Goal: Task Accomplishment & Management: Use online tool/utility

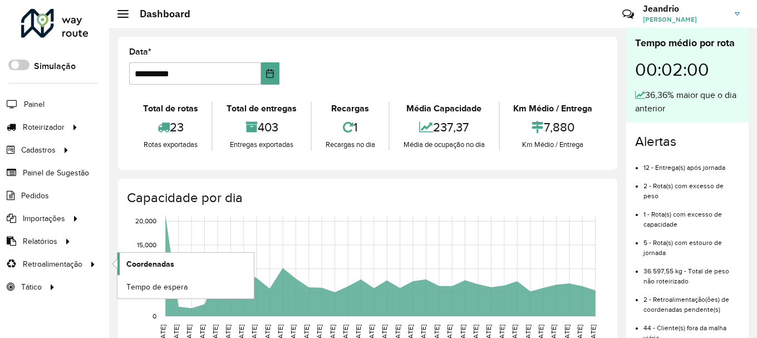
click at [162, 273] on link "Coordenadas" at bounding box center [185, 264] width 136 height 22
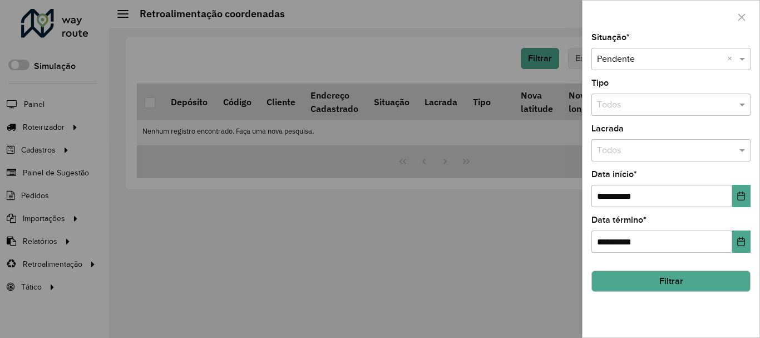
click at [635, 283] on button "Filtrar" at bounding box center [670, 280] width 159 height 21
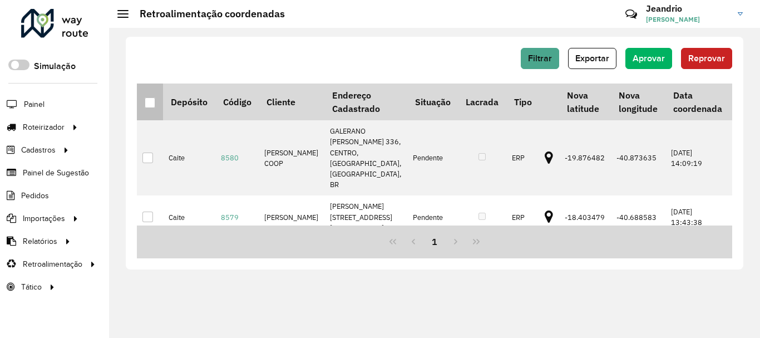
click at [151, 104] on div at bounding box center [150, 102] width 11 height 11
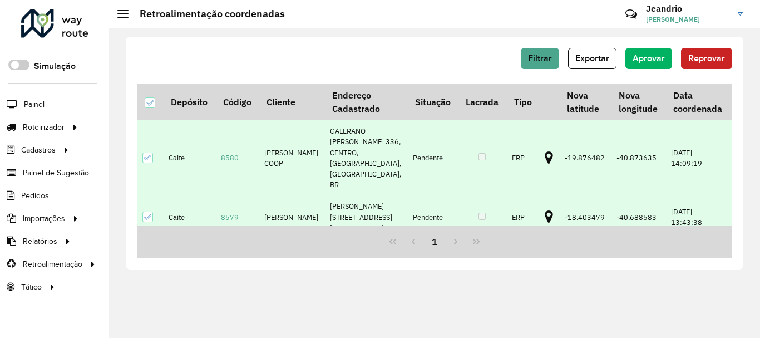
scroll to position [27, 0]
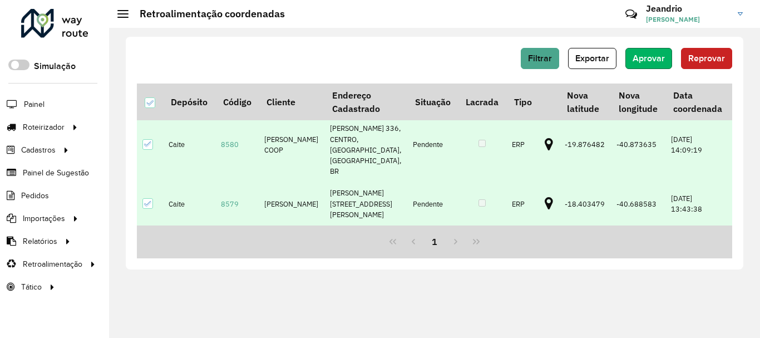
click at [651, 60] on span "Aprovar" at bounding box center [649, 57] width 32 height 9
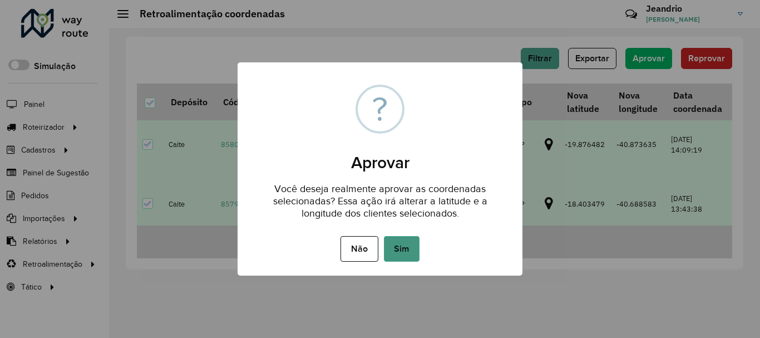
click at [402, 236] on button "Sim" at bounding box center [402, 249] width 36 height 26
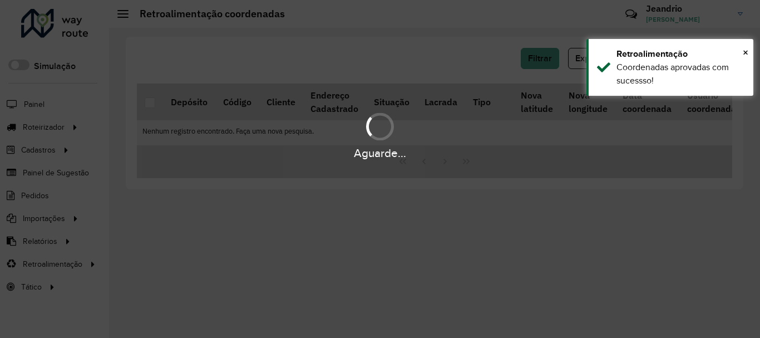
scroll to position [0, 0]
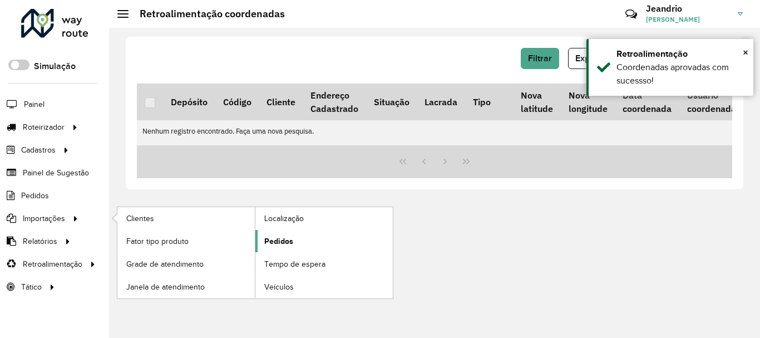
click at [290, 245] on span "Pedidos" at bounding box center [278, 241] width 29 height 12
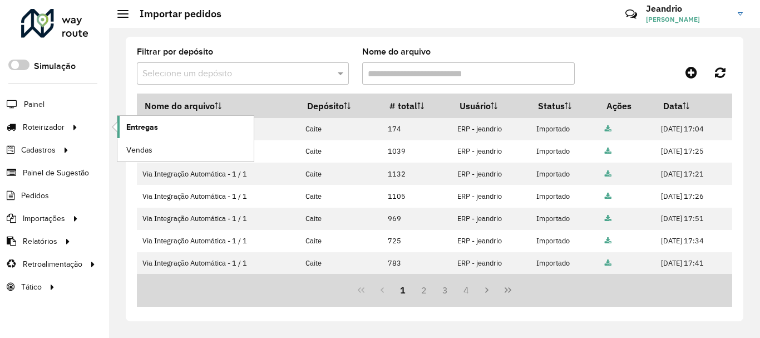
click at [137, 129] on span "Entregas" at bounding box center [142, 127] width 32 height 12
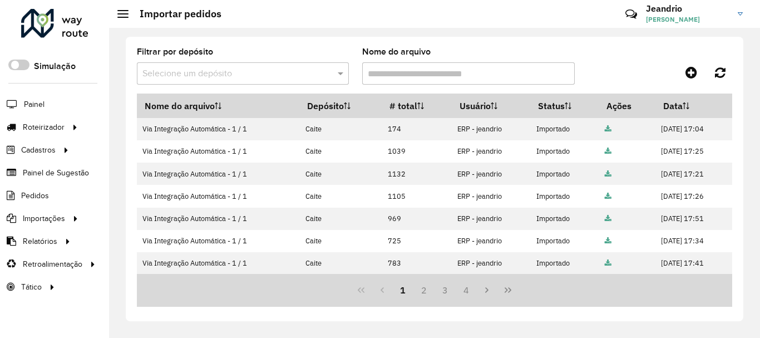
click at [42, 41] on link at bounding box center [54, 25] width 67 height 33
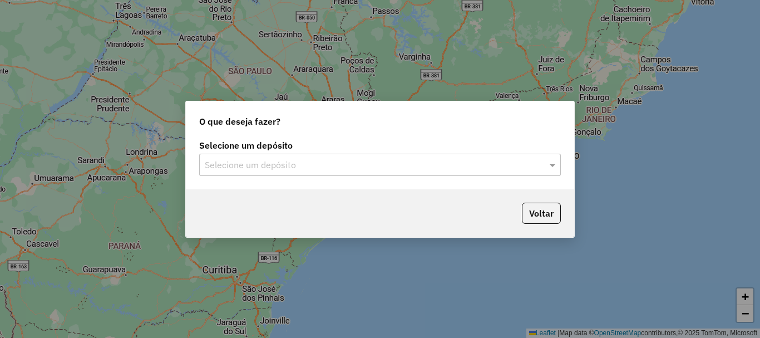
click at [293, 163] on input "text" at bounding box center [369, 165] width 328 height 13
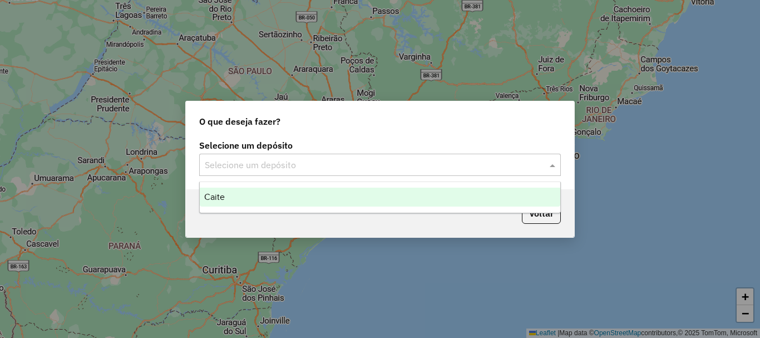
click at [264, 191] on div "Caite" at bounding box center [380, 196] width 360 height 19
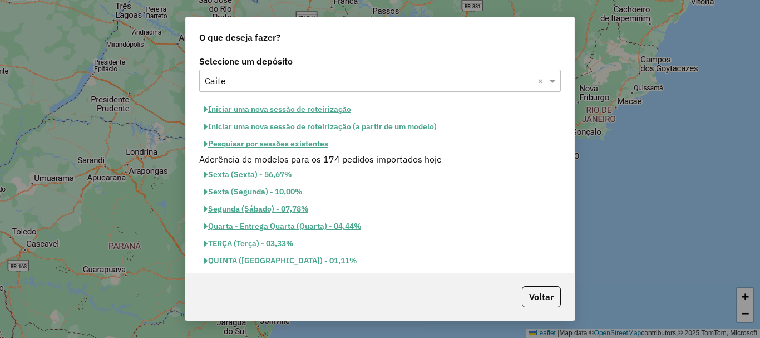
click at [257, 171] on button "Sexta (Sexta) - 56,67%" at bounding box center [247, 174] width 97 height 17
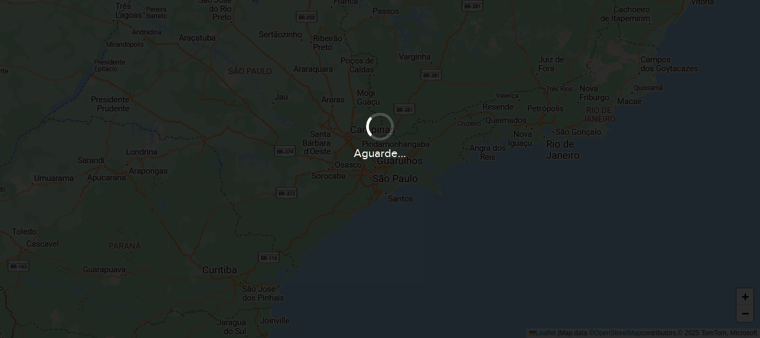
select select
select select "*"
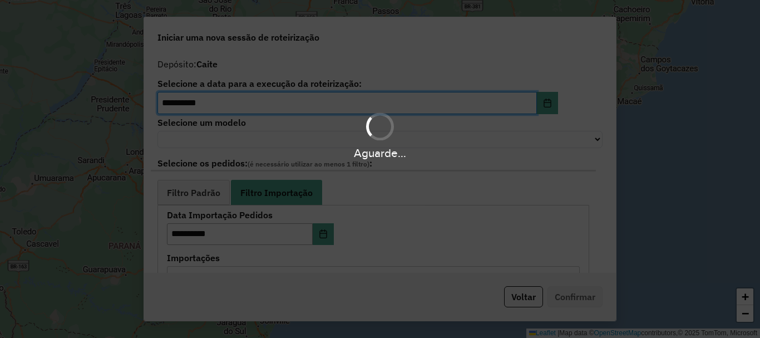
select select "******"
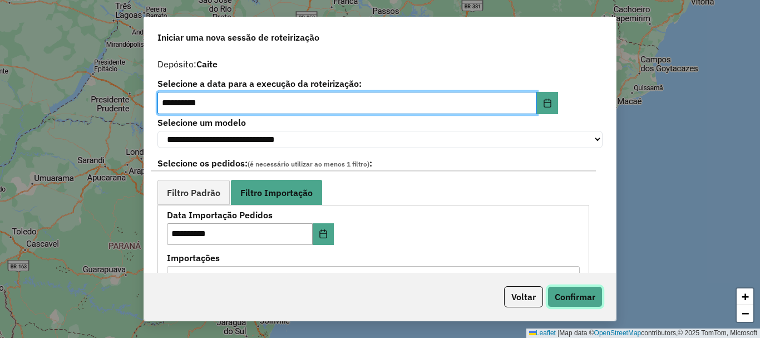
click at [572, 298] on button "Confirmar" at bounding box center [574, 296] width 55 height 21
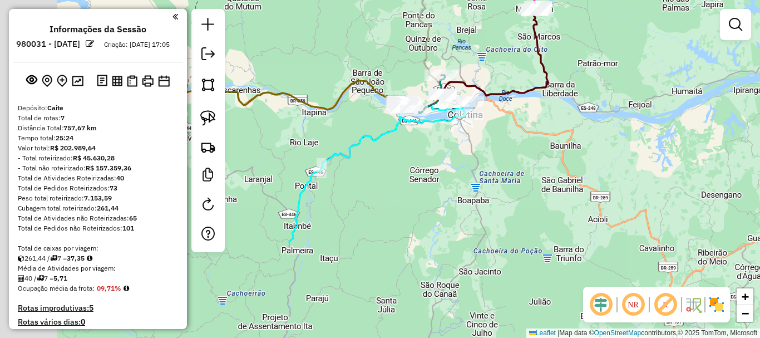
drag, startPoint x: 472, startPoint y: 198, endPoint x: 572, endPoint y: 42, distance: 185.2
click at [588, 30] on div "Janela de atendimento Grade de atendimento Capacidade Transportadoras Veículos …" at bounding box center [380, 169] width 760 height 338
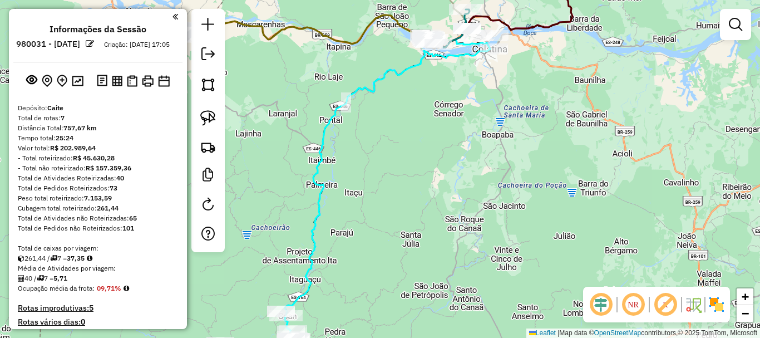
click at [497, 54] on div "Janela de atendimento Grade de atendimento Capacidade Transportadoras Veículos …" at bounding box center [380, 169] width 760 height 338
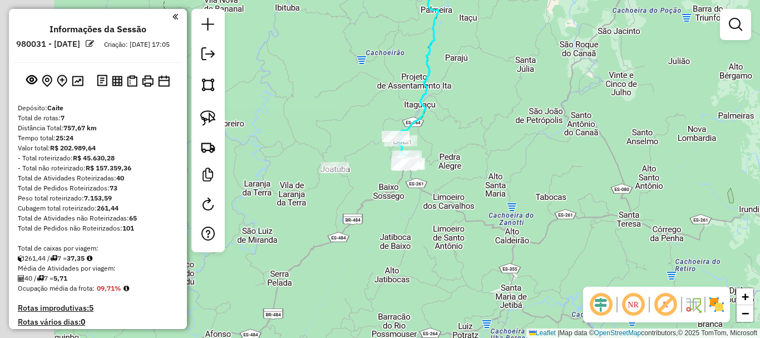
drag, startPoint x: 501, startPoint y: 131, endPoint x: 507, endPoint y: 129, distance: 7.0
click at [507, 129] on div "Janela de atendimento Grade de atendimento Capacidade Transportadoras Veículos …" at bounding box center [380, 169] width 760 height 338
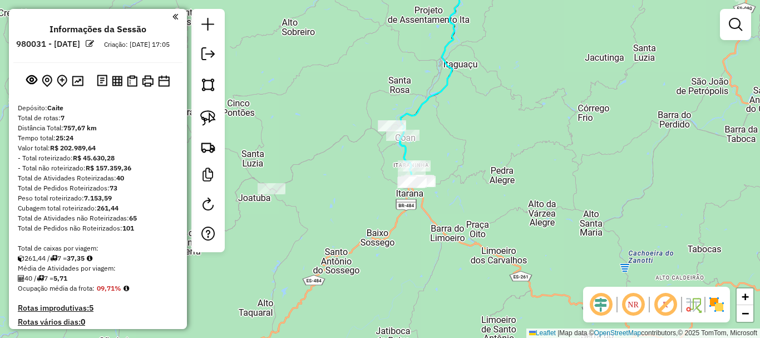
click at [358, 149] on div "Rota 2 - Placa QRJ3G53 7791 - LUIZ ANTONIO COAN Janela de atendimento Grade de …" at bounding box center [380, 169] width 760 height 338
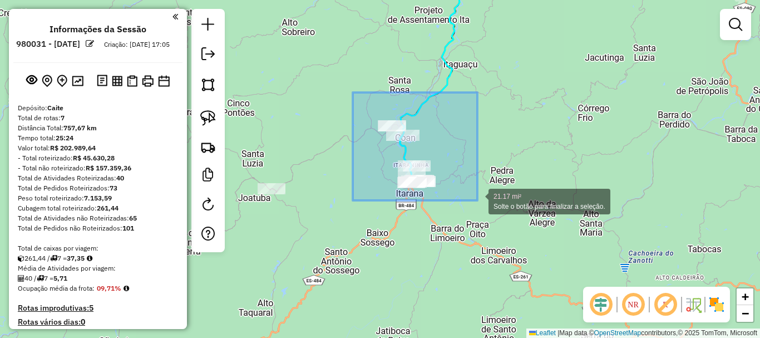
drag, startPoint x: 394, startPoint y: 120, endPoint x: 485, endPoint y: 211, distance: 129.0
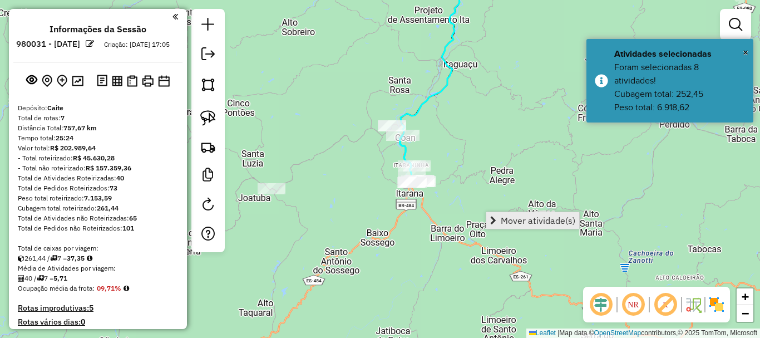
click at [525, 221] on span "Mover atividade(s)" at bounding box center [538, 220] width 75 height 9
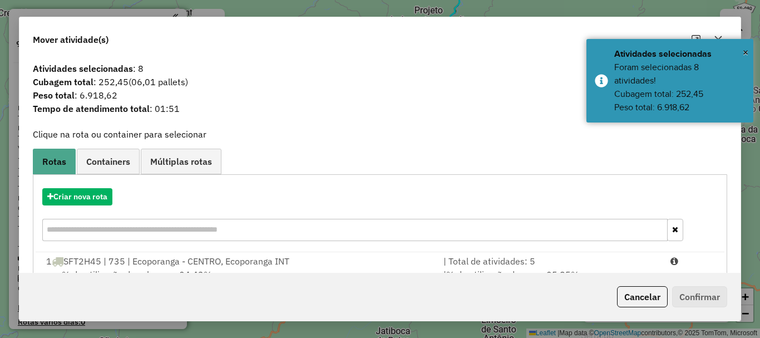
scroll to position [111, 0]
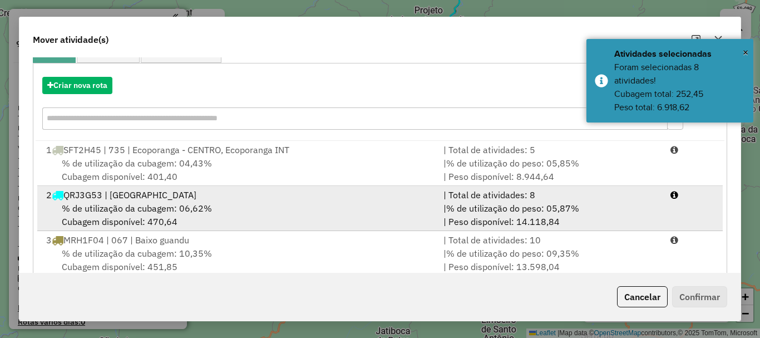
click at [134, 201] on div "% de utilização da cubagem: 06,62% Cubagem disponível: 470,64" at bounding box center [237, 214] width 397 height 27
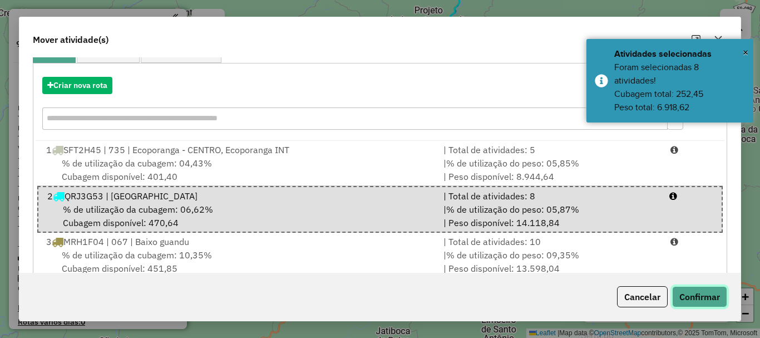
click at [693, 292] on button "Confirmar" at bounding box center [699, 296] width 55 height 21
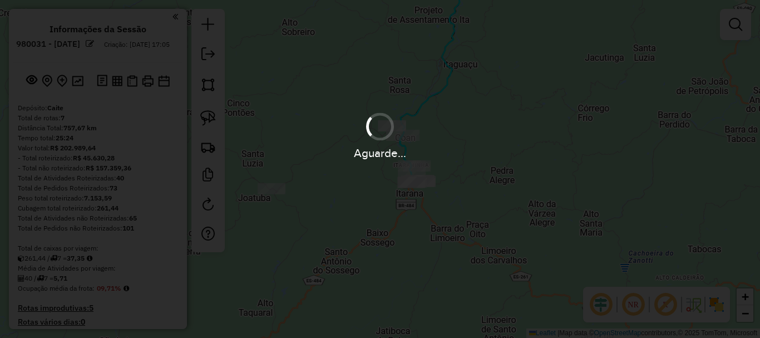
scroll to position [0, 0]
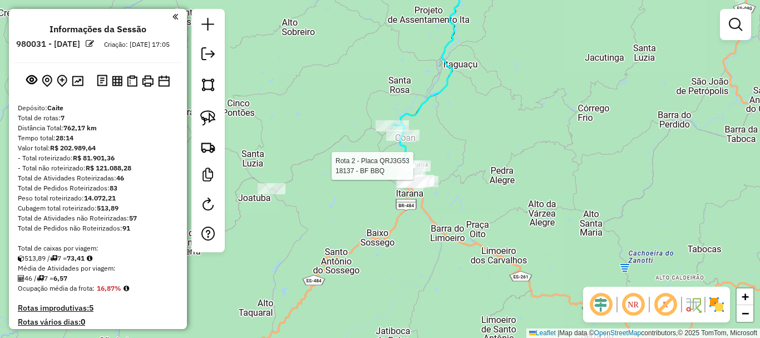
select select "**********"
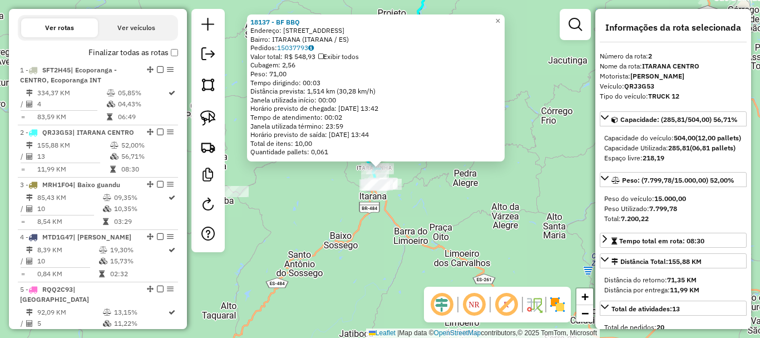
scroll to position [507, 0]
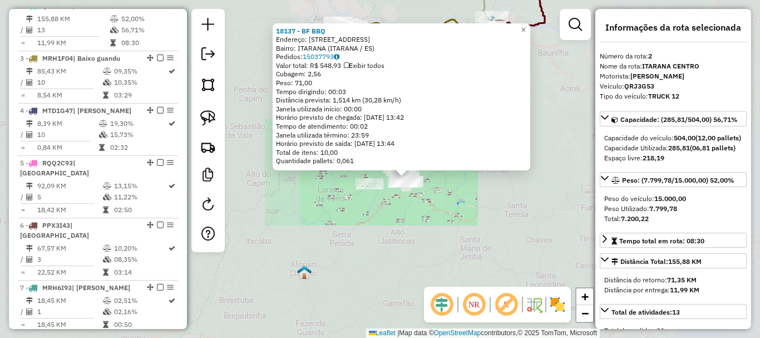
click at [407, 231] on div "18137 - BF BBQ Endereço: RUA SEM DENOMINACAO 264 Bairro: ITARANA (ITARANA / ES)…" at bounding box center [380, 169] width 760 height 338
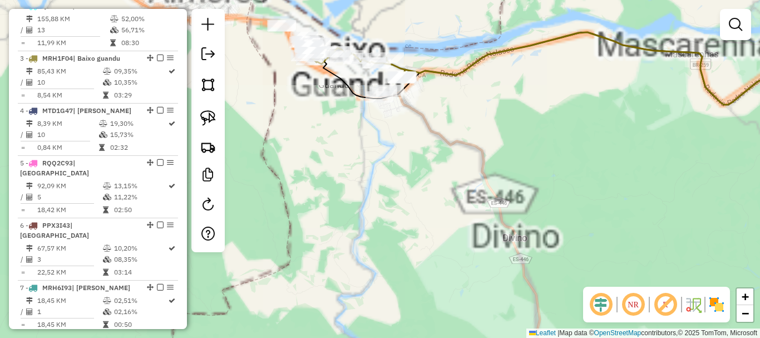
drag, startPoint x: 379, startPoint y: 122, endPoint x: 374, endPoint y: 172, distance: 50.4
click at [374, 172] on div "Janela de atendimento Grade de atendimento Capacidade Transportadoras Veículos …" at bounding box center [380, 169] width 760 height 338
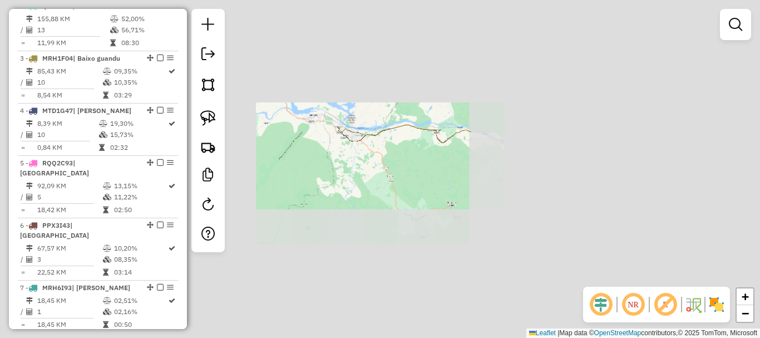
click at [310, 157] on div "Janela de atendimento Grade de atendimento Capacidade Transportadoras Veículos …" at bounding box center [380, 169] width 760 height 338
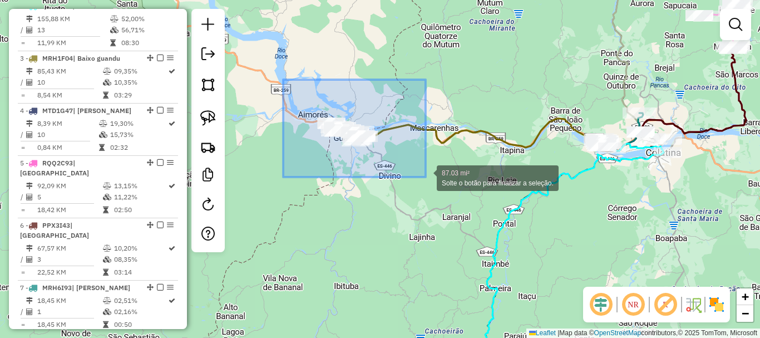
drag, startPoint x: 284, startPoint y: 78, endPoint x: 426, endPoint y: 177, distance: 172.2
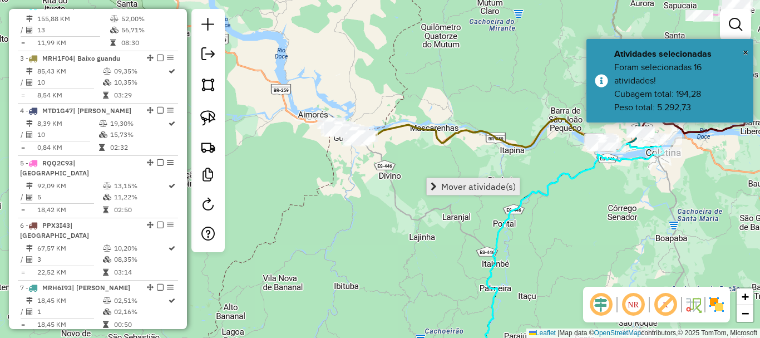
click at [475, 187] on span "Mover atividade(s)" at bounding box center [478, 186] width 75 height 9
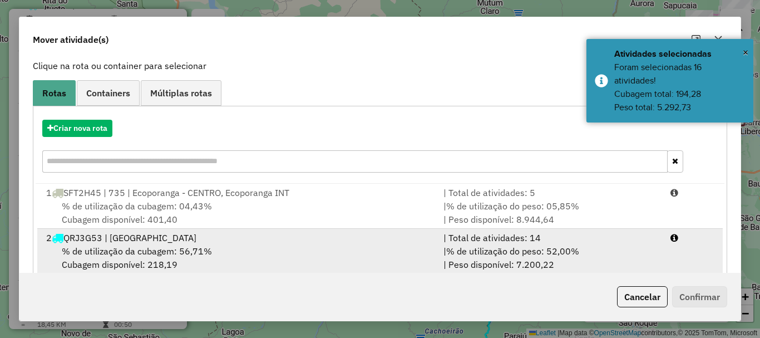
scroll to position [167, 0]
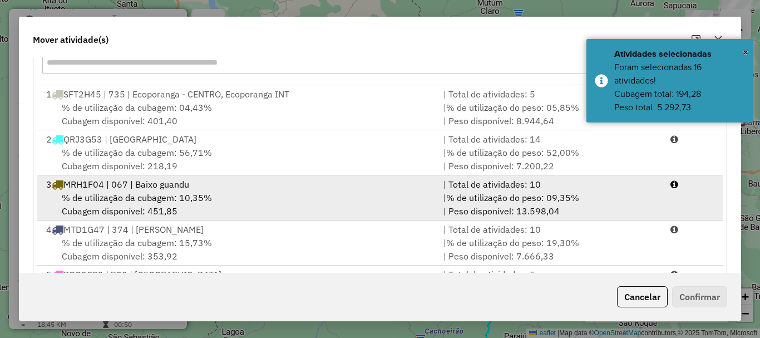
click at [106, 180] on span "MRH1F04 | 067 | Baixo guandu" at bounding box center [126, 184] width 126 height 11
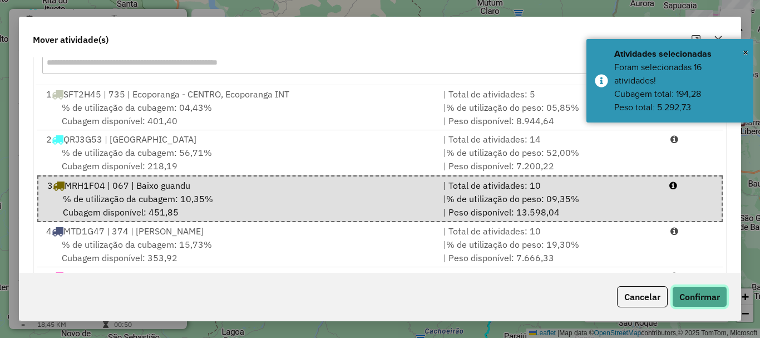
click at [699, 300] on button "Confirmar" at bounding box center [699, 296] width 55 height 21
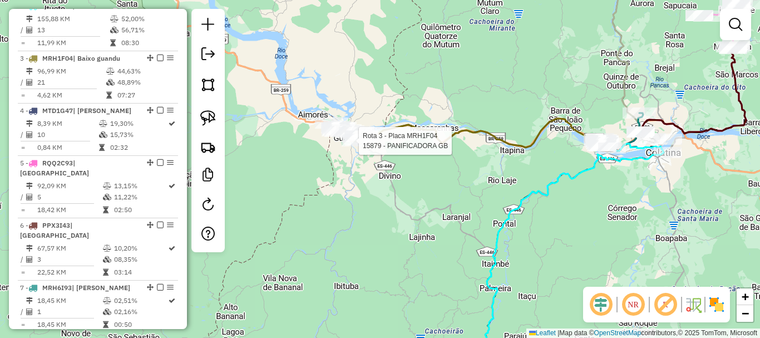
select select "**********"
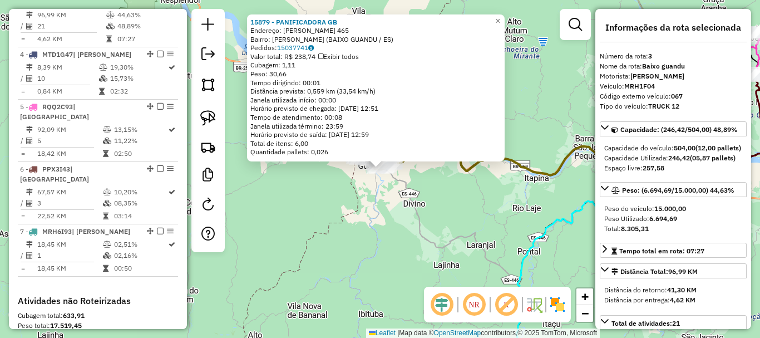
scroll to position [569, 0]
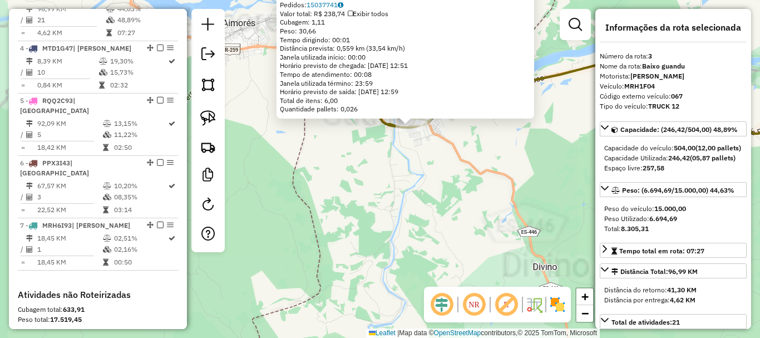
drag, startPoint x: 378, startPoint y: 188, endPoint x: 392, endPoint y: 143, distance: 47.3
click at [379, 188] on div "15879 - PANIFICADORA GB Endereço: FLORENCIO HOLZ 465 Bairro: SAO PEDRO (BAIXO G…" at bounding box center [380, 169] width 760 height 338
click at [377, 151] on div "Rota 3 - Placa MRH1F04 15879 - PANIFICADORA GB 15879 - PANIFICADORA GB Endereço…" at bounding box center [380, 169] width 760 height 338
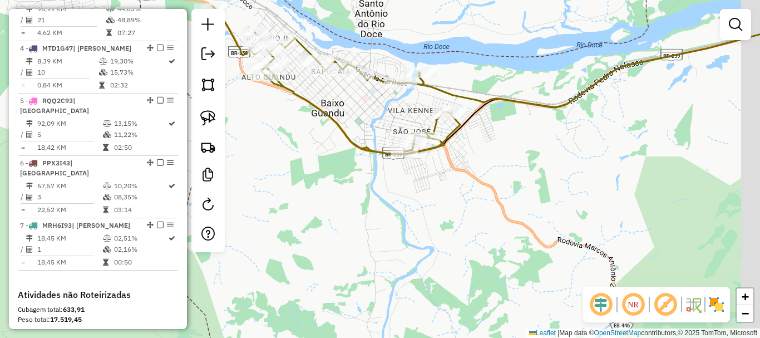
drag, startPoint x: 395, startPoint y: 105, endPoint x: 322, endPoint y: 117, distance: 74.5
click at [322, 130] on div "Janela de atendimento Grade de atendimento Capacidade Transportadoras Veículos …" at bounding box center [380, 169] width 760 height 338
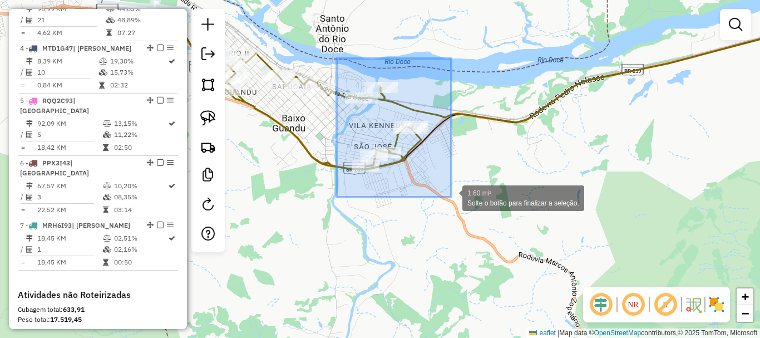
drag, startPoint x: 337, startPoint y: 58, endPoint x: 451, endPoint y: 197, distance: 179.9
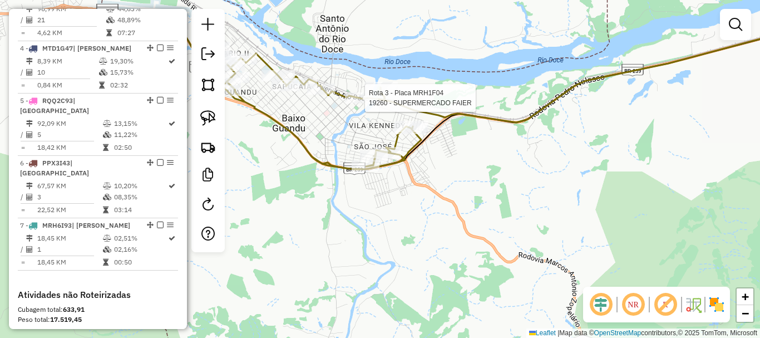
select select "**********"
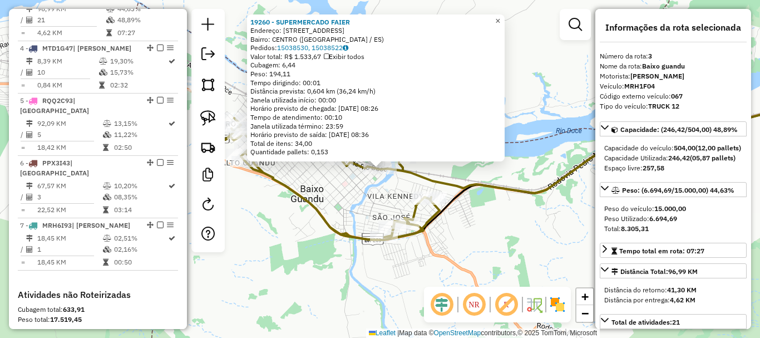
click at [500, 19] on span "×" at bounding box center [497, 20] width 5 height 9
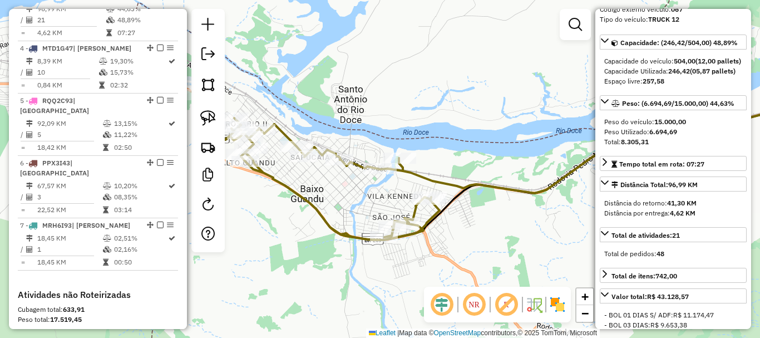
scroll to position [167, 0]
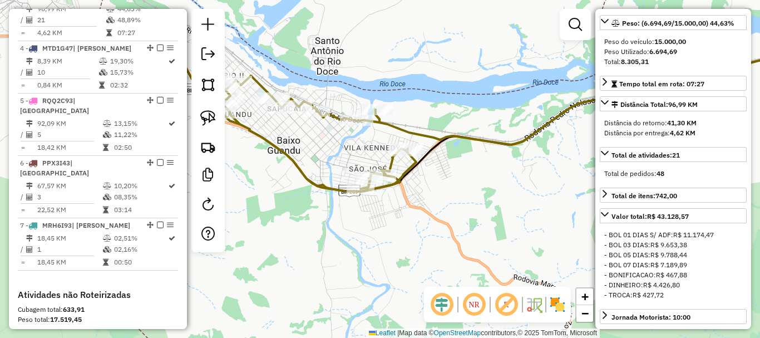
drag, startPoint x: 386, startPoint y: 132, endPoint x: 339, endPoint y: 82, distance: 68.9
click at [364, 87] on div "Janela de atendimento Grade de atendimento Capacidade Transportadoras Veículos …" at bounding box center [380, 169] width 760 height 338
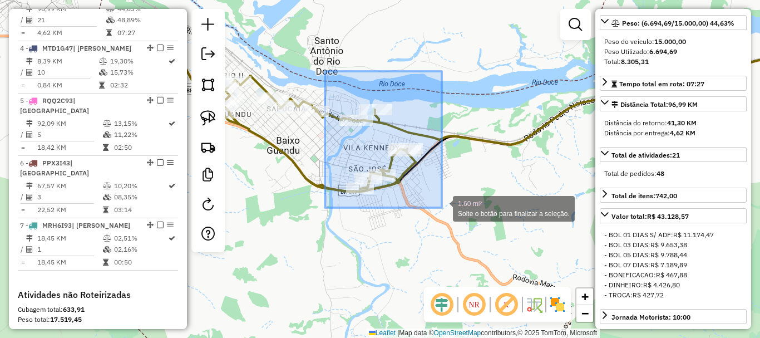
drag, startPoint x: 327, startPoint y: 71, endPoint x: 442, endPoint y: 208, distance: 178.9
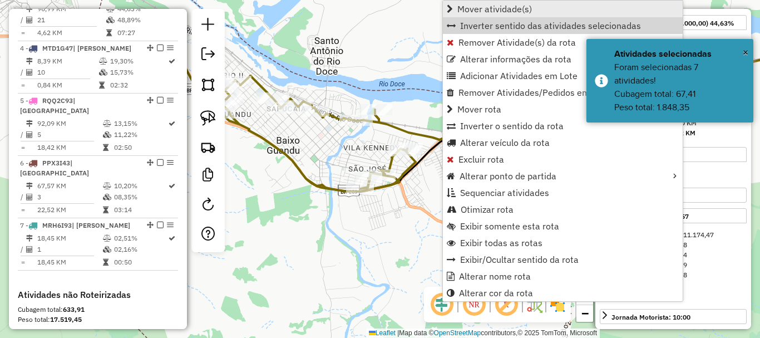
click at [489, 9] on span "Mover atividade(s)" at bounding box center [494, 8] width 75 height 9
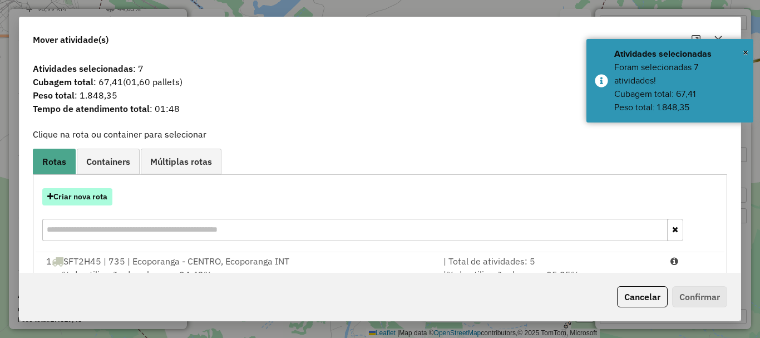
click at [95, 201] on button "Criar nova rota" at bounding box center [77, 196] width 70 height 17
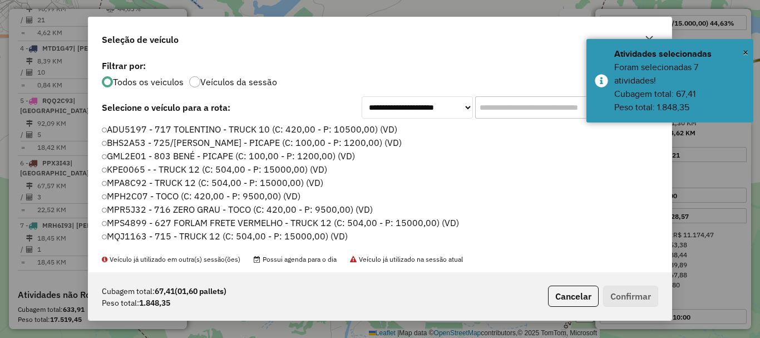
scroll to position [6, 3]
click at [485, 102] on input "text" at bounding box center [558, 107] width 167 height 22
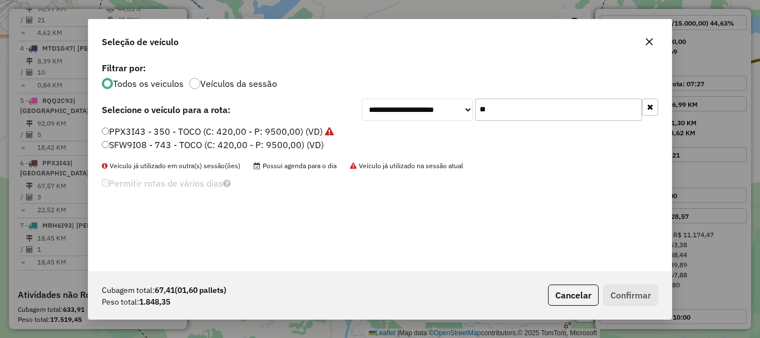
type input "**"
click at [157, 129] on label "PPX3I43 - 350 - TOCO (C: 420,00 - P: 9500,00) (VD)" at bounding box center [218, 131] width 232 height 13
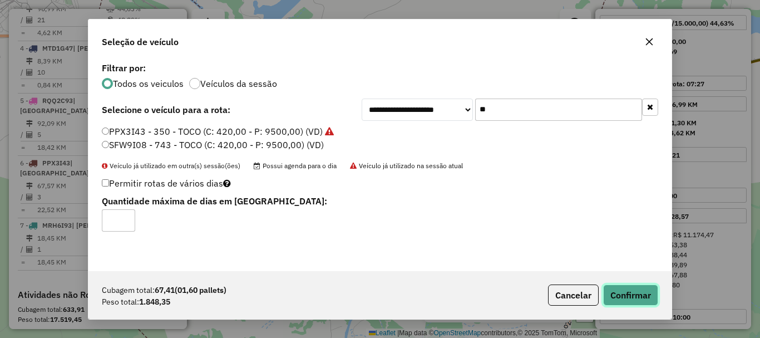
click at [623, 287] on button "Confirmar" at bounding box center [630, 294] width 55 height 21
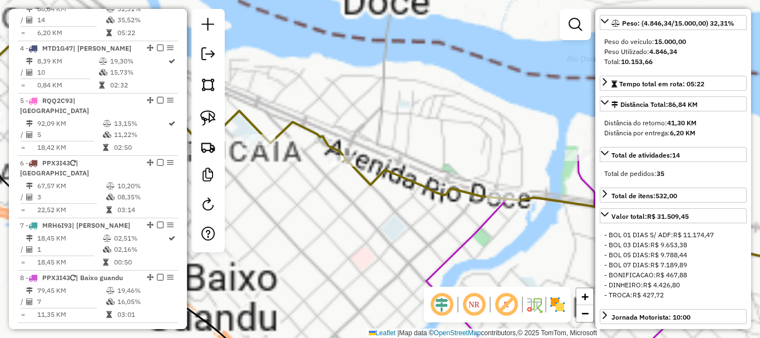
drag, startPoint x: 298, startPoint y: 181, endPoint x: 374, endPoint y: 185, distance: 76.3
click at [373, 185] on div "Janela de atendimento Grade de atendimento Capacidade Transportadoras Veículos …" at bounding box center [380, 169] width 760 height 338
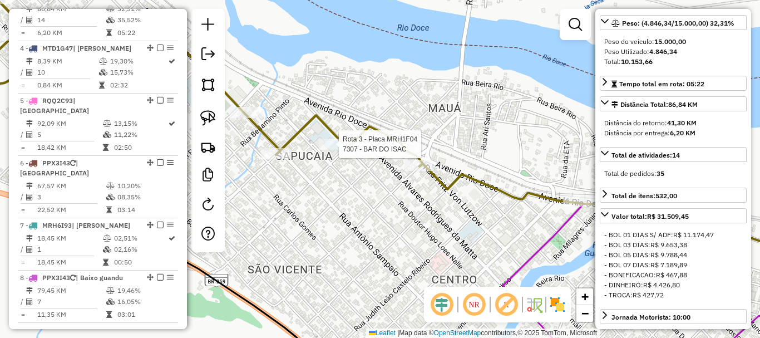
click at [338, 150] on div at bounding box center [335, 144] width 33 height 11
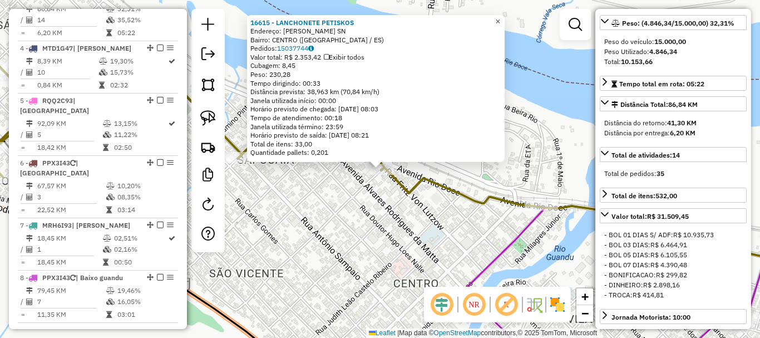
click at [500, 17] on span "×" at bounding box center [497, 21] width 5 height 9
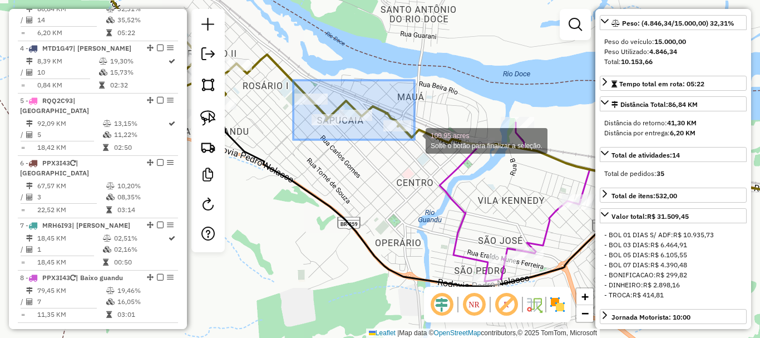
drag, startPoint x: 293, startPoint y: 80, endPoint x: 418, endPoint y: 141, distance: 138.8
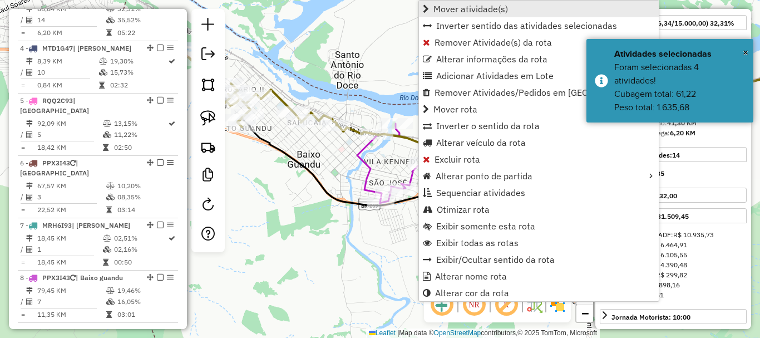
click at [462, 11] on span "Mover atividade(s)" at bounding box center [470, 8] width 75 height 9
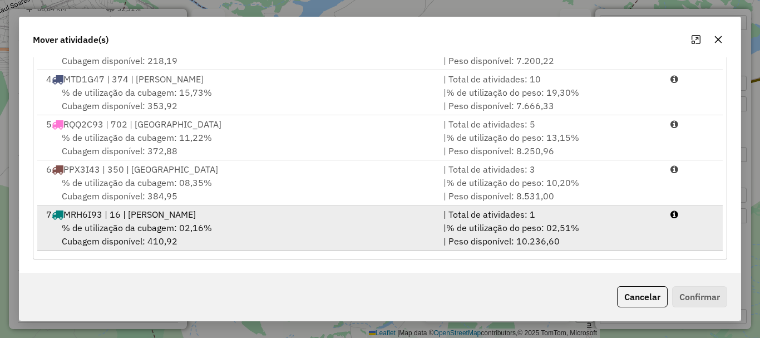
scroll to position [93, 0]
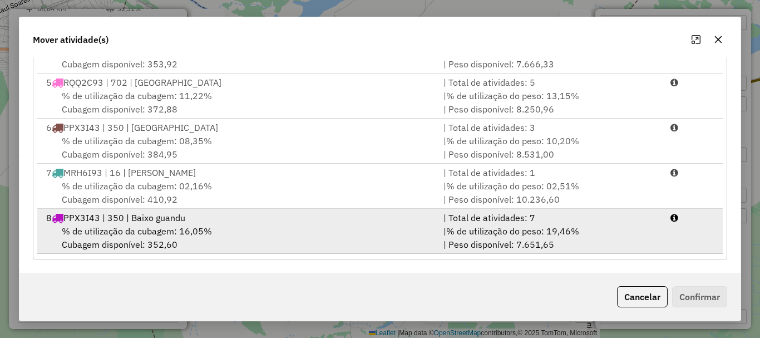
click at [184, 229] on span "% de utilização da cubagem: 16,05%" at bounding box center [137, 230] width 150 height 11
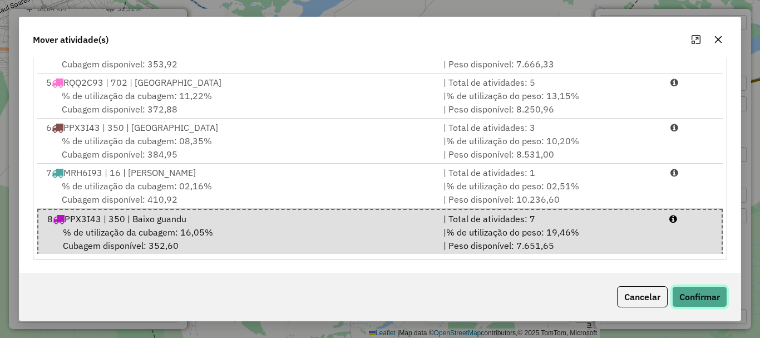
click at [705, 293] on button "Confirmar" at bounding box center [699, 296] width 55 height 21
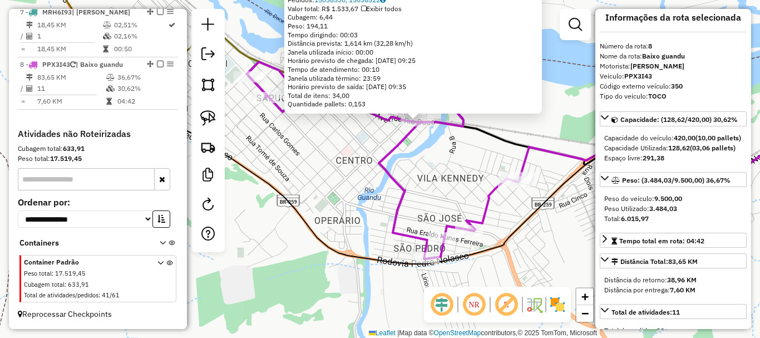
scroll to position [121, 0]
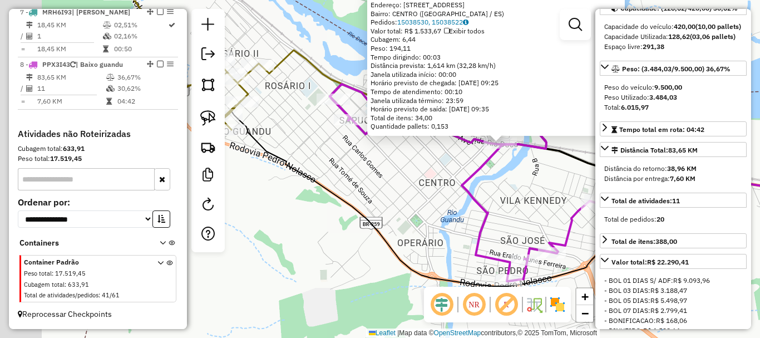
drag, startPoint x: 319, startPoint y: 230, endPoint x: 416, endPoint y: 260, distance: 101.9
click at [428, 263] on icon at bounding box center [575, 193] width 688 height 185
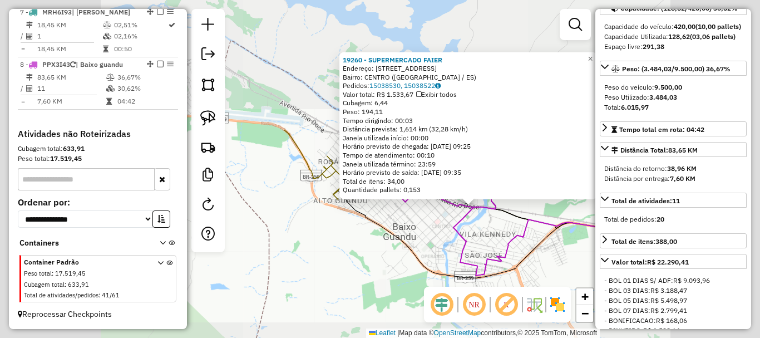
click at [409, 251] on icon at bounding box center [482, 231] width 288 height 93
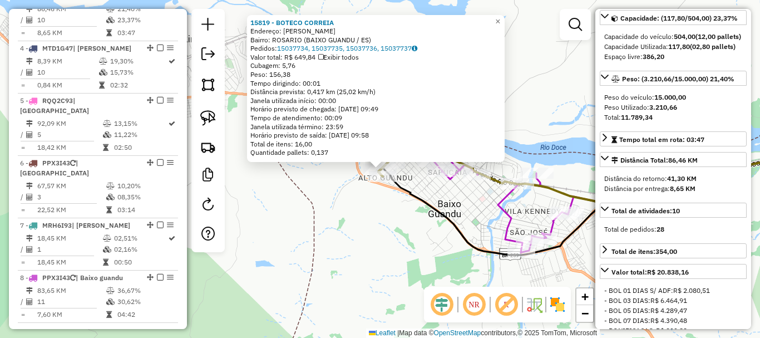
scroll to position [56, 0]
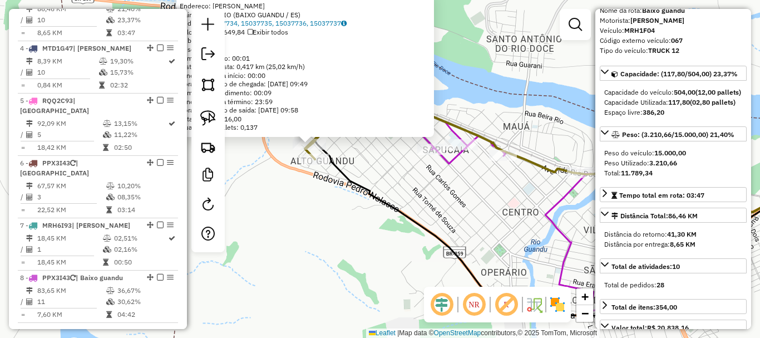
click at [451, 194] on div "15819 - BOTECO CORREIA Endereço: NESTOR GOMES SN Bairro: ROSARIO (BAIXO GUANDU …" at bounding box center [380, 169] width 760 height 338
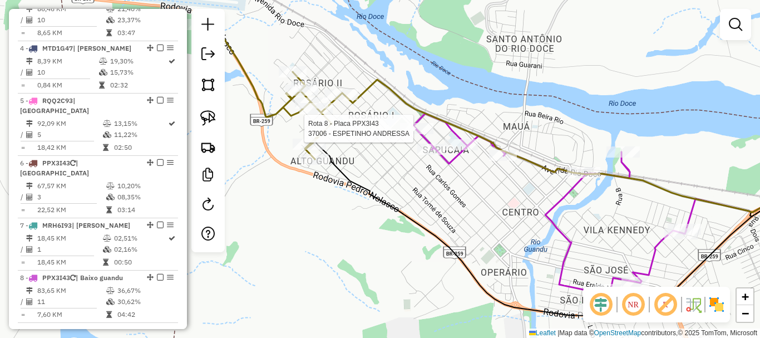
select select "**********"
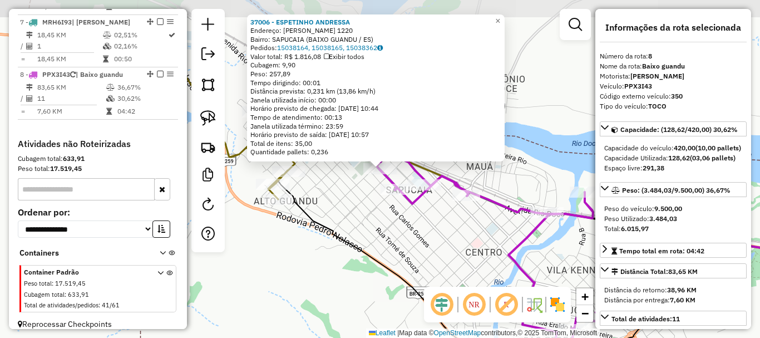
scroll to position [812, 0]
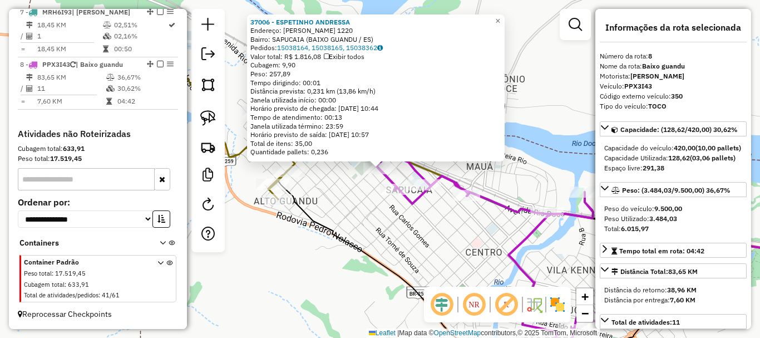
click at [345, 207] on div "37006 - ESPETINHO ANDRESSA Endereço: ANTONIO SAMPAIO 1220 Bairro: SAPUCAIA (BAI…" at bounding box center [380, 169] width 760 height 338
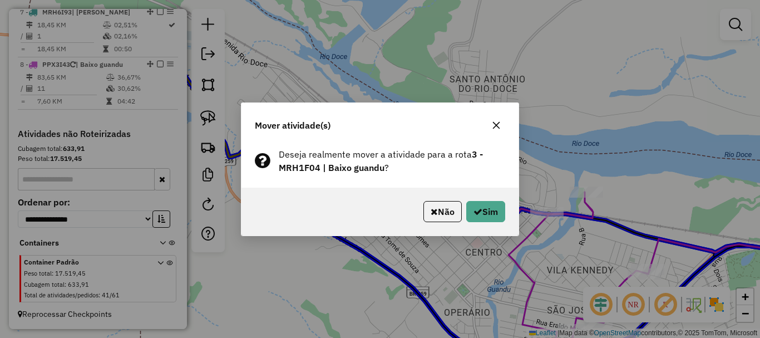
click at [508, 211] on div "Não Sim" at bounding box center [379, 211] width 277 height 48
click at [494, 214] on button "Sim" at bounding box center [485, 211] width 39 height 21
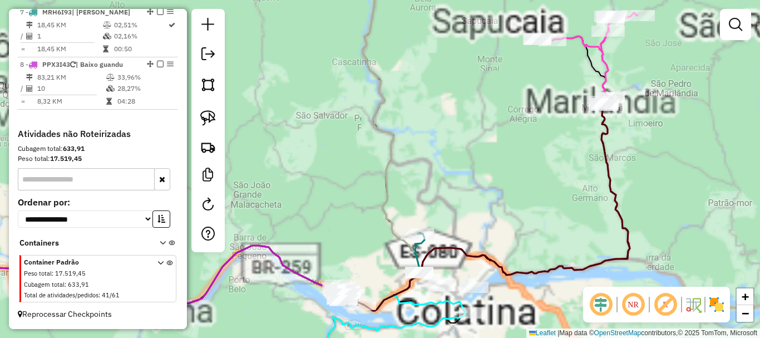
drag, startPoint x: 524, startPoint y: 151, endPoint x: 315, endPoint y: 237, distance: 226.0
click at [315, 237] on div "Janela de atendimento Grade de atendimento Capacidade Transportadoras Veículos …" at bounding box center [380, 169] width 760 height 338
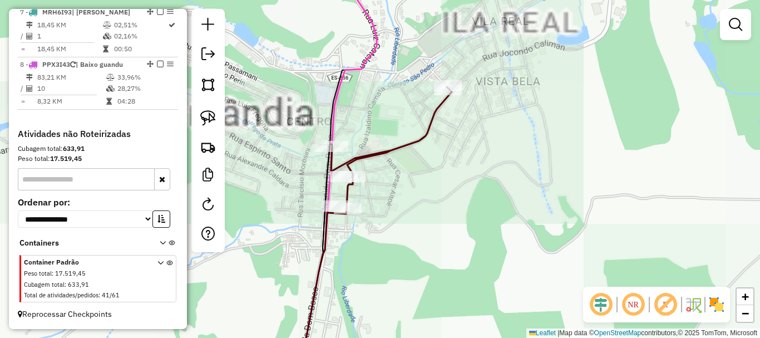
click at [314, 152] on div "Janela de atendimento Grade de atendimento Capacidade Transportadoras Veículos …" at bounding box center [380, 169] width 760 height 338
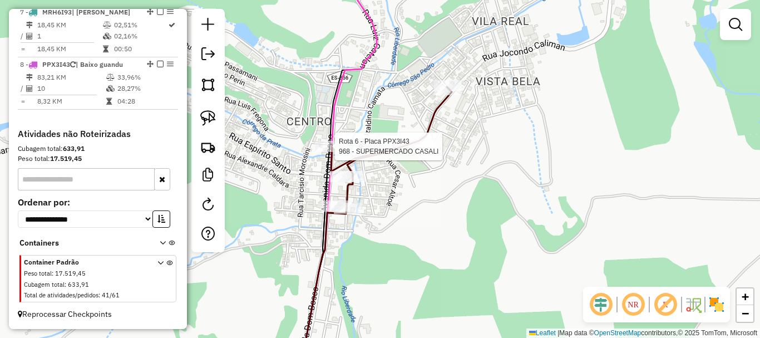
select select "**********"
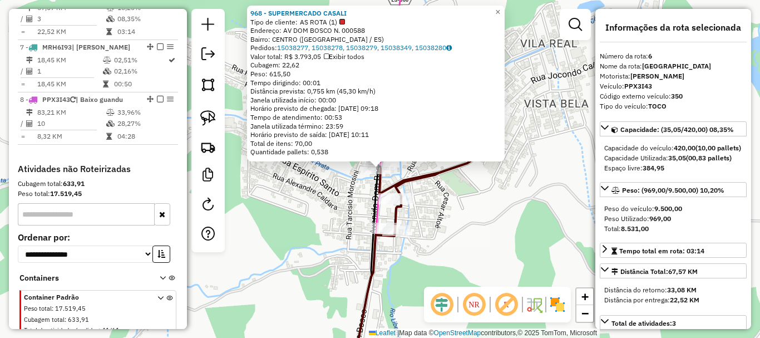
scroll to position [736, 0]
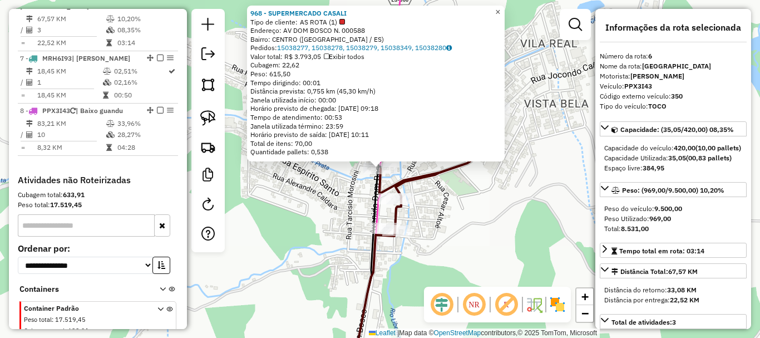
click at [500, 8] on span "×" at bounding box center [497, 11] width 5 height 9
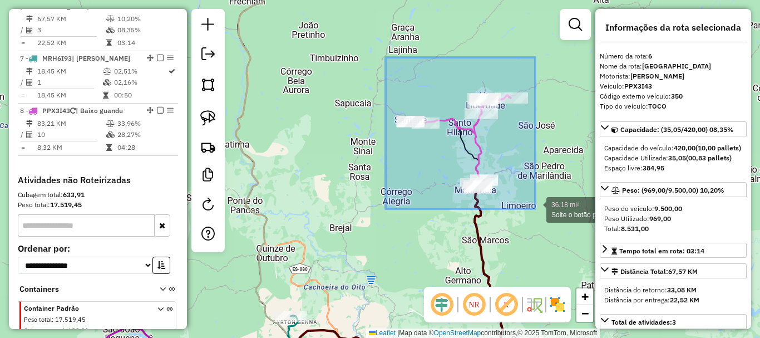
drag, startPoint x: 386, startPoint y: 57, endPoint x: 544, endPoint y: 214, distance: 223.0
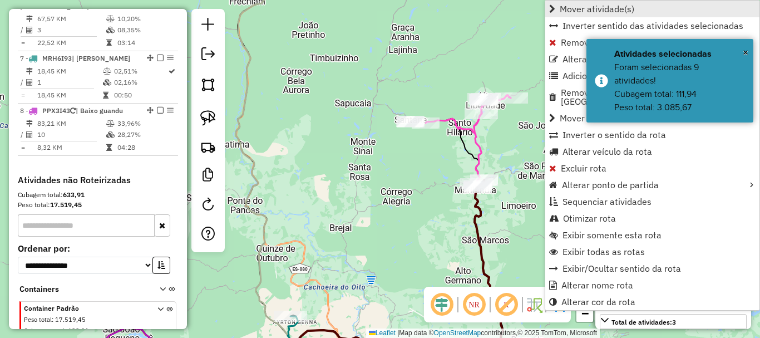
click at [586, 7] on span "Mover atividade(s)" at bounding box center [597, 8] width 75 height 9
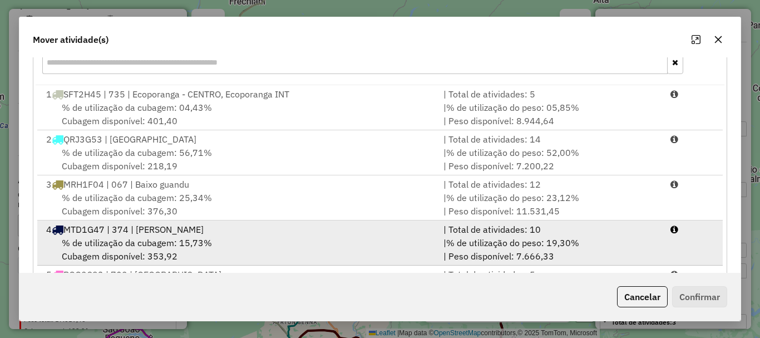
scroll to position [56, 0]
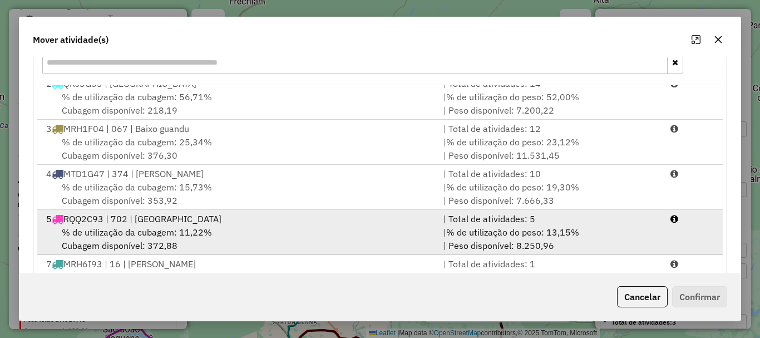
click at [121, 222] on span "RQQ2C93 | 702 | [GEOGRAPHIC_DATA]" at bounding box center [142, 218] width 158 height 11
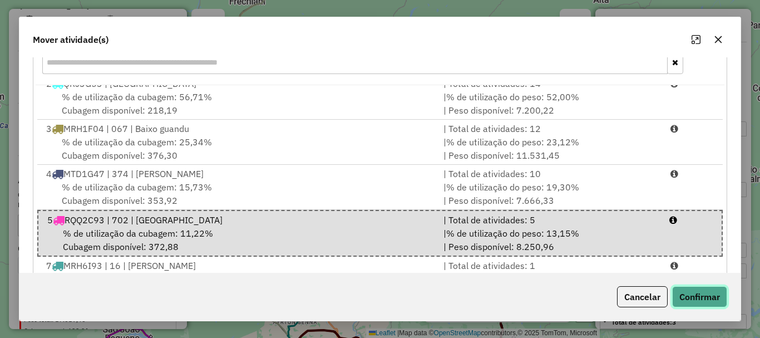
drag, startPoint x: 720, startPoint y: 299, endPoint x: 641, endPoint y: 287, distance: 79.9
click at [718, 300] on button "Confirmar" at bounding box center [699, 296] width 55 height 21
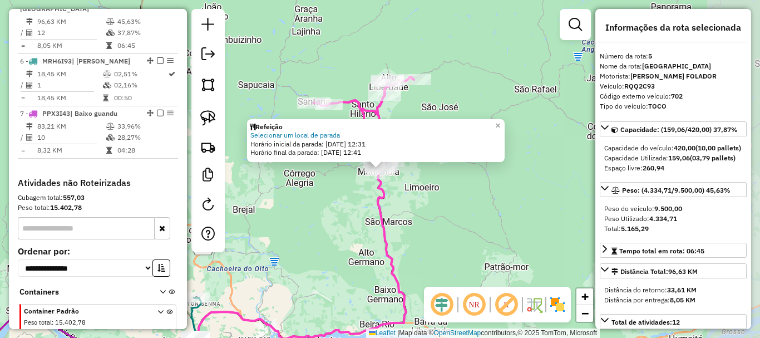
scroll to position [674, 0]
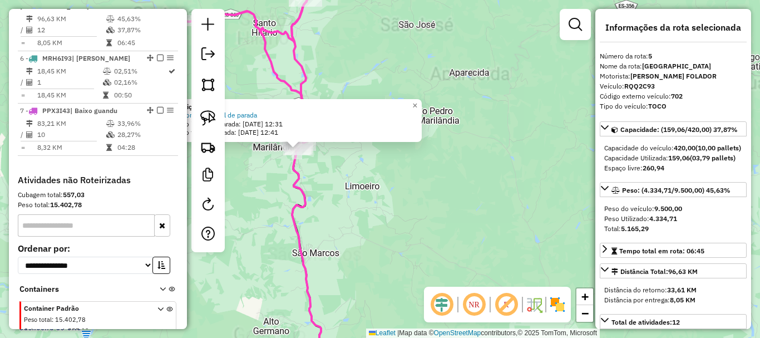
drag, startPoint x: 409, startPoint y: 212, endPoint x: 485, endPoint y: 140, distance: 104.3
click at [485, 141] on div "Refeição Selecionar um local de parada Horário inicial da parada: 16/08/2025 12…" at bounding box center [380, 169] width 760 height 338
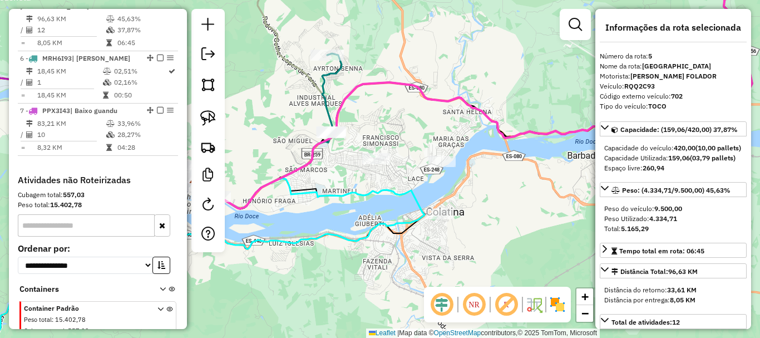
drag, startPoint x: 416, startPoint y: 234, endPoint x: 361, endPoint y: 234, distance: 54.5
click at [361, 234] on icon at bounding box center [161, 274] width 525 height 193
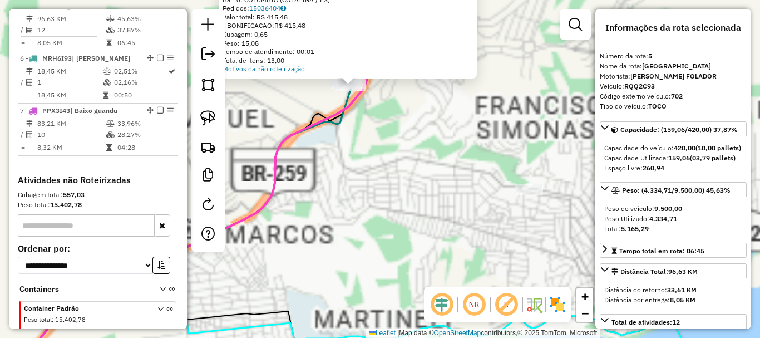
drag, startPoint x: 413, startPoint y: 199, endPoint x: 290, endPoint y: 165, distance: 127.5
click at [290, 165] on div "Atividade não roteirizada 7123 - COMERCIAL AKI TEM PR Endereço: BR - 259 SN Bai…" at bounding box center [380, 169] width 760 height 338
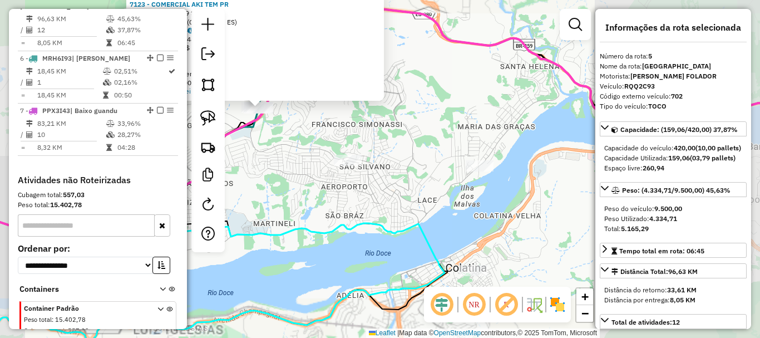
click at [304, 174] on div "Atividade não roteirizada 7123 - COMERCIAL AKI TEM PR Endereço: BR - 259 SN Bai…" at bounding box center [380, 169] width 760 height 338
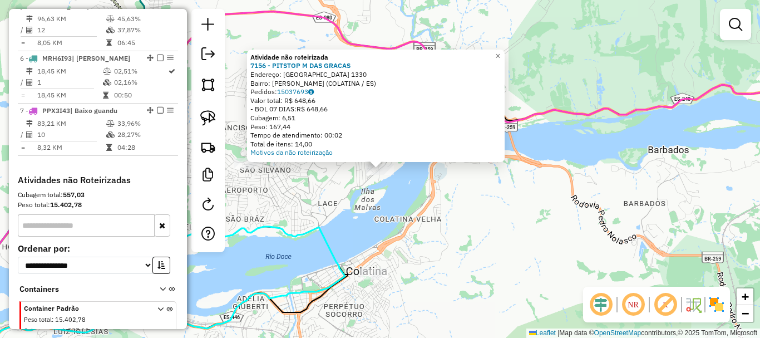
drag, startPoint x: 467, startPoint y: 238, endPoint x: 476, endPoint y: 154, distance: 84.5
click at [476, 154] on div "Atividade não roteirizada 7156 - PITSTOP M DAS GRACAS Endereço: BRASIL 1330 Bai…" at bounding box center [380, 169] width 760 height 338
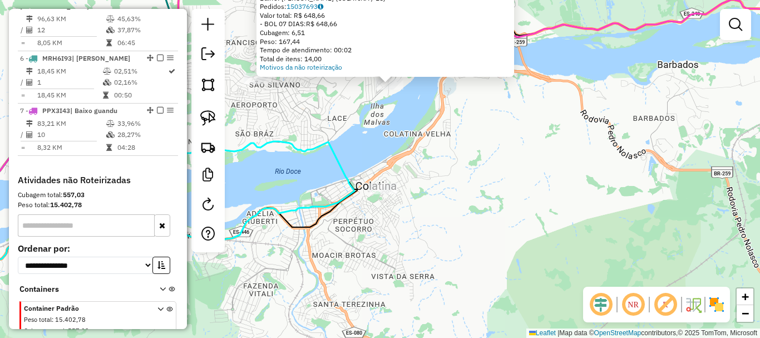
drag, startPoint x: 462, startPoint y: 169, endPoint x: 441, endPoint y: 181, distance: 24.7
click at [461, 169] on div "Atividade não roteirizada 7156 - PITSTOP M DAS GRACAS Endereço: BRASIL 1330 Bai…" at bounding box center [380, 169] width 760 height 338
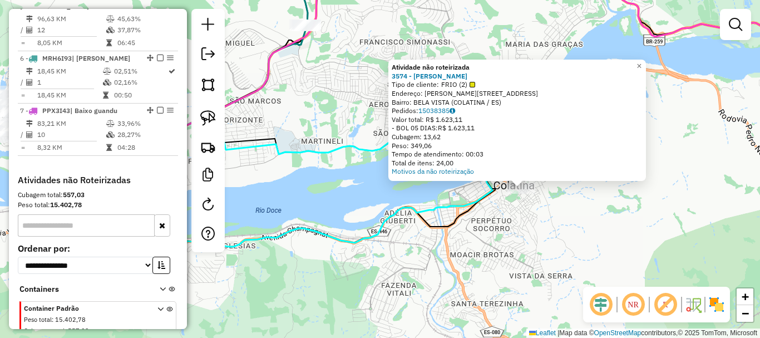
drag, startPoint x: 512, startPoint y: 221, endPoint x: 549, endPoint y: 237, distance: 40.1
click at [549, 237] on div "Atividade não roteirizada 3574 - ELIO MOTA DA SILVA Tipo de cliente: FRIO (2) E…" at bounding box center [380, 169] width 760 height 338
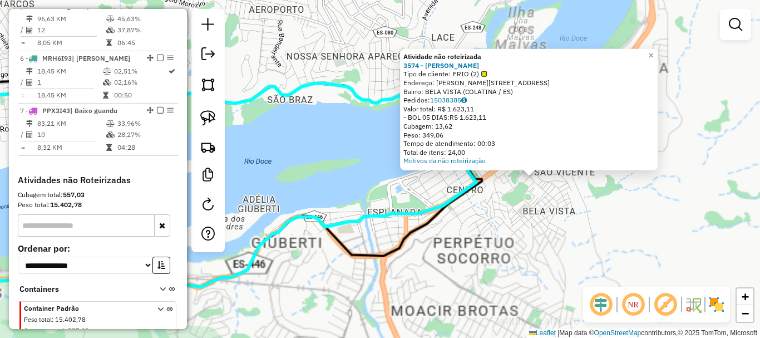
click at [509, 199] on div "Atividade não roteirizada 3574 - ELIO MOTA DA SILVA Tipo de cliente: FRIO (2) E…" at bounding box center [380, 169] width 760 height 338
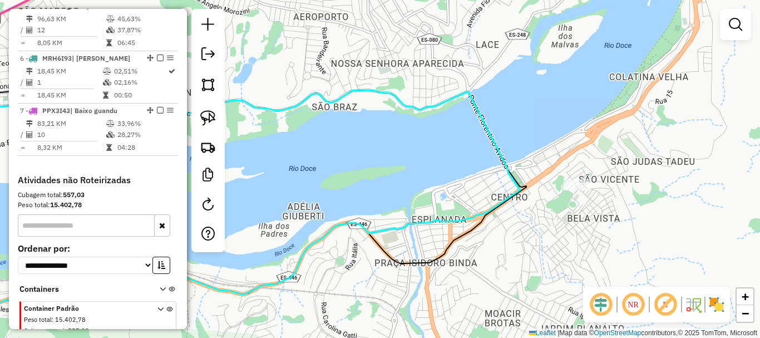
drag, startPoint x: 473, startPoint y: 210, endPoint x: 551, endPoint y: 223, distance: 79.6
click at [550, 223] on div "Janela de atendimento Grade de atendimento Capacidade Transportadoras Veículos …" at bounding box center [380, 169] width 760 height 338
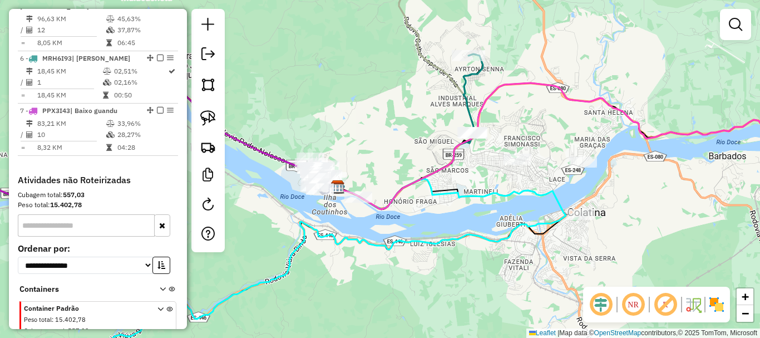
drag, startPoint x: 394, startPoint y: 246, endPoint x: 507, endPoint y: 244, distance: 113.5
click at [507, 244] on icon at bounding box center [303, 275] width 525 height 192
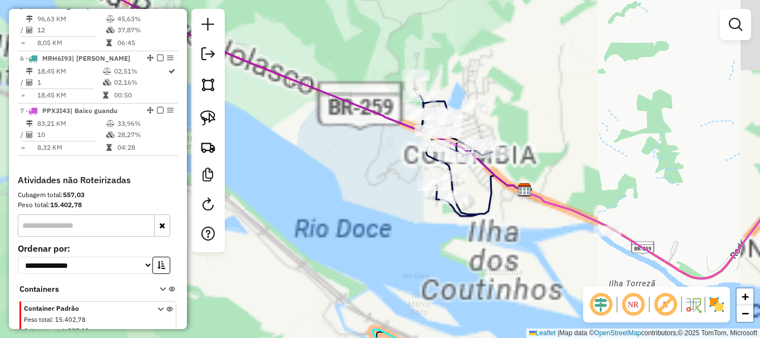
drag, startPoint x: 438, startPoint y: 174, endPoint x: 363, endPoint y: 201, distance: 79.9
click at [363, 201] on div "Janela de atendimento Grade de atendimento Capacidade Transportadoras Veículos …" at bounding box center [380, 169] width 760 height 338
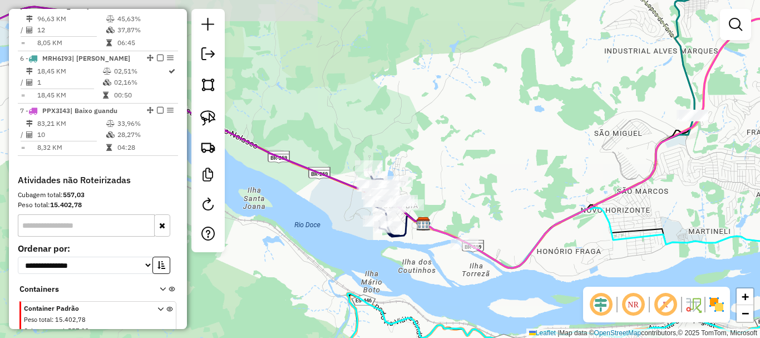
drag, startPoint x: 332, startPoint y: 142, endPoint x: 317, endPoint y: 62, distance: 80.9
click at [317, 62] on div "Rota 4 - Placa MTD1G47 16685 - BAR E MERC DO TCHE Janela de atendimento Grade d…" at bounding box center [380, 169] width 760 height 338
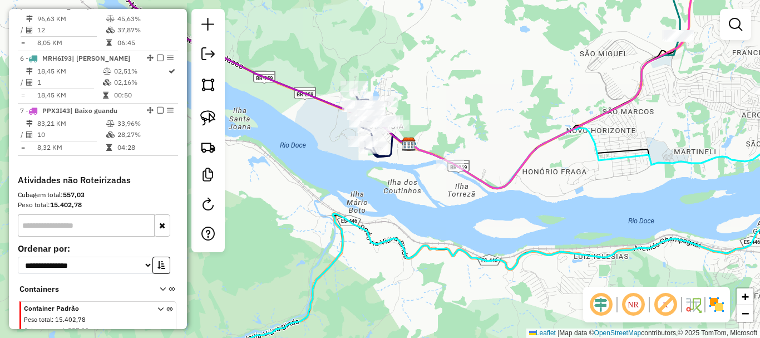
click at [317, 62] on div "Janela de atendimento Grade de atendimento Capacidade Transportadoras Veículos …" at bounding box center [380, 169] width 760 height 338
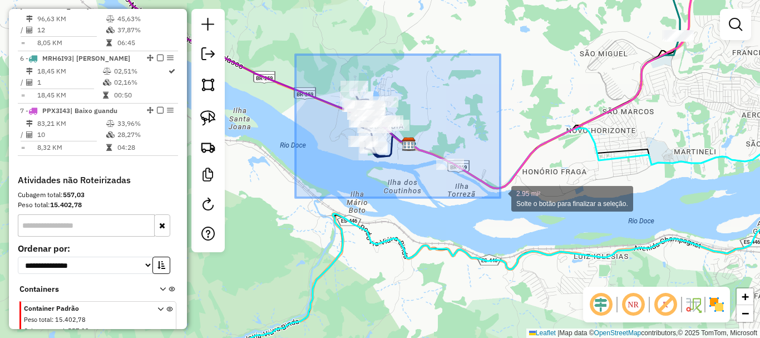
drag, startPoint x: 295, startPoint y: 55, endPoint x: 500, endPoint y: 197, distance: 249.7
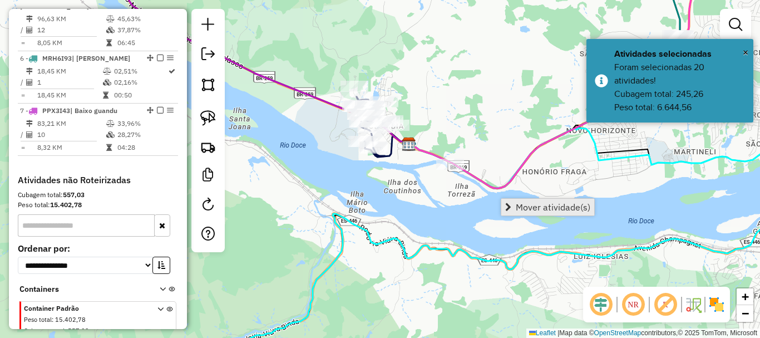
click at [551, 211] on span "Mover atividade(s)" at bounding box center [553, 207] width 75 height 9
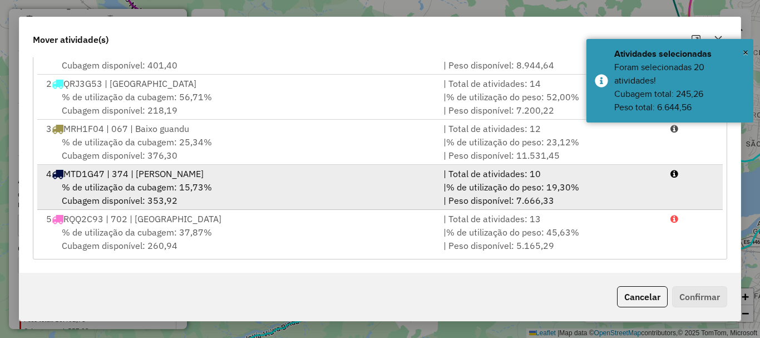
scroll to position [0, 0]
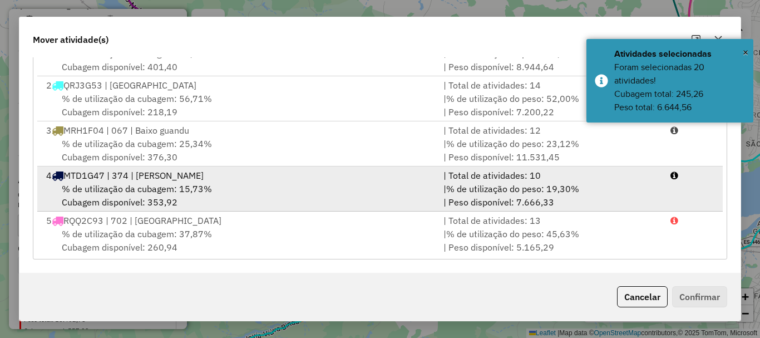
click at [126, 178] on span "MTD1G47 | 374 | Honório fraga" at bounding box center [133, 175] width 140 height 11
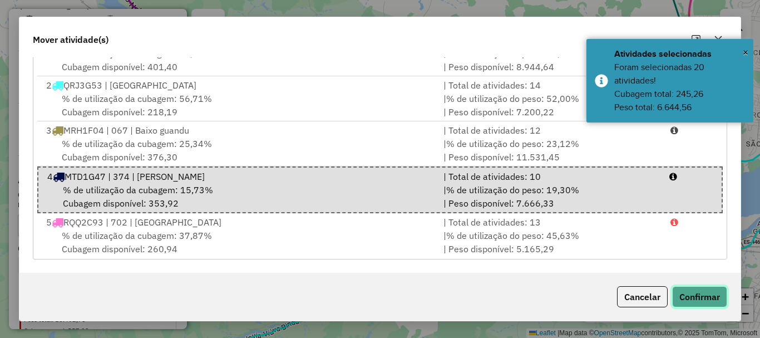
click at [727, 297] on button "Confirmar" at bounding box center [699, 296] width 55 height 21
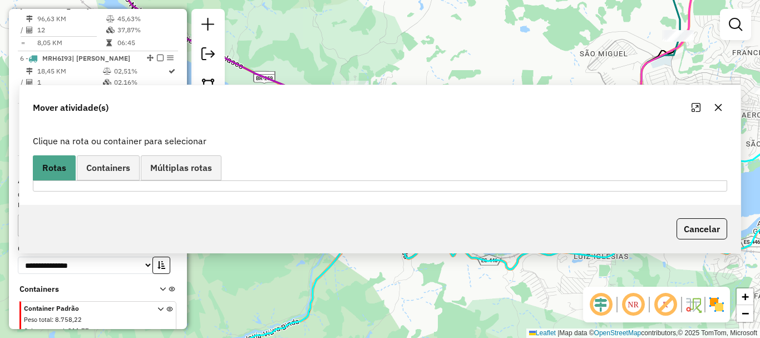
scroll to position [621, 0]
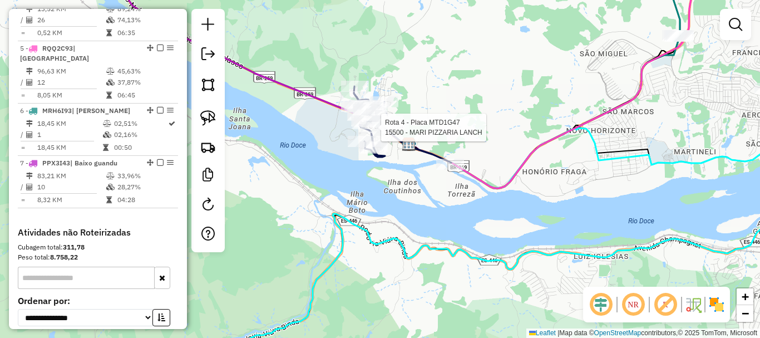
select select "**********"
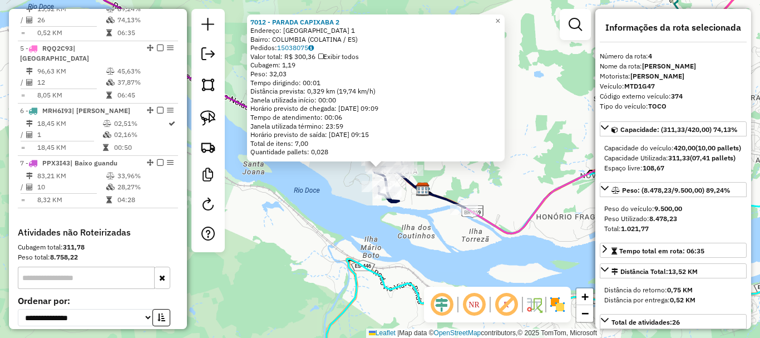
click at [405, 244] on div "7012 - PARADA CAPIXABA 2 Endereço: DINAMARCA 1 Bairro: COLUMBIA (COLATINA / ES)…" at bounding box center [380, 169] width 760 height 338
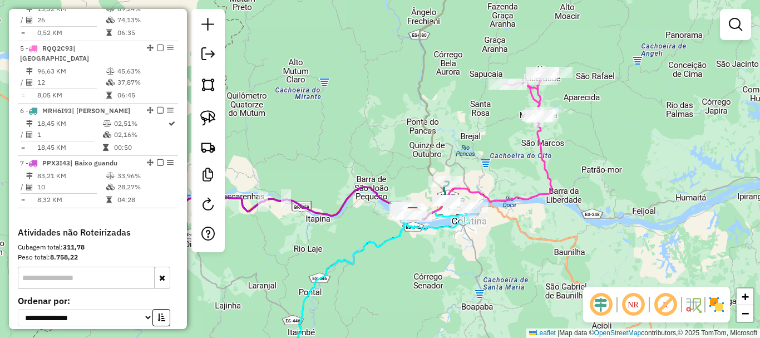
drag, startPoint x: 470, startPoint y: 158, endPoint x: 471, endPoint y: 188, distance: 30.0
click at [471, 187] on div "Rota 6 - Placa MRH6I93 3328 - EMERSON FERREIRA WOT Janela de atendimento Grade …" at bounding box center [380, 169] width 760 height 338
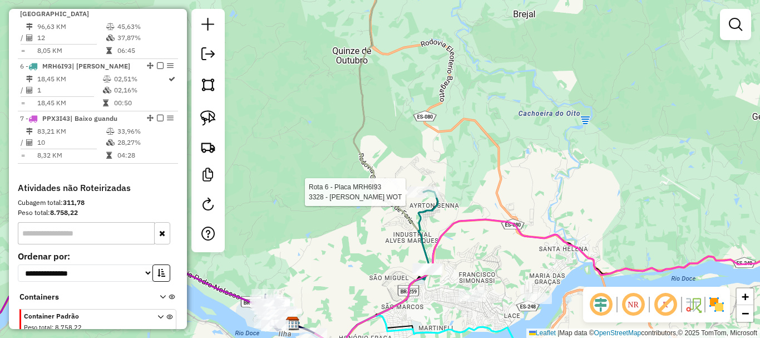
select select "**********"
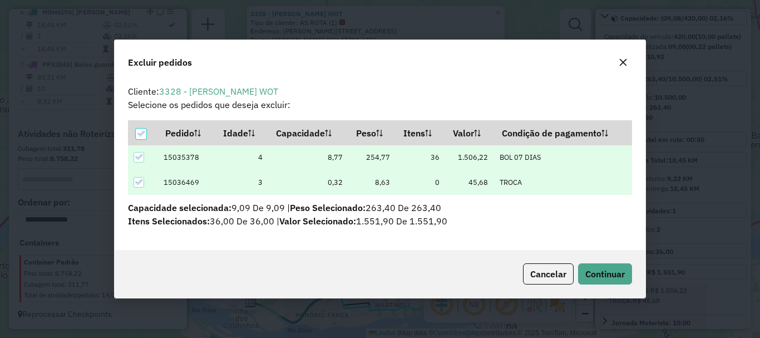
scroll to position [0, 0]
click at [612, 270] on span "Continuar" at bounding box center [604, 273] width 39 height 11
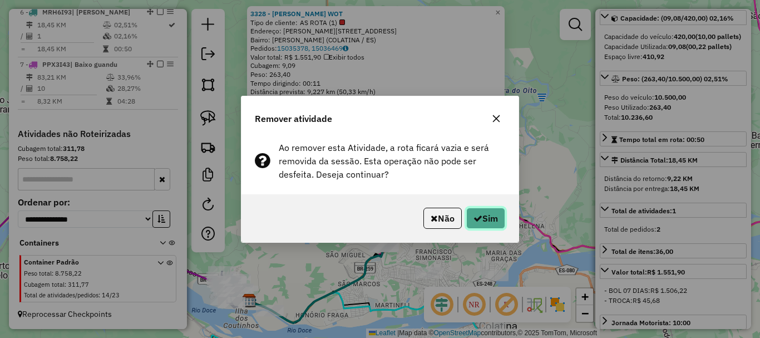
click at [482, 216] on button "Sim" at bounding box center [485, 218] width 39 height 21
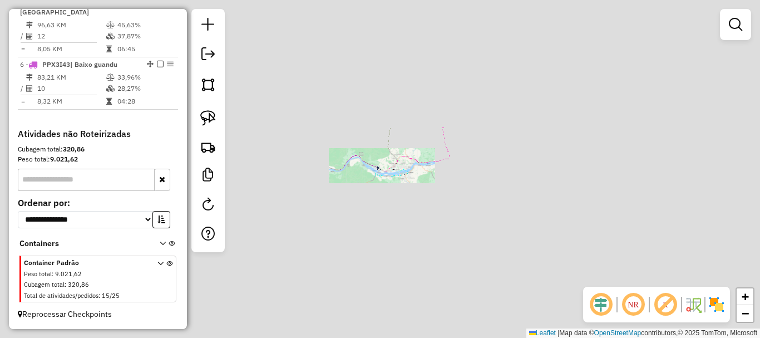
scroll to position [674, 0]
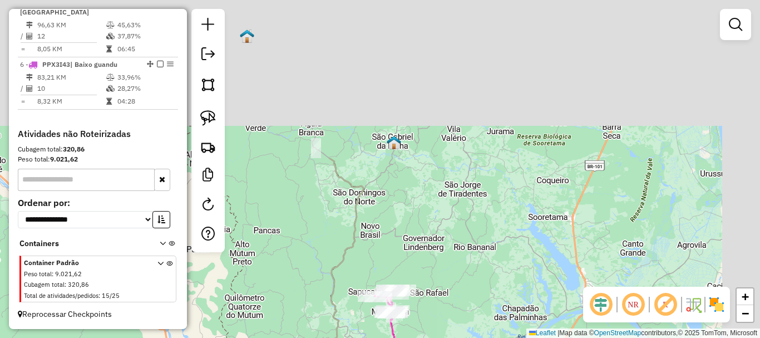
drag, startPoint x: 328, startPoint y: 209, endPoint x: 302, endPoint y: 299, distance: 93.8
click at [302, 299] on div "Janela de atendimento Grade de atendimento Capacidade Transportadoras Veículos …" at bounding box center [380, 169] width 760 height 338
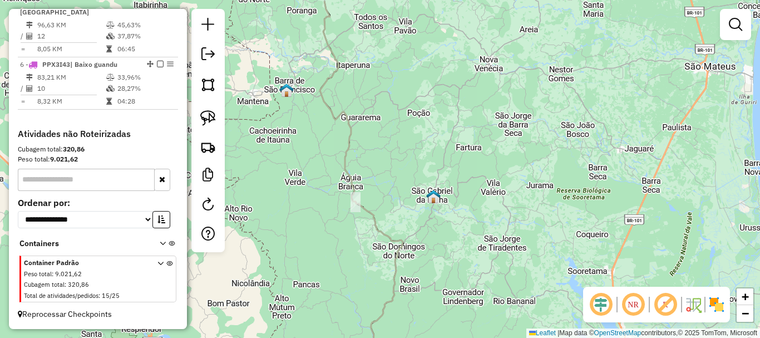
drag, startPoint x: 380, startPoint y: 159, endPoint x: 524, endPoint y: 312, distance: 210.2
click at [524, 312] on div "Janela de atendimento Grade de atendimento Capacidade Transportadoras Veículos …" at bounding box center [380, 169] width 760 height 338
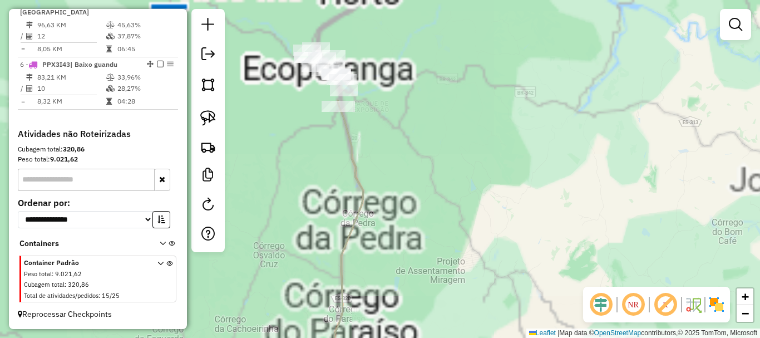
drag, startPoint x: 398, startPoint y: 131, endPoint x: 455, endPoint y: 284, distance: 163.2
click at [455, 284] on div "Janela de atendimento Grade de atendimento Capacidade Transportadoras Veículos …" at bounding box center [380, 169] width 760 height 338
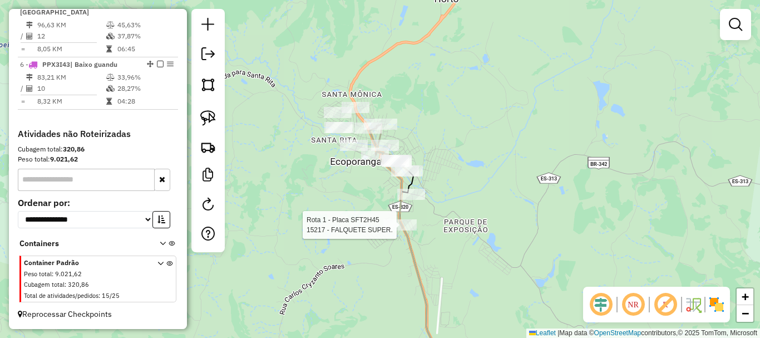
select select "**********"
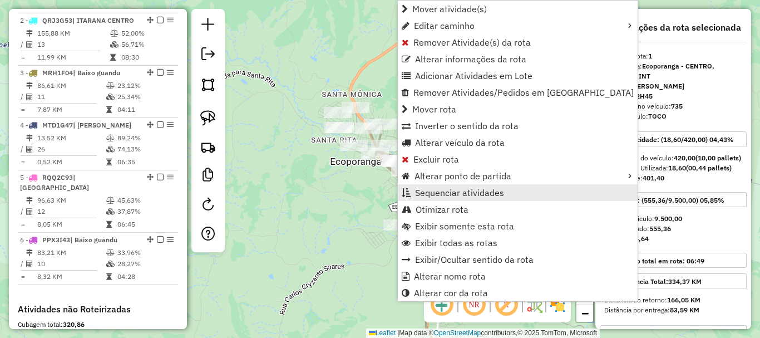
scroll to position [431, 0]
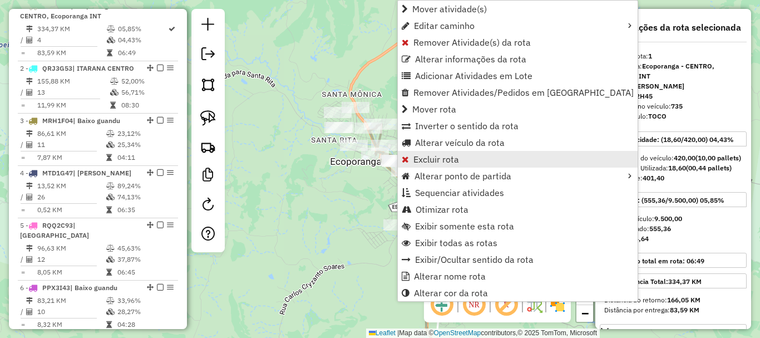
click at [444, 160] on span "Excluir rota" at bounding box center [436, 159] width 46 height 9
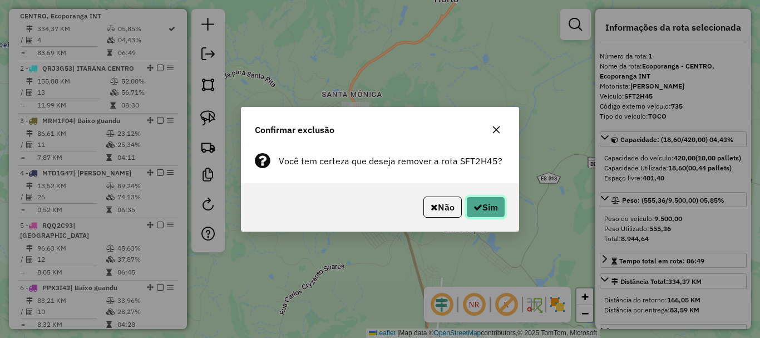
click at [493, 214] on button "Sim" at bounding box center [485, 206] width 39 height 21
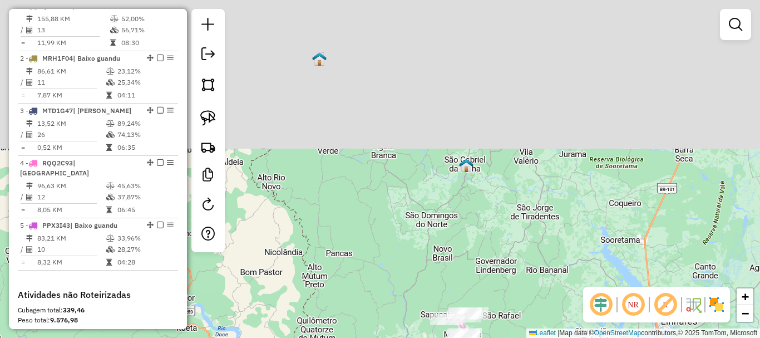
drag, startPoint x: 339, startPoint y: 80, endPoint x: 360, endPoint y: 295, distance: 215.7
click at [360, 295] on div "Janela de atendimento Grade de atendimento Capacidade Transportadoras Veículos …" at bounding box center [380, 169] width 760 height 338
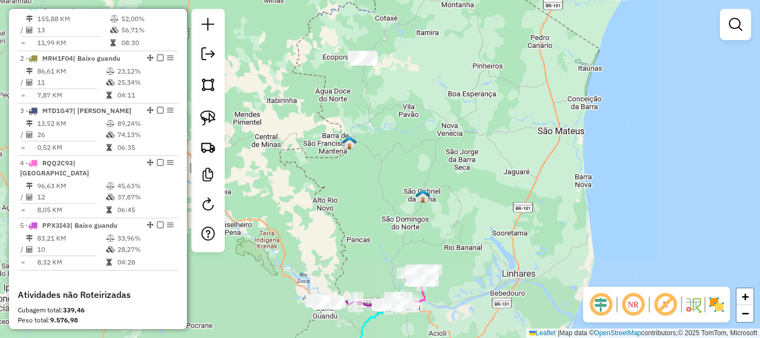
drag, startPoint x: 382, startPoint y: 193, endPoint x: 382, endPoint y: 200, distance: 7.2
click at [382, 200] on div "Janela de atendimento Grade de atendimento Capacidade Transportadoras Veículos …" at bounding box center [380, 169] width 760 height 338
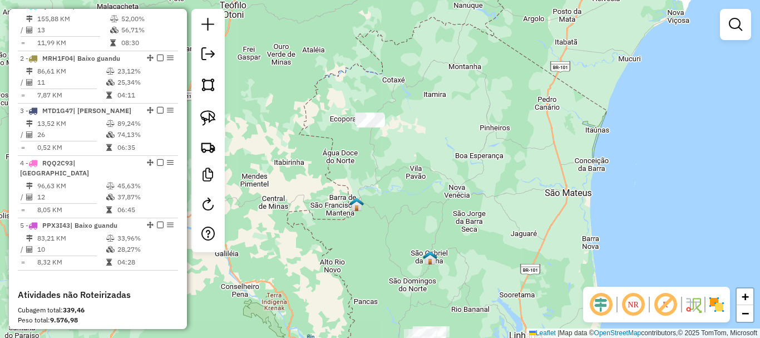
click at [349, 143] on div "Janela de atendimento Grade de atendimento Capacidade Transportadoras Veículos …" at bounding box center [380, 169] width 760 height 338
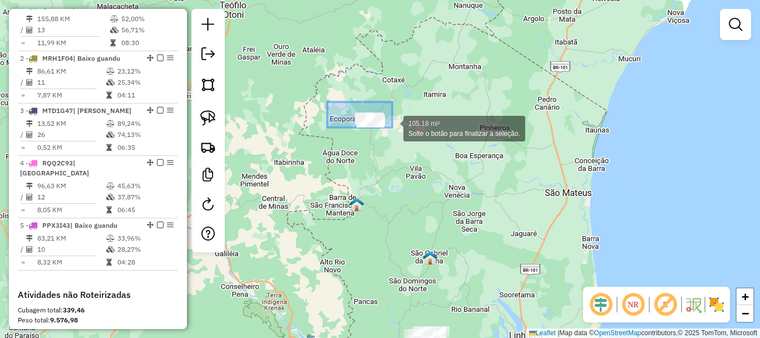
drag, startPoint x: 327, startPoint y: 102, endPoint x: 426, endPoint y: 155, distance: 112.5
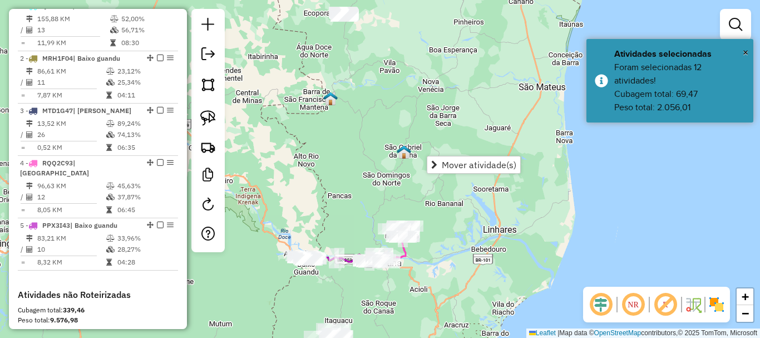
drag, startPoint x: 416, startPoint y: 137, endPoint x: 377, endPoint y: 8, distance: 135.2
click at [377, 11] on div "Janela de atendimento Grade de atendimento Capacidade Transportadoras Veículos …" at bounding box center [380, 169] width 760 height 338
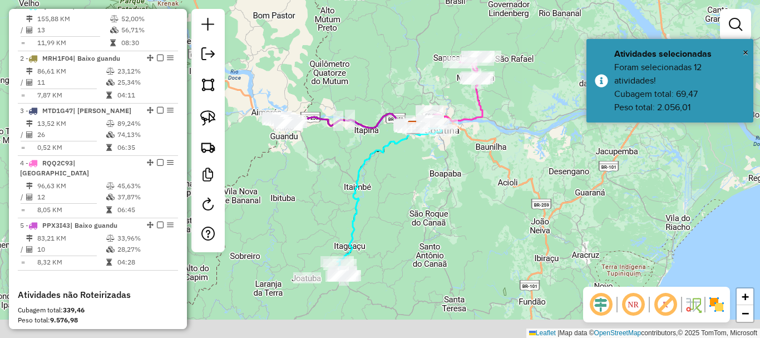
drag, startPoint x: 419, startPoint y: 235, endPoint x: 505, endPoint y: 187, distance: 98.6
click at [505, 187] on div "Janela de atendimento Grade de atendimento Capacidade Transportadoras Veículos …" at bounding box center [380, 169] width 760 height 338
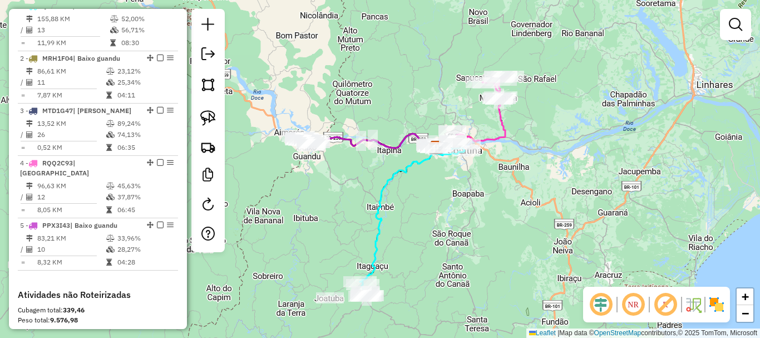
drag, startPoint x: 500, startPoint y: 172, endPoint x: 488, endPoint y: 179, distance: 13.2
click at [484, 197] on div "Janela de atendimento Grade de atendimento Capacidade Transportadoras Veículos …" at bounding box center [380, 169] width 760 height 338
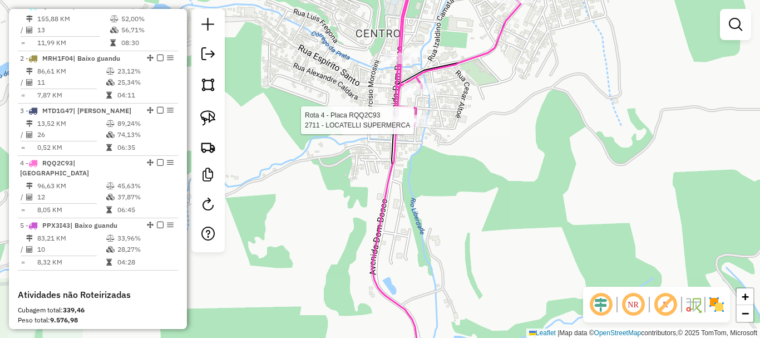
select select "**********"
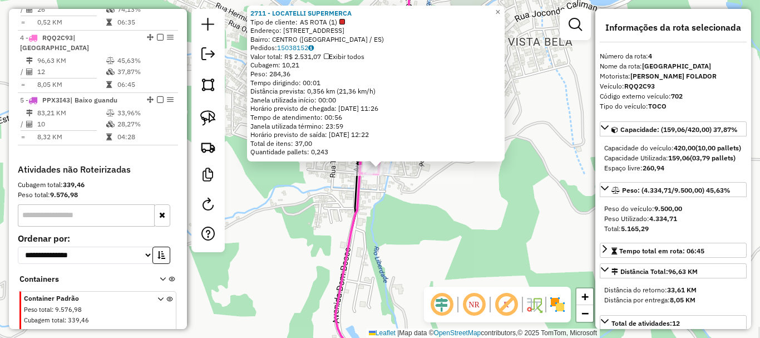
scroll to position [597, 0]
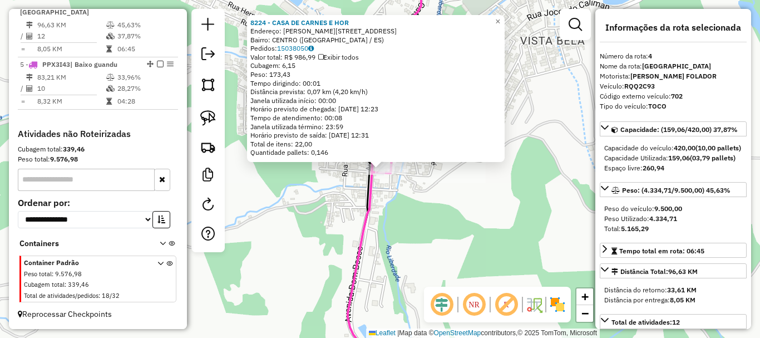
click at [403, 219] on div "Rota 4 - Placa RQQ2C93 8224 - CASA DE CARNES E HOR 8224 - CASA DE CARNES E HOR …" at bounding box center [380, 169] width 760 height 338
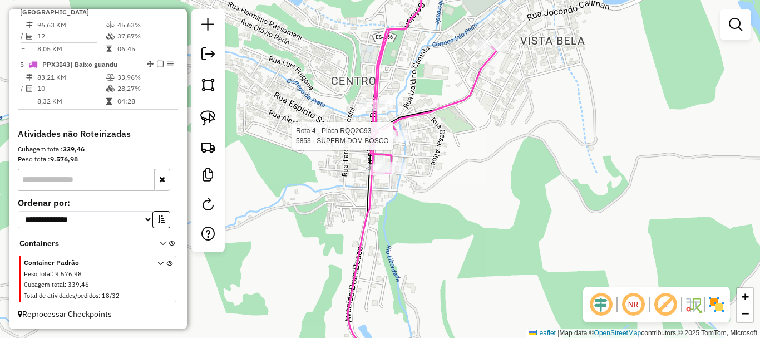
select select "**********"
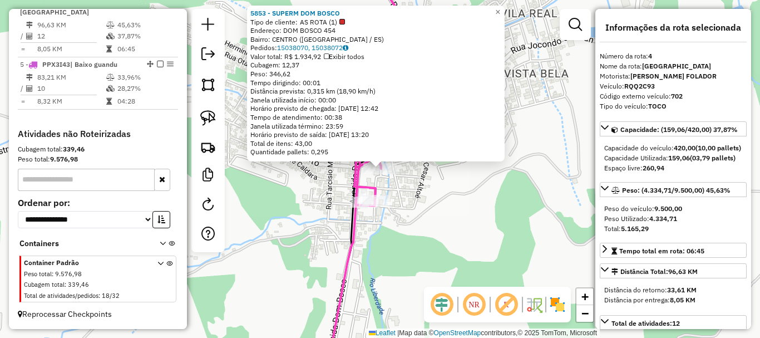
click at [442, 209] on div "5853 - SUPERM DOM BOSCO Tipo de cliente: AS ROTA (1) Endereço: DOM BOSCO 454 Ba…" at bounding box center [380, 169] width 760 height 338
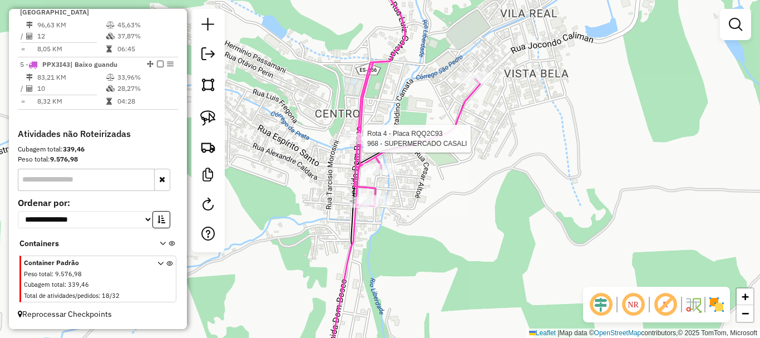
select select "**********"
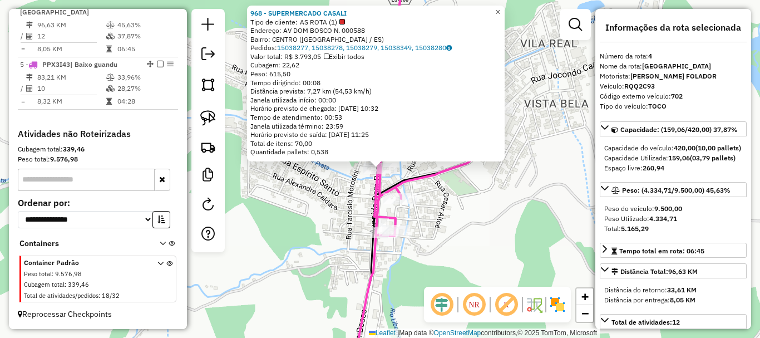
click at [500, 7] on span "×" at bounding box center [497, 11] width 5 height 9
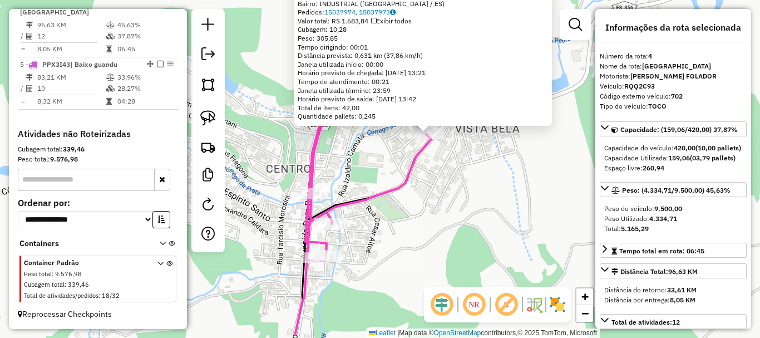
drag, startPoint x: 427, startPoint y: 223, endPoint x: 456, endPoint y: 186, distance: 47.1
click at [456, 186] on div "15383 - MERC.DELGADO Endereço: JOCONDO CALIMAN 641 Bairro: INDUSTRIAL (MARILAND…" at bounding box center [380, 169] width 760 height 338
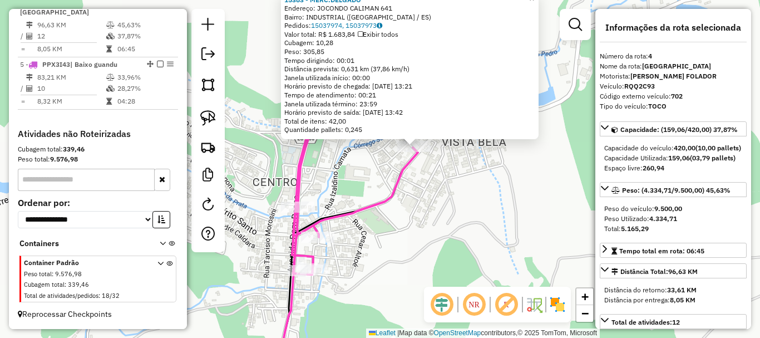
drag, startPoint x: 566, startPoint y: 104, endPoint x: 511, endPoint y: 112, distance: 56.2
click at [522, 154] on div "15383 - MERC.DELGADO Endereço: JOCONDO CALIMAN 641 Bairro: INDUSTRIAL (MARILAND…" at bounding box center [380, 169] width 760 height 338
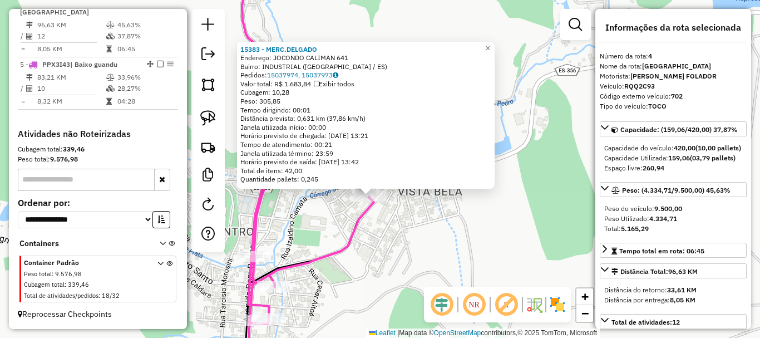
click at [495, 37] on div "15383 - MERC.DELGADO Endereço: JOCONDO CALIMAN 641 Bairro: INDUSTRIAL (MARILAND…" at bounding box center [380, 169] width 760 height 338
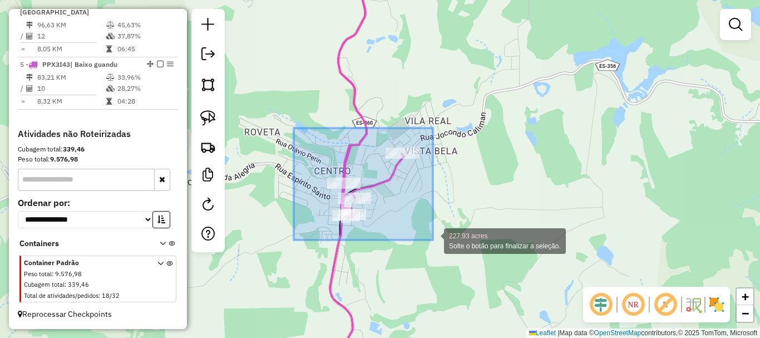
drag, startPoint x: 294, startPoint y: 128, endPoint x: 442, endPoint y: 244, distance: 188.2
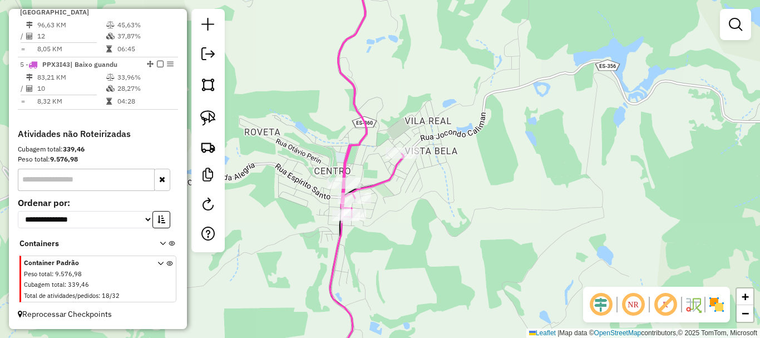
click at [327, 179] on div "Janela de atendimento Grade de atendimento Capacidade Transportadoras Veículos …" at bounding box center [380, 169] width 760 height 338
select select "**********"
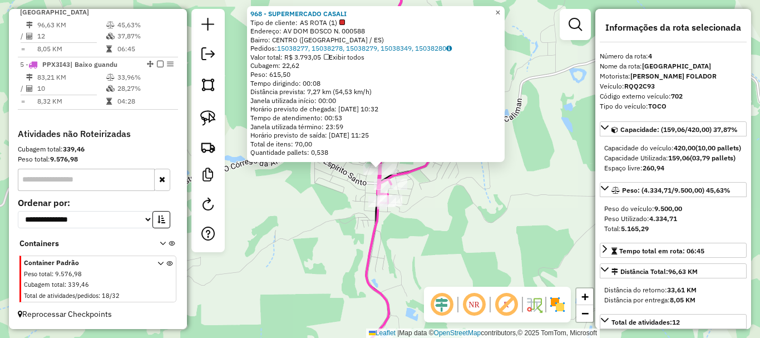
click at [500, 13] on span "×" at bounding box center [497, 12] width 5 height 9
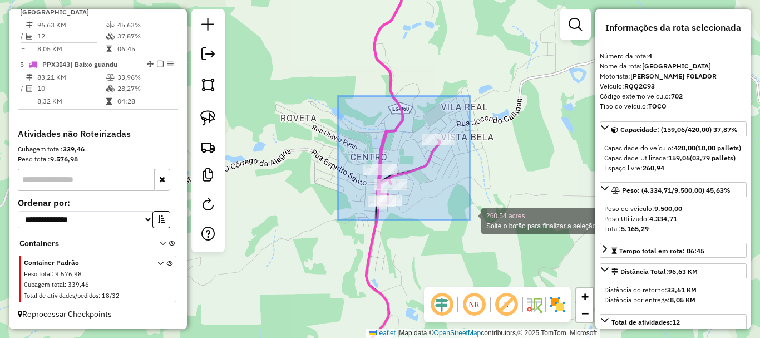
drag, startPoint x: 338, startPoint y: 96, endPoint x: 478, endPoint y: 220, distance: 187.2
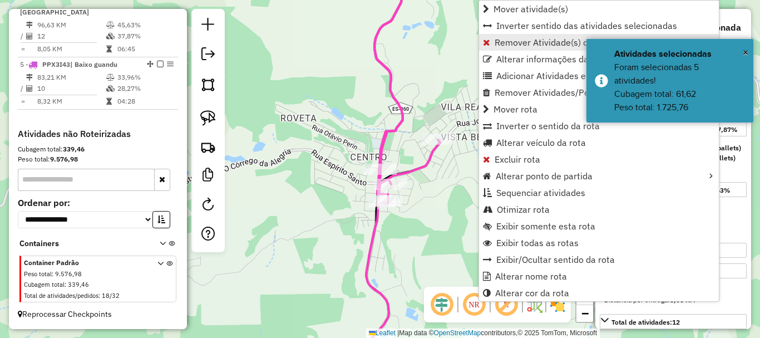
click at [508, 38] on span "Remover Atividade(s) da rota" at bounding box center [553, 42] width 117 height 9
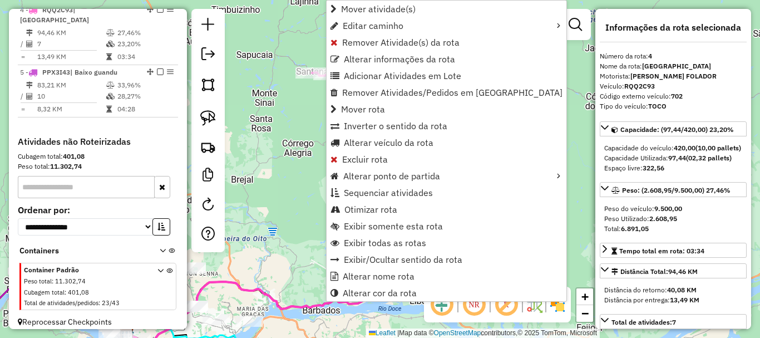
scroll to position [611, 0]
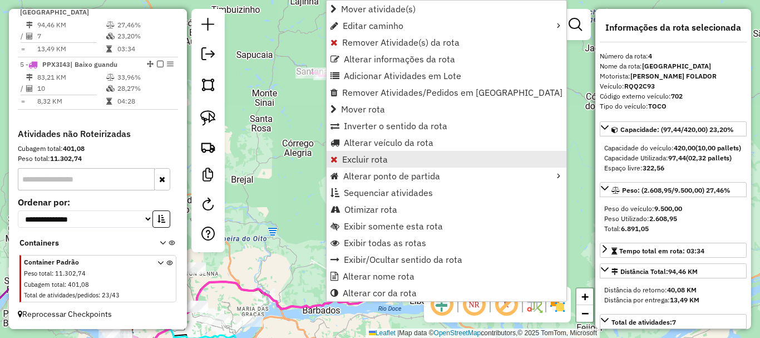
click at [369, 157] on span "Excluir rota" at bounding box center [365, 159] width 46 height 9
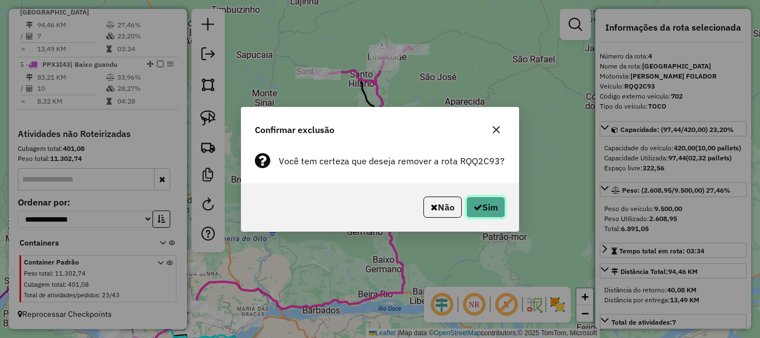
click at [493, 199] on button "Sim" at bounding box center [485, 206] width 39 height 21
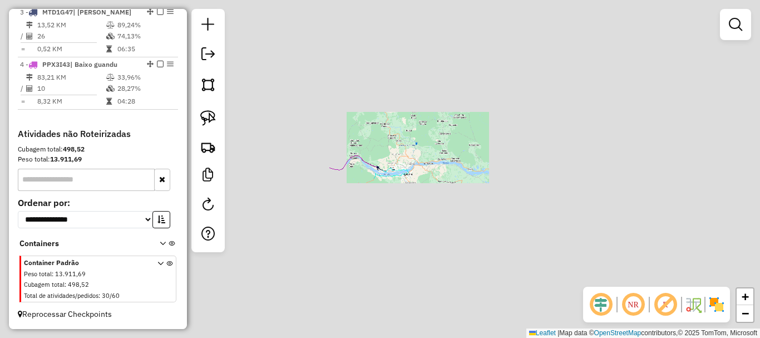
scroll to position [549, 0]
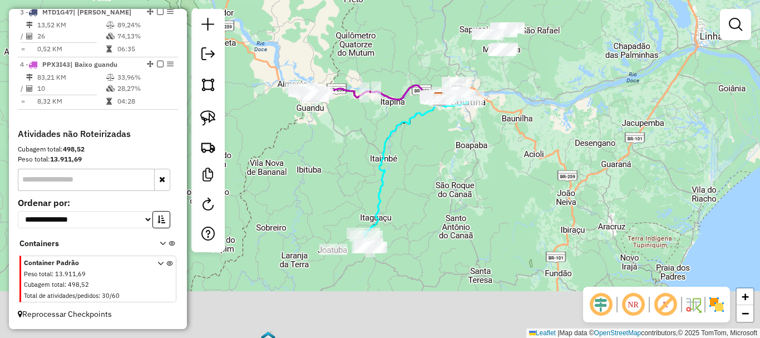
drag, startPoint x: 393, startPoint y: 258, endPoint x: 453, endPoint y: 186, distance: 92.8
click at [453, 186] on div "Janela de atendimento Grade de atendimento Capacidade Transportadoras Veículos …" at bounding box center [380, 169] width 760 height 338
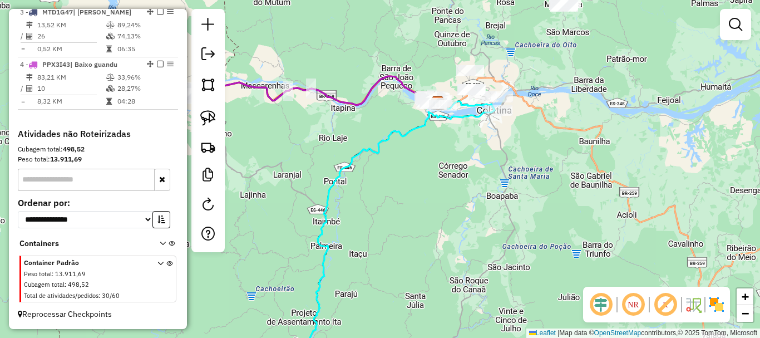
drag, startPoint x: 501, startPoint y: 123, endPoint x: 493, endPoint y: 78, distance: 45.3
click at [495, 85] on div "Janela de atendimento Grade de atendimento Capacidade Transportadoras Veículos …" at bounding box center [380, 169] width 760 height 338
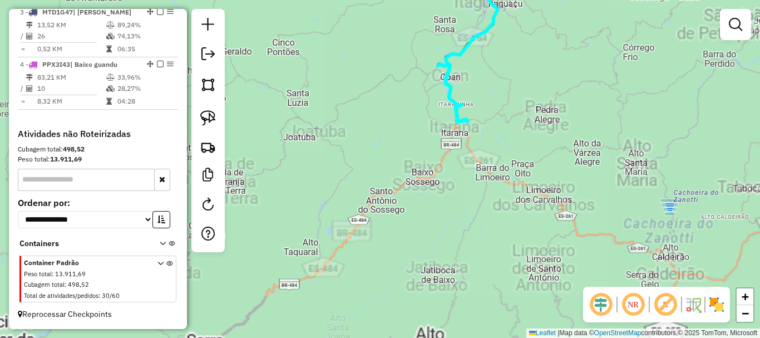
drag, startPoint x: 483, startPoint y: 173, endPoint x: 475, endPoint y: 177, distance: 8.7
click at [475, 177] on div "Janela de atendimento Grade de atendimento Capacidade Transportadoras Veículos …" at bounding box center [380, 169] width 760 height 338
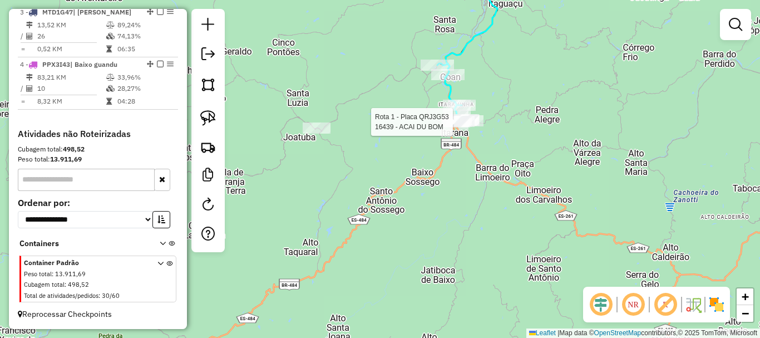
click at [454, 127] on div at bounding box center [456, 121] width 28 height 11
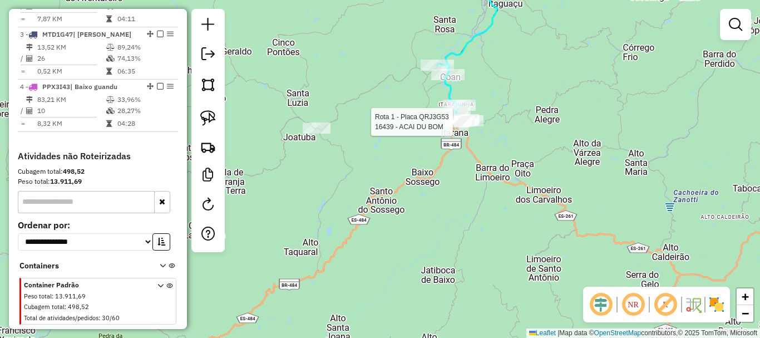
select select "**********"
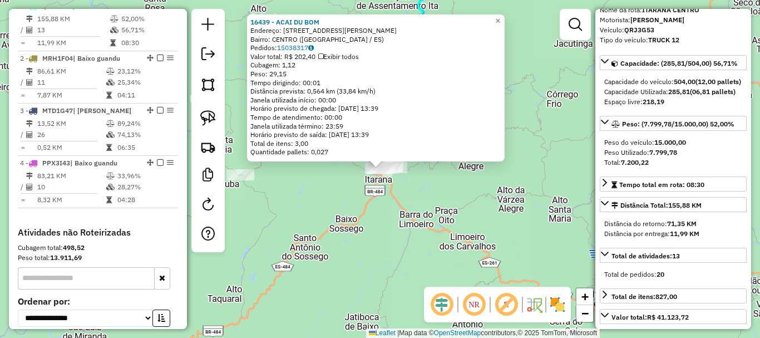
scroll to position [56, 0]
click at [482, 210] on div "16439 - ACAI DU BOM Endereço: RUA DOM LUIS SCORTEGAGNA 111 Bairro: CENTRO (ITAR…" at bounding box center [380, 169] width 760 height 338
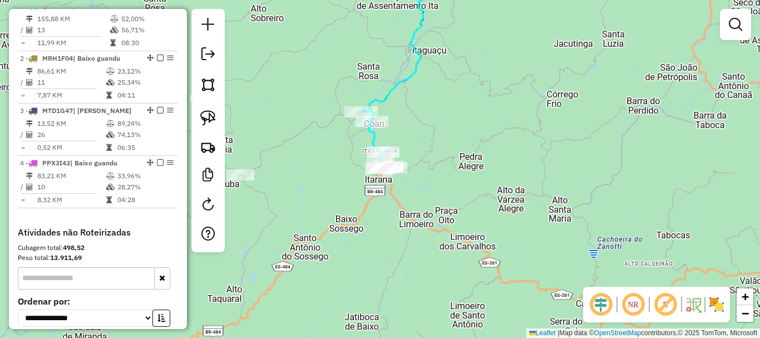
drag, startPoint x: 493, startPoint y: 181, endPoint x: 444, endPoint y: 282, distance: 112.2
click at [444, 282] on div "Janela de atendimento Grade de atendimento Capacidade Transportadoras Veículos …" at bounding box center [380, 169] width 760 height 338
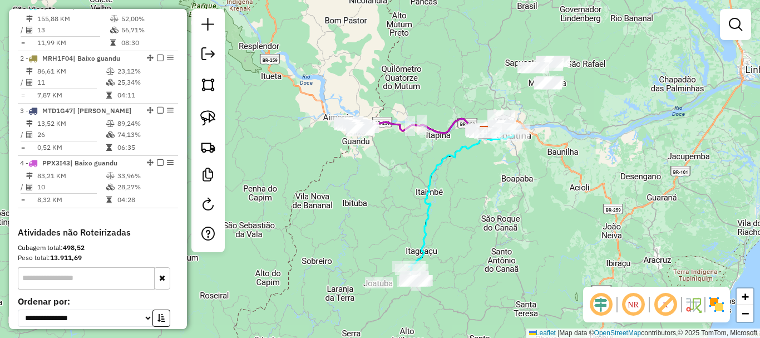
drag, startPoint x: 481, startPoint y: 210, endPoint x: 436, endPoint y: 266, distance: 71.7
click at [436, 266] on div "Janela de atendimento Grade de atendimento Capacidade Transportadoras Veículos …" at bounding box center [380, 169] width 760 height 338
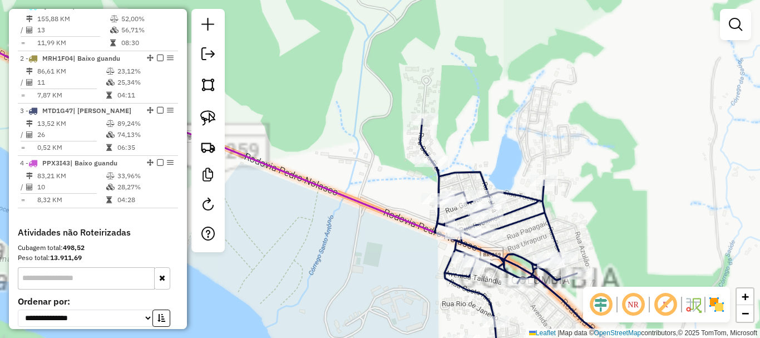
drag, startPoint x: 584, startPoint y: 152, endPoint x: 492, endPoint y: 83, distance: 114.9
click at [501, 68] on div "Janela de atendimento Grade de atendimento Capacidade Transportadoras Veículos …" at bounding box center [380, 169] width 760 height 338
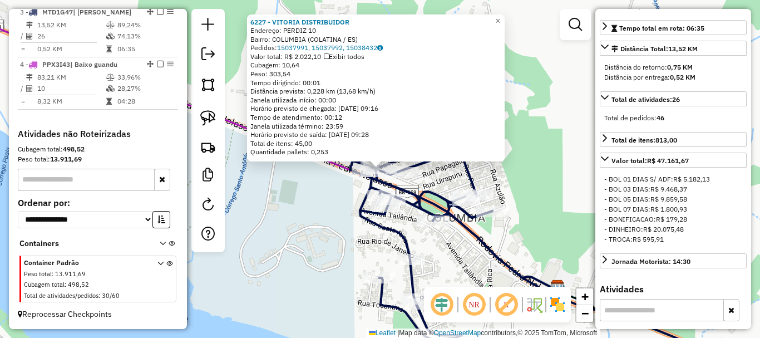
scroll to position [445, 0]
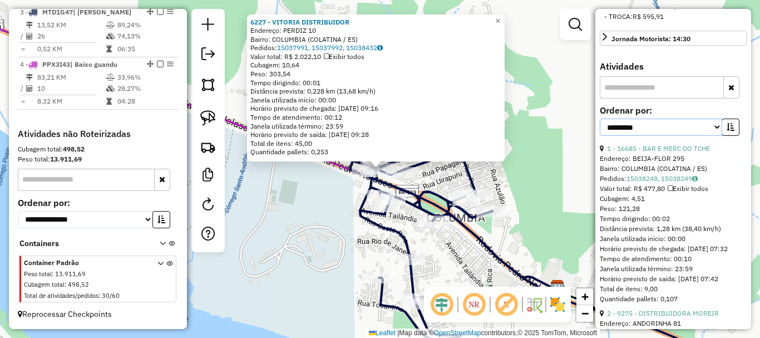
click at [650, 136] on select "**********" at bounding box center [661, 126] width 122 height 17
select select "*********"
click at [600, 136] on select "**********" at bounding box center [661, 126] width 122 height 17
click at [728, 131] on icon "button" at bounding box center [731, 127] width 8 height 8
click at [452, 246] on div "6227 - VITORIA DISTRIBUIDOR Endereço: PERDIZ 10 Bairro: COLUMBIA (COLATINA / ES…" at bounding box center [380, 169] width 760 height 338
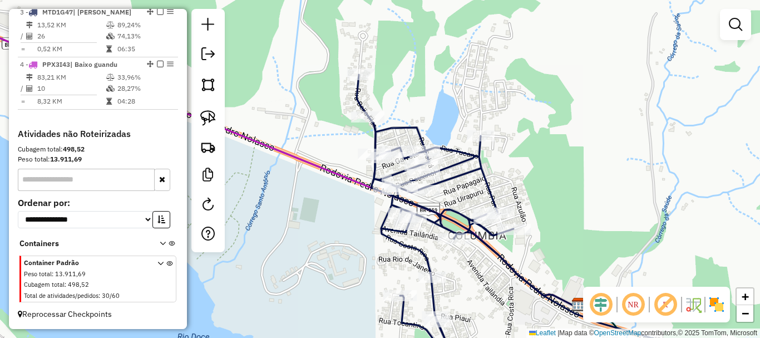
click at [450, 200] on div "Janela de atendimento Grade de atendimento Capacidade Transportadoras Veículos …" at bounding box center [380, 169] width 760 height 338
select select "*********"
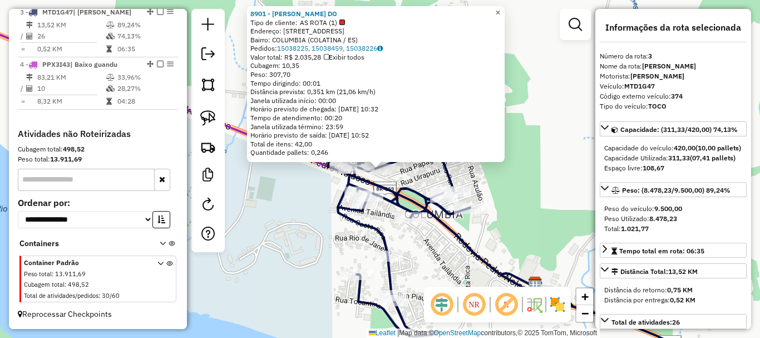
click at [500, 8] on span "×" at bounding box center [497, 12] width 5 height 9
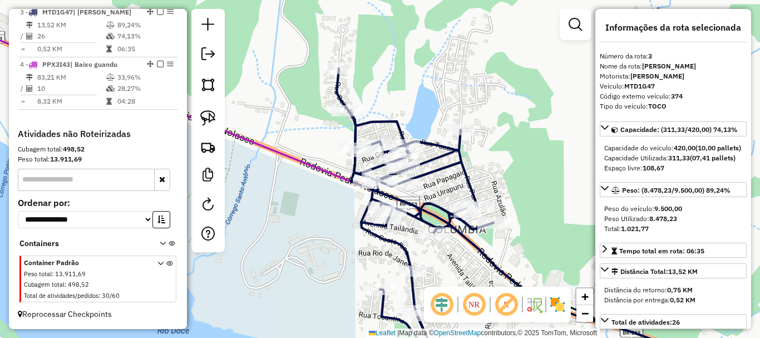
drag, startPoint x: 379, startPoint y: 72, endPoint x: 421, endPoint y: 86, distance: 44.2
click at [421, 86] on div "Janela de atendimento Grade de atendimento Capacidade Transportadoras Veículos …" at bounding box center [380, 169] width 760 height 338
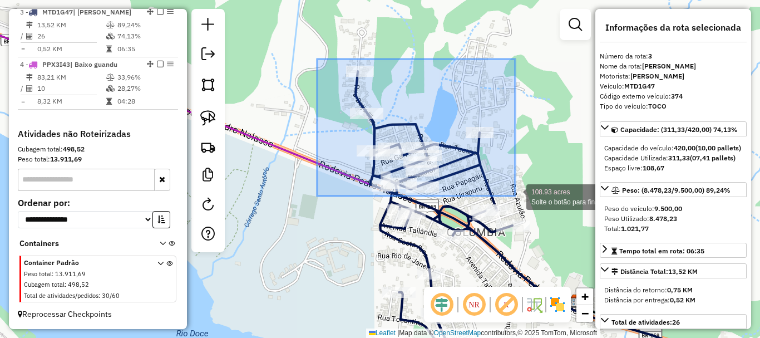
drag, startPoint x: 342, startPoint y: 64, endPoint x: 515, endPoint y: 196, distance: 217.5
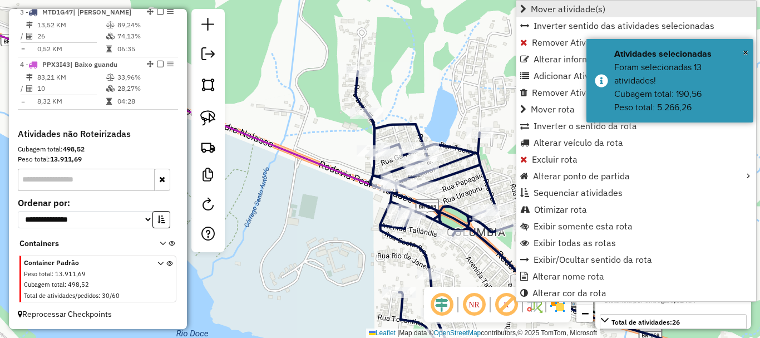
click at [536, 9] on span "Mover atividade(s)" at bounding box center [568, 8] width 75 height 9
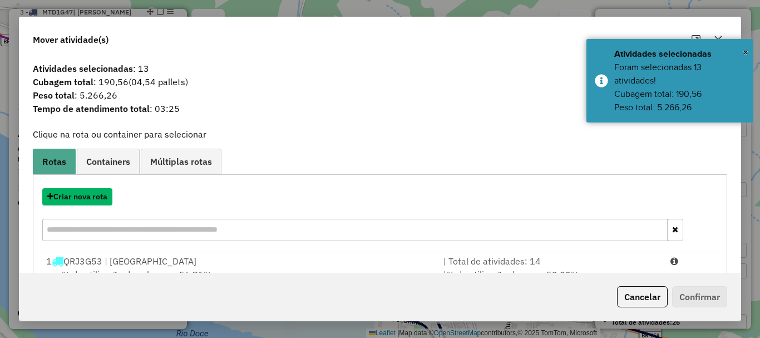
click at [85, 197] on button "Criar nova rota" at bounding box center [77, 196] width 70 height 17
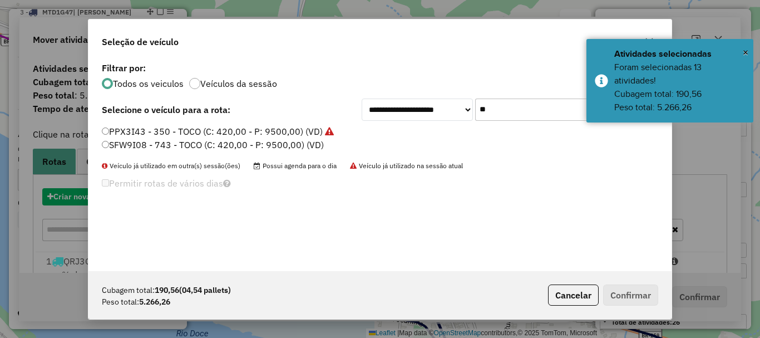
scroll to position [6, 3]
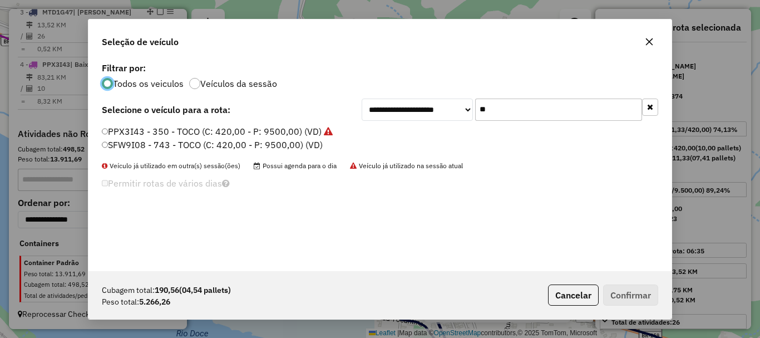
drag, startPoint x: 512, startPoint y: 115, endPoint x: 435, endPoint y: 141, distance: 80.9
click at [435, 141] on div "**********" at bounding box center [379, 165] width 583 height 211
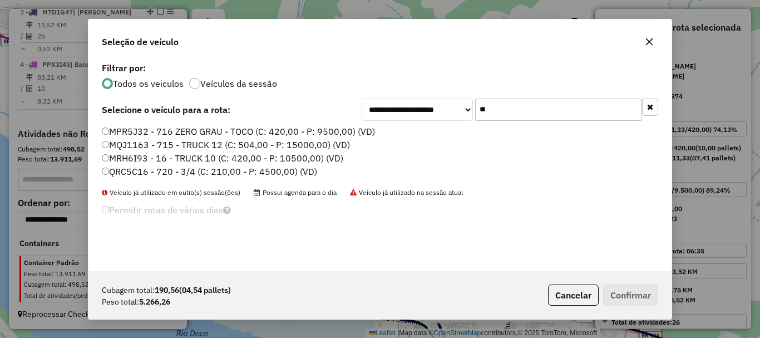
type input "**"
click at [189, 179] on div "MPR5J32 - 716 ZERO GRAU - TOCO (C: 420,00 - P: 9500,00) (VD) MQJ1163 - 715 - TR…" at bounding box center [380, 156] width 570 height 62
click at [196, 176] on label "QRC5C16 - 720 - 3/4 (C: 210,00 - P: 4500,00) (VD)" at bounding box center [209, 171] width 215 height 13
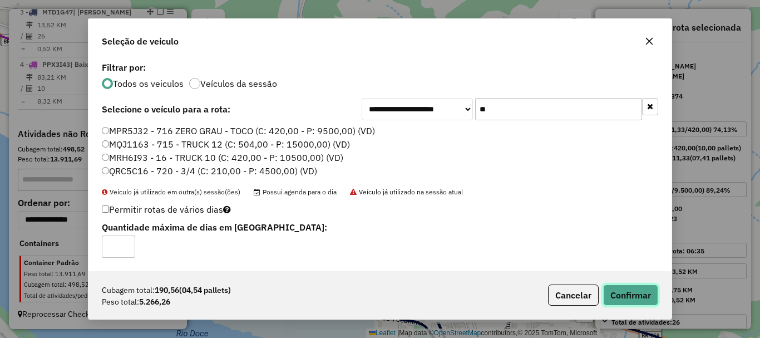
click at [624, 294] on button "Confirmar" at bounding box center [630, 294] width 55 height 21
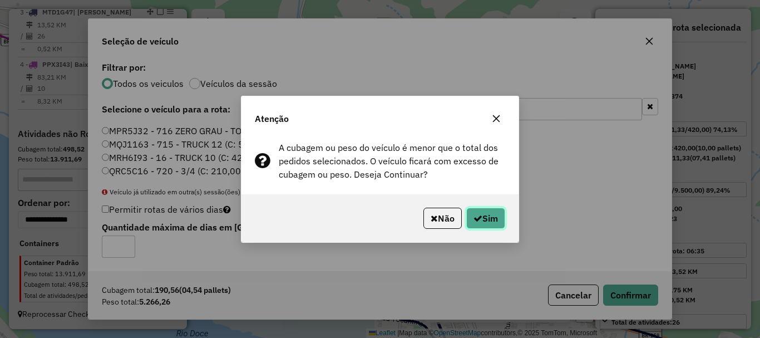
click at [482, 221] on button "Sim" at bounding box center [485, 218] width 39 height 21
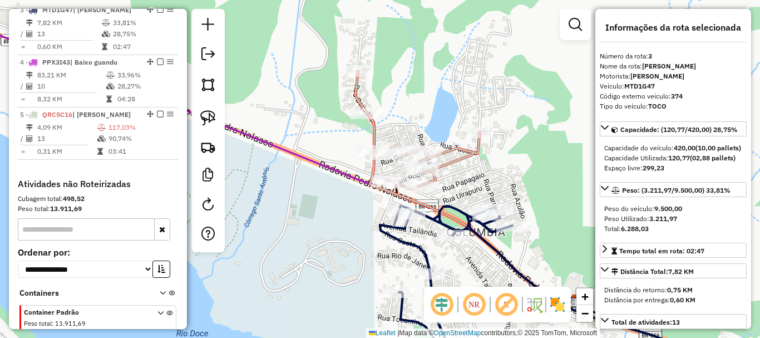
scroll to position [545, 0]
click at [404, 160] on div "Janela de atendimento Grade de atendimento Capacidade Transportadoras Veículos …" at bounding box center [380, 169] width 760 height 338
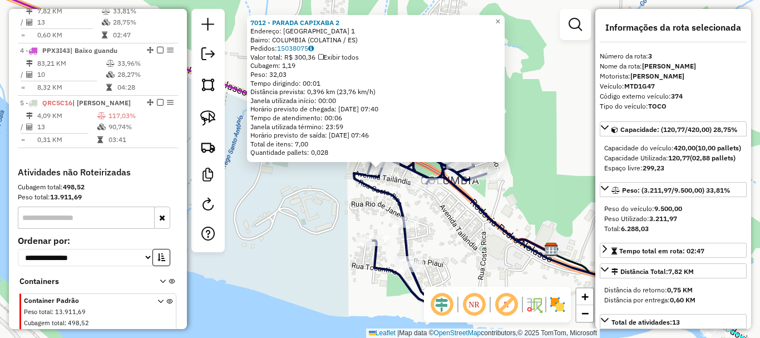
scroll to position [559, 0]
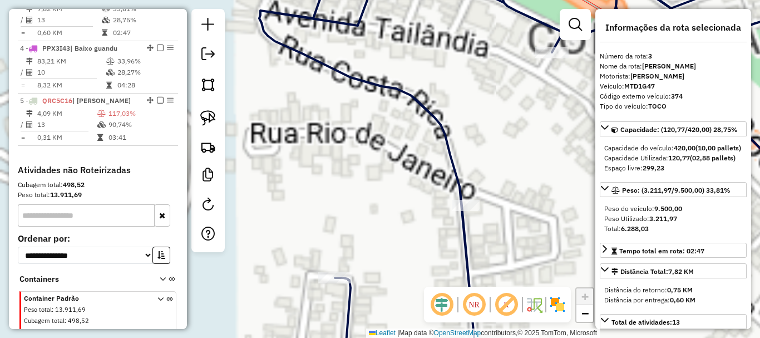
click at [356, 218] on div "7012 - PARADA CAPIXABA 2 Endereço: DINAMARCA 1 Bairro: COLUMBIA (COLATINA / ES)…" at bounding box center [380, 169] width 760 height 338
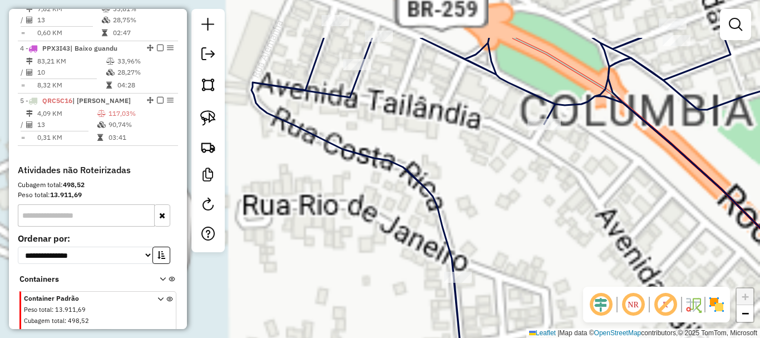
drag, startPoint x: 380, startPoint y: 222, endPoint x: 344, endPoint y: 333, distance: 116.8
click at [344, 333] on div "Janela de atendimento Grade de atendimento Capacidade Transportadoras Veículos …" at bounding box center [380, 169] width 760 height 338
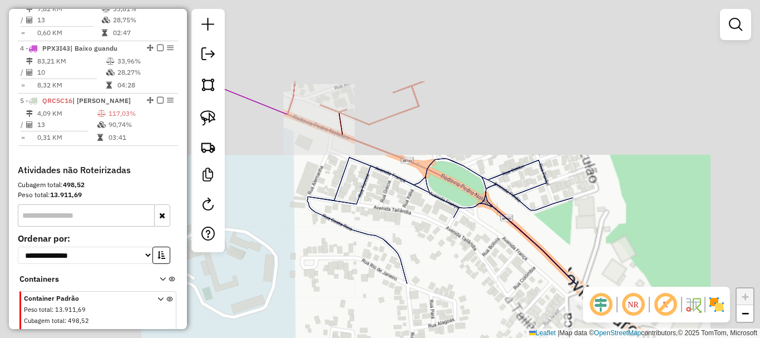
click at [404, 196] on div "Janela de atendimento Grade de atendimento Capacidade Transportadoras Veículos …" at bounding box center [380, 169] width 760 height 338
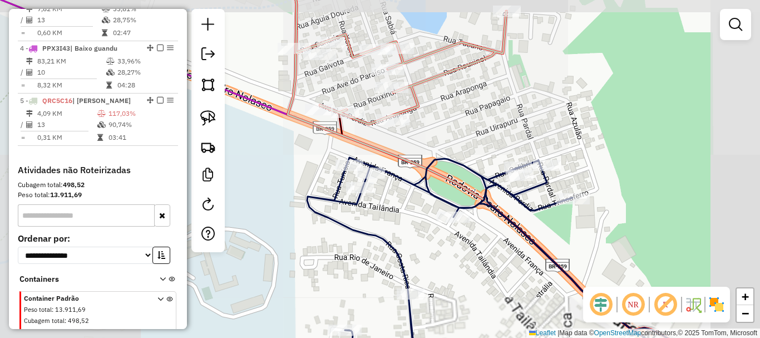
drag, startPoint x: 476, startPoint y: 125, endPoint x: 393, endPoint y: 213, distance: 120.8
click at [393, 213] on div "Janela de atendimento Grade de atendimento Capacidade Transportadoras Veículos …" at bounding box center [380, 169] width 760 height 338
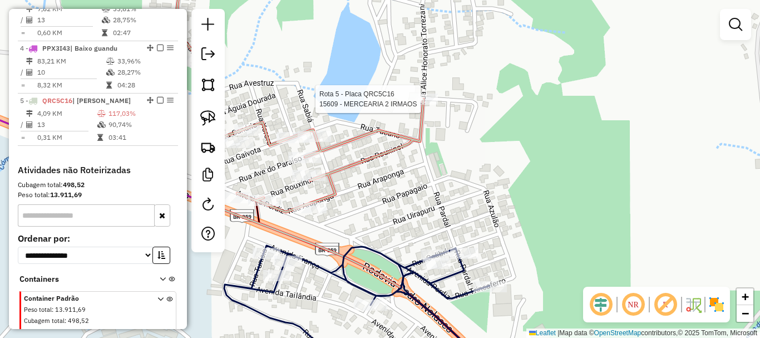
select select "*********"
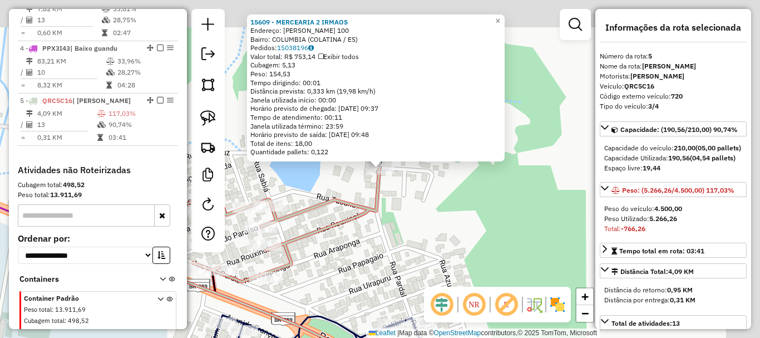
scroll to position [615, 0]
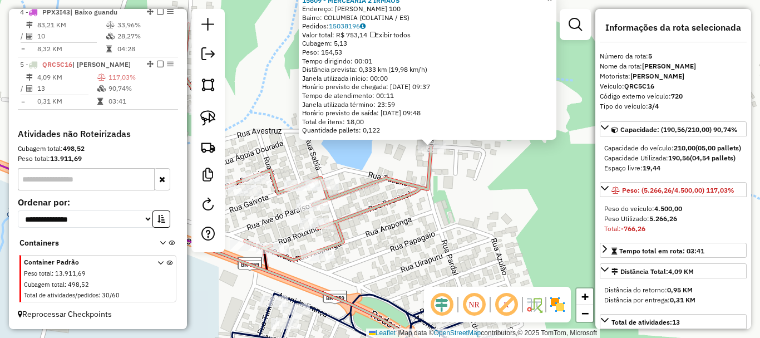
drag, startPoint x: 468, startPoint y: 193, endPoint x: 477, endPoint y: 110, distance: 83.9
click at [481, 110] on div "15609 - MERCEARIA 2 IRMAOS Endereço: ALICE HONORATO TOREZANI 100 Bairro: COLUMB…" at bounding box center [380, 169] width 760 height 338
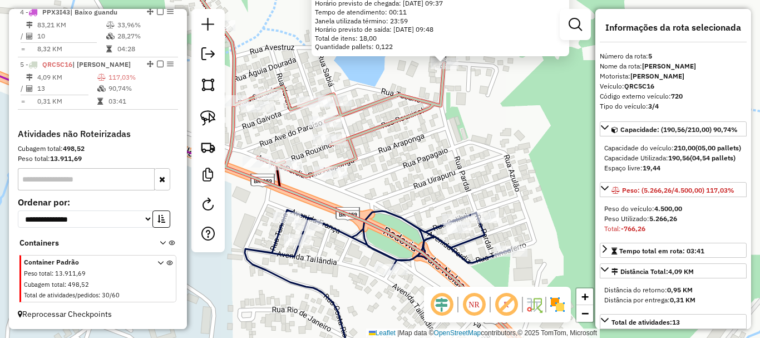
click at [447, 134] on div "15609 - MERCEARIA 2 IRMAOS Endereço: ALICE HONORATO TOREZANI 100 Bairro: COLUMB…" at bounding box center [380, 169] width 760 height 338
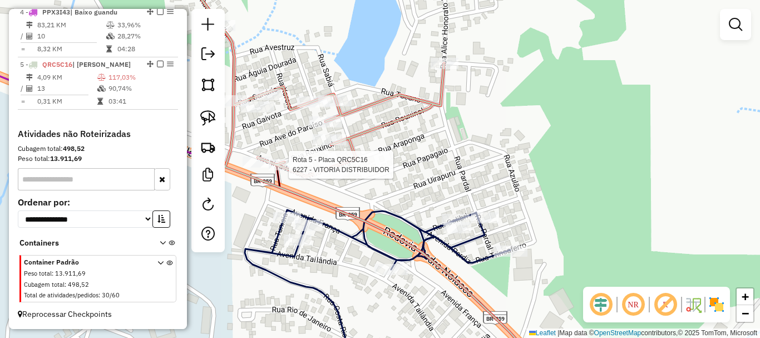
select select "*********"
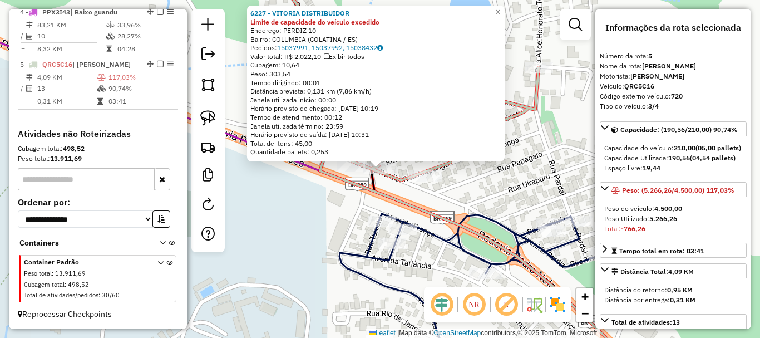
click at [318, 189] on div "6227 - VITORIA DISTRIBUIDOR Limite de capacidade do veículo excedido Endereço: …" at bounding box center [380, 169] width 760 height 338
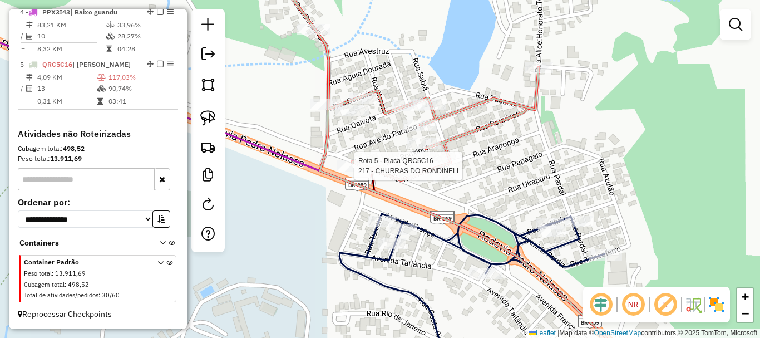
select select "*********"
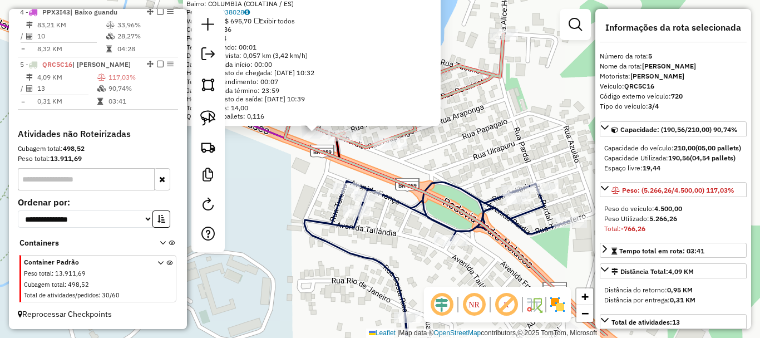
drag, startPoint x: 498, startPoint y: 205, endPoint x: 416, endPoint y: 157, distance: 95.7
click at [433, 169] on div "217 - CHURRAS DO RONDINELI Limite de capacidade do veículo excedido Endereço: A…" at bounding box center [380, 169] width 760 height 338
click at [416, 157] on div "217 - CHURRAS DO RONDINELI Limite de capacidade do veículo excedido Endereço: A…" at bounding box center [380, 169] width 760 height 338
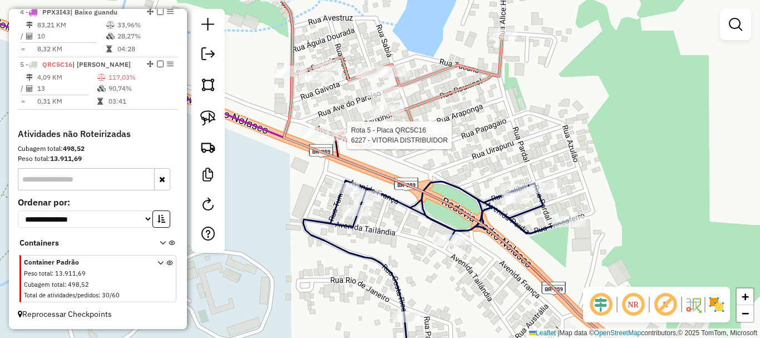
select select "*********"
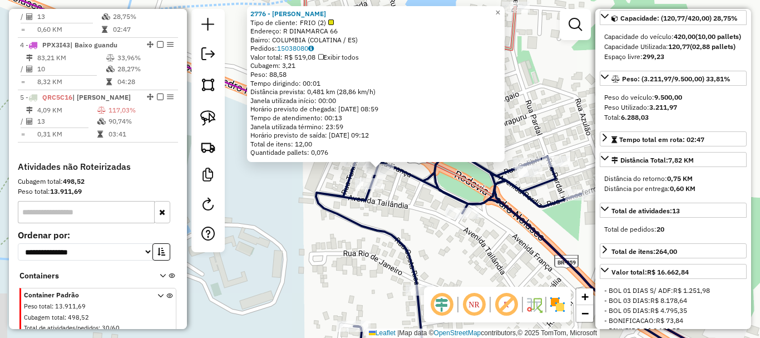
scroll to position [559, 0]
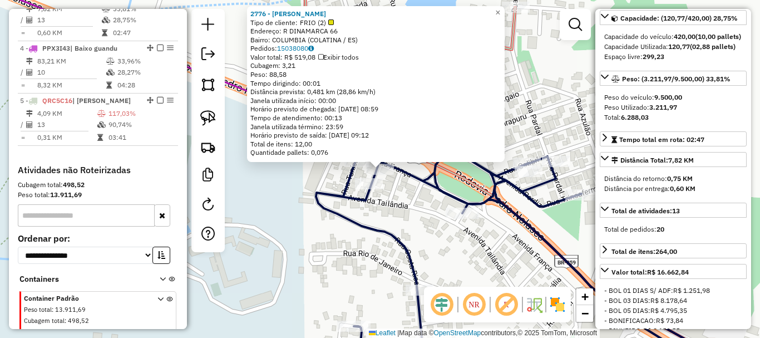
click at [410, 231] on div "2776 - RACIB BARDOINO LOPES Tipo de cliente: FRIO (2) Endereço: R DINAMARCA 66 …" at bounding box center [380, 169] width 760 height 338
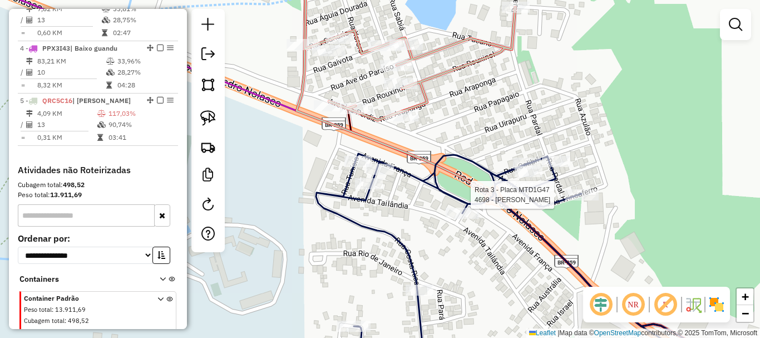
select select "*********"
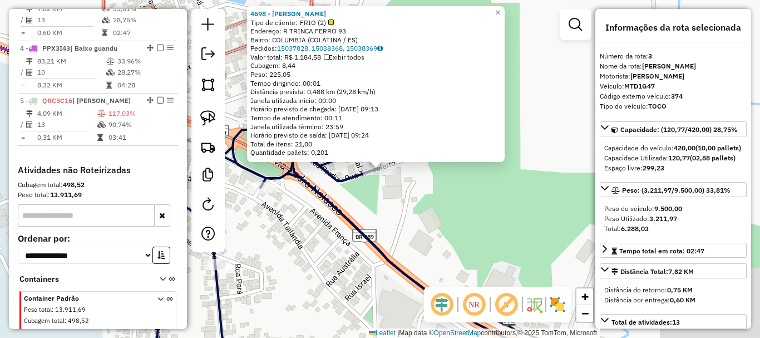
click at [466, 221] on div "4698 - MARTHA MARIA BATISTE Tipo de cliente: FRIO (2) Endereço: R TRINCA FERRO …" at bounding box center [380, 169] width 760 height 338
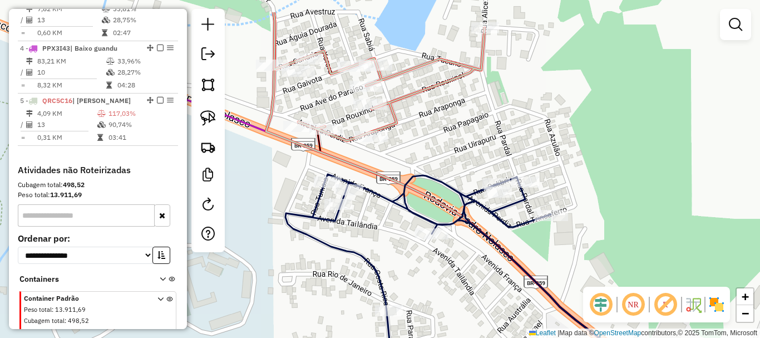
drag, startPoint x: 400, startPoint y: 213, endPoint x: 571, endPoint y: 259, distance: 177.5
click at [571, 259] on div "Janela de atendimento Grade de atendimento Capacidade Transportadoras Veículos …" at bounding box center [380, 169] width 760 height 338
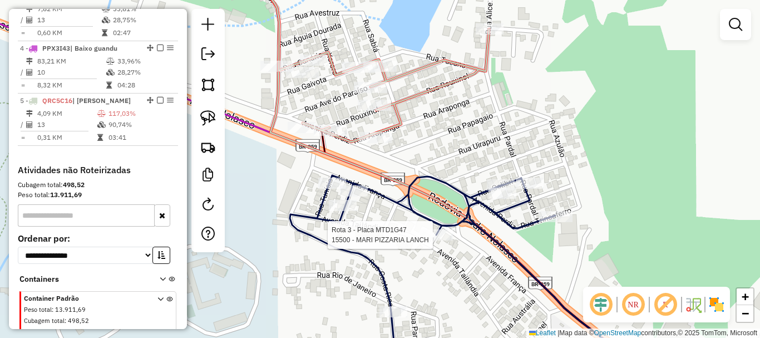
select select "*********"
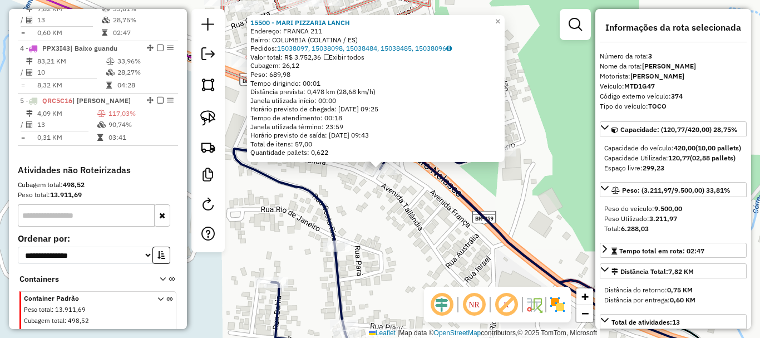
click at [426, 236] on div "15500 - MARI PIZZARIA LANCH Endereço: FRANCA 211 Bairro: COLUMBIA (COLATINA / E…" at bounding box center [380, 169] width 760 height 338
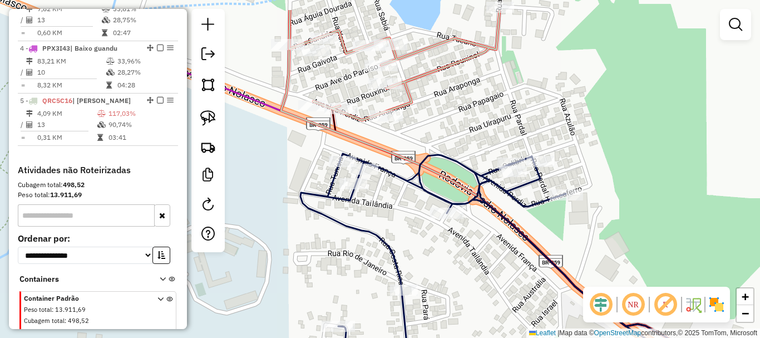
drag, startPoint x: 417, startPoint y: 251, endPoint x: 435, endPoint y: 269, distance: 25.6
click at [435, 269] on div "Janela de atendimento Grade de atendimento Capacidade Transportadoras Veículos …" at bounding box center [380, 169] width 760 height 338
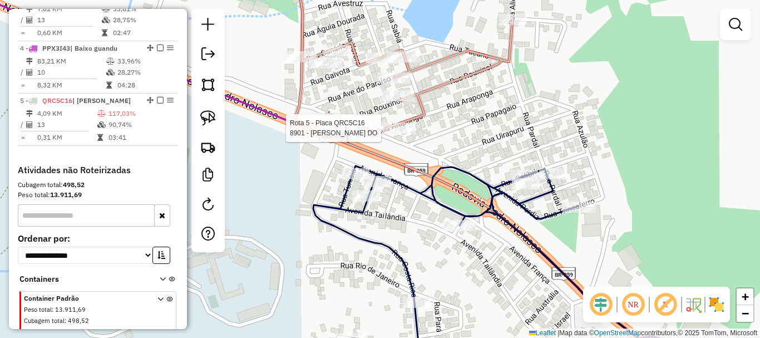
select select "*********"
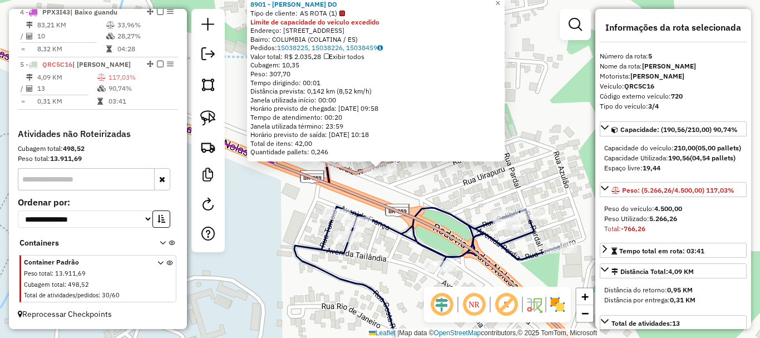
scroll to position [615, 0]
click at [429, 180] on div "8901 - ANADILSON PAULINO DO Tipo de cliente: AS ROTA (1) Limite de capacidade d…" at bounding box center [380, 169] width 760 height 338
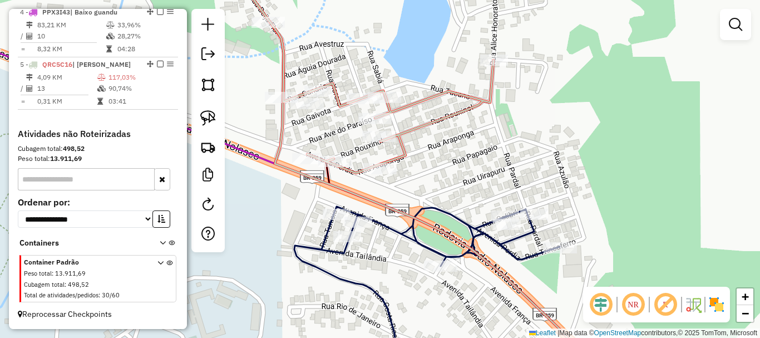
drag, startPoint x: 407, startPoint y: 189, endPoint x: 438, endPoint y: 180, distance: 32.0
click at [438, 180] on div "Janela de atendimento Grade de atendimento Capacidade Transportadoras Veículos …" at bounding box center [380, 169] width 760 height 338
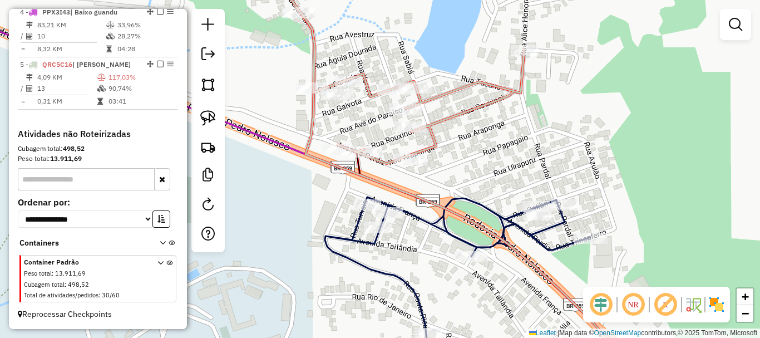
click at [416, 170] on div "Janela de atendimento Grade de atendimento Capacidade Transportadoras Veículos …" at bounding box center [380, 169] width 760 height 338
select select "*********"
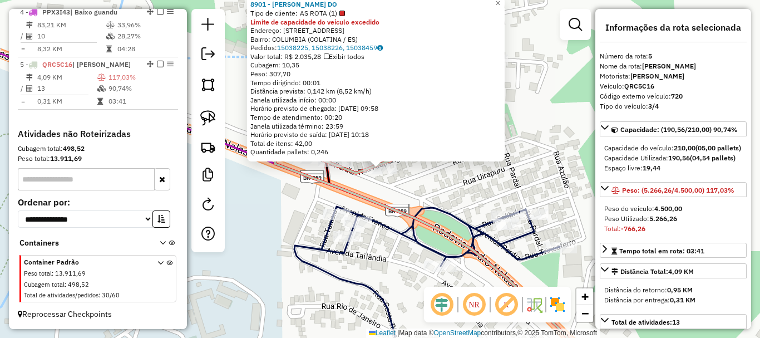
click at [425, 178] on div "8901 - ANADILSON PAULINO DO Tipo de cliente: AS ROTA (1) Limite de capacidade d…" at bounding box center [380, 169] width 760 height 338
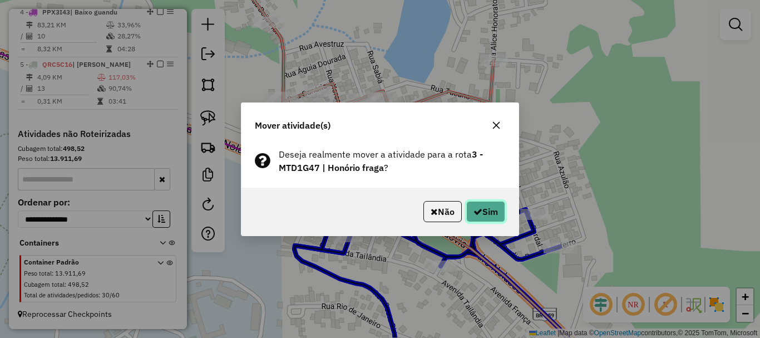
click at [473, 214] on icon "button" at bounding box center [477, 211] width 9 height 9
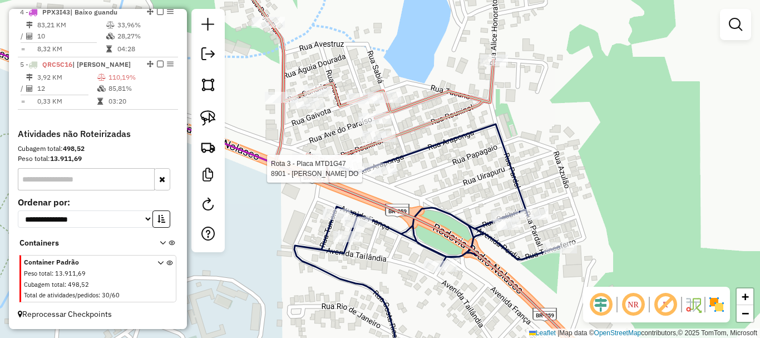
select select "*********"
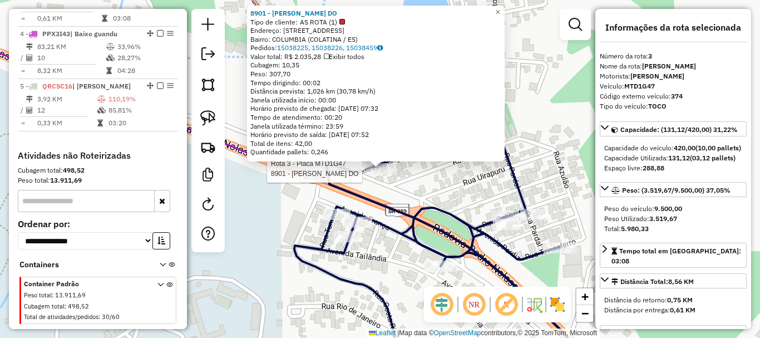
scroll to position [559, 0]
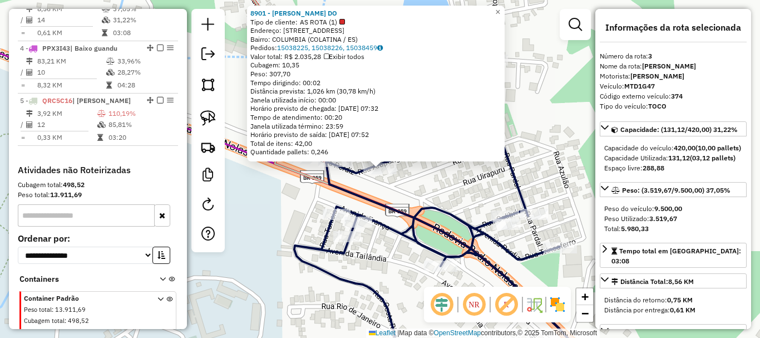
click at [351, 196] on icon at bounding box center [468, 266] width 284 height 210
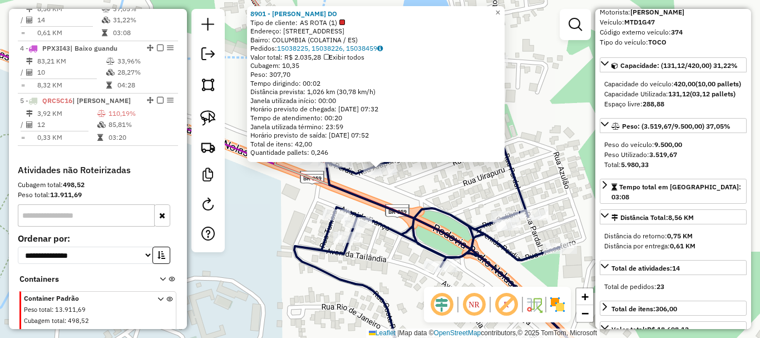
scroll to position [56, 0]
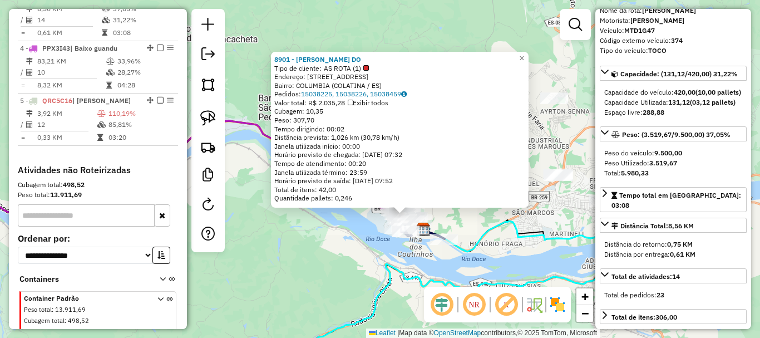
click at [431, 278] on icon at bounding box center [440, 296] width 424 height 150
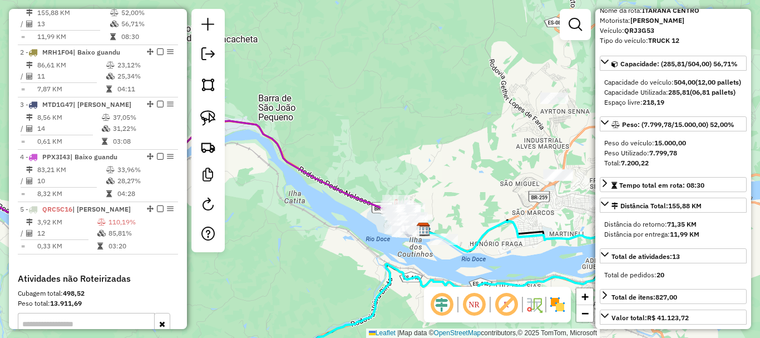
scroll to position [444, 0]
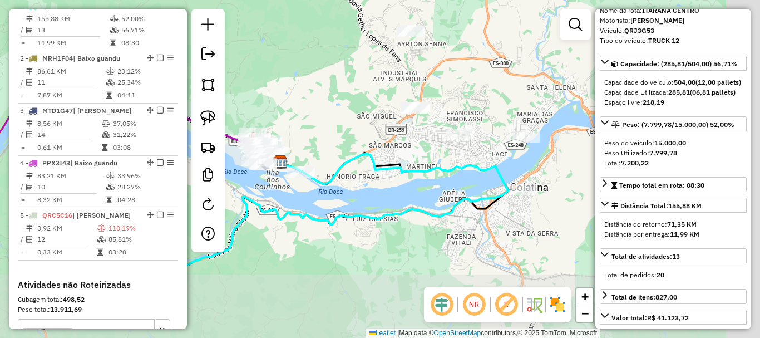
drag, startPoint x: 390, startPoint y: 235, endPoint x: 335, endPoint y: 218, distance: 57.2
click at [336, 218] on icon at bounding box center [297, 229] width 424 height 150
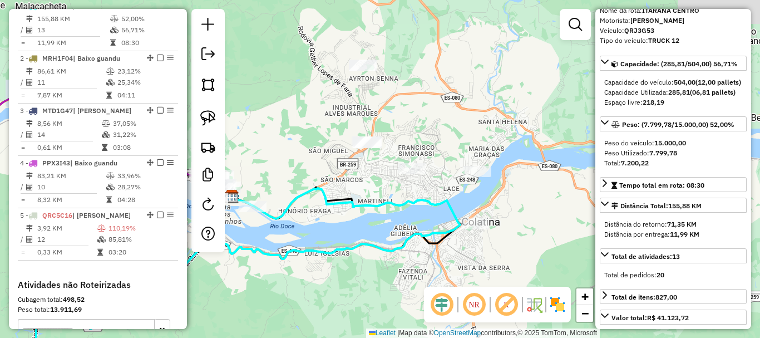
drag, startPoint x: 389, startPoint y: 221, endPoint x: 378, endPoint y: 226, distance: 11.9
click at [378, 226] on div "Janela de atendimento Grade de atendimento Capacidade Transportadoras Veículos …" at bounding box center [380, 169] width 760 height 338
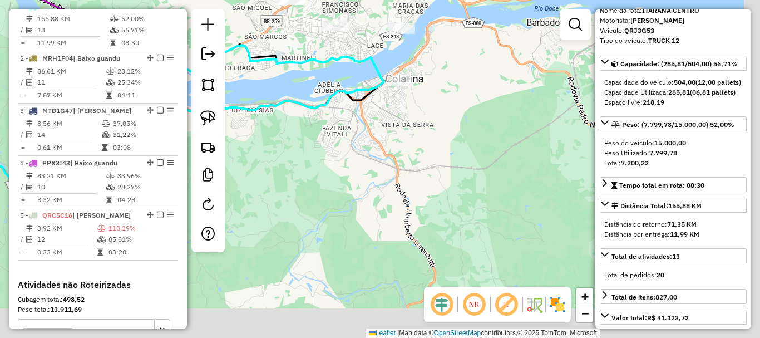
drag, startPoint x: 429, startPoint y: 172, endPoint x: 383, endPoint y: 94, distance: 91.0
click at [383, 94] on div "Janela de atendimento Grade de atendimento Capacidade Transportadoras Veículos …" at bounding box center [380, 169] width 760 height 338
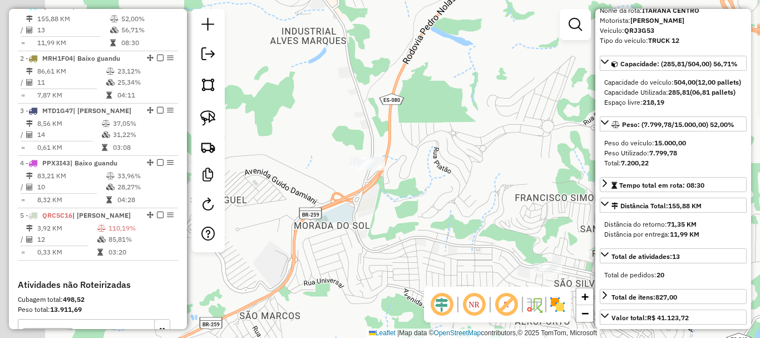
drag, startPoint x: 343, startPoint y: 103, endPoint x: 493, endPoint y: 170, distance: 164.4
click at [525, 153] on div "Janela de atendimento Grade de atendimento Capacidade Transportadoras Veículos …" at bounding box center [380, 169] width 760 height 338
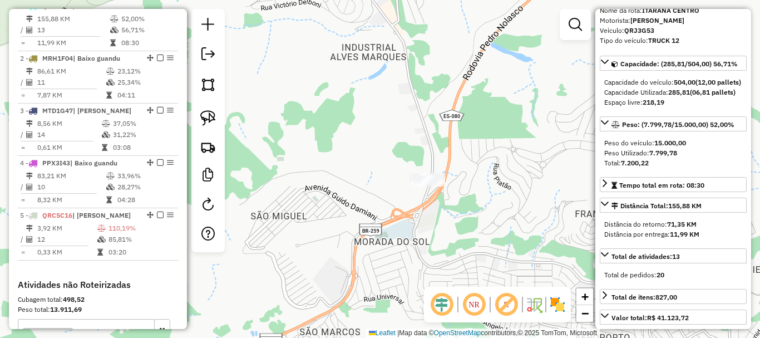
click at [413, 205] on div "Janela de atendimento Grade de atendimento Capacidade Transportadoras Veículos …" at bounding box center [380, 169] width 760 height 338
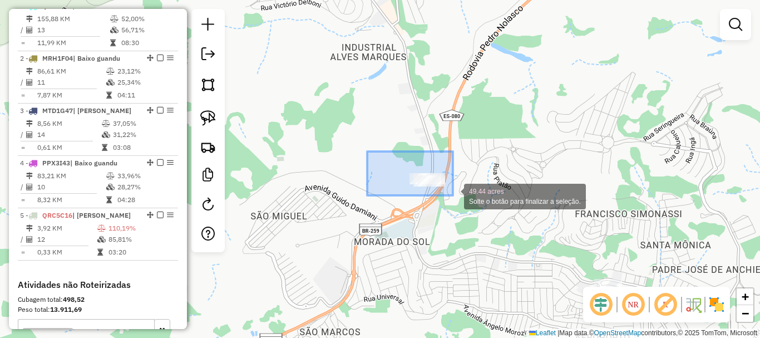
drag, startPoint x: 428, startPoint y: 175, endPoint x: 475, endPoint y: 212, distance: 59.8
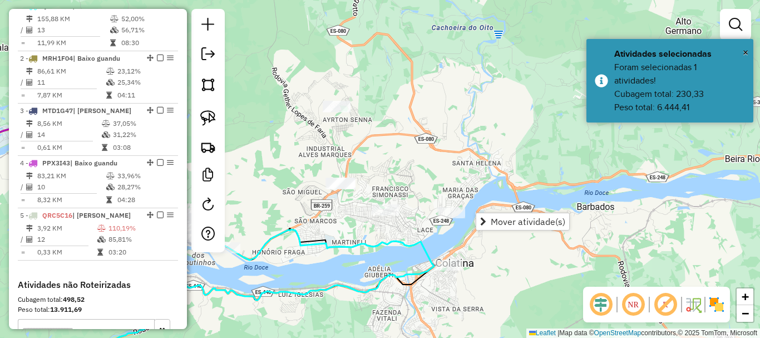
drag, startPoint x: 382, startPoint y: 163, endPoint x: 396, endPoint y: 166, distance: 14.3
click at [387, 166] on div "Janela de atendimento Grade de atendimento Capacidade Transportadoras Veículos …" at bounding box center [380, 169] width 760 height 338
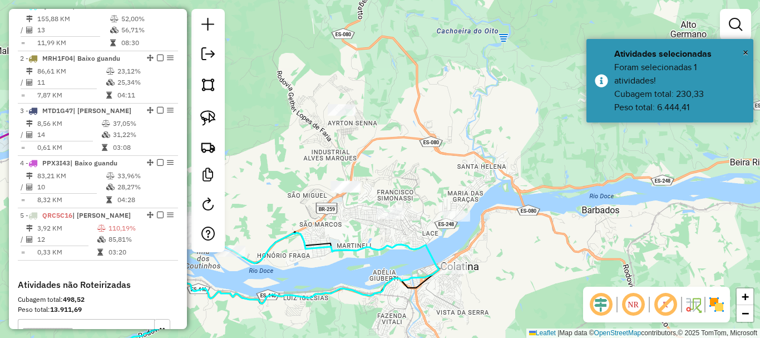
click at [402, 166] on div "Janela de atendimento Grade de atendimento Capacidade Transportadoras Veículos …" at bounding box center [380, 169] width 760 height 338
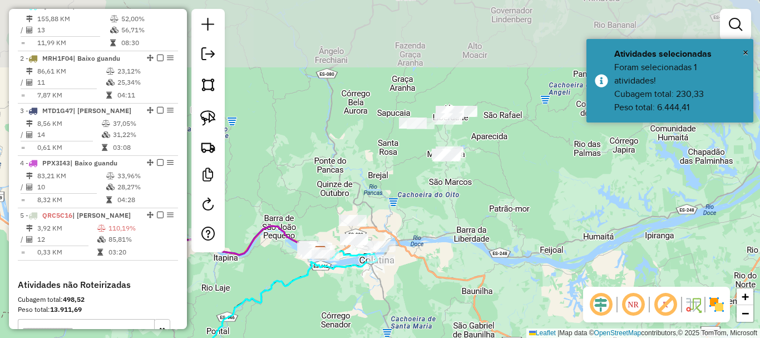
drag, startPoint x: 434, startPoint y: 149, endPoint x: 421, endPoint y: 176, distance: 30.9
click at [421, 176] on div "Janela de atendimento Grade de atendimento Capacidade Transportadoras Veículos …" at bounding box center [380, 169] width 760 height 338
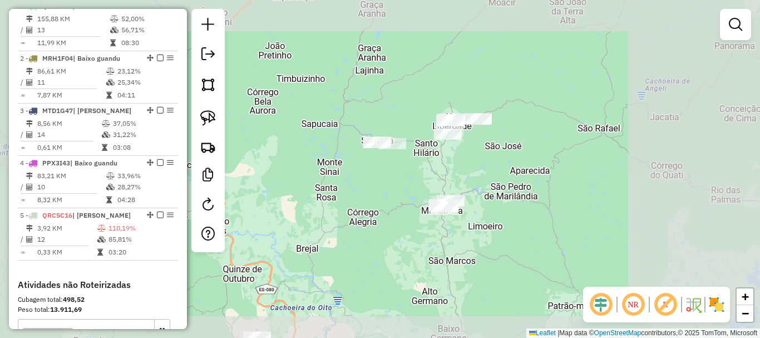
click at [386, 179] on div "Janela de atendimento Grade de atendimento Capacidade Transportadoras Veículos …" at bounding box center [380, 169] width 760 height 338
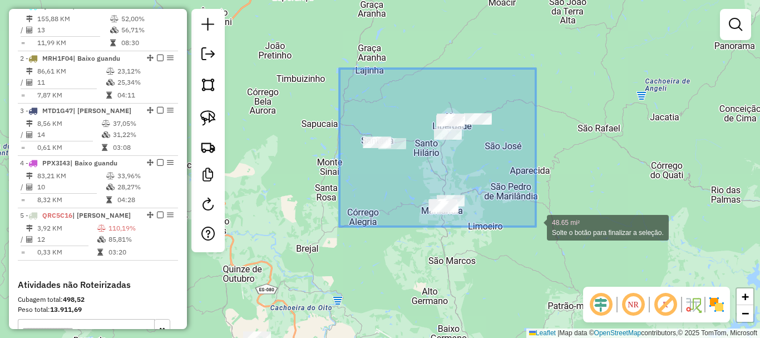
drag, startPoint x: 401, startPoint y: 120, endPoint x: 549, endPoint y: 230, distance: 184.5
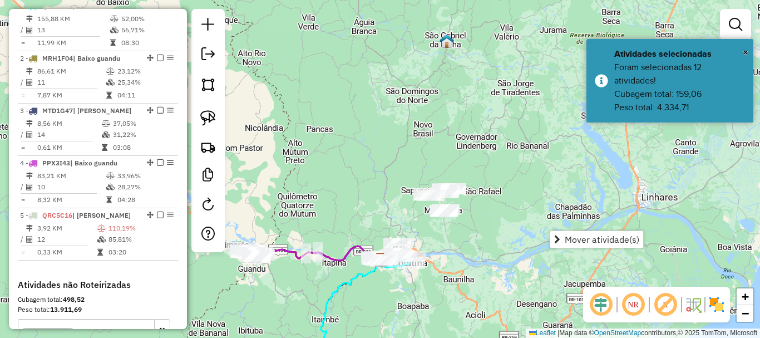
click at [496, 159] on div "Janela de atendimento Grade de atendimento Capacidade Transportadoras Veículos …" at bounding box center [380, 169] width 760 height 338
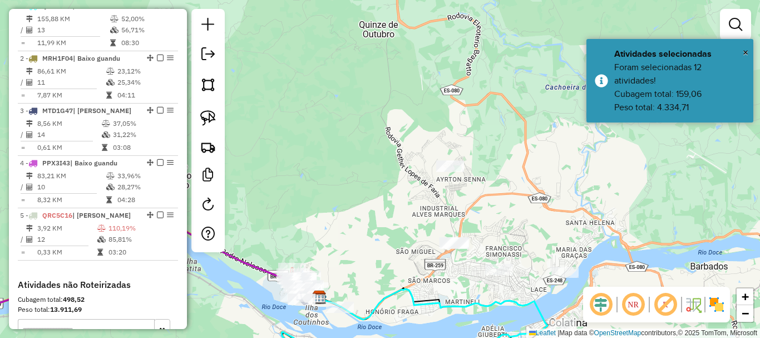
drag, startPoint x: 405, startPoint y: 228, endPoint x: 394, endPoint y: 117, distance: 110.7
click at [395, 121] on div "Janela de atendimento Grade de atendimento Capacidade Transportadoras Veículos …" at bounding box center [380, 169] width 760 height 338
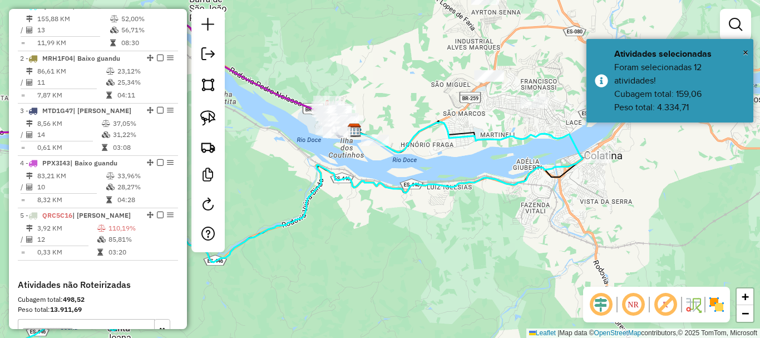
drag, startPoint x: 430, startPoint y: 200, endPoint x: 510, endPoint y: 164, distance: 87.4
click at [508, 172] on div "Janela de atendimento Grade de atendimento Capacidade Transportadoras Veículos …" at bounding box center [380, 169] width 760 height 338
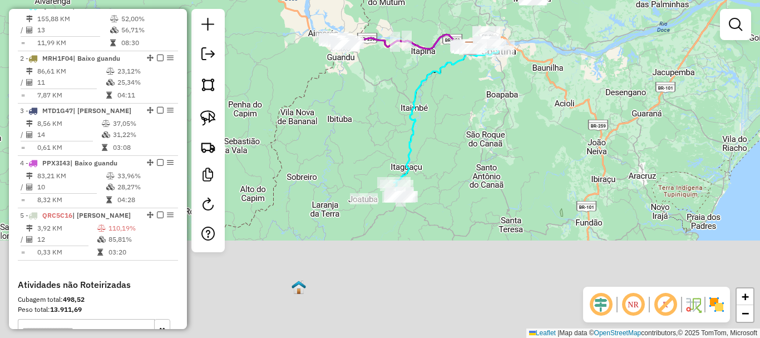
click at [461, 126] on div "Janela de atendimento Grade de atendimento Capacidade Transportadoras Veículos …" at bounding box center [380, 169] width 760 height 338
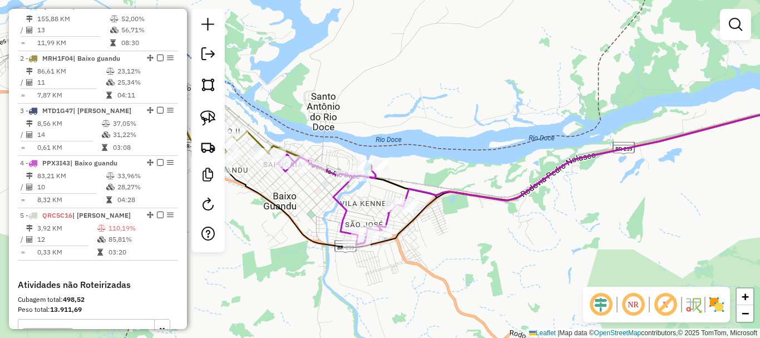
drag, startPoint x: 340, startPoint y: 142, endPoint x: 367, endPoint y: 88, distance: 60.2
click at [372, 87] on div "Janela de atendimento Grade de atendimento Capacidade Transportadoras Veículos …" at bounding box center [380, 169] width 760 height 338
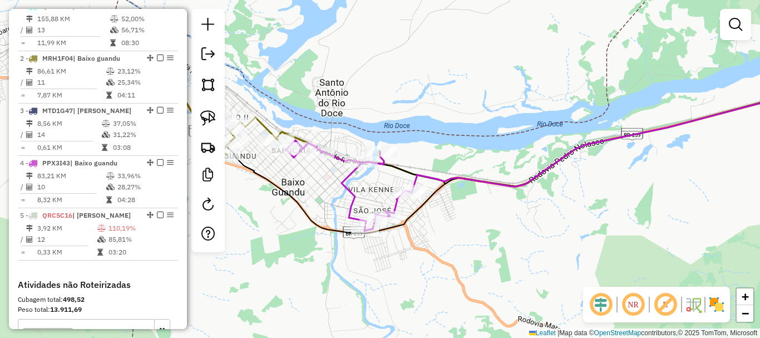
drag, startPoint x: 402, startPoint y: 111, endPoint x: 461, endPoint y: 119, distance: 59.5
click at [461, 119] on div "Janela de atendimento Grade de atendimento Capacidade Transportadoras Veículos …" at bounding box center [380, 169] width 760 height 338
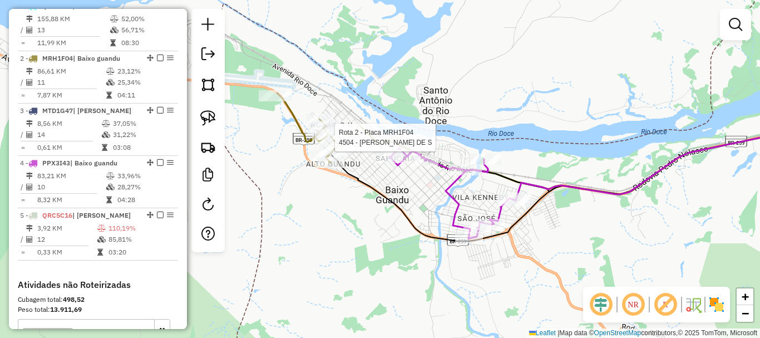
select select "*********"
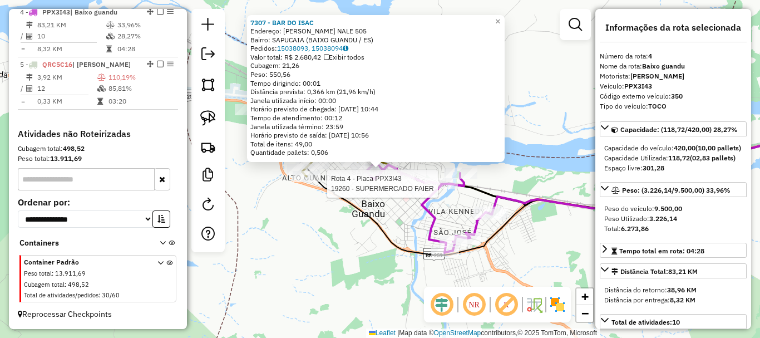
scroll to position [611, 0]
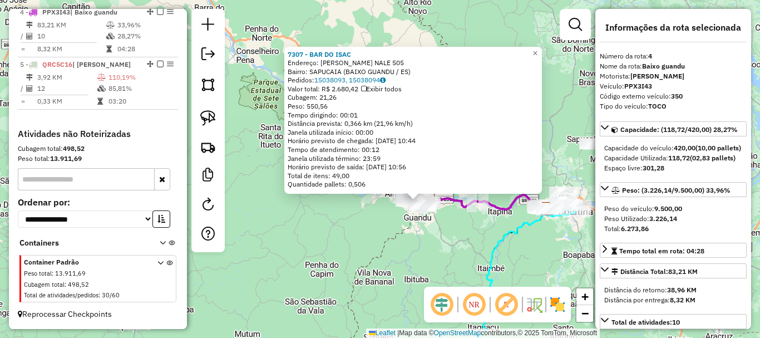
drag, startPoint x: 503, startPoint y: 254, endPoint x: 395, endPoint y: 171, distance: 136.5
click at [395, 171] on div "7307 - BAR DO ISAC Endereço: HUGO LOPES NALE 505 Bairro: SAPUCAIA (BAIXO GUANDU…" at bounding box center [380, 169] width 760 height 338
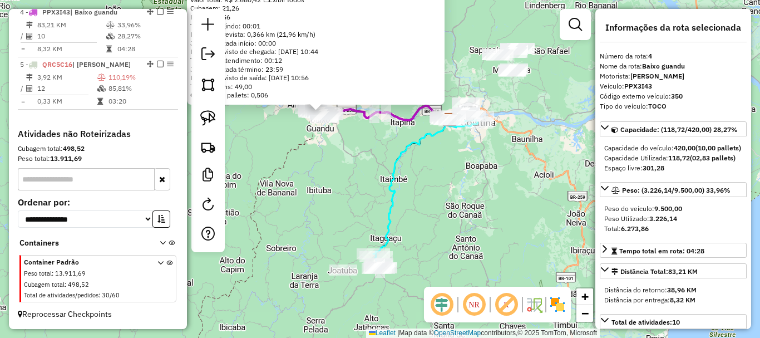
drag, startPoint x: 358, startPoint y: 209, endPoint x: 356, endPoint y: 186, distance: 22.9
click at [356, 186] on div "7307 - BAR DO ISAC Endereço: HUGO LOPES NALE 505 Bairro: SAPUCAIA (BAIXO GUANDU…" at bounding box center [380, 169] width 760 height 338
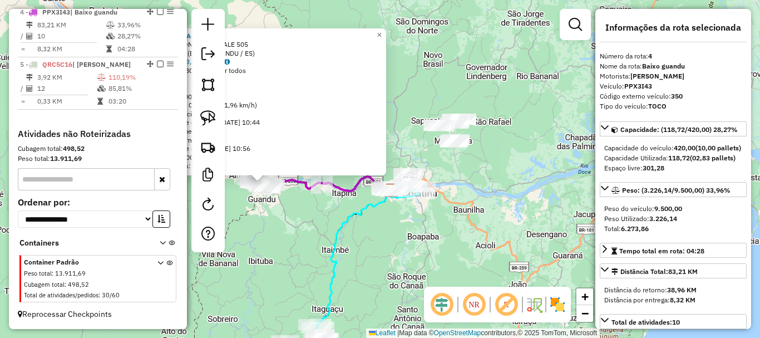
drag, startPoint x: 468, startPoint y: 157, endPoint x: 389, endPoint y: 240, distance: 114.1
click at [389, 240] on div "7307 - BAR DO ISAC Endereço: HUGO LOPES NALE 505 Bairro: SAPUCAIA (BAIXO GUANDU…" at bounding box center [380, 169] width 760 height 338
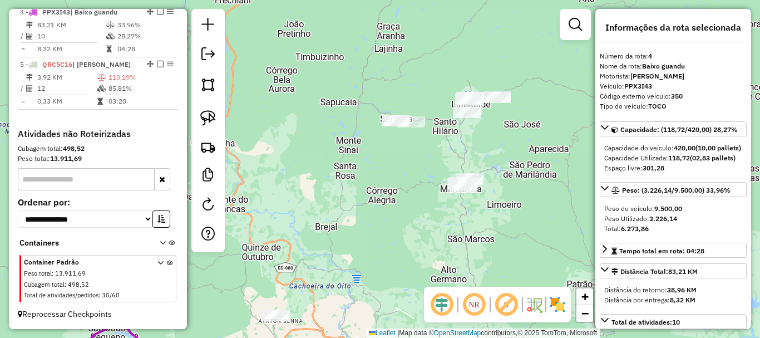
drag, startPoint x: 423, startPoint y: 185, endPoint x: 456, endPoint y: 86, distance: 103.8
click at [455, 87] on div "7307 - BAR DO ISAC Endereço: HUGO LOPES NALE 505 Bairro: SAPUCAIA (BAIXO GUANDU…" at bounding box center [380, 169] width 760 height 338
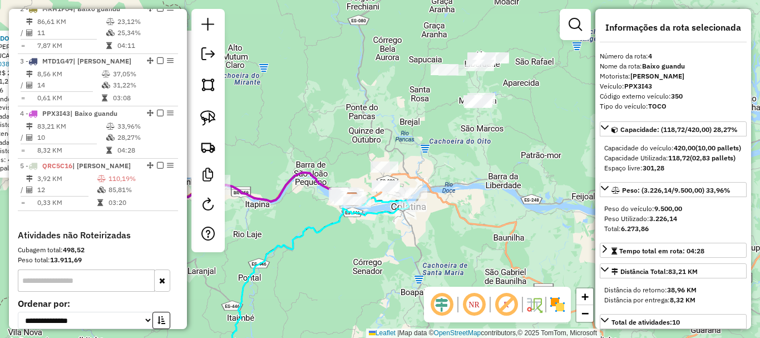
scroll to position [389, 0]
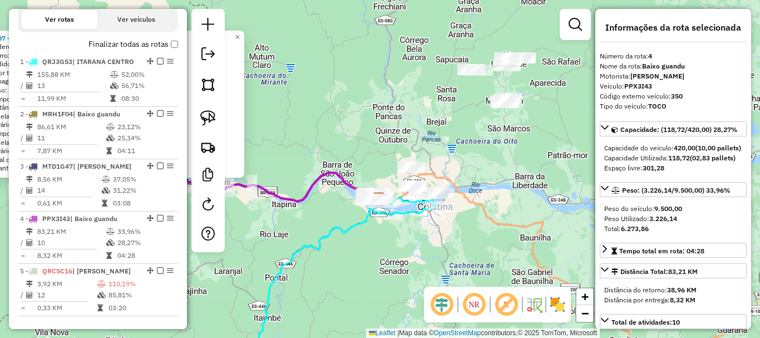
drag, startPoint x: 340, startPoint y: 246, endPoint x: 450, endPoint y: 181, distance: 127.2
click at [459, 181] on div "7307 - BAR DO ISAC Endereço: HUGO LOPES NALE 505 Bairro: SAPUCAIA (BAIXO GUANDU…" at bounding box center [380, 169] width 760 height 338
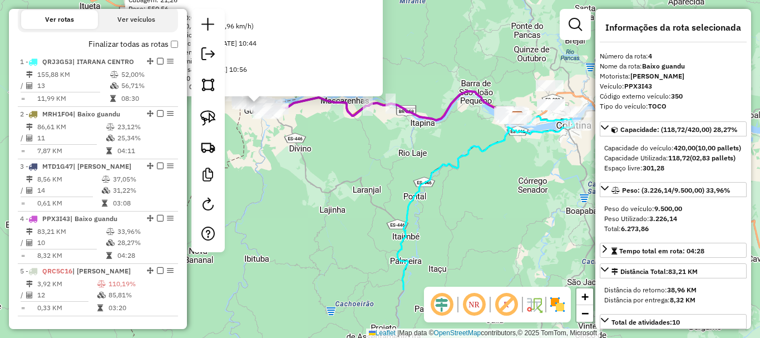
drag, startPoint x: 303, startPoint y: 179, endPoint x: 314, endPoint y: 196, distance: 21.3
click at [314, 196] on div "7307 - BAR DO ISAC Endereço: HUGO LOPES NALE 505 Bairro: SAPUCAIA (BAIXO GUANDU…" at bounding box center [380, 169] width 760 height 338
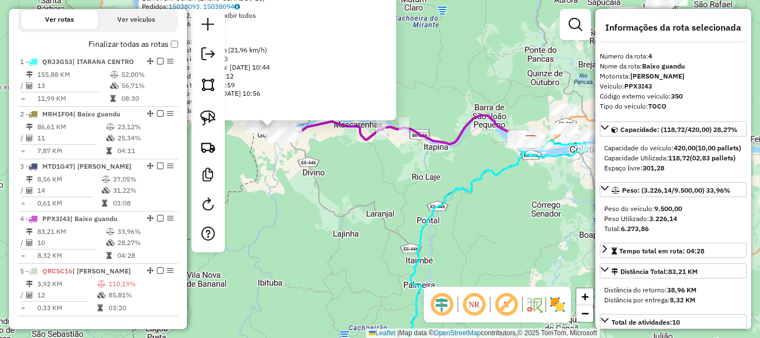
drag, startPoint x: 314, startPoint y: 174, endPoint x: 330, endPoint y: 204, distance: 34.1
click at [333, 209] on div "7307 - BAR DO ISAC Endereço: HUGO LOPES NALE 505 Bairro: SAPUCAIA (BAIXO GUANDU…" at bounding box center [380, 169] width 760 height 338
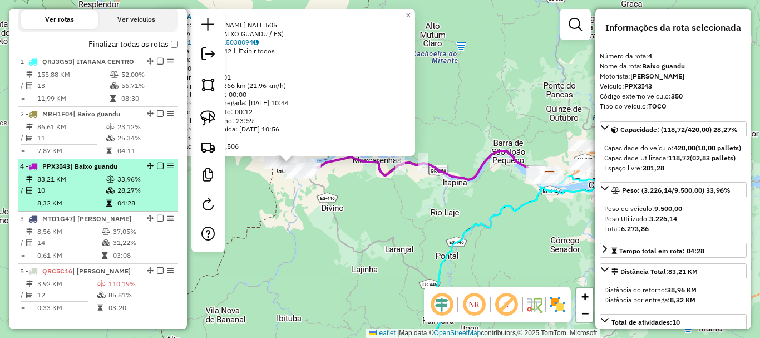
drag, startPoint x: 145, startPoint y: 238, endPoint x: 139, endPoint y: 187, distance: 51.1
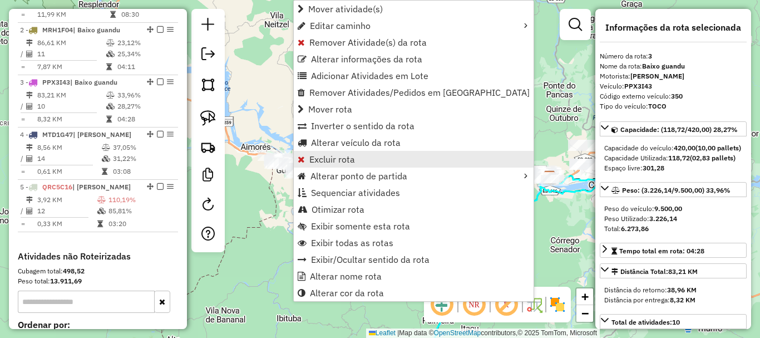
scroll to position [559, 0]
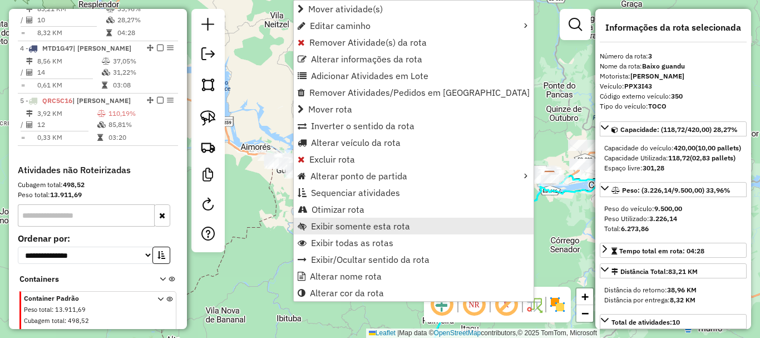
click at [381, 232] on link "Exibir somente esta rota" at bounding box center [414, 226] width 240 height 17
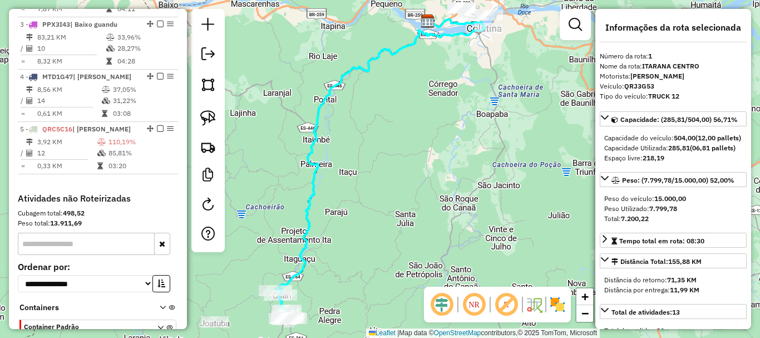
scroll to position [444, 0]
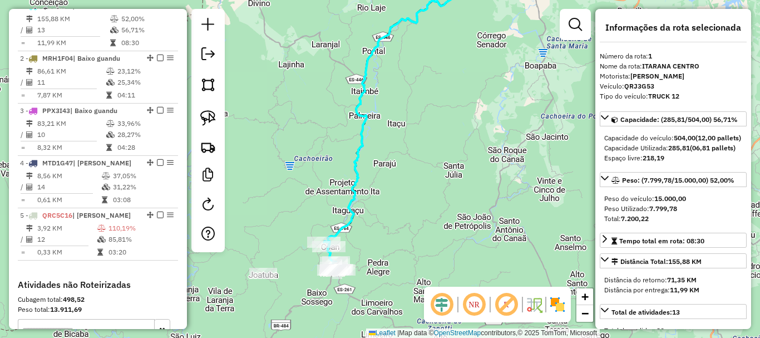
drag, startPoint x: 412, startPoint y: 206, endPoint x: 452, endPoint y: 157, distance: 62.8
click at [440, 157] on div "Janela de atendimento Grade de atendimento Capacidade Transportadoras Veículos …" at bounding box center [380, 169] width 760 height 338
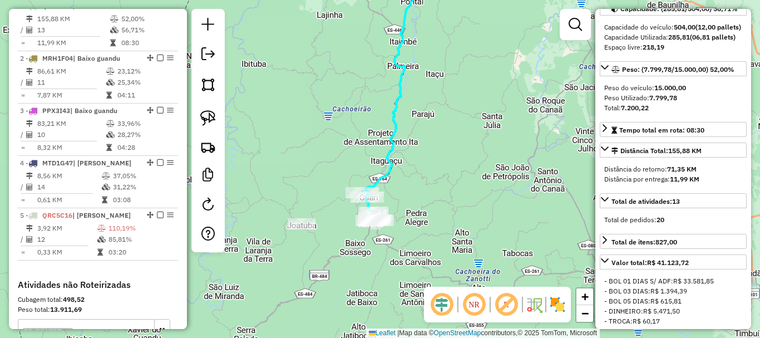
scroll to position [111, 0]
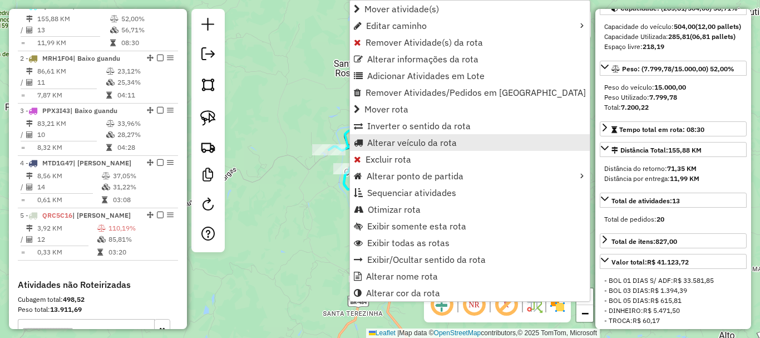
click at [442, 146] on span "Alterar veículo da rota" at bounding box center [412, 142] width 90 height 9
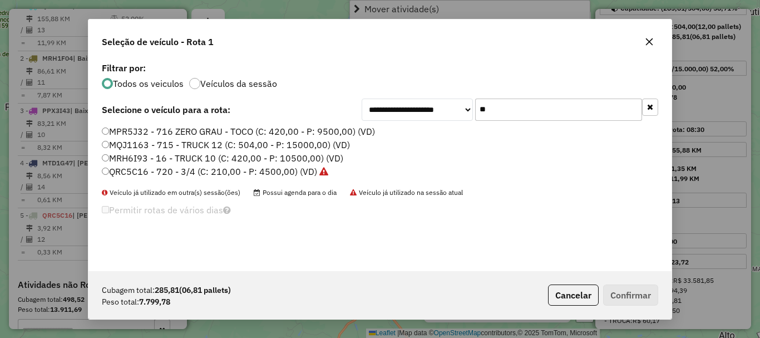
scroll to position [6, 3]
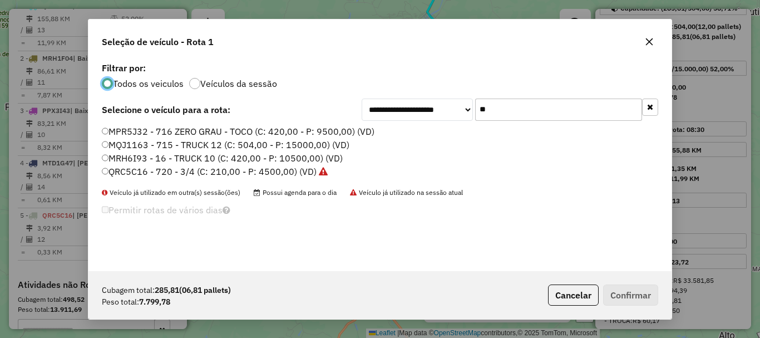
drag, startPoint x: 494, startPoint y: 112, endPoint x: 422, endPoint y: 137, distance: 76.0
click at [422, 137] on div "**********" at bounding box center [379, 165] width 583 height 211
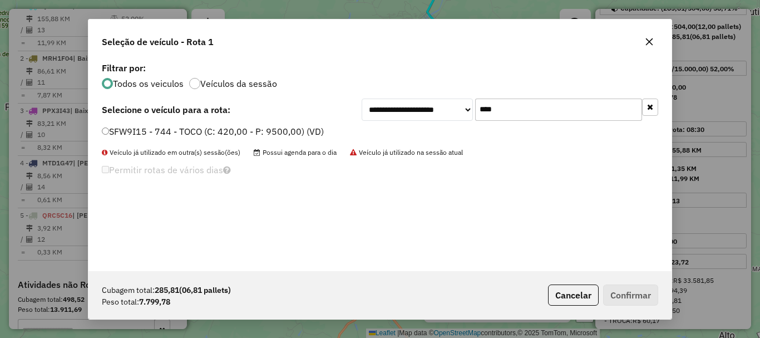
type input "****"
click at [194, 139] on div "SFW9I15 - 744 - TOCO (C: 420,00 - P: 9500,00) (VD)" at bounding box center [380, 136] width 570 height 22
click at [170, 132] on label "SFW9I15 - 744 - TOCO (C: 420,00 - P: 9500,00) (VD)" at bounding box center [213, 131] width 222 height 13
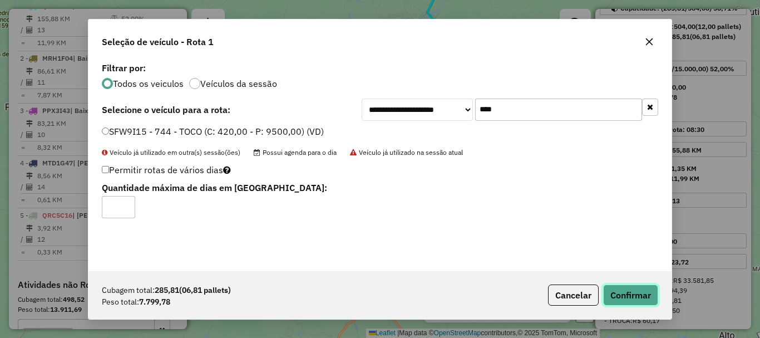
click at [610, 304] on button "Confirmar" at bounding box center [630, 294] width 55 height 21
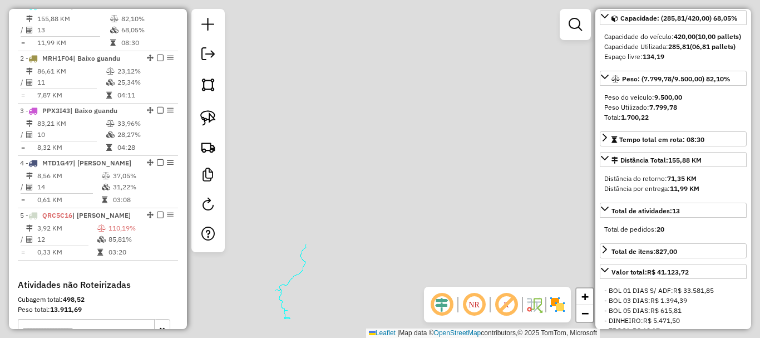
scroll to position [121, 0]
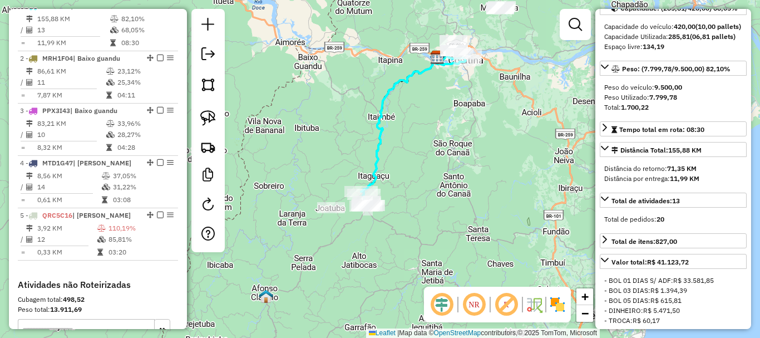
drag, startPoint x: 421, startPoint y: 138, endPoint x: 440, endPoint y: 167, distance: 34.9
click at [440, 167] on div "Janela de atendimento Grade de atendimento Capacidade Transportadoras Veículos …" at bounding box center [380, 169] width 760 height 338
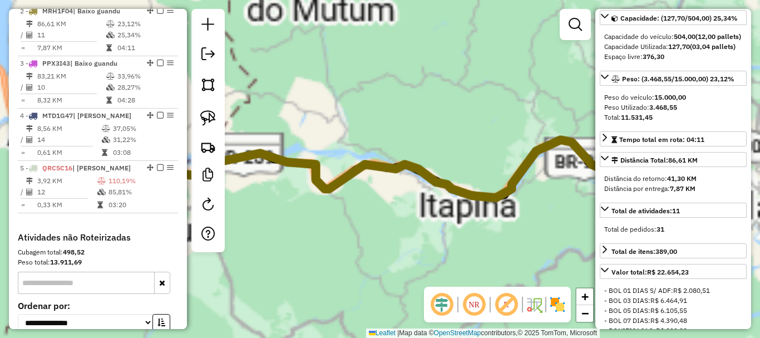
scroll to position [507, 0]
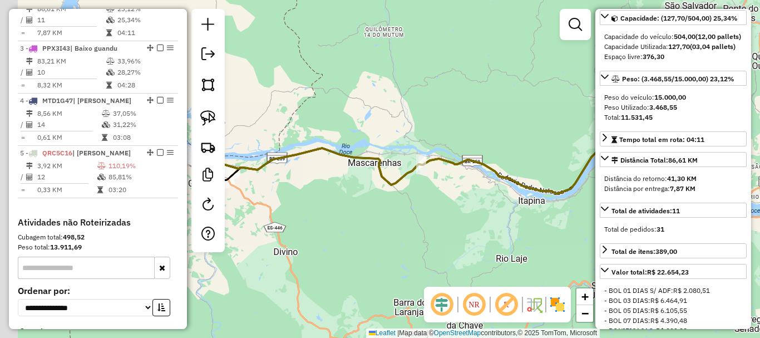
drag, startPoint x: 344, startPoint y: 207, endPoint x: 511, endPoint y: 206, distance: 167.5
click at [511, 206] on div "Janela de atendimento Grade de atendimento Capacidade Transportadoras Veículos …" at bounding box center [380, 169] width 760 height 338
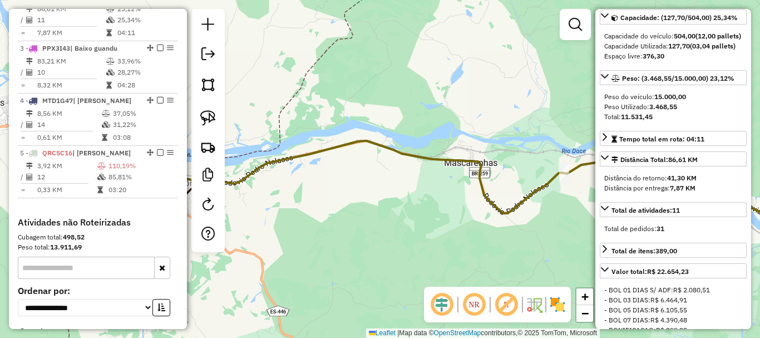
scroll to position [111, 0]
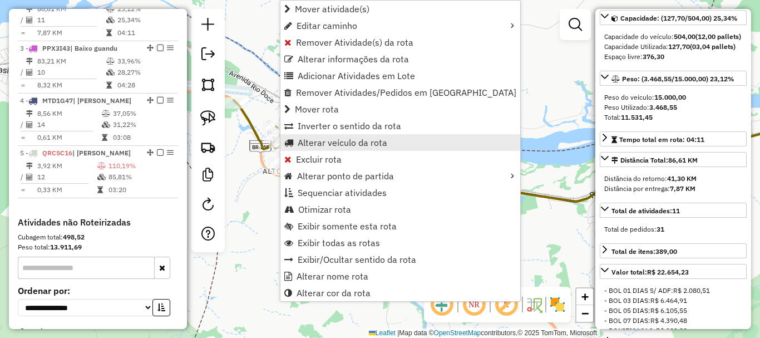
click at [345, 142] on span "Alterar veículo da rota" at bounding box center [343, 142] width 90 height 9
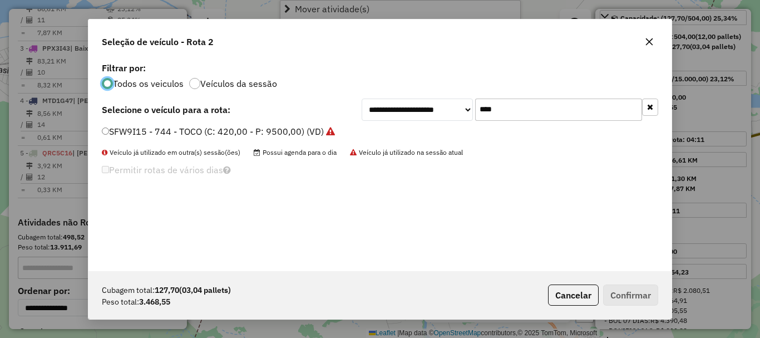
scroll to position [6, 3]
click at [486, 108] on input "****" at bounding box center [558, 109] width 167 height 22
drag, startPoint x: 523, startPoint y: 116, endPoint x: 438, endPoint y: 131, distance: 86.4
click at [450, 130] on div "**********" at bounding box center [379, 165] width 583 height 211
type input "****"
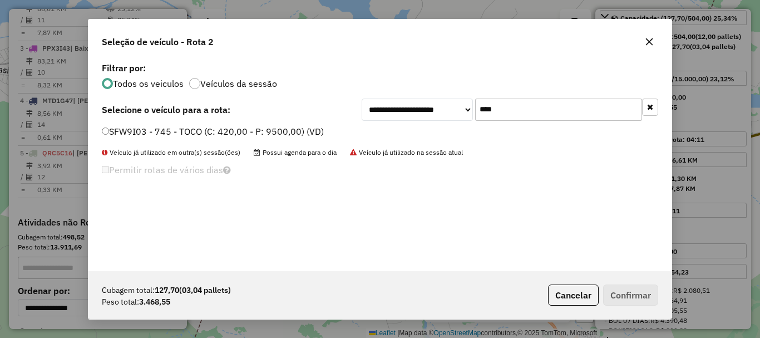
click at [145, 135] on label "SFW9I03 - 745 - TOCO (C: 420,00 - P: 9500,00) (VD)" at bounding box center [213, 131] width 222 height 13
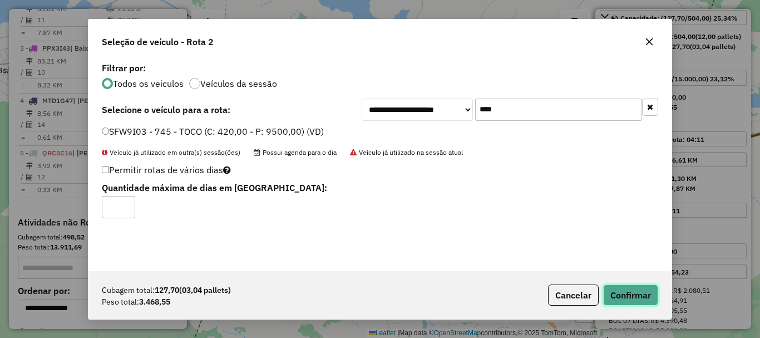
click at [640, 291] on button "Confirmar" at bounding box center [630, 294] width 55 height 21
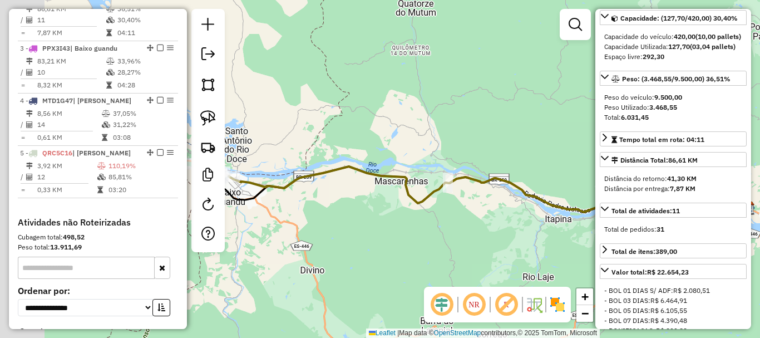
drag, startPoint x: 357, startPoint y: 190, endPoint x: 449, endPoint y: 204, distance: 93.4
click at [449, 204] on div "Janela de atendimento Grade de atendimento Capacidade Transportadoras Veículos …" at bounding box center [380, 169] width 760 height 338
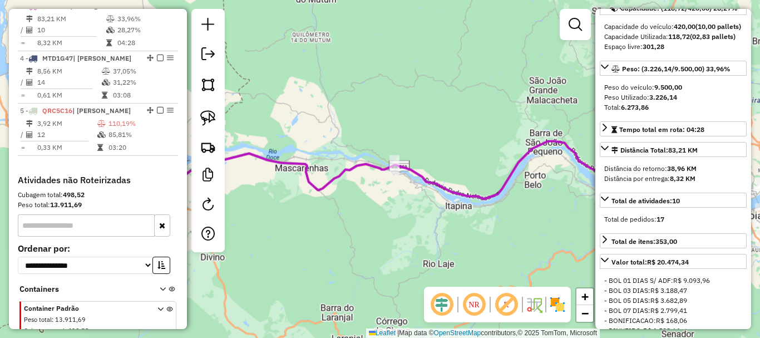
scroll to position [559, 0]
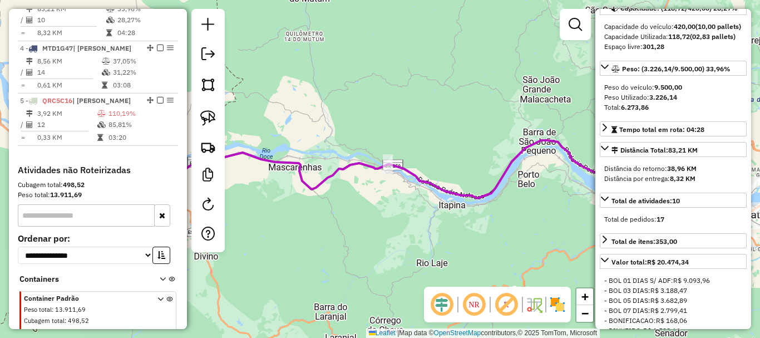
drag, startPoint x: 552, startPoint y: 225, endPoint x: 561, endPoint y: 225, distance: 8.9
click at [561, 225] on div "Janela de atendimento Grade de atendimento Capacidade Transportadoras Veículos …" at bounding box center [380, 169] width 760 height 338
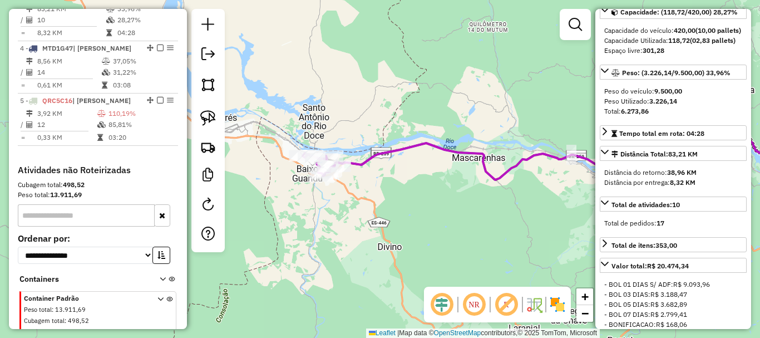
scroll to position [56, 0]
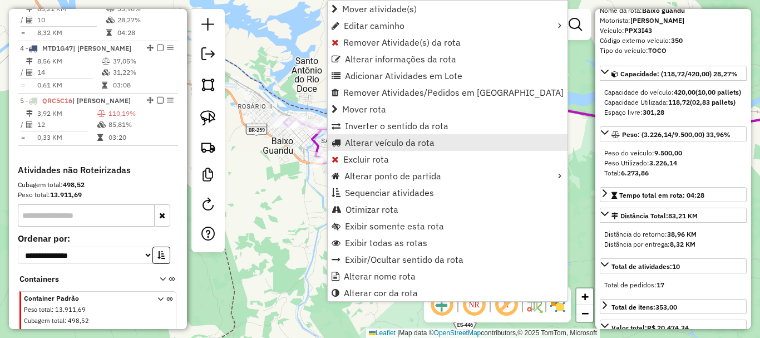
click at [399, 142] on span "Alterar veículo da rota" at bounding box center [390, 142] width 90 height 9
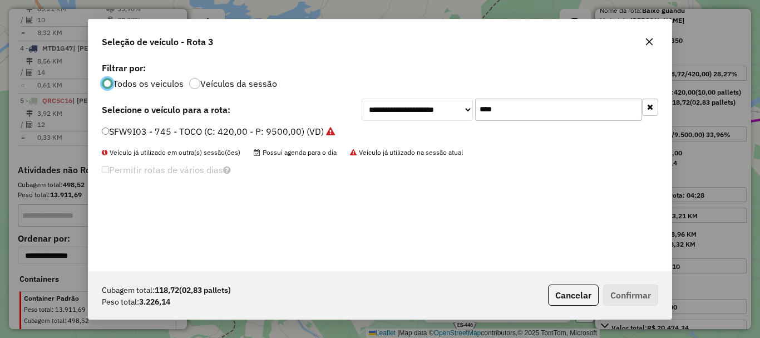
scroll to position [6, 3]
drag, startPoint x: 486, startPoint y: 111, endPoint x: 432, endPoint y: 130, distance: 57.5
click at [432, 130] on div "**********" at bounding box center [379, 165] width 583 height 211
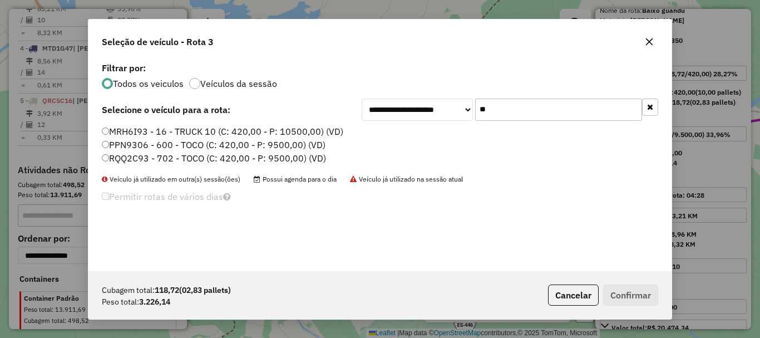
type input "**"
click at [160, 160] on label "RQQ2C93 - 702 - TOCO (C: 420,00 - P: 9500,00) (VD)" at bounding box center [214, 157] width 224 height 13
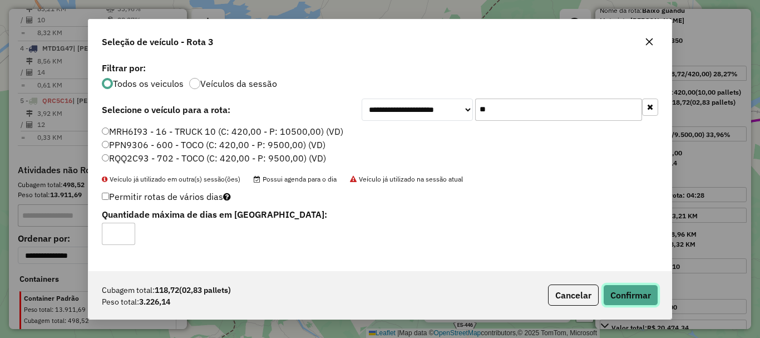
drag, startPoint x: 635, startPoint y: 294, endPoint x: 541, endPoint y: 245, distance: 106.3
click at [635, 294] on button "Confirmar" at bounding box center [630, 294] width 55 height 21
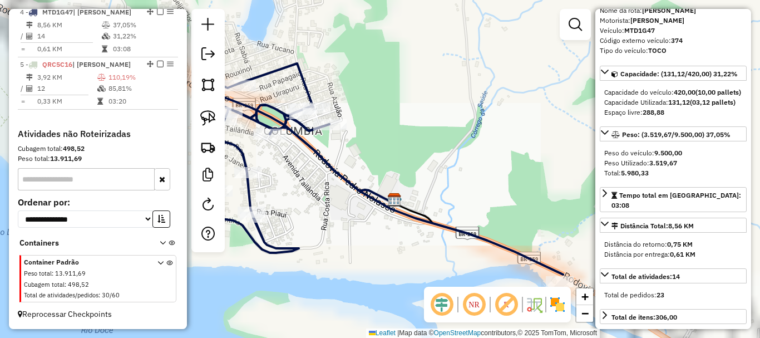
scroll to position [611, 0]
click at [500, 166] on div "Janela de atendimento Grade de atendimento Capacidade Transportadoras Veículos …" at bounding box center [380, 169] width 760 height 338
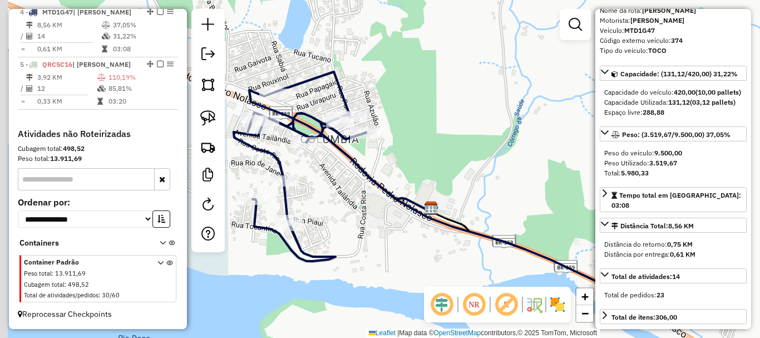
drag, startPoint x: 437, startPoint y: 152, endPoint x: 502, endPoint y: 167, distance: 66.8
click at [502, 167] on div "Janela de atendimento Grade de atendimento Capacidade Transportadoras Veículos …" at bounding box center [380, 169] width 760 height 338
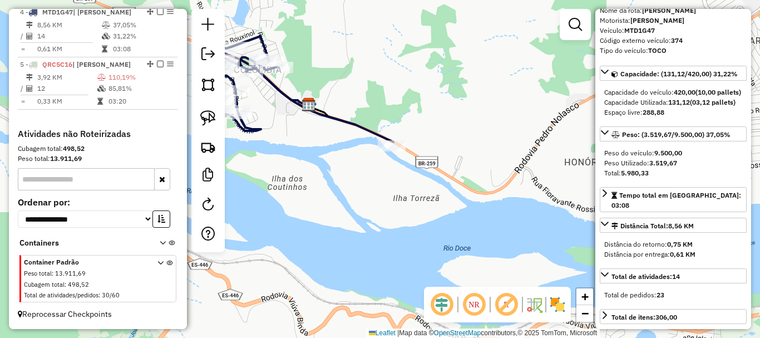
drag, startPoint x: 418, startPoint y: 177, endPoint x: 428, endPoint y: 182, distance: 11.7
click at [427, 181] on div "Janela de atendimento Grade de atendimento Capacidade Transportadoras Veículos …" at bounding box center [380, 169] width 760 height 338
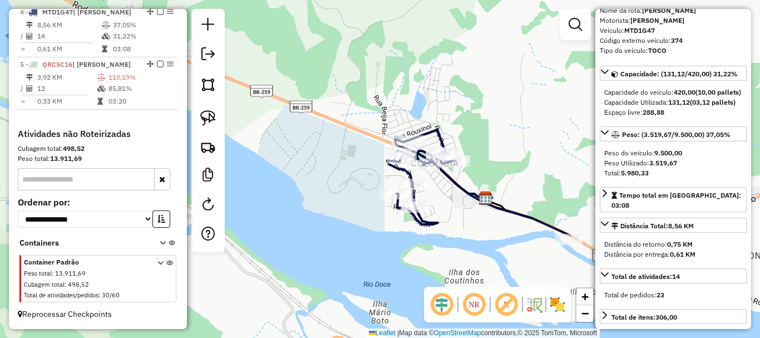
drag, startPoint x: 413, startPoint y: 151, endPoint x: 463, endPoint y: 220, distance: 84.5
click at [463, 220] on div "Janela de atendimento Grade de atendimento Capacidade Transportadoras Veículos …" at bounding box center [380, 169] width 760 height 338
click at [368, 270] on div "Janela de atendimento Grade de atendimento Capacidade Transportadoras Veículos …" at bounding box center [380, 169] width 760 height 338
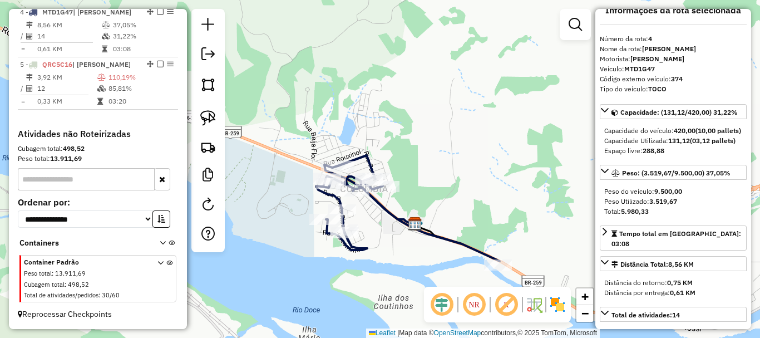
scroll to position [0, 0]
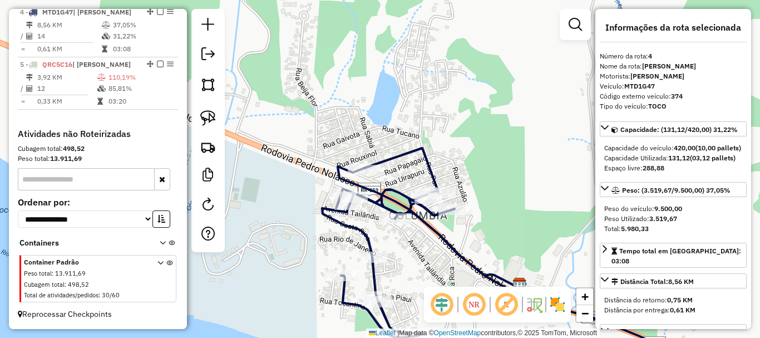
drag, startPoint x: 372, startPoint y: 203, endPoint x: 424, endPoint y: 249, distance: 69.0
click at [424, 249] on div "Janela de atendimento Grade de atendimento Capacidade Transportadoras Veículos …" at bounding box center [380, 169] width 760 height 338
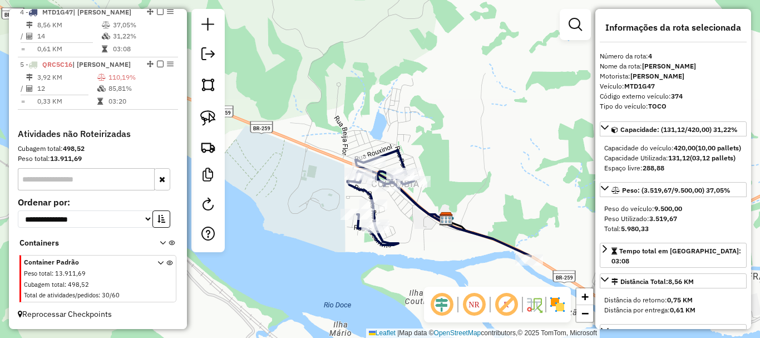
drag, startPoint x: 457, startPoint y: 207, endPoint x: 385, endPoint y: 100, distance: 128.7
click at [385, 100] on div "Janela de atendimento Grade de atendimento Capacidade Transportadoras Veículos …" at bounding box center [380, 169] width 760 height 338
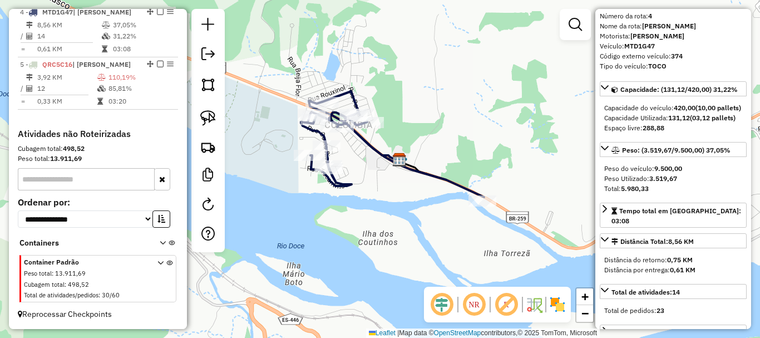
scroll to position [56, 0]
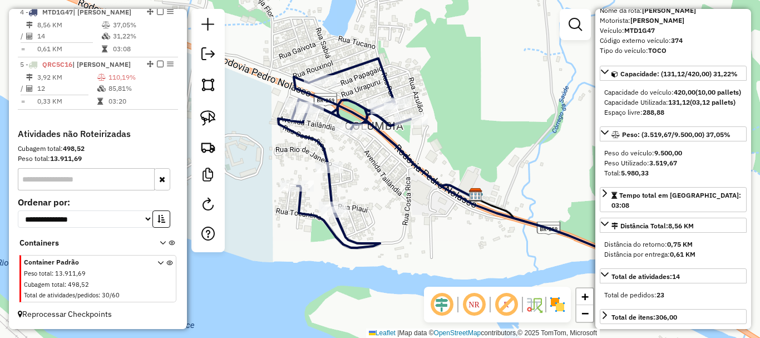
drag, startPoint x: 346, startPoint y: 133, endPoint x: 369, endPoint y: 167, distance: 41.7
click at [369, 167] on div "Janela de atendimento Grade de atendimento Capacidade Transportadoras Veículos …" at bounding box center [380, 169] width 760 height 338
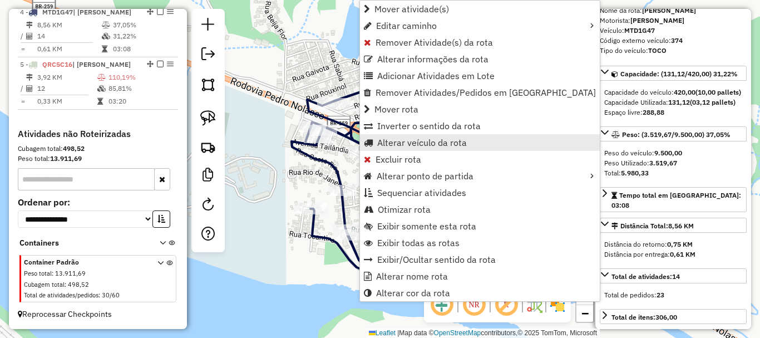
click at [434, 144] on span "Alterar veículo da rota" at bounding box center [422, 142] width 90 height 9
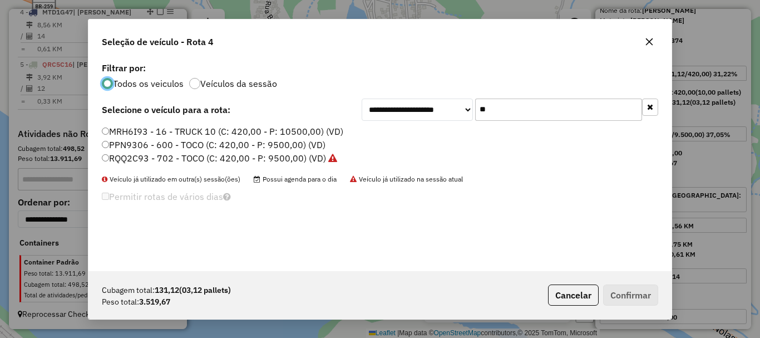
scroll to position [6, 3]
drag, startPoint x: 492, startPoint y: 112, endPoint x: 450, endPoint y: 129, distance: 44.7
click at [450, 129] on div "**********" at bounding box center [379, 165] width 583 height 211
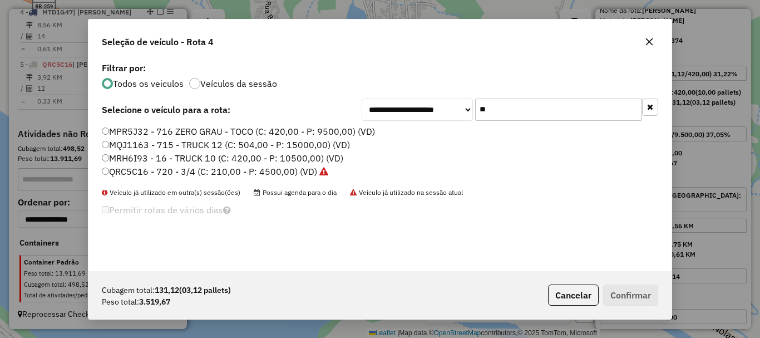
type input "**"
click at [147, 175] on label "QRC5C16 - 720 - 3/4 (C: 210,00 - P: 4500,00) (VD)" at bounding box center [215, 171] width 226 height 13
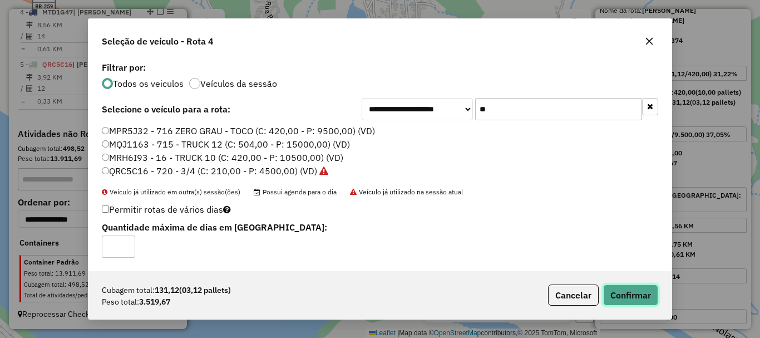
click at [643, 298] on button "Confirmar" at bounding box center [630, 294] width 55 height 21
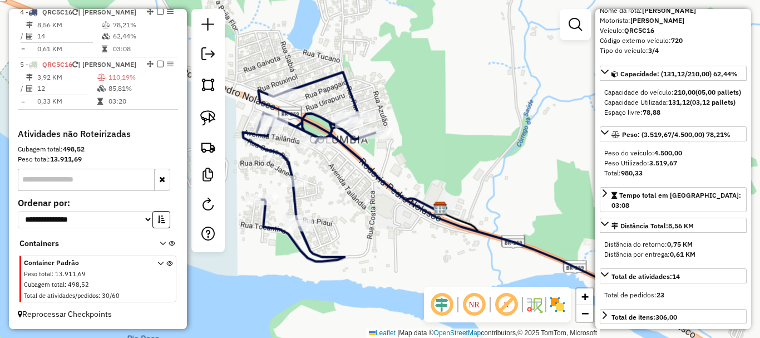
scroll to position [601, 0]
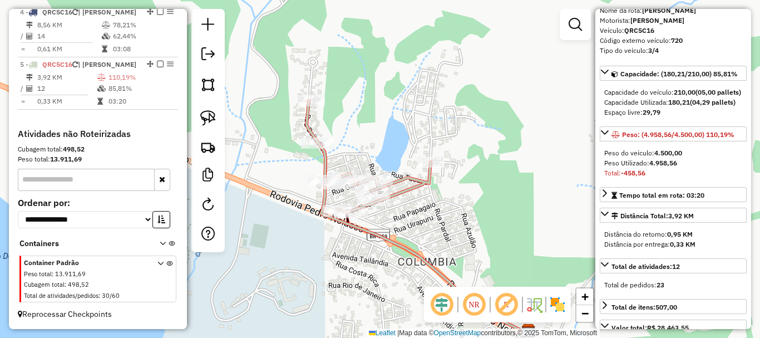
drag, startPoint x: 441, startPoint y: 167, endPoint x: 463, endPoint y: 191, distance: 32.3
click at [463, 191] on div "Janela de atendimento Grade de atendimento Capacidade Transportadoras Veículos …" at bounding box center [380, 169] width 760 height 338
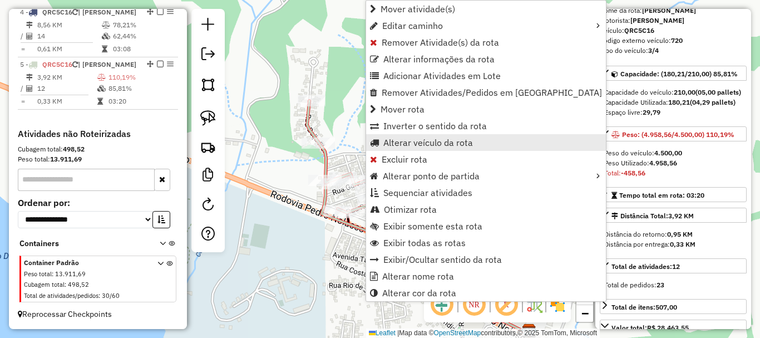
click at [438, 141] on span "Alterar veículo da rota" at bounding box center [428, 142] width 90 height 9
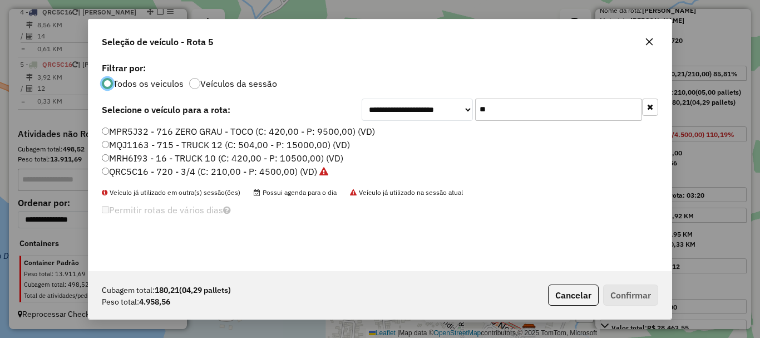
scroll to position [6, 3]
drag, startPoint x: 507, startPoint y: 112, endPoint x: 431, endPoint y: 135, distance: 80.2
click at [431, 135] on div "**********" at bounding box center [379, 165] width 583 height 211
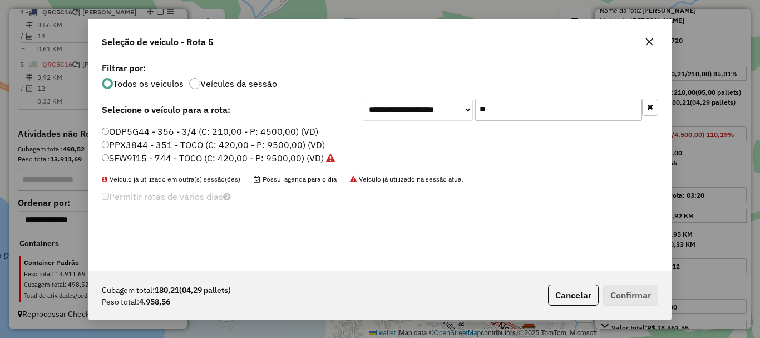
type input "**"
click at [160, 147] on label "PPX3844 - 351 - TOCO (C: 420,00 - P: 9500,00) (VD)" at bounding box center [213, 144] width 223 height 13
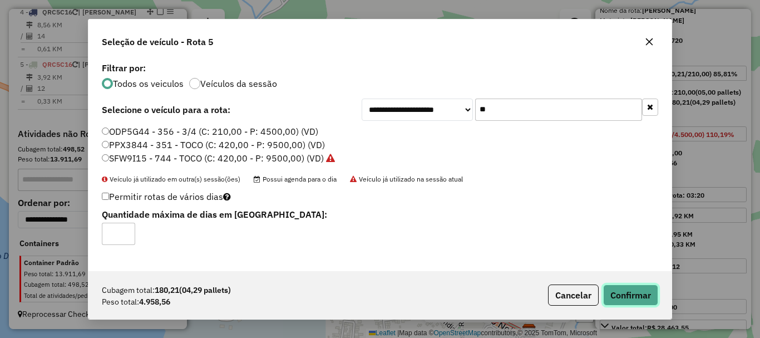
drag, startPoint x: 633, startPoint y: 305, endPoint x: 626, endPoint y: 294, distance: 12.7
click at [633, 305] on button "Confirmar" at bounding box center [630, 294] width 55 height 21
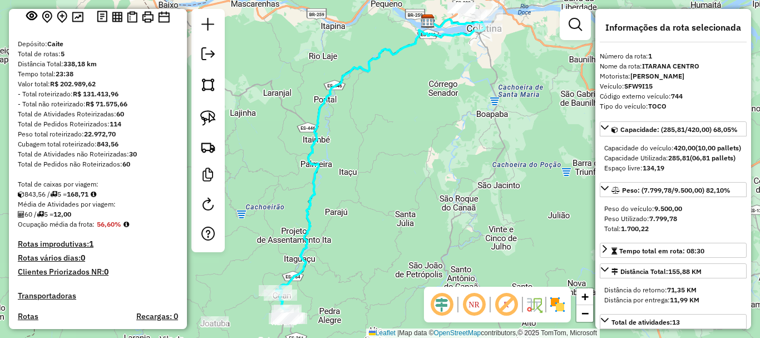
scroll to position [0, 0]
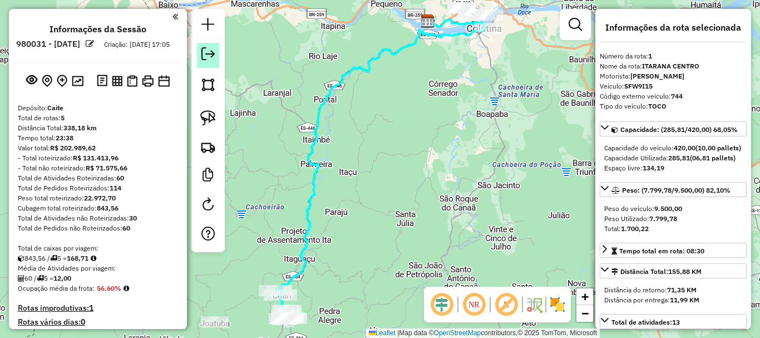
click at [212, 54] on em at bounding box center [207, 53] width 13 height 13
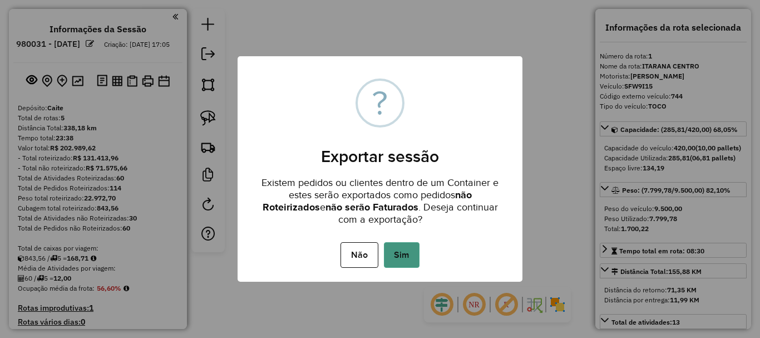
click at [401, 255] on button "Sim" at bounding box center [402, 255] width 36 height 26
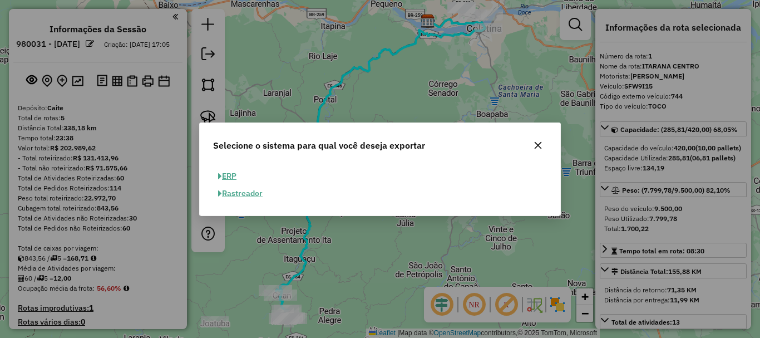
click at [230, 178] on button "ERP" at bounding box center [227, 175] width 28 height 17
select select "**"
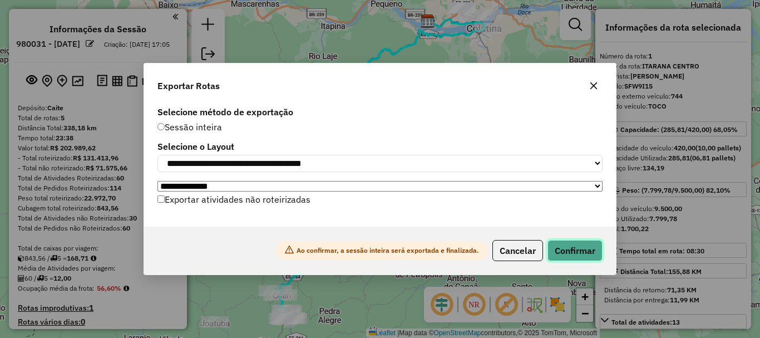
click at [582, 259] on button "Confirmar" at bounding box center [574, 250] width 55 height 21
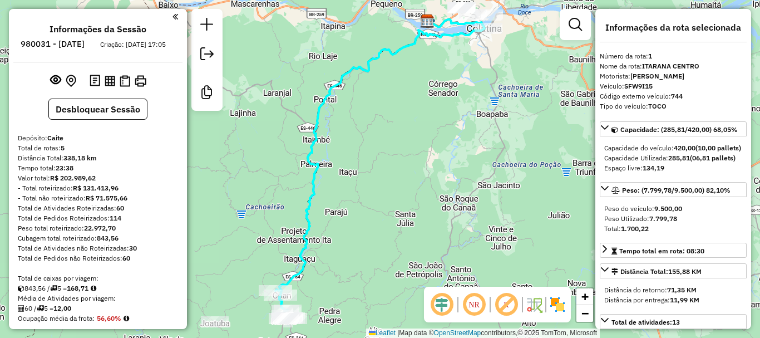
scroll to position [452, 0]
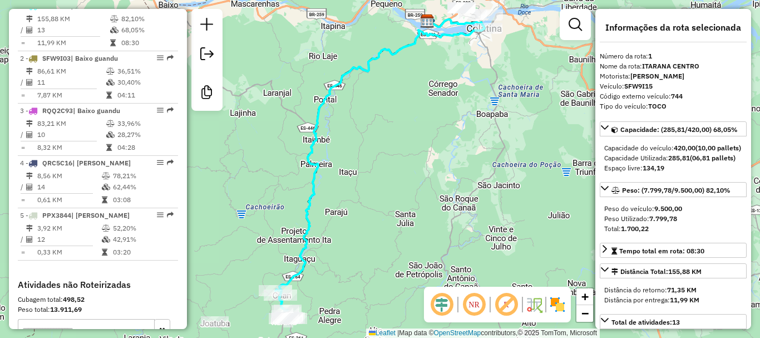
click at [436, 210] on div "Janela de atendimento Grade de atendimento Capacidade Transportadoras Veículos …" at bounding box center [380, 169] width 760 height 338
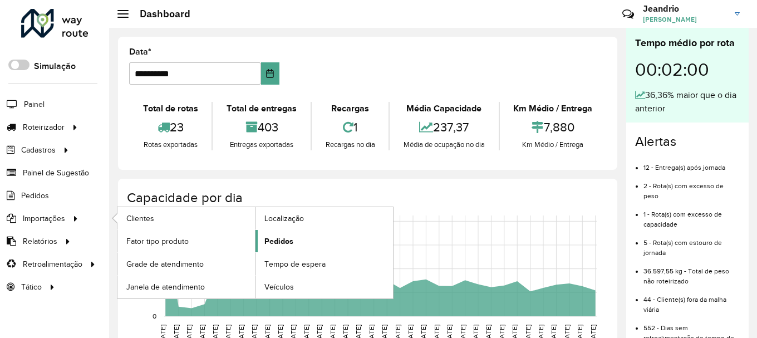
click at [279, 242] on span "Pedidos" at bounding box center [278, 241] width 29 height 12
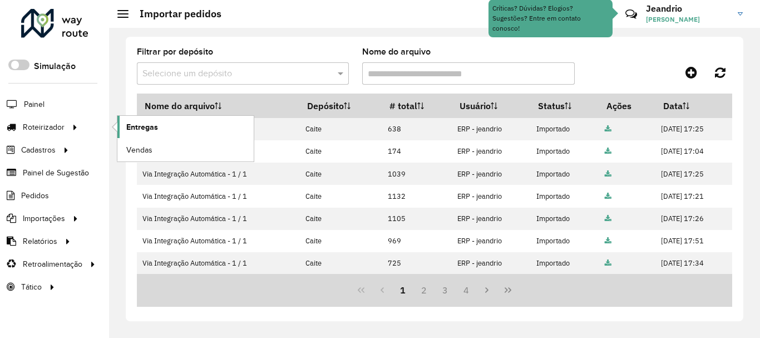
click at [142, 124] on span "Entregas" at bounding box center [142, 127] width 32 height 12
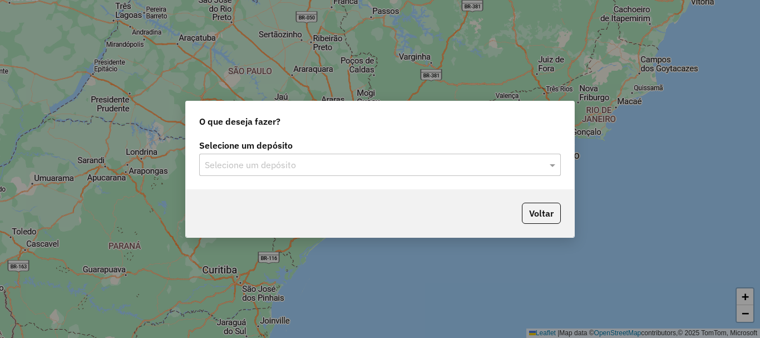
click at [288, 168] on input "text" at bounding box center [369, 165] width 328 height 13
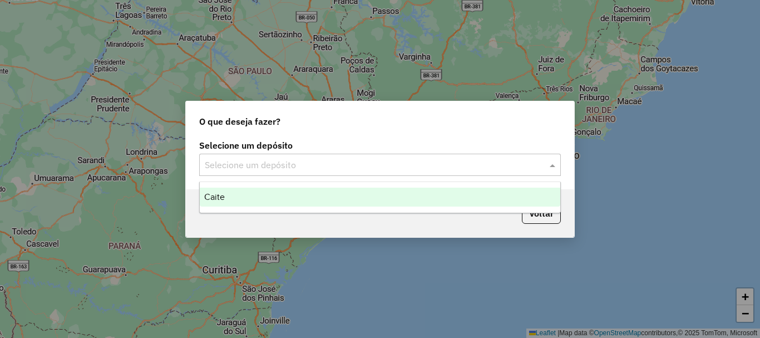
click at [236, 202] on div "Caite" at bounding box center [380, 196] width 360 height 19
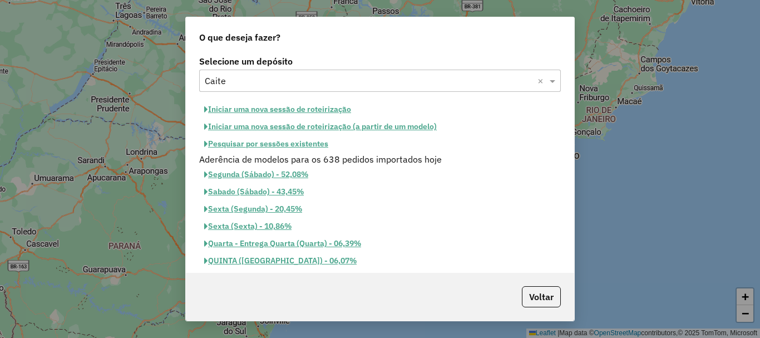
click at [239, 170] on button "Segunda (Sábado) - 52,08%" at bounding box center [256, 174] width 114 height 17
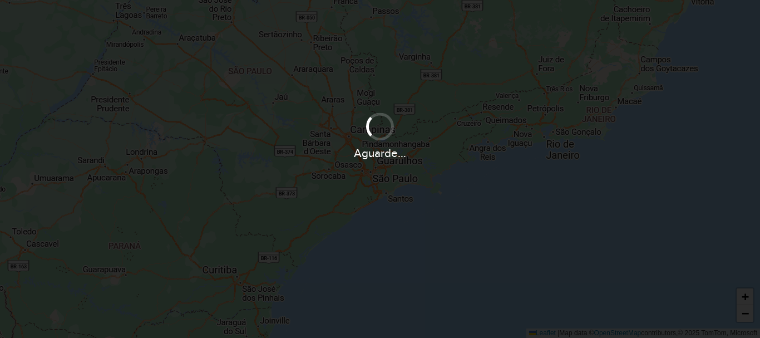
select select
select select "*"
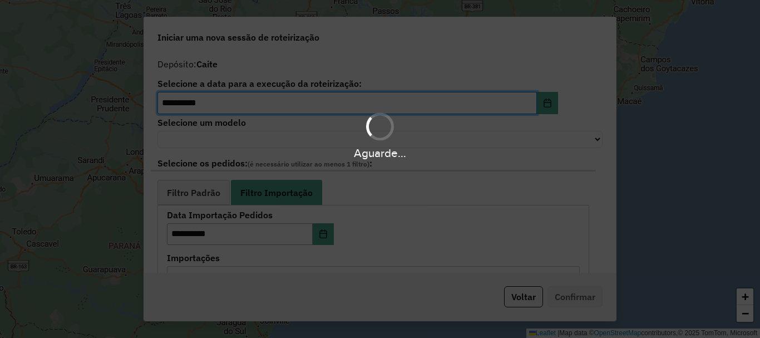
select select "*******"
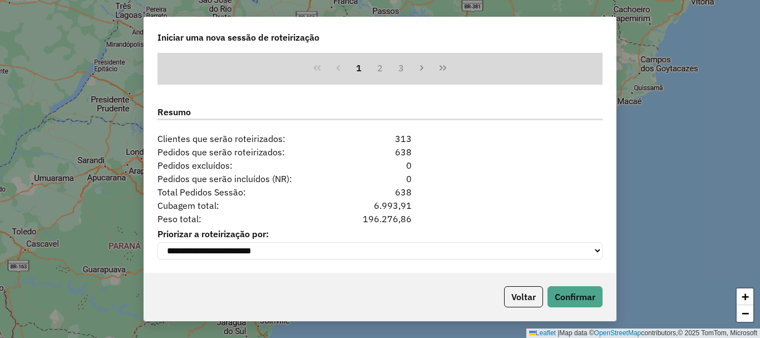
scroll to position [521, 0]
click at [584, 302] on button "Confirmar" at bounding box center [574, 296] width 55 height 21
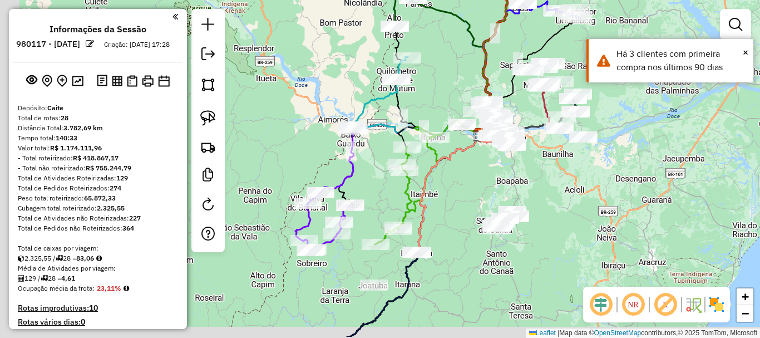
drag, startPoint x: 547, startPoint y: 175, endPoint x: 604, endPoint y: 153, distance: 61.5
click at [613, 149] on div "Janela de atendimento Grade de atendimento Capacidade Transportadoras Veículos …" at bounding box center [380, 169] width 760 height 338
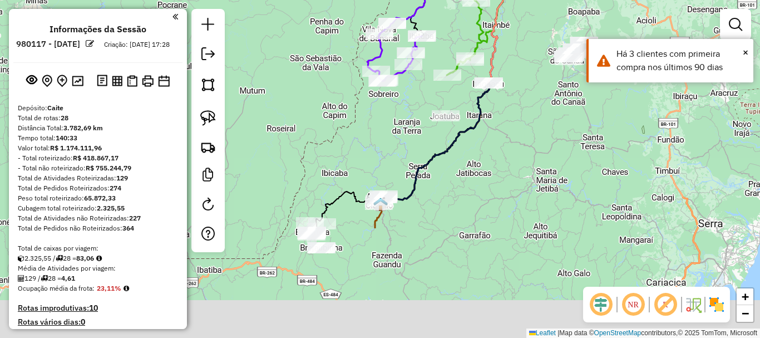
drag, startPoint x: 502, startPoint y: 309, endPoint x: 508, endPoint y: 164, distance: 144.8
click at [508, 164] on div "Janela de atendimento Grade de atendimento Capacidade Transportadoras Veículos …" at bounding box center [380, 169] width 760 height 338
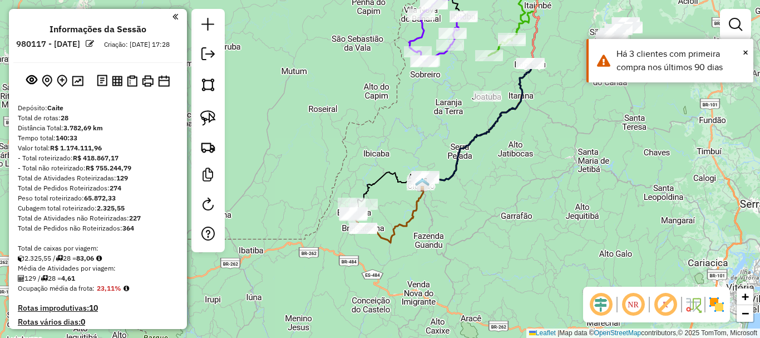
drag, startPoint x: 448, startPoint y: 233, endPoint x: 493, endPoint y: 214, distance: 48.4
click at [493, 214] on div "Janela de atendimento Grade de atendimento Capacidade Transportadoras Veículos …" at bounding box center [380, 169] width 760 height 338
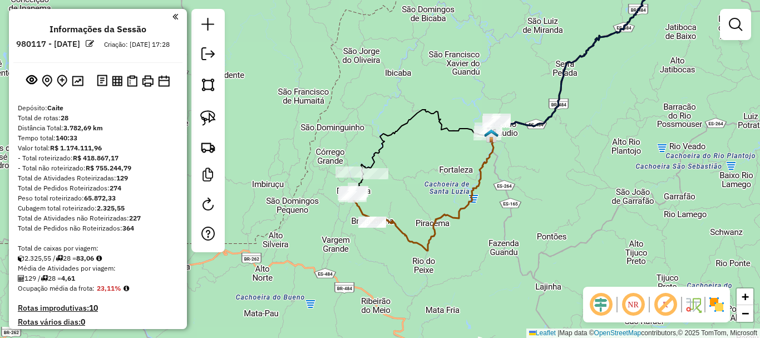
drag, startPoint x: 315, startPoint y: 180, endPoint x: 315, endPoint y: 164, distance: 16.7
click at [315, 179] on div "Janela de atendimento Grade de atendimento Capacidade Transportadoras Veículos …" at bounding box center [380, 169] width 760 height 338
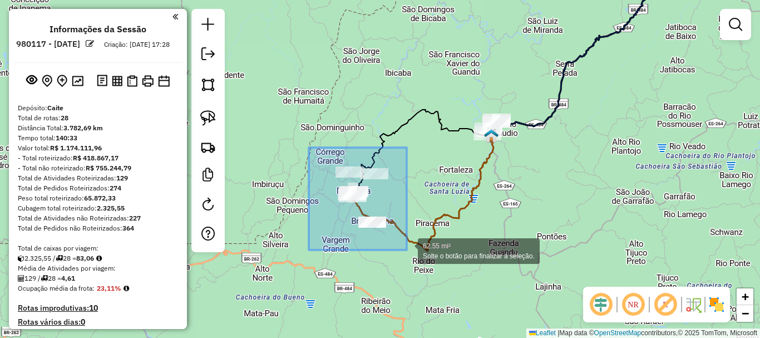
drag, startPoint x: 309, startPoint y: 147, endPoint x: 409, endPoint y: 250, distance: 143.2
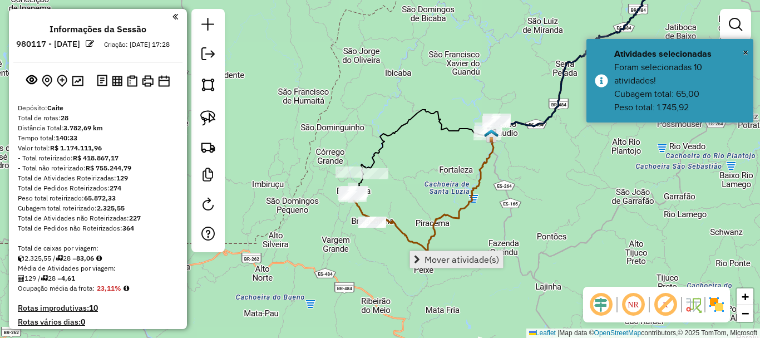
click at [457, 256] on span "Mover atividade(s)" at bounding box center [461, 259] width 75 height 9
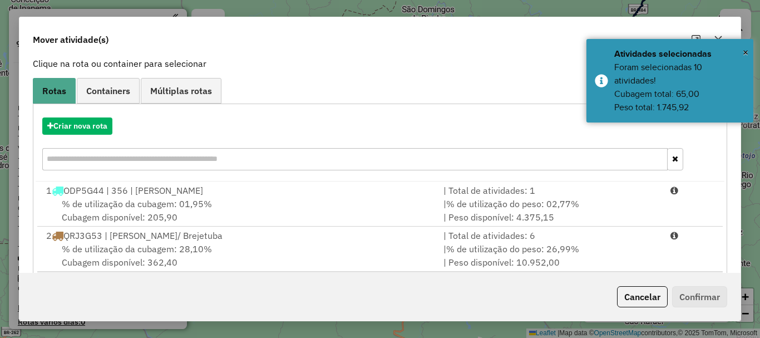
scroll to position [167, 0]
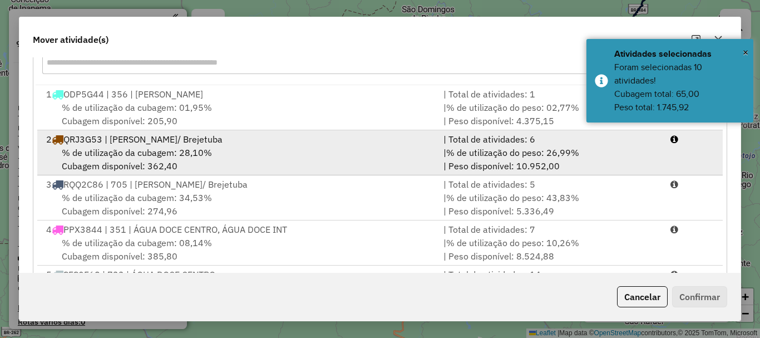
click at [139, 157] on span "% de utilização da cubagem: 28,10%" at bounding box center [137, 152] width 150 height 11
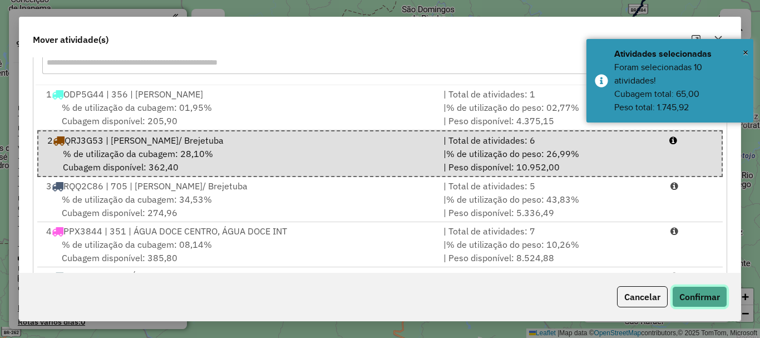
click at [702, 295] on button "Confirmar" at bounding box center [699, 296] width 55 height 21
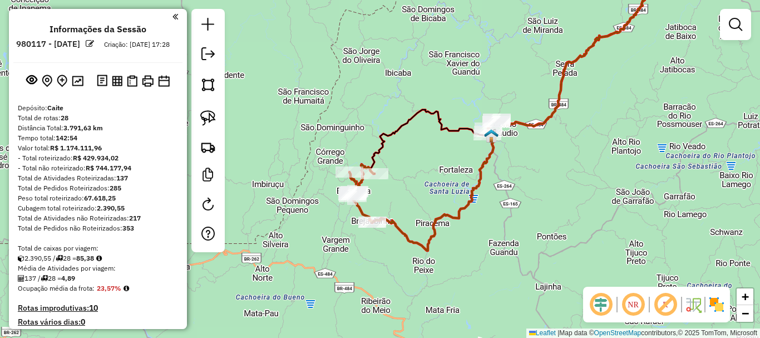
scroll to position [0, 0]
select select "**********"
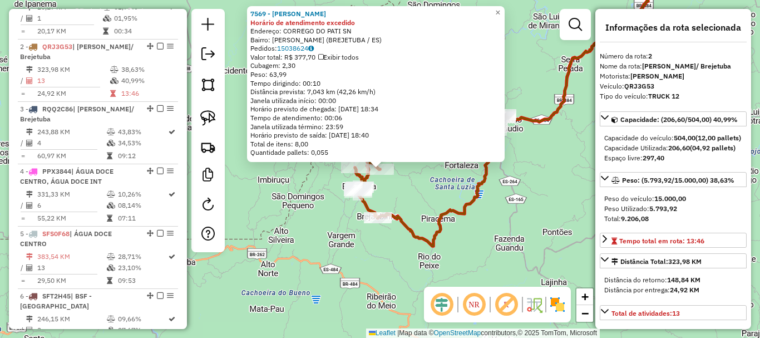
scroll to position [507, 0]
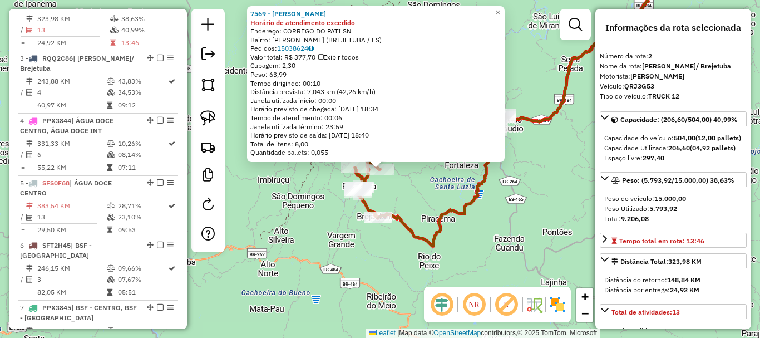
click at [465, 190] on div "7569 - LEVI MOREIRA PILON Horário de atendimento excedido Endereço: CORREGO DO …" at bounding box center [380, 169] width 760 height 338
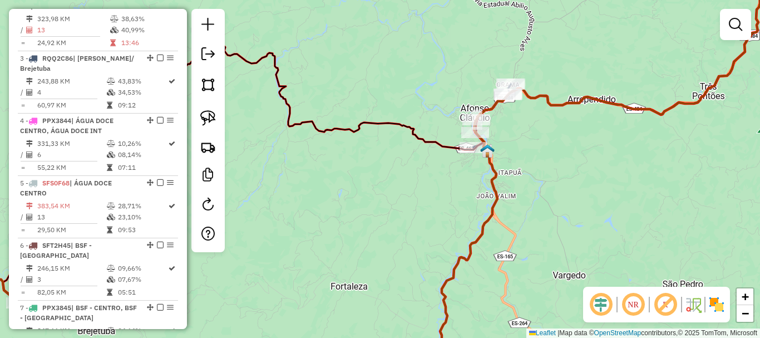
click at [442, 95] on div "Rota 3 - Placa RQQ2C86 688 - DIAS E FALQUETO LTDA Janela de atendimento Grade d…" at bounding box center [380, 169] width 760 height 338
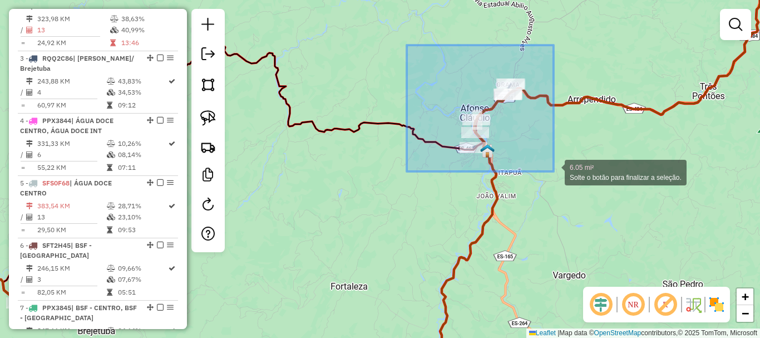
drag, startPoint x: 526, startPoint y: 141, endPoint x: 540, endPoint y: 179, distance: 40.5
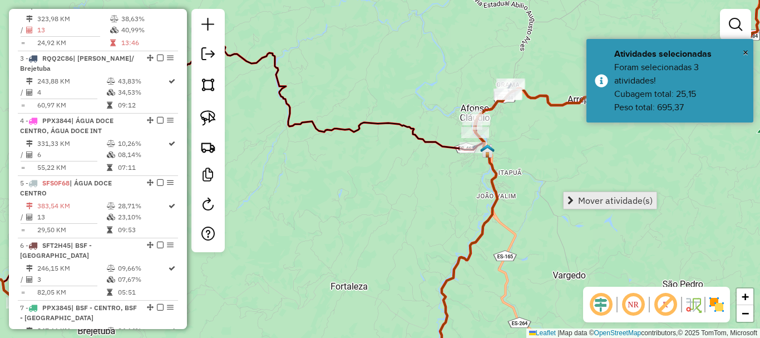
click at [594, 197] on span "Mover atividade(s)" at bounding box center [615, 200] width 75 height 9
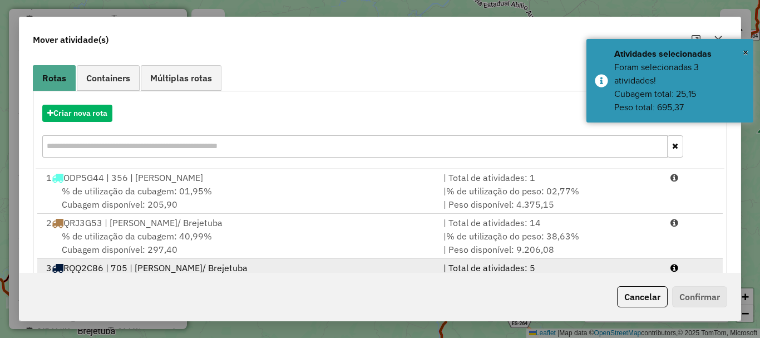
scroll to position [167, 0]
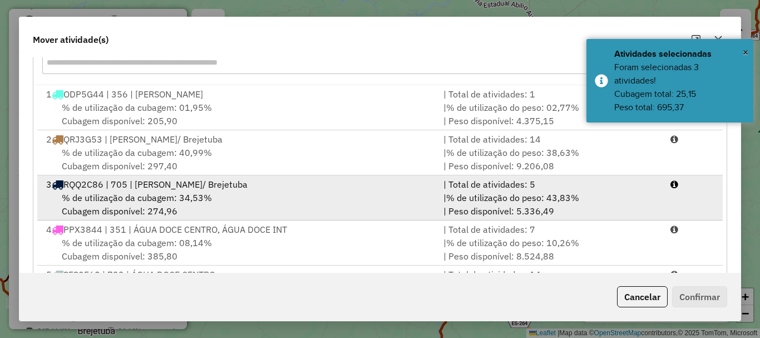
click at [128, 191] on div "% de utilização da cubagem: 34,53% Cubagem disponível: 274,96" at bounding box center [237, 204] width 397 height 27
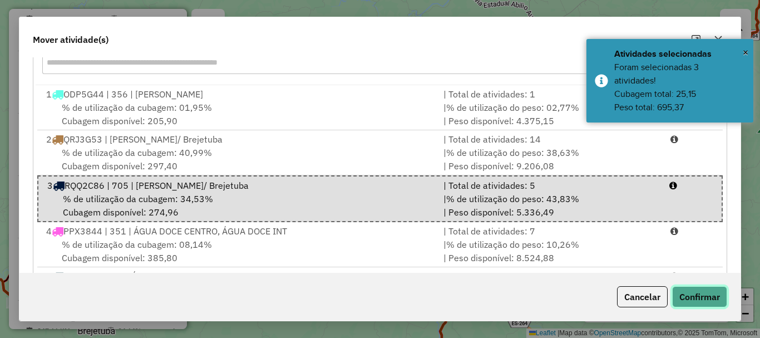
click at [716, 300] on button "Confirmar" at bounding box center [699, 296] width 55 height 21
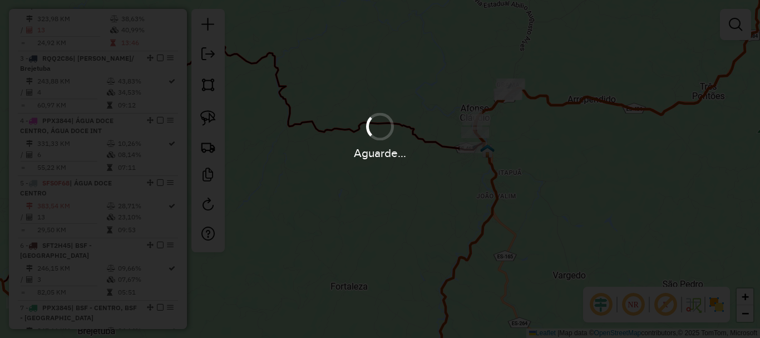
scroll to position [0, 0]
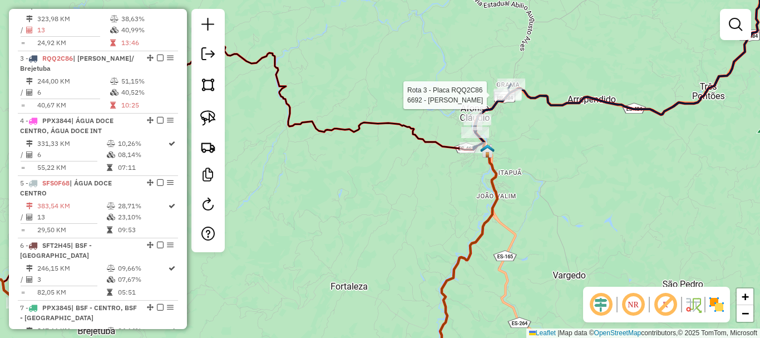
select select "**********"
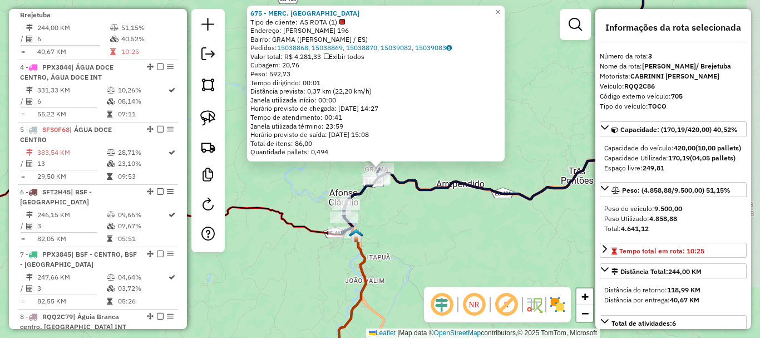
scroll to position [569, 0]
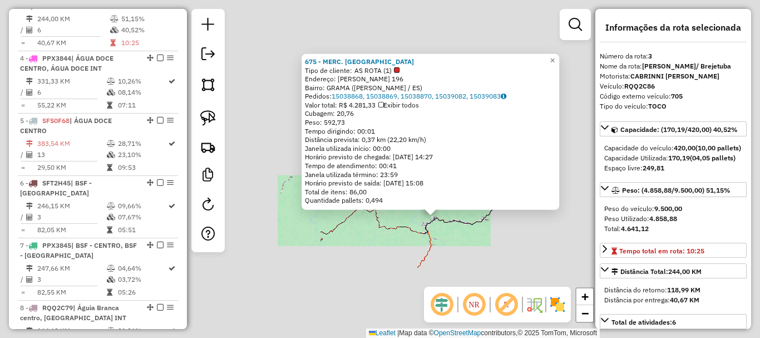
click at [453, 233] on div "675 - MERC. VALDECI Tipo de cliente: AS ROTA (1) Endereço: ANTONIO JERONIMO 196…" at bounding box center [380, 169] width 760 height 338
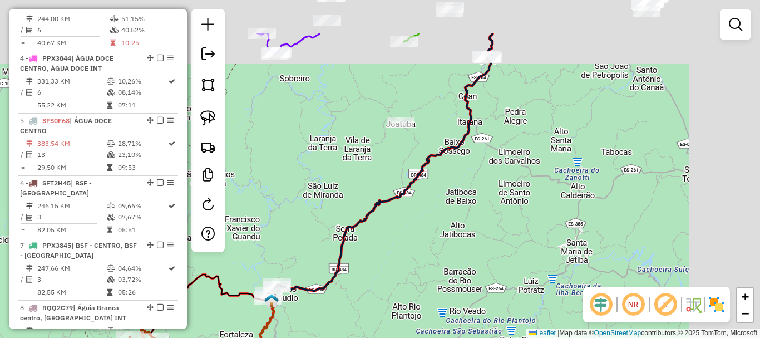
drag, startPoint x: 486, startPoint y: 247, endPoint x: 377, endPoint y: 295, distance: 119.1
click at [377, 295] on div "Janela de atendimento Grade de atendimento Capacidade Transportadoras Veículos …" at bounding box center [380, 169] width 760 height 338
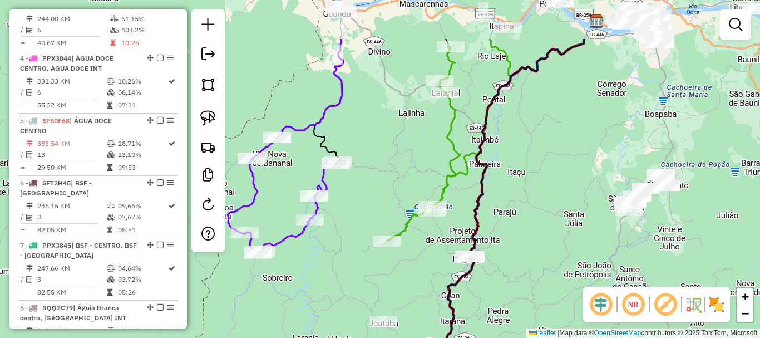
drag, startPoint x: 397, startPoint y: 117, endPoint x: 392, endPoint y: 165, distance: 48.1
click at [392, 165] on div "Janela de atendimento Grade de atendimento Capacidade Transportadoras Veículos …" at bounding box center [380, 169] width 760 height 338
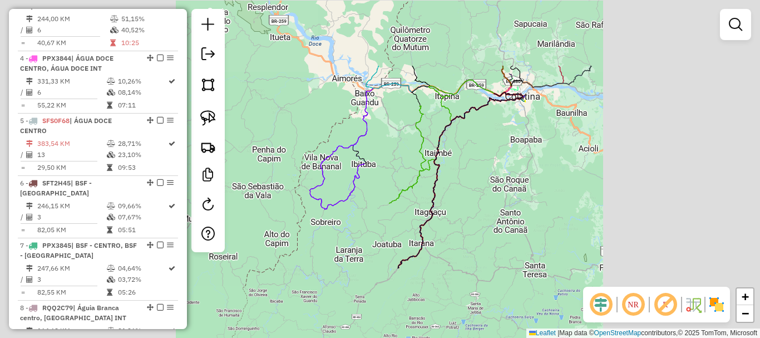
click at [394, 165] on div "Janela de atendimento Grade de atendimento Capacidade Transportadoras Veículos …" at bounding box center [380, 169] width 760 height 338
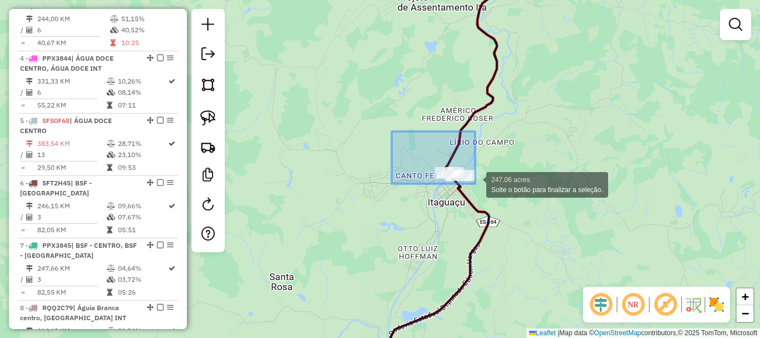
drag, startPoint x: 475, startPoint y: 184, endPoint x: 502, endPoint y: 204, distance: 33.8
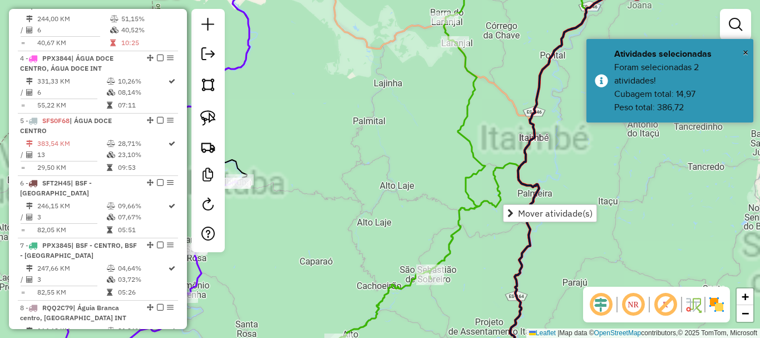
drag, startPoint x: 434, startPoint y: 145, endPoint x: 406, endPoint y: 232, distance: 91.5
click at [406, 232] on div "Janela de atendimento Grade de atendimento Capacidade Transportadoras Veículos …" at bounding box center [380, 169] width 760 height 338
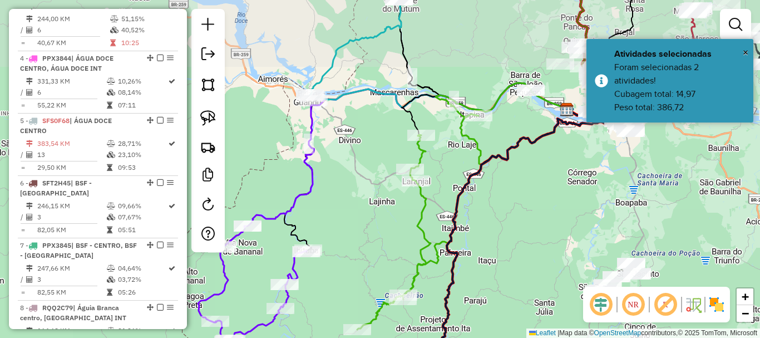
click at [381, 161] on div "Janela de atendimento Grade de atendimento Capacidade Transportadoras Veículos …" at bounding box center [380, 169] width 760 height 338
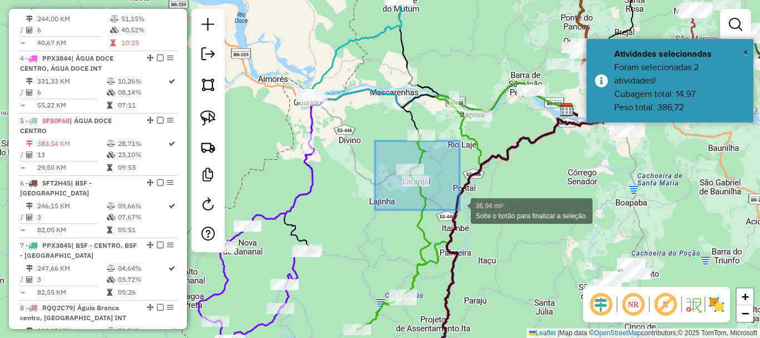
drag, startPoint x: 402, startPoint y: 162, endPoint x: 460, endPoint y: 210, distance: 75.1
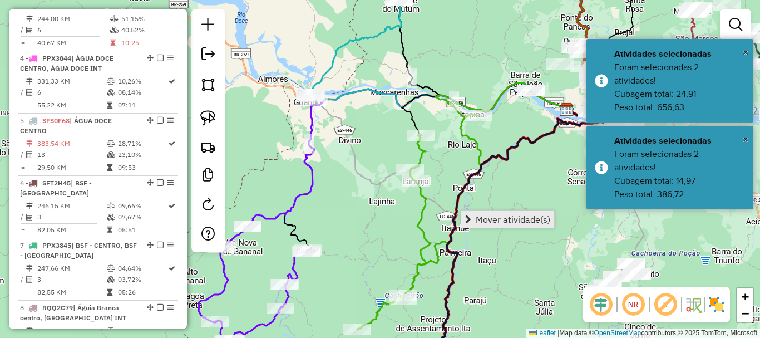
click at [510, 223] on span "Mover atividade(s)" at bounding box center [513, 219] width 75 height 9
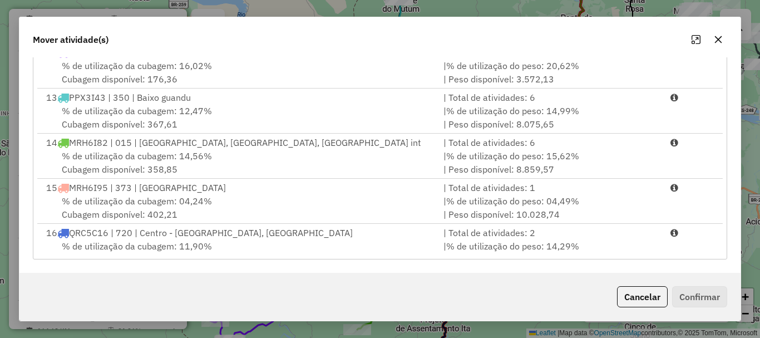
scroll to position [501, 0]
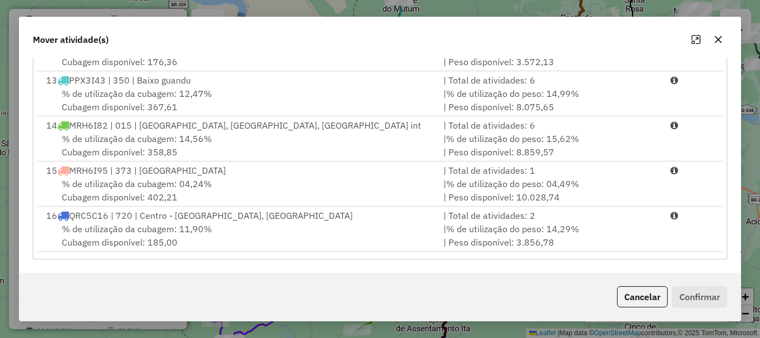
click at [160, 174] on span "MRH6I95 | 373 | [GEOGRAPHIC_DATA]" at bounding box center [147, 170] width 157 height 11
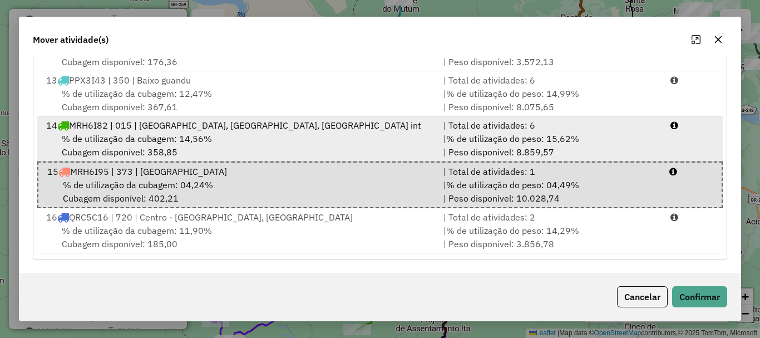
click at [172, 139] on span "% de utilização da cubagem: 14,56%" at bounding box center [137, 138] width 150 height 11
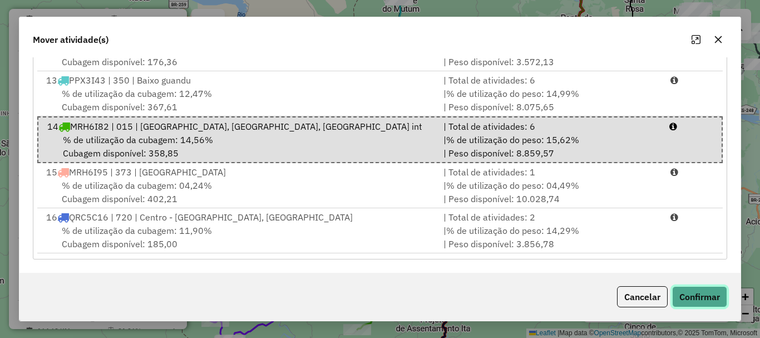
click at [702, 292] on button "Confirmar" at bounding box center [699, 296] width 55 height 21
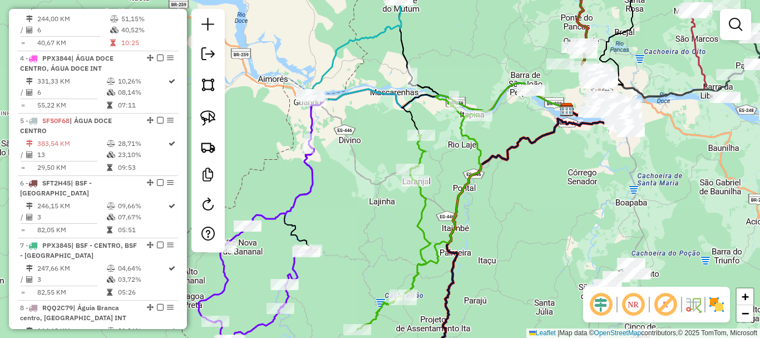
scroll to position [0, 0]
select select "**********"
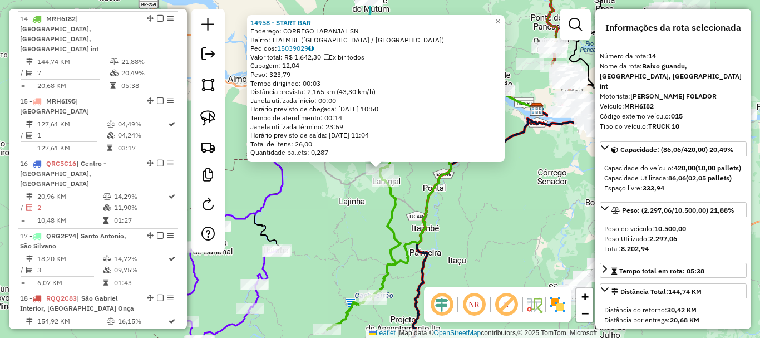
scroll to position [1234, 0]
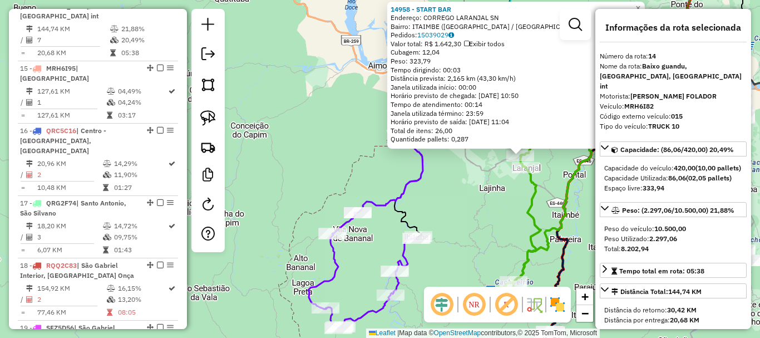
drag, startPoint x: 368, startPoint y: 237, endPoint x: 372, endPoint y: 176, distance: 60.8
click at [371, 175] on div "14958 - START BAR Endereço: CORREGO LARANJAL SN Bairro: ITAIMBE (ITAGUACU / ES)…" at bounding box center [380, 169] width 760 height 338
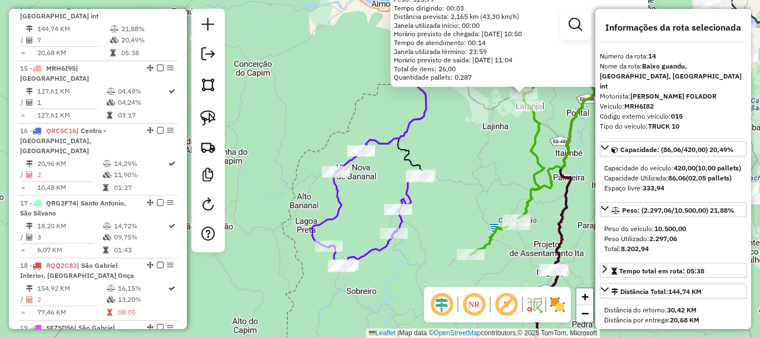
click at [307, 158] on div "Rota 12 - Placa ODP5G45 3029 - ASCENDINO ERDMANN 14958 - START BAR Endereço: CO…" at bounding box center [380, 169] width 760 height 338
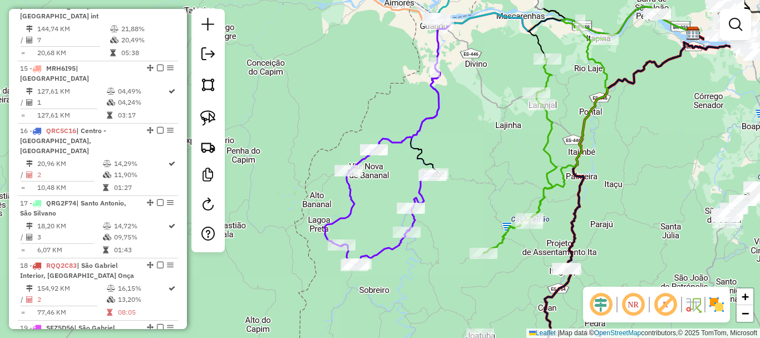
drag, startPoint x: 298, startPoint y: 133, endPoint x: 305, endPoint y: 112, distance: 21.8
click at [319, 129] on div "Janela de atendimento Grade de atendimento Capacidade Transportadoras Veículos …" at bounding box center [380, 169] width 760 height 338
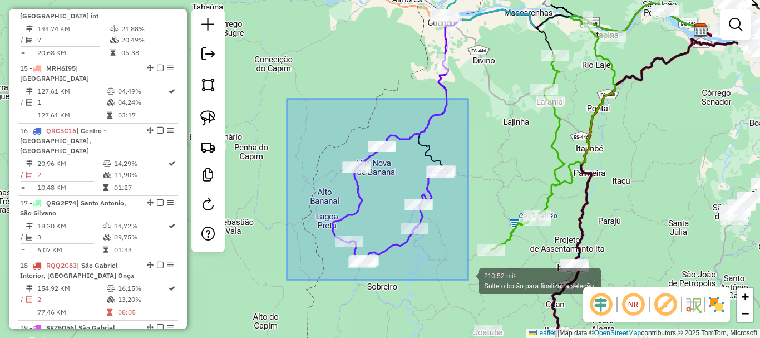
drag, startPoint x: 287, startPoint y: 99, endPoint x: 468, endPoint y: 280, distance: 256.1
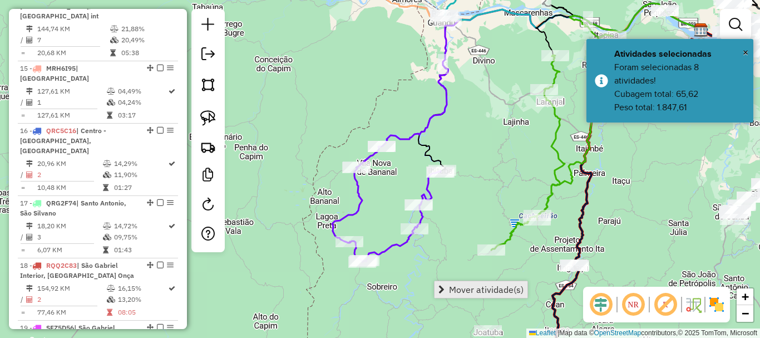
click at [475, 286] on span "Mover atividade(s)" at bounding box center [486, 289] width 75 height 9
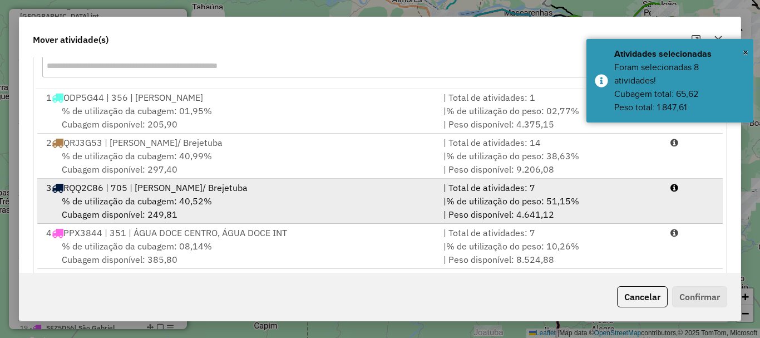
scroll to position [167, 0]
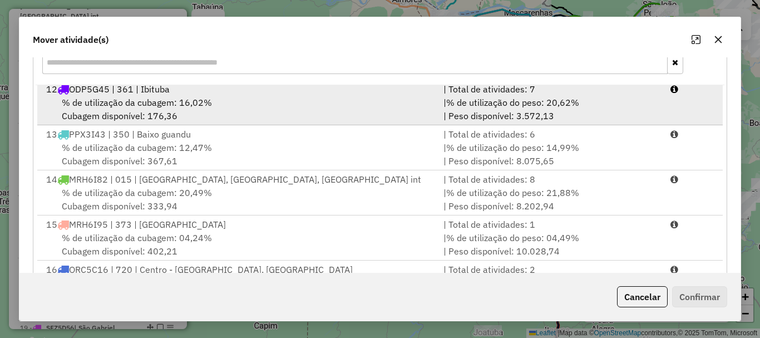
click at [139, 107] on span "% de utilização da cubagem: 16,02%" at bounding box center [137, 102] width 150 height 11
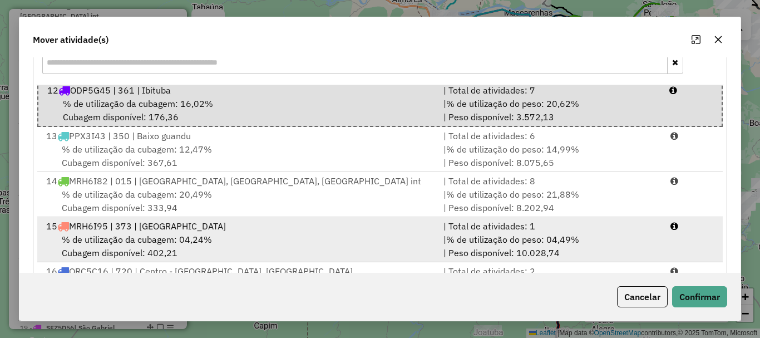
scroll to position [502, 0]
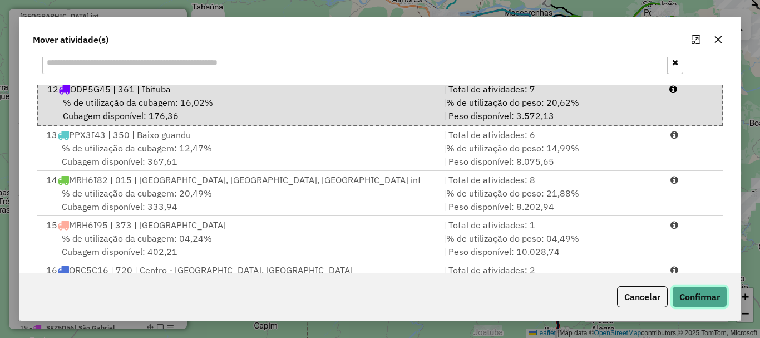
click at [719, 300] on button "Confirmar" at bounding box center [699, 296] width 55 height 21
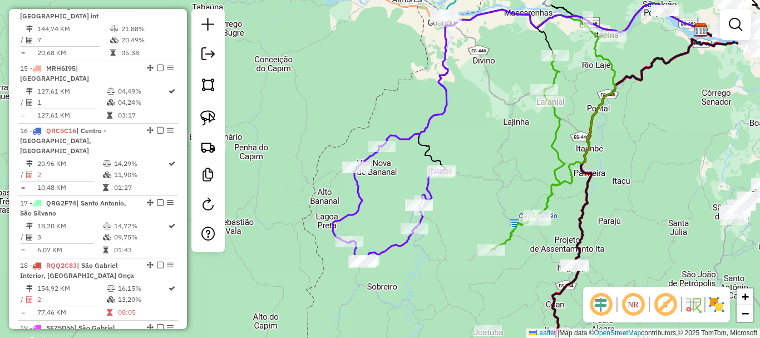
scroll to position [0, 0]
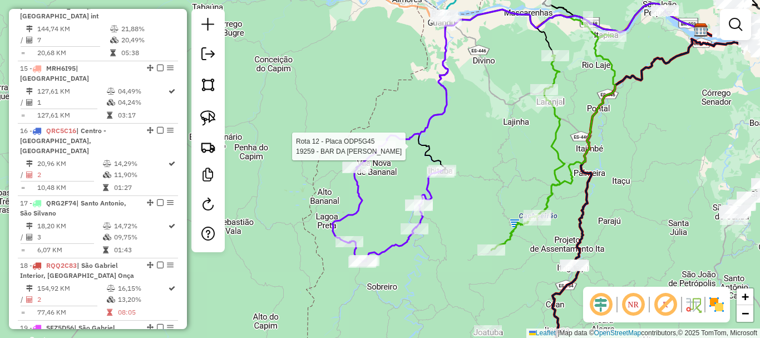
select select "**********"
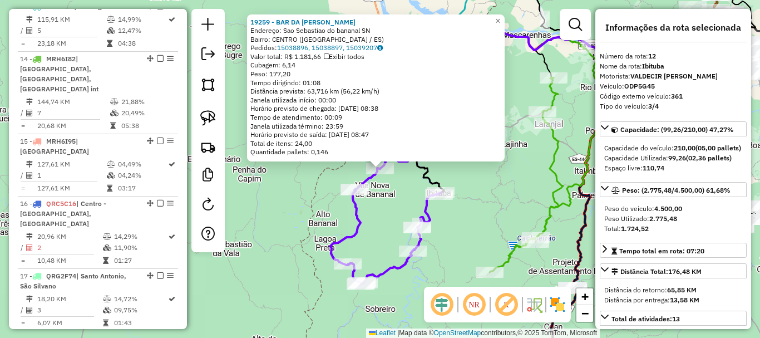
scroll to position [1130, 0]
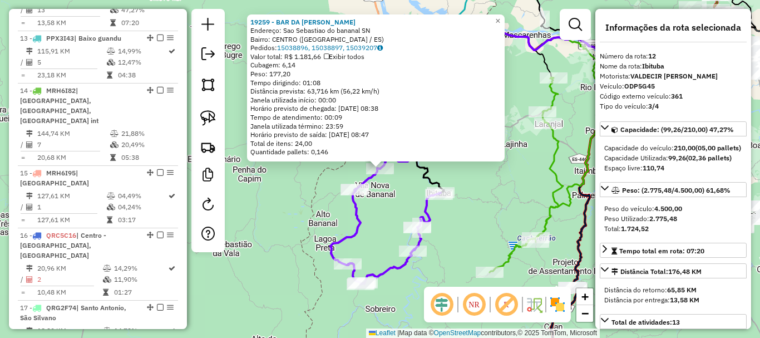
click at [378, 248] on div "19259 - BAR DA LIZ Endereço: Sao Sebastiao do bananal SN Bairro: CENTRO (BAIXO …" at bounding box center [380, 169] width 760 height 338
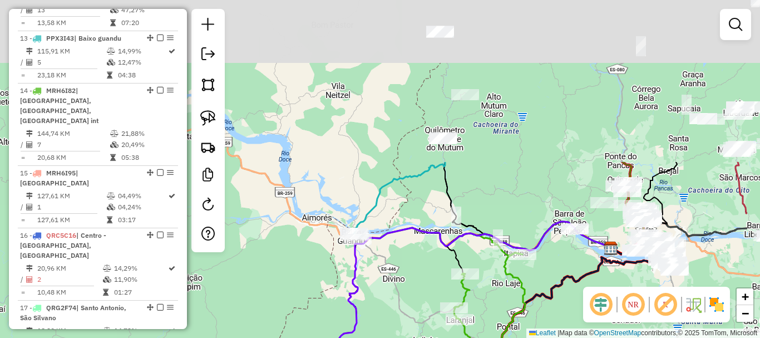
drag, startPoint x: 446, startPoint y: 144, endPoint x: 357, endPoint y: 339, distance: 215.3
click at [357, 337] on html "Aguarde... Pop-up bloqueado! Seu navegador bloqueou automáticamente a abertura …" at bounding box center [380, 169] width 760 height 338
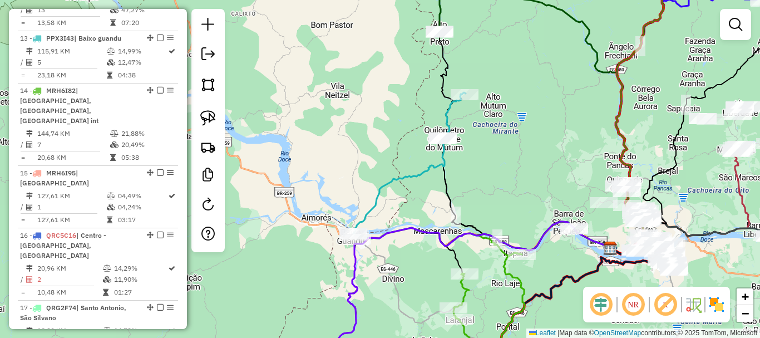
drag, startPoint x: 337, startPoint y: 131, endPoint x: 286, endPoint y: 135, distance: 51.3
click at [337, 132] on div "Rota 13 - Placa PPX3I43 15527 - BAR DO CHICO Janela de atendimento Grade de ate…" at bounding box center [380, 169] width 760 height 338
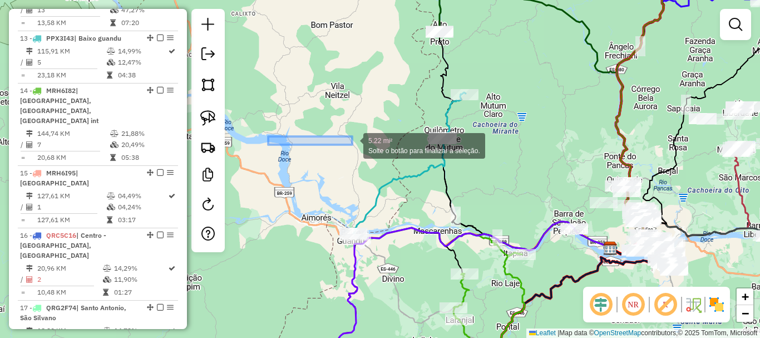
drag, startPoint x: 285, startPoint y: 146, endPoint x: 345, endPoint y: 141, distance: 59.7
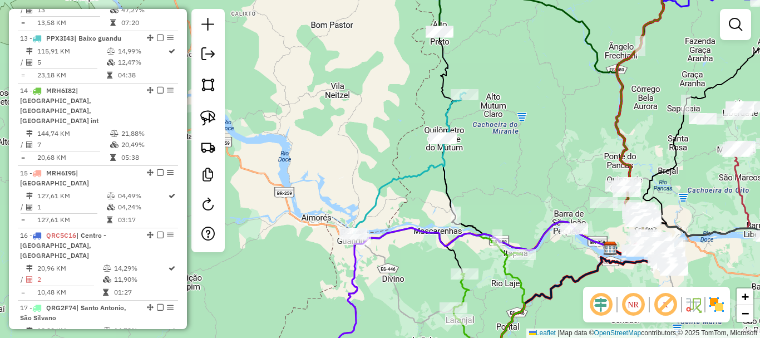
click at [345, 141] on div "Janela de atendimento Grade de atendimento Capacidade Transportadoras Veículos …" at bounding box center [380, 169] width 760 height 338
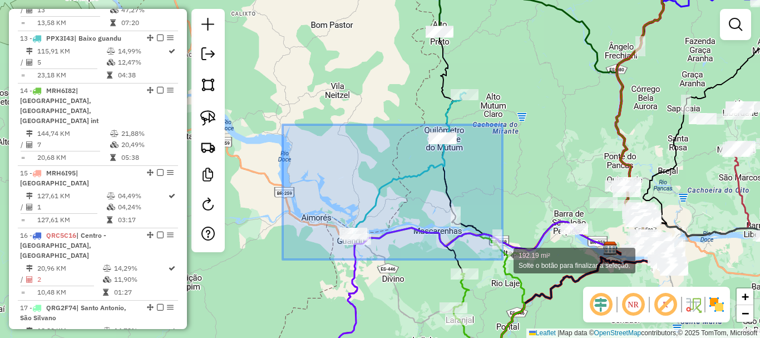
drag, startPoint x: 283, startPoint y: 125, endPoint x: 502, endPoint y: 259, distance: 257.7
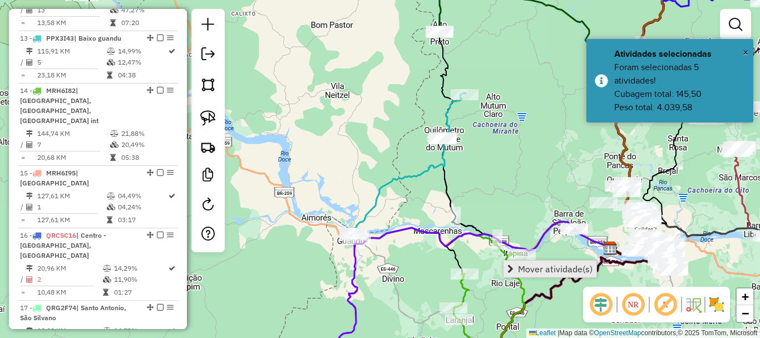
click at [540, 264] on span "Mover atividade(s)" at bounding box center [555, 268] width 75 height 9
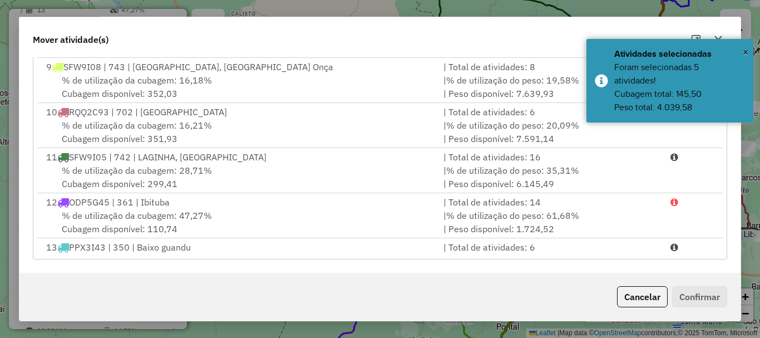
scroll to position [389, 0]
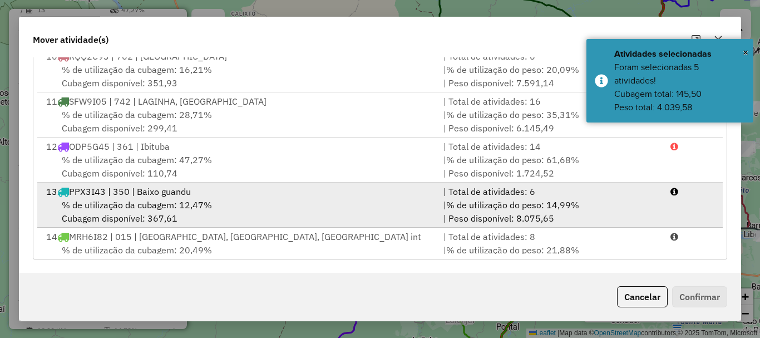
click at [129, 194] on span "PPX3I43 | 350 | Baixo guandu" at bounding box center [130, 191] width 122 height 11
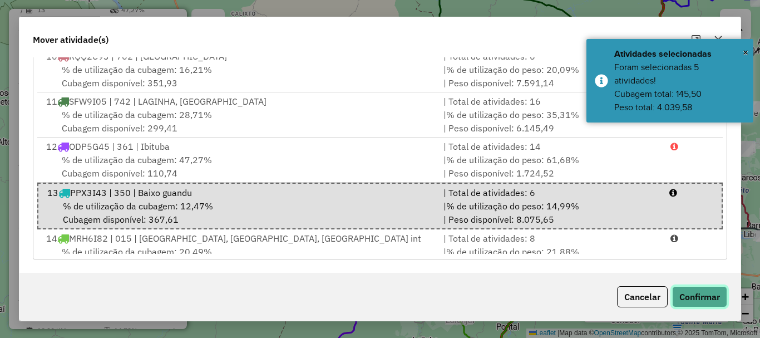
click at [705, 295] on button "Confirmar" at bounding box center [699, 296] width 55 height 21
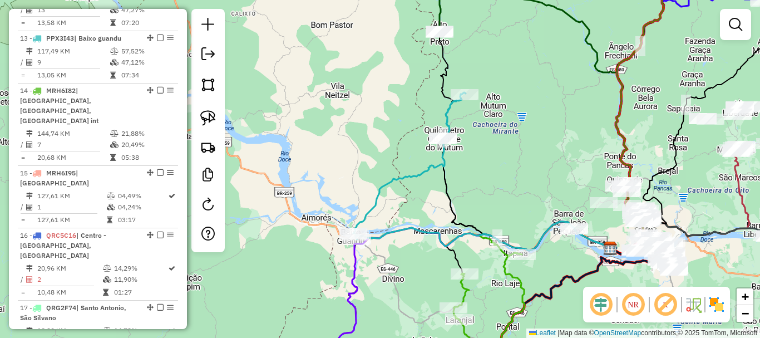
scroll to position [0, 0]
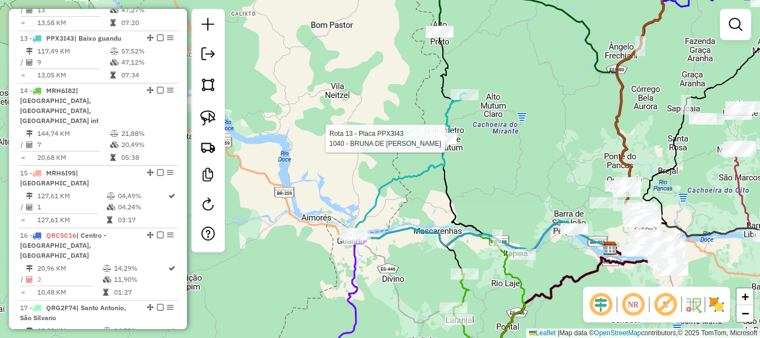
select select "**********"
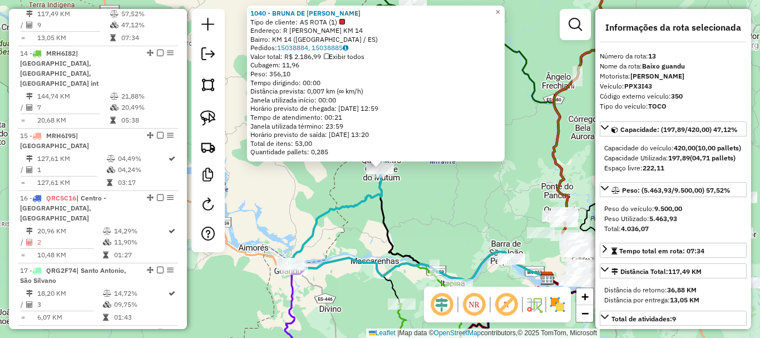
scroll to position [1182, 0]
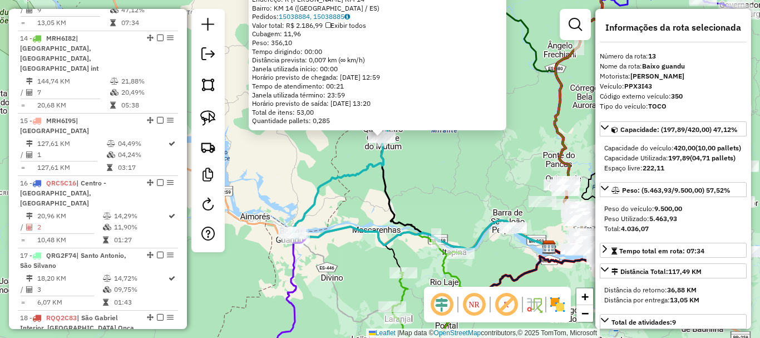
drag, startPoint x: 450, startPoint y: 235, endPoint x: 426, endPoint y: 155, distance: 83.1
click at [426, 150] on div "1040 - BRUNA DE RAMOS MARTE Tipo de cliente: AS ROTA (1) Endereço: R FLORIANO S…" at bounding box center [380, 169] width 760 height 338
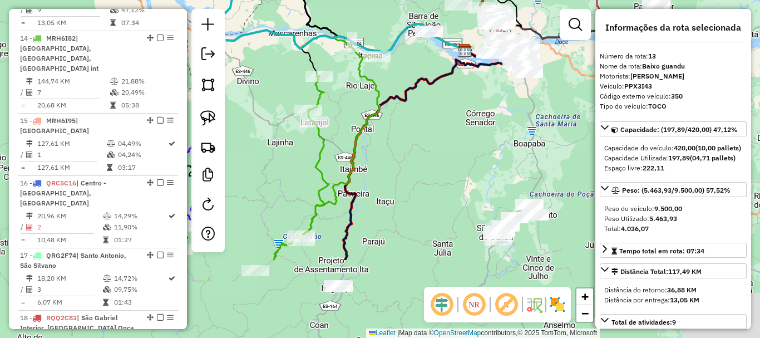
drag, startPoint x: 475, startPoint y: 200, endPoint x: 424, endPoint y: 142, distance: 77.2
click at [418, 116] on div "1040 - BRUNA DE RAMOS MARTE Tipo de cliente: AS ROTA (1) Endereço: R FLORIANO S…" at bounding box center [380, 169] width 760 height 338
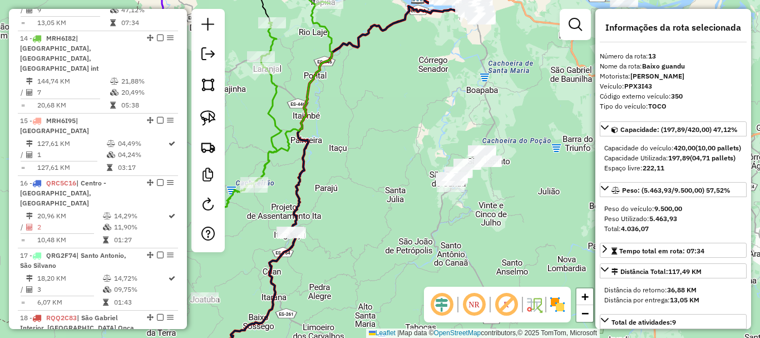
drag, startPoint x: 466, startPoint y: 180, endPoint x: 407, endPoint y: 136, distance: 73.1
click at [407, 136] on div "1040 - BRUNA DE RAMOS MARTE Tipo de cliente: AS ROTA (1) Endereço: R FLORIANO S…" at bounding box center [380, 169] width 760 height 338
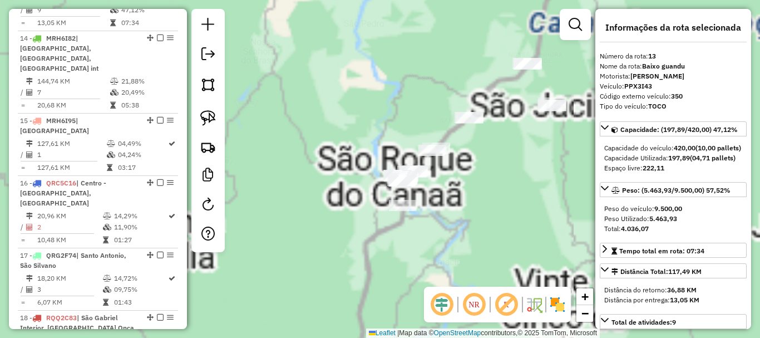
click at [366, 105] on div "1040 - BRUNA DE RAMOS MARTE Tipo de cliente: AS ROTA (1) Endereço: R FLORIANO S…" at bounding box center [380, 169] width 760 height 338
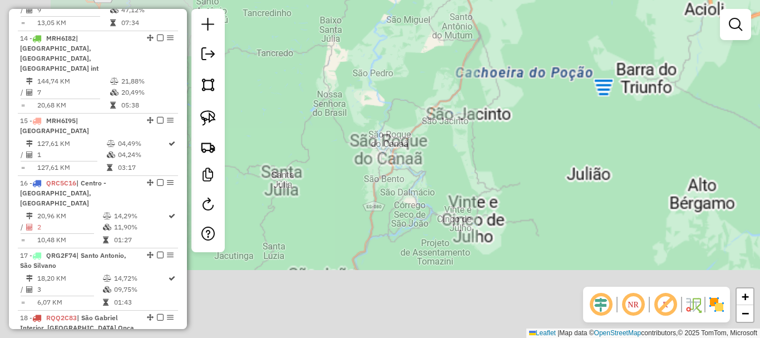
click at [381, 115] on div "Janela de atendimento Grade de atendimento Capacidade Transportadoras Veículos …" at bounding box center [380, 169] width 760 height 338
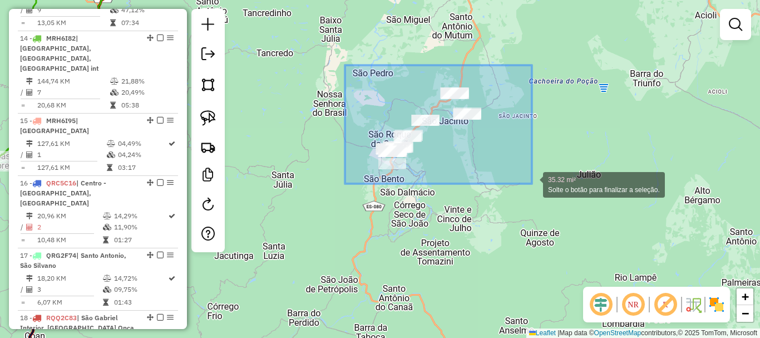
drag, startPoint x: 345, startPoint y: 65, endPoint x: 534, endPoint y: 185, distance: 223.3
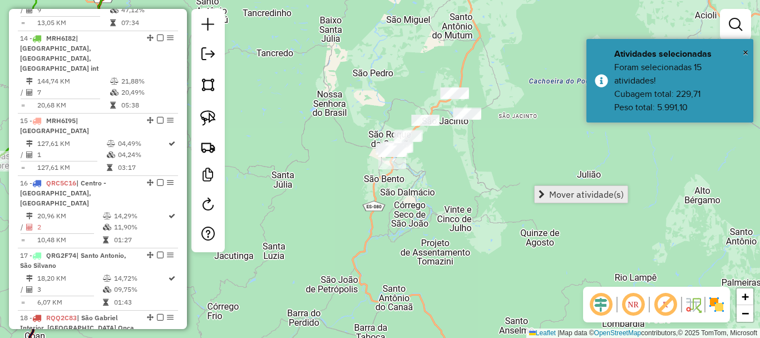
click at [582, 194] on span "Mover atividade(s)" at bounding box center [586, 194] width 75 height 9
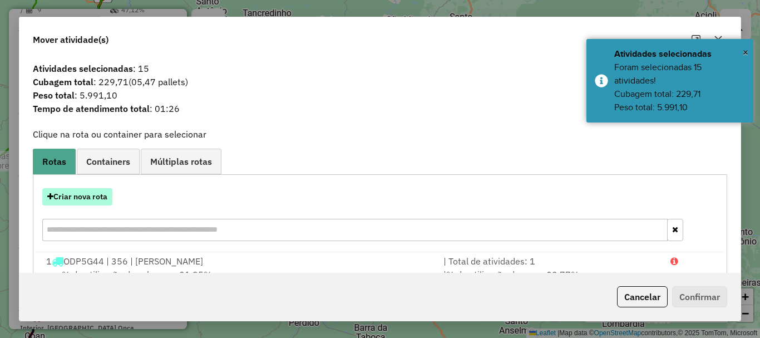
click at [78, 197] on button "Criar nova rota" at bounding box center [77, 196] width 70 height 17
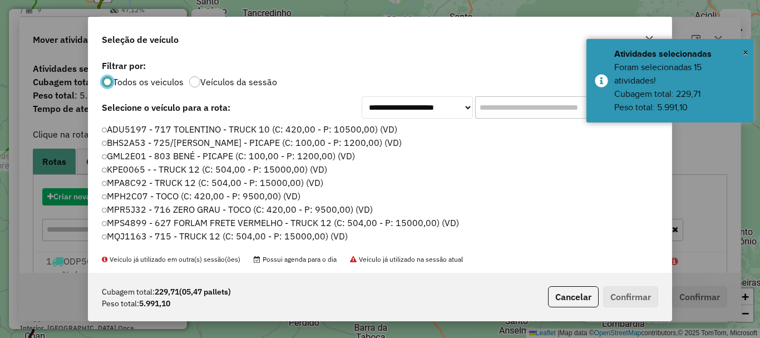
scroll to position [6, 3]
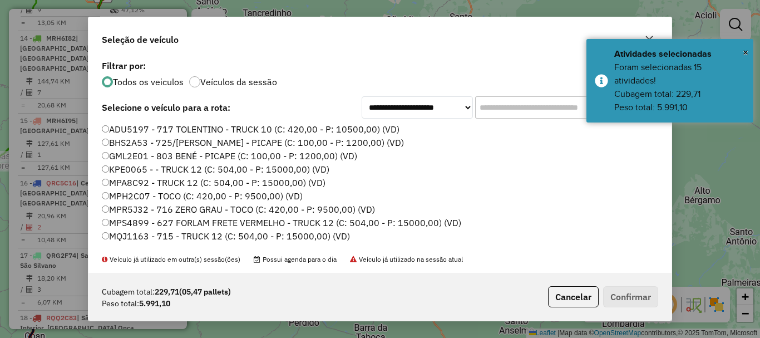
drag, startPoint x: 520, startPoint y: 105, endPoint x: 498, endPoint y: 113, distance: 23.1
click at [498, 113] on input "text" at bounding box center [558, 107] width 167 height 22
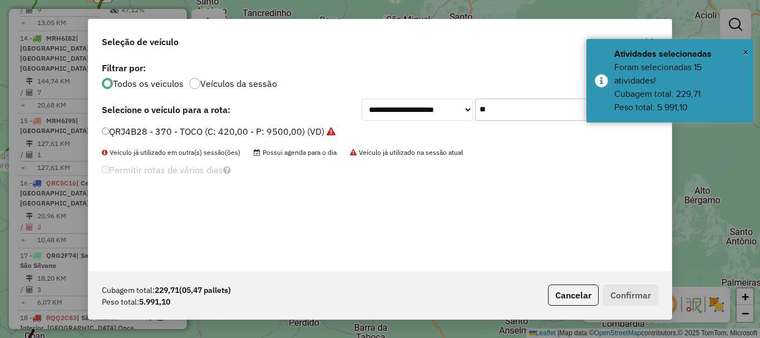
type input "**"
click at [133, 134] on label "QRJ4B28 - 370 - TOCO (C: 420,00 - P: 9500,00) (VD)" at bounding box center [219, 131] width 234 height 13
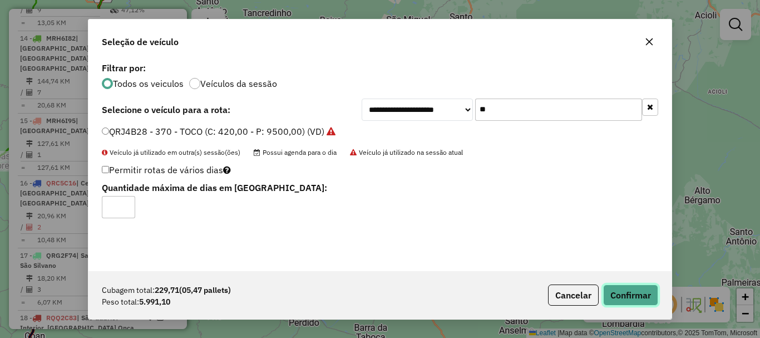
click at [636, 298] on button "Confirmar" at bounding box center [630, 294] width 55 height 21
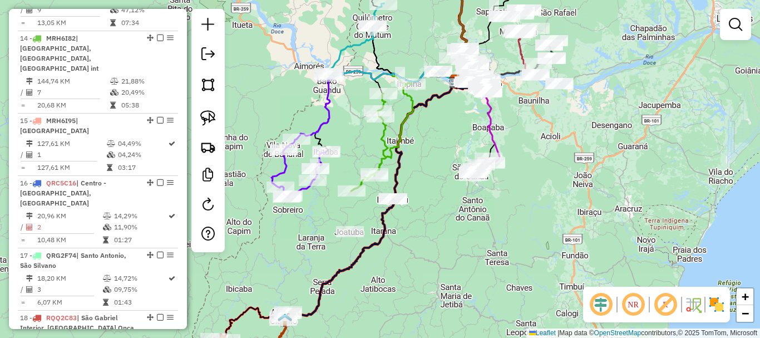
drag, startPoint x: 544, startPoint y: 150, endPoint x: 551, endPoint y: 140, distance: 13.1
click at [550, 140] on div "Janela de atendimento Grade de atendimento Capacidade Transportadoras Veículos …" at bounding box center [380, 169] width 760 height 338
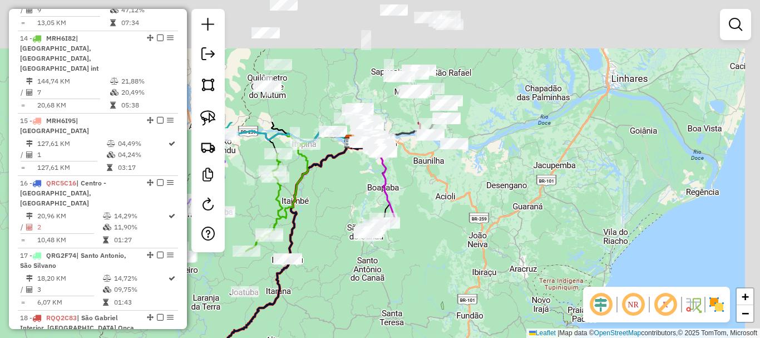
drag, startPoint x: 499, startPoint y: 220, endPoint x: 421, endPoint y: 301, distance: 112.9
click at [421, 301] on div "Janela de atendimento Grade de atendimento Capacidade Transportadoras Veículos …" at bounding box center [380, 169] width 760 height 338
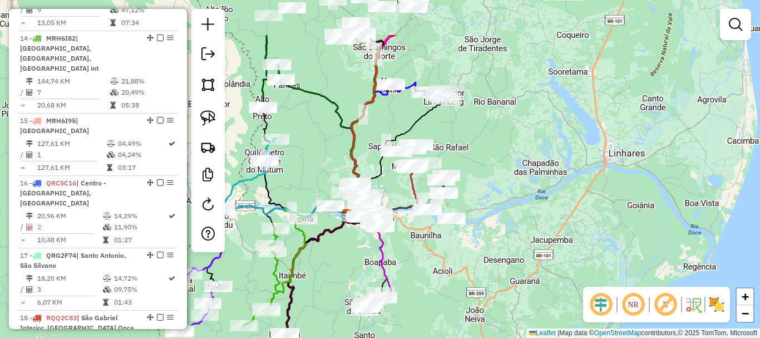
drag, startPoint x: 510, startPoint y: 175, endPoint x: 513, endPoint y: 245, distance: 69.6
click at [513, 245] on div "Janela de atendimento Grade de atendimento Capacidade Transportadoras Veículos …" at bounding box center [380, 169] width 760 height 338
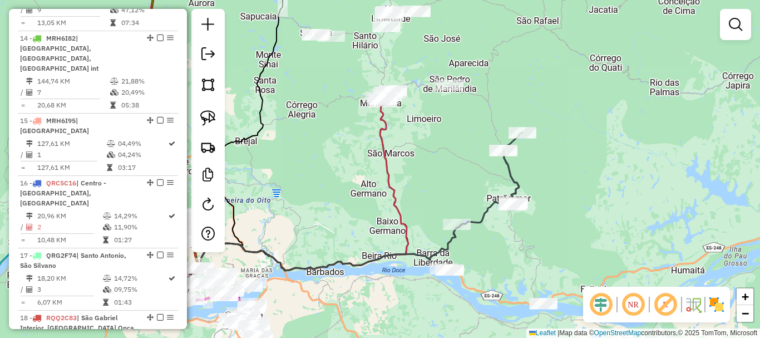
drag, startPoint x: 447, startPoint y: 222, endPoint x: 434, endPoint y: 159, distance: 64.6
click at [434, 159] on div "Janela de atendimento Grade de atendimento Capacidade Transportadoras Veículos …" at bounding box center [380, 169] width 760 height 338
drag, startPoint x: 414, startPoint y: 259, endPoint x: 401, endPoint y: 333, distance: 74.6
click at [394, 334] on div "Janela de atendimento Grade de atendimento Capacidade Transportadoras Veículos …" at bounding box center [380, 169] width 760 height 338
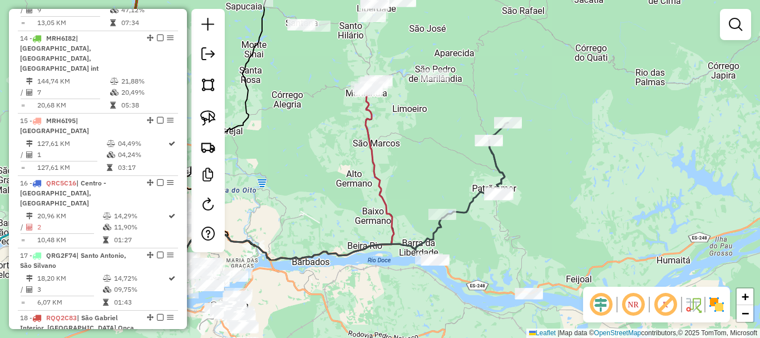
drag, startPoint x: 461, startPoint y: 213, endPoint x: 406, endPoint y: 102, distance: 123.7
click at [406, 102] on div "Janela de atendimento Grade de atendimento Capacidade Transportadoras Veículos …" at bounding box center [380, 169] width 760 height 338
drag, startPoint x: 413, startPoint y: 101, endPoint x: 402, endPoint y: 75, distance: 27.9
click at [413, 100] on div "Janela de atendimento Grade de atendimento Capacidade Transportadoras Veículos …" at bounding box center [380, 169] width 760 height 338
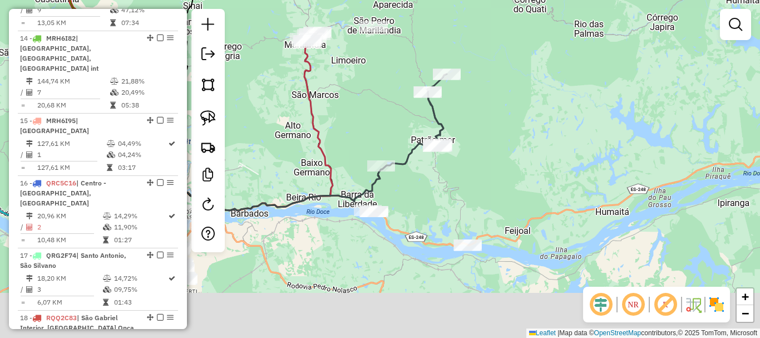
drag, startPoint x: 350, startPoint y: 201, endPoint x: 376, endPoint y: 109, distance: 95.3
click at [376, 109] on div "Janela de atendimento Grade de atendimento Capacidade Transportadoras Veículos …" at bounding box center [380, 169] width 760 height 338
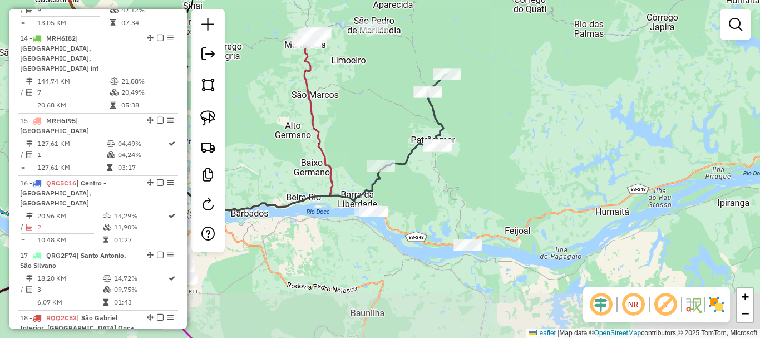
drag, startPoint x: 362, startPoint y: 95, endPoint x: 351, endPoint y: 116, distance: 23.9
click at [357, 108] on div "Janela de atendimento Grade de atendimento Capacidade Transportadoras Veículos …" at bounding box center [380, 169] width 760 height 338
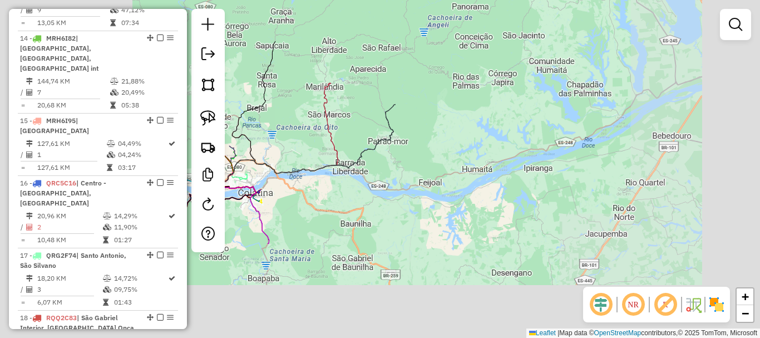
click at [351, 116] on div "Janela de atendimento Grade de atendimento Capacidade Transportadoras Veículos …" at bounding box center [380, 169] width 760 height 338
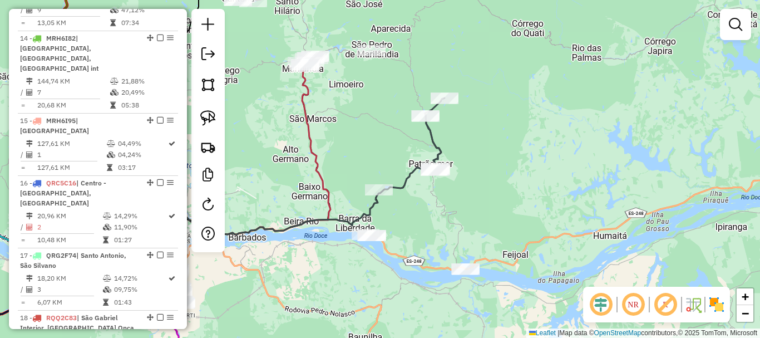
drag, startPoint x: 356, startPoint y: 110, endPoint x: 352, endPoint y: 92, distance: 17.7
click at [355, 99] on div "Janela de atendimento Grade de atendimento Capacidade Transportadoras Veículos …" at bounding box center [380, 169] width 760 height 338
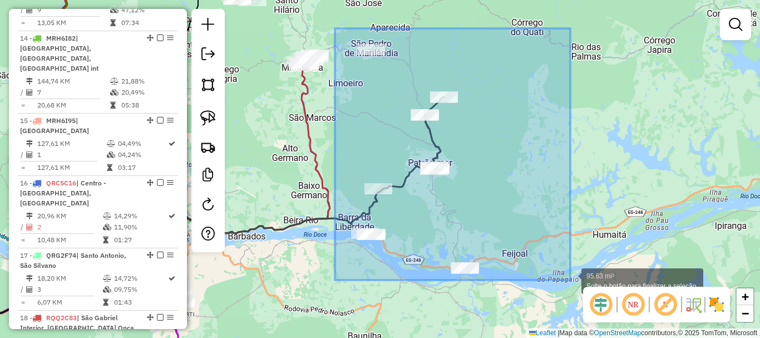
drag, startPoint x: 335, startPoint y: 28, endPoint x: 571, endPoint y: 281, distance: 345.6
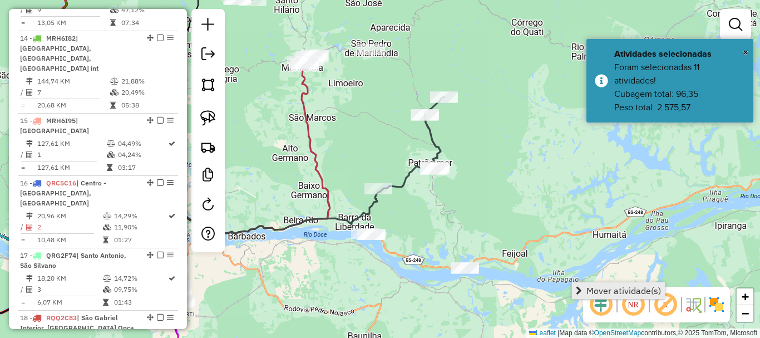
click at [628, 288] on span "Mover atividade(s)" at bounding box center [623, 290] width 75 height 9
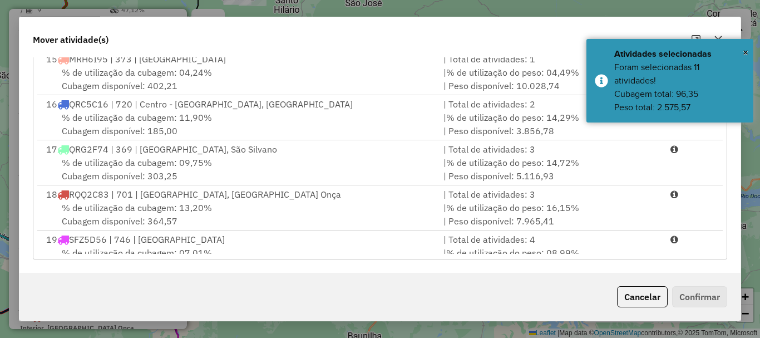
scroll to position [779, 0]
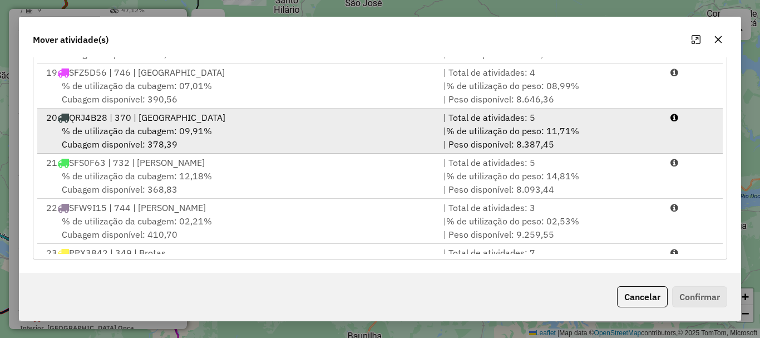
click at [292, 126] on div "% de utilização da cubagem: 09,91% Cubagem disponível: 378,39" at bounding box center [237, 137] width 397 height 27
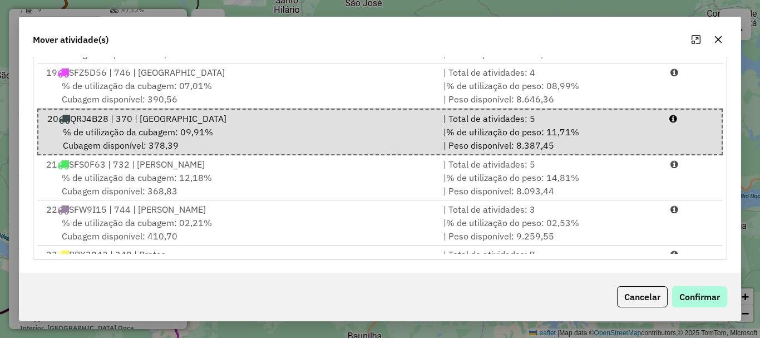
drag, startPoint x: 732, startPoint y: 305, endPoint x: 711, endPoint y: 302, distance: 21.4
click at [729, 306] on div "Cancelar Confirmar" at bounding box center [379, 297] width 721 height 48
click at [707, 302] on button "Confirmar" at bounding box center [699, 296] width 55 height 21
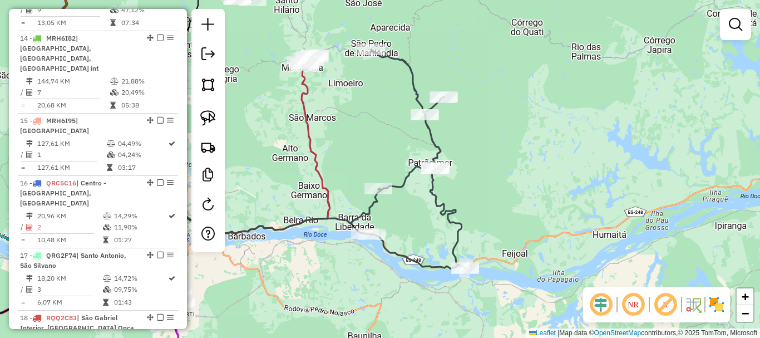
scroll to position [0, 0]
select select "**********"
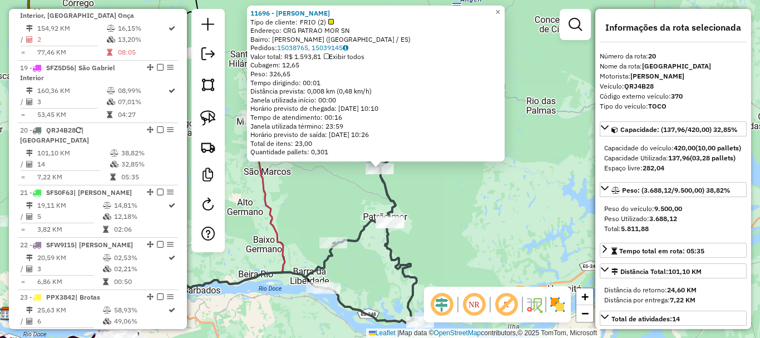
scroll to position [1598, 0]
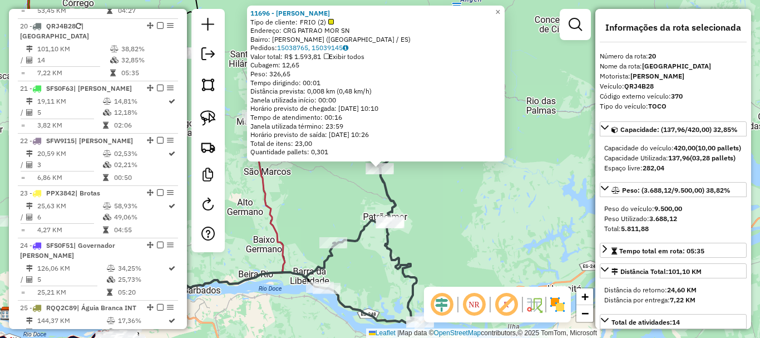
click at [338, 233] on div "Rota 20 - Placa QRJ4B28 2378 - ELENIR BONADIMAN GRA 11696 - GERALDO JULIAO NUNE…" at bounding box center [380, 169] width 760 height 338
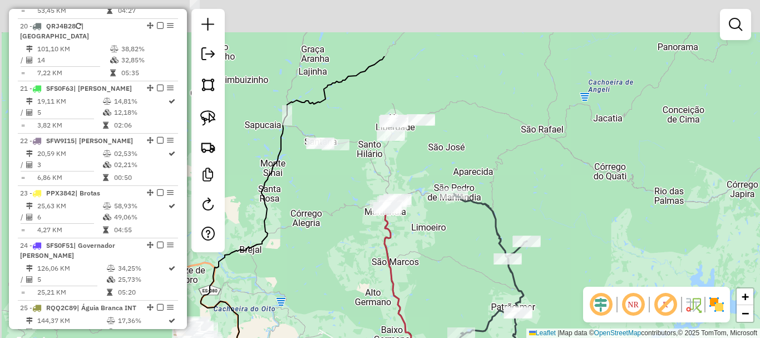
drag, startPoint x: 401, startPoint y: 244, endPoint x: 441, endPoint y: 230, distance: 42.6
click at [467, 288] on div "Janela de atendimento Grade de atendimento Capacidade Transportadoras Veículos …" at bounding box center [380, 169] width 760 height 338
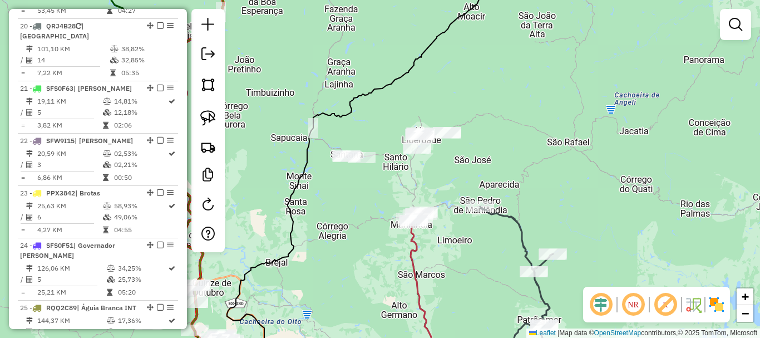
click at [301, 71] on div "Janela de atendimento Grade de atendimento Capacidade Transportadoras Veículos …" at bounding box center [380, 169] width 760 height 338
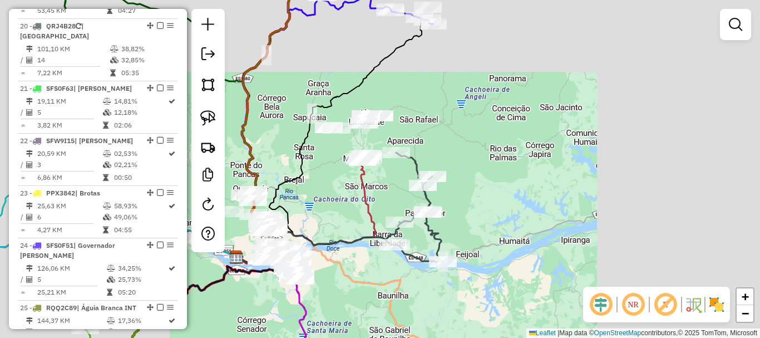
click at [309, 89] on div "Janela de atendimento Grade de atendimento Capacidade Transportadoras Veículos …" at bounding box center [380, 169] width 760 height 338
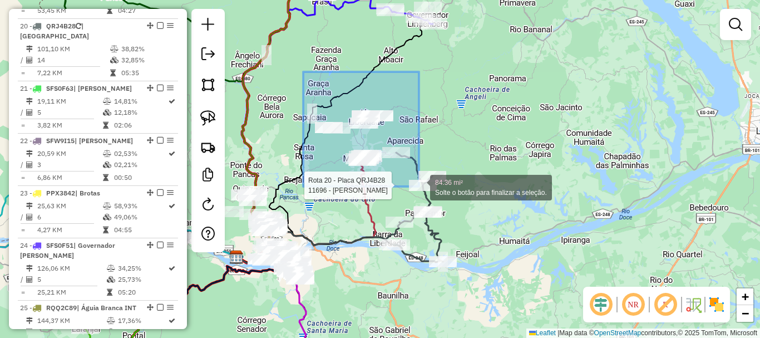
click at [419, 186] on div "Rota 20 - Placa QRJ4B28 11696 - GERALDO JULIAO NUNES 84.36 mi² Solte o botão pa…" at bounding box center [380, 169] width 760 height 338
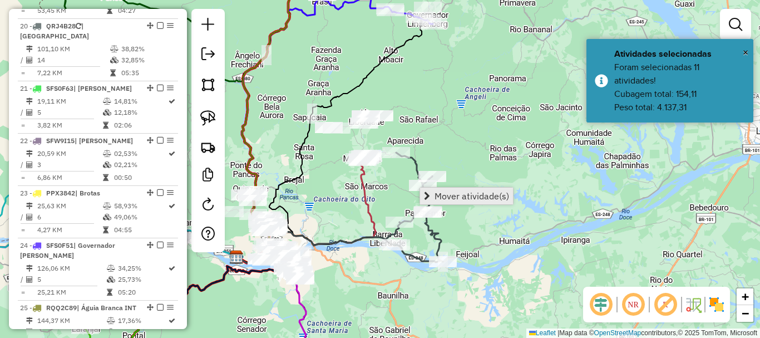
click at [487, 195] on span "Mover atividade(s)" at bounding box center [471, 195] width 75 height 9
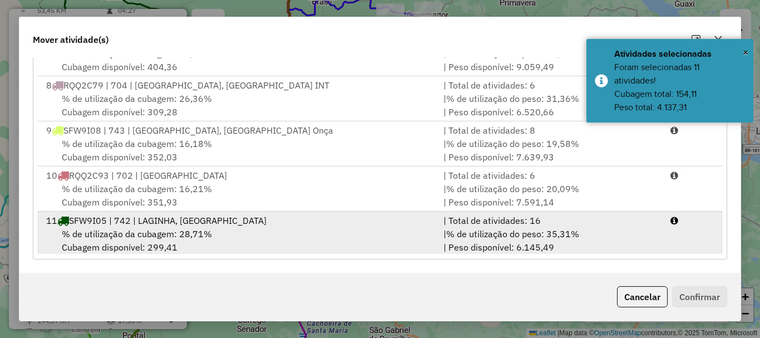
scroll to position [334, 0]
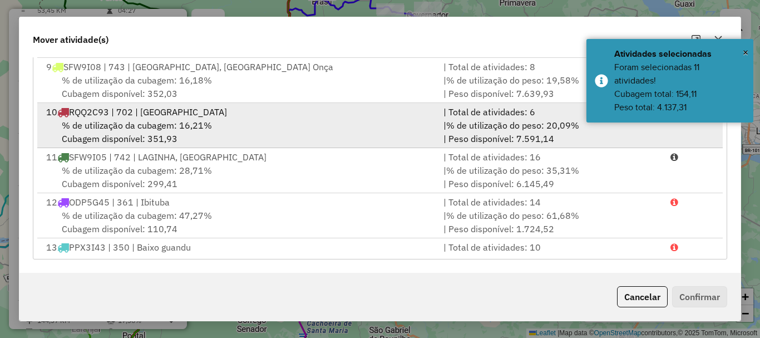
click at [122, 113] on span "RQQ2C93 | 702 | [GEOGRAPHIC_DATA]" at bounding box center [148, 111] width 158 height 11
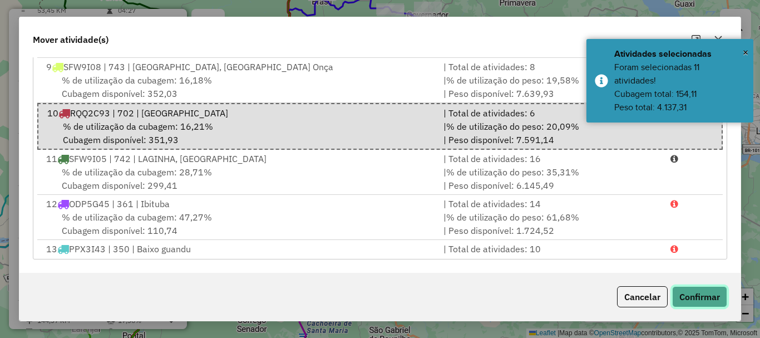
click at [714, 298] on button "Confirmar" at bounding box center [699, 296] width 55 height 21
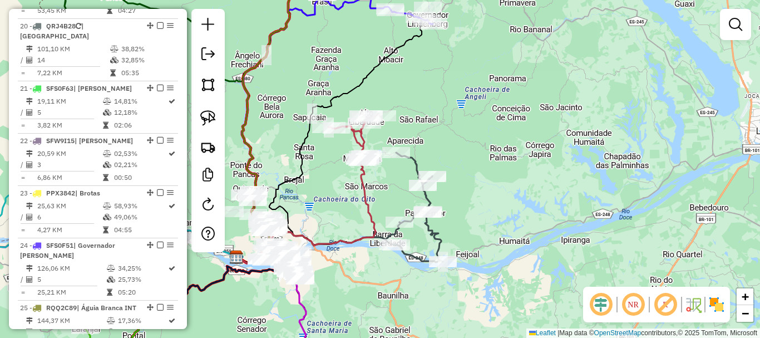
scroll to position [0, 0]
click at [367, 169] on icon at bounding box center [305, 210] width 139 height 103
select select "**********"
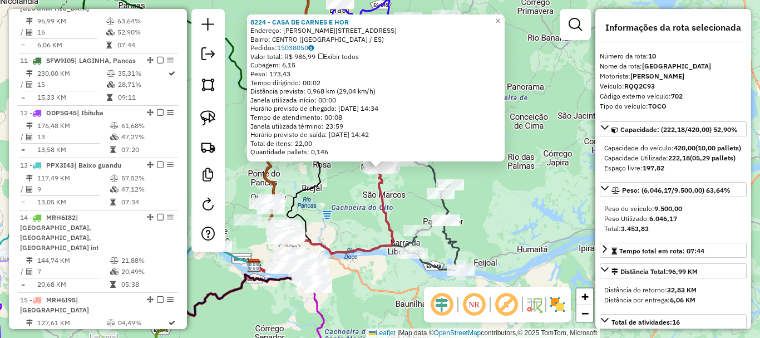
scroll to position [1005, 0]
click at [418, 198] on div "Rota 20 - Placa QRJ4B28 2378 - ELENIR BONADIMAN GRA Rota 20 - Placa QRJ4B28 116…" at bounding box center [380, 169] width 760 height 338
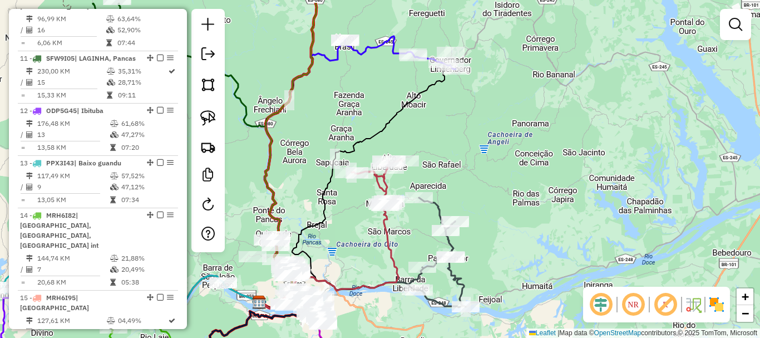
drag, startPoint x: 399, startPoint y: 181, endPoint x: 404, endPoint y: 314, distance: 133.1
click at [403, 324] on div "Janela de atendimento Grade de atendimento Capacidade Transportadoras Veículos …" at bounding box center [380, 169] width 760 height 338
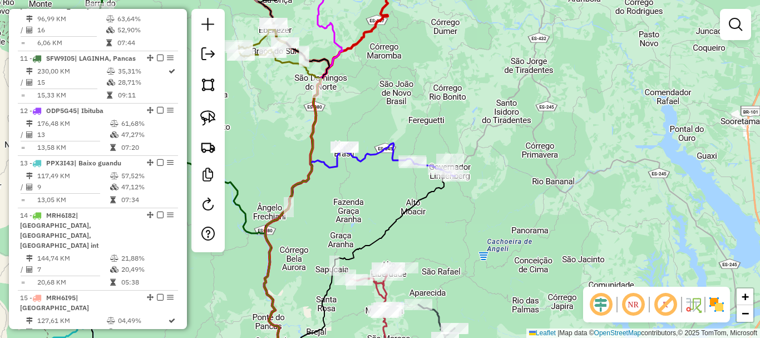
click at [349, 126] on div "Janela de atendimento Grade de atendimento Capacidade Transportadoras Veículos …" at bounding box center [380, 169] width 760 height 338
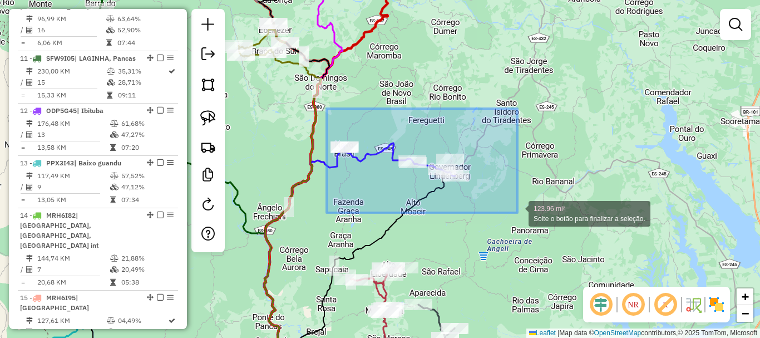
drag, startPoint x: 327, startPoint y: 108, endPoint x: 535, endPoint y: 216, distance: 234.4
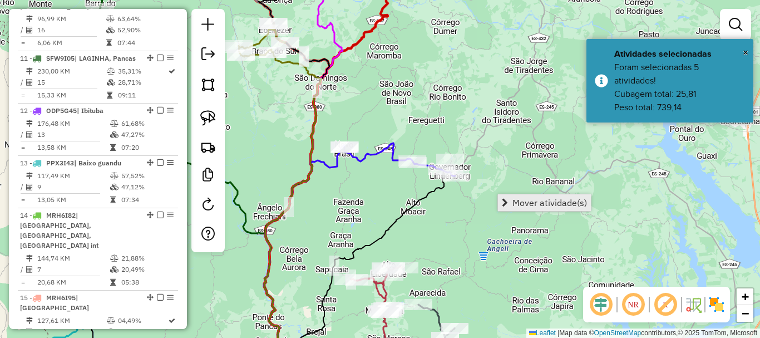
click at [542, 204] on span "Mover atividade(s)" at bounding box center [549, 202] width 75 height 9
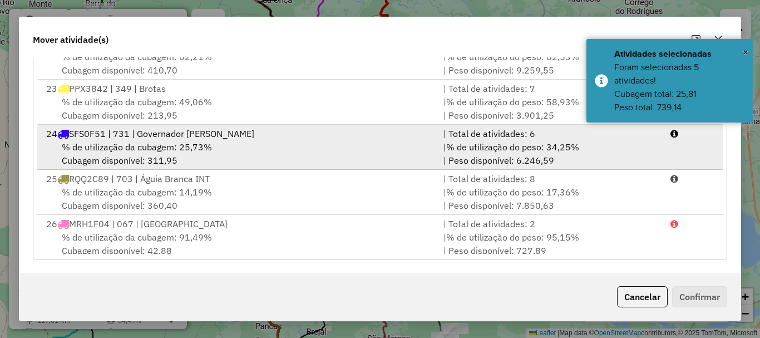
scroll to position [946, 0]
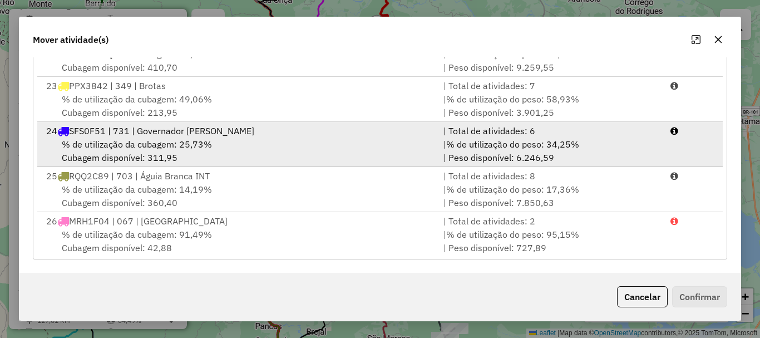
click at [139, 150] on div "% de utilização da cubagem: 25,73% Cubagem disponível: 311,95" at bounding box center [237, 150] width 397 height 27
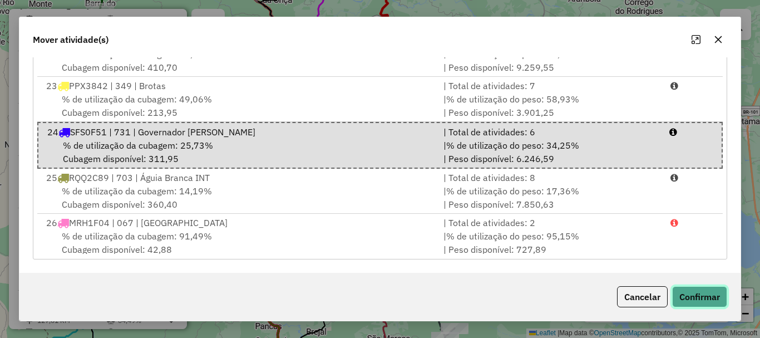
click at [707, 299] on button "Confirmar" at bounding box center [699, 296] width 55 height 21
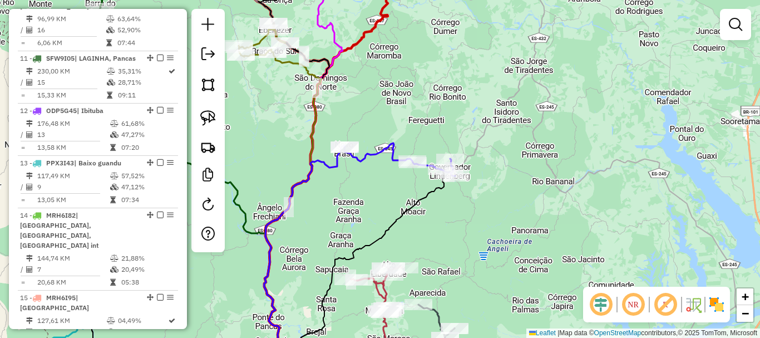
scroll to position [0, 0]
select select "**********"
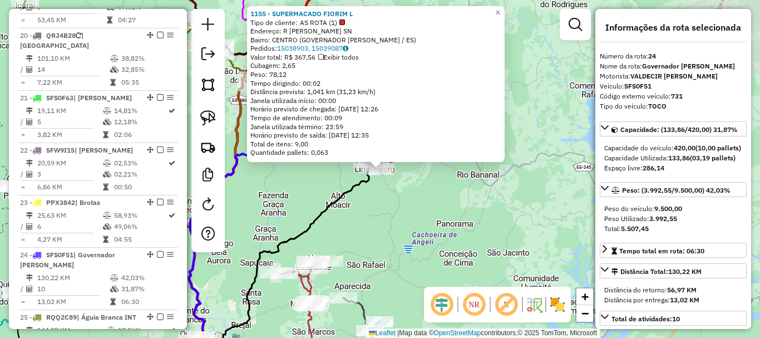
scroll to position [1838, 0]
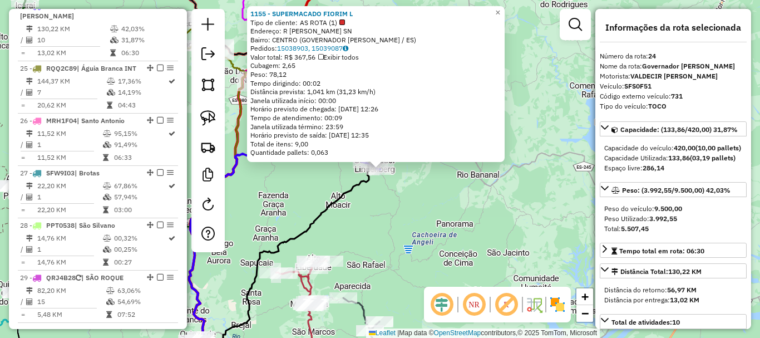
click at [503, 233] on div "1155 - SUPERMACADO FIORIM L Tipo de cliente: AS ROTA (1) Endereço: R [PERSON_NA…" at bounding box center [380, 169] width 760 height 338
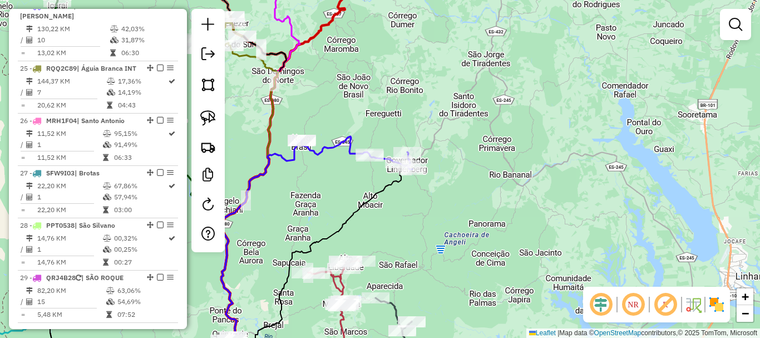
drag, startPoint x: 485, startPoint y: 250, endPoint x: 594, endPoint y: 277, distance: 111.9
click at [594, 277] on div "Janela de atendimento Grade de atendimento Capacidade Transportadoras Veículos …" at bounding box center [380, 169] width 760 height 338
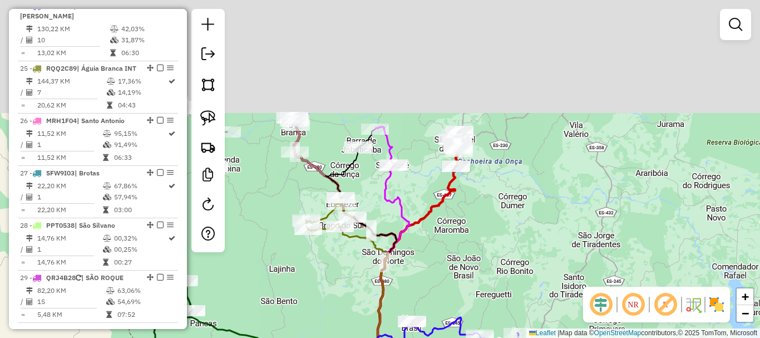
drag, startPoint x: 557, startPoint y: 146, endPoint x: 585, endPoint y: 261, distance: 118.5
click at [585, 261] on div "Janela de atendimento Grade de atendimento Capacidade Transportadoras Veículos …" at bounding box center [380, 169] width 760 height 338
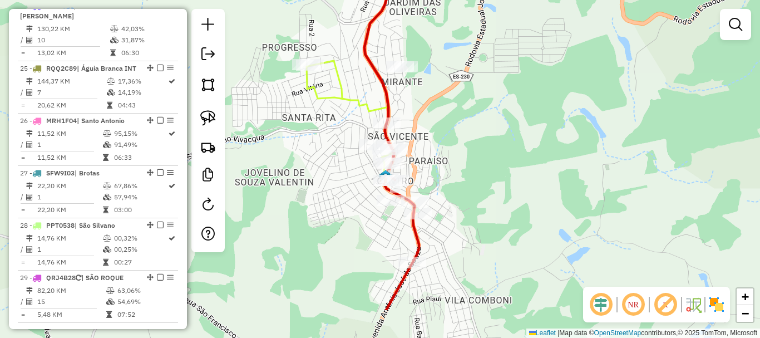
drag, startPoint x: 510, startPoint y: 264, endPoint x: 521, endPoint y: 150, distance: 114.6
click at [521, 150] on div "Janela de atendimento Grade de atendimento Capacidade Transportadoras Veículos …" at bounding box center [380, 169] width 760 height 338
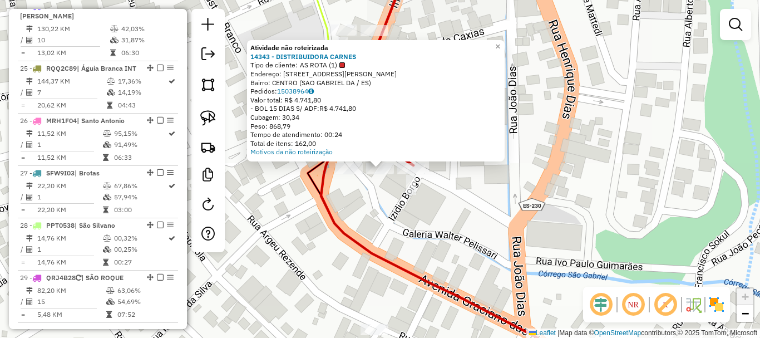
click at [417, 195] on div "Atividade não roteirizada 14343 - DISTRIBUIDORA CARNES Tipo de cliente: AS ROTA…" at bounding box center [380, 169] width 760 height 338
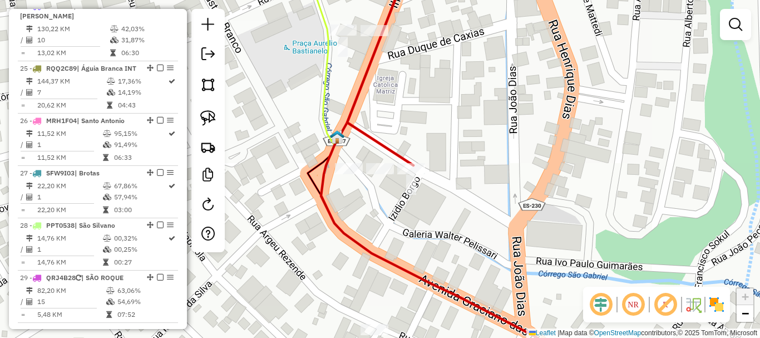
click at [271, 113] on div "Rota 18 - Placa RQQ2C83 14343 - DISTRIBUIDORA CARNES Janela de atendimento Grad…" at bounding box center [380, 169] width 760 height 338
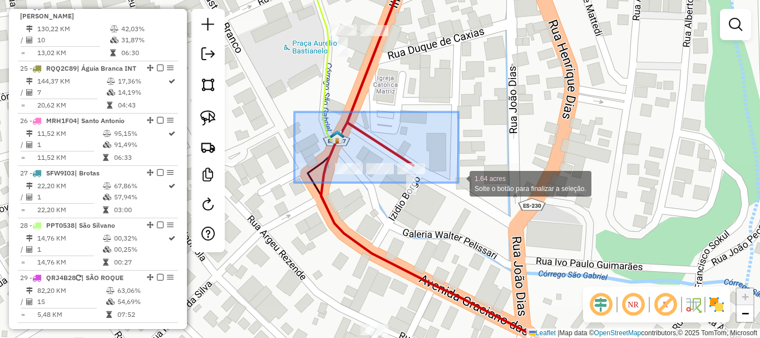
drag, startPoint x: 294, startPoint y: 112, endPoint x: 503, endPoint y: 194, distance: 224.1
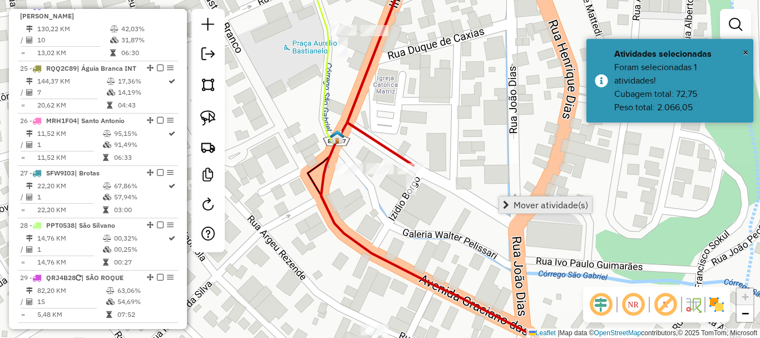
click at [556, 200] on span "Mover atividade(s)" at bounding box center [550, 204] width 75 height 9
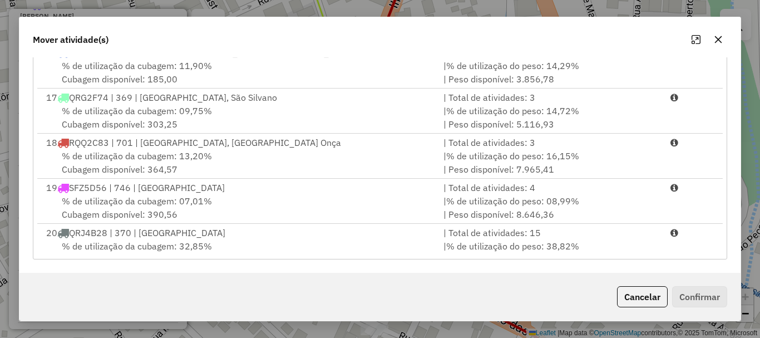
scroll to position [668, 0]
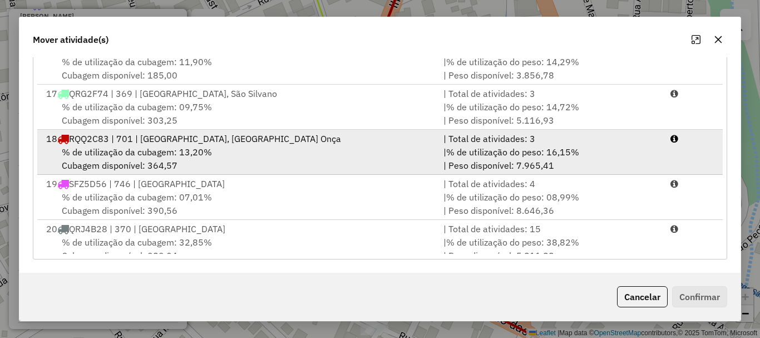
click at [149, 145] on div "% de utilização da cubagem: 13,20% Cubagem disponível: 364,57" at bounding box center [237, 158] width 397 height 27
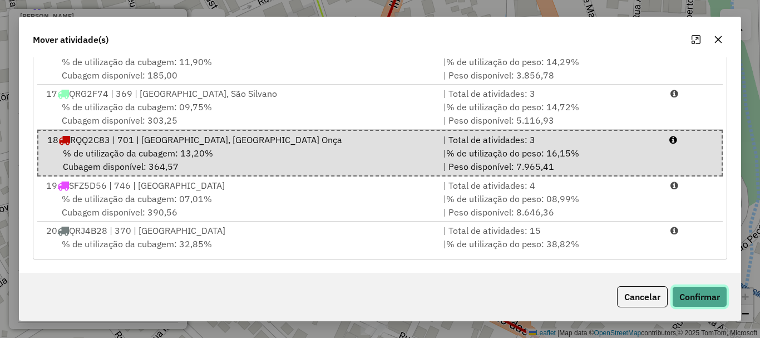
click at [702, 299] on button "Confirmar" at bounding box center [699, 296] width 55 height 21
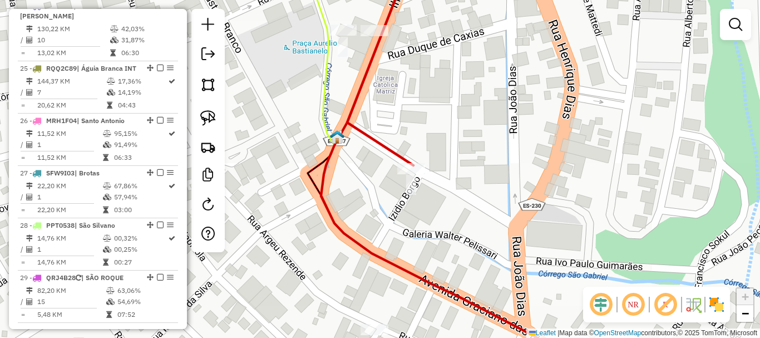
scroll to position [0, 0]
select select "**********"
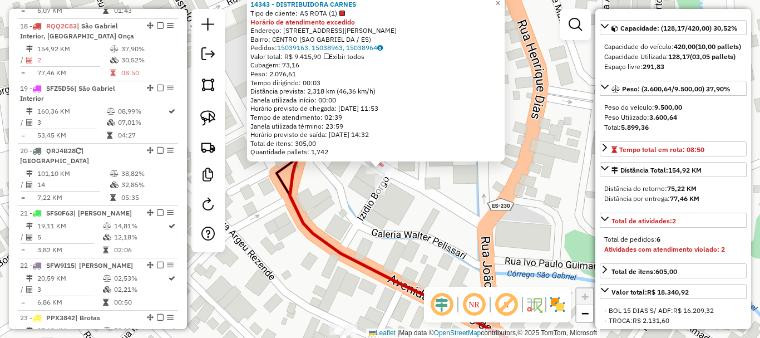
scroll to position [167, 0]
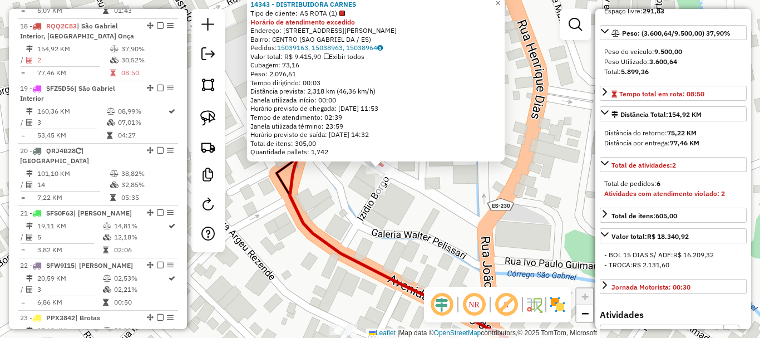
click at [505, 214] on div "14343 - DISTRIBUIDORA CARNES Tipo de cliente: AS ROTA (1) Horário de atendiment…" at bounding box center [380, 169] width 760 height 338
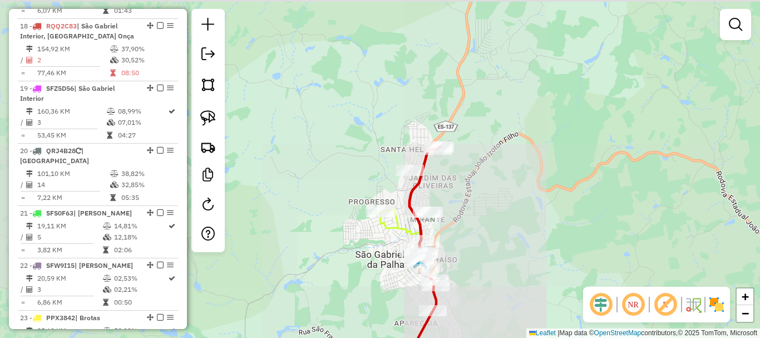
drag, startPoint x: 546, startPoint y: 160, endPoint x: 502, endPoint y: 201, distance: 60.2
click at [505, 201] on div "Janela de atendimento Grade de atendimento Capacidade Transportadoras Veículos …" at bounding box center [380, 169] width 760 height 338
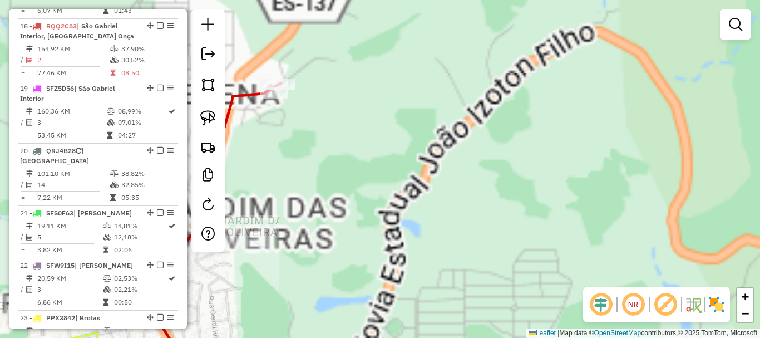
drag, startPoint x: 313, startPoint y: 131, endPoint x: 452, endPoint y: 212, distance: 160.8
click at [452, 212] on div "Janela de atendimento Grade de atendimento Capacidade Transportadoras Veículos …" at bounding box center [380, 169] width 760 height 338
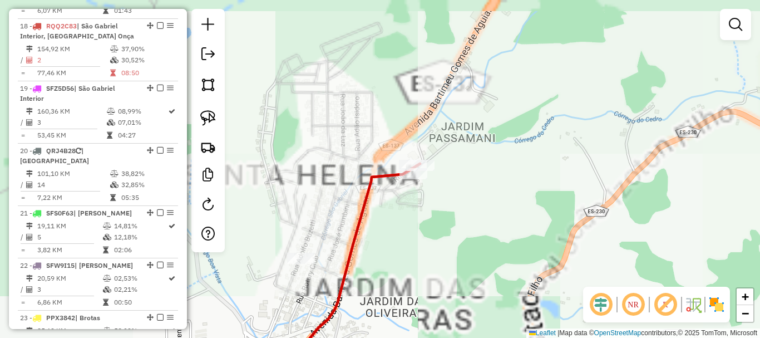
click at [413, 207] on div "Janela de atendimento Grade de atendimento Capacidade Transportadoras Veículos …" at bounding box center [380, 169] width 760 height 338
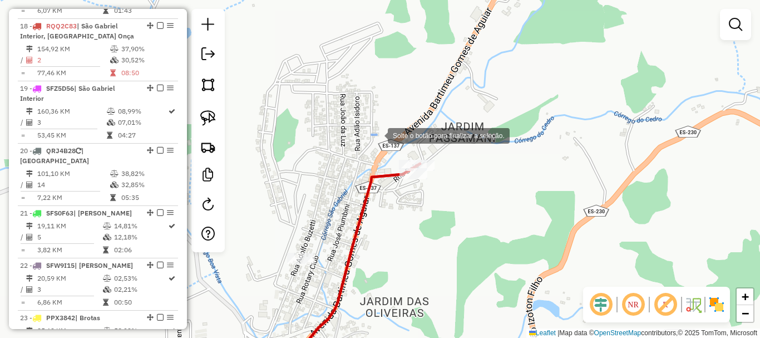
drag, startPoint x: 377, startPoint y: 135, endPoint x: 466, endPoint y: 218, distance: 122.4
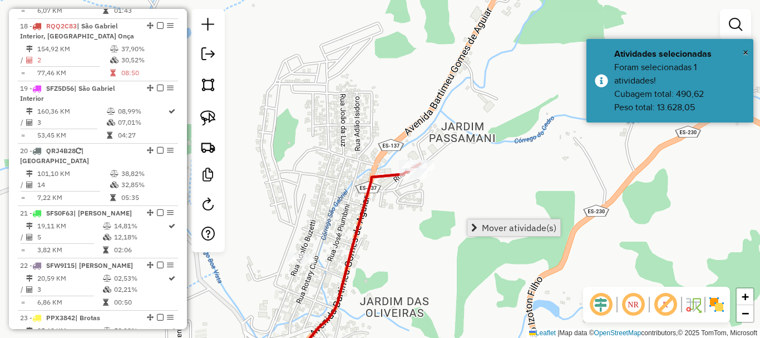
click at [505, 228] on span "Mover atividade(s)" at bounding box center [519, 227] width 75 height 9
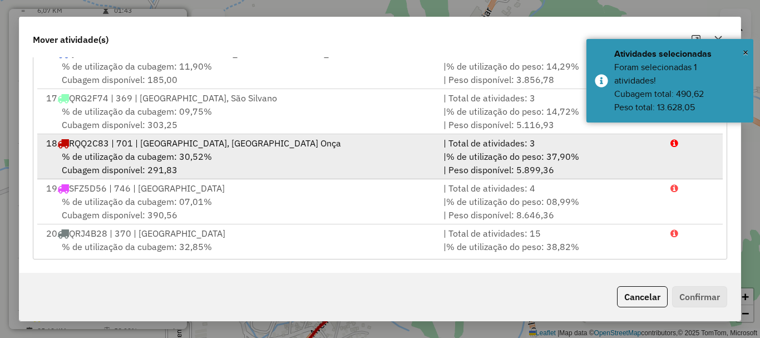
scroll to position [668, 0]
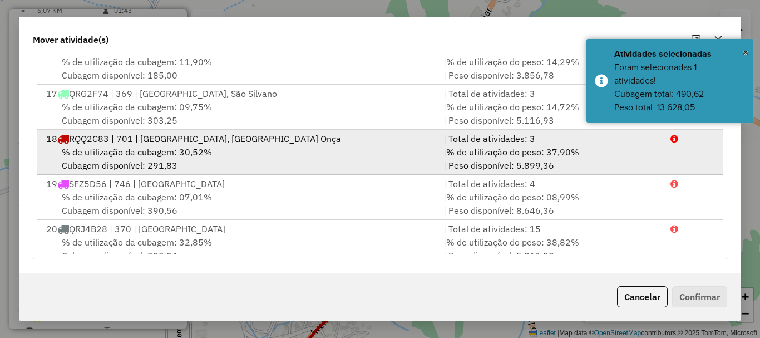
click at [144, 165] on div "% de utilização da cubagem: 30,52% Cubagem disponível: 291,83" at bounding box center [237, 158] width 397 height 27
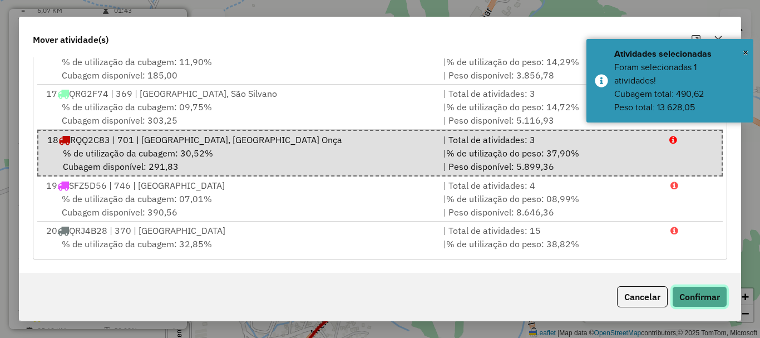
click at [695, 304] on button "Confirmar" at bounding box center [699, 296] width 55 height 21
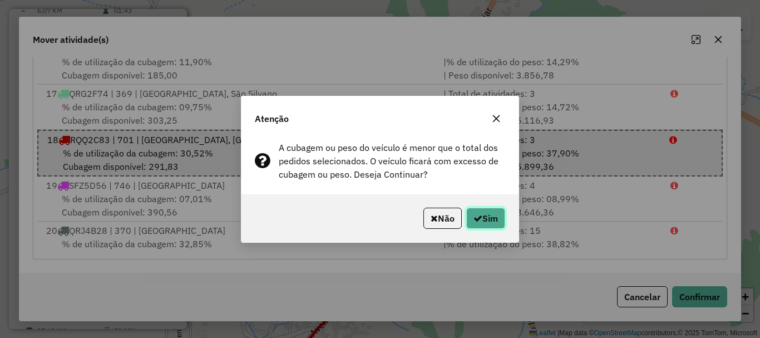
click at [483, 213] on button "Sim" at bounding box center [485, 218] width 39 height 21
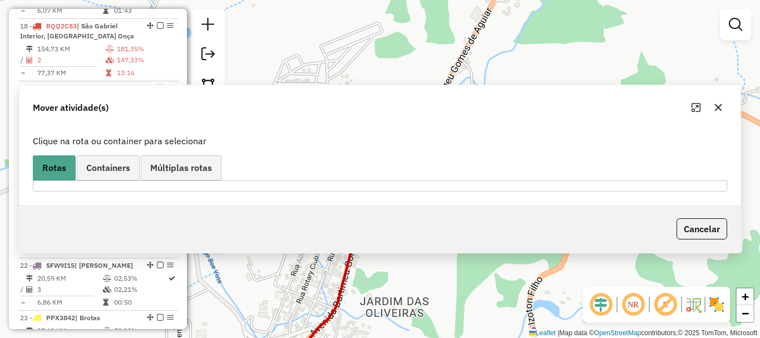
scroll to position [0, 0]
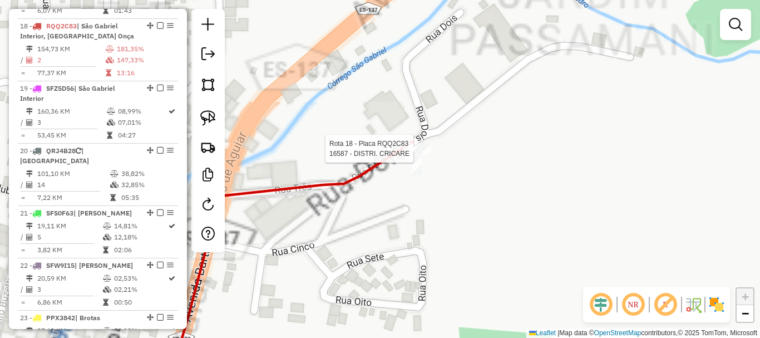
select select "**********"
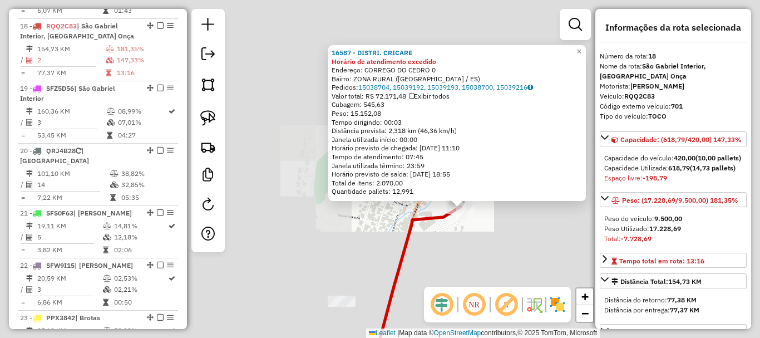
click at [480, 233] on div "16587 - DISTRI. CRICARE Horário de atendimento excedido Endereço: CORREGO DO CE…" at bounding box center [380, 169] width 760 height 338
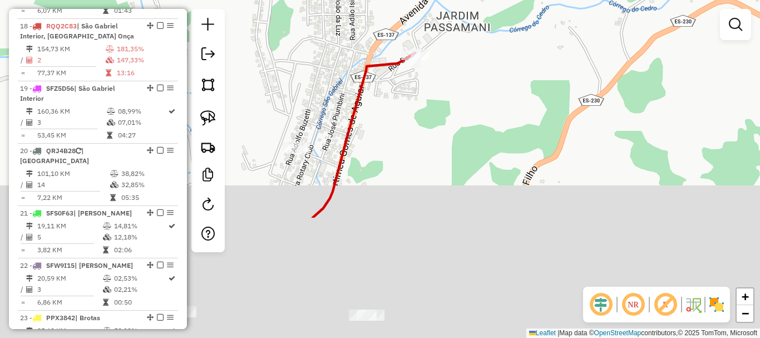
drag, startPoint x: 515, startPoint y: 254, endPoint x: 461, endPoint y: 59, distance: 201.9
click at [465, 81] on div "Janela de atendimento Grade de atendimento Capacidade Transportadoras Veículos …" at bounding box center [380, 169] width 760 height 338
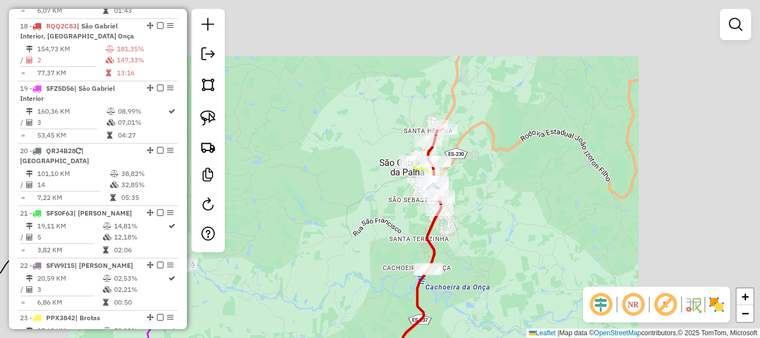
drag, startPoint x: 392, startPoint y: 217, endPoint x: 373, endPoint y: 178, distance: 43.3
click at [379, 190] on div "Janela de atendimento Grade de atendimento Capacidade Transportadoras Veículos …" at bounding box center [380, 169] width 760 height 338
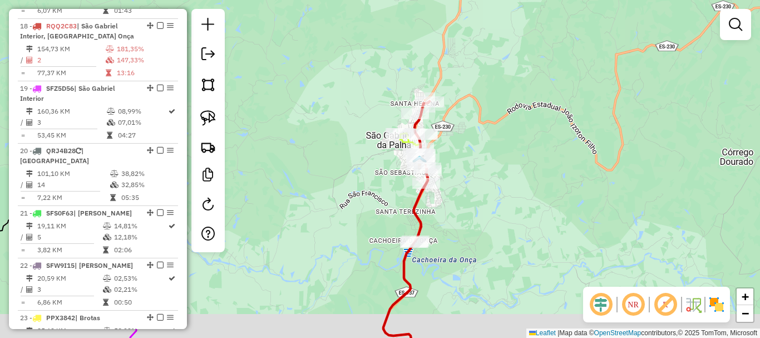
click at [373, 178] on div "Janela de atendimento Grade de atendimento Capacidade Transportadoras Veículos …" at bounding box center [380, 169] width 760 height 338
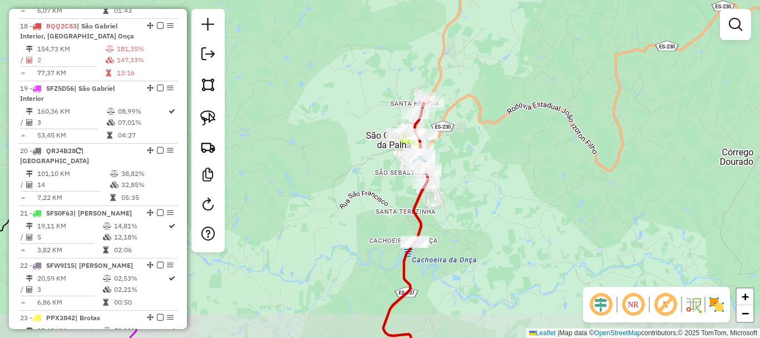
click at [373, 160] on div "Janela de atendimento Grade de atendimento Capacidade Transportadoras Veículos …" at bounding box center [380, 169] width 760 height 338
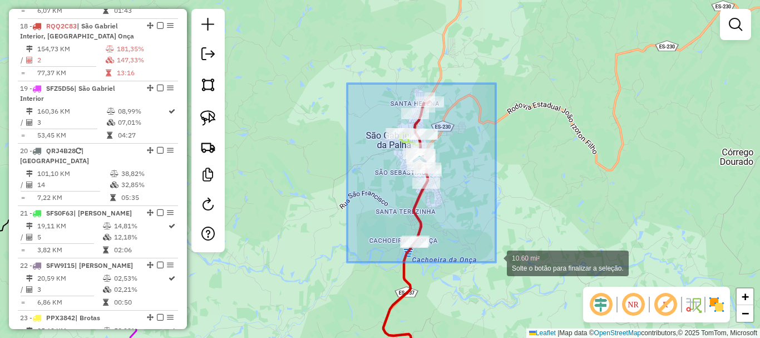
drag, startPoint x: 347, startPoint y: 83, endPoint x: 479, endPoint y: 228, distance: 195.7
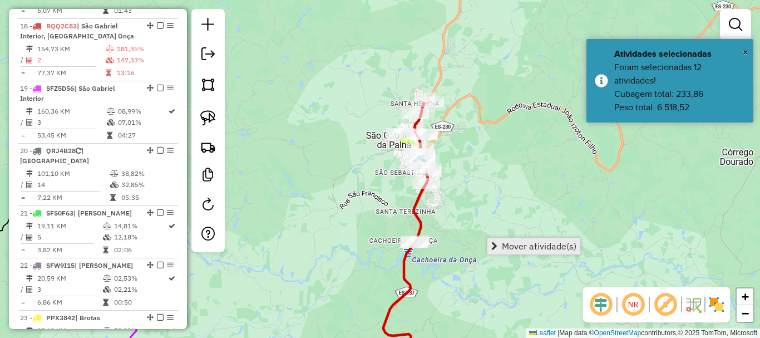
click at [539, 246] on span "Mover atividade(s)" at bounding box center [539, 245] width 75 height 9
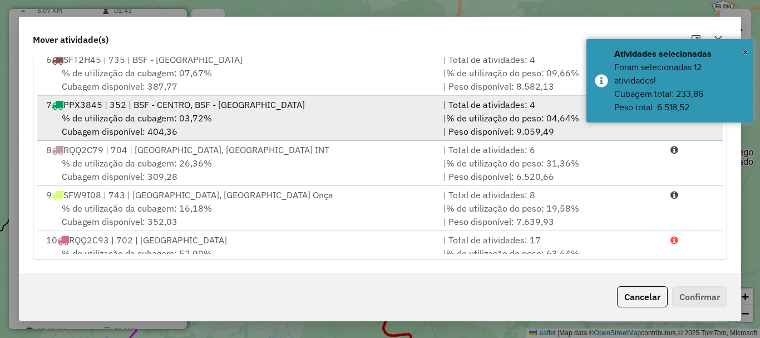
scroll to position [223, 0]
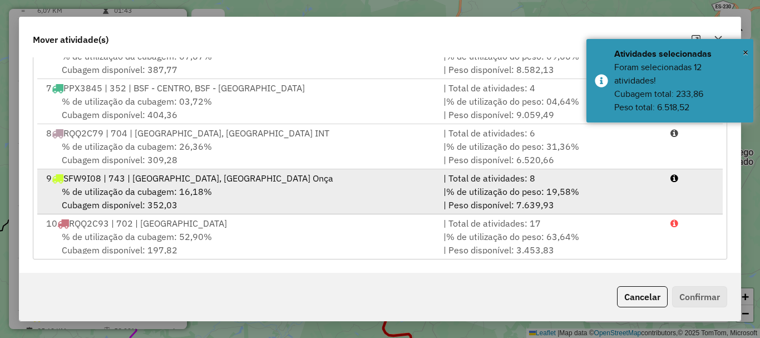
click at [130, 188] on span "% de utilização da cubagem: 16,18%" at bounding box center [137, 191] width 150 height 11
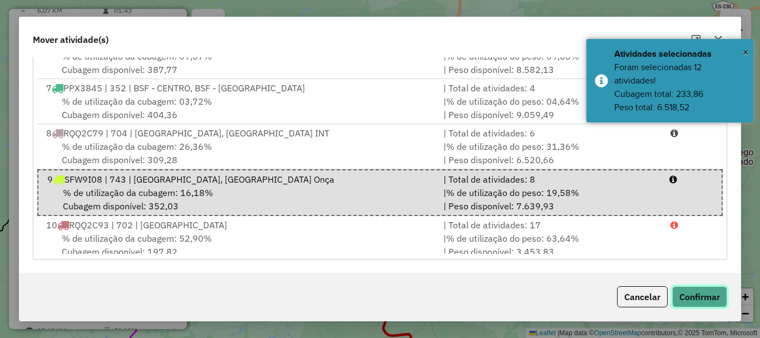
click at [700, 299] on button "Confirmar" at bounding box center [699, 296] width 55 height 21
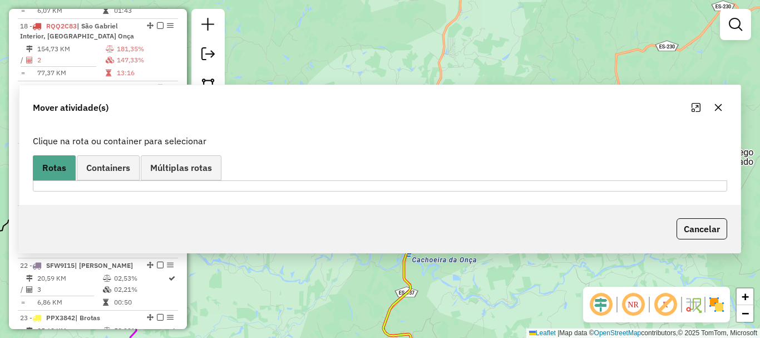
scroll to position [0, 0]
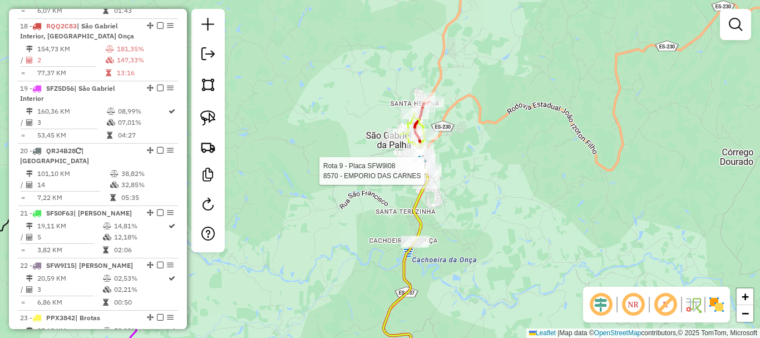
select select "**********"
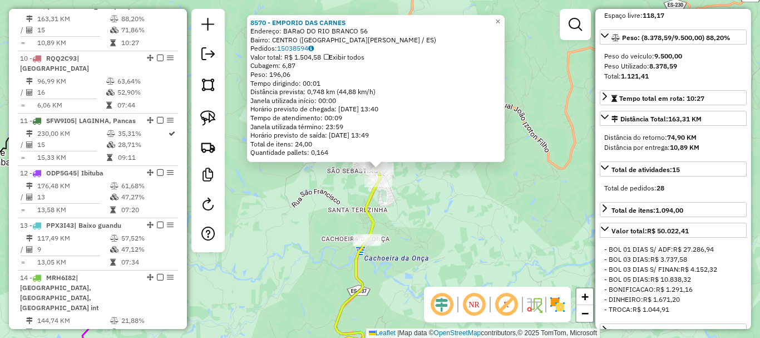
scroll to position [167, 0]
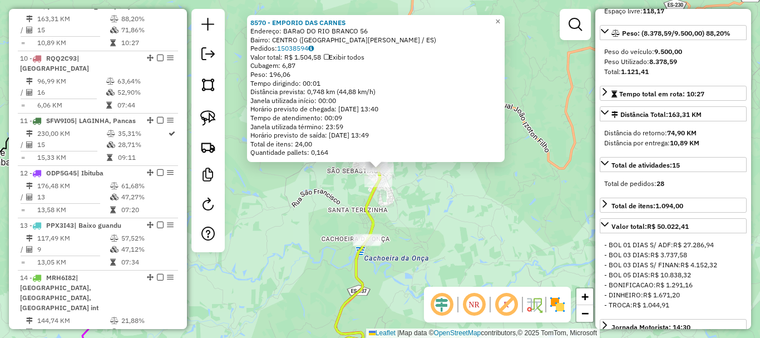
click at [565, 232] on div "8570 - EMPORIO DAS CARNES Endereço: BARaO DO RIO BRANCO 56 Bairro: CENTRO (SAO …" at bounding box center [380, 169] width 760 height 338
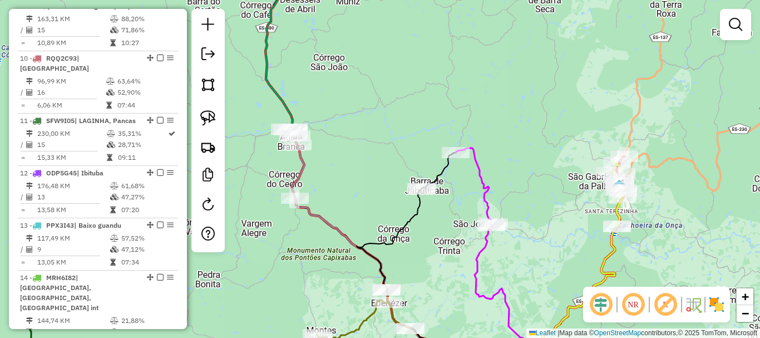
click at [394, 140] on div "Rota 19 - Placa SFZ5D56 7326 - JOAO BORGES DOS SANT Janela de atendimento Grade…" at bounding box center [380, 169] width 760 height 338
click at [377, 129] on div "Janela de atendimento Grade de atendimento Capacidade Transportadoras Veículos …" at bounding box center [380, 169] width 760 height 338
click at [382, 126] on div "Janela de atendimento Grade de atendimento Capacidade Transportadoras Veículos …" at bounding box center [380, 169] width 760 height 338
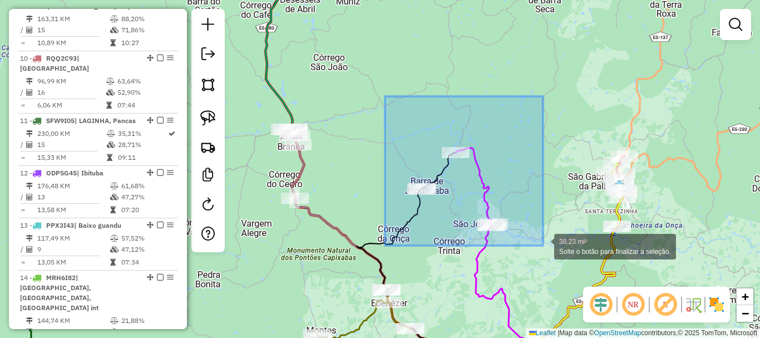
drag, startPoint x: 385, startPoint y: 96, endPoint x: 543, endPoint y: 245, distance: 217.2
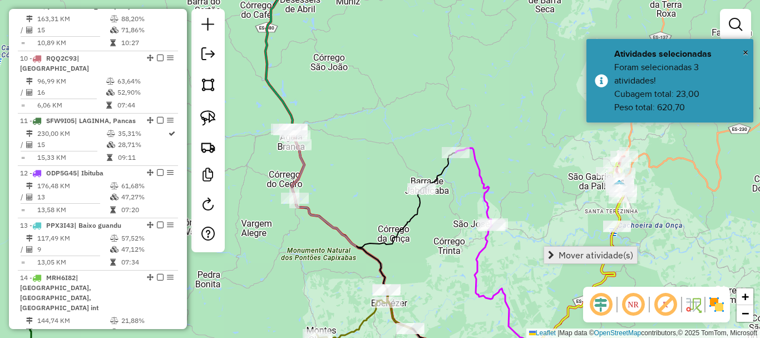
click at [584, 255] on span "Mover atividade(s)" at bounding box center [596, 254] width 75 height 9
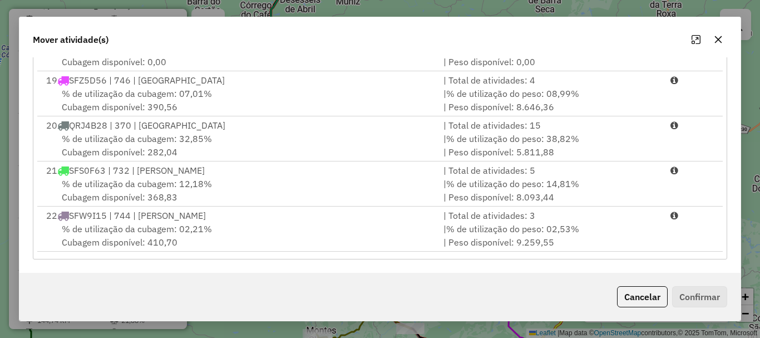
scroll to position [779, 0]
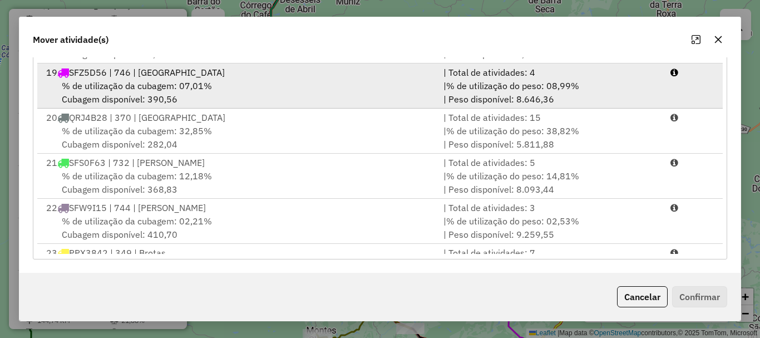
drag, startPoint x: 140, startPoint y: 70, endPoint x: 135, endPoint y: 85, distance: 16.4
click at [139, 69] on span "SFZ5D56 | 746 | [GEOGRAPHIC_DATA]" at bounding box center [147, 72] width 156 height 11
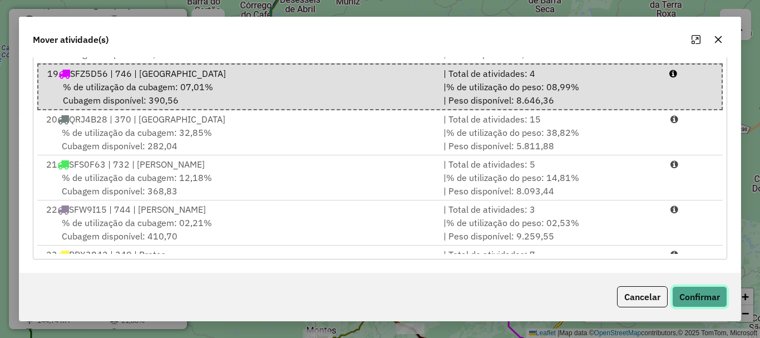
drag, startPoint x: 693, startPoint y: 286, endPoint x: 700, endPoint y: 292, distance: 9.1
click at [695, 286] on button "Confirmar" at bounding box center [699, 296] width 55 height 21
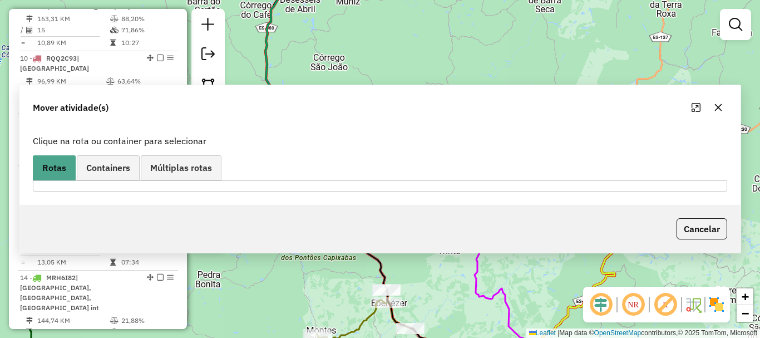
scroll to position [0, 0]
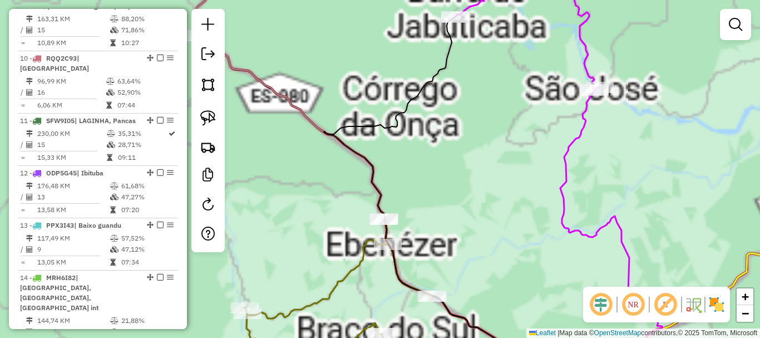
drag, startPoint x: 353, startPoint y: 159, endPoint x: 358, endPoint y: 149, distance: 11.5
click at [356, 152] on div "Janela de atendimento Grade de atendimento Capacidade Transportadoras Veículos …" at bounding box center [380, 169] width 760 height 338
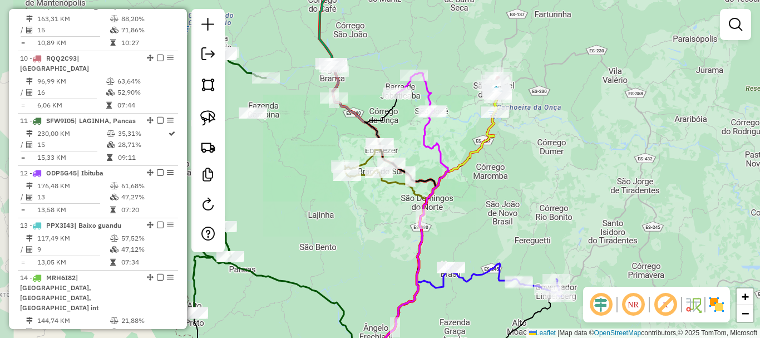
drag, startPoint x: 315, startPoint y: 144, endPoint x: 337, endPoint y: 160, distance: 27.0
click at [317, 145] on div "Janela de atendimento Grade de atendimento Capacidade Transportadoras Veículos …" at bounding box center [380, 169] width 760 height 338
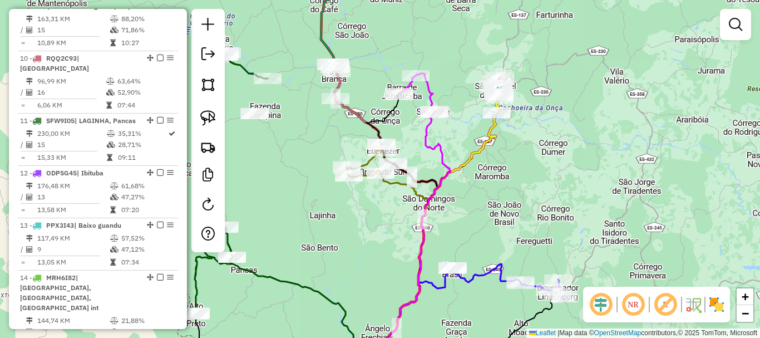
click at [324, 144] on div "Rota 25 - Placa RQQ2C89 6556 - OSMAR KALKE Janela de atendimento Grade de atend…" at bounding box center [380, 169] width 760 height 338
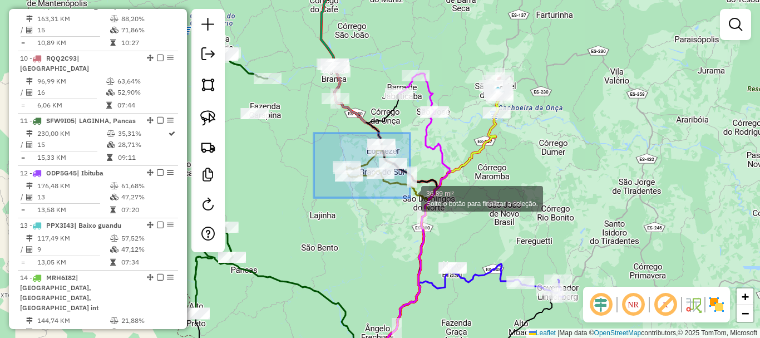
drag, startPoint x: 314, startPoint y: 133, endPoint x: 416, endPoint y: 200, distance: 122.0
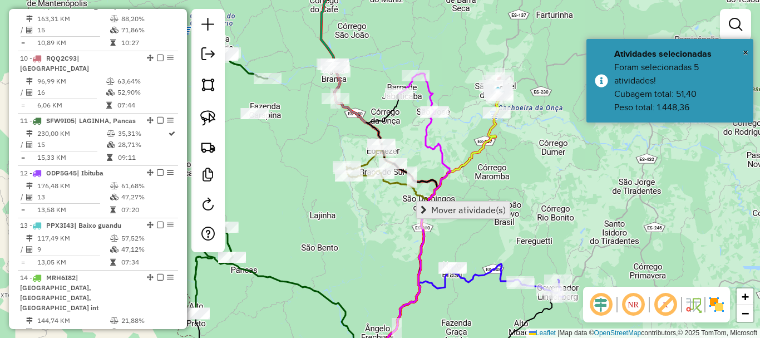
click at [487, 214] on span "Mover atividade(s)" at bounding box center [468, 209] width 75 height 9
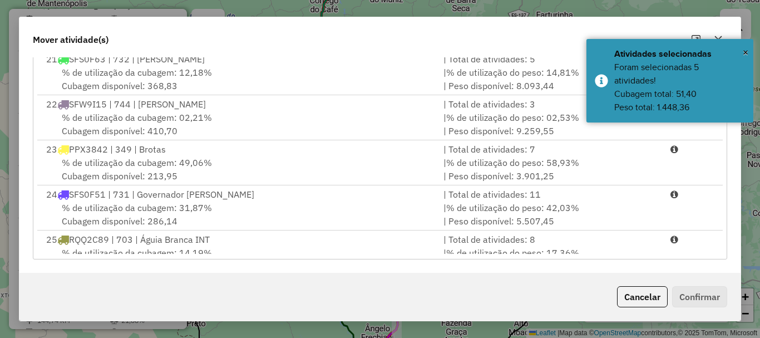
scroll to position [946, 0]
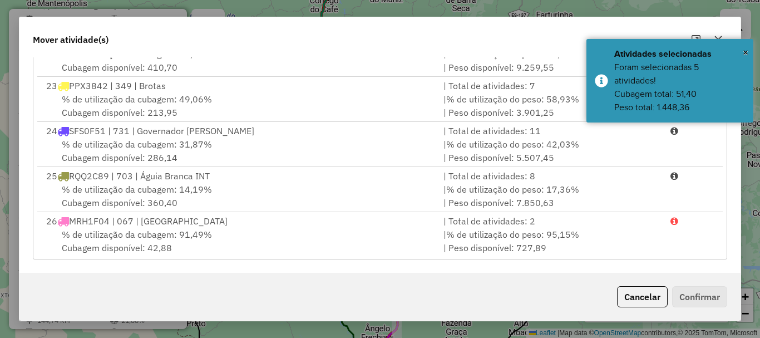
click at [133, 191] on span "% de utilização da cubagem: 14,19%" at bounding box center [137, 189] width 150 height 11
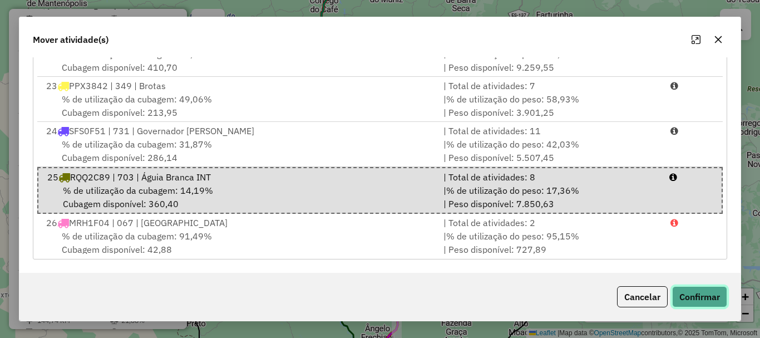
click at [699, 303] on button "Confirmar" at bounding box center [699, 296] width 55 height 21
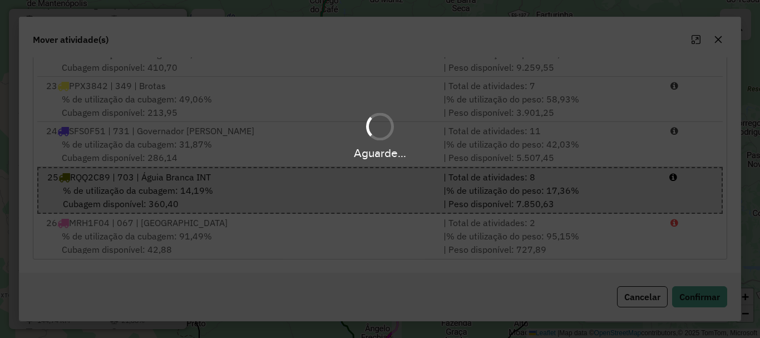
scroll to position [0, 0]
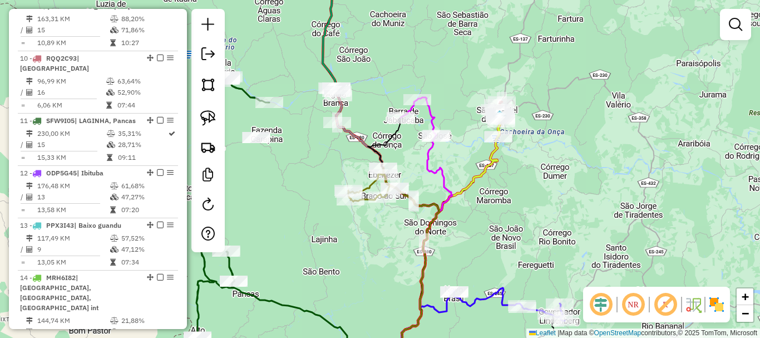
drag, startPoint x: 307, startPoint y: 83, endPoint x: 303, endPoint y: 146, distance: 63.5
click at [303, 146] on div "Rota 8 - Placa RQQ2C79 12250 - JOSE STRZEPA Janela de atendimento Grade de aten…" at bounding box center [380, 169] width 760 height 338
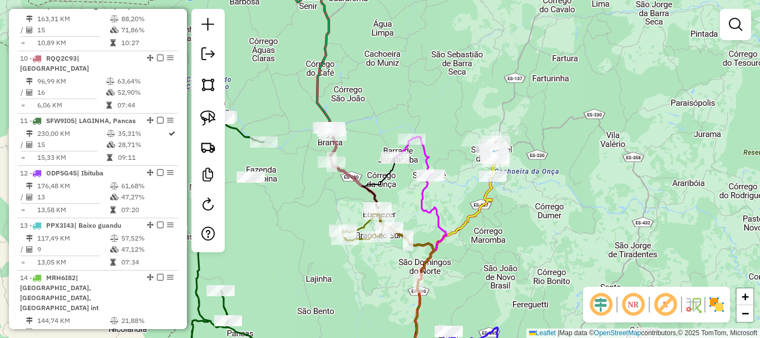
click at [297, 112] on div "Janela de atendimento Grade de atendimento Capacidade Transportadoras Veículos …" at bounding box center [380, 169] width 760 height 338
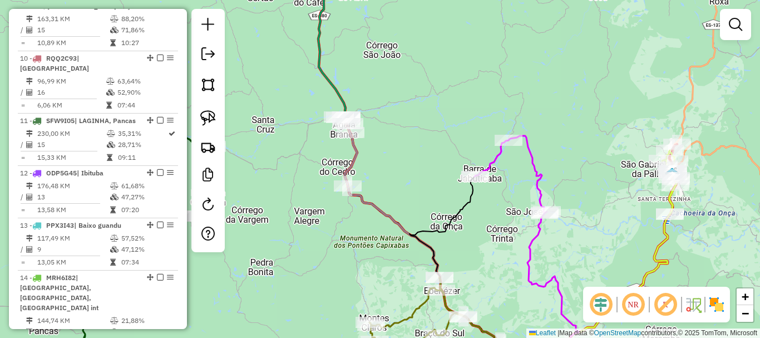
drag, startPoint x: 309, startPoint y: 134, endPoint x: 297, endPoint y: 113, distance: 23.9
click at [309, 134] on div "Janela de atendimento Grade de atendimento Capacidade Transportadoras Veículos …" at bounding box center [380, 169] width 760 height 338
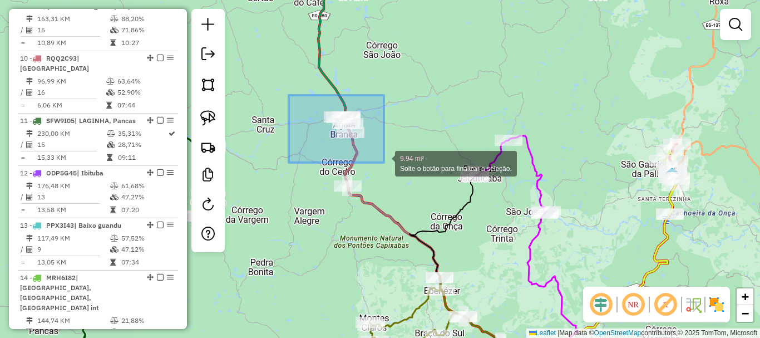
drag, startPoint x: 305, startPoint y: 97, endPoint x: 384, endPoint y: 162, distance: 102.3
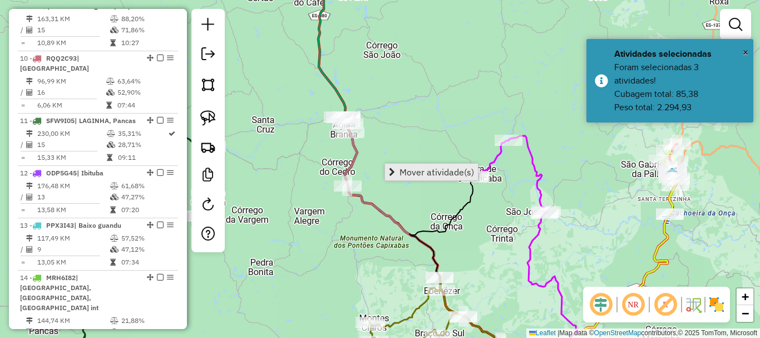
click at [405, 167] on link "Mover atividade(s)" at bounding box center [431, 172] width 93 height 17
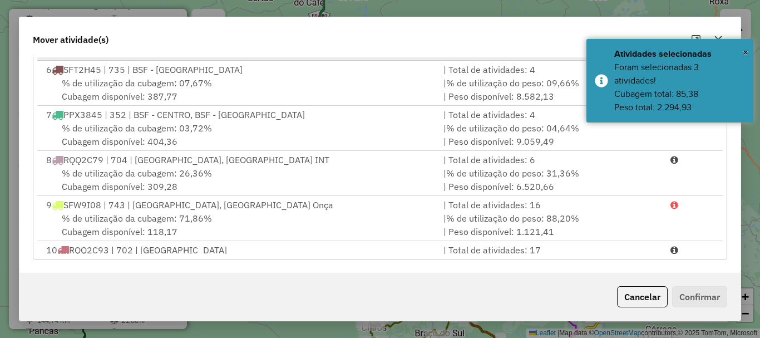
scroll to position [223, 0]
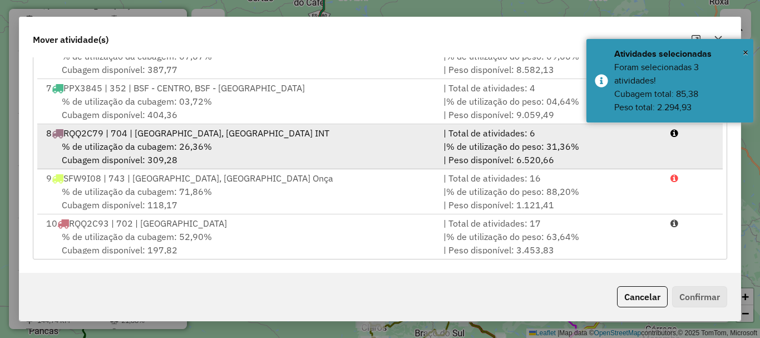
click at [151, 158] on div "% de utilização da cubagem: 26,36% Cubagem disponível: 309,28" at bounding box center [237, 153] width 397 height 27
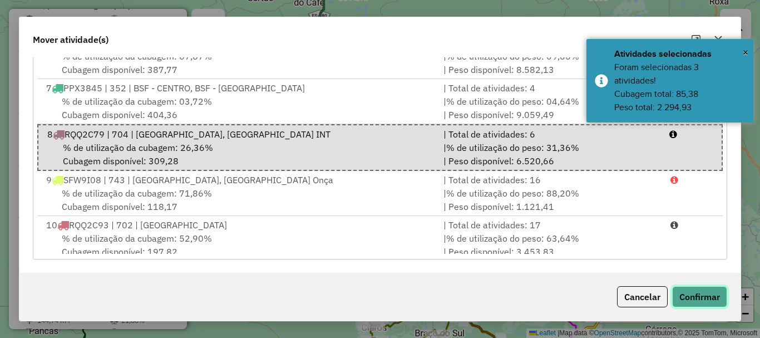
click at [702, 296] on button "Confirmar" at bounding box center [699, 296] width 55 height 21
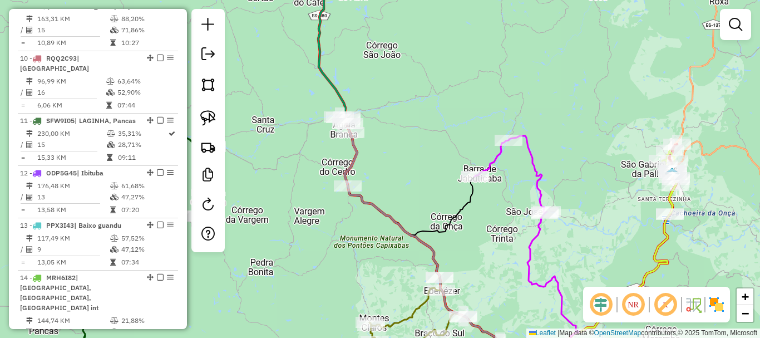
scroll to position [881, 0]
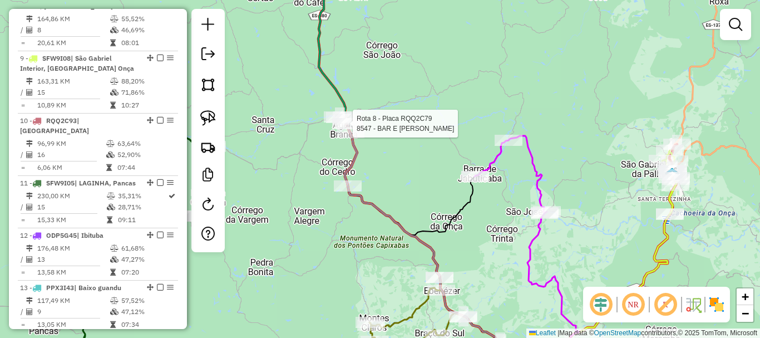
select select "**********"
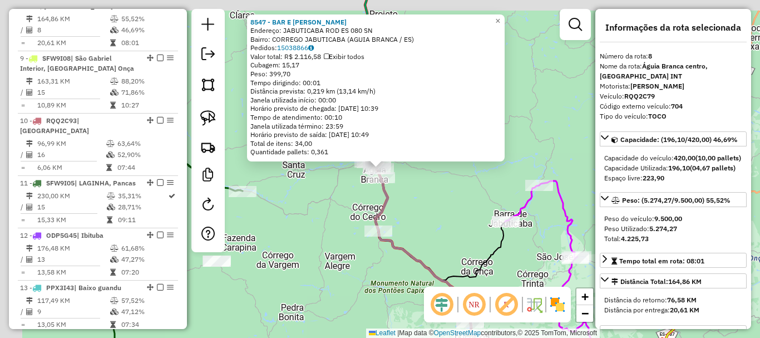
click at [351, 126] on div "Janela utilizada término: 23:59" at bounding box center [375, 126] width 251 height 9
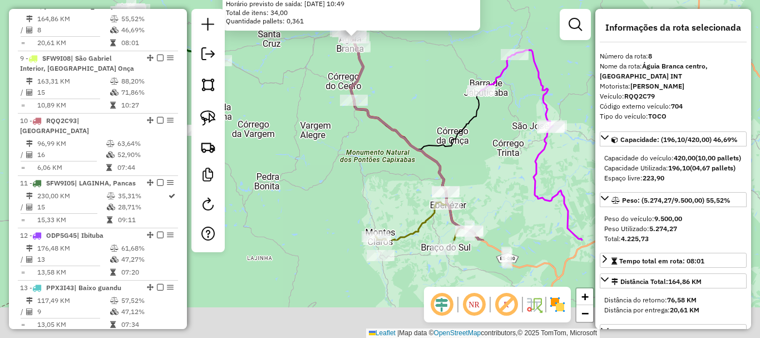
drag, startPoint x: 448, startPoint y: 150, endPoint x: 425, endPoint y: 82, distance: 71.6
click at [409, 58] on div "8547 - BAR E MERC SCHNEIDER Endereço: JABUTICABA ROD ES 080 SN Bairro: CORREGO …" at bounding box center [380, 169] width 760 height 338
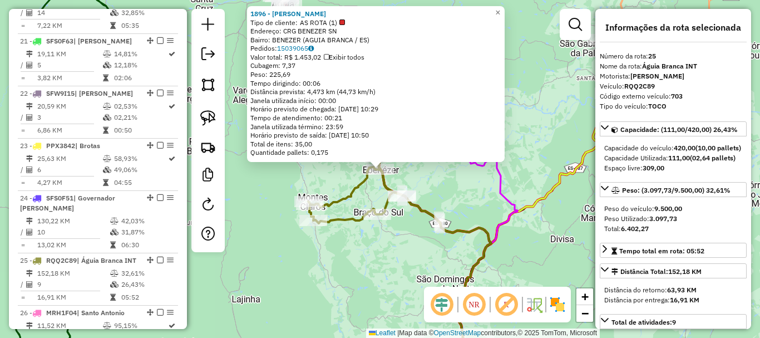
scroll to position [1900, 0]
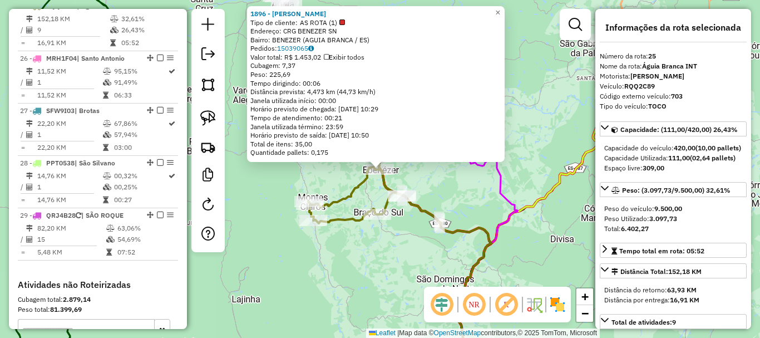
click at [379, 251] on div "1896 - ARACY RODRIGUES BERG Tipo de cliente: AS ROTA (1) Endereço: CRG BENEZER …" at bounding box center [380, 169] width 760 height 338
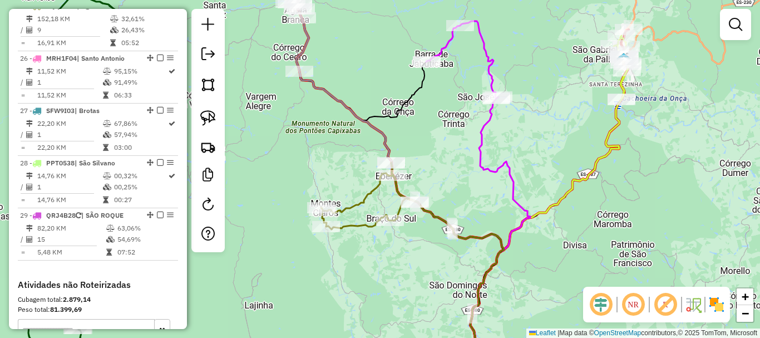
drag, startPoint x: 298, startPoint y: 124, endPoint x: 348, endPoint y: 152, distance: 57.3
click at [344, 154] on div "Janela de atendimento Grade de atendimento Capacidade Transportadoras Veículos …" at bounding box center [380, 169] width 760 height 338
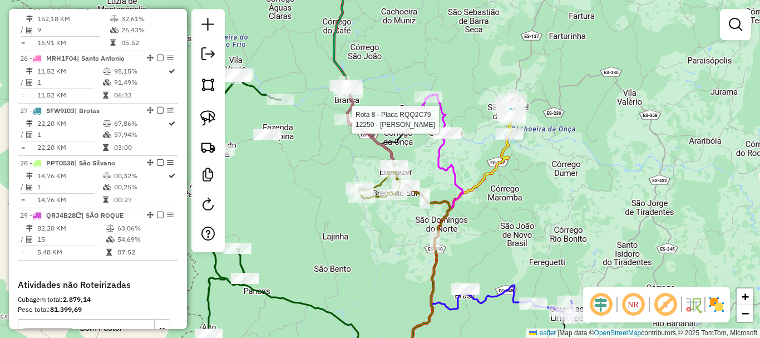
select select "**********"
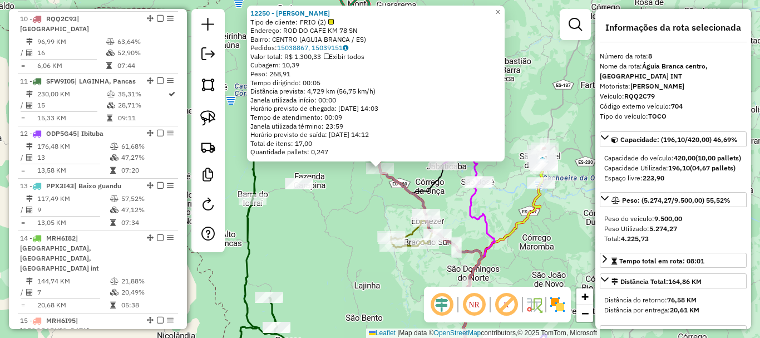
scroll to position [881, 0]
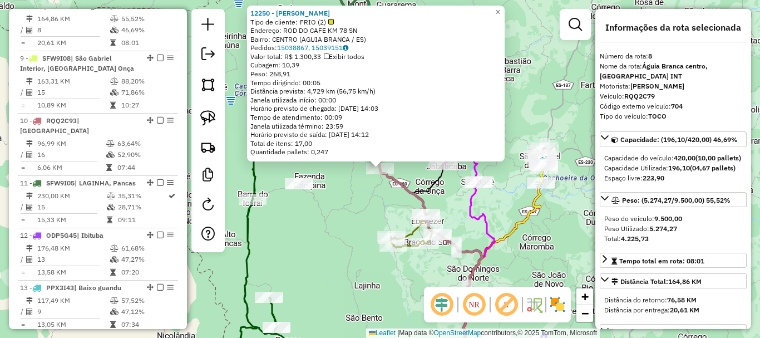
drag, startPoint x: 364, startPoint y: 191, endPoint x: 382, endPoint y: 169, distance: 28.5
click at [381, 169] on div "12250 - JOSE STRZEPA Tipo de cliente: FRIO (2) Endereço: ROD DO CAFE KM 78 SN B…" at bounding box center [380, 169] width 760 height 338
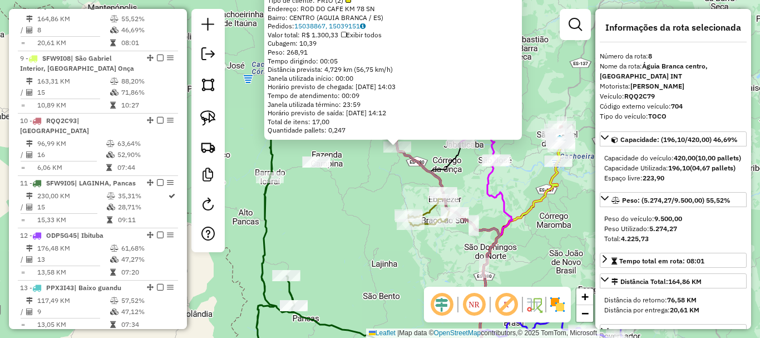
click at [358, 177] on div "12250 - JOSE STRZEPA Tipo de cliente: FRIO (2) Endereço: ROD DO CAFE KM 78 SN B…" at bounding box center [380, 169] width 760 height 338
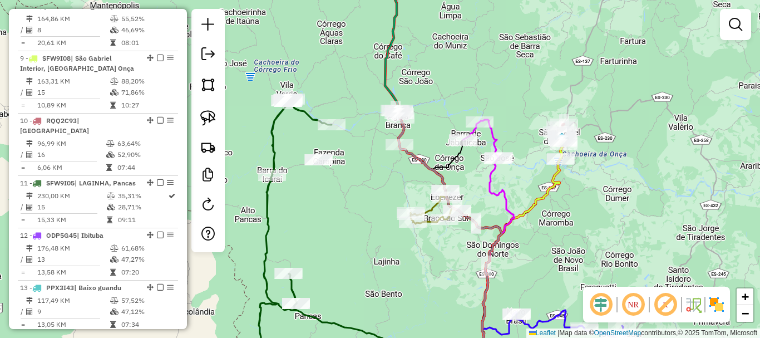
drag, startPoint x: 364, startPoint y: 209, endPoint x: 443, endPoint y: 135, distance: 108.2
click at [441, 139] on div "Janela de atendimento Grade de atendimento Capacidade Transportadoras Veículos …" at bounding box center [380, 169] width 760 height 338
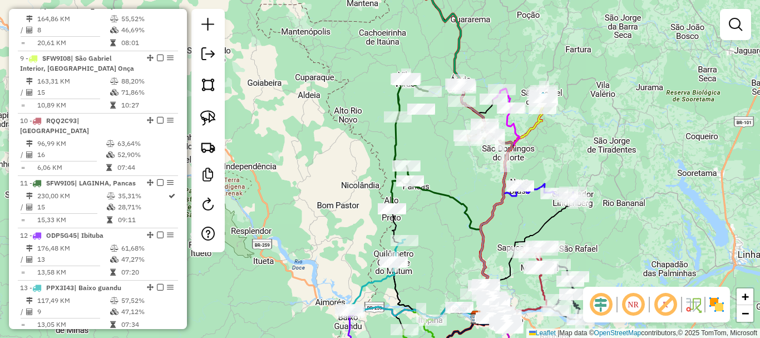
click at [357, 101] on div "Rota 11 - Placa SFW9I05 5030 - DARIO TEIXEIRA MACHA Janela de atendimento Grade…" at bounding box center [380, 169] width 760 height 338
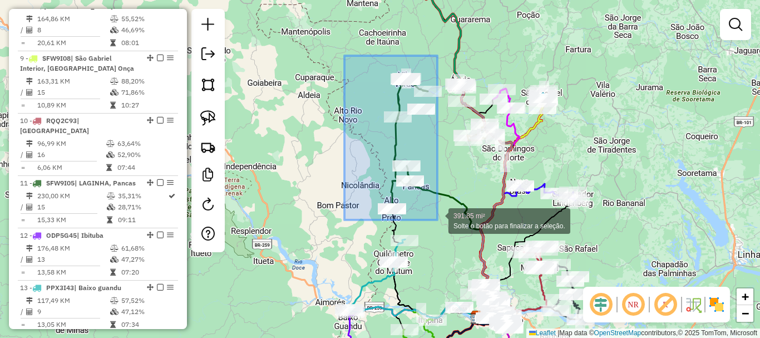
drag, startPoint x: 344, startPoint y: 56, endPoint x: 437, endPoint y: 220, distance: 188.6
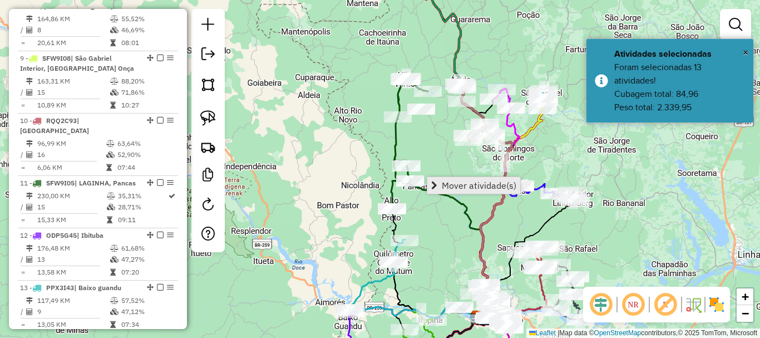
click at [461, 181] on span "Mover atividade(s)" at bounding box center [479, 185] width 75 height 9
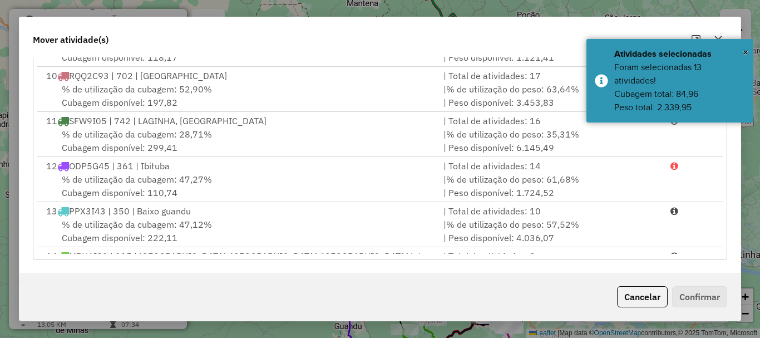
scroll to position [389, 0]
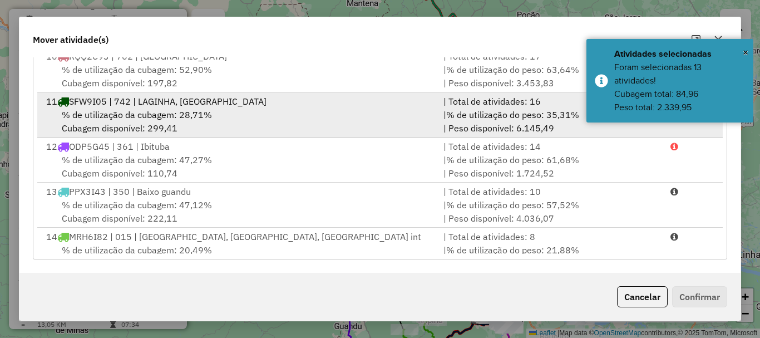
click at [172, 124] on div "% de utilização da cubagem: 28,71% Cubagem disponível: 299,41" at bounding box center [237, 121] width 397 height 27
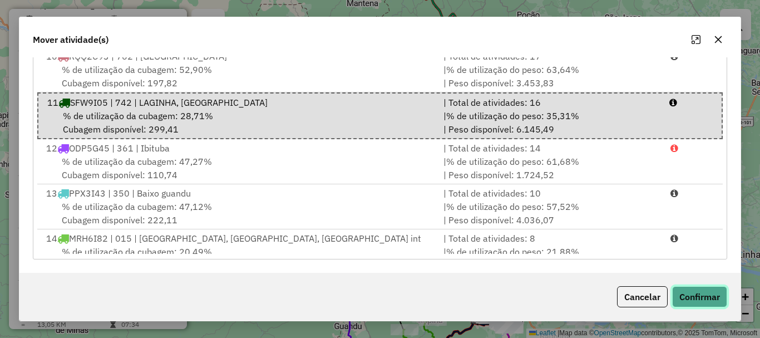
click at [713, 293] on button "Confirmar" at bounding box center [699, 296] width 55 height 21
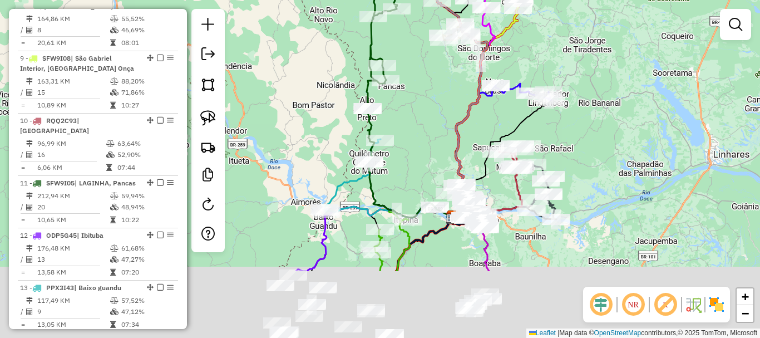
drag, startPoint x: 429, startPoint y: 96, endPoint x: 441, endPoint y: 82, distance: 18.2
click at [427, 78] on div "Janela de atendimento Grade de atendimento Capacidade Transportadoras Veículos …" at bounding box center [380, 169] width 760 height 338
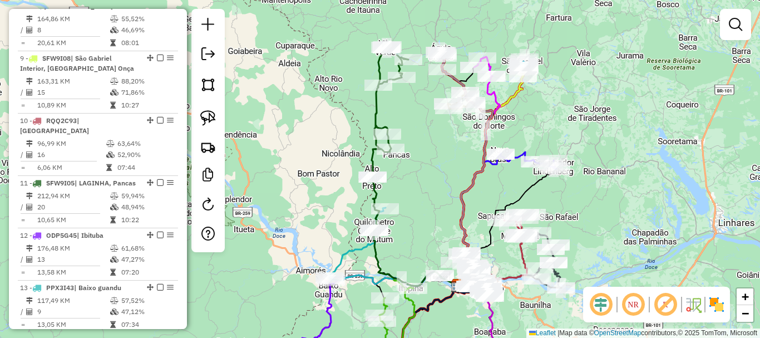
drag, startPoint x: 428, startPoint y: 235, endPoint x: 427, endPoint y: 260, distance: 25.0
click at [436, 328] on div "Janela de atendimento Grade de atendimento Capacidade Transportadoras Veículos …" at bounding box center [380, 169] width 760 height 338
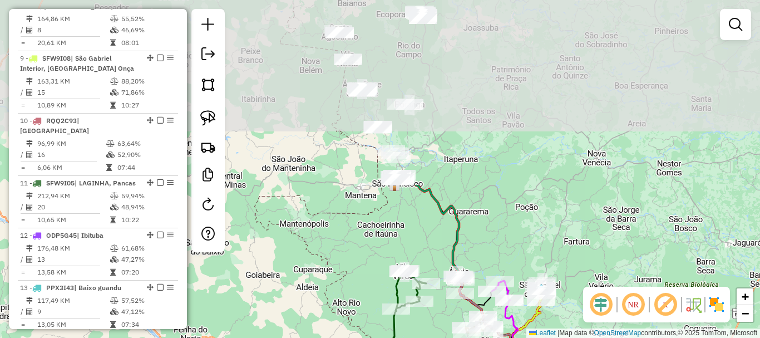
drag, startPoint x: 432, startPoint y: 130, endPoint x: 445, endPoint y: 335, distance: 206.3
click at [445, 335] on div "Janela de atendimento Grade de atendimento Capacidade Transportadoras Veículos …" at bounding box center [380, 169] width 760 height 338
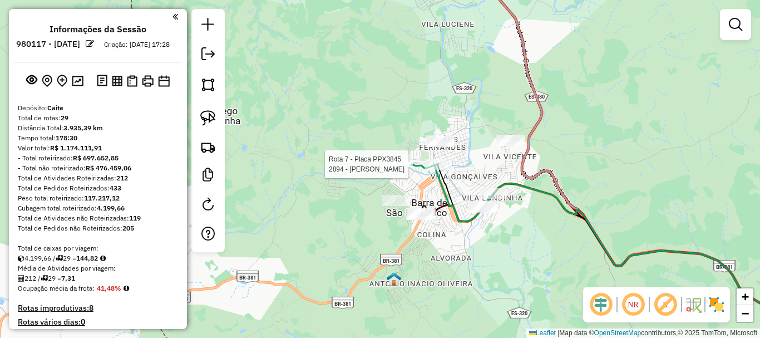
scroll to position [881, 0]
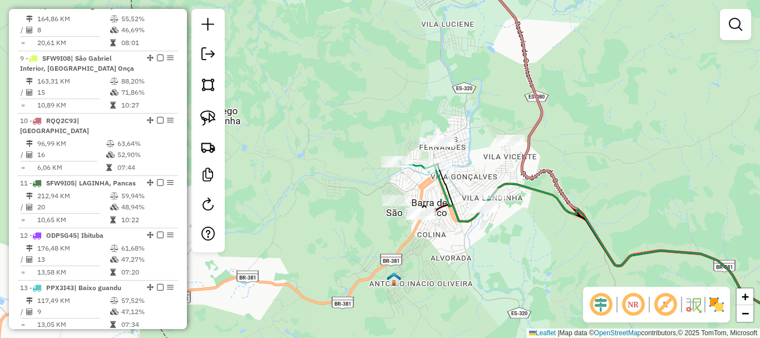
drag, startPoint x: 382, startPoint y: 125, endPoint x: 295, endPoint y: 92, distance: 92.1
click at [381, 125] on div "Rota 7 - Placa PPX3845 2894 - [PERSON_NAME] Janela de atendimento Grade de aten…" at bounding box center [380, 169] width 760 height 338
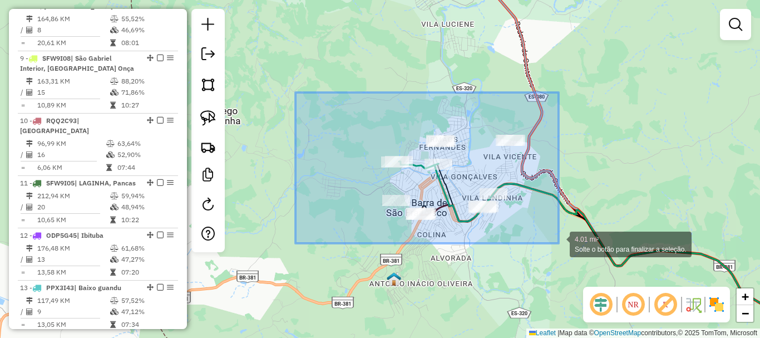
drag, startPoint x: 295, startPoint y: 92, endPoint x: 563, endPoint y: 243, distance: 307.1
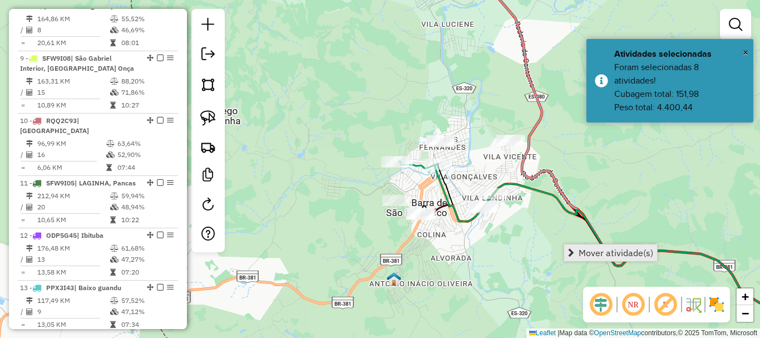
click at [588, 251] on span "Mover atividade(s)" at bounding box center [616, 252] width 75 height 9
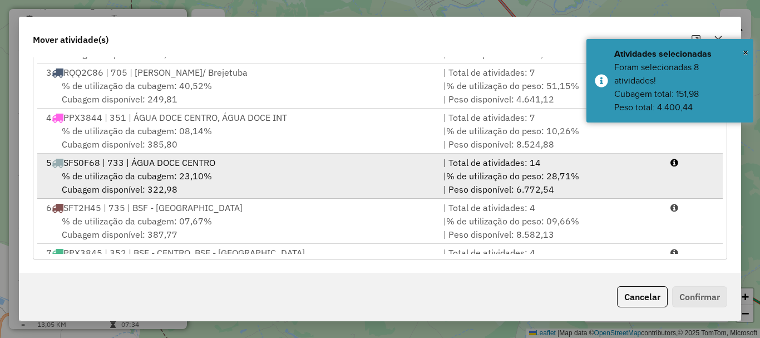
scroll to position [111, 0]
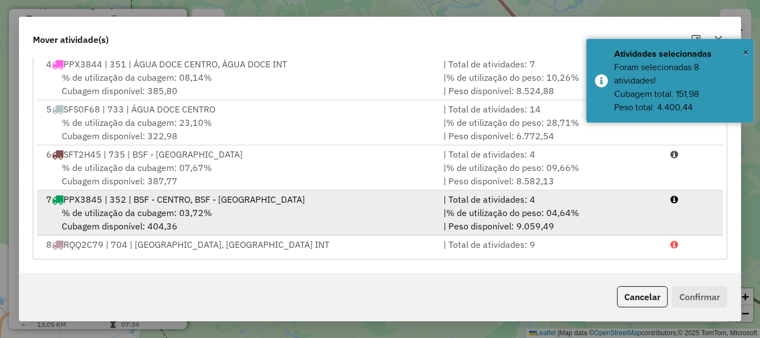
click at [137, 214] on span "% de utilização da cubagem: 03,72%" at bounding box center [137, 212] width 150 height 11
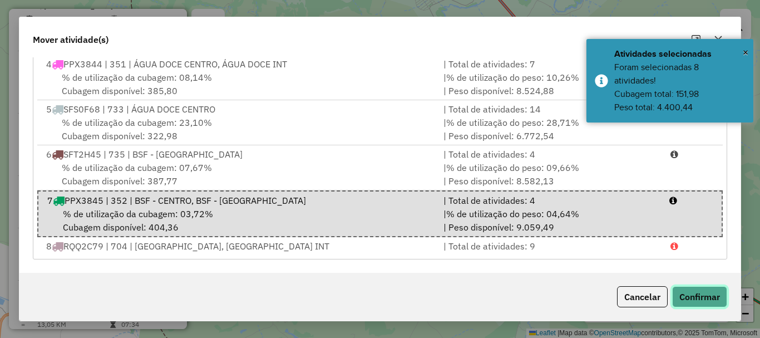
click at [700, 303] on button "Confirmar" at bounding box center [699, 296] width 55 height 21
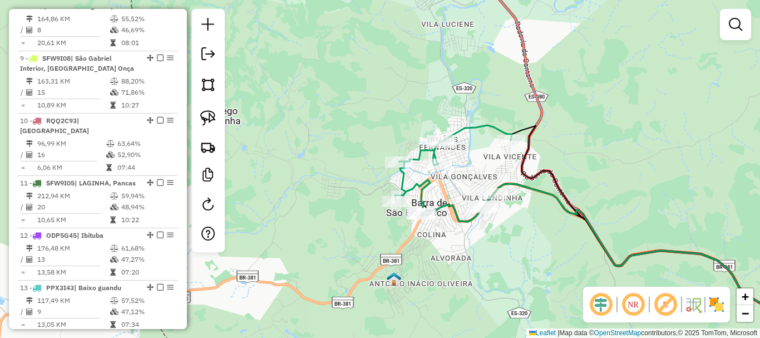
scroll to position [818, 0]
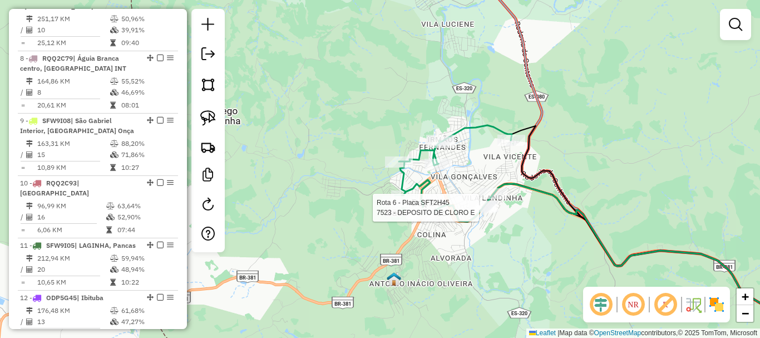
select select "**********"
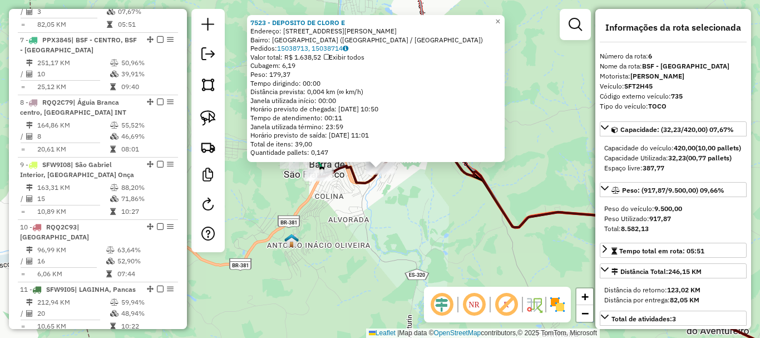
scroll to position [756, 0]
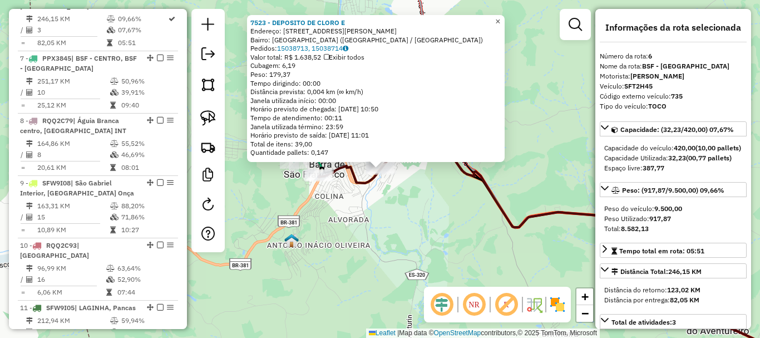
click at [500, 17] on span "×" at bounding box center [497, 21] width 5 height 9
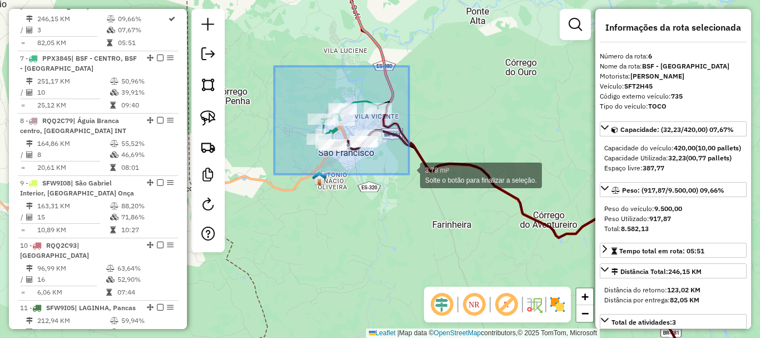
drag, startPoint x: 274, startPoint y: 66, endPoint x: 418, endPoint y: 158, distance: 170.4
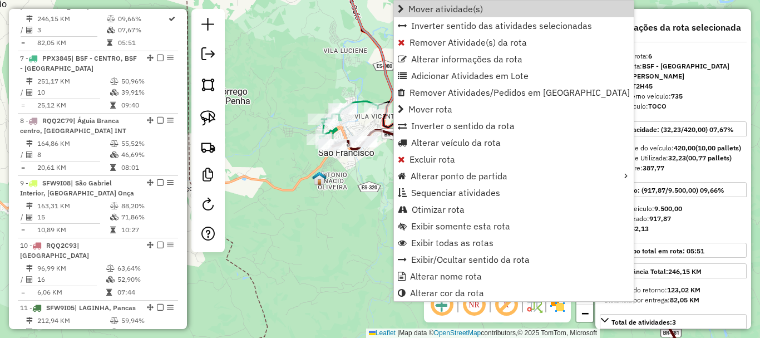
drag, startPoint x: 442, startPoint y: 8, endPoint x: 329, endPoint y: 51, distance: 120.8
click at [441, 8] on span "Mover atividade(s)" at bounding box center [445, 8] width 75 height 9
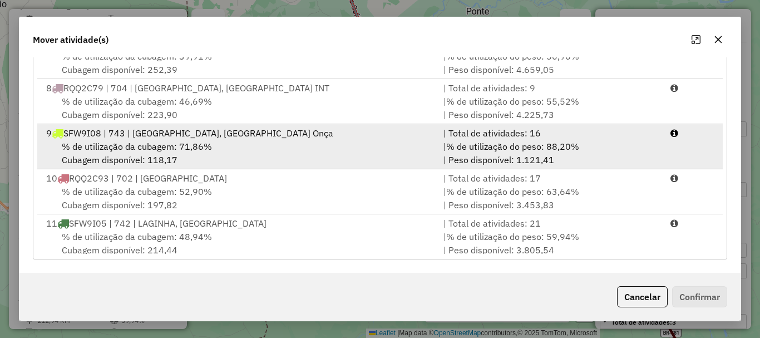
scroll to position [111, 0]
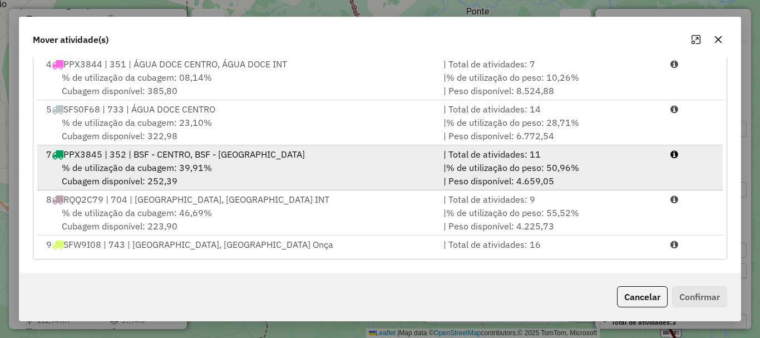
click at [115, 169] on span "% de utilização da cubagem: 39,91%" at bounding box center [137, 167] width 150 height 11
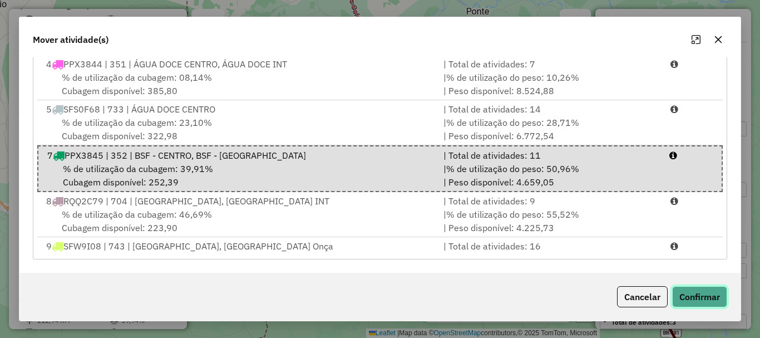
click at [694, 296] on button "Confirmar" at bounding box center [699, 296] width 55 height 21
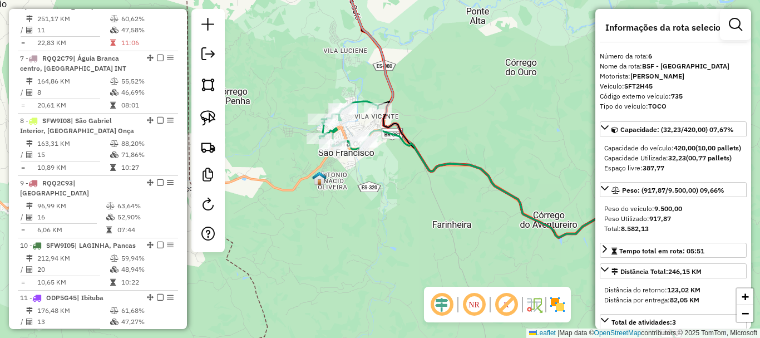
scroll to position [0, 0]
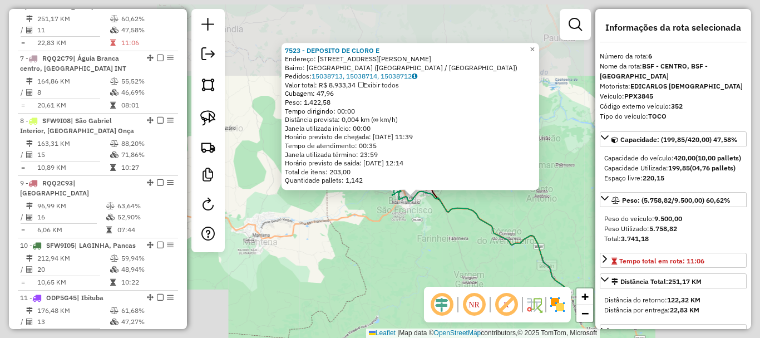
click at [435, 232] on div "7523 - DEPOSITO DE CLORO E Endereço: Rua Sebastião Cipriano, 70 Bairro: Vila La…" at bounding box center [380, 169] width 760 height 338
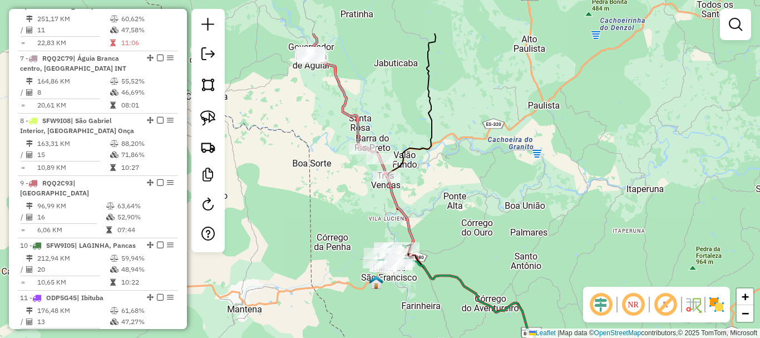
drag, startPoint x: 360, startPoint y: 187, endPoint x: 346, endPoint y: 283, distance: 96.1
click at [346, 283] on div "Janela de atendimento Grade de atendimento Capacidade Transportadoras Veículos …" at bounding box center [380, 169] width 760 height 338
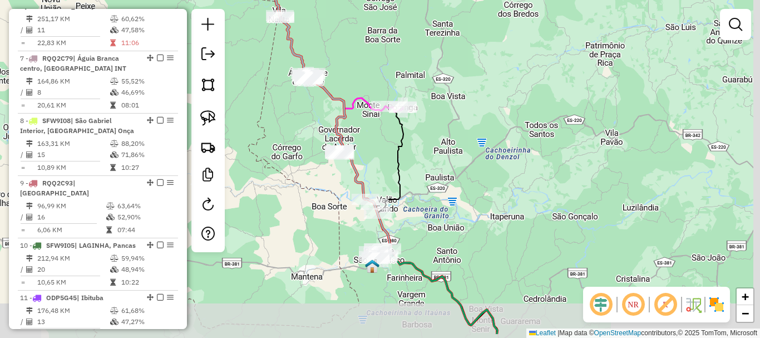
click at [424, 187] on div "Janela de atendimento Grade de atendimento Capacidade Transportadoras Veículos …" at bounding box center [380, 169] width 760 height 338
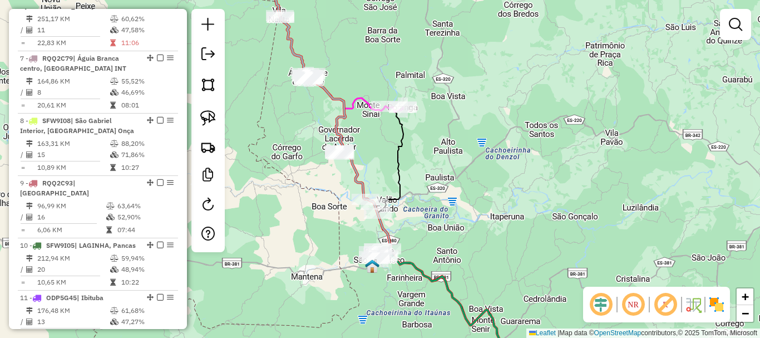
drag, startPoint x: 432, startPoint y: 217, endPoint x: 485, endPoint y: 229, distance: 54.1
click at [432, 217] on div "Janela de atendimento Grade de atendimento Capacidade Transportadoras Veículos …" at bounding box center [380, 169] width 760 height 338
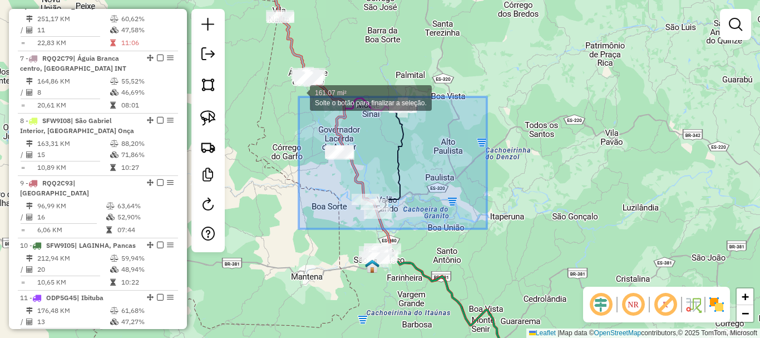
drag, startPoint x: 487, startPoint y: 229, endPoint x: 299, endPoint y: 97, distance: 229.7
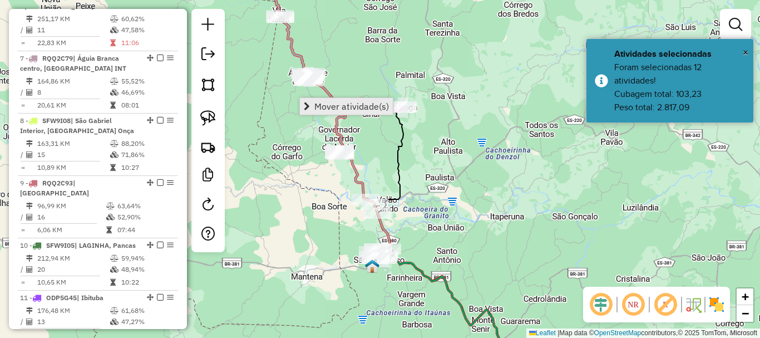
click at [320, 103] on span "Mover atividade(s)" at bounding box center [351, 106] width 75 height 9
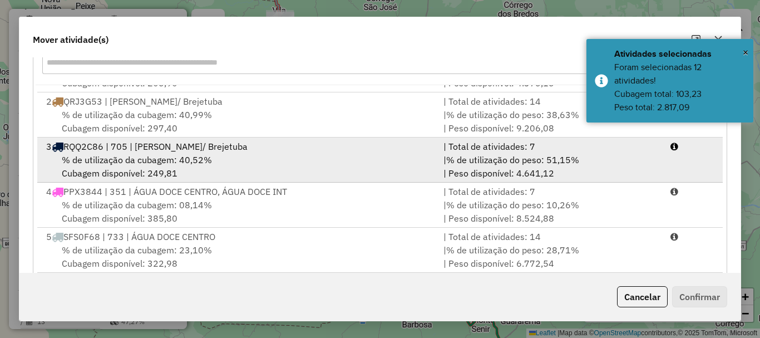
scroll to position [56, 0]
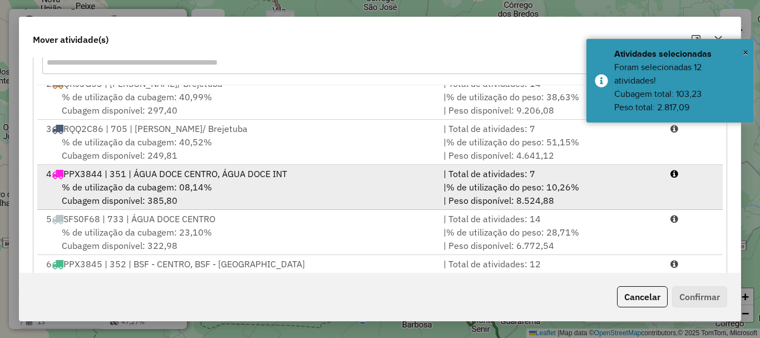
click at [93, 190] on span "% de utilização da cubagem: 08,14%" at bounding box center [137, 186] width 150 height 11
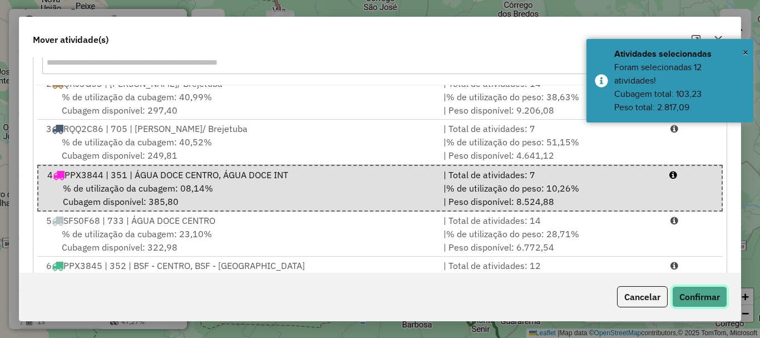
click at [693, 295] on button "Confirmar" at bounding box center [699, 296] width 55 height 21
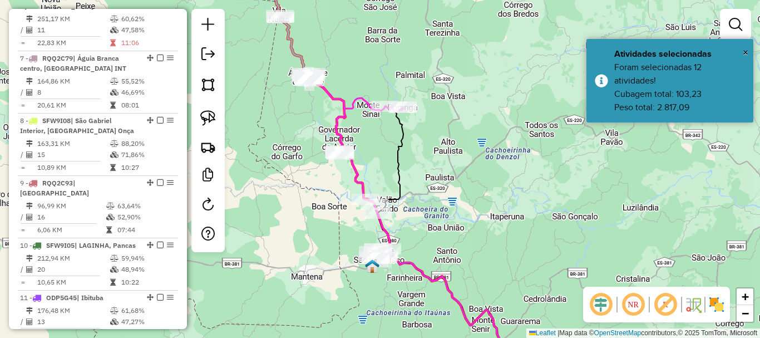
scroll to position [0, 0]
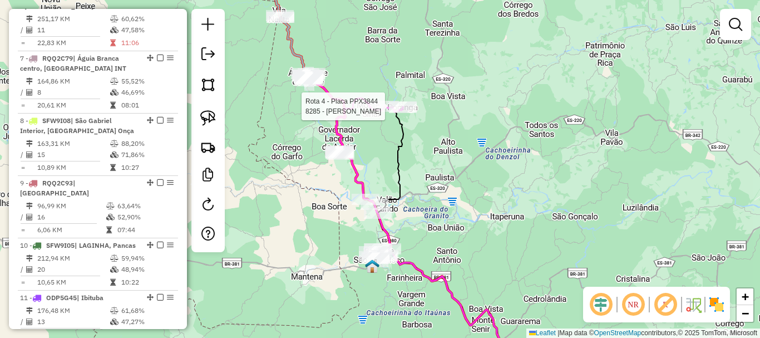
select select "**********"
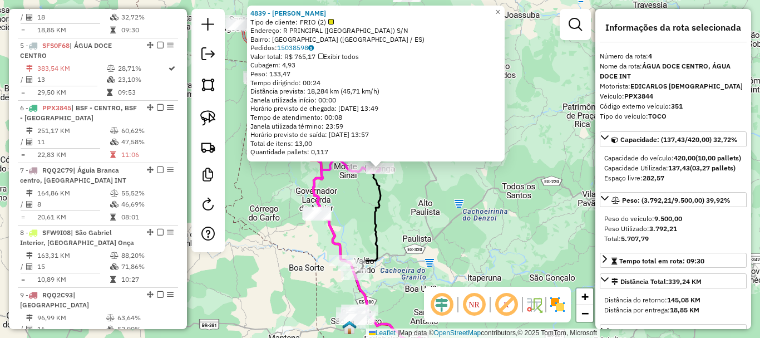
scroll to position [631, 0]
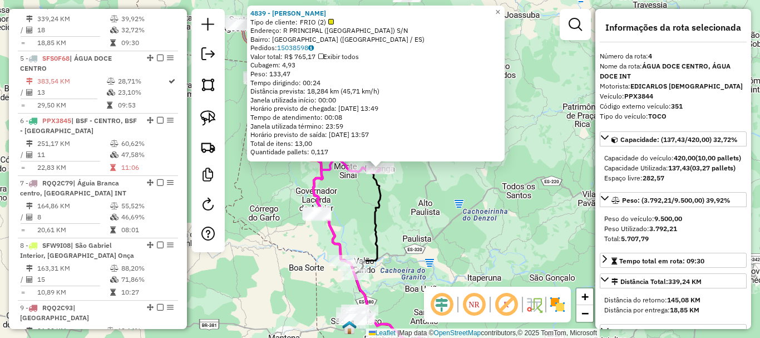
click at [286, 185] on div "4839 - WILSON FRANCISCO FER Tipo de cliente: FRIO (2) Endereço: R PRINCIPAL (VI…" at bounding box center [380, 169] width 760 height 338
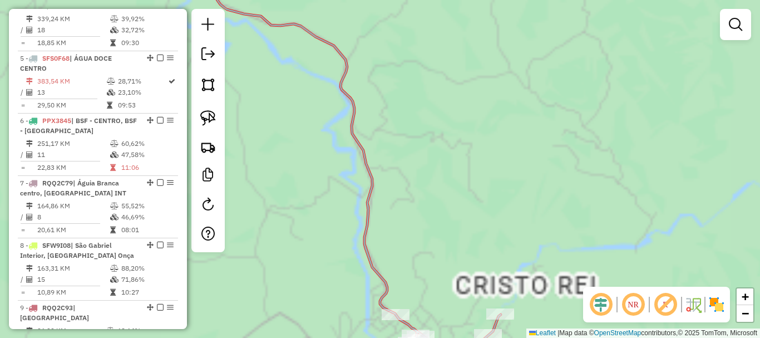
drag, startPoint x: 376, startPoint y: 238, endPoint x: 299, endPoint y: -1, distance: 251.4
click at [299, 0] on html "Aguarde... Pop-up bloqueado! Seu navegador bloqueou automáticamente a abertura …" at bounding box center [380, 169] width 760 height 338
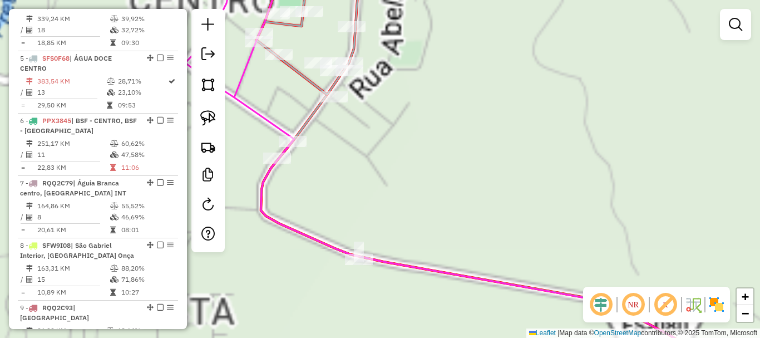
drag, startPoint x: 399, startPoint y: 150, endPoint x: 384, endPoint y: 65, distance: 86.4
click at [386, 65] on div "Janela de atendimento Grade de atendimento Capacidade Transportadoras Veículos …" at bounding box center [380, 169] width 760 height 338
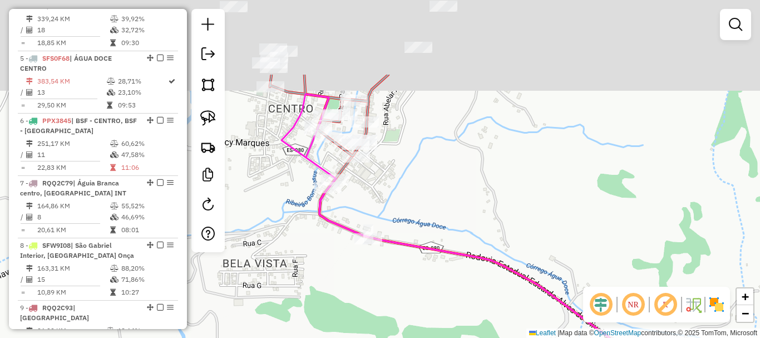
drag, startPoint x: 401, startPoint y: 72, endPoint x: 407, endPoint y: 181, distance: 108.7
click at [407, 181] on div "Janela de atendimento Grade de atendimento Capacidade Transportadoras Veículos …" at bounding box center [380, 169] width 760 height 338
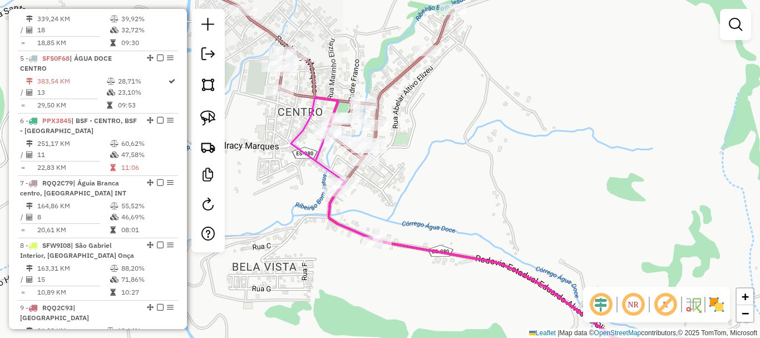
drag, startPoint x: 407, startPoint y: 181, endPoint x: 419, endPoint y: 184, distance: 12.2
click at [418, 184] on div "Janela de atendimento Grade de atendimento Capacidade Transportadoras Veículos …" at bounding box center [380, 169] width 760 height 338
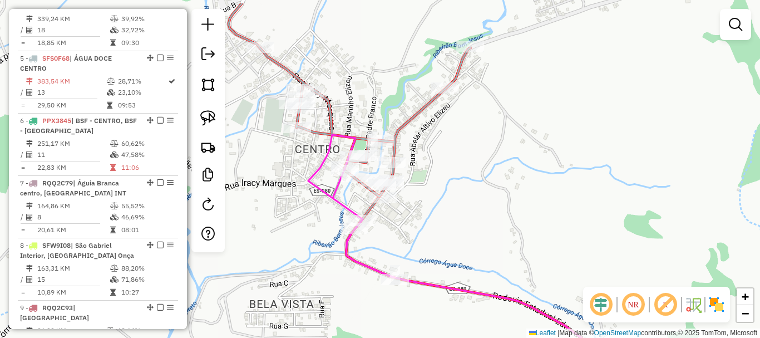
drag, startPoint x: 441, startPoint y: 222, endPoint x: 442, endPoint y: 228, distance: 5.7
click at [442, 228] on div "Janela de atendimento Grade de atendimento Capacidade Transportadoras Veículos …" at bounding box center [380, 169] width 760 height 338
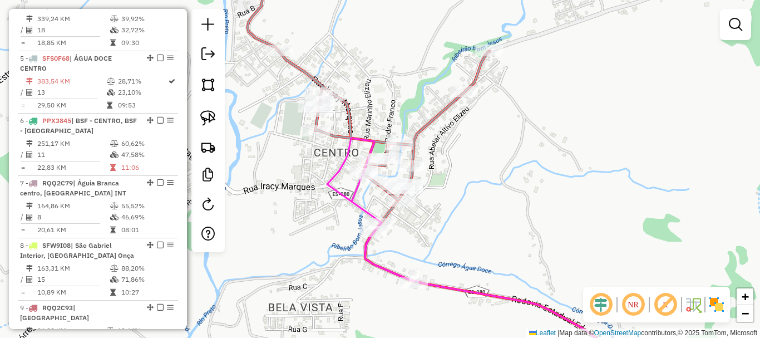
drag, startPoint x: 383, startPoint y: 63, endPoint x: 402, endPoint y: 63, distance: 18.4
click at [402, 63] on div "Janela de atendimento Grade de atendimento Capacidade Transportadoras Veículos …" at bounding box center [380, 169] width 760 height 338
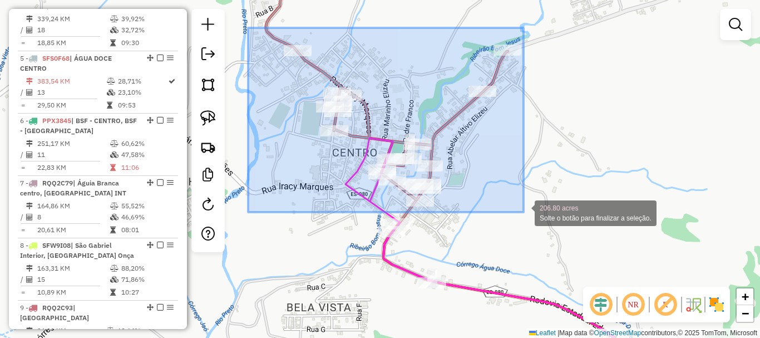
drag, startPoint x: 251, startPoint y: 26, endPoint x: 527, endPoint y: 212, distance: 332.7
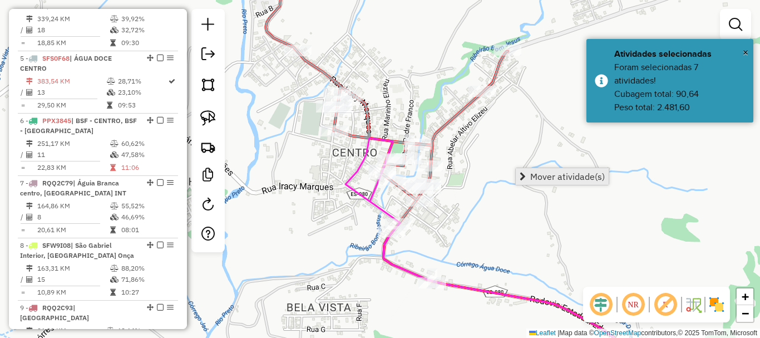
click at [557, 179] on span "Mover atividade(s)" at bounding box center [567, 176] width 75 height 9
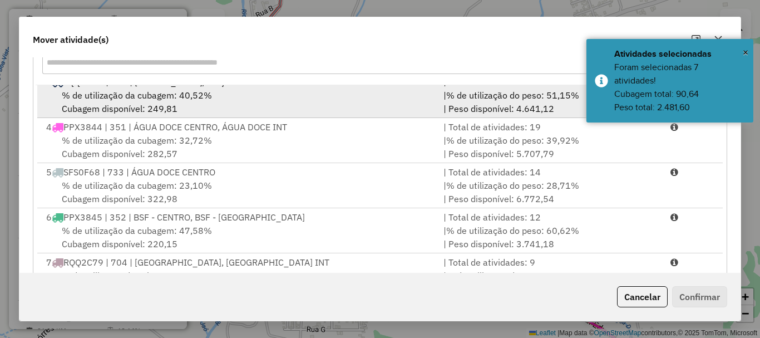
scroll to position [111, 0]
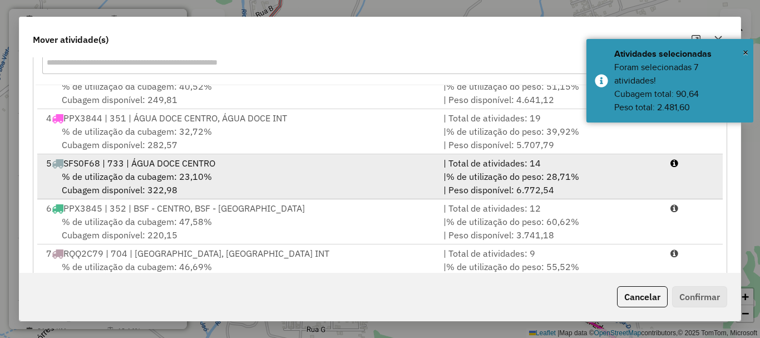
click at [151, 176] on span "% de utilização da cubagem: 23,10%" at bounding box center [137, 176] width 150 height 11
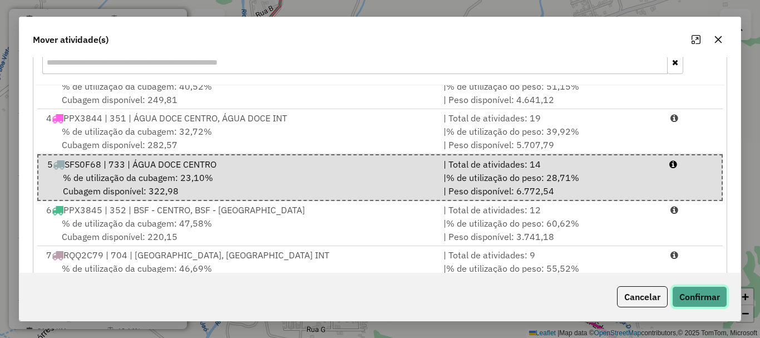
click at [688, 292] on button "Confirmar" at bounding box center [699, 296] width 55 height 21
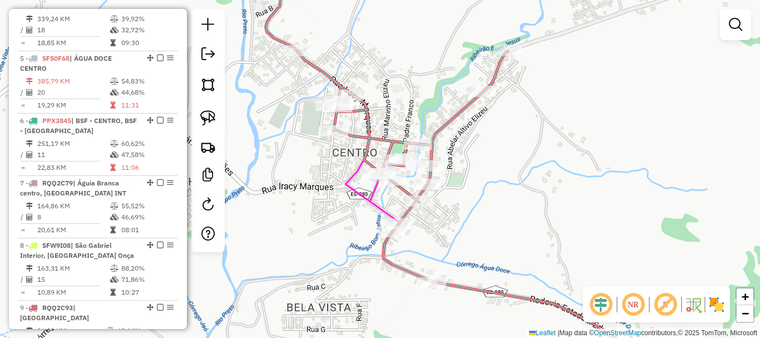
scroll to position [0, 0]
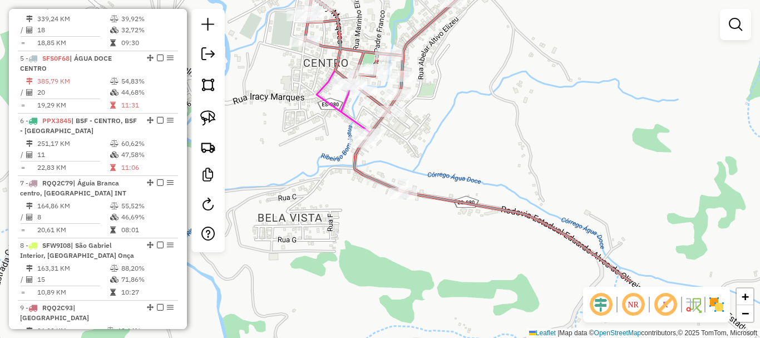
drag, startPoint x: 482, startPoint y: 130, endPoint x: 473, endPoint y: 129, distance: 9.1
click at [481, 127] on div "Janela de atendimento Grade de atendimento Capacidade Transportadoras Veículos …" at bounding box center [380, 169] width 760 height 338
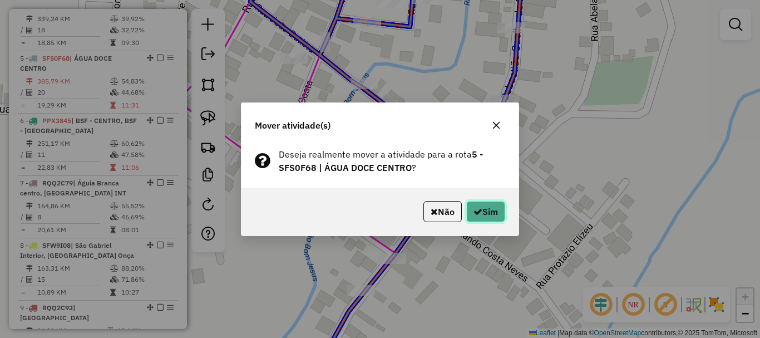
click at [491, 218] on button "Sim" at bounding box center [485, 211] width 39 height 21
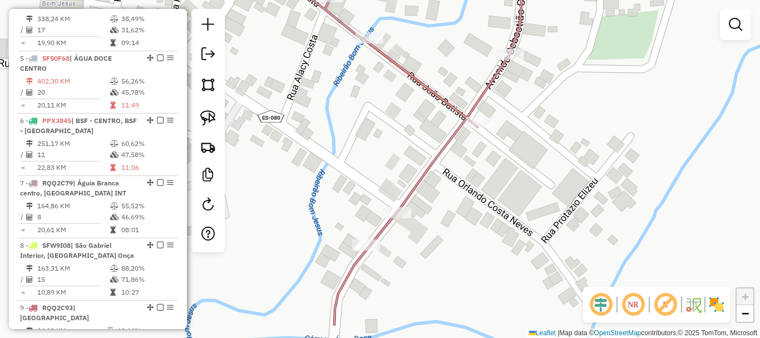
drag, startPoint x: 476, startPoint y: 277, endPoint x: 456, endPoint y: 105, distance: 173.0
click at [473, 100] on div "Janela de atendimento Grade de atendimento Capacidade Transportadoras Veículos …" at bounding box center [380, 169] width 760 height 338
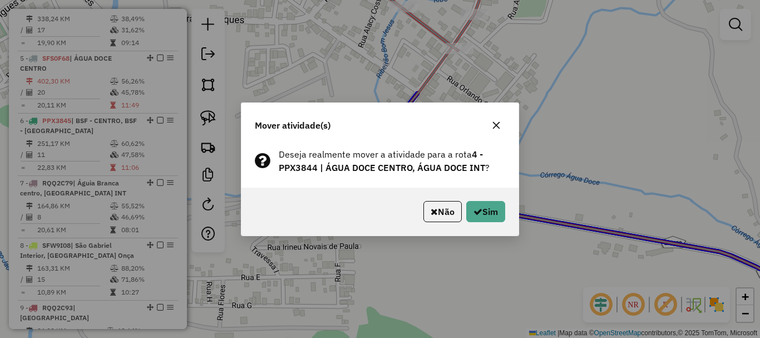
click at [511, 208] on div "Não Sim" at bounding box center [379, 211] width 277 height 48
click at [499, 213] on button "Sim" at bounding box center [485, 211] width 39 height 21
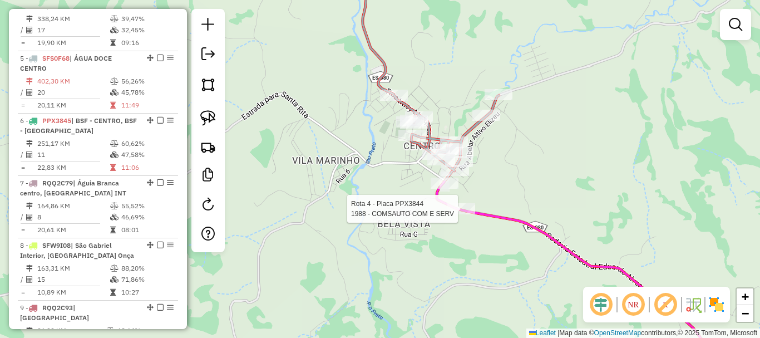
select select "**********"
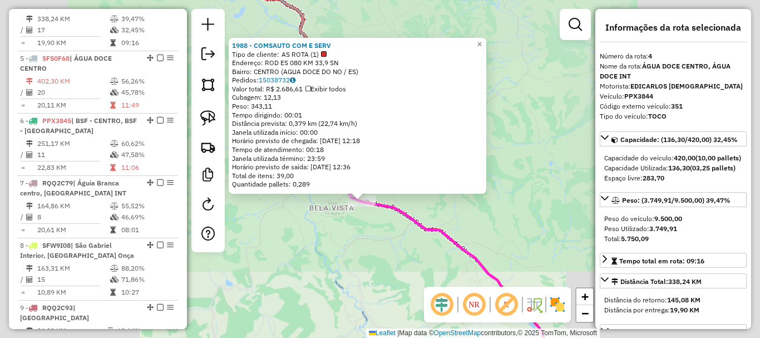
click at [354, 256] on div "1988 - COMSAUTO COM E SERV Tipo de cliente: AS ROTA (1) Endereço: ROD ES 080 KM…" at bounding box center [380, 169] width 760 height 338
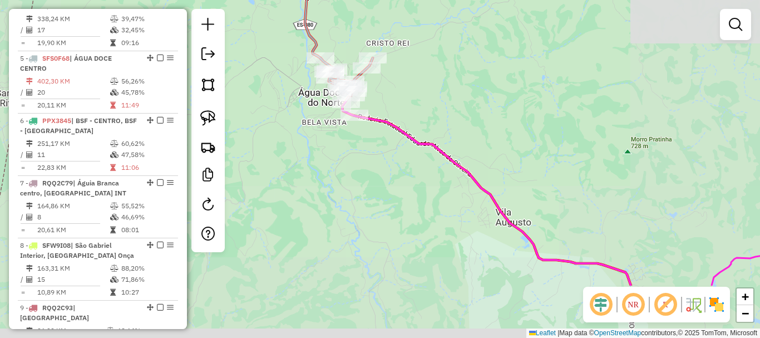
drag, startPoint x: 409, startPoint y: 249, endPoint x: 369, endPoint y: 106, distance: 148.5
click at [363, 109] on div "Janela de atendimento Grade de atendimento Capacidade Transportadoras Veículos …" at bounding box center [380, 169] width 760 height 338
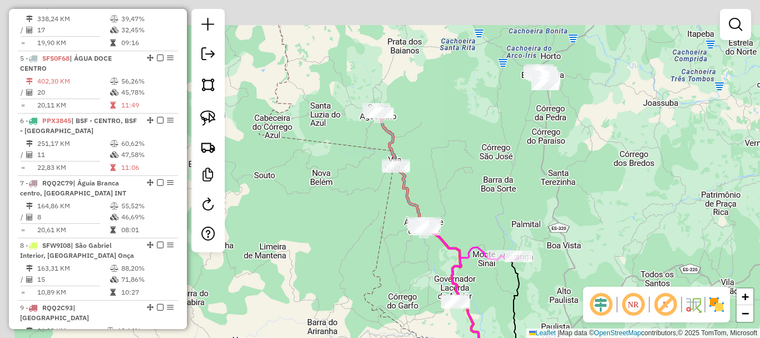
drag, startPoint x: 444, startPoint y: 110, endPoint x: 477, endPoint y: 193, distance: 89.7
click at [477, 193] on div "Janela de atendimento Grade de atendimento Capacidade Transportadoras Veículos …" at bounding box center [380, 169] width 760 height 338
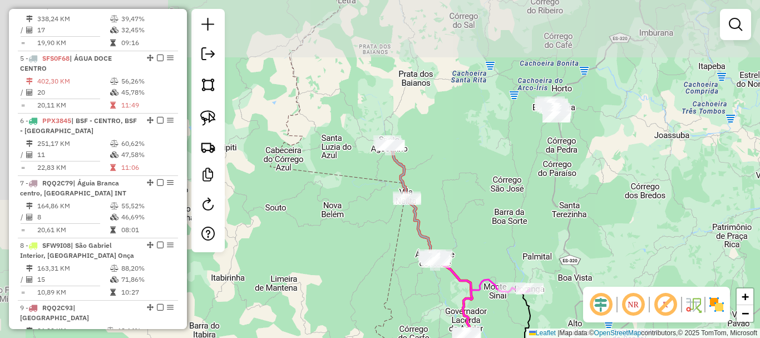
click at [344, 160] on div "Janela de atendimento Grade de atendimento Capacidade Transportadoras Veículos …" at bounding box center [380, 169] width 760 height 338
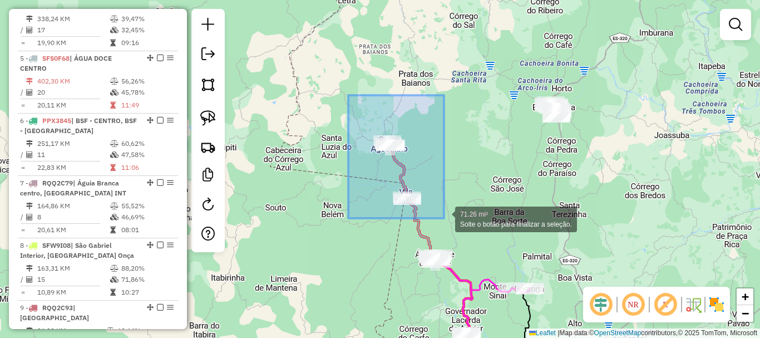
drag, startPoint x: 368, startPoint y: 110, endPoint x: 450, endPoint y: 222, distance: 138.5
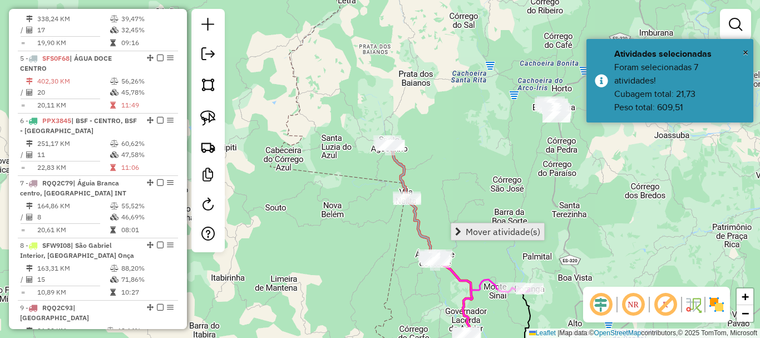
click at [487, 233] on span "Mover atividade(s)" at bounding box center [503, 231] width 75 height 9
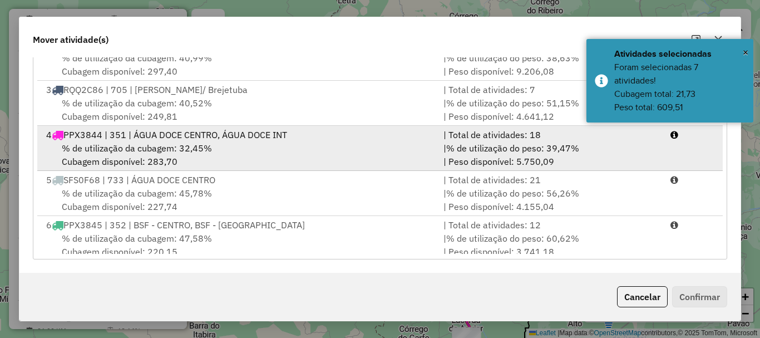
scroll to position [56, 0]
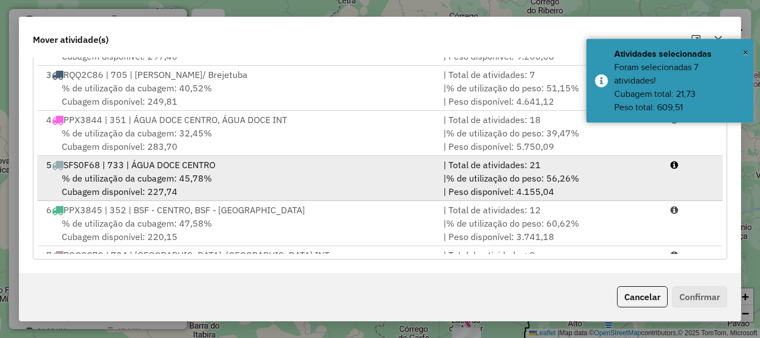
click at [160, 195] on div "% de utilização da cubagem: 45,78% Cubagem disponível: 227,74" at bounding box center [237, 184] width 397 height 27
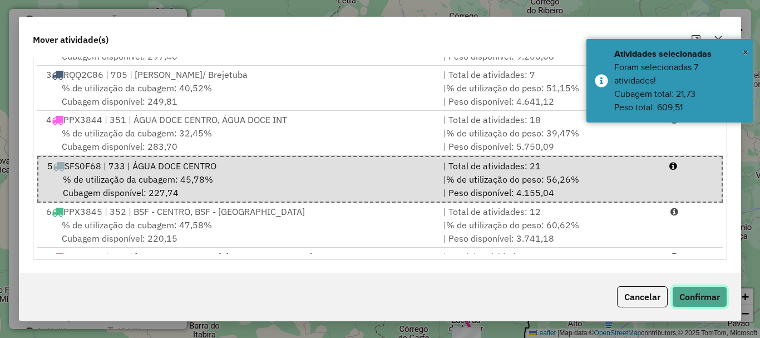
click at [698, 293] on button "Confirmar" at bounding box center [699, 296] width 55 height 21
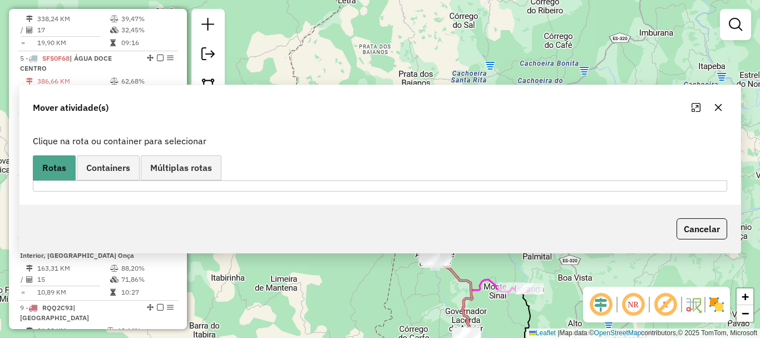
scroll to position [0, 0]
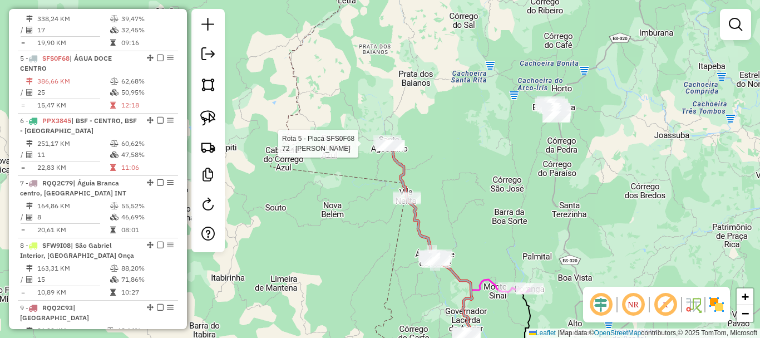
select select "**********"
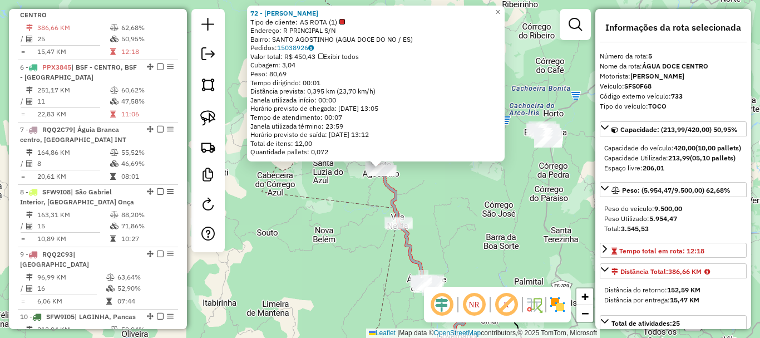
scroll to position [694, 0]
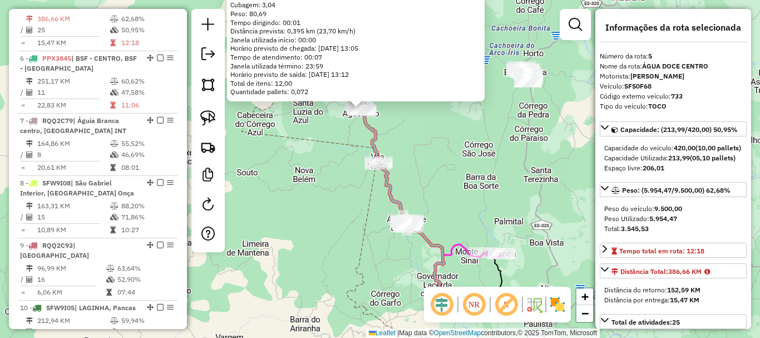
drag, startPoint x: 491, startPoint y: 191, endPoint x: 481, endPoint y: 159, distance: 33.3
click at [484, 160] on div "72 - JOSE GUERCON SOBRINH Tipo de cliente: AS ROTA (1) Endereço: R PRINCIPAL S/…" at bounding box center [380, 169] width 760 height 338
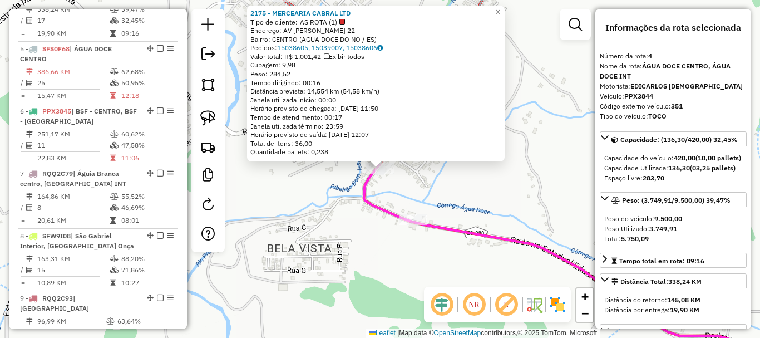
scroll to position [631, 0]
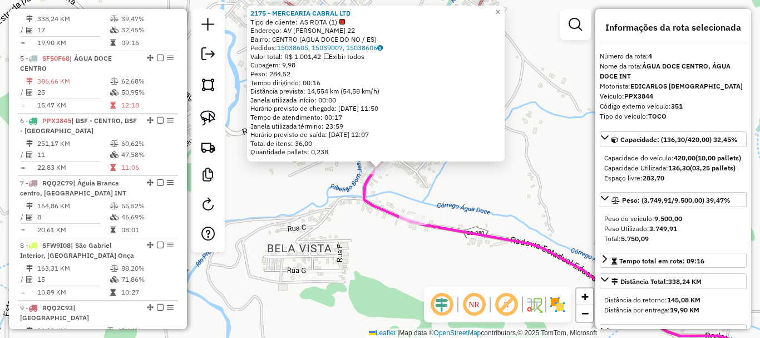
click at [441, 197] on div "Rota 4 - Placa PPX3844 2175 - MERCEARIA CABRAL LTD 2175 - MERCEARIA CABRAL LTD …" at bounding box center [380, 169] width 760 height 338
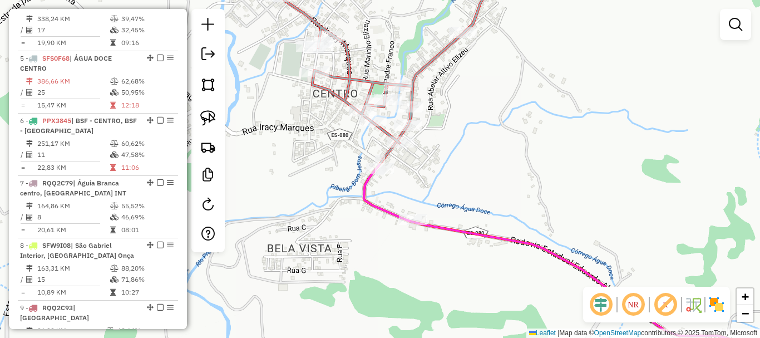
select select "**********"
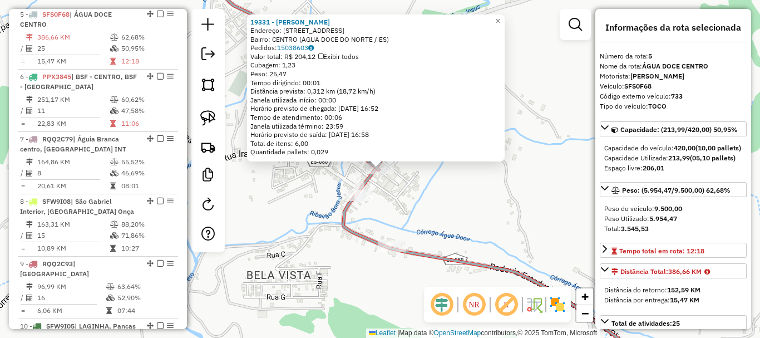
scroll to position [694, 0]
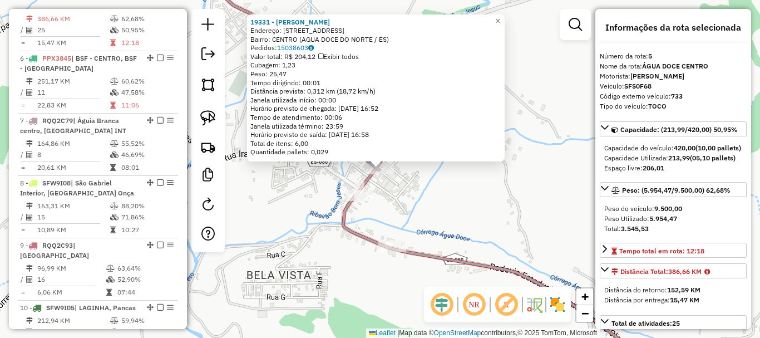
click at [433, 214] on div "19331 - FLAVIO MIRANDA RIBEI Endereço: avenida Sebastiao coelho de So 290 Bairr…" at bounding box center [380, 169] width 760 height 338
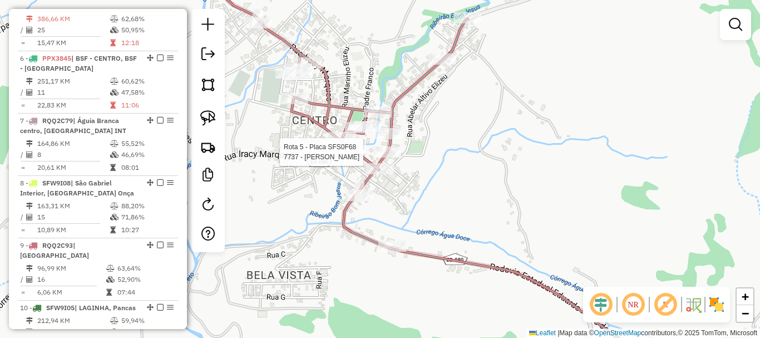
select select "**********"
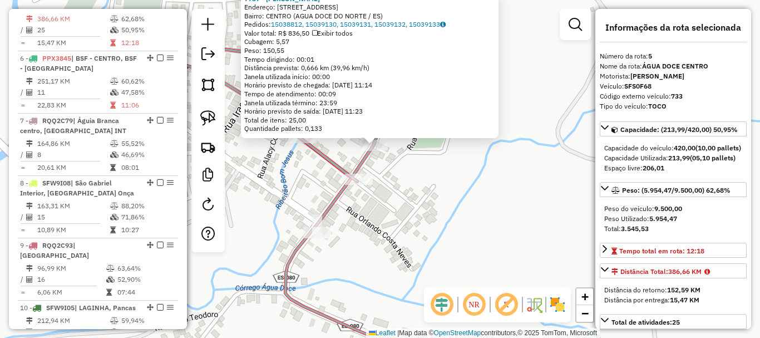
click at [320, 191] on div "7737 - QUEZIA DA SILVA MART Endereço: AVENIDA SEBASTIAO COELHO DE SO 369 Bairro…" at bounding box center [380, 169] width 760 height 338
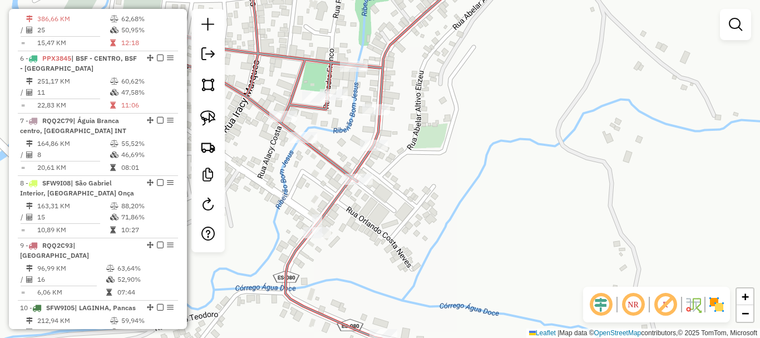
drag, startPoint x: 307, startPoint y: 180, endPoint x: 341, endPoint y: 172, distance: 34.7
click at [329, 177] on div "7737 - QUEZIA DA SILVA MART Endereço: AVENIDA SEBASTIAO COELHO DE SO 369 Bairro…" at bounding box center [380, 169] width 760 height 338
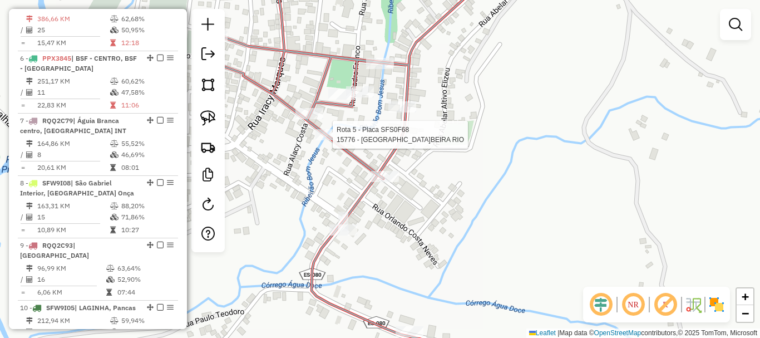
click at [330, 140] on div at bounding box center [329, 134] width 28 height 11
select select "**********"
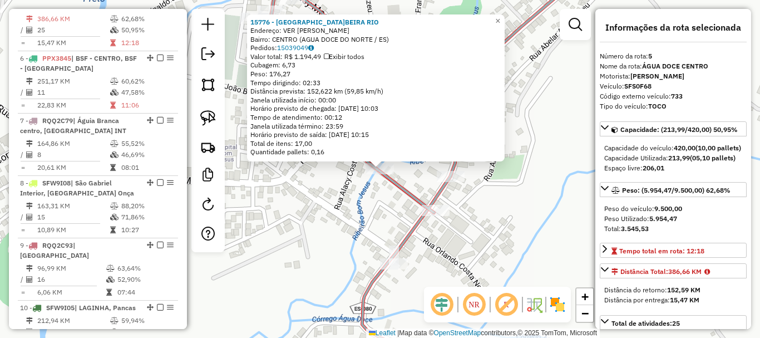
click at [328, 203] on div "15776 - CHURRASQU.BEIRA RIO Endereço: VER JOAO BATISTA SN Bairro: CENTRO (AGUA …" at bounding box center [380, 169] width 760 height 338
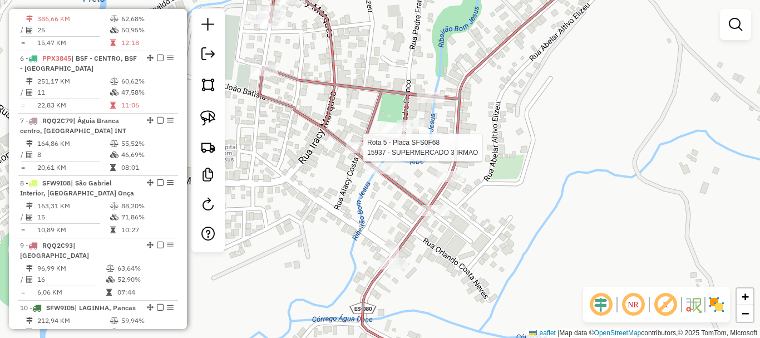
click at [357, 153] on div at bounding box center [360, 147] width 28 height 11
select select "**********"
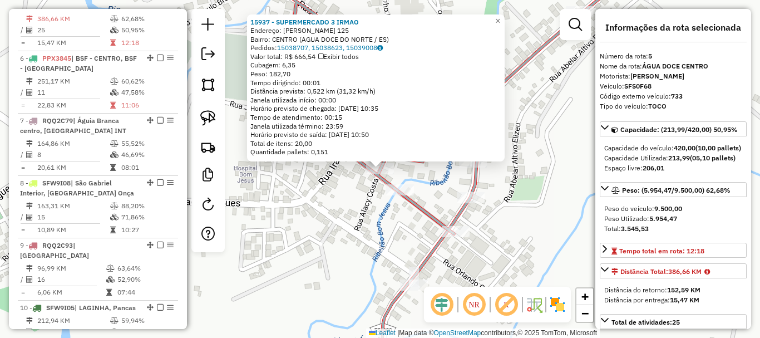
drag, startPoint x: 359, startPoint y: 241, endPoint x: 310, endPoint y: 156, distance: 97.7
click at [310, 156] on div "15937 - SUPERMERCADO 3 IRMAO Endereço: ABILIO BERTOLDO DA SILVA 125 Bairro: CEN…" at bounding box center [380, 169] width 760 height 338
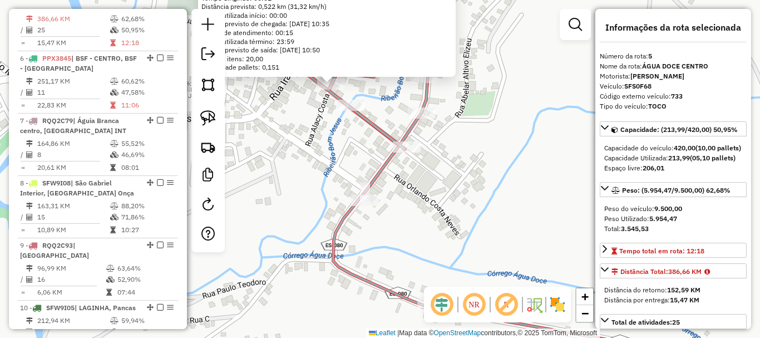
click at [310, 156] on div "15937 - SUPERMERCADO 3 IRMAO Endereço: ABILIO BERTOLDO DA SILVA 125 Bairro: CEN…" at bounding box center [380, 169] width 760 height 338
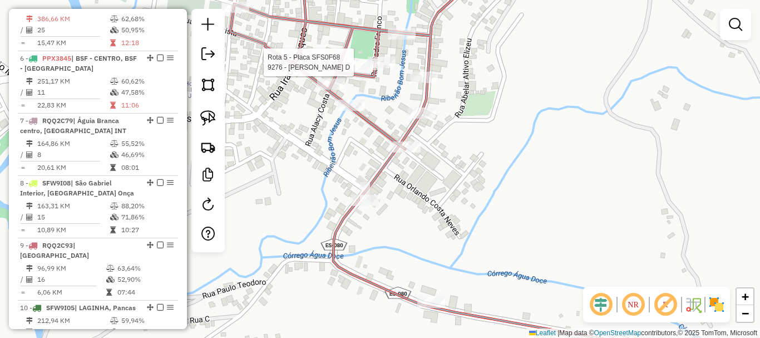
select select "**********"
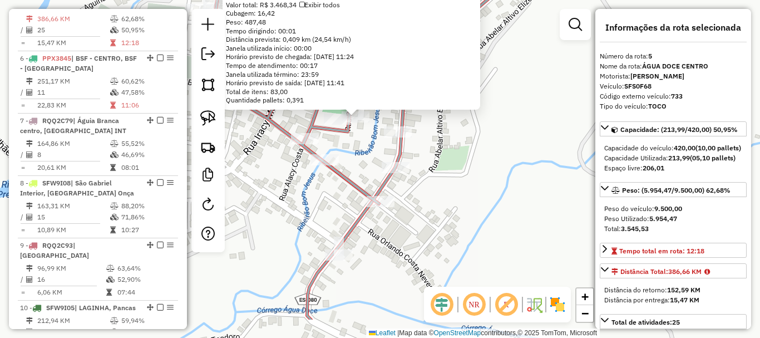
drag, startPoint x: 387, startPoint y: 208, endPoint x: 360, endPoint y: 151, distance: 62.7
click at [362, 154] on div "9276 - THAYLON HALERANDRO D Endereço: PADRE FRANCO 48 Bairro: CENTRO (AGUA DOCE…" at bounding box center [380, 169] width 760 height 338
click at [360, 151] on div "9276 - THAYLON HALERANDRO D Endereço: PADRE FRANCO 48 Bairro: CENTRO (AGUA DOCE…" at bounding box center [380, 169] width 760 height 338
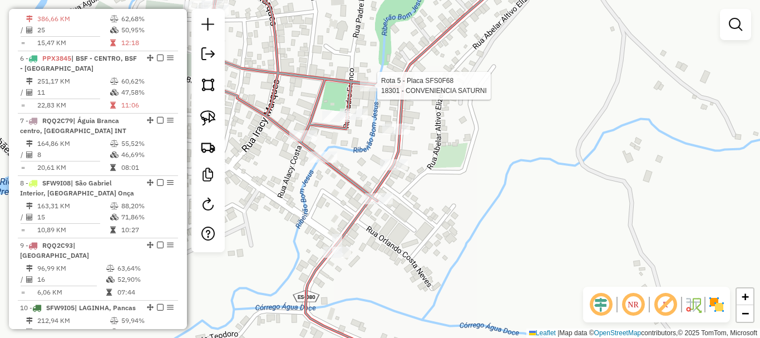
select select "**********"
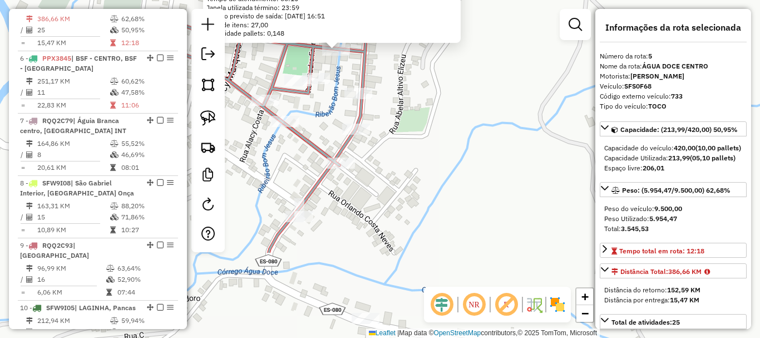
drag, startPoint x: 451, startPoint y: 113, endPoint x: 441, endPoint y: 105, distance: 13.8
click at [449, 103] on div "18301 - CONVENIENCIA SATURNI Endereço: RUA IRACY MARQUES 1000 Bairro: CENTRO (A…" at bounding box center [380, 169] width 760 height 338
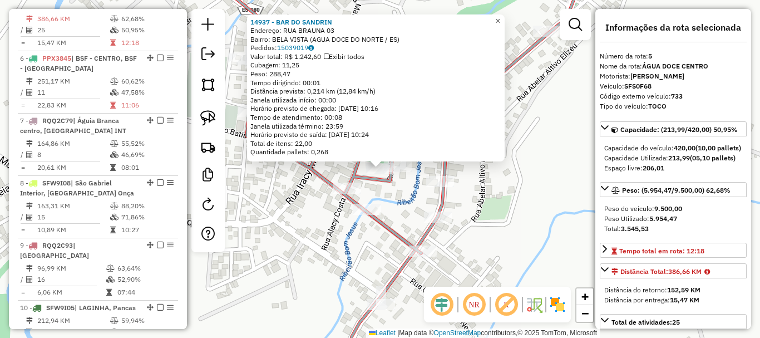
click at [500, 16] on span "×" at bounding box center [497, 20] width 5 height 9
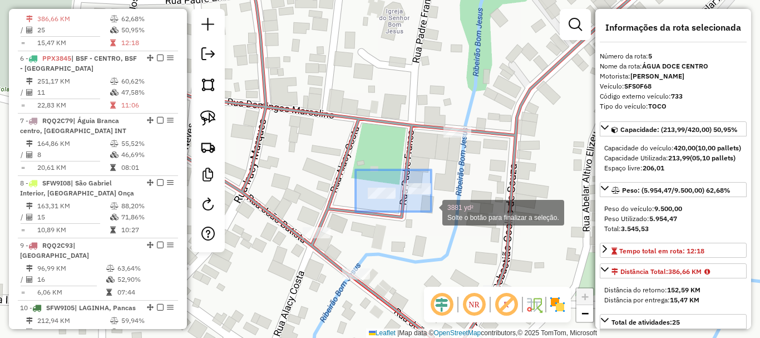
drag, startPoint x: 355, startPoint y: 170, endPoint x: 432, endPoint y: 211, distance: 87.4
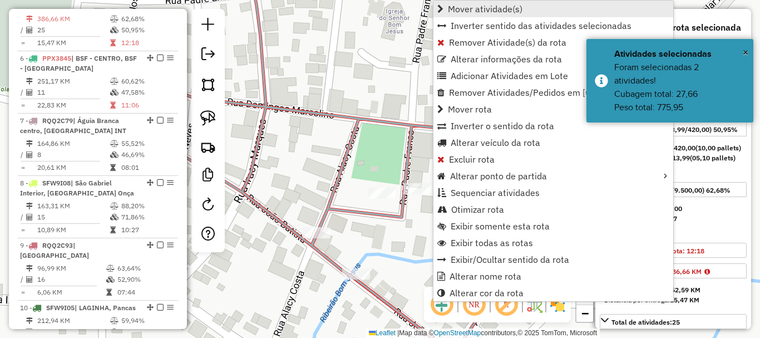
click at [460, 6] on span "Mover atividade(s)" at bounding box center [485, 8] width 75 height 9
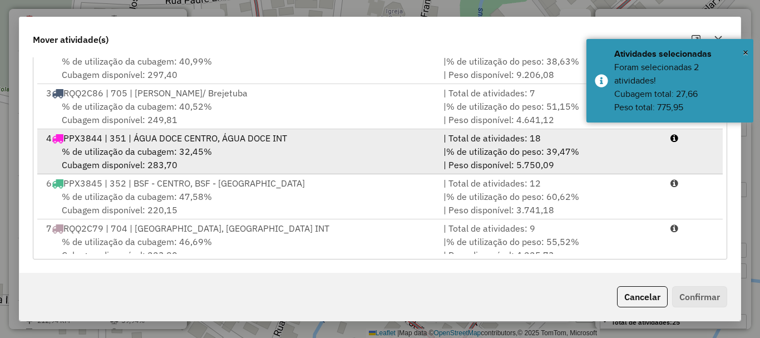
scroll to position [56, 0]
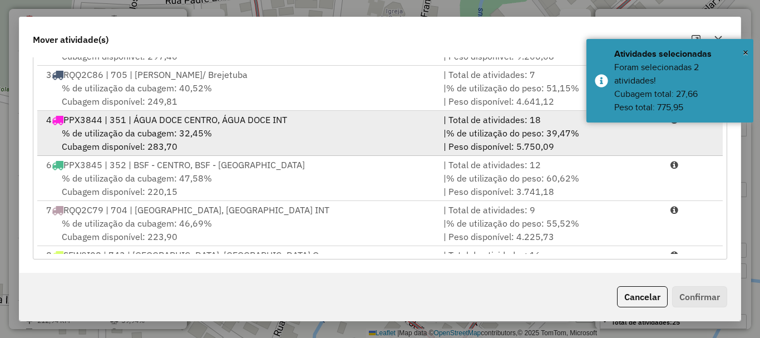
click at [136, 138] on span "% de utilização da cubagem: 32,45%" at bounding box center [137, 132] width 150 height 11
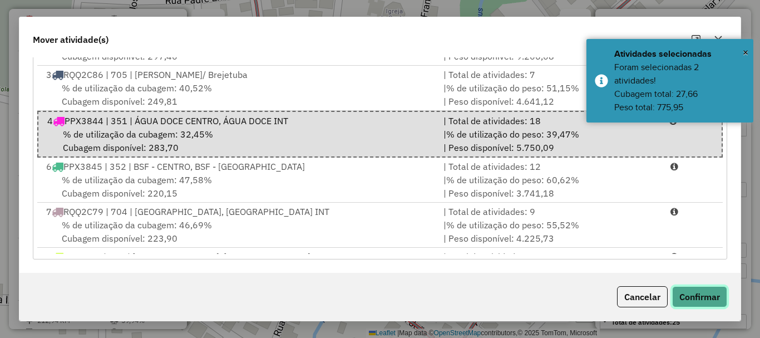
click at [695, 290] on button "Confirmar" at bounding box center [699, 296] width 55 height 21
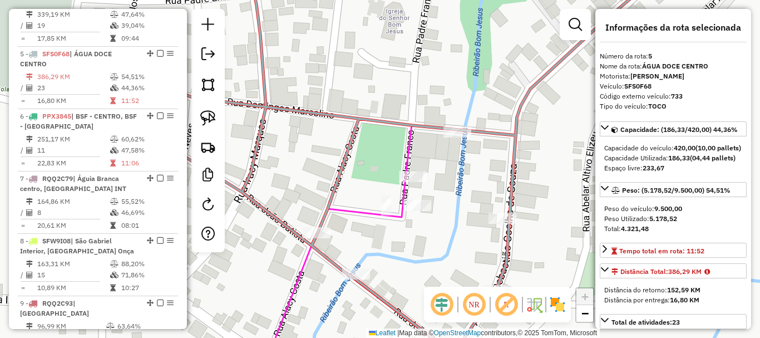
scroll to position [694, 0]
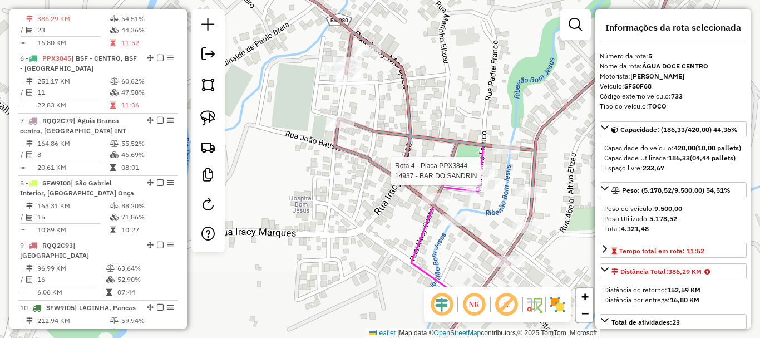
click at [483, 176] on div at bounding box center [484, 170] width 28 height 11
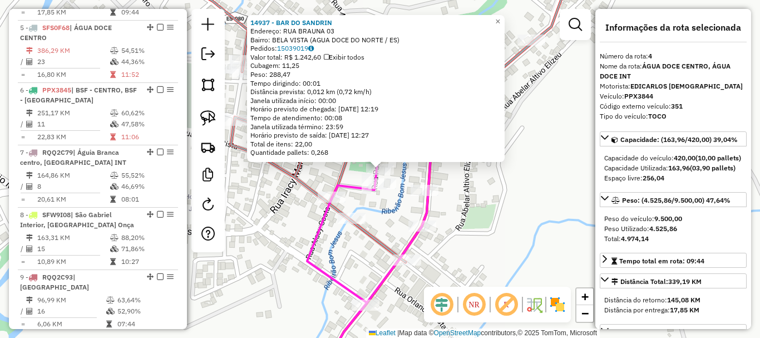
scroll to position [631, 0]
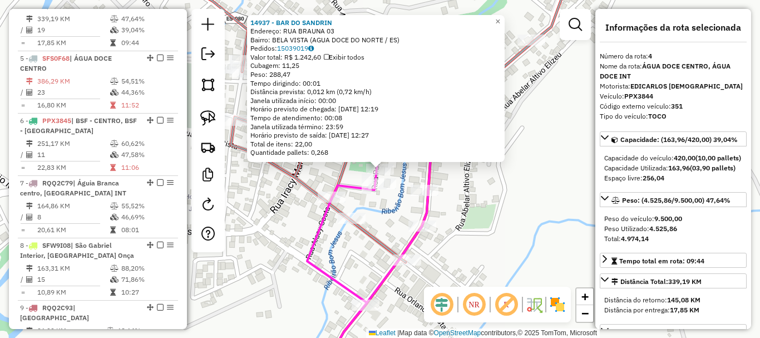
drag, startPoint x: 364, startPoint y: 67, endPoint x: 358, endPoint y: 61, distance: 8.7
click at [359, 62] on div "14937 - BAR DO SANDRIN Endereço: RUA BRAUNA 03 Bairro: BELA VISTA (AGUA DOCE DO…" at bounding box center [380, 169] width 760 height 338
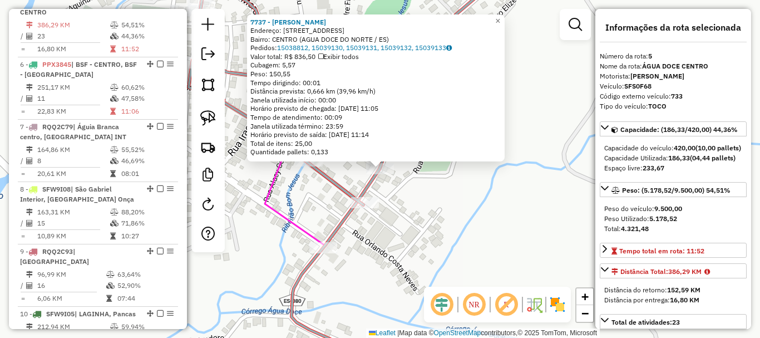
scroll to position [694, 0]
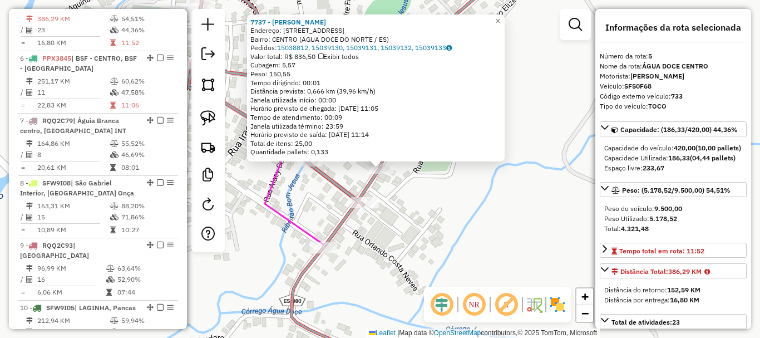
drag, startPoint x: 409, startPoint y: 179, endPoint x: 426, endPoint y: 201, distance: 27.8
click at [410, 178] on div "7737 - QUEZIA DA SILVA MART Endereço: AVENIDA SEBASTIAO COELHO DE SO 369 Bairro…" at bounding box center [380, 169] width 760 height 338
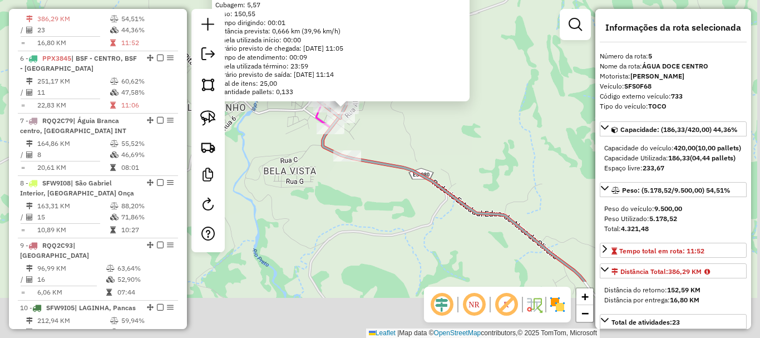
drag, startPoint x: 397, startPoint y: 132, endPoint x: 366, endPoint y: 97, distance: 46.5
click at [367, 98] on div "7737 - QUEZIA DA SILVA MART Endereço: AVENIDA SEBASTIAO COELHO DE SO 369 Bairro…" at bounding box center [380, 169] width 760 height 338
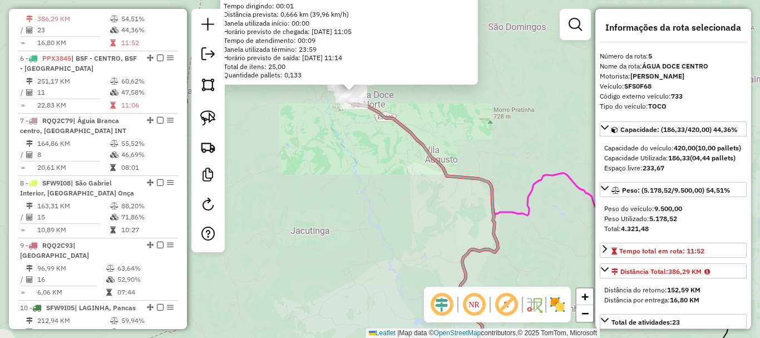
click at [368, 160] on div "7737 - QUEZIA DA SILVA MART Endereço: AVENIDA SEBASTIAO COELHO DE SO 369 Bairro…" at bounding box center [380, 169] width 760 height 338
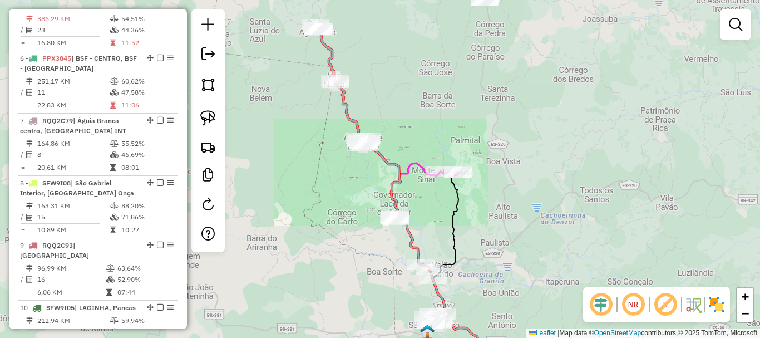
click at [361, 213] on div "Janela de atendimento Grade de atendimento Capacidade Transportadoras Veículos …" at bounding box center [380, 169] width 760 height 338
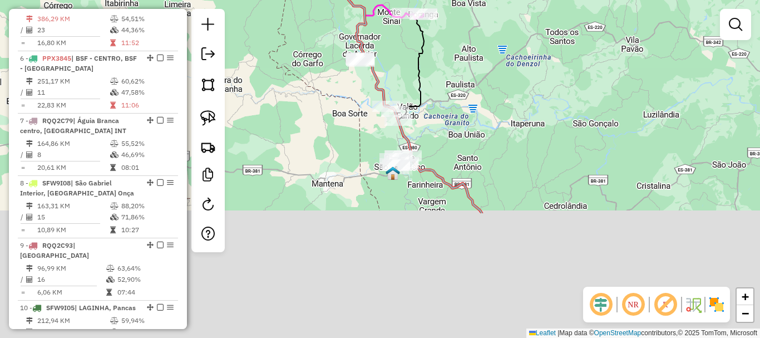
drag, startPoint x: 366, startPoint y: 201, endPoint x: 327, endPoint y: 51, distance: 154.5
click at [327, 51] on div "Janela de atendimento Grade de atendimento Capacidade Transportadoras Veículos …" at bounding box center [380, 169] width 760 height 338
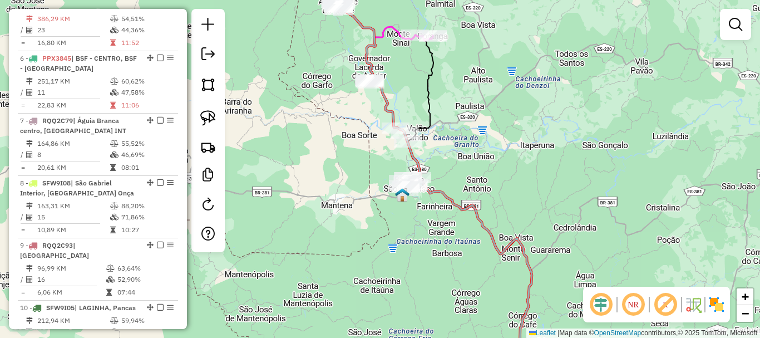
drag, startPoint x: 498, startPoint y: 141, endPoint x: 486, endPoint y: 176, distance: 37.1
click at [487, 167] on div "Janela de atendimento Grade de atendimento Capacidade Transportadoras Veículos …" at bounding box center [380, 169] width 760 height 338
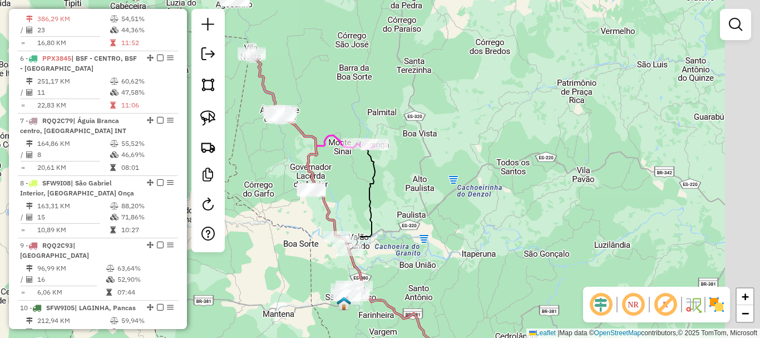
drag, startPoint x: 472, startPoint y: 224, endPoint x: 440, endPoint y: 270, distance: 56.5
click at [440, 270] on div "Janela de atendimento Grade de atendimento Capacidade Transportadoras Veículos …" at bounding box center [380, 169] width 760 height 338
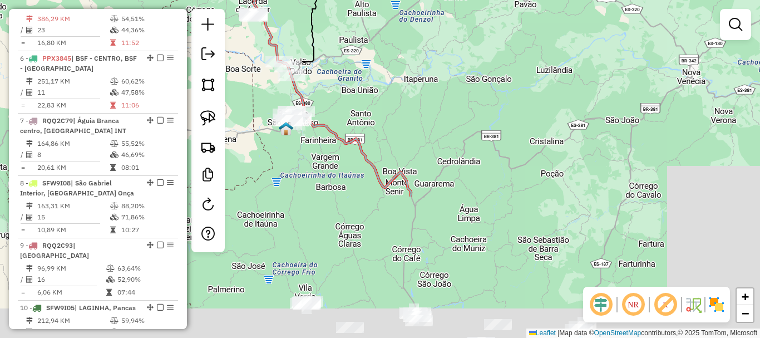
drag, startPoint x: 409, startPoint y: 129, endPoint x: 353, endPoint y: -14, distance: 153.6
click at [353, 0] on html "Aguarde... Pop-up bloqueado! Seu navegador bloqueou automáticamente a abertura …" at bounding box center [380, 169] width 760 height 338
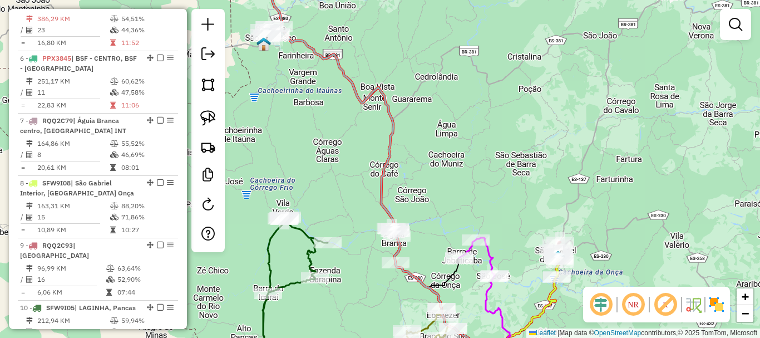
drag, startPoint x: 400, startPoint y: 116, endPoint x: 413, endPoint y: 124, distance: 15.0
click at [410, 122] on div "Janela de atendimento Grade de atendimento Capacidade Transportadoras Veículos …" at bounding box center [380, 169] width 760 height 338
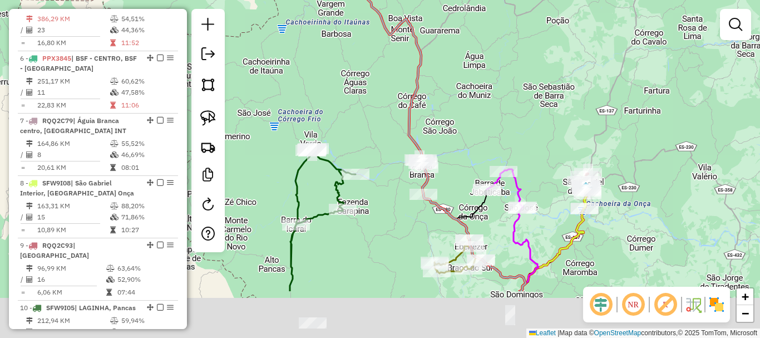
drag, startPoint x: 447, startPoint y: 105, endPoint x: 431, endPoint y: 53, distance: 54.4
click at [431, 44] on div "Janela de atendimento Grade de atendimento Capacidade Transportadoras Veículos …" at bounding box center [380, 169] width 760 height 338
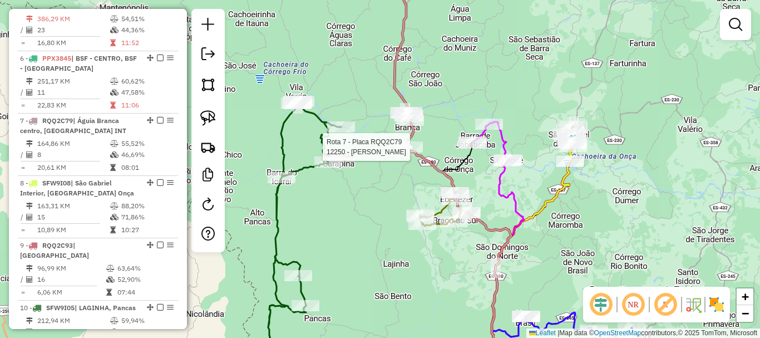
select select "**********"
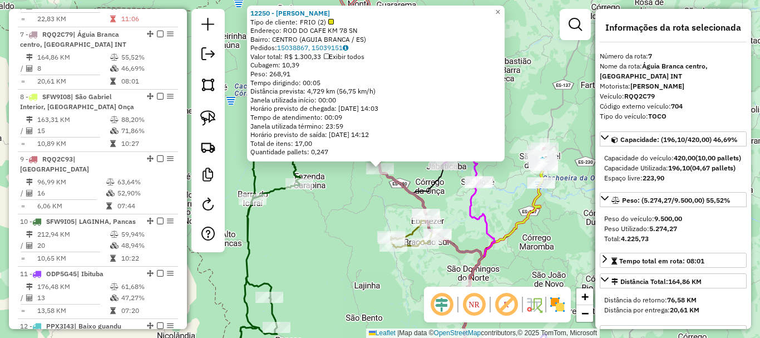
scroll to position [818, 0]
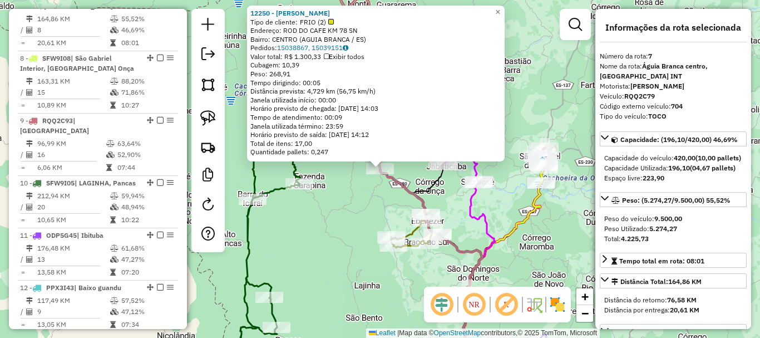
click at [381, 198] on div "Rota 24 - Placa RQQ2C89 13505 - HERMES TREVIZANI 12250 - JOSE STRZEPA Tipo de c…" at bounding box center [380, 169] width 760 height 338
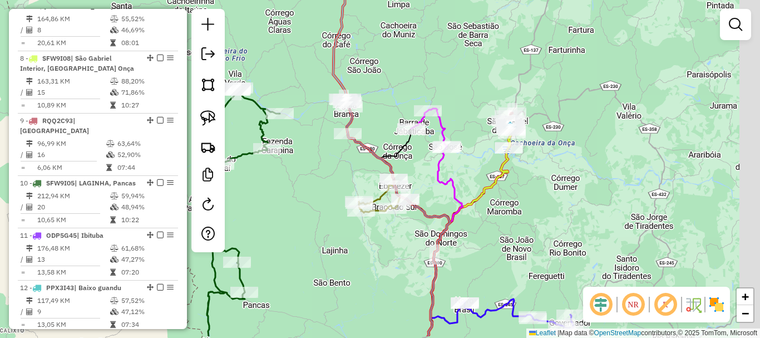
drag, startPoint x: 381, startPoint y: 198, endPoint x: 344, endPoint y: 142, distance: 66.7
click at [344, 149] on div "Janela de atendimento Grade de atendimento Capacidade Transportadoras Veículos …" at bounding box center [380, 169] width 760 height 338
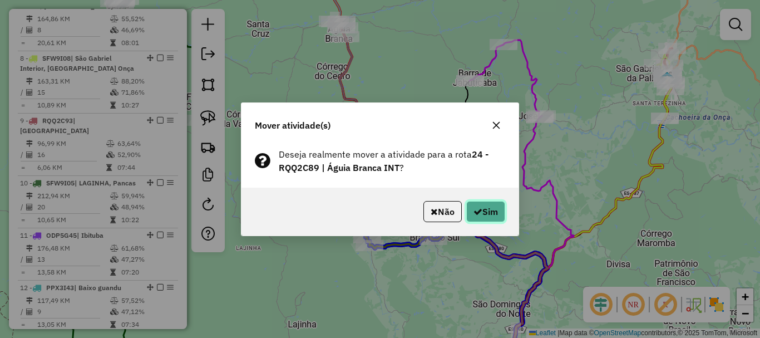
click at [495, 214] on button "Sim" at bounding box center [485, 211] width 39 height 21
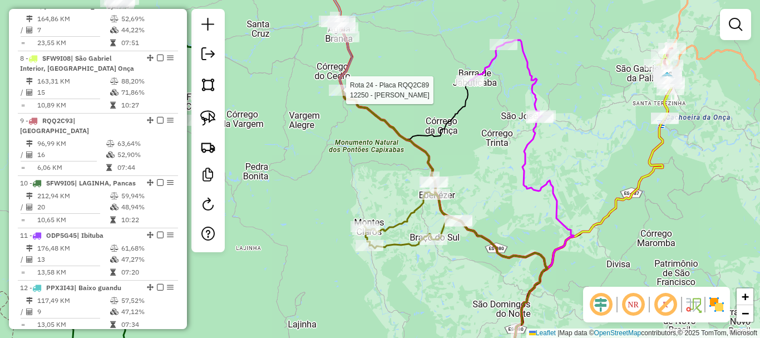
select select "**********"
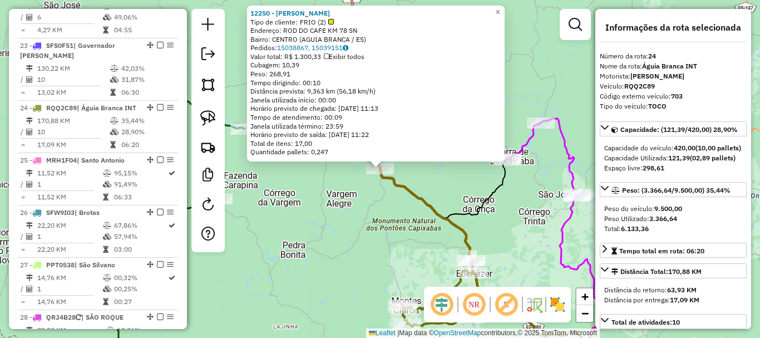
scroll to position [1838, 0]
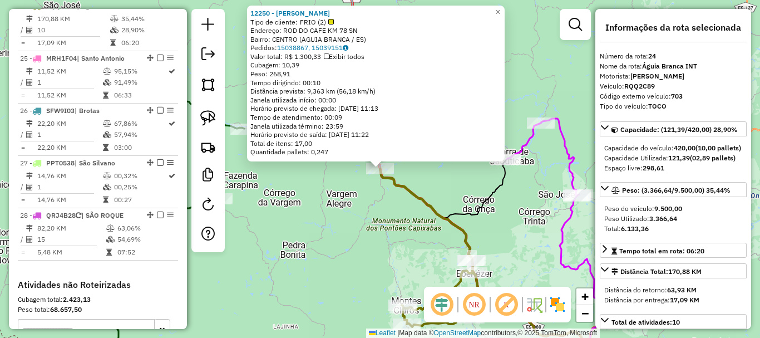
click at [353, 194] on div "12250 - JOSE STRZEPA Tipo de cliente: FRIO (2) Endereço: ROD DO CAFE KM 78 SN B…" at bounding box center [380, 169] width 760 height 338
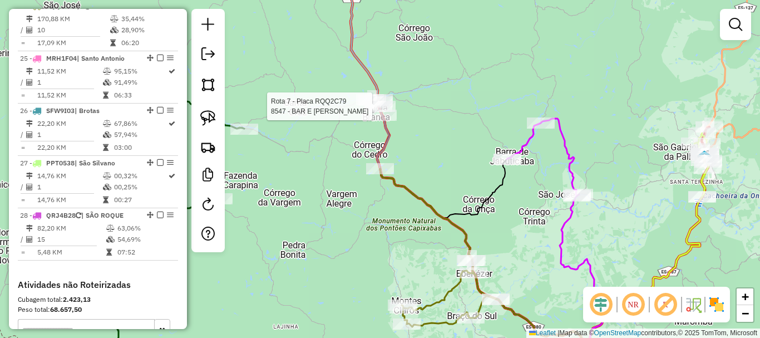
select select "**********"
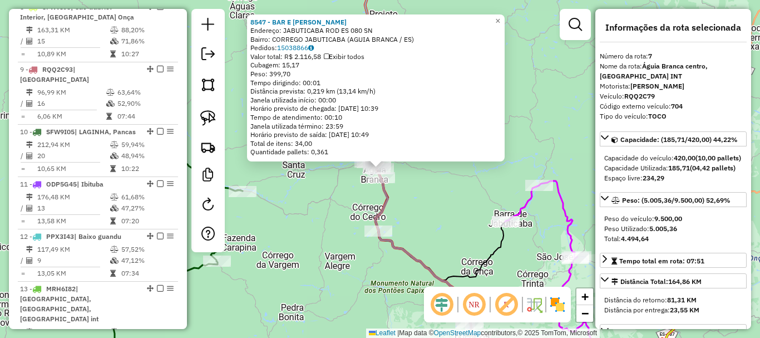
scroll to position [818, 0]
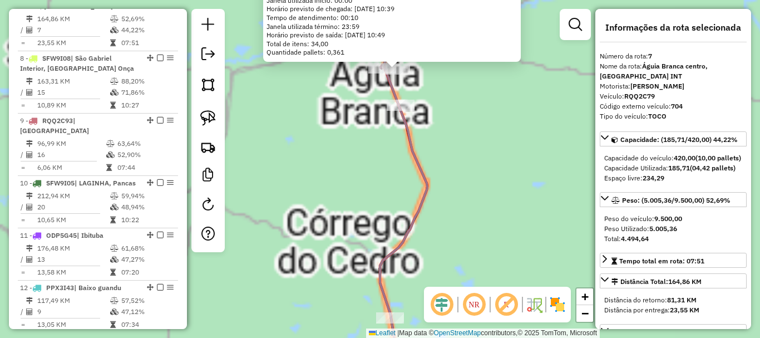
click at [425, 148] on div "8547 - BAR E MERC SCHNEIDER Endereço: JABUTICABA ROD ES 080 SN Bairro: CORREGO …" at bounding box center [380, 169] width 760 height 338
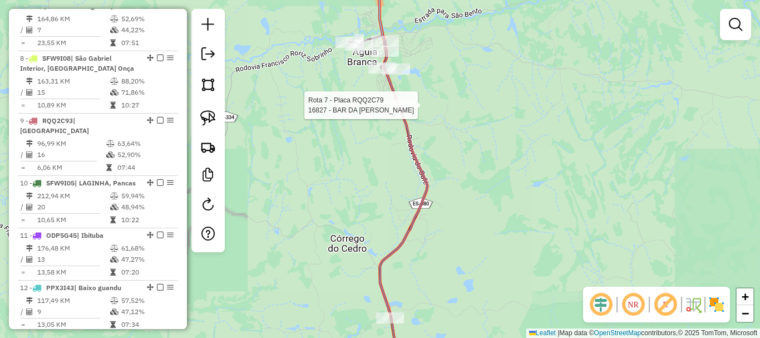
click at [401, 111] on div at bounding box center [401, 105] width 28 height 11
select select "**********"
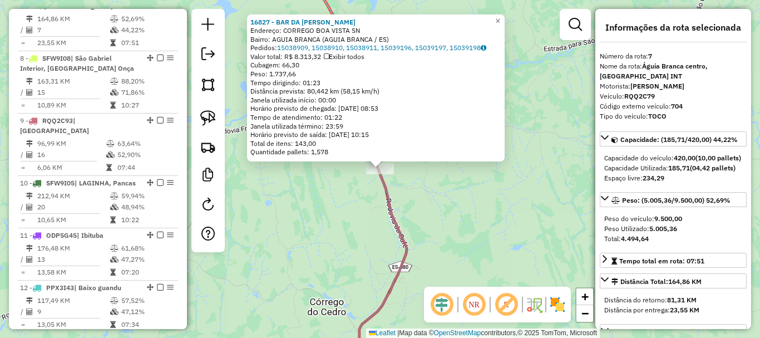
drag, startPoint x: 429, startPoint y: 190, endPoint x: 381, endPoint y: 87, distance: 114.2
click at [381, 87] on div "16827 - BAR DA ANDRIELLI Endereço: CORREGO BOA VISTA SN Bairro: AGUIA BRANCA (A…" at bounding box center [380, 169] width 760 height 338
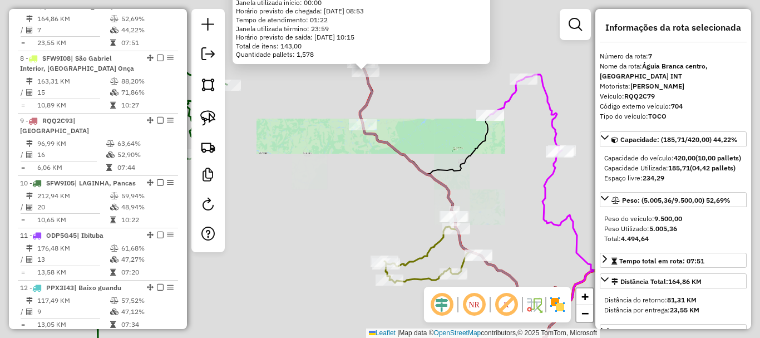
click at [401, 137] on div "16827 - BAR DA ANDRIELLI Endereço: CORREGO BOA VISTA SN Bairro: AGUIA BRANCA (A…" at bounding box center [380, 169] width 760 height 338
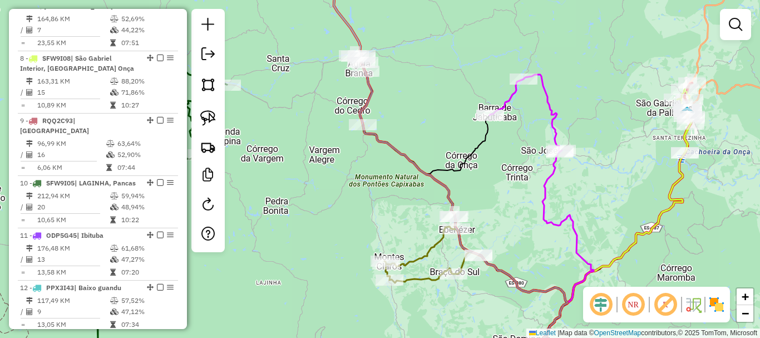
drag, startPoint x: 514, startPoint y: 143, endPoint x: 438, endPoint y: 137, distance: 75.9
click at [438, 137] on div "Rota 18 - Placa SFZ5D56 8497 - NOROESTE MERCEARIA Janela de atendimento Grade d…" at bounding box center [380, 169] width 760 height 338
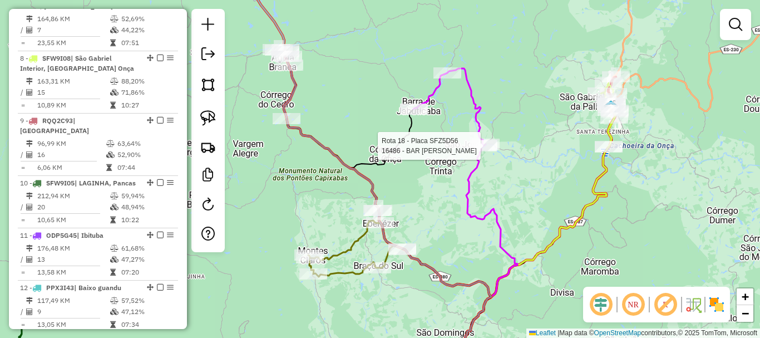
select select "**********"
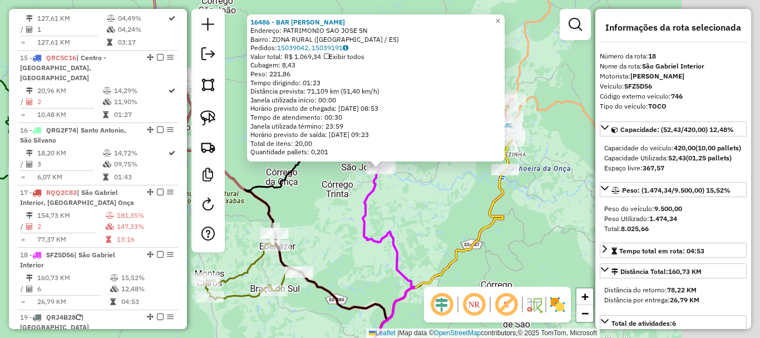
scroll to position [1474, 0]
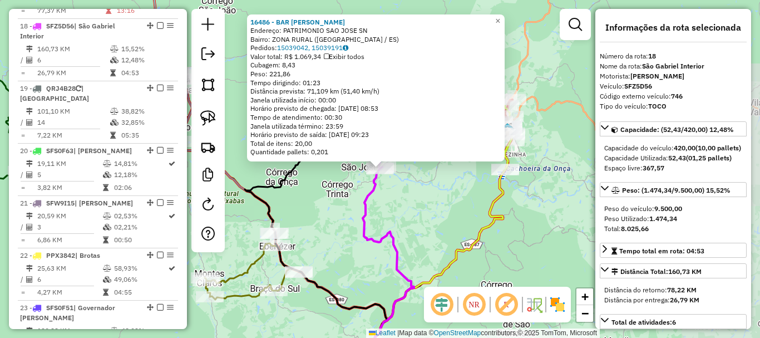
click at [431, 226] on div "16486 - BAR TAUBA LASCADA Endereço: PATRIMONIO SAO JOSE SN Bairro: ZONA RURAL (…" at bounding box center [380, 169] width 760 height 338
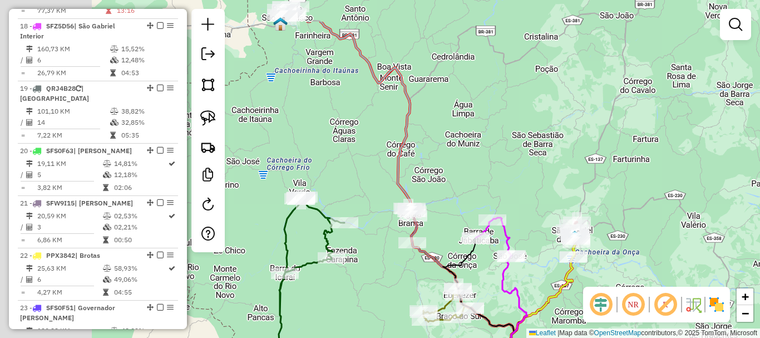
drag, startPoint x: 515, startPoint y: 192, endPoint x: 531, endPoint y: 194, distance: 16.2
click at [530, 194] on div "Janela de atendimento Grade de atendimento Capacidade Transportadoras Veículos …" at bounding box center [380, 169] width 760 height 338
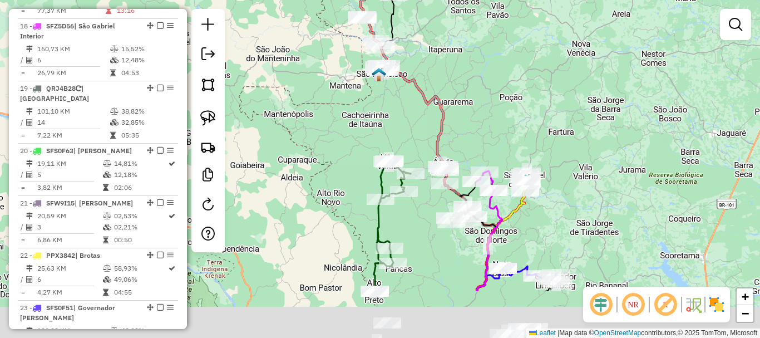
drag, startPoint x: 520, startPoint y: 172, endPoint x: 447, endPoint y: 37, distance: 154.1
click at [447, 37] on div "Janela de atendimento Grade de atendimento Capacidade Transportadoras Veículos …" at bounding box center [380, 169] width 760 height 338
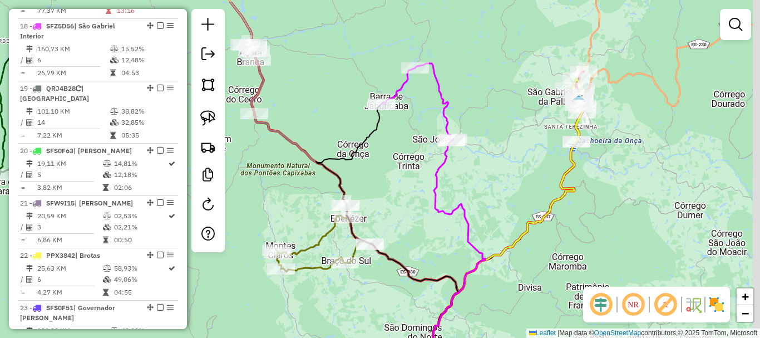
drag, startPoint x: 495, startPoint y: 87, endPoint x: 394, endPoint y: 127, distance: 108.2
click at [394, 127] on div "Janela de atendimento Grade de atendimento Capacidade Transportadoras Veículos …" at bounding box center [380, 169] width 760 height 338
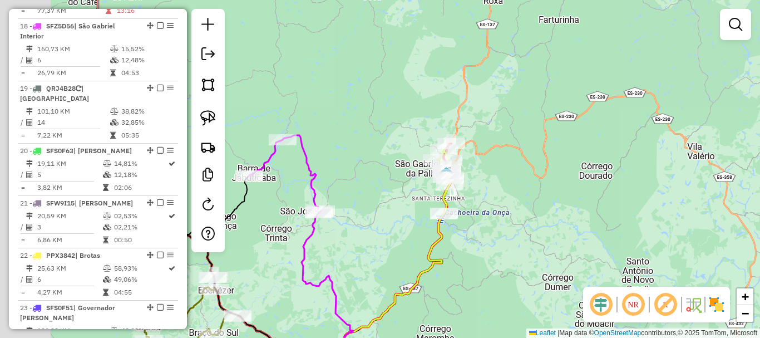
drag, startPoint x: 344, startPoint y: 179, endPoint x: 399, endPoint y: 179, distance: 55.1
click at [399, 179] on div "Janela de atendimento Grade de atendimento Capacidade Transportadoras Veículos …" at bounding box center [380, 169] width 760 height 338
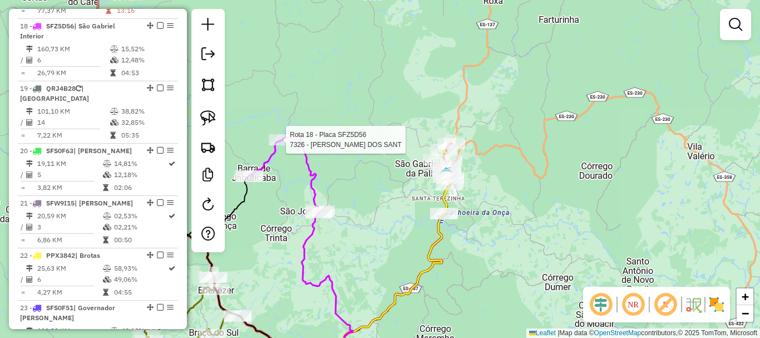
select select "**********"
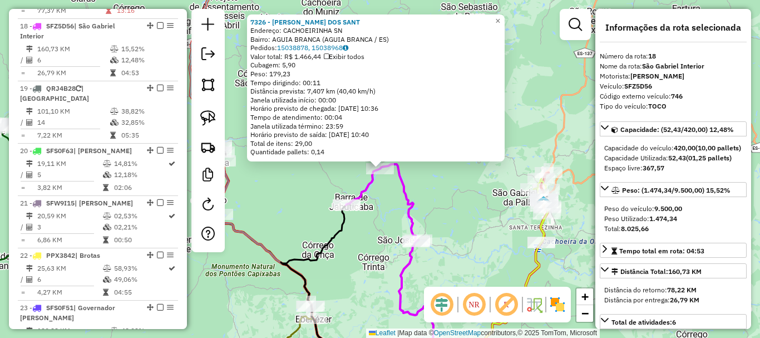
click at [482, 192] on div "7326 - JOAO BORGES DOS SANT Endereço: CACHOEIRINHA SN Bairro: AGUIA BRANCA (AGU…" at bounding box center [380, 169] width 760 height 338
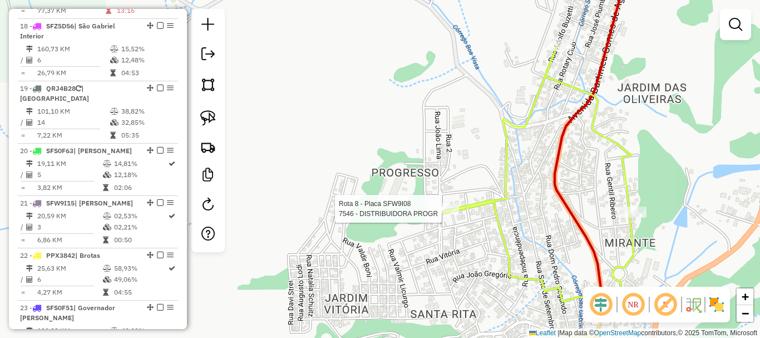
click at [458, 210] on icon at bounding box center [536, 208] width 195 height 327
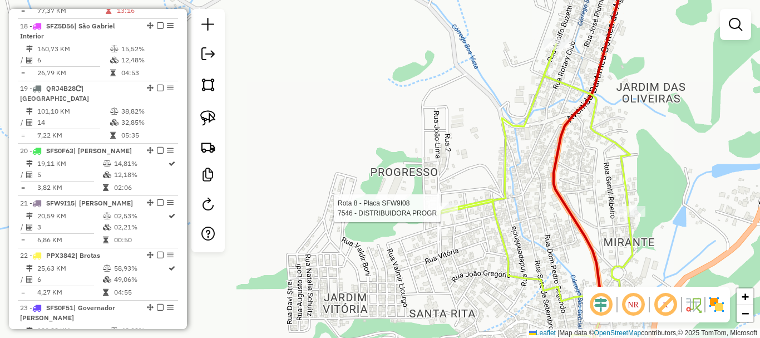
select select "**********"
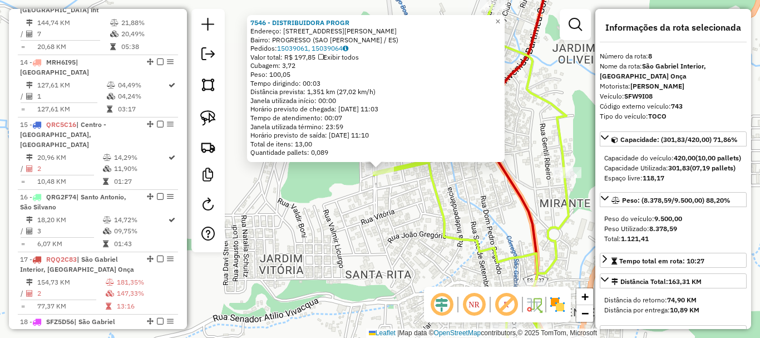
scroll to position [881, 0]
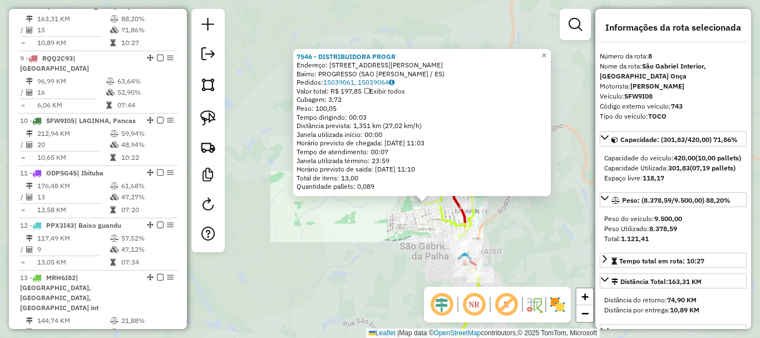
click at [433, 221] on div "7546 - DISTRIBUIDORA PROGR Endereço: AVENIDA VICTORIO PISKE 256 Bairro: PROGRES…" at bounding box center [380, 169] width 760 height 338
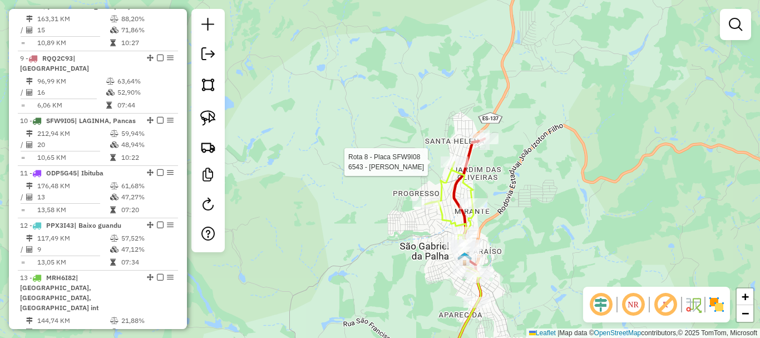
select select "**********"
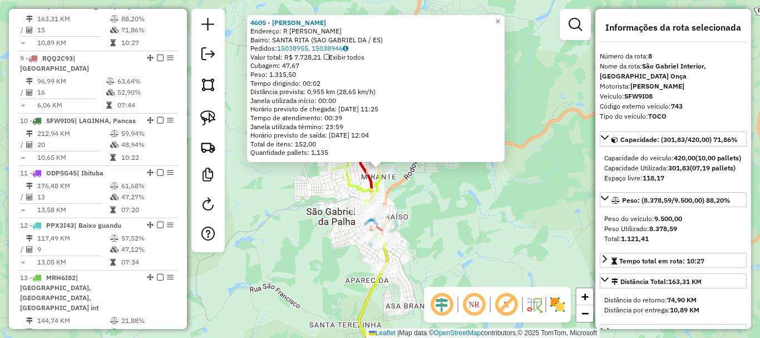
click at [407, 218] on div "4605 - FABIO JULIO RODRIGUE Endereço: R ANTONIO FELIX CORDEIRO SN Bairro: SANTA…" at bounding box center [380, 169] width 760 height 338
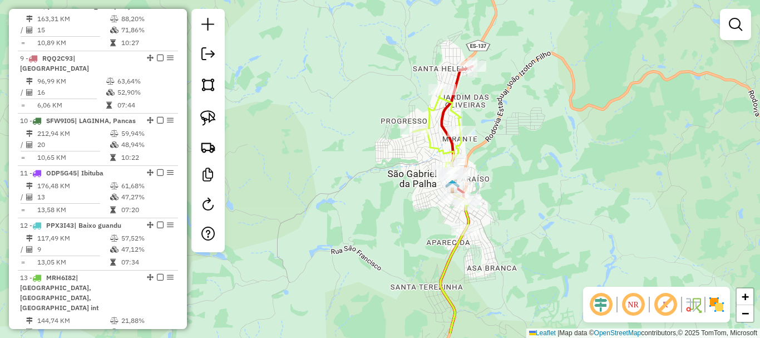
drag, startPoint x: 431, startPoint y: 218, endPoint x: 501, endPoint y: 184, distance: 77.4
click at [501, 184] on div "Janela de atendimento Grade de atendimento Capacidade Transportadoras Veículos …" at bounding box center [380, 169] width 760 height 338
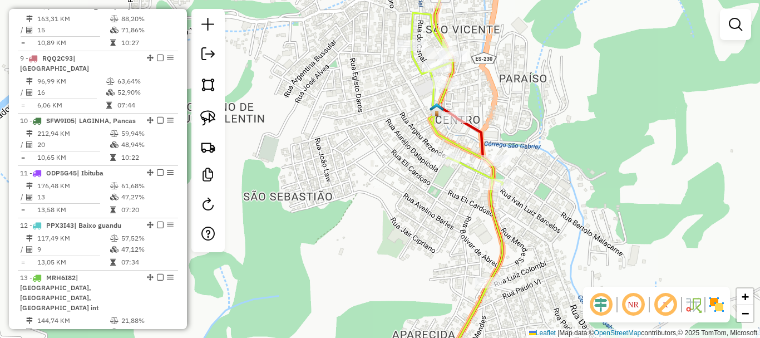
drag, startPoint x: 524, startPoint y: 199, endPoint x: 490, endPoint y: 83, distance: 120.7
click at [490, 83] on div "Rota 8 - Placa SFW9I08 8570 - EMPORIO DAS CARNES Janela de atendimento Grade de…" at bounding box center [380, 169] width 760 height 338
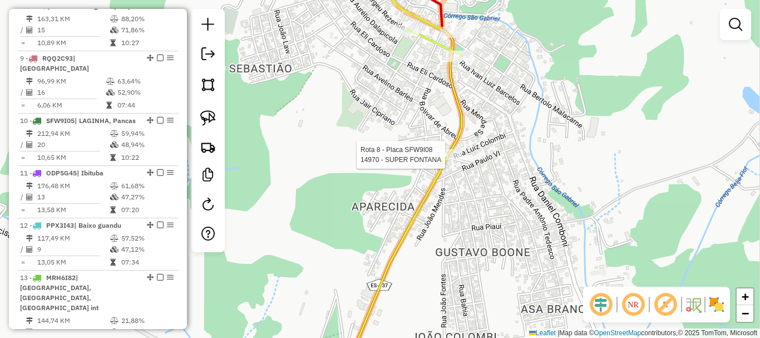
select select "**********"
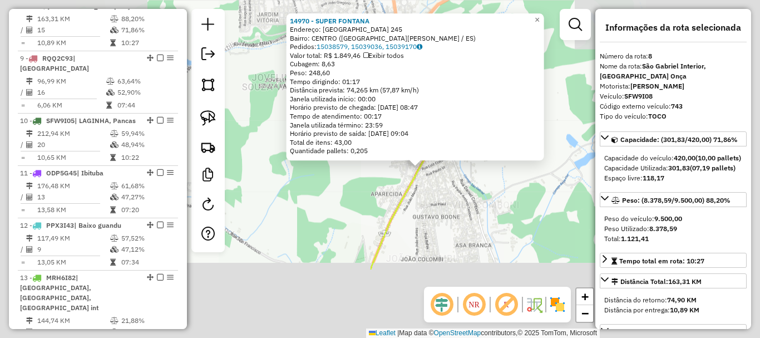
click at [462, 186] on div "14970 - SUPER FONTANA Endereço: VILA COMBONI 245 Bairro: CENTRO (SAO GABRIEL DA…" at bounding box center [380, 169] width 760 height 338
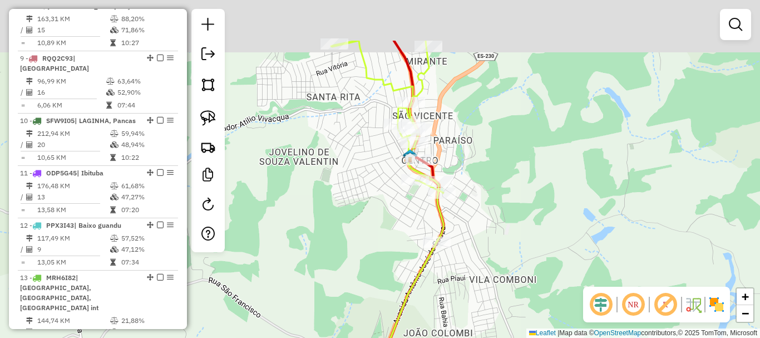
drag, startPoint x: 462, startPoint y: 172, endPoint x: 490, endPoint y: 298, distance: 128.8
click at [490, 298] on div "Janela de atendimento Grade de atendimento Capacidade Transportadoras Veículos …" at bounding box center [380, 169] width 760 height 338
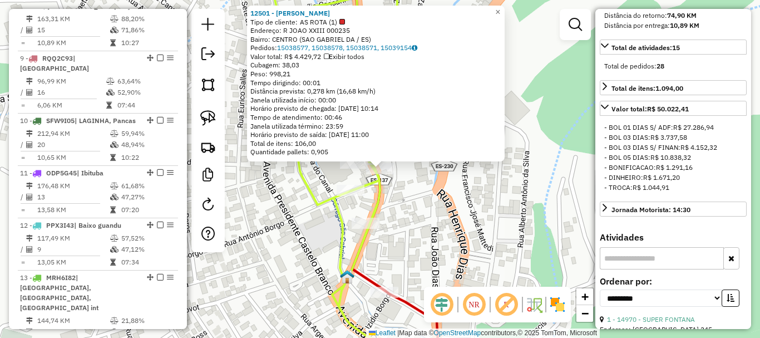
scroll to position [389, 0]
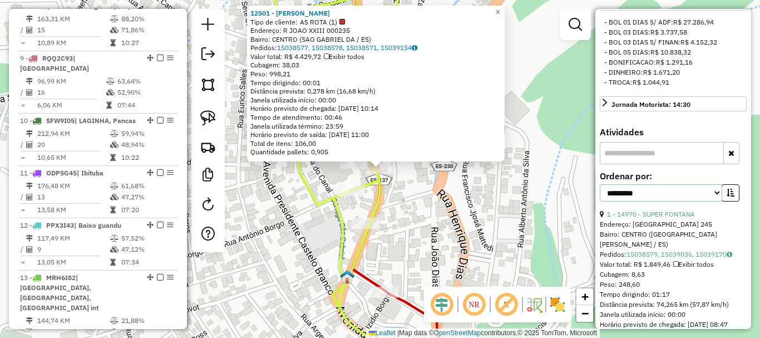
click at [653, 201] on select "**********" at bounding box center [661, 192] width 122 height 17
select select "*********"
click at [600, 201] on select "**********" at bounding box center [661, 192] width 122 height 17
click at [727, 196] on icon "button" at bounding box center [731, 193] width 8 height 8
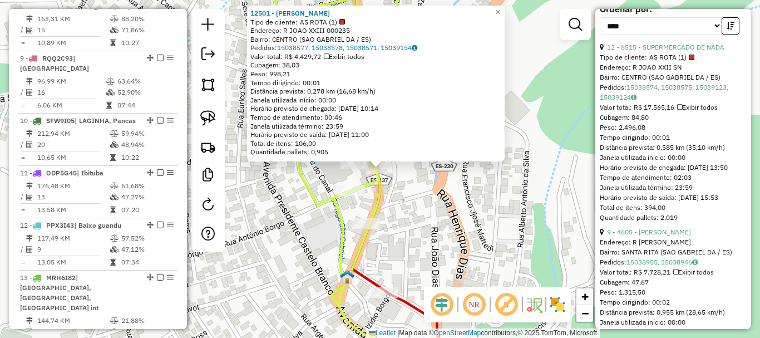
scroll to position [612, 0]
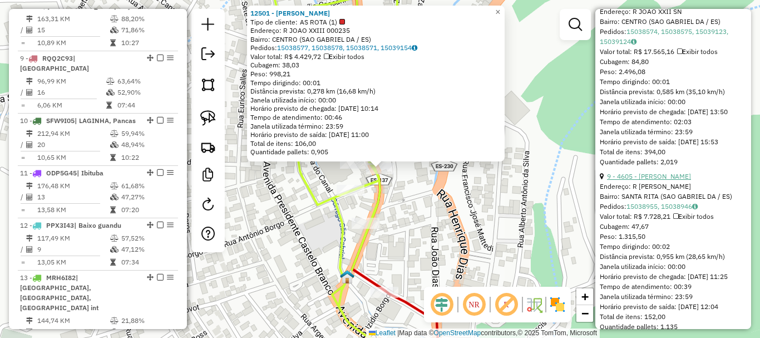
click at [653, 180] on link "9 - 4605 - FABIO JULIO RODRIGUE" at bounding box center [649, 176] width 84 height 8
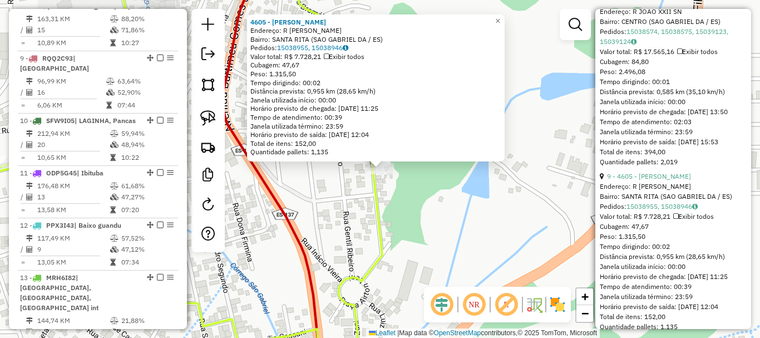
click at [458, 229] on div "4605 - FABIO JULIO RODRIGUE Endereço: R ANTONIO FELIX CORDEIRO SN Bairro: SANTA…" at bounding box center [380, 169] width 760 height 338
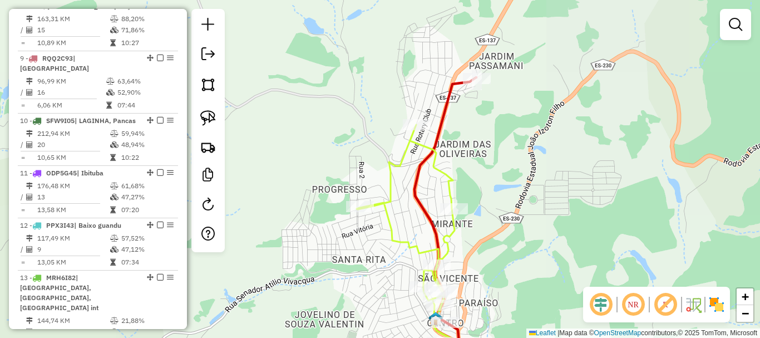
drag, startPoint x: 458, startPoint y: 229, endPoint x: 486, endPoint y: 219, distance: 29.4
click at [486, 219] on div "Janela de atendimento Grade de atendimento Capacidade Transportadoras Veículos …" at bounding box center [380, 169] width 760 height 338
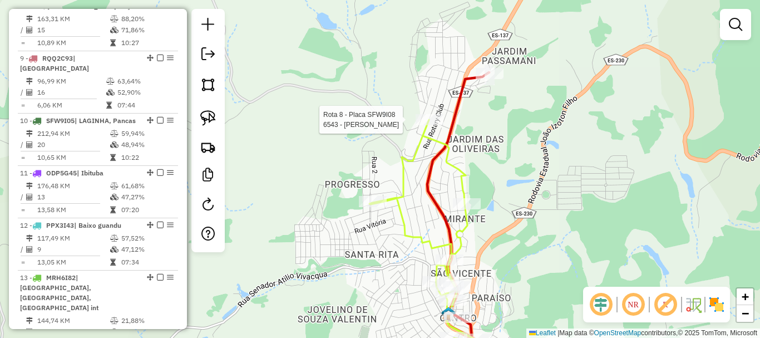
select select "*********"
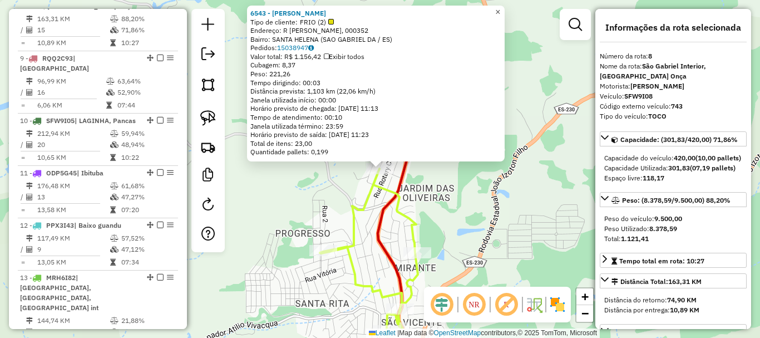
click at [500, 7] on span "×" at bounding box center [497, 11] width 5 height 9
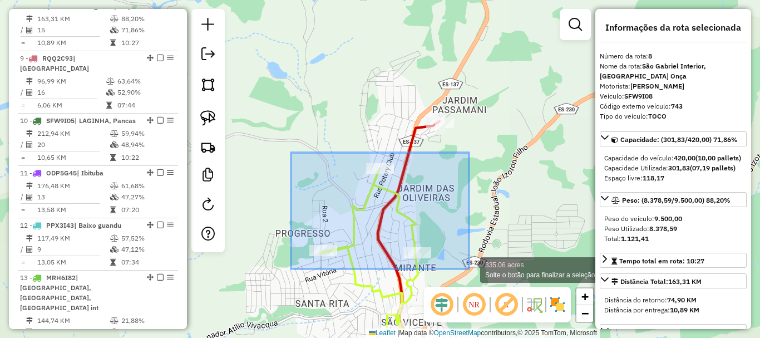
drag, startPoint x: 291, startPoint y: 152, endPoint x: 469, endPoint y: 269, distance: 212.6
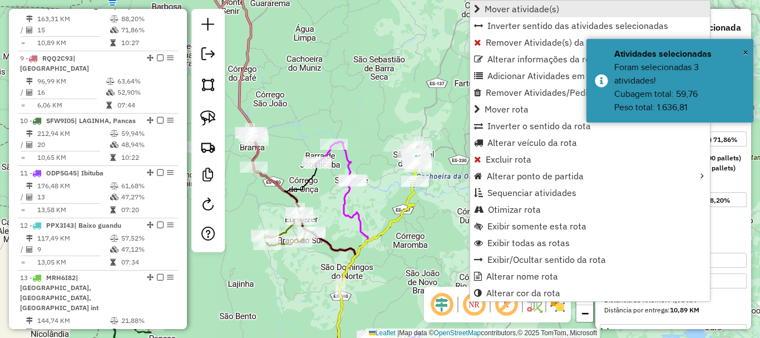
click at [500, 12] on span "Mover atividade(s)" at bounding box center [522, 8] width 75 height 9
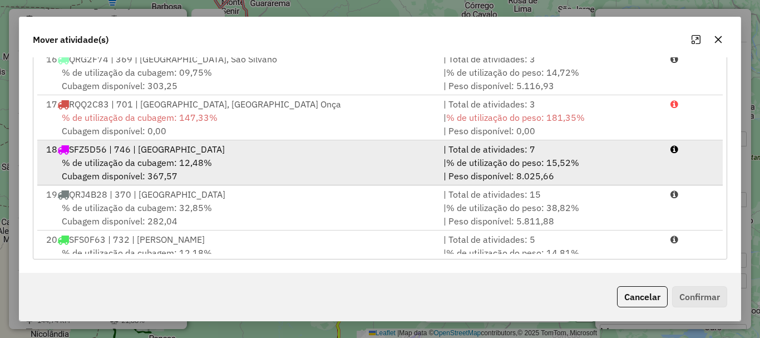
click at [101, 180] on div "% de utilização da cubagem: 12,48% Cubagem disponível: 367,57" at bounding box center [237, 169] width 397 height 27
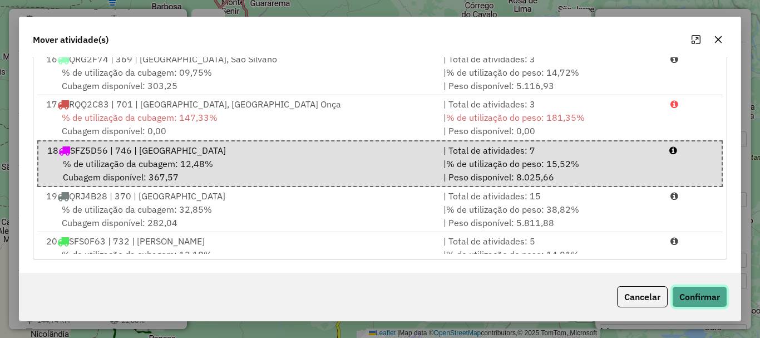
click at [693, 292] on button "Confirmar" at bounding box center [699, 296] width 55 height 21
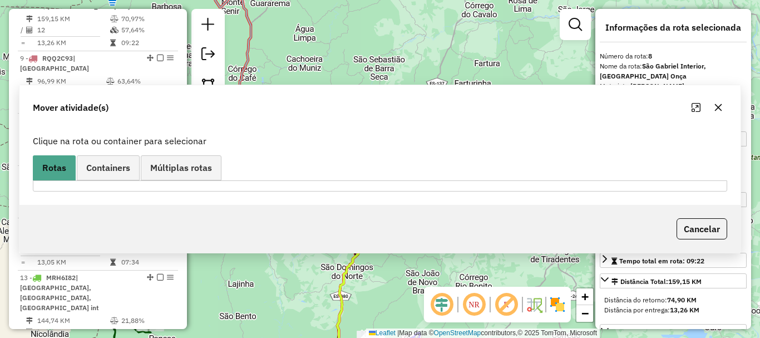
scroll to position [0, 0]
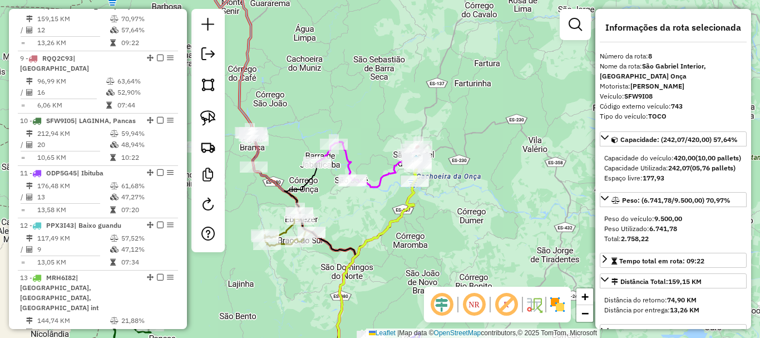
click at [343, 172] on icon at bounding box center [367, 164] width 100 height 45
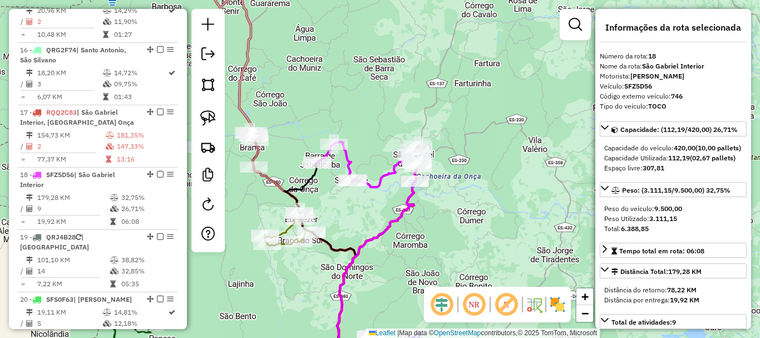
scroll to position [1474, 0]
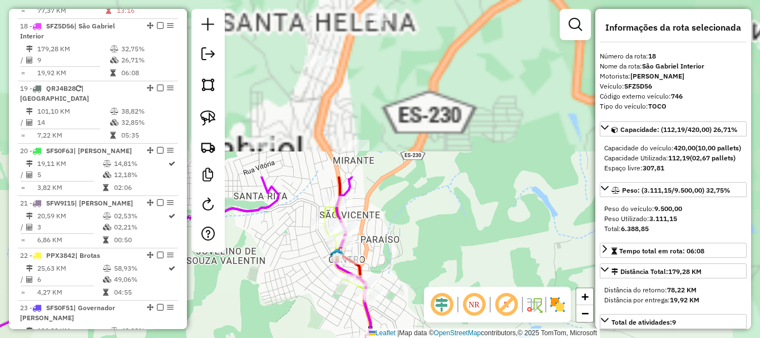
drag, startPoint x: 389, startPoint y: 68, endPoint x: 264, endPoint y: 279, distance: 246.0
click at [264, 279] on div "Janela de atendimento Grade de atendimento Capacidade Transportadoras Veículos …" at bounding box center [380, 169] width 760 height 338
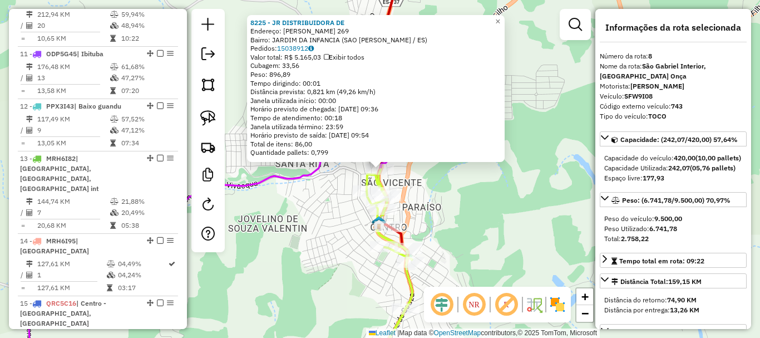
scroll to position [881, 0]
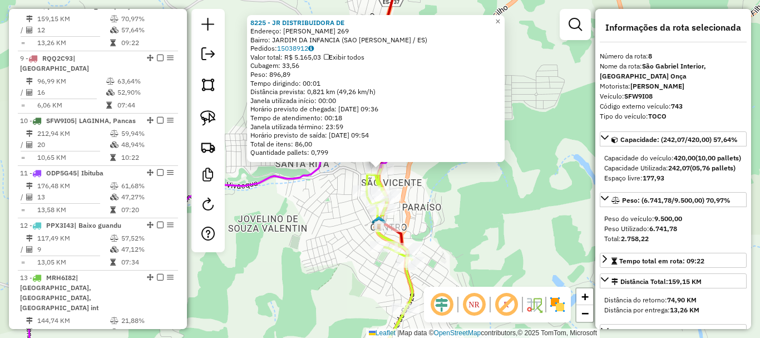
click at [443, 235] on div "Rota 17 - Placa RQQ2C83 14343 - DISTRIBUIDORA CARNES 8225 - JR DISTRIBUIDORA DE…" at bounding box center [380, 169] width 760 height 338
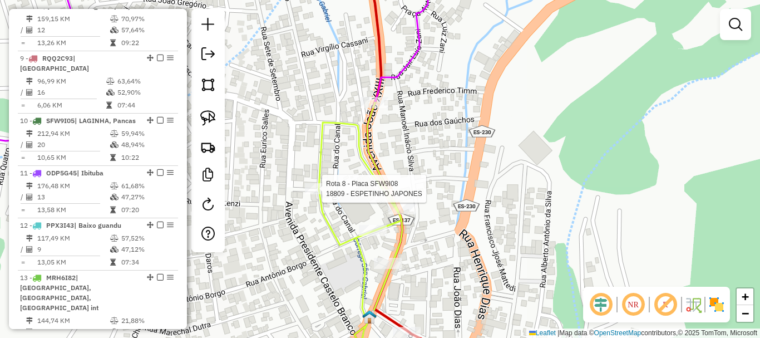
select select "*********"
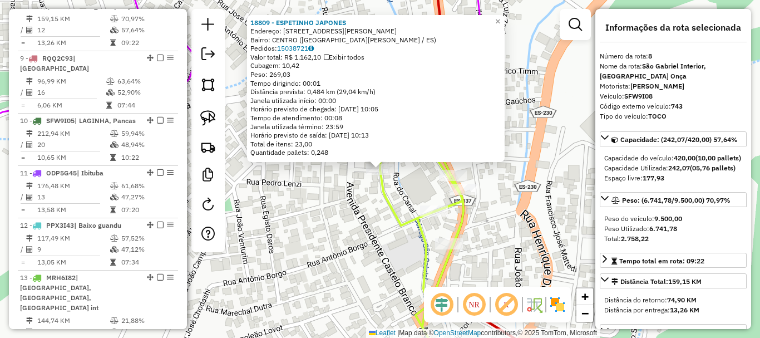
click at [341, 210] on div "18809 - ESPETINHO JAPONES Endereço: RUA DOUTOR FERNANDO SERRA 20 Bairro: CENTRO…" at bounding box center [380, 169] width 760 height 338
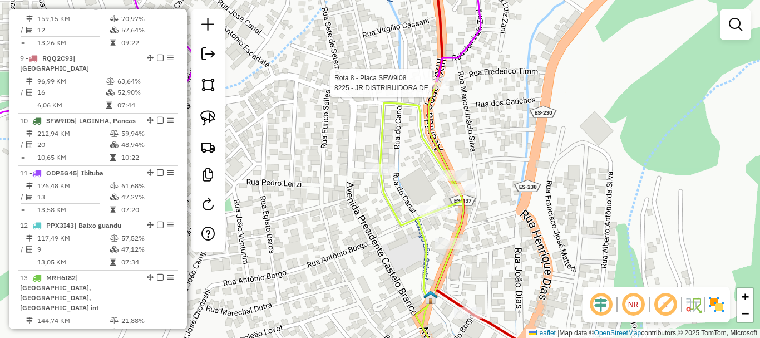
select select "*********"
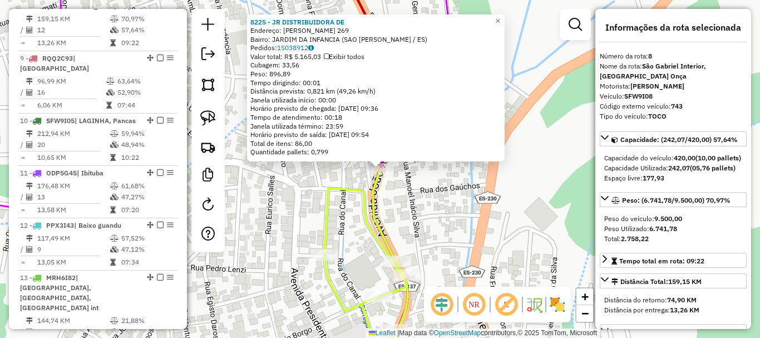
click at [429, 191] on div "8225 - JR DISTRIBUIDORA DE Endereço: BARTIMEU GOMES AGUIAR 269 Bairro: JARDIM D…" at bounding box center [380, 169] width 760 height 338
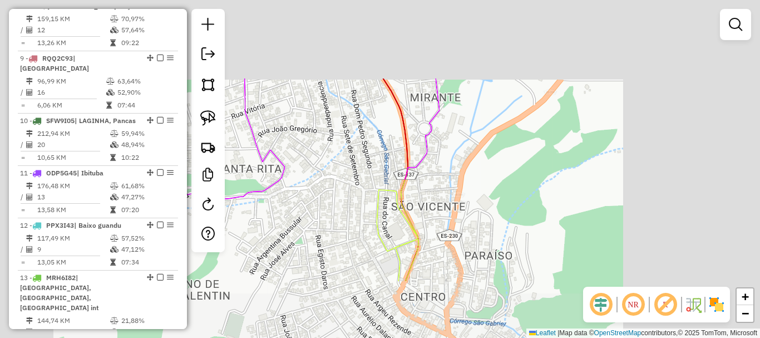
click at [429, 191] on div "Janela de atendimento Grade de atendimento Capacidade Transportadoras Veículos …" at bounding box center [380, 169] width 760 height 338
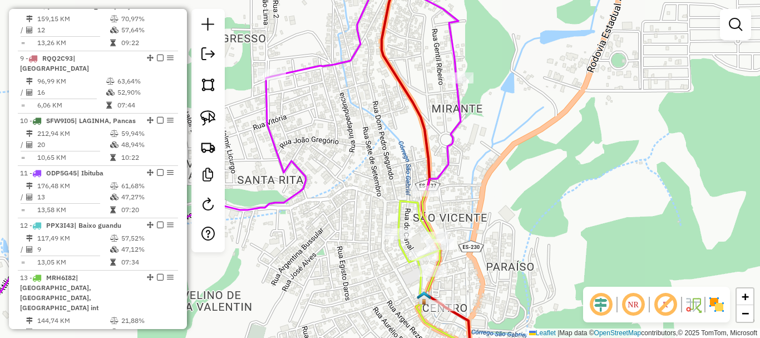
drag, startPoint x: 441, startPoint y: 184, endPoint x: 452, endPoint y: 196, distance: 16.5
click at [453, 196] on div "Janela de atendimento Grade de atendimento Capacidade Transportadoras Veículos …" at bounding box center [380, 169] width 760 height 338
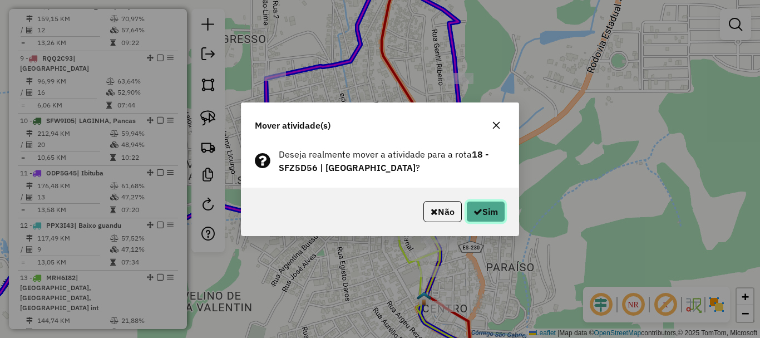
click at [481, 214] on button "Sim" at bounding box center [485, 211] width 39 height 21
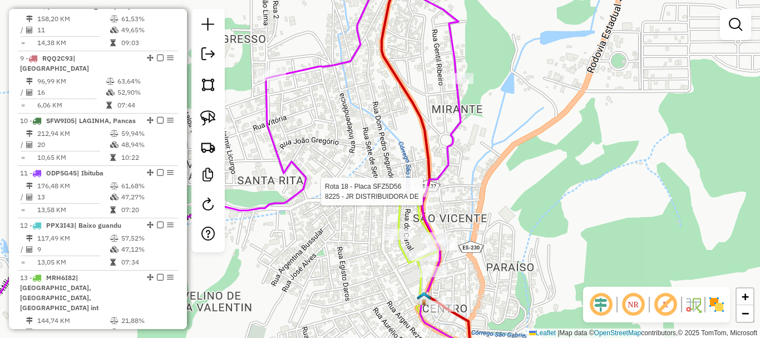
select select "*********"
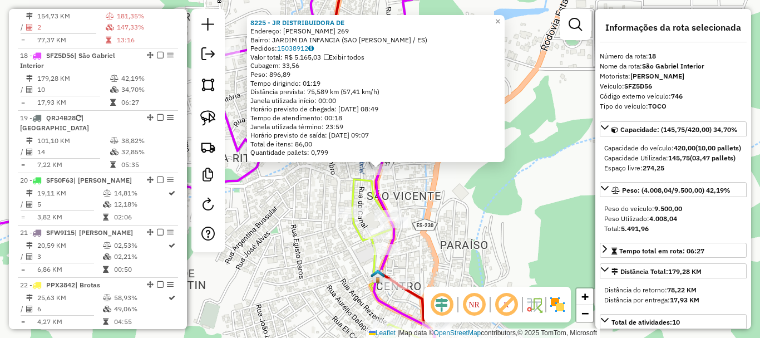
scroll to position [1474, 0]
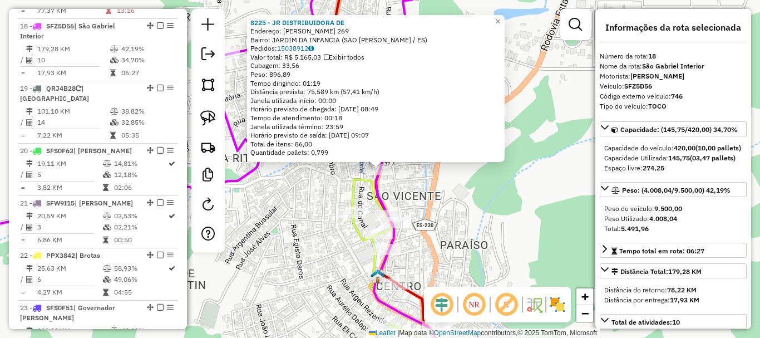
drag, startPoint x: 444, startPoint y: 223, endPoint x: 495, endPoint y: 229, distance: 51.0
click at [495, 229] on div "8225 - JR DISTRIBUIDORA DE Endereço: BARTIMEU GOMES AGUIAR 269 Bairro: JARDIM D…" at bounding box center [380, 169] width 760 height 338
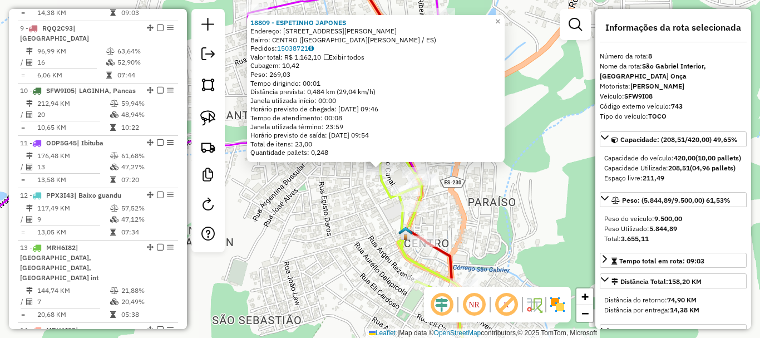
scroll to position [881, 0]
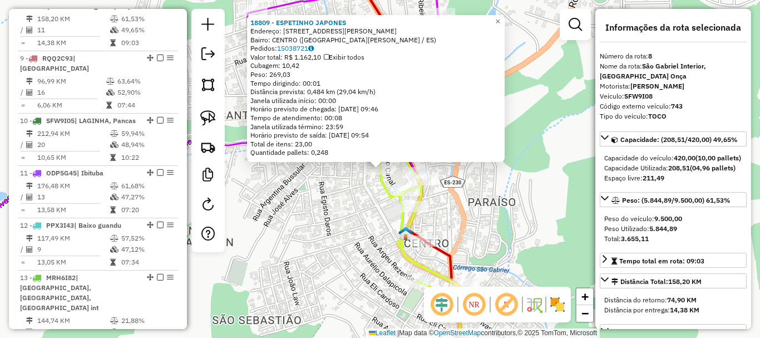
click at [360, 236] on div "18809 - ESPETINHO JAPONES Endereço: RUA DOUTOR FERNANDO SERRA 20 Bairro: CENTRO…" at bounding box center [380, 169] width 760 height 338
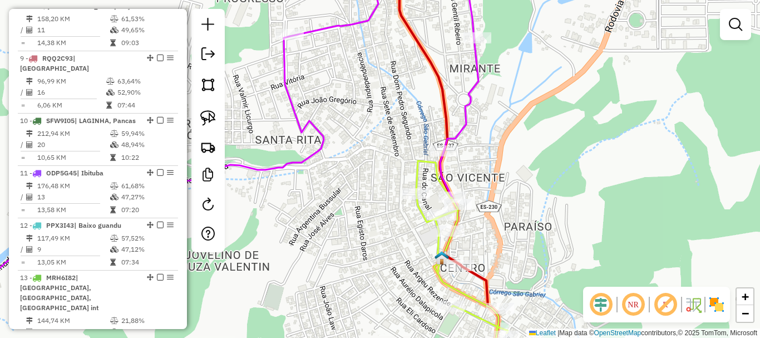
drag, startPoint x: 361, startPoint y: 207, endPoint x: 404, endPoint y: 233, distance: 49.9
click at [402, 233] on div "Janela de atendimento Grade de atendimento Capacidade Transportadoras Veículos …" at bounding box center [380, 169] width 760 height 338
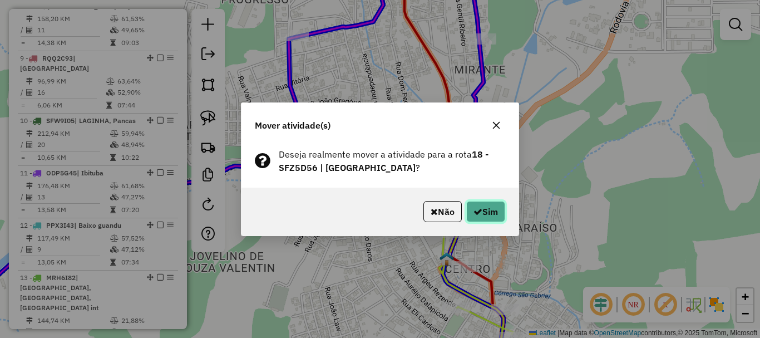
click at [475, 203] on button "Sim" at bounding box center [485, 211] width 39 height 21
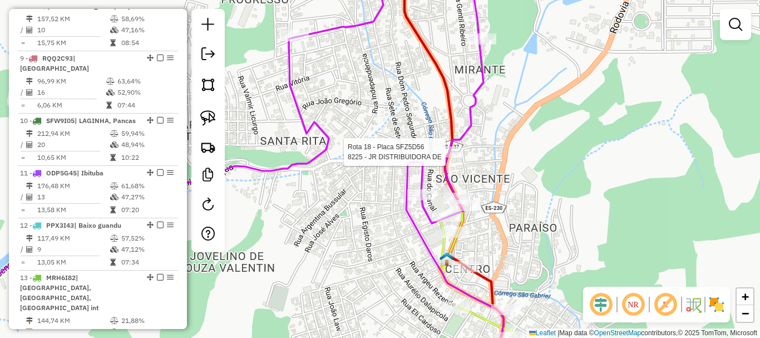
select select "*********"
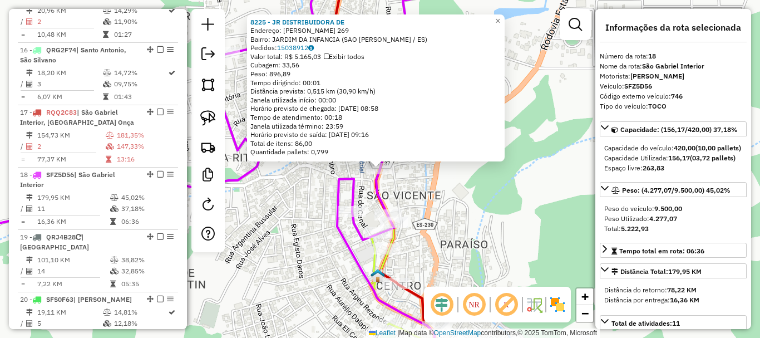
scroll to position [1474, 0]
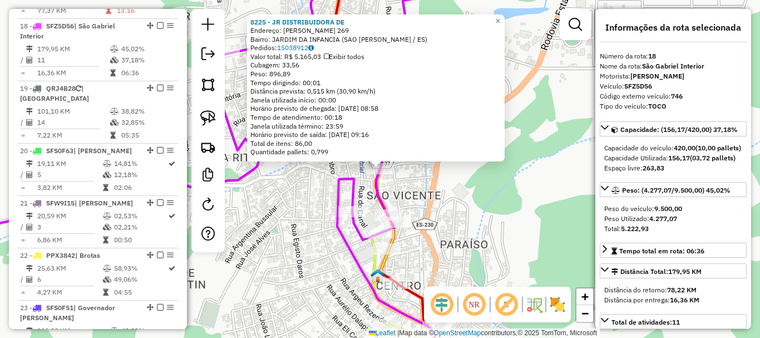
click at [461, 219] on div "8225 - JR DISTRIBUIDORA DE Endereço: BARTIMEU GOMES AGUIAR 269 Bairro: JARDIM D…" at bounding box center [380, 169] width 760 height 338
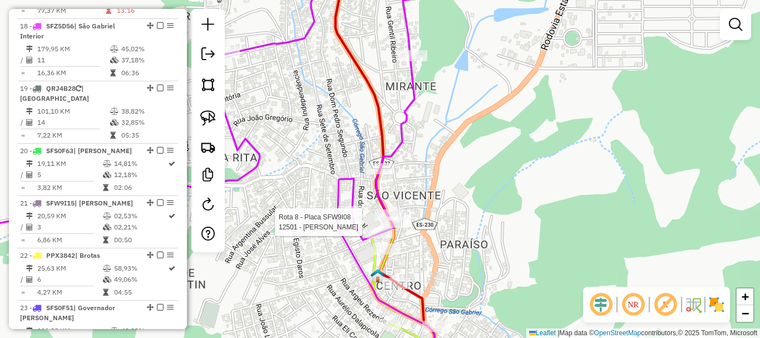
select select "*********"
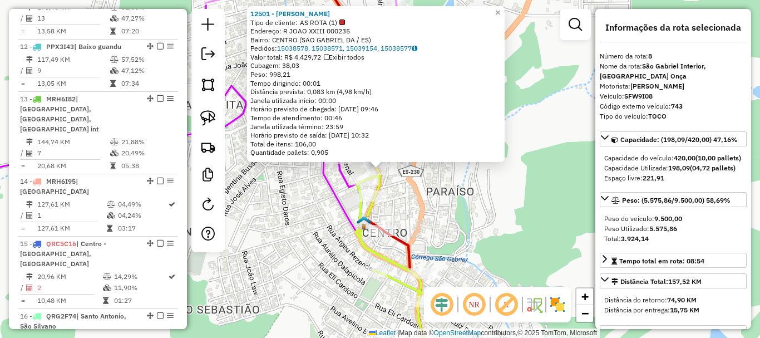
scroll to position [881, 0]
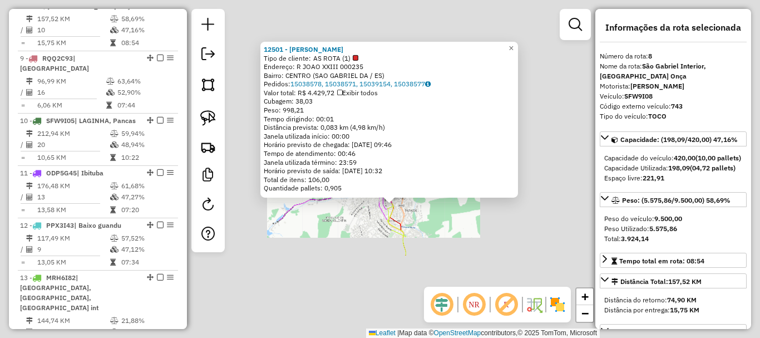
click at [433, 265] on div "12501 - ROBERTO CARLOS PESSI Tipo de cliente: AS ROTA (1) Endereço: R JOAO XXII…" at bounding box center [380, 169] width 760 height 338
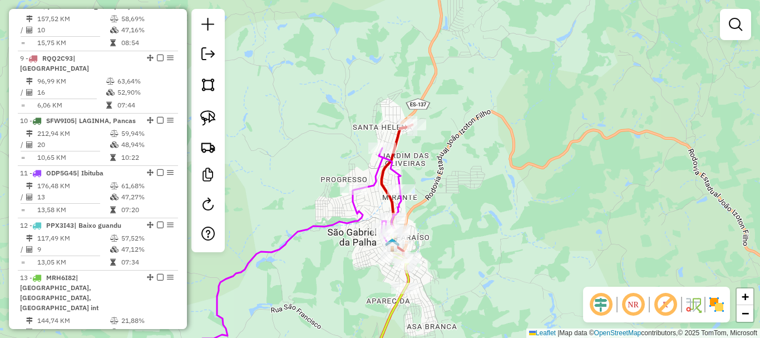
click at [465, 241] on div "Janela de atendimento Grade de atendimento Capacidade Transportadoras Veículos …" at bounding box center [380, 169] width 760 height 338
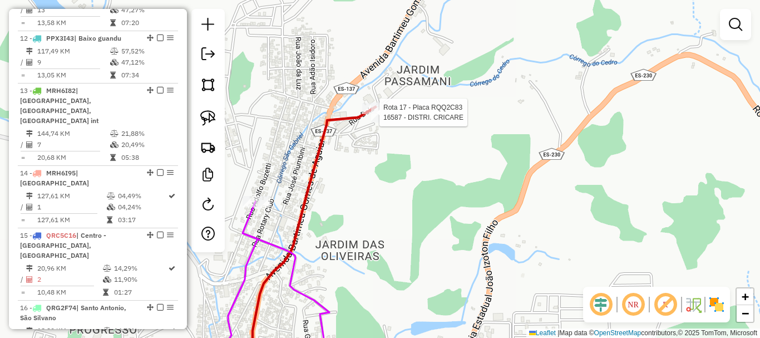
select select "*********"
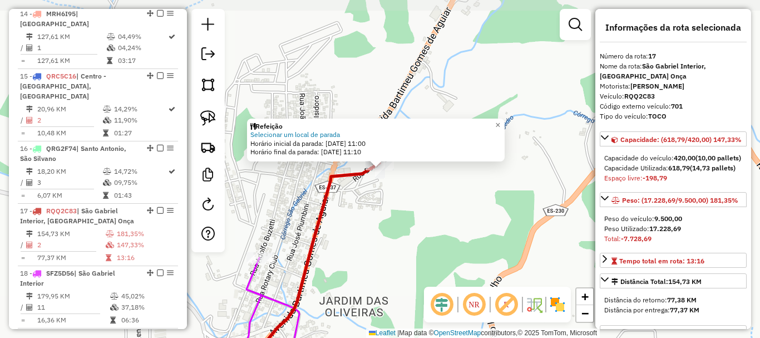
scroll to position [1411, 0]
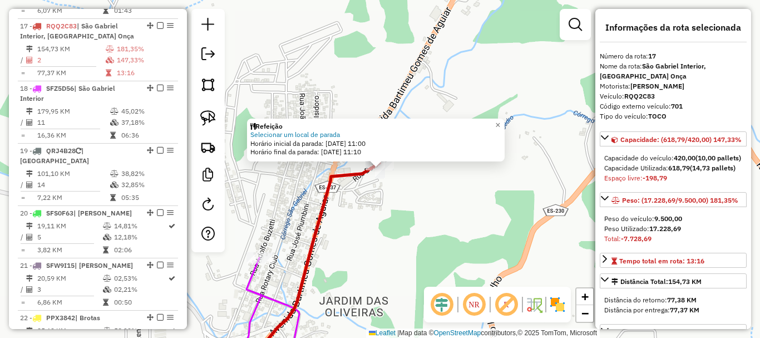
drag, startPoint x: 462, startPoint y: 9, endPoint x: 462, endPoint y: -2, distance: 11.1
click at [462, 0] on html "Aguarde... Pop-up bloqueado! Seu navegador bloqueou automáticamente a abertura …" at bounding box center [380, 169] width 760 height 338
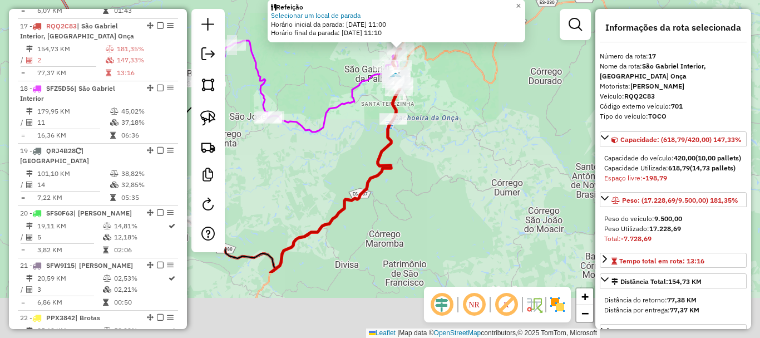
drag, startPoint x: 477, startPoint y: 210, endPoint x: 461, endPoint y: 70, distance: 141.1
click at [461, 71] on div "Refeição Selecionar um local de parada Horário inicial da parada: 16/08/2025 11…" at bounding box center [380, 169] width 760 height 338
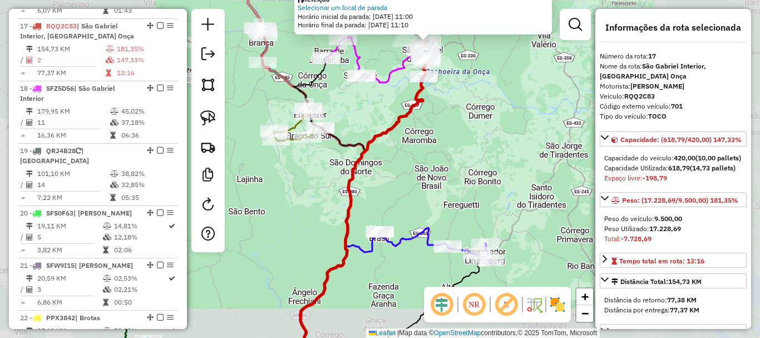
click at [471, 163] on div "Refeição Selecionar um local de parada Horário inicial da parada: 16/08/2025 11…" at bounding box center [380, 169] width 760 height 338
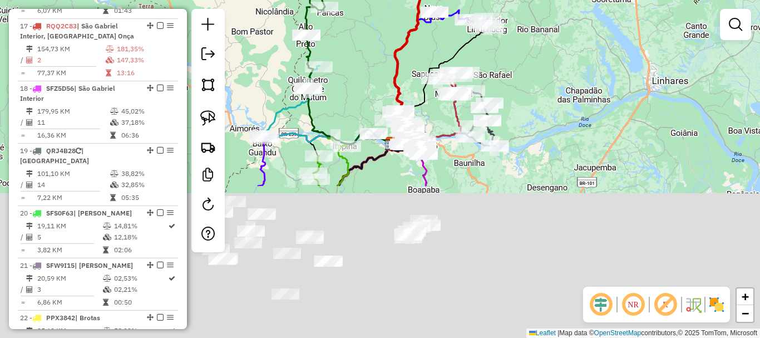
drag, startPoint x: 542, startPoint y: 181, endPoint x: 522, endPoint y: 56, distance: 126.8
click at [544, 43] on div "Janela de atendimento Grade de atendimento Capacidade Transportadoras Veículos …" at bounding box center [380, 169] width 760 height 338
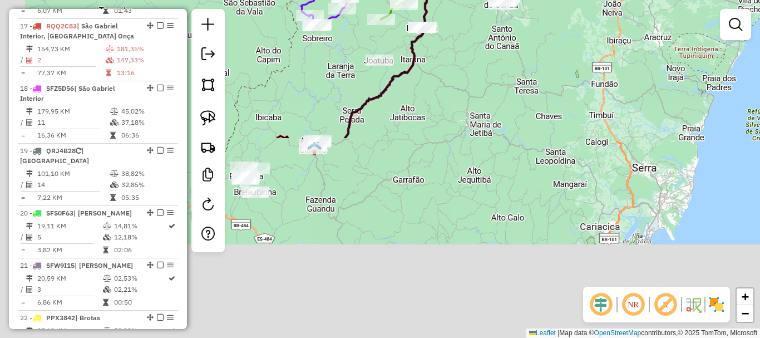
drag, startPoint x: 394, startPoint y: 203, endPoint x: 461, endPoint y: 12, distance: 202.3
click at [461, 12] on div "Janela de atendimento Grade de atendimento Capacidade Transportadoras Veículos …" at bounding box center [380, 169] width 760 height 338
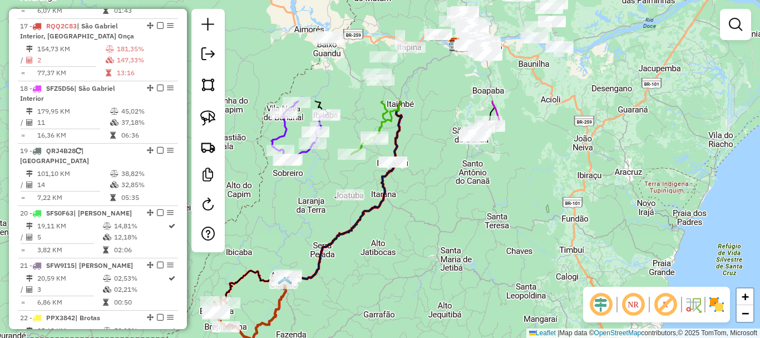
drag, startPoint x: 460, startPoint y: 86, endPoint x: 432, endPoint y: 185, distance: 102.7
click at [432, 185] on div "Janela de atendimento Grade de atendimento Capacidade Transportadoras Veículos …" at bounding box center [380, 169] width 760 height 338
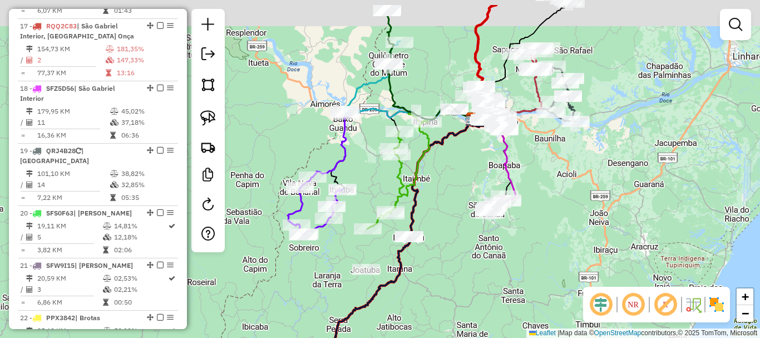
drag, startPoint x: 487, startPoint y: 125, endPoint x: 394, endPoint y: 214, distance: 129.5
click at [394, 214] on div "Janela de atendimento Grade de atendimento Capacidade Transportadoras Veículos …" at bounding box center [380, 169] width 760 height 338
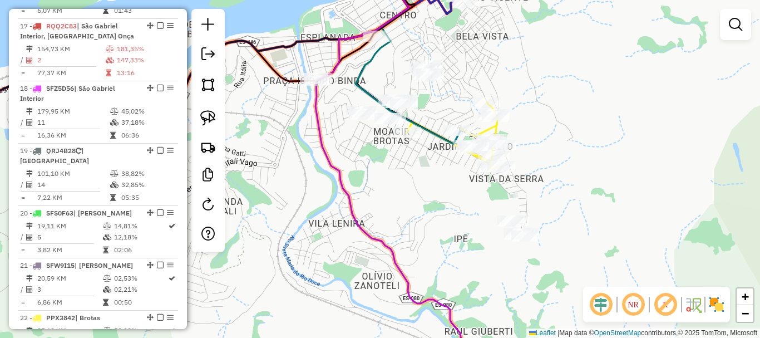
drag, startPoint x: 428, startPoint y: 186, endPoint x: 418, endPoint y: 190, distance: 11.0
click at [418, 190] on div "Janela de atendimento Grade de atendimento Capacidade Transportadoras Veículos …" at bounding box center [380, 169] width 760 height 338
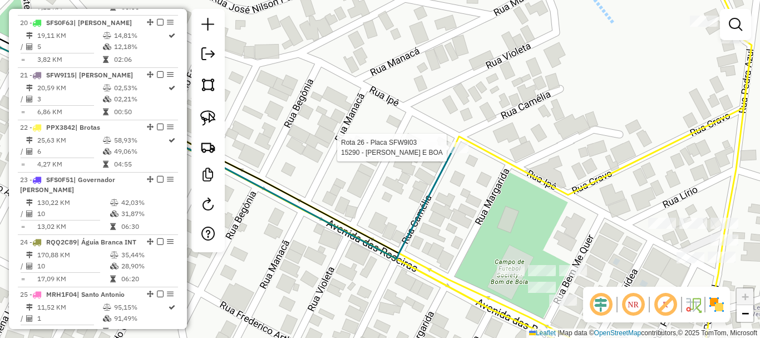
select select "*********"
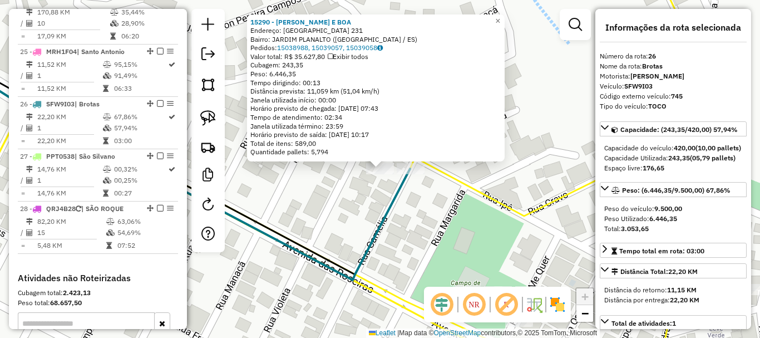
scroll to position [1952, 0]
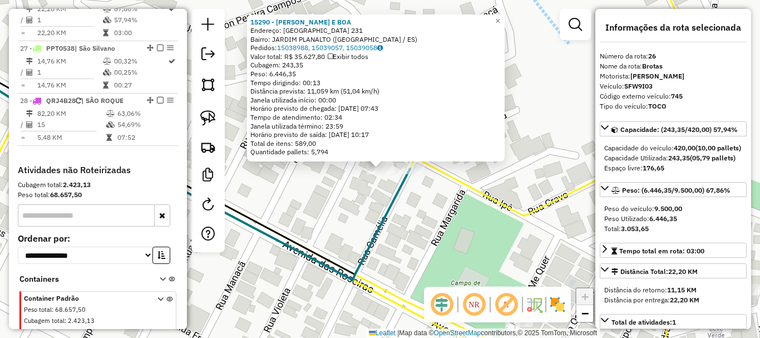
click at [434, 196] on div "15290 - ROSSINI E BOA Endereço: CAMELIA 231 Bairro: JARDIM PLANALTO (COLATINA /…" at bounding box center [380, 169] width 760 height 338
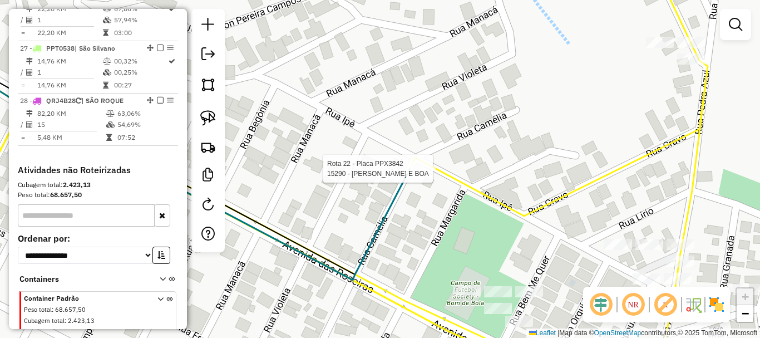
select select "*********"
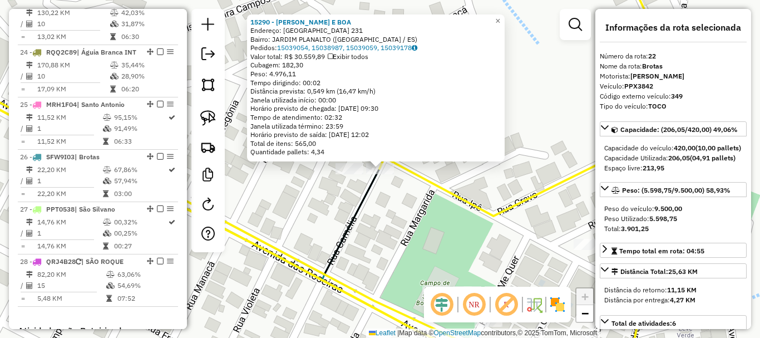
scroll to position [1723, 0]
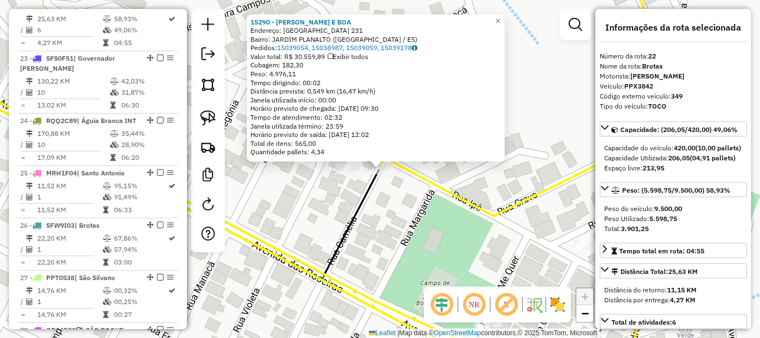
click at [414, 197] on div "15290 - ROSSINI E BOA Endereço: CAMELIA 231 Bairro: JARDIM PLANALTO (COLATINA /…" at bounding box center [380, 169] width 760 height 338
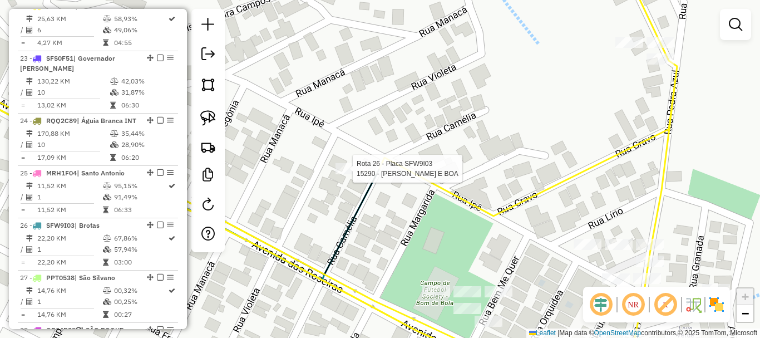
select select "*********"
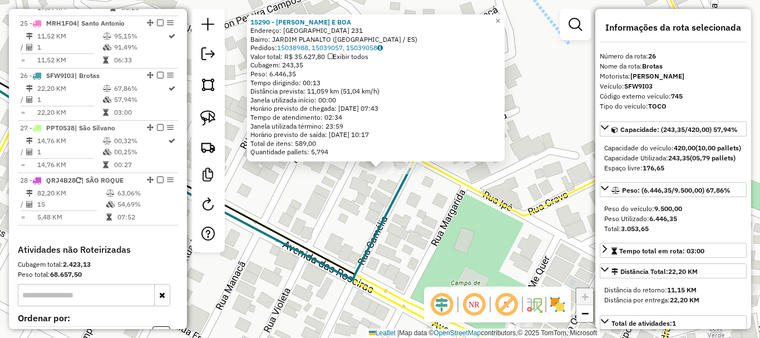
scroll to position [1952, 0]
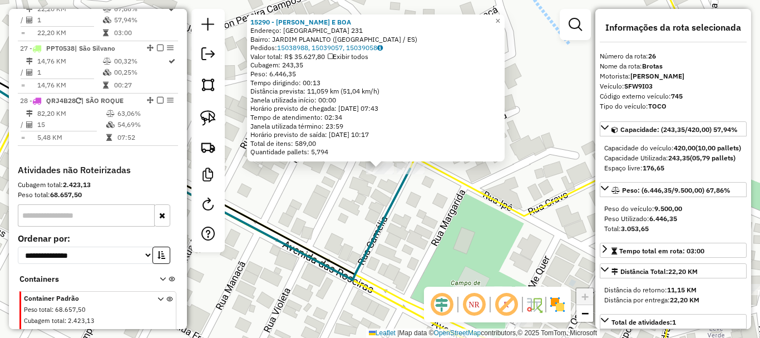
click at [442, 207] on div "15290 - ROSSINI E BOA Endereço: CAMELIA 231 Bairro: JARDIM PLANALTO (COLATINA /…" at bounding box center [380, 169] width 760 height 338
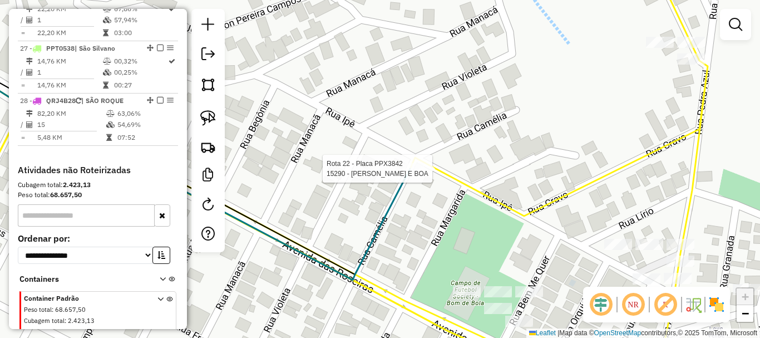
select select "*********"
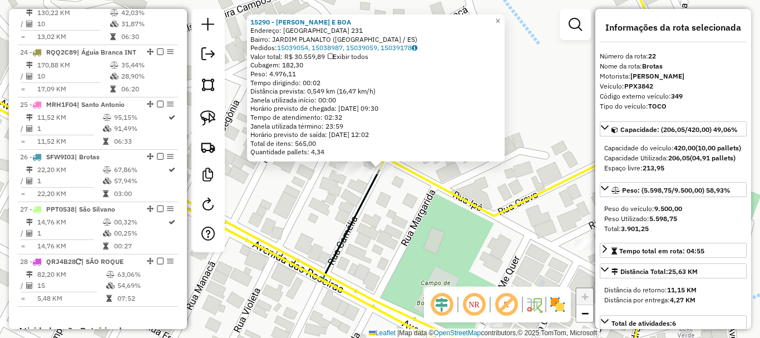
scroll to position [1723, 0]
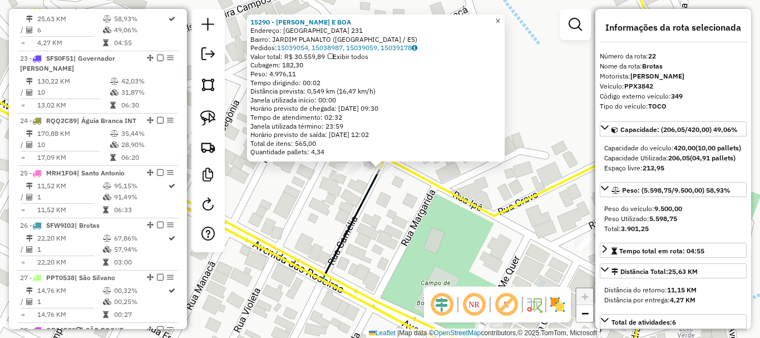
click at [500, 16] on span "×" at bounding box center [497, 20] width 5 height 9
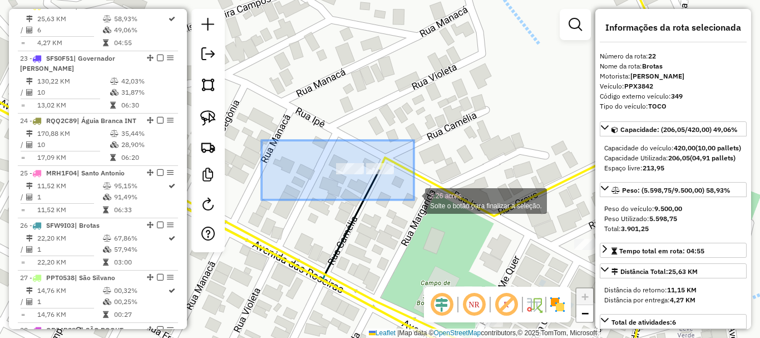
drag, startPoint x: 261, startPoint y: 140, endPoint x: 419, endPoint y: 200, distance: 168.3
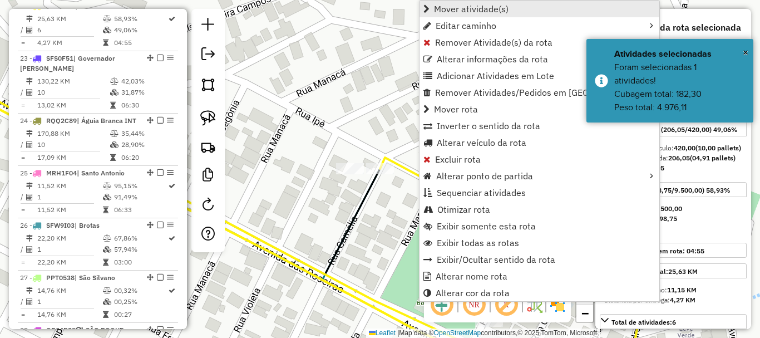
click at [481, 9] on span "Mover atividade(s)" at bounding box center [471, 8] width 75 height 9
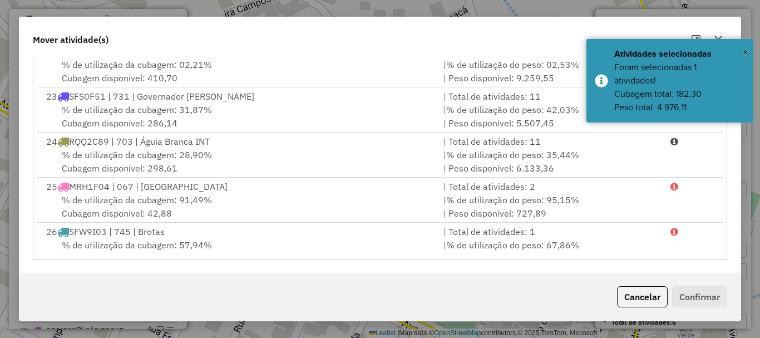
scroll to position [994, 0]
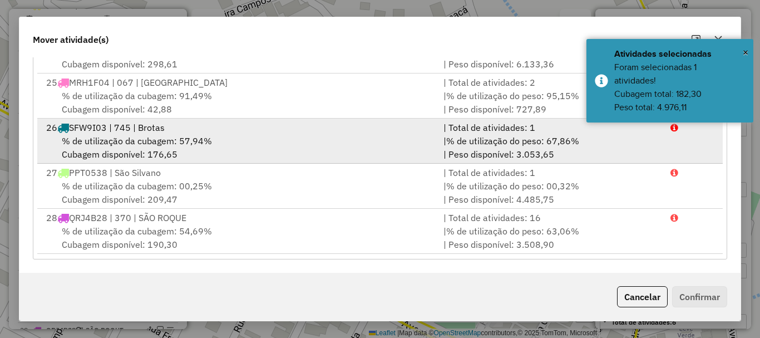
click at [112, 147] on div "% de utilização da cubagem: 57,94% Cubagem disponível: 176,65" at bounding box center [237, 147] width 397 height 27
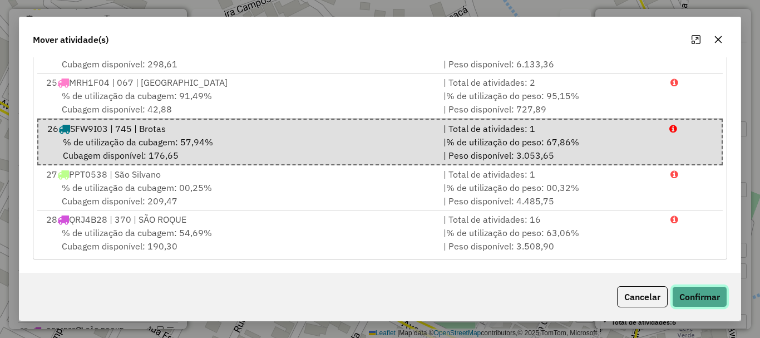
click at [693, 294] on button "Confirmar" at bounding box center [699, 296] width 55 height 21
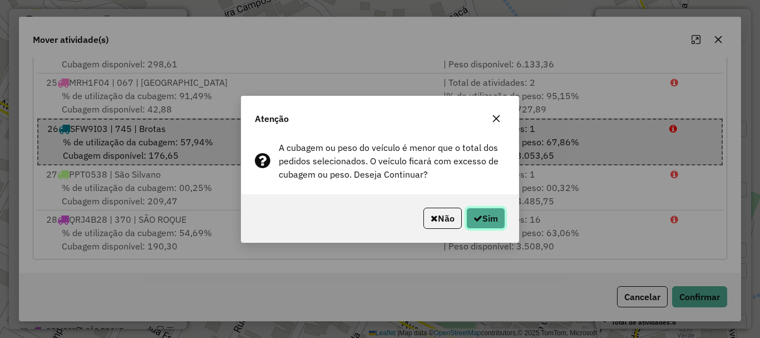
click at [491, 217] on button "Sim" at bounding box center [485, 218] width 39 height 21
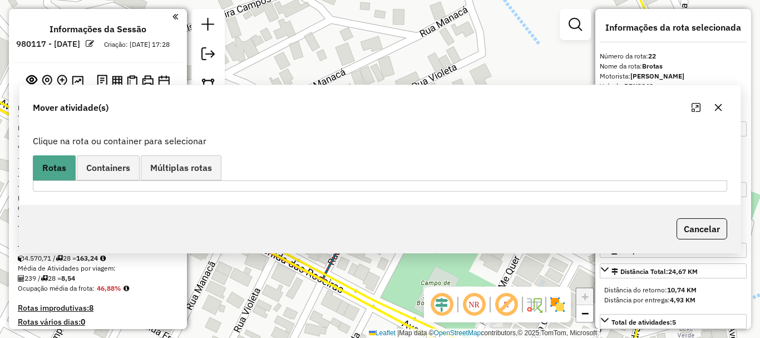
select select "*********"
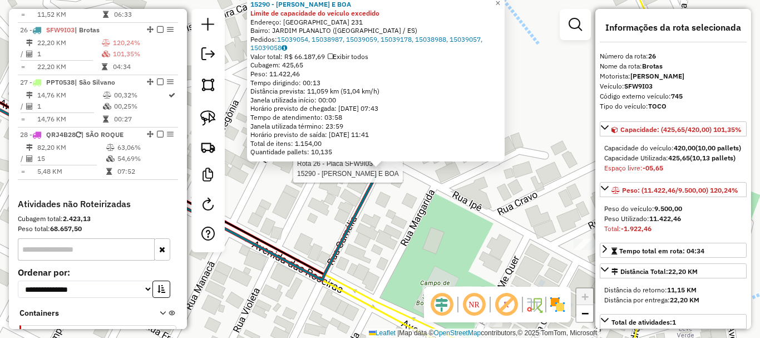
scroll to position [1952, 0]
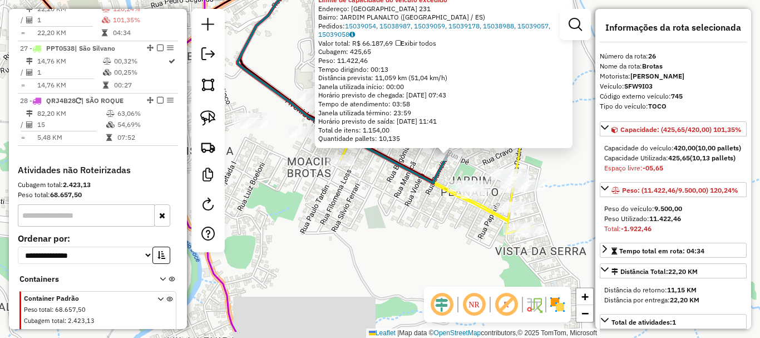
drag, startPoint x: 368, startPoint y: 240, endPoint x: 390, endPoint y: 201, distance: 45.1
click at [390, 201] on div "15290 - [PERSON_NAME] E BOA Limite de capacidade do veículo excedido Endereço: …" at bounding box center [380, 169] width 760 height 338
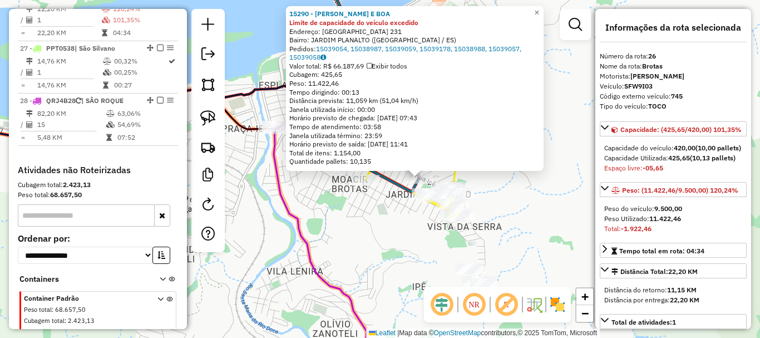
click at [390, 201] on div "15290 - [PERSON_NAME] E BOA Limite de capacidade do veículo excedido Endereço: …" at bounding box center [380, 169] width 760 height 338
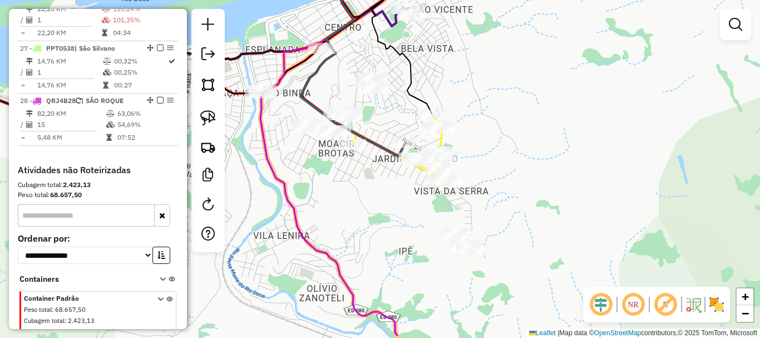
drag, startPoint x: 393, startPoint y: 208, endPoint x: 388, endPoint y: 204, distance: 6.0
click at [389, 204] on div "Janela de atendimento Grade de atendimento Capacidade Transportadoras Veículos …" at bounding box center [380, 169] width 760 height 338
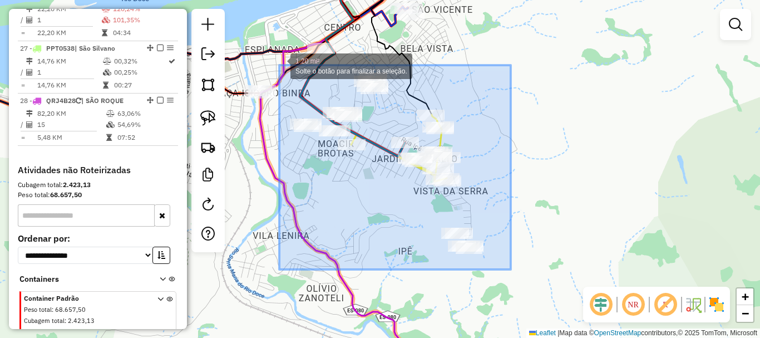
drag, startPoint x: 511, startPoint y: 269, endPoint x: 281, endPoint y: 65, distance: 307.3
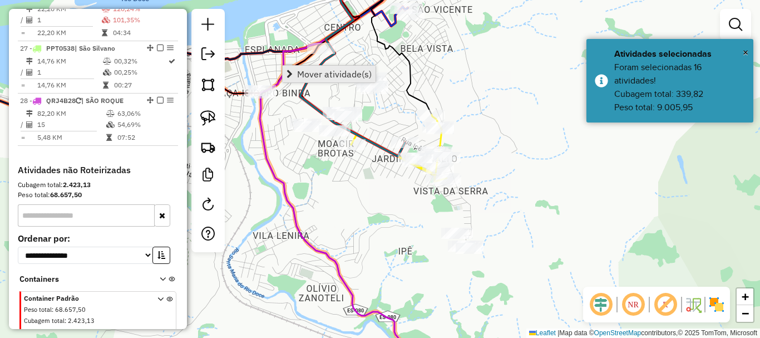
click at [359, 73] on span "Mover atividade(s)" at bounding box center [334, 74] width 75 height 9
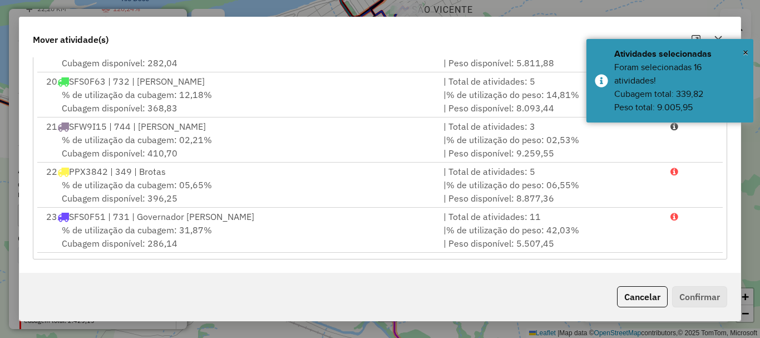
scroll to position [834, 0]
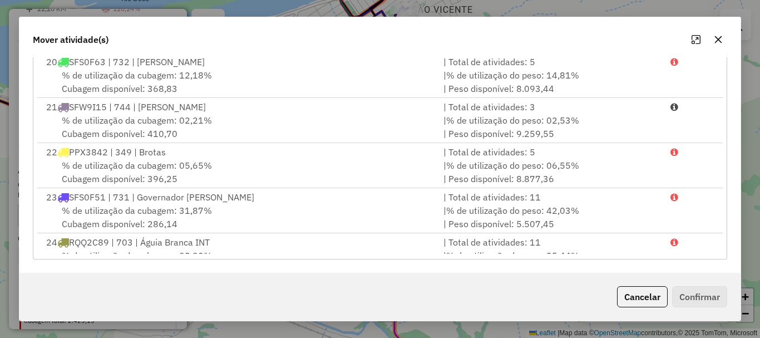
click at [126, 175] on div "% de utilização da cubagem: 05,65% Cubagem disponível: 396,25" at bounding box center [237, 172] width 397 height 27
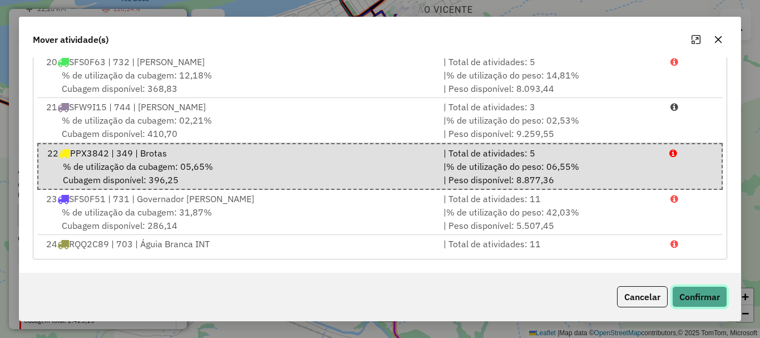
click at [706, 292] on button "Confirmar" at bounding box center [699, 296] width 55 height 21
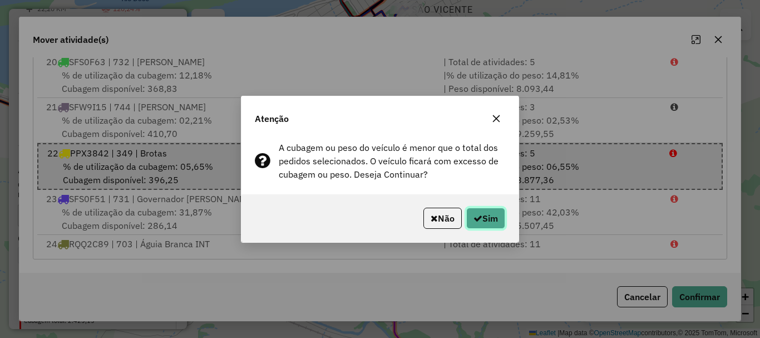
click at [485, 213] on button "Sim" at bounding box center [485, 218] width 39 height 21
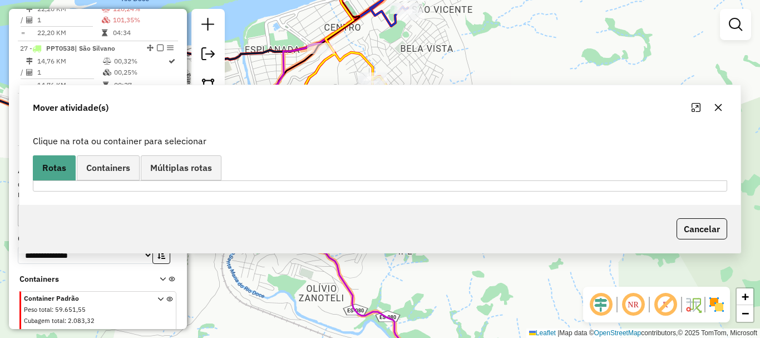
scroll to position [0, 0]
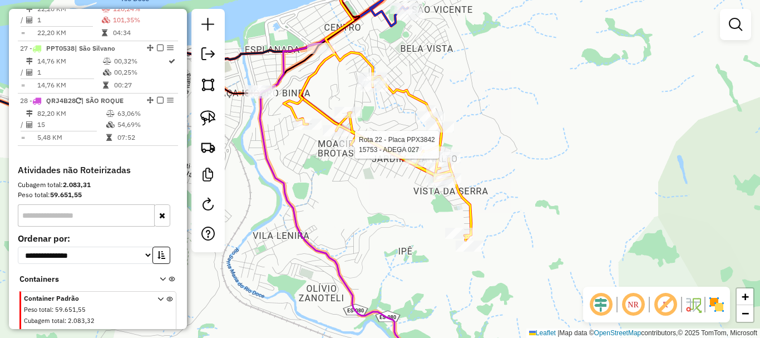
select select "*********"
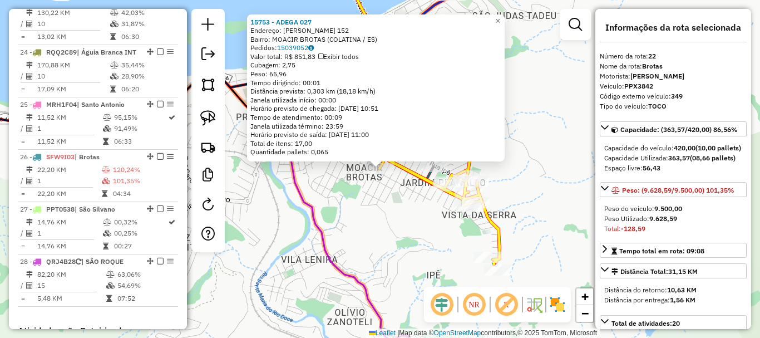
scroll to position [1723, 0]
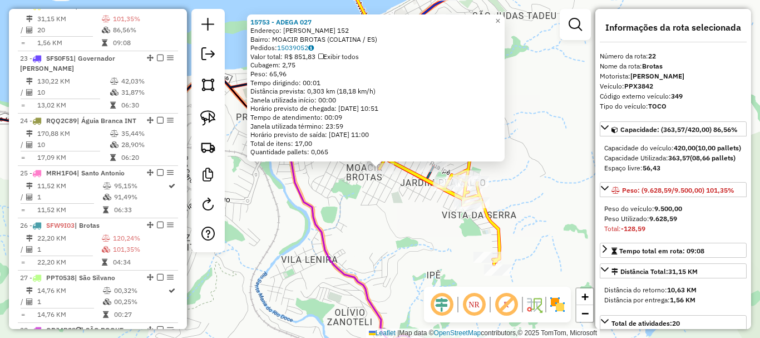
click at [385, 209] on div "Rota 22 - Placa PPX3842 3124 - CARLITO TRENTO Rota 22 - Placa PPX3842 15753 - A…" at bounding box center [380, 169] width 760 height 338
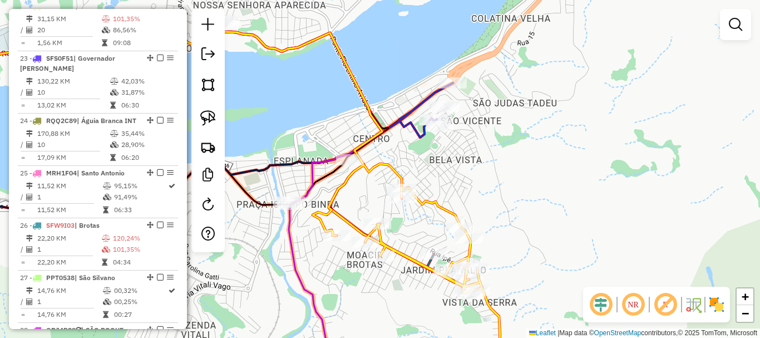
click at [304, 101] on div "Janela de atendimento Grade de atendimento Capacidade Transportadoras Veículos …" at bounding box center [380, 169] width 760 height 338
click at [323, 97] on div "Janela de atendimento Grade de atendimento Capacidade Transportadoras Veículos …" at bounding box center [380, 169] width 760 height 338
drag, startPoint x: 224, startPoint y: 95, endPoint x: 288, endPoint y: 93, distance: 64.0
click at [231, 95] on hb-router-mapa "Informações da Sessão 980117 - [DATE] Criação: [DATE] 17:28 Depósito: Caite Tot…" at bounding box center [380, 169] width 760 height 338
drag, startPoint x: 290, startPoint y: 93, endPoint x: 319, endPoint y: 88, distance: 28.7
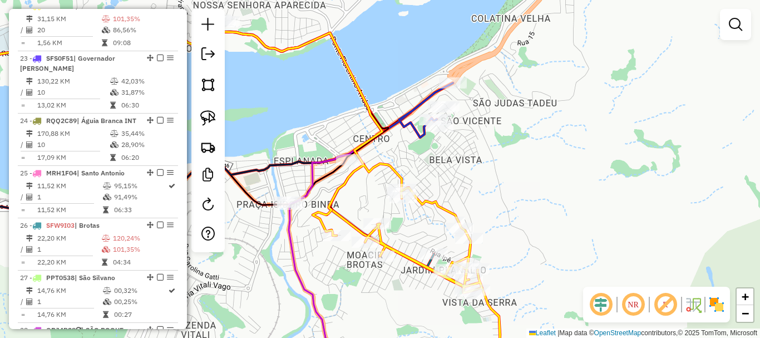
click at [317, 88] on div "Janela de atendimento Grade de atendimento Capacidade Transportadoras Veículos …" at bounding box center [380, 169] width 760 height 338
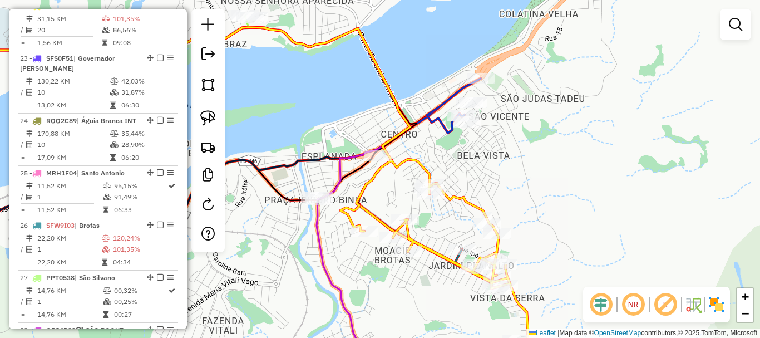
drag, startPoint x: 336, startPoint y: 88, endPoint x: 342, endPoint y: 88, distance: 5.6
click at [342, 88] on div "Janela de atendimento Grade de atendimento Capacidade Transportadoras Veículos …" at bounding box center [380, 169] width 760 height 338
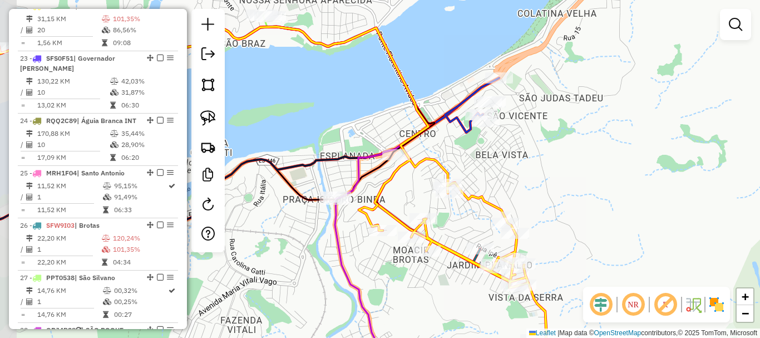
click at [334, 81] on div "Janela de atendimento Grade de atendimento Capacidade Transportadoras Veículos …" at bounding box center [380, 169] width 760 height 338
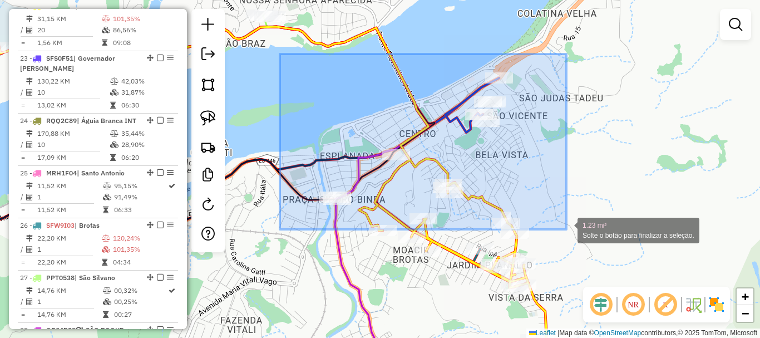
drag, startPoint x: 280, startPoint y: 54, endPoint x: 576, endPoint y: 212, distance: 335.5
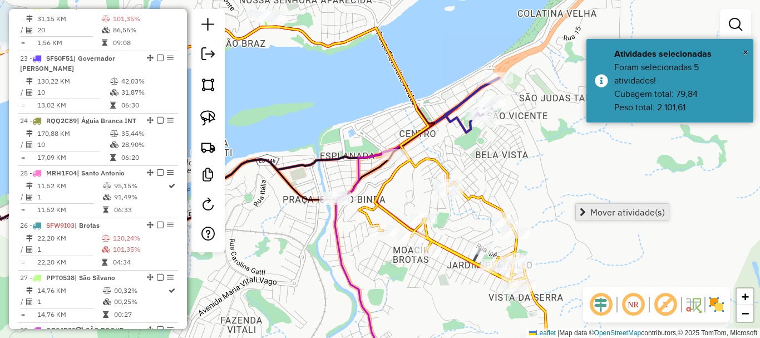
click at [597, 208] on span "Mover atividade(s)" at bounding box center [627, 212] width 75 height 9
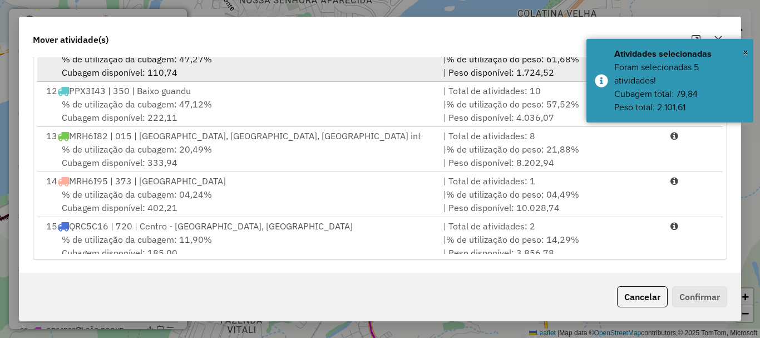
scroll to position [501, 0]
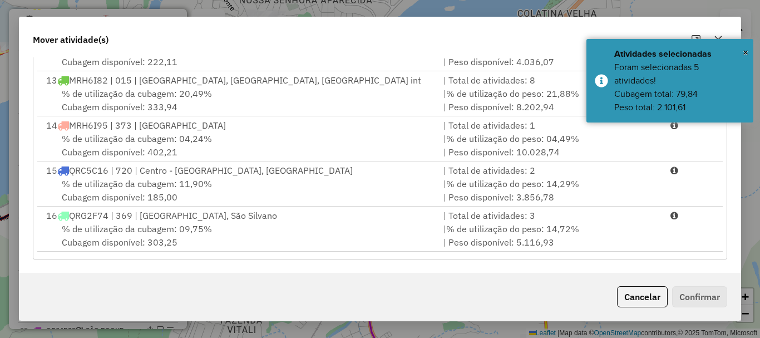
click at [131, 182] on span "% de utilização da cubagem: 11,90%" at bounding box center [137, 183] width 150 height 11
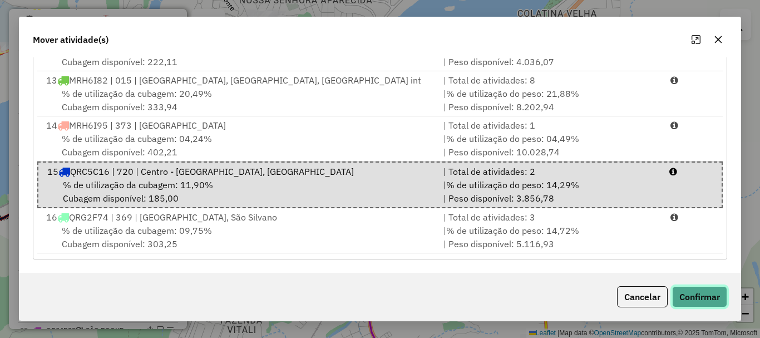
click at [701, 298] on button "Confirmar" at bounding box center [699, 296] width 55 height 21
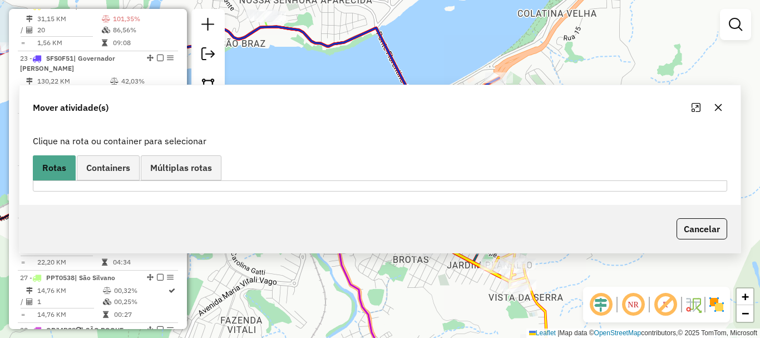
scroll to position [0, 0]
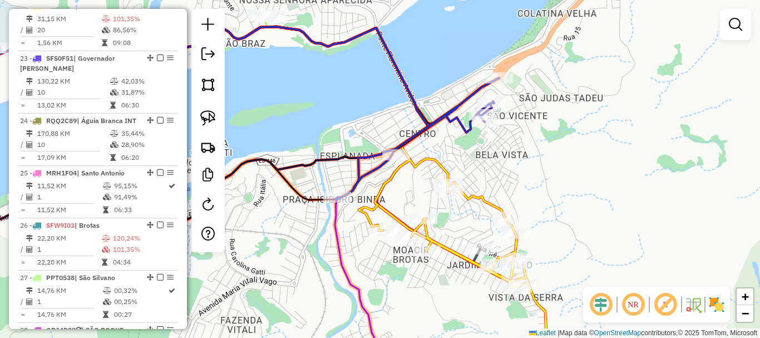
select select "*********"
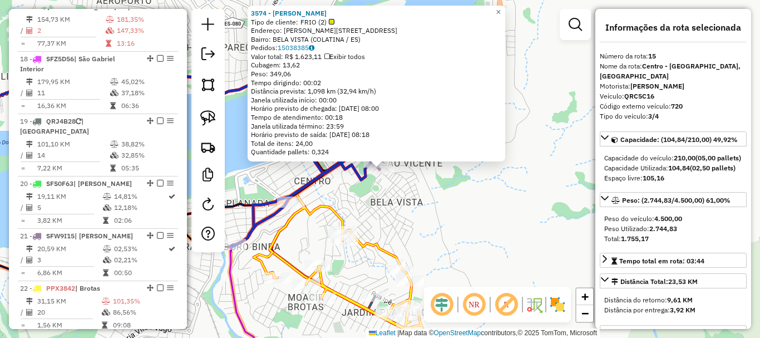
scroll to position [1287, 0]
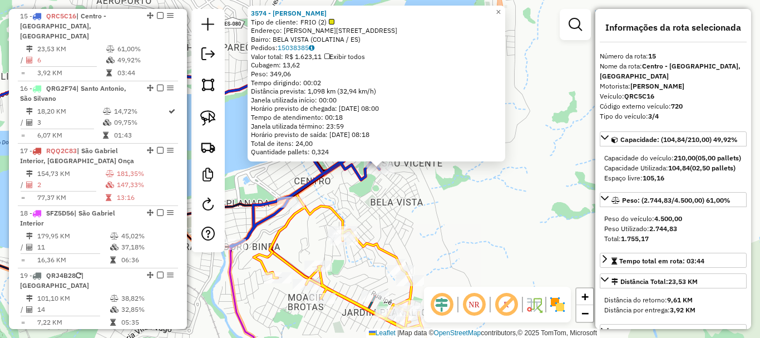
click at [466, 198] on div "3574 - [PERSON_NAME] Tipo de cliente: FRIO (2) Endereço: [STREET_ADDRESS][PERSO…" at bounding box center [380, 169] width 760 height 338
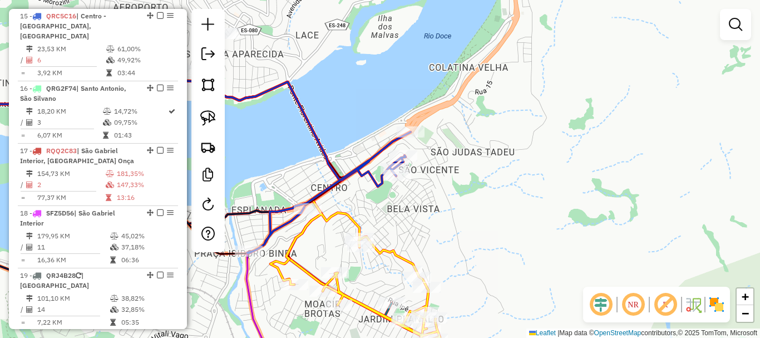
drag, startPoint x: 457, startPoint y: 181, endPoint x: 575, endPoint y: 225, distance: 125.7
click at [580, 239] on div "Janela de atendimento Grade de atendimento Capacidade Transportadoras Veículos …" at bounding box center [380, 169] width 760 height 338
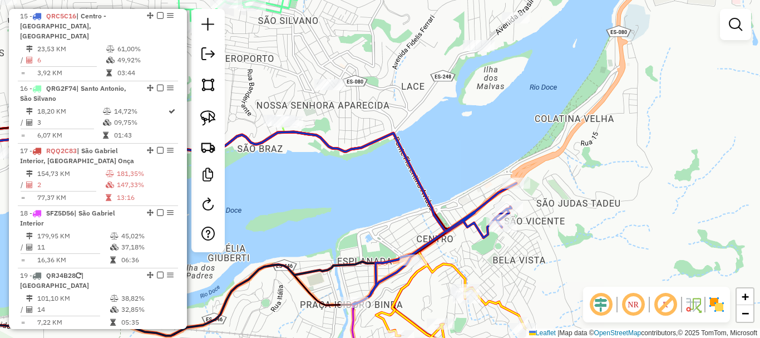
drag, startPoint x: 446, startPoint y: 126, endPoint x: 560, endPoint y: 233, distance: 155.8
click at [560, 233] on div "Janela de atendimento Grade de atendimento Capacidade Transportadoras Veículos …" at bounding box center [380, 169] width 760 height 338
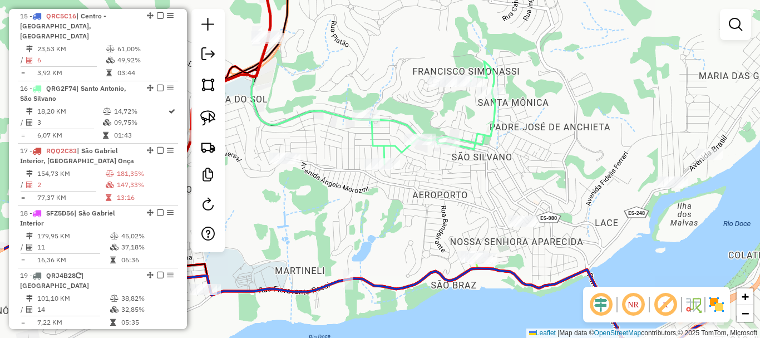
drag, startPoint x: 393, startPoint y: 273, endPoint x: 476, endPoint y: 299, distance: 87.3
click at [476, 303] on div "Janela de atendimento Grade de atendimento Capacidade Transportadoras Veículos …" at bounding box center [380, 169] width 760 height 338
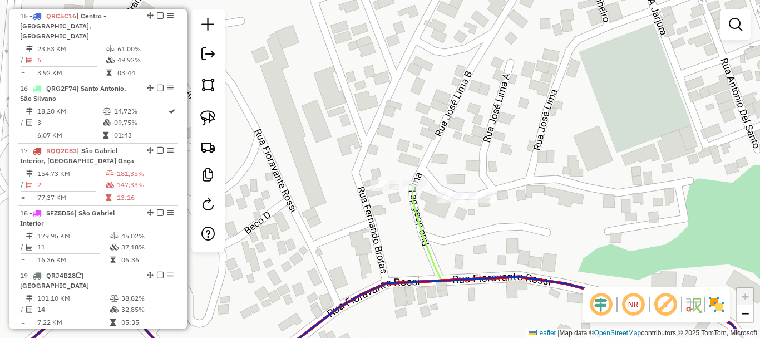
drag, startPoint x: 328, startPoint y: 150, endPoint x: 318, endPoint y: 135, distance: 18.1
click at [328, 150] on div "Rota 27 - Placa PPT0538 13478 - ADAIR BREDER Janela de atendimento Grade de ate…" at bounding box center [380, 169] width 760 height 338
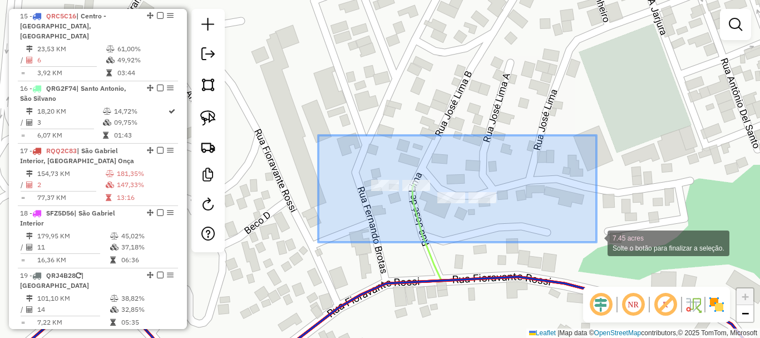
drag, startPoint x: 318, startPoint y: 135, endPoint x: 601, endPoint y: 243, distance: 302.3
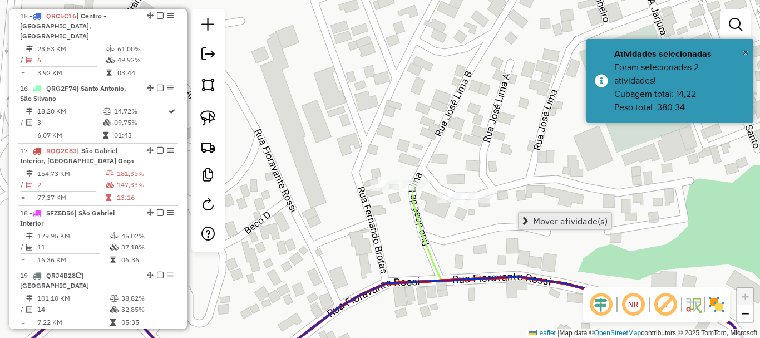
click at [565, 217] on span "Mover atividade(s)" at bounding box center [570, 220] width 75 height 9
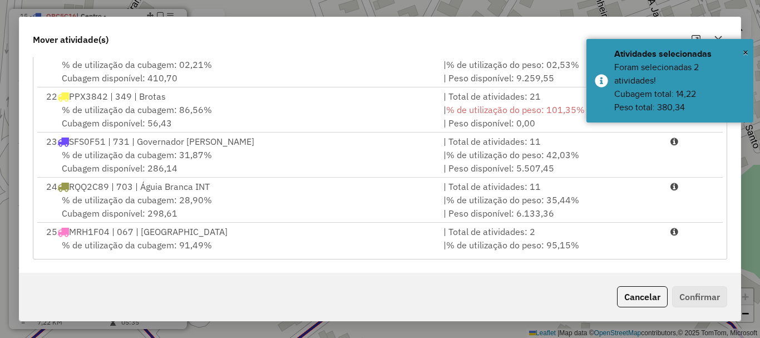
scroll to position [1039, 0]
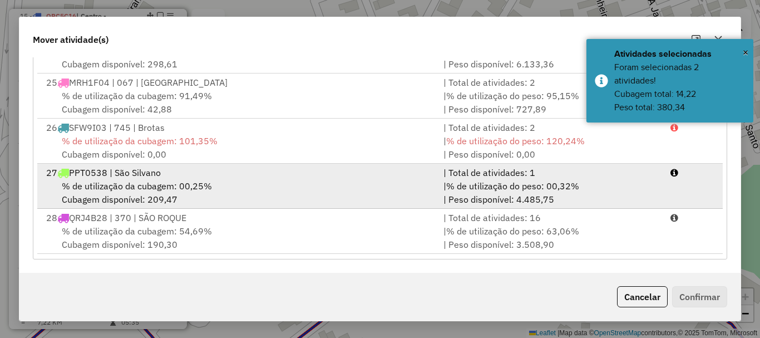
click at [137, 190] on span "% de utilização da cubagem: 00,25%" at bounding box center [137, 185] width 150 height 11
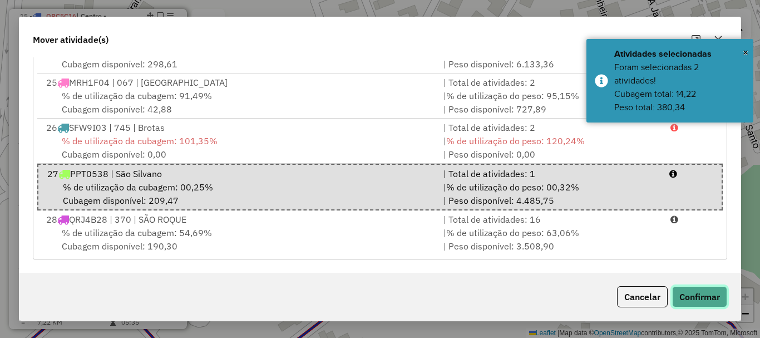
click at [694, 295] on button "Confirmar" at bounding box center [699, 296] width 55 height 21
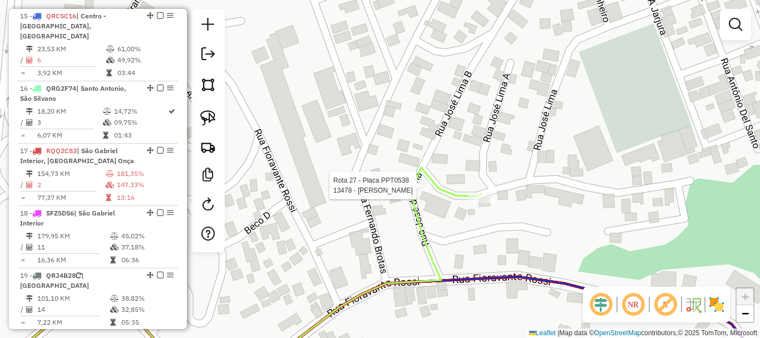
select select "*********"
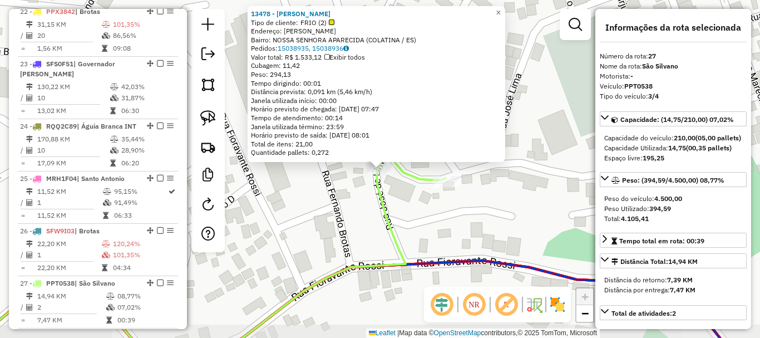
scroll to position [2004, 0]
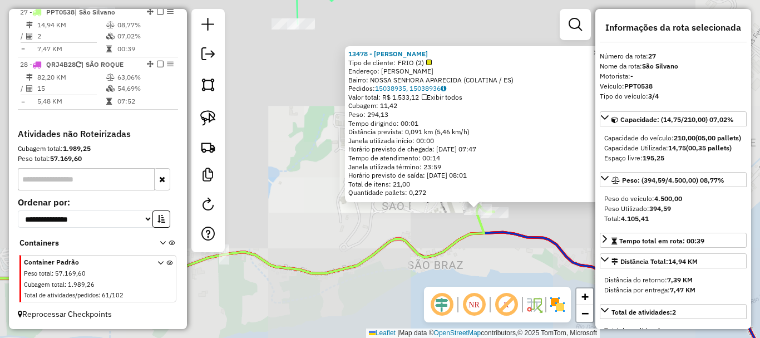
click at [478, 234] on icon at bounding box center [209, 246] width 570 height 82
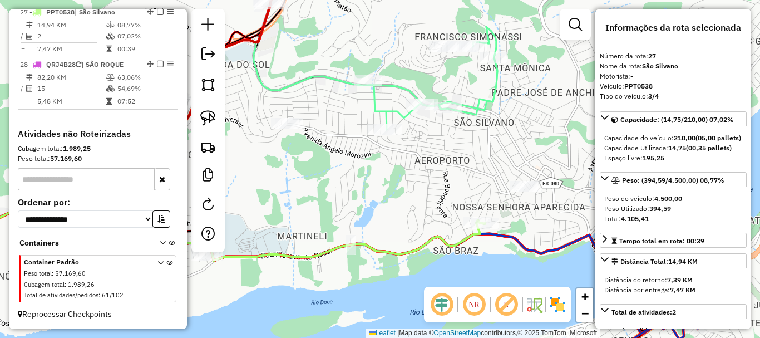
click at [447, 244] on div "Janela de atendimento Grade de atendimento Capacidade Transportadoras Veículos …" at bounding box center [380, 169] width 760 height 338
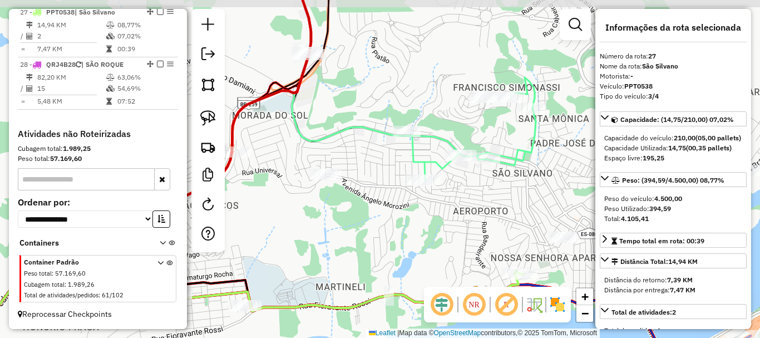
drag, startPoint x: 395, startPoint y: 182, endPoint x: 385, endPoint y: 186, distance: 10.7
click at [385, 186] on div "Janela de atendimento Grade de atendimento Capacidade Transportadoras Veículos …" at bounding box center [380, 169] width 760 height 338
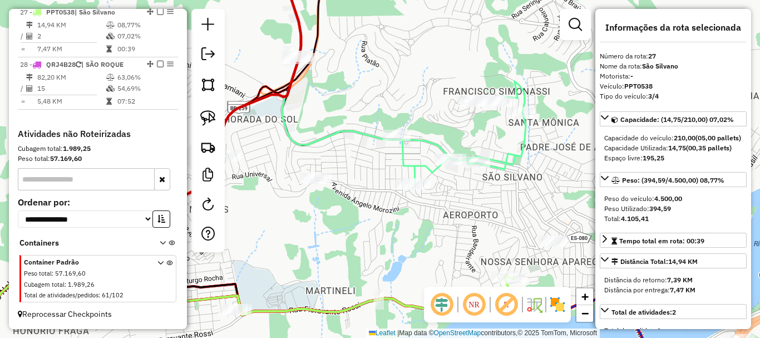
click at [268, 70] on div "Janela de atendimento Grade de atendimento Capacidade Transportadoras Veículos …" at bounding box center [380, 169] width 760 height 338
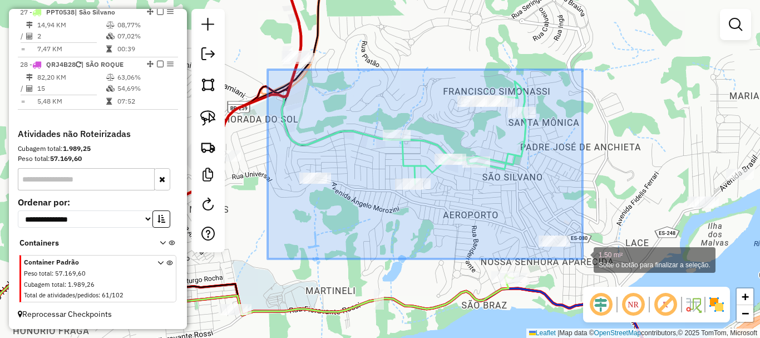
drag, startPoint x: 268, startPoint y: 70, endPoint x: 590, endPoint y: 260, distance: 374.6
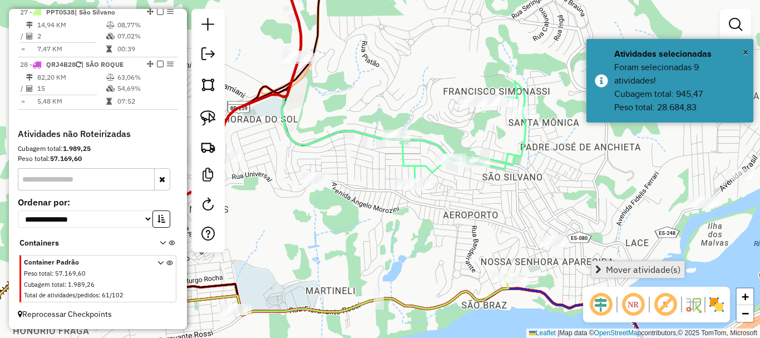
click at [628, 267] on span "Mover atividade(s)" at bounding box center [643, 269] width 75 height 9
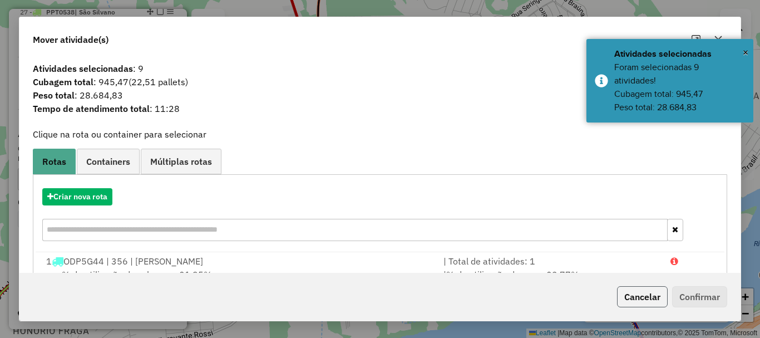
click at [657, 299] on button "Cancelar" at bounding box center [642, 296] width 51 height 21
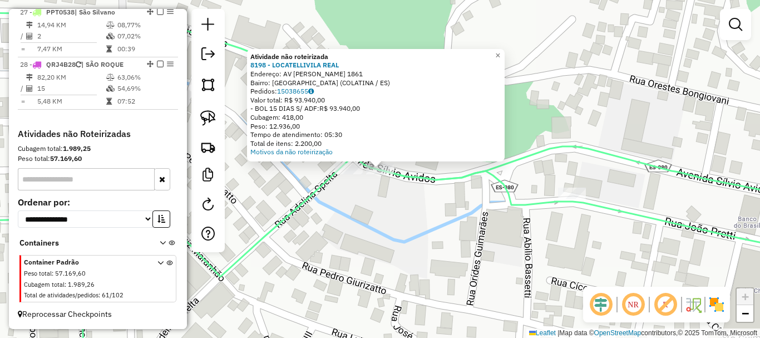
click at [374, 187] on div "Atividade não roteirizada 8198 - LOCATELLIVILA REAL Endereço: AV [PERSON_NAME] …" at bounding box center [380, 169] width 760 height 338
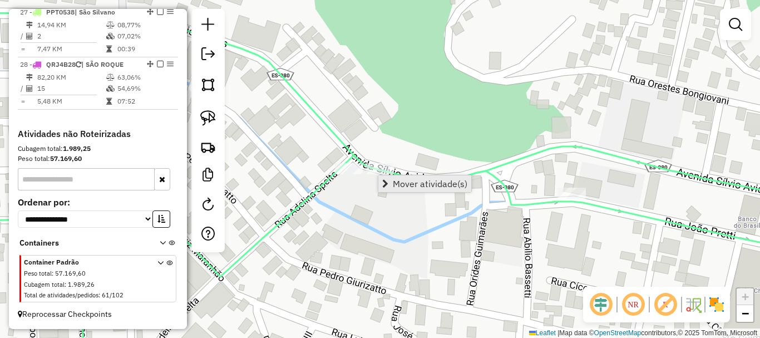
click at [398, 179] on span "Mover atividade(s)" at bounding box center [430, 183] width 75 height 9
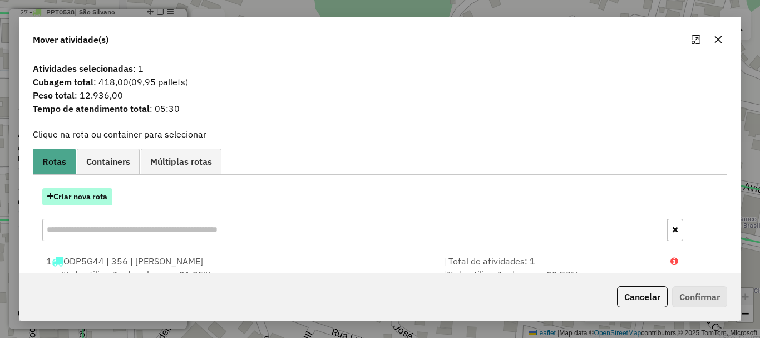
click at [88, 199] on button "Criar nova rota" at bounding box center [77, 196] width 70 height 17
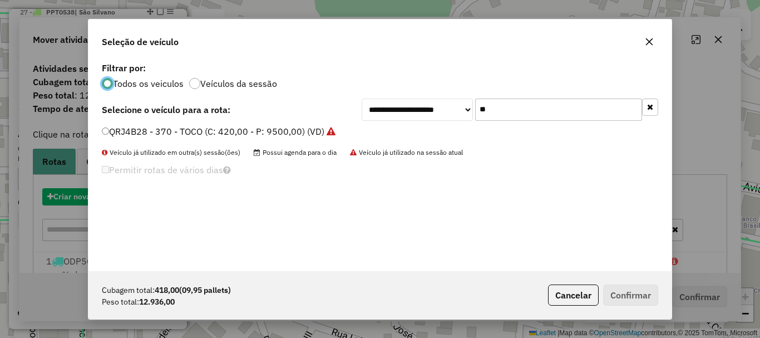
scroll to position [6, 3]
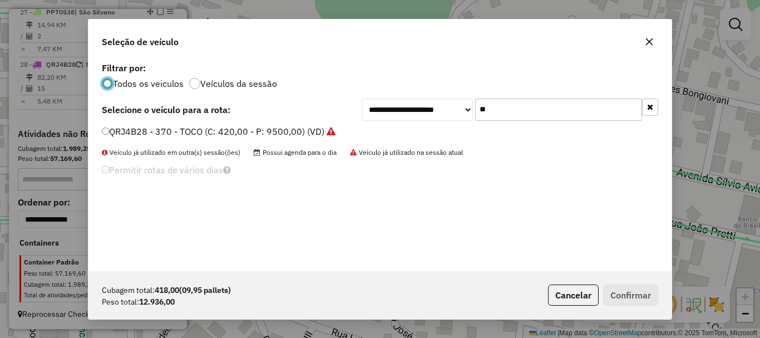
drag, startPoint x: 507, startPoint y: 113, endPoint x: 417, endPoint y: 147, distance: 96.0
click at [417, 147] on div "**********" at bounding box center [379, 165] width 583 height 211
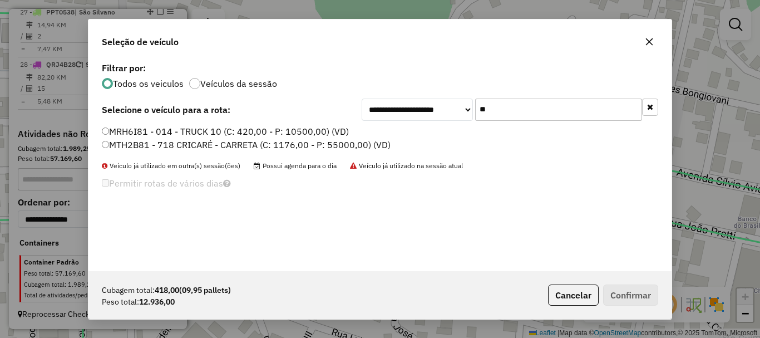
type input "**"
click at [125, 132] on label "MRH6I81 - 014 - TRUCK 10 (C: 420,00 - P: 10500,00) (VD)" at bounding box center [225, 131] width 247 height 13
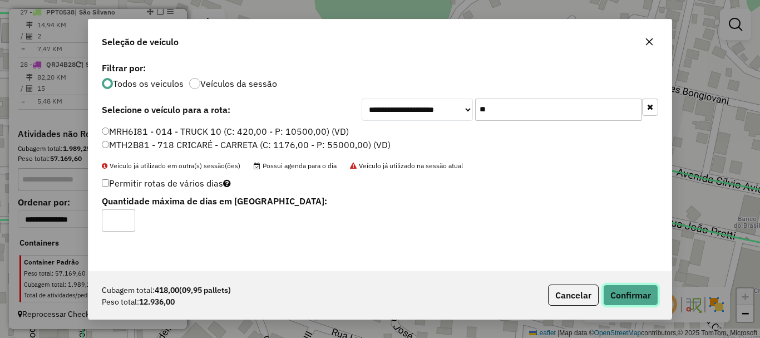
click at [651, 300] on button "Confirmar" at bounding box center [630, 294] width 55 height 21
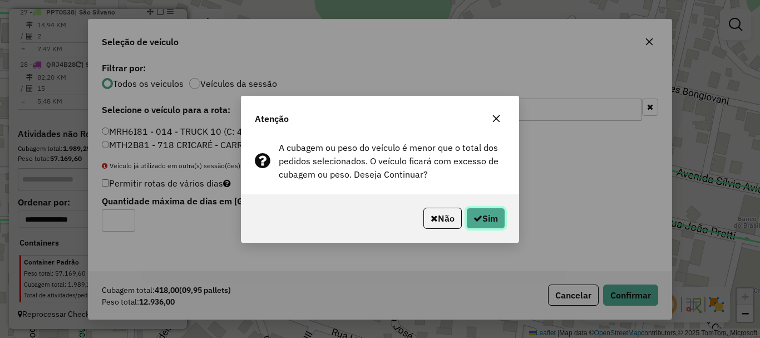
click at [493, 221] on button "Sim" at bounding box center [485, 218] width 39 height 21
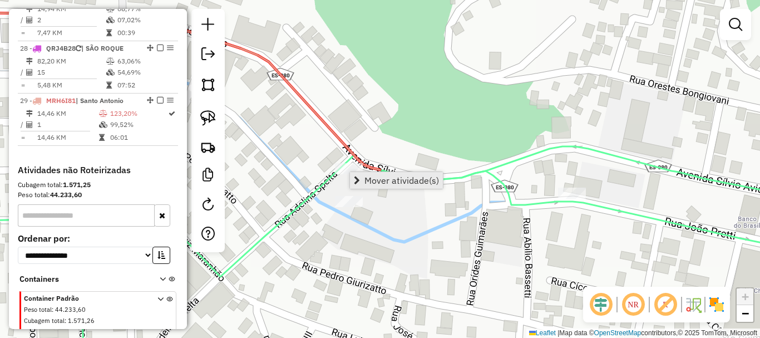
click at [388, 178] on span "Mover atividade(s)" at bounding box center [401, 180] width 75 height 9
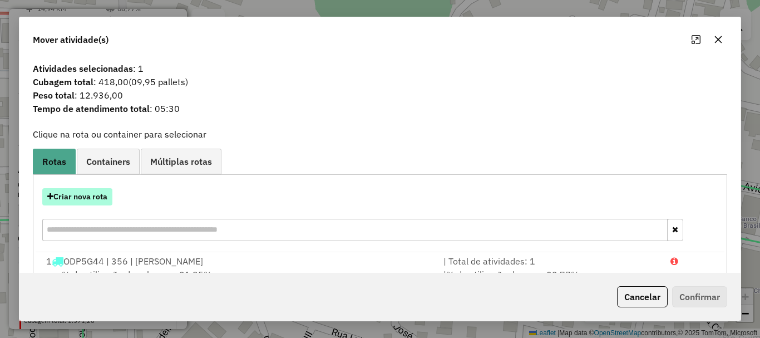
click at [87, 195] on button "Criar nova rota" at bounding box center [77, 196] width 70 height 17
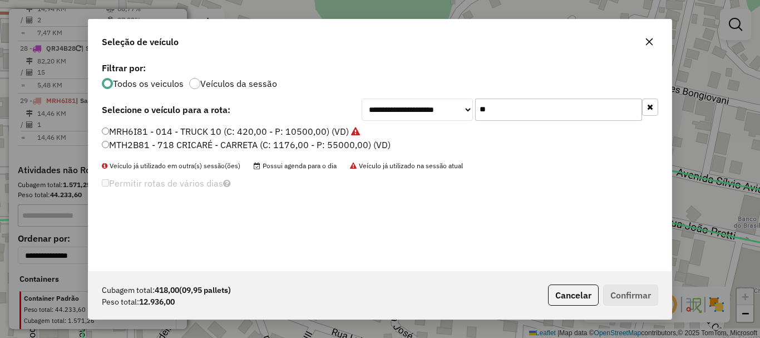
click at [181, 127] on label "MRH6I81 - 014 - TRUCK 10 (C: 420,00 - P: 10500,00) (VD)" at bounding box center [231, 131] width 258 height 13
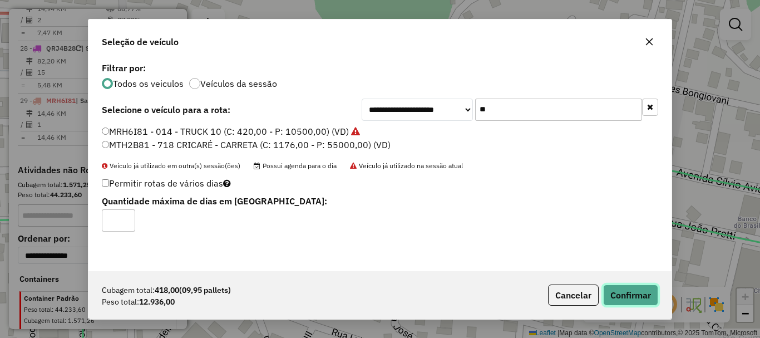
click at [622, 294] on button "Confirmar" at bounding box center [630, 294] width 55 height 21
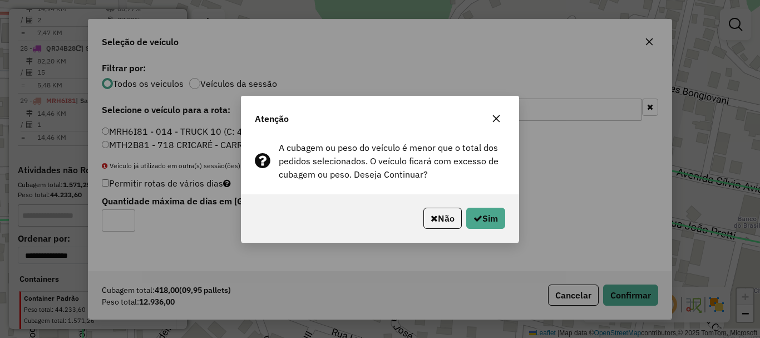
click at [508, 218] on div "Não Sim" at bounding box center [379, 218] width 277 height 48
click at [487, 217] on button "Sim" at bounding box center [485, 218] width 39 height 21
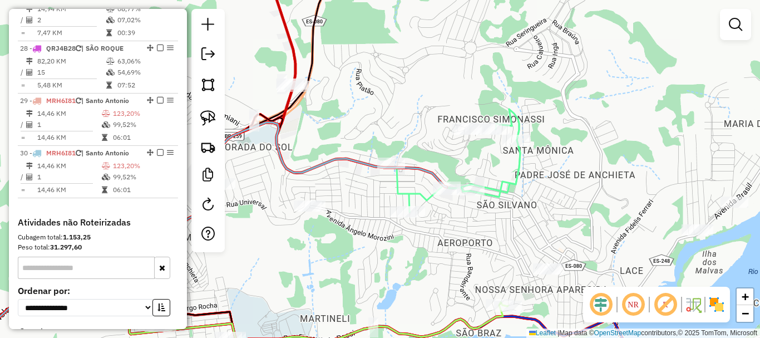
click at [325, 140] on div "Janela de atendimento Grade de atendimento Capacidade Transportadoras Veículos …" at bounding box center [380, 169] width 760 height 338
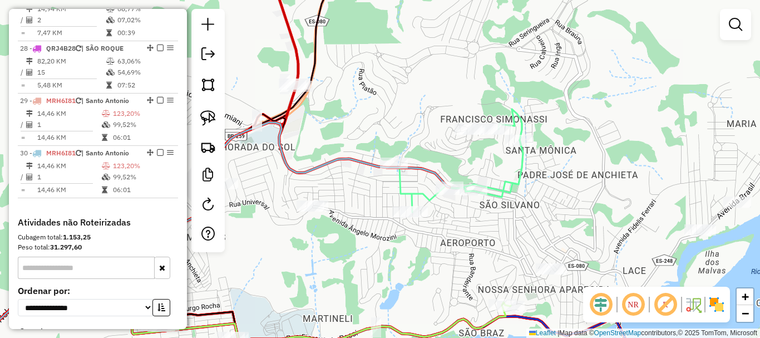
click at [266, 100] on div "Janela de atendimento Grade de atendimento Capacidade Transportadoras Veículos …" at bounding box center [380, 169] width 760 height 338
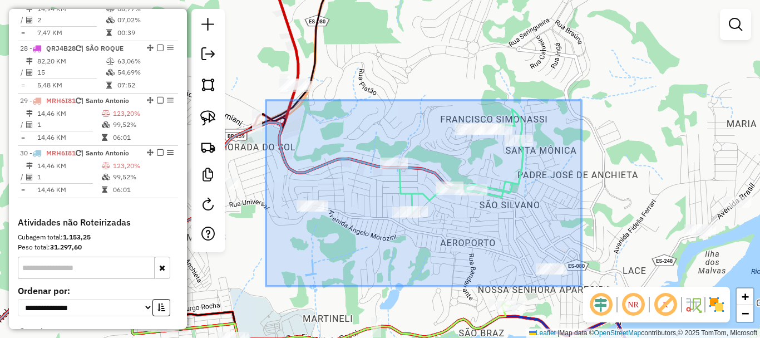
drag, startPoint x: 266, startPoint y: 100, endPoint x: 593, endPoint y: 292, distance: 379.0
click at [593, 292] on hb-router-mapa "Informações da Sessão 980117 - [DATE] Criação: [DATE] 17:28 Depósito: Caite Tot…" at bounding box center [380, 169] width 760 height 338
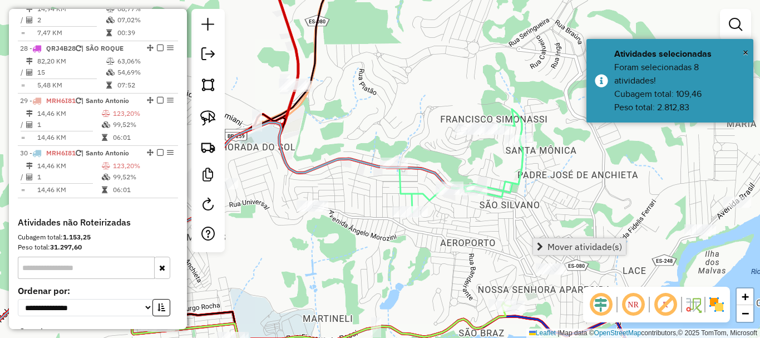
click at [561, 243] on span "Mover atividade(s)" at bounding box center [584, 246] width 75 height 9
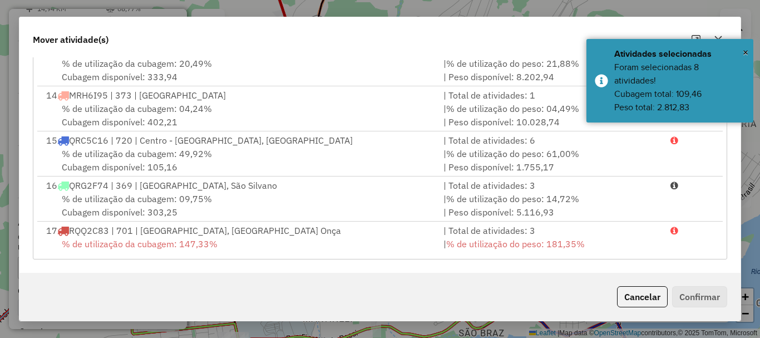
scroll to position [556, 0]
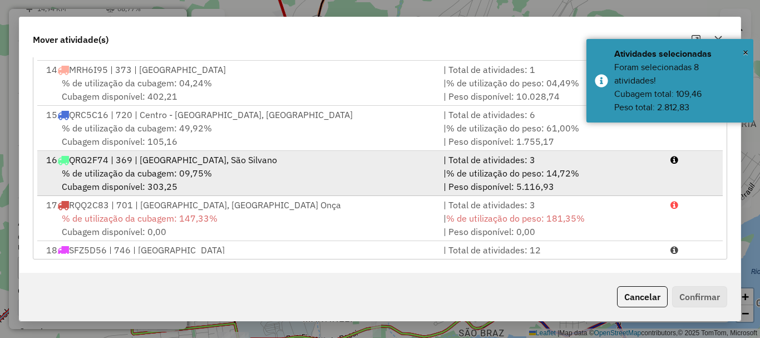
click at [136, 169] on span "% de utilização da cubagem: 09,75%" at bounding box center [137, 172] width 150 height 11
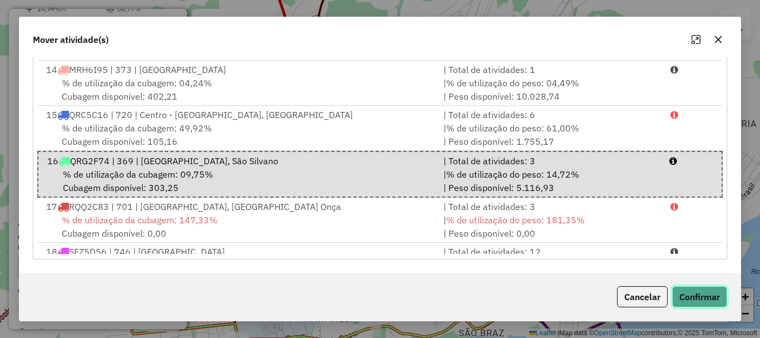
click at [705, 300] on button "Confirmar" at bounding box center [699, 296] width 55 height 21
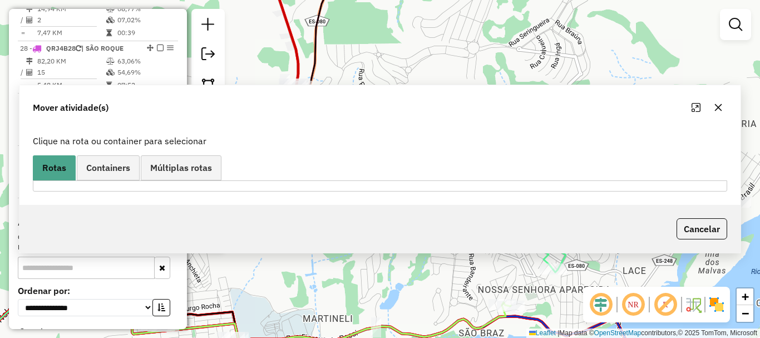
scroll to position [0, 0]
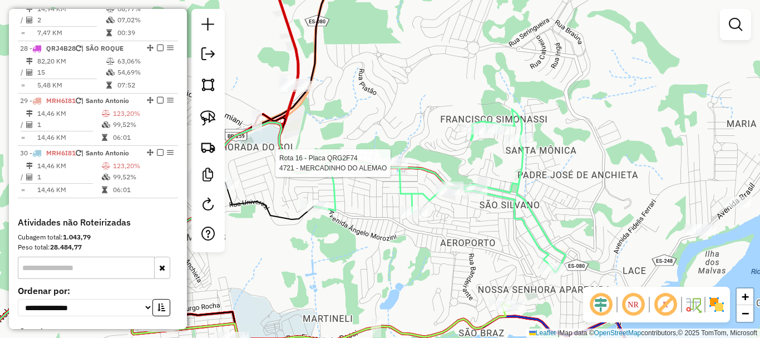
select select "*********"
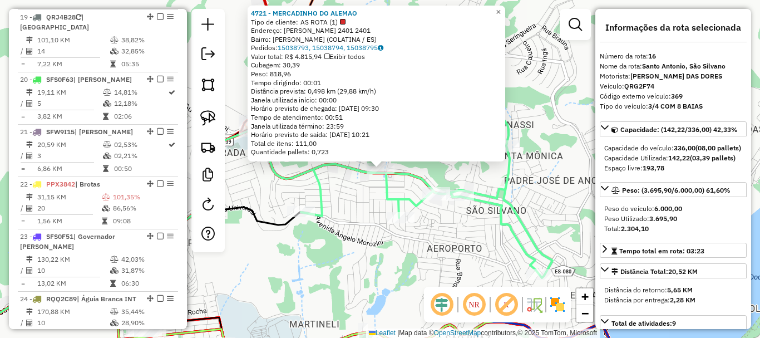
scroll to position [1349, 0]
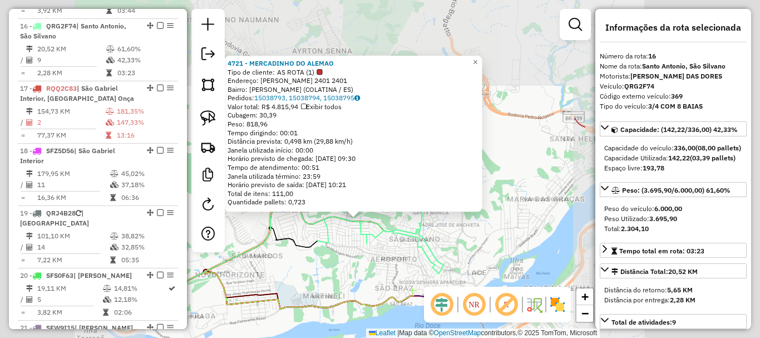
click at [334, 269] on div "4721 - MERCADINHO DO ALEMAO Tipo de cliente: AS ROTA (1) Endereço: [PERSON_NAME…" at bounding box center [380, 169] width 760 height 338
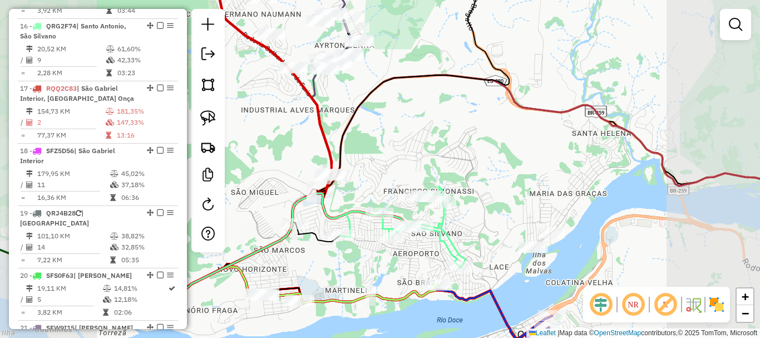
drag, startPoint x: 325, startPoint y: 271, endPoint x: 374, endPoint y: 243, distance: 56.6
click at [419, 259] on div "Janela de atendimento Grade de atendimento Capacidade Transportadoras Veículos …" at bounding box center [380, 169] width 760 height 338
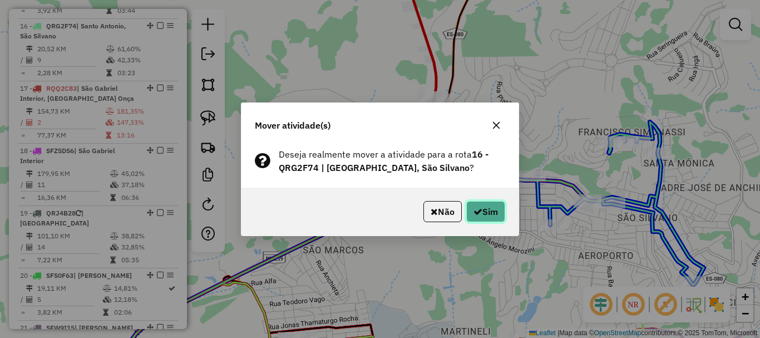
drag, startPoint x: 498, startPoint y: 214, endPoint x: 492, endPoint y: 214, distance: 6.1
click at [497, 214] on button "Sim" at bounding box center [485, 211] width 39 height 21
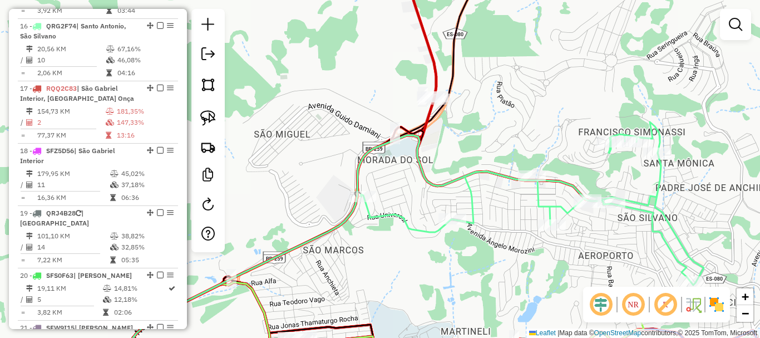
select select "*********"
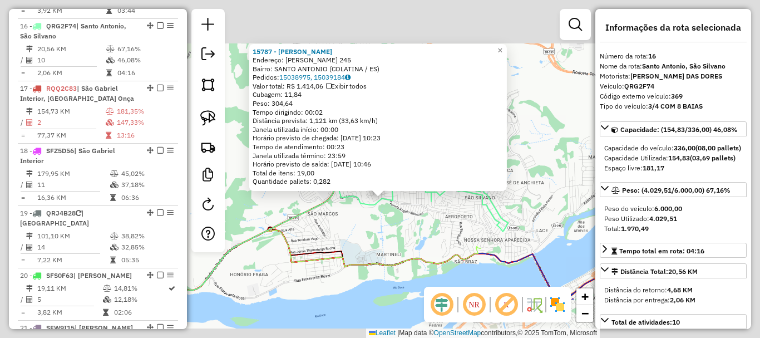
click at [383, 227] on div "15787 - BAR [PERSON_NAME]: [PERSON_NAME] 245 Bairro: [GEOGRAPHIC_DATA] ([GEOGRA…" at bounding box center [380, 169] width 760 height 338
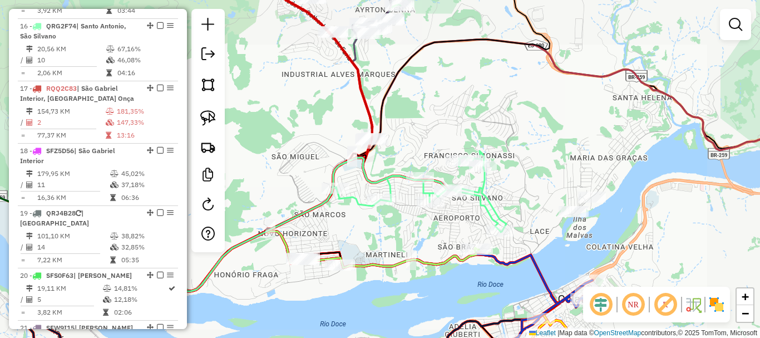
drag, startPoint x: 418, startPoint y: 231, endPoint x: 341, endPoint y: 244, distance: 78.5
click at [341, 244] on div "Janela de atendimento Grade de atendimento Capacidade Transportadoras Veículos …" at bounding box center [380, 169] width 760 height 338
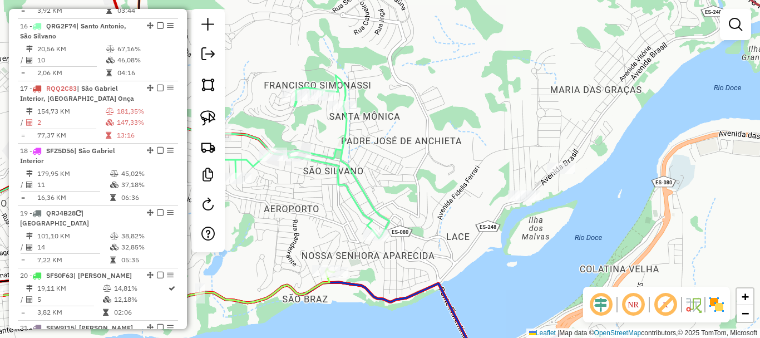
drag, startPoint x: 488, startPoint y: 182, endPoint x: 473, endPoint y: 143, distance: 42.3
click at [473, 143] on div "Janela de atendimento Grade de atendimento Capacidade Transportadoras Veículos …" at bounding box center [380, 169] width 760 height 338
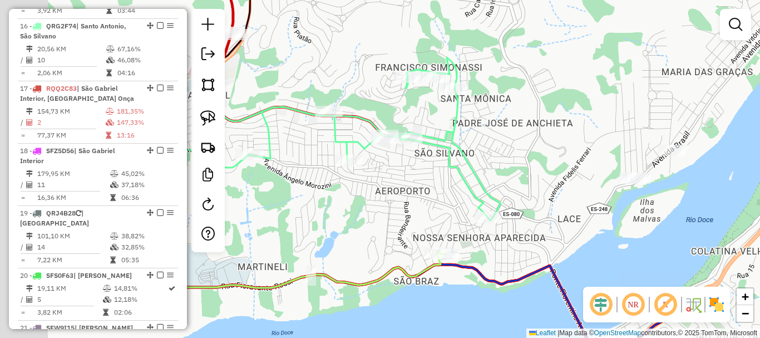
drag, startPoint x: 434, startPoint y: 215, endPoint x: 562, endPoint y: 236, distance: 130.3
click at [562, 236] on div "Janela de atendimento Grade de atendimento Capacidade Transportadoras Veículos …" at bounding box center [380, 169] width 760 height 338
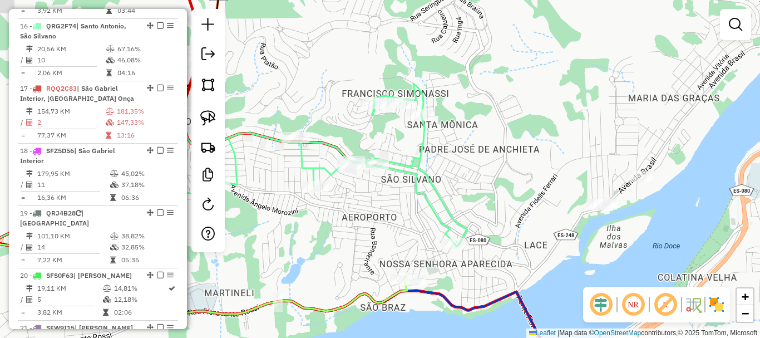
drag, startPoint x: 506, startPoint y: 165, endPoint x: 493, endPoint y: 173, distance: 15.3
click at [493, 173] on div "Janela de atendimento Grade de atendimento Capacidade Transportadoras Veículos …" at bounding box center [380, 169] width 760 height 338
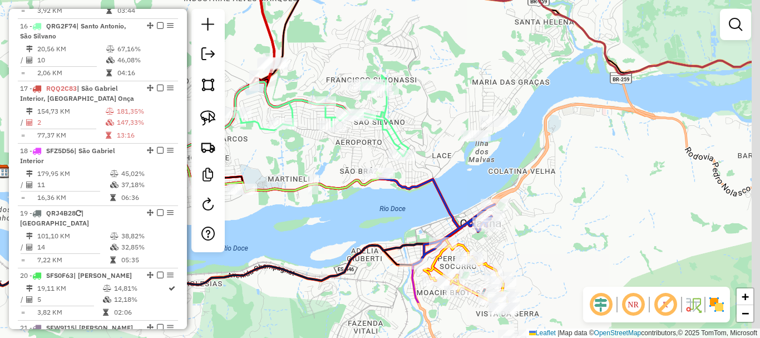
click at [434, 125] on div "Janela de atendimento Grade de atendimento Capacidade Transportadoras Veículos …" at bounding box center [380, 169] width 760 height 338
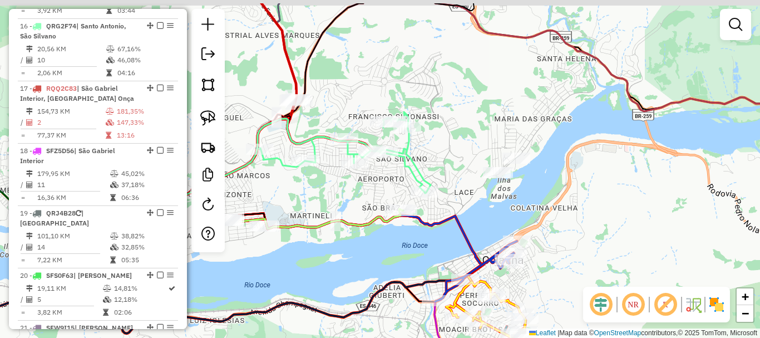
drag, startPoint x: 434, startPoint y: 125, endPoint x: 457, endPoint y: 162, distance: 43.7
click at [457, 162] on div "Janela de atendimento Grade de atendimento Capacidade Transportadoras Veículos …" at bounding box center [380, 169] width 760 height 338
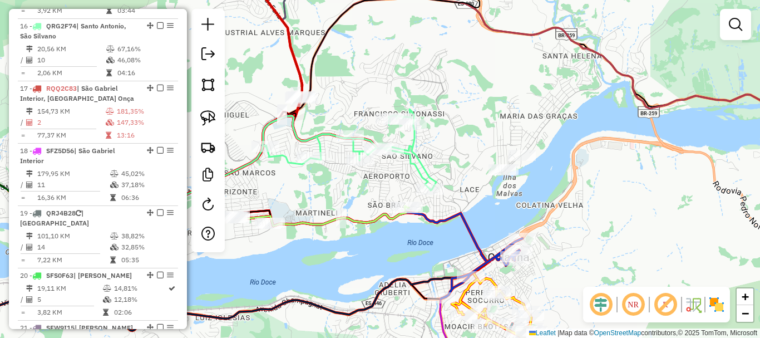
drag, startPoint x: 467, startPoint y: 130, endPoint x: 478, endPoint y: 131, distance: 11.2
click at [474, 128] on div "Janela de atendimento Grade de atendimento Capacidade Transportadoras Veículos …" at bounding box center [380, 169] width 760 height 338
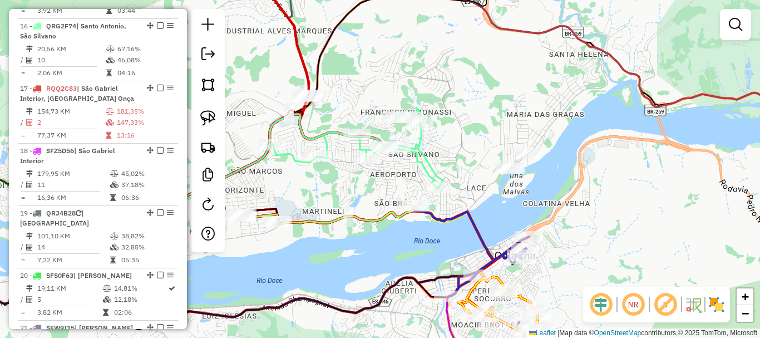
click at [481, 136] on div "Janela de atendimento Grade de atendimento Capacidade Transportadoras Veículos …" at bounding box center [380, 169] width 760 height 338
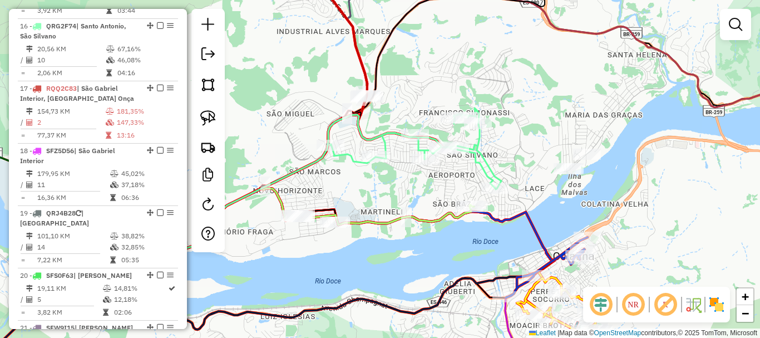
drag, startPoint x: 463, startPoint y: 145, endPoint x: 567, endPoint y: 147, distance: 103.5
click at [586, 140] on div "Janela de atendimento Grade de atendimento Capacidade Transportadoras Veículos …" at bounding box center [380, 169] width 760 height 338
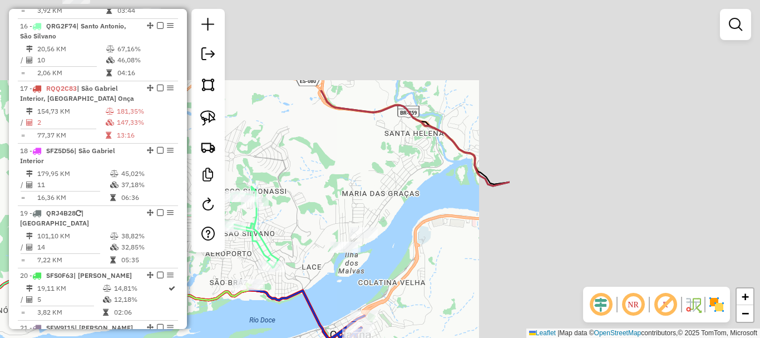
drag, startPoint x: 561, startPoint y: 186, endPoint x: 231, endPoint y: 312, distance: 353.0
click at [221, 314] on div "Janela de atendimento Grade de atendimento Capacidade Transportadoras Veículos …" at bounding box center [380, 169] width 760 height 338
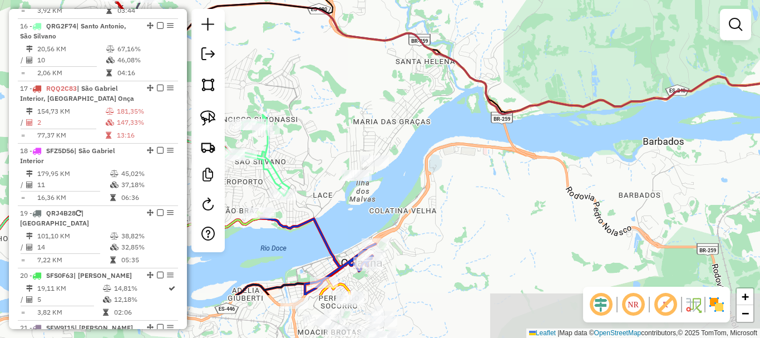
drag, startPoint x: 291, startPoint y: 206, endPoint x: 315, endPoint y: 130, distance: 80.1
click at [315, 130] on div "Janela de atendimento Grade de atendimento Capacidade Transportadoras Veículos …" at bounding box center [380, 169] width 760 height 338
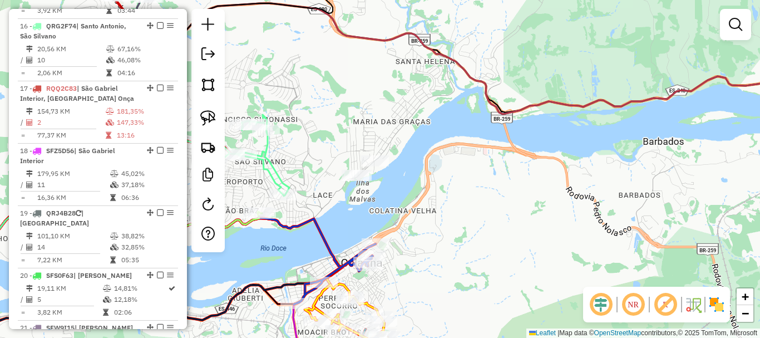
click at [315, 130] on div "Clique e arraste para selecionar os clientes. Janela de atendimento Grade de at…" at bounding box center [380, 169] width 760 height 338
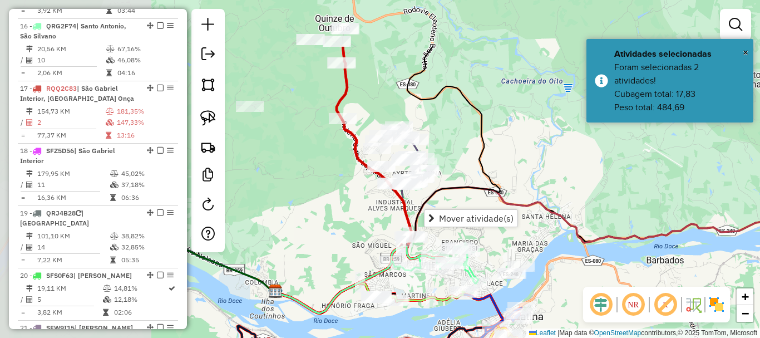
drag, startPoint x: 388, startPoint y: 165, endPoint x: 485, endPoint y: 226, distance: 114.1
click at [485, 226] on hb-router-mapa "Mover atividade(s) Informações da Sessão 980117 - [DATE] Criação: [DATE] 17:28 …" at bounding box center [380, 169] width 760 height 338
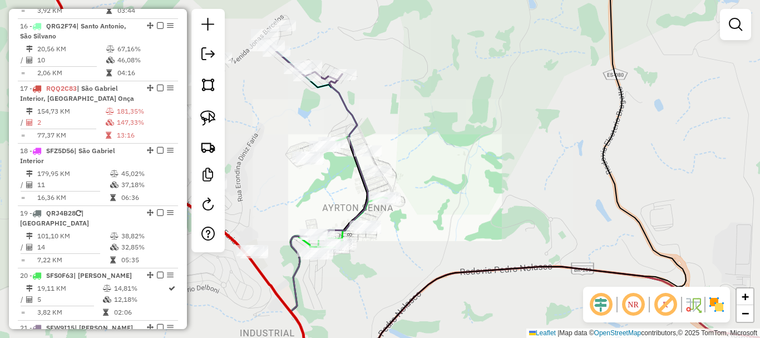
click at [428, 223] on div "Janela de atendimento Grade de atendimento Capacidade Transportadoras Veículos …" at bounding box center [380, 169] width 760 height 338
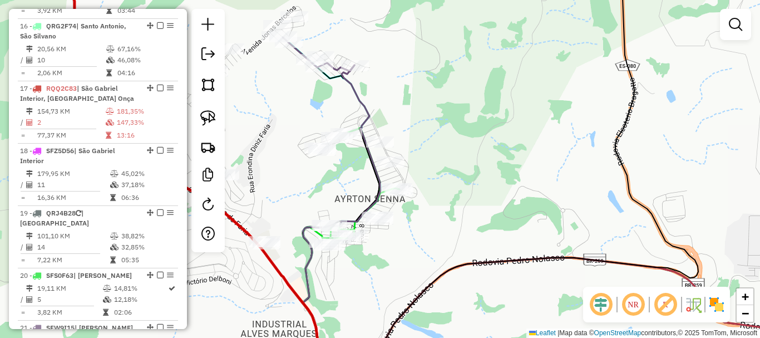
click at [296, 127] on div "Janela de atendimento Grade de atendimento Capacidade Transportadoras Veículos …" at bounding box center [380, 169] width 760 height 338
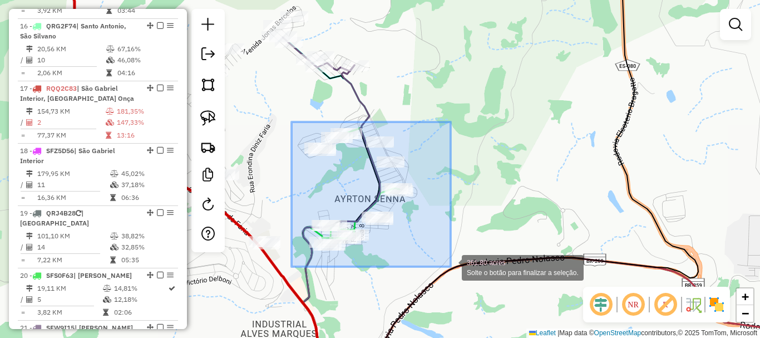
drag, startPoint x: 296, startPoint y: 124, endPoint x: 455, endPoint y: 269, distance: 215.0
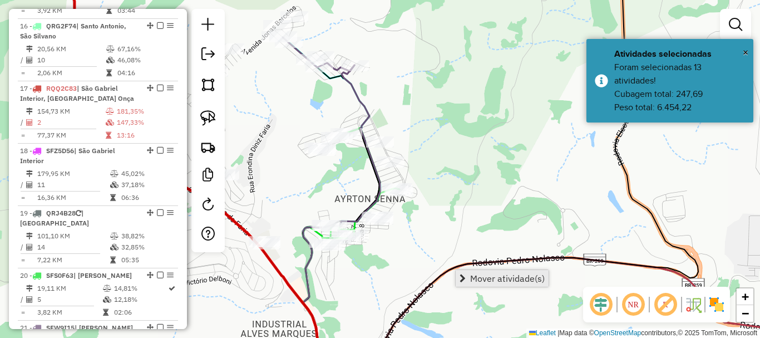
click at [512, 272] on link "Mover atividade(s)" at bounding box center [502, 278] width 93 height 17
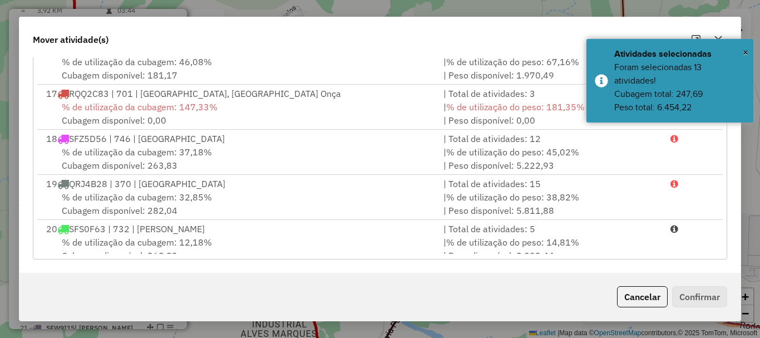
scroll to position [723, 0]
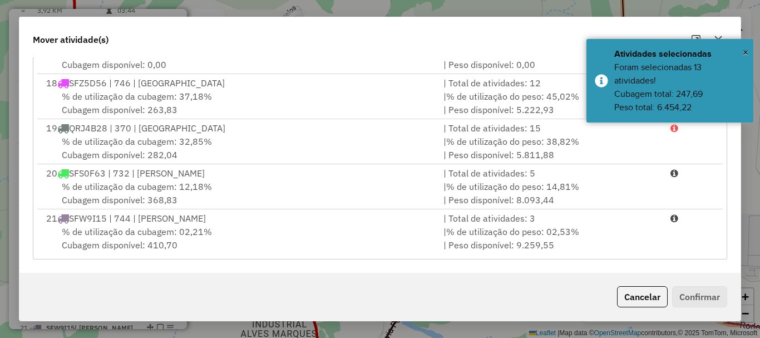
click at [160, 189] on span "% de utilização da cubagem: 12,18%" at bounding box center [137, 186] width 150 height 11
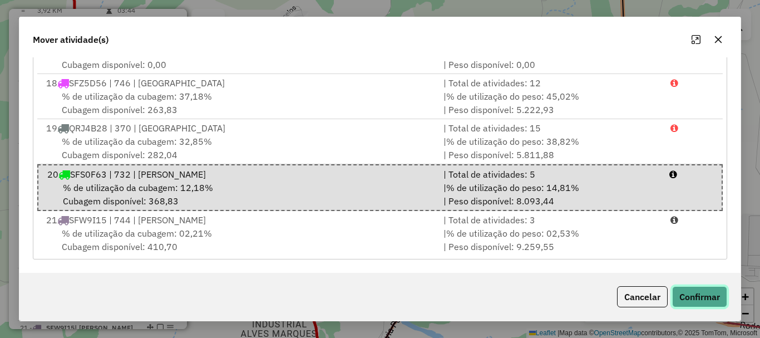
drag, startPoint x: 684, startPoint y: 291, endPoint x: 617, endPoint y: 286, distance: 67.5
click at [684, 292] on button "Confirmar" at bounding box center [699, 296] width 55 height 21
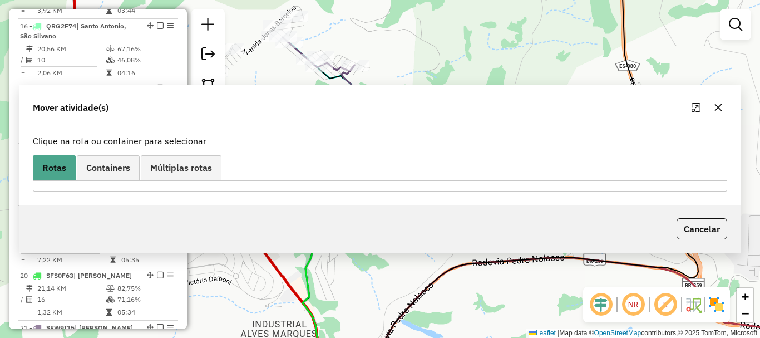
scroll to position [0, 0]
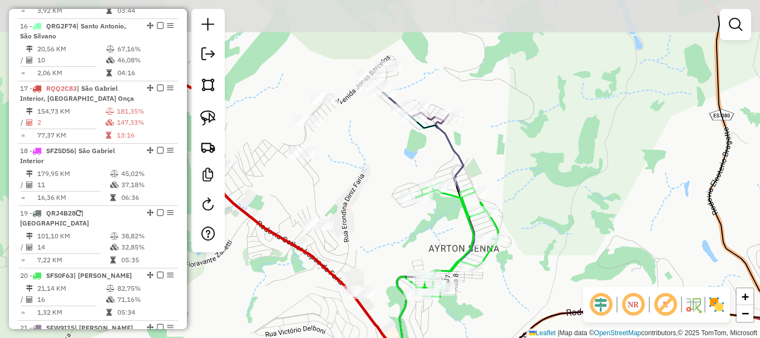
drag, startPoint x: 620, startPoint y: 273, endPoint x: 629, endPoint y: 273, distance: 9.5
click at [629, 279] on div "Janela de atendimento Grade de atendimento Capacidade Transportadoras Veículos …" at bounding box center [380, 169] width 760 height 338
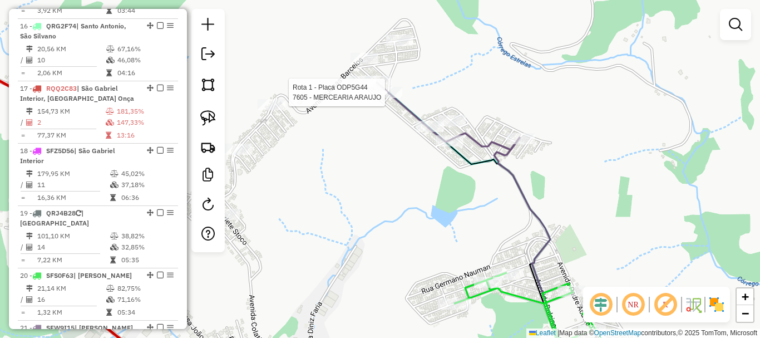
select select "*********"
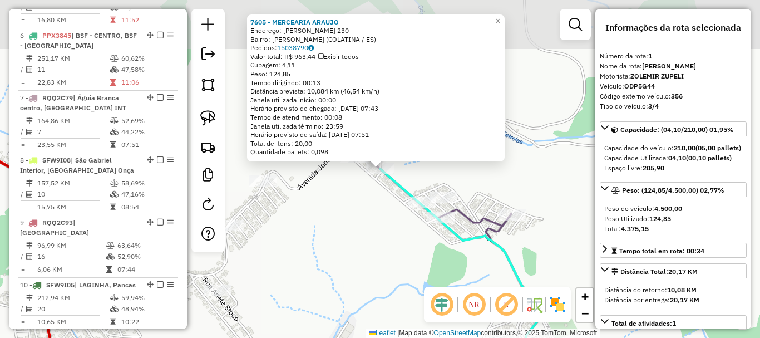
scroll to position [444, 0]
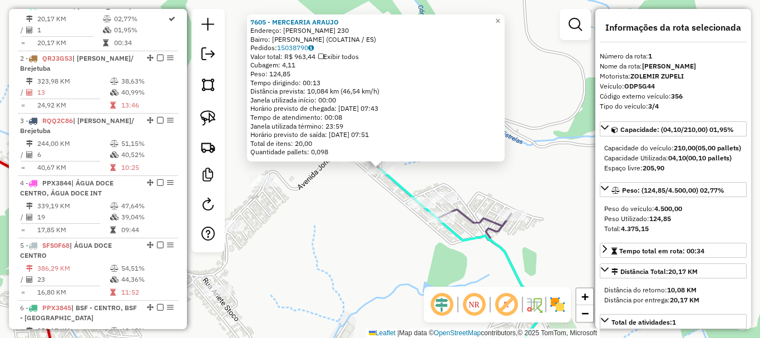
click at [367, 201] on div "Rota 1 - Placa ODP5G44 7605 - MERCEARIA ARAUJO 7605 - MERCEARIA ARAUJO Endereço…" at bounding box center [380, 169] width 760 height 338
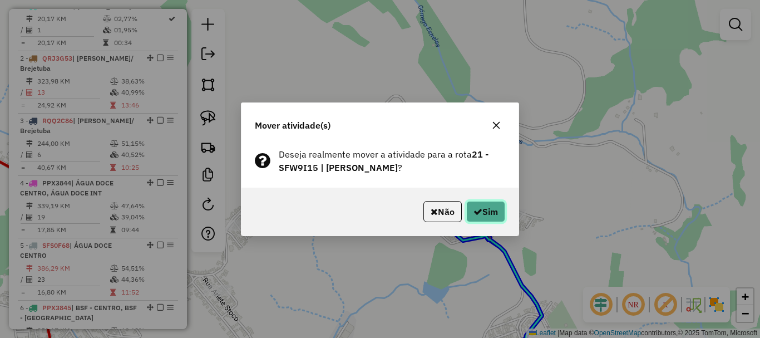
click at [490, 215] on button "Sim" at bounding box center [485, 211] width 39 height 21
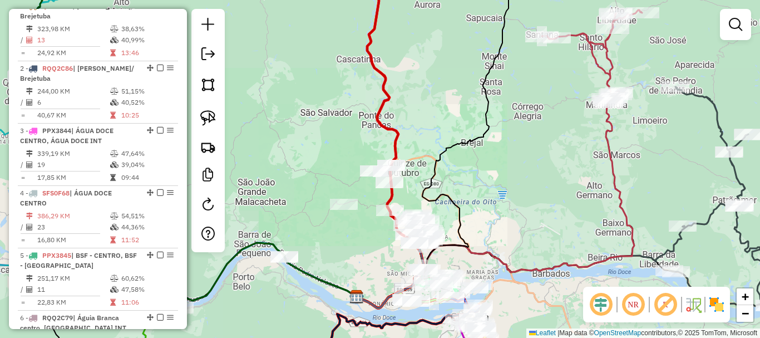
click at [341, 223] on div "Janela de atendimento Grade de atendimento Capacidade Transportadoras Veículos …" at bounding box center [380, 169] width 760 height 338
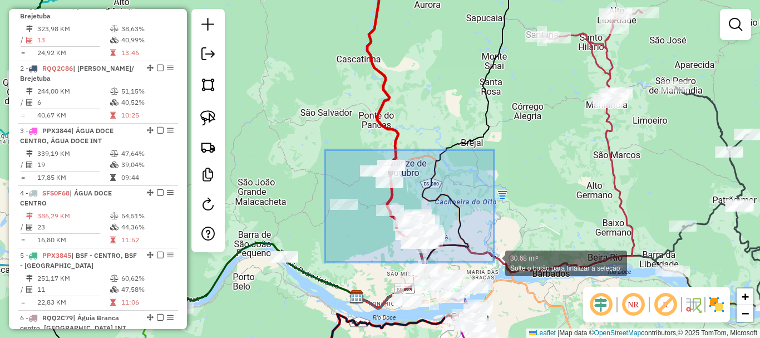
drag, startPoint x: 327, startPoint y: 150, endPoint x: 494, endPoint y: 262, distance: 201.7
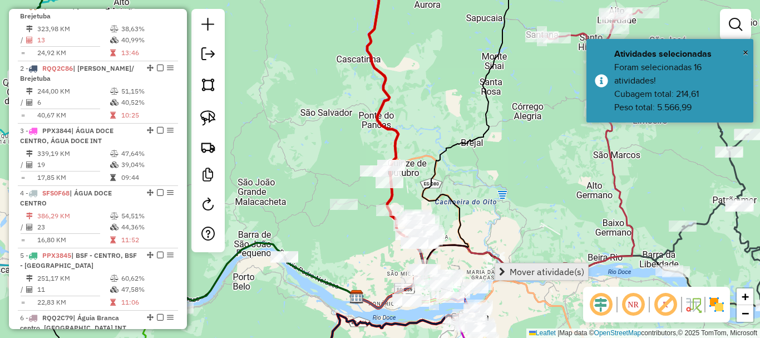
click at [541, 270] on span "Mover atividade(s)" at bounding box center [547, 271] width 75 height 9
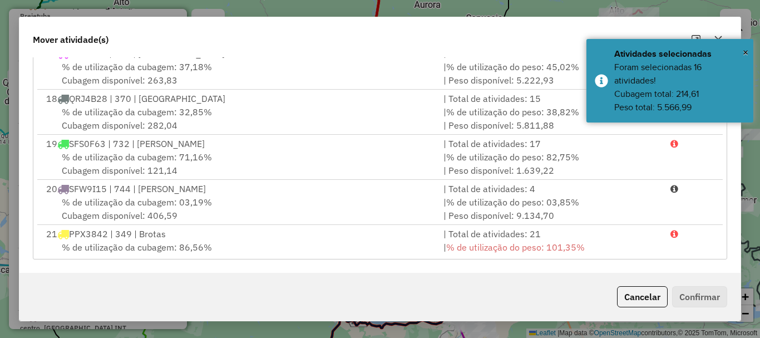
scroll to position [779, 0]
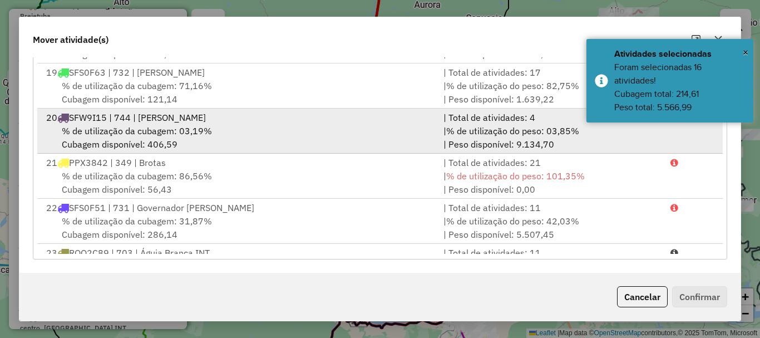
click at [140, 136] on span "% de utilização da cubagem: 03,19%" at bounding box center [137, 130] width 150 height 11
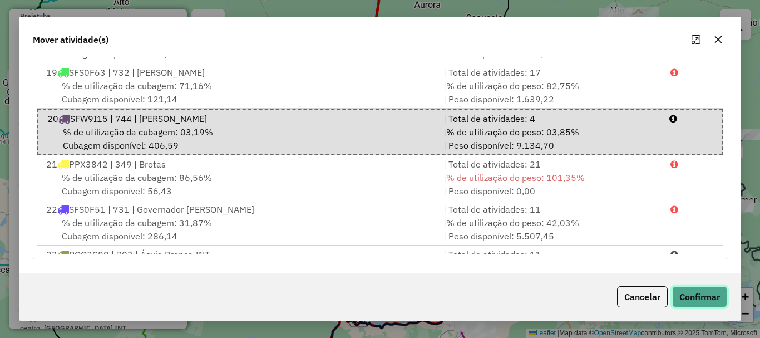
click at [706, 297] on button "Confirmar" at bounding box center [699, 296] width 55 height 21
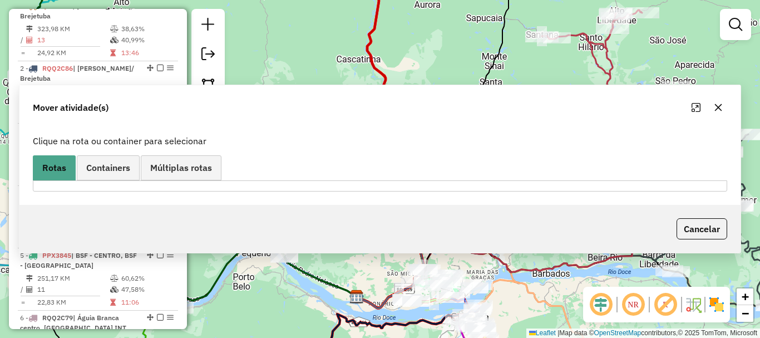
scroll to position [0, 0]
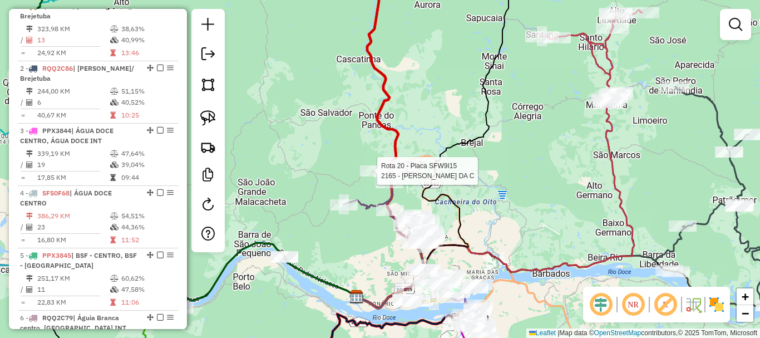
select select "*********"
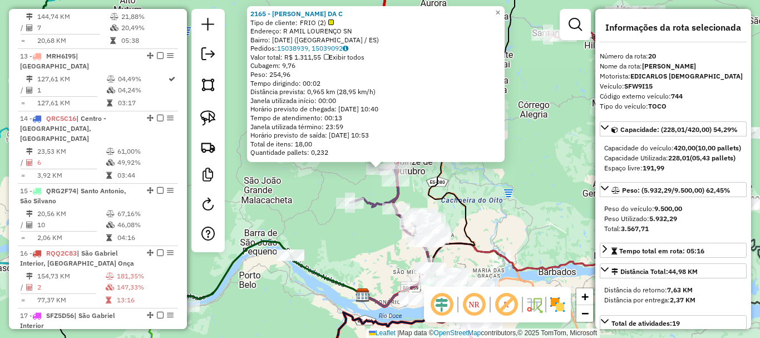
scroll to position [1588, 0]
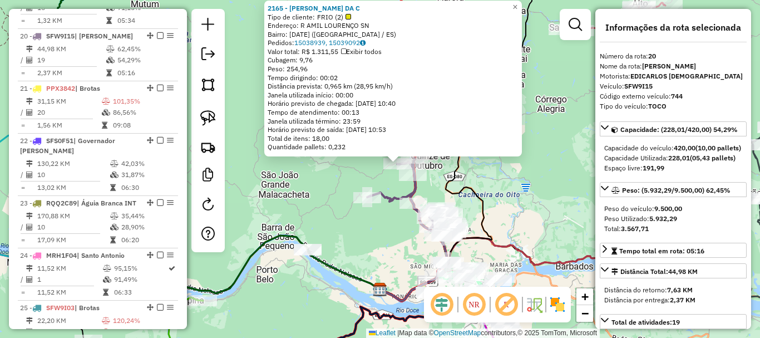
drag, startPoint x: 310, startPoint y: 265, endPoint x: 462, endPoint y: 203, distance: 164.4
click at [379, 203] on icon at bounding box center [210, 127] width 337 height 333
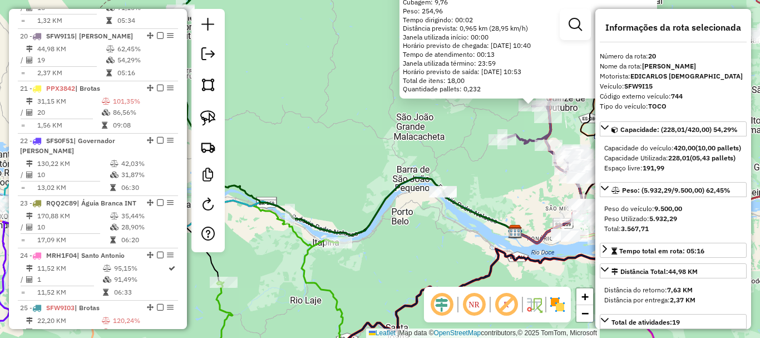
click at [428, 217] on div "2165 - MARIA DE FATIMA DA C Tipo de cliente: FRIO (2) Endereço: R AMIL LOURENÇO…" at bounding box center [380, 169] width 760 height 338
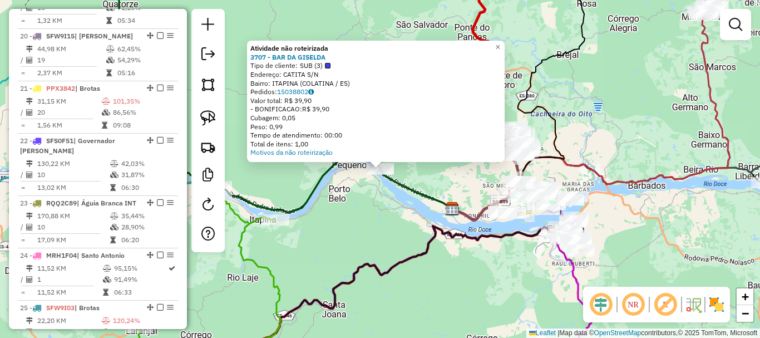
click at [375, 224] on div "Atividade não roteirizada 3707 - BAR DA GISELDA Tipo de cliente: SUB (3) Endere…" at bounding box center [380, 169] width 760 height 338
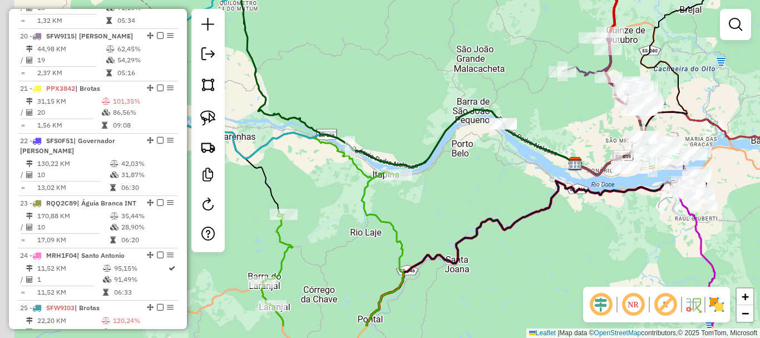
click at [485, 184] on div "Janela de atendimento Grade de atendimento Capacidade Transportadoras Veículos …" at bounding box center [380, 169] width 760 height 338
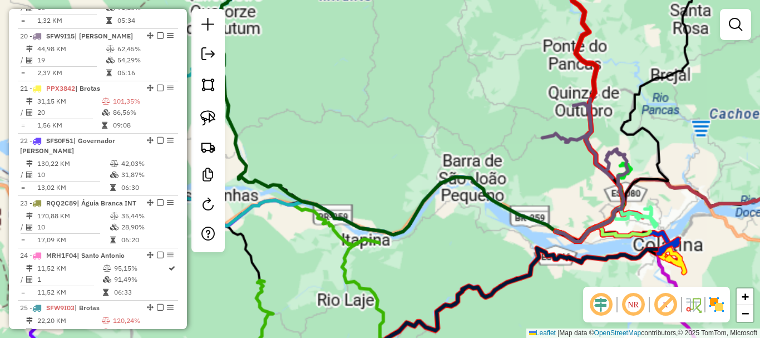
click at [421, 169] on div "Janela de atendimento Grade de atendimento Capacidade Transportadoras Veículos …" at bounding box center [380, 169] width 760 height 338
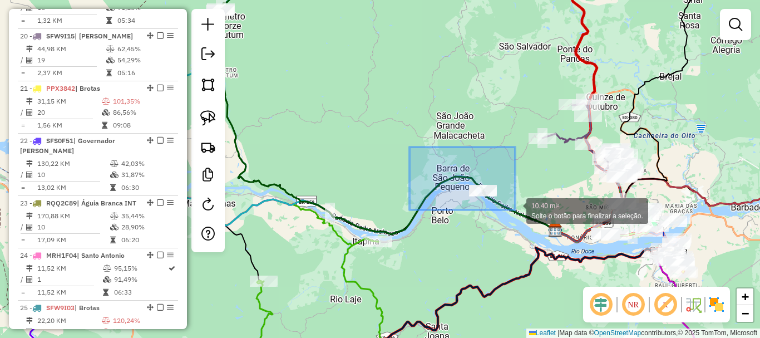
drag, startPoint x: 409, startPoint y: 147, endPoint x: 515, endPoint y: 210, distance: 123.0
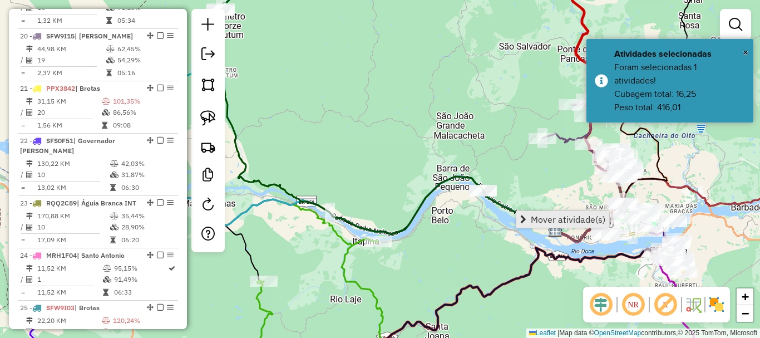
click at [554, 219] on span "Mover atividade(s)" at bounding box center [568, 219] width 75 height 9
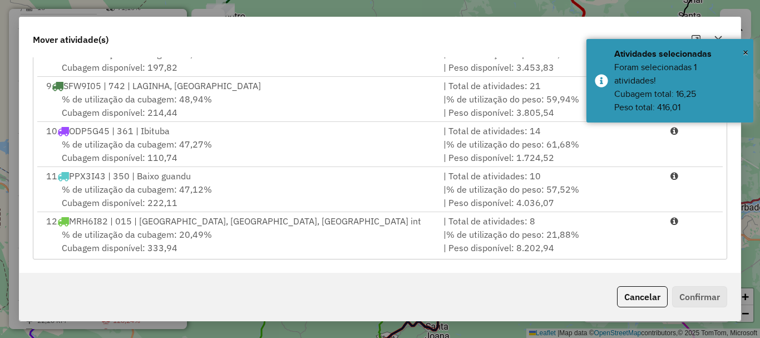
scroll to position [334, 0]
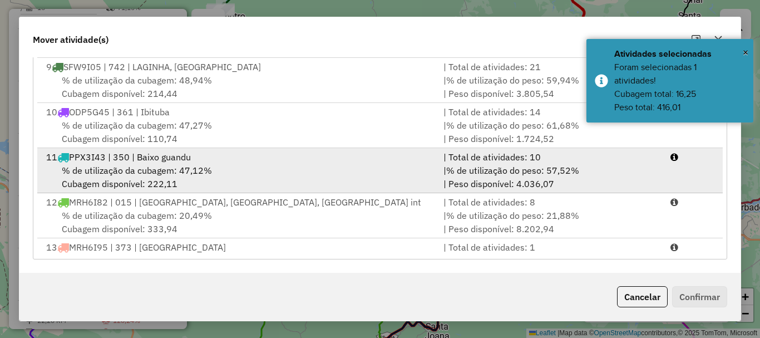
click at [166, 176] on span "% de utilização da cubagem: 47,12%" at bounding box center [137, 170] width 150 height 11
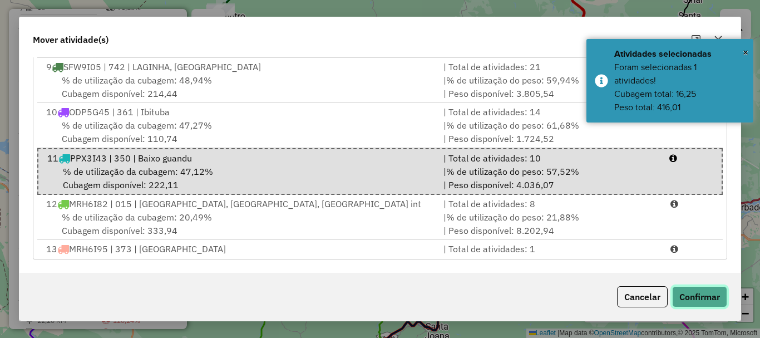
click at [681, 290] on button "Confirmar" at bounding box center [699, 296] width 55 height 21
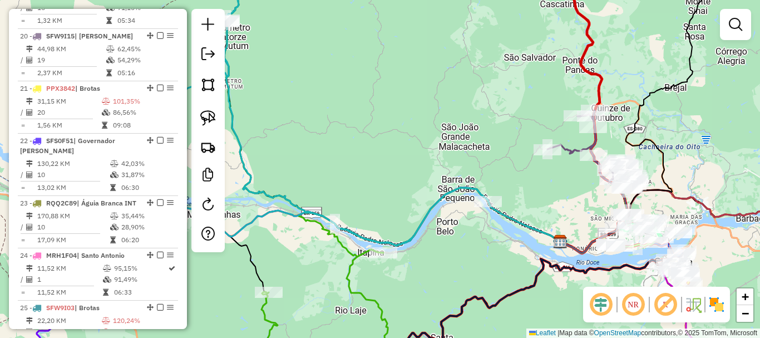
drag, startPoint x: 459, startPoint y: 235, endPoint x: 461, endPoint y: 213, distance: 22.3
click at [481, 261] on div "Janela de atendimento Grade de atendimento Capacidade Transportadoras Veículos …" at bounding box center [380, 169] width 760 height 338
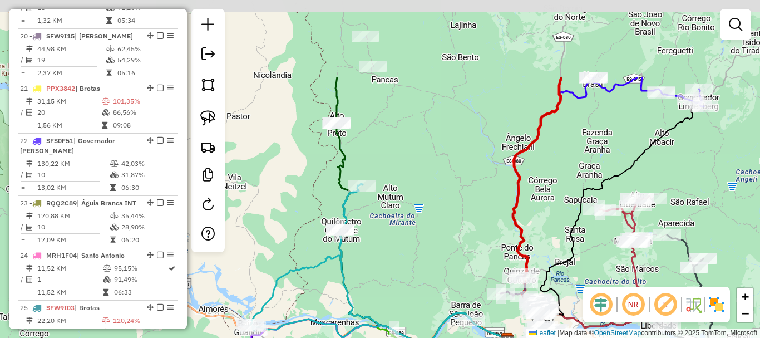
drag, startPoint x: 374, startPoint y: 107, endPoint x: 369, endPoint y: 218, distance: 110.8
click at [369, 218] on div "Janela de atendimento Grade de atendimento Capacidade Transportadoras Veículos …" at bounding box center [380, 169] width 760 height 338
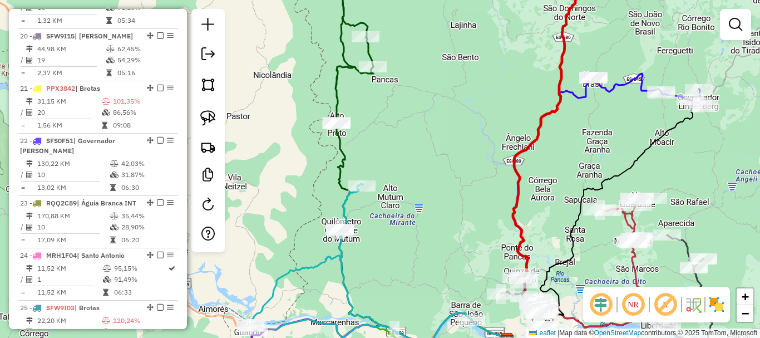
drag, startPoint x: 425, startPoint y: 134, endPoint x: 393, endPoint y: 246, distance: 116.4
click at [393, 245] on div "Janela de atendimento Grade de atendimento Capacidade Transportadoras Veículos …" at bounding box center [380, 169] width 760 height 338
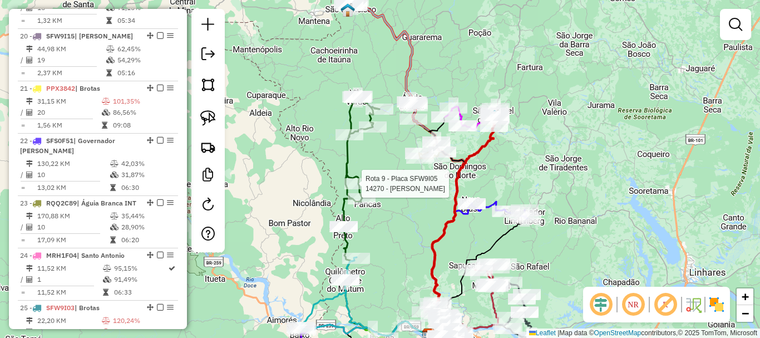
select select "*********"
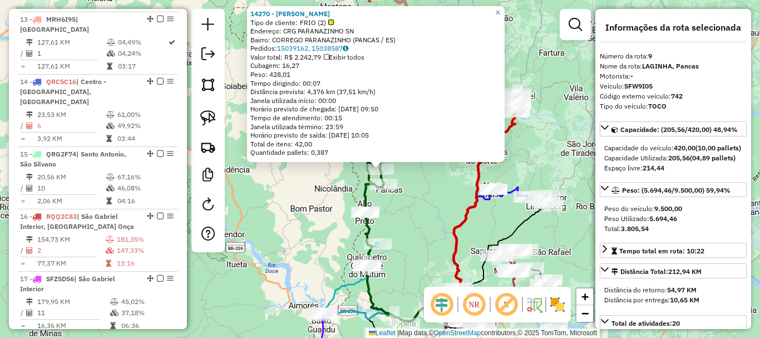
scroll to position [943, 0]
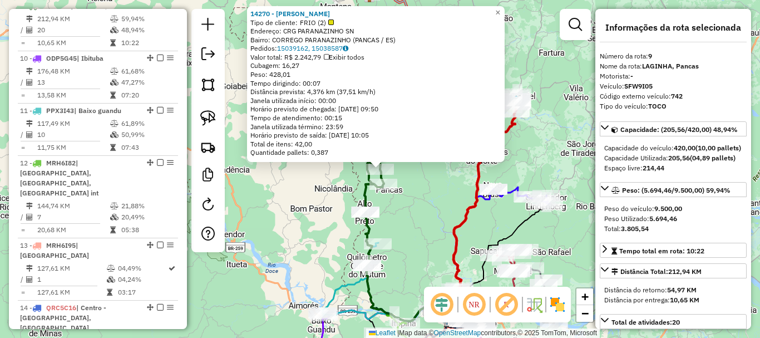
click at [422, 242] on div "14270 - [PERSON_NAME] Tipo de cliente: FRIO (2) Endereço: CRG PARANAZINHO SN Ba…" at bounding box center [380, 169] width 760 height 338
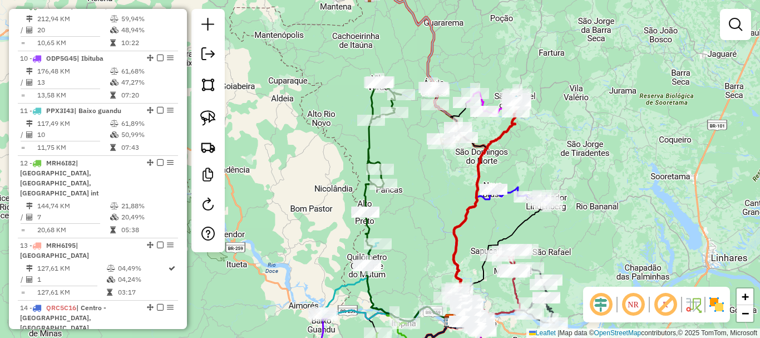
drag, startPoint x: 438, startPoint y: 221, endPoint x: 367, endPoint y: 252, distance: 78.0
click at [367, 252] on div "Janela de atendimento Grade de atendimento Capacidade Transportadoras Veículos …" at bounding box center [380, 169] width 760 height 338
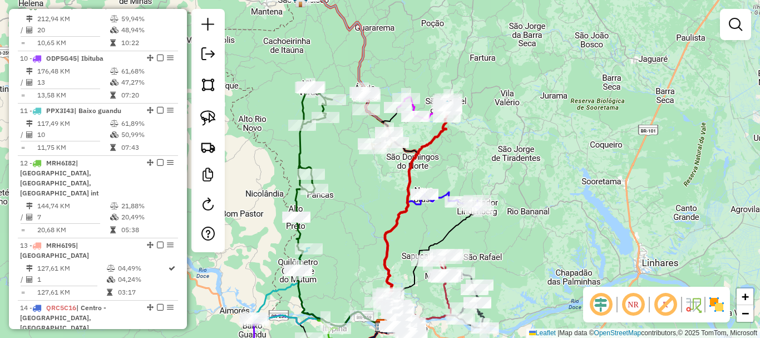
drag, startPoint x: 478, startPoint y: 173, endPoint x: 455, endPoint y: 92, distance: 84.7
click at [456, 93] on div "Janela de atendimento Grade de atendimento Capacidade Transportadoras Veículos …" at bounding box center [380, 169] width 760 height 338
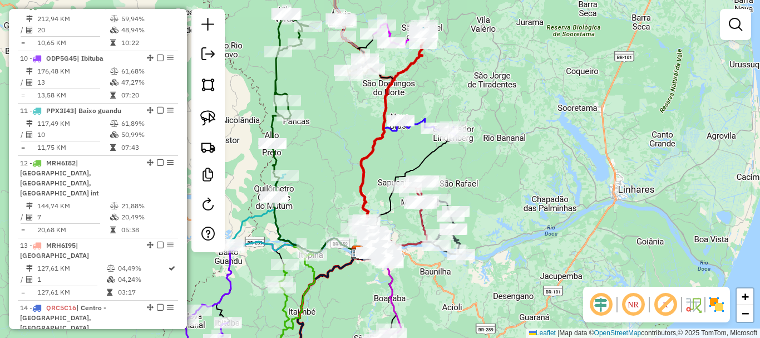
drag, startPoint x: 505, startPoint y: 136, endPoint x: 504, endPoint y: 130, distance: 6.2
click at [505, 134] on div "Rota 22 - Placa SFS0F51 1155 - SUPERMACADO FIORIM L Janela de atendimento Grade…" at bounding box center [380, 169] width 760 height 338
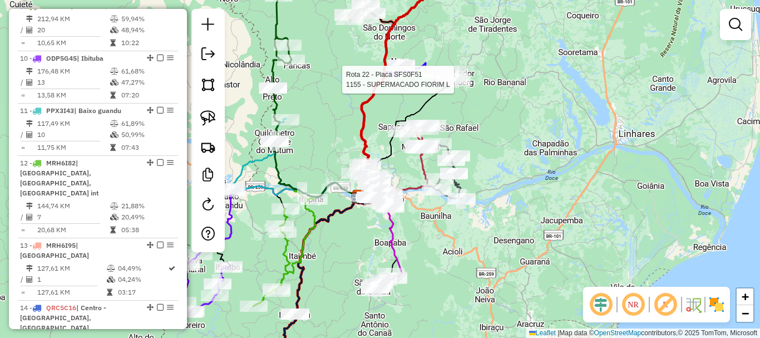
select select "*********"
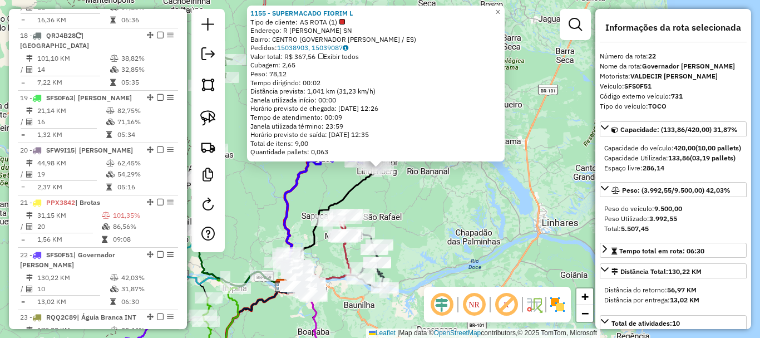
scroll to position [1703, 0]
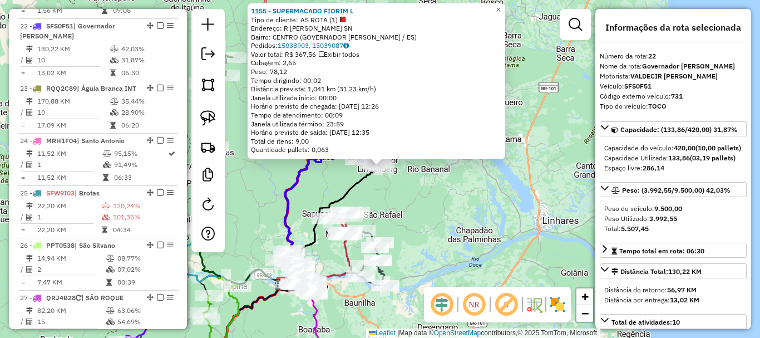
click at [463, 194] on div "1155 - SUPERMACADO FIORIM L Tipo de cliente: AS ROTA (1) Endereço: R [PERSON_NA…" at bounding box center [380, 169] width 760 height 338
click at [469, 111] on div "1155 - SUPERMACADO FIORIM L Tipo de cliente: AS ROTA (1) Endereço: R [PERSON_NA…" at bounding box center [380, 169] width 760 height 338
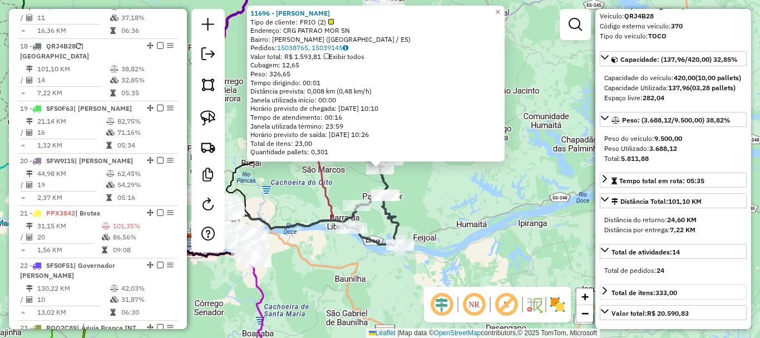
scroll to position [167, 0]
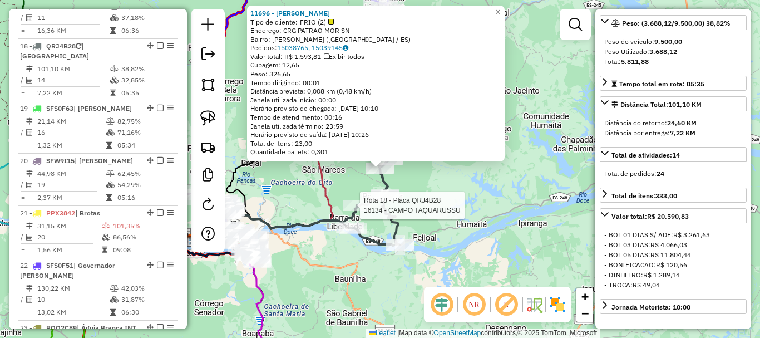
drag, startPoint x: 333, startPoint y: 194, endPoint x: 333, endPoint y: 180, distance: 13.9
click at [333, 194] on div "Rota 18 - Placa QRJ4B28 16134 - CAMPO TAQUARUSSU 11696 - [PERSON_NAME] Tipo de …" at bounding box center [380, 169] width 760 height 338
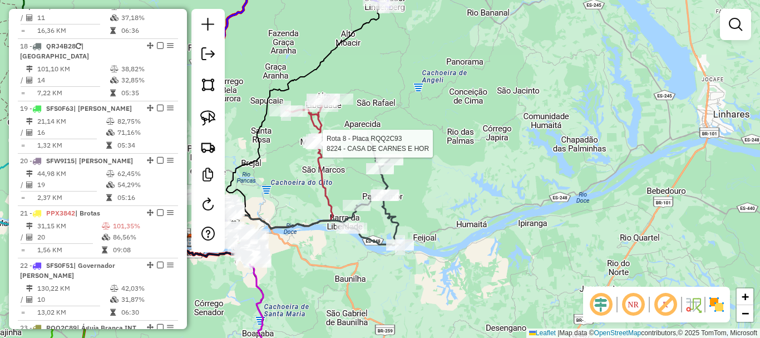
select select "*********"
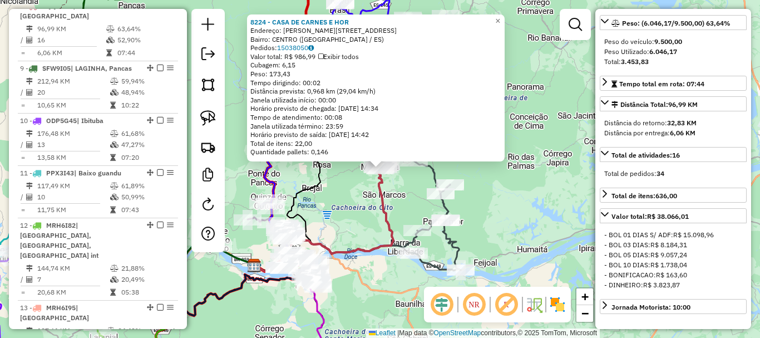
click at [389, 190] on div "8224 - CASA DE CARNES E HOR Endereço: CONEGO [PERSON_NAME] 257 Bairro: [GEOGRAP…" at bounding box center [380, 169] width 760 height 338
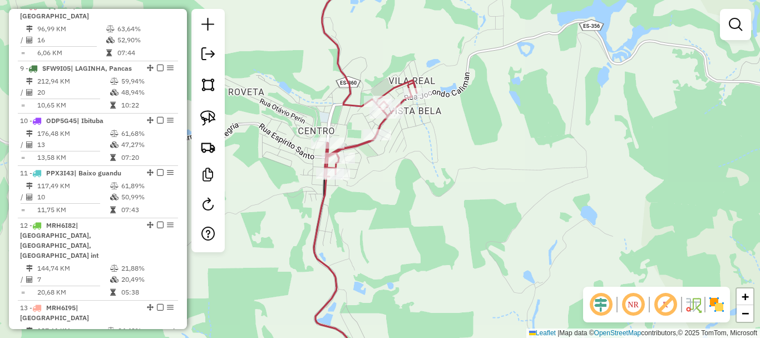
drag, startPoint x: 443, startPoint y: 152, endPoint x: 441, endPoint y: 135, distance: 16.9
click at [443, 152] on div "Janela de atendimento Grade de atendimento Capacidade Transportadoras Veículos …" at bounding box center [380, 169] width 760 height 338
select select "*********"
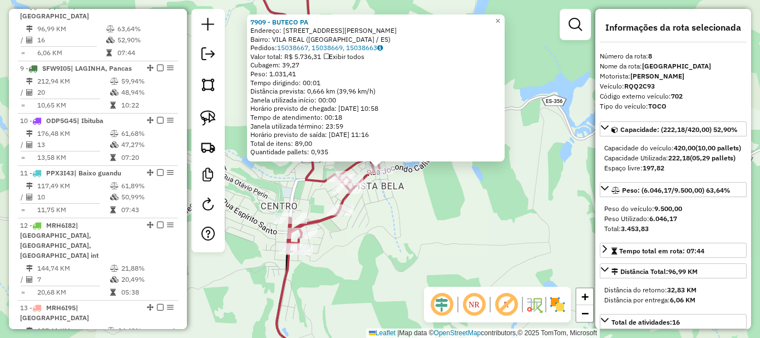
drag, startPoint x: 422, startPoint y: 220, endPoint x: 371, endPoint y: 147, distance: 88.7
click at [371, 147] on div "7909 - BUTECO PA Endereço: [STREET_ADDRESS][PERSON_NAME] Bairro: [GEOGRAPHIC_DA…" at bounding box center [380, 169] width 760 height 338
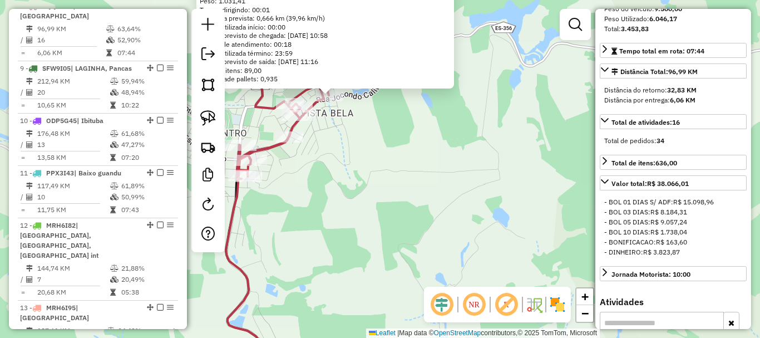
scroll to position [223, 0]
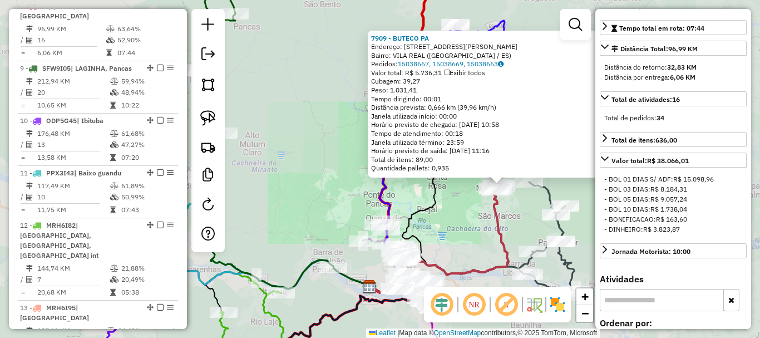
click at [503, 206] on icon at bounding box center [438, 240] width 139 height 103
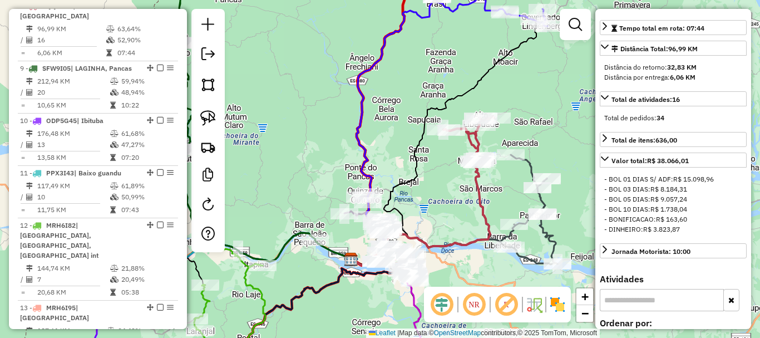
drag, startPoint x: 516, startPoint y: 214, endPoint x: 467, endPoint y: 154, distance: 77.5
click at [470, 160] on div "Janela de atendimento Grade de atendimento Capacidade Transportadoras Veículos …" at bounding box center [380, 169] width 760 height 338
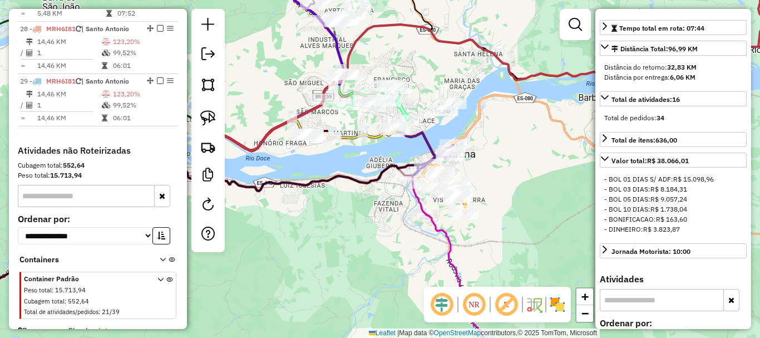
scroll to position [2041, 0]
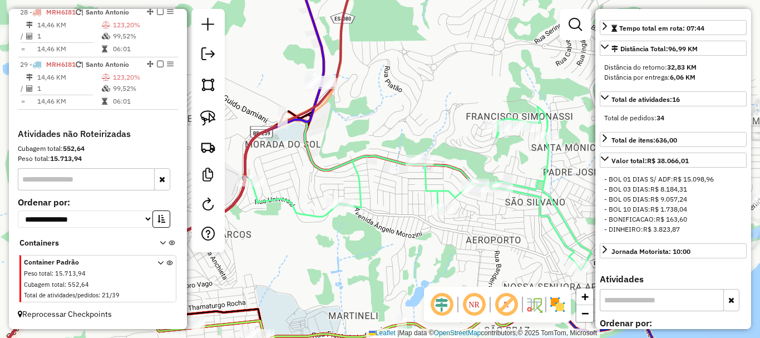
drag, startPoint x: 382, startPoint y: 108, endPoint x: 438, endPoint y: 146, distance: 67.4
click at [473, 145] on div "Janela de atendimento Grade de atendimento Capacidade Transportadoras Veículos …" at bounding box center [380, 169] width 760 height 338
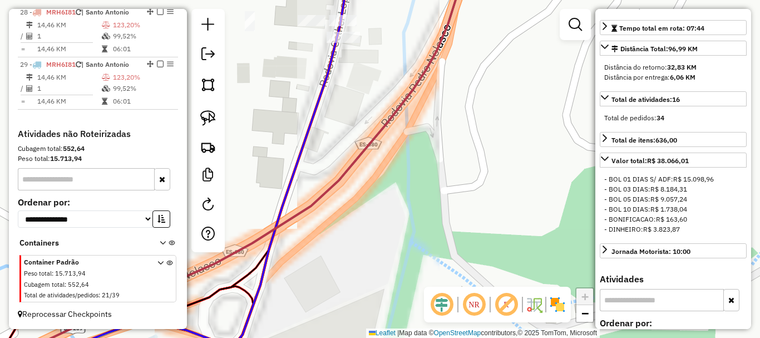
drag, startPoint x: 400, startPoint y: 61, endPoint x: 406, endPoint y: 142, distance: 81.5
click at [414, 141] on div "Janela de atendimento Grade de atendimento Capacidade Transportadoras Veículos …" at bounding box center [380, 169] width 760 height 338
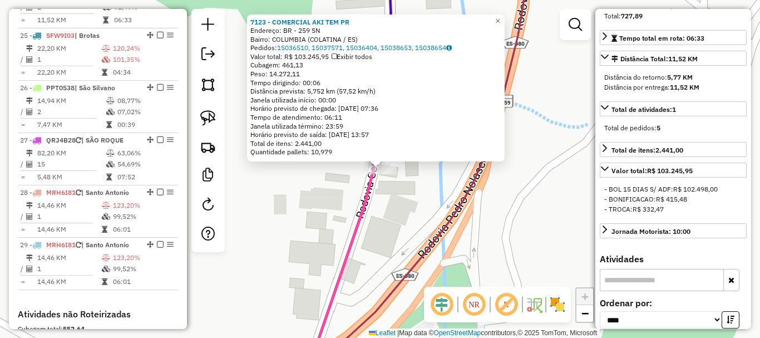
scroll to position [1828, 0]
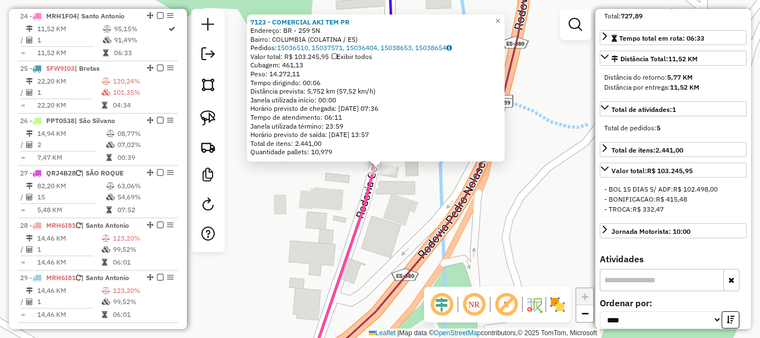
click at [348, 224] on div "7123 - COMERCIAL AKI TEM PR Endereço: BR - 259 SN Bairro: COLUMBIA (COLATINA / …" at bounding box center [380, 169] width 760 height 338
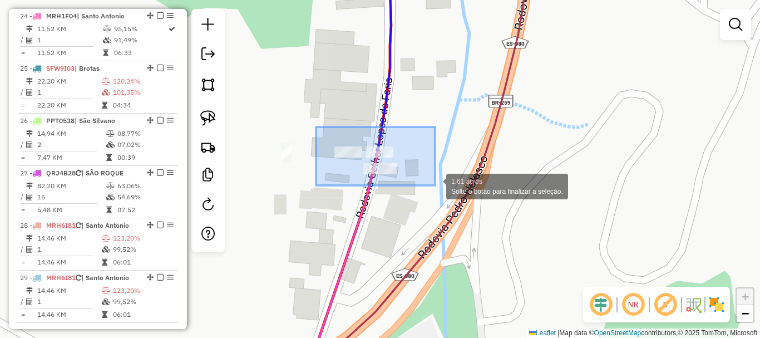
drag, startPoint x: 427, startPoint y: 177, endPoint x: 443, endPoint y: 194, distance: 23.6
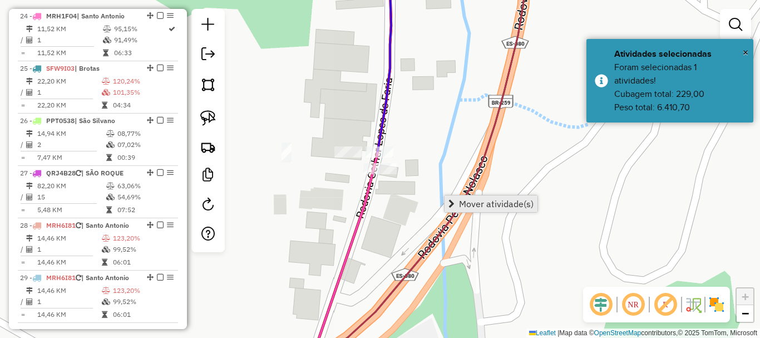
click at [490, 202] on span "Mover atividade(s)" at bounding box center [496, 203] width 75 height 9
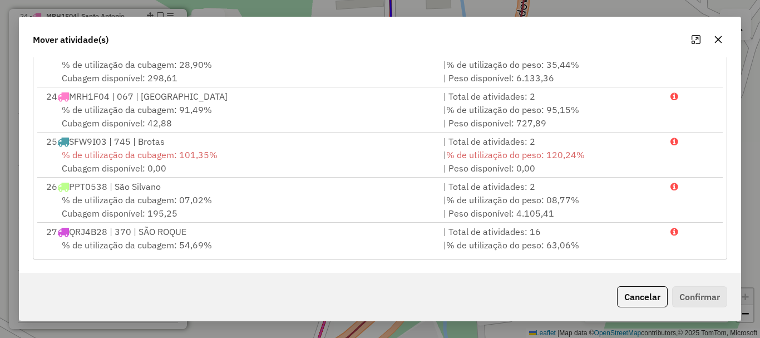
scroll to position [973, 0]
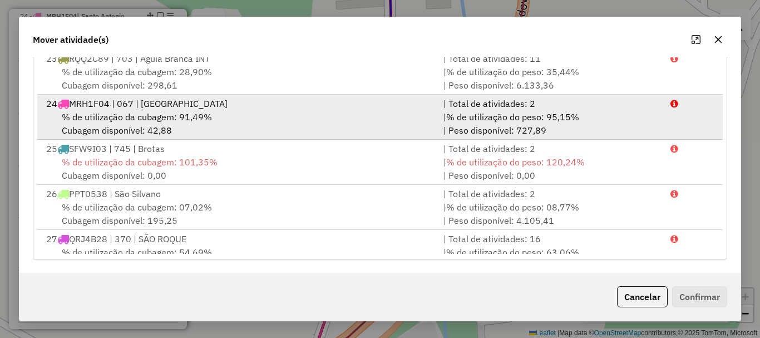
click at [105, 130] on div "% de utilização da cubagem: 91,49% Cubagem disponível: 42,88" at bounding box center [237, 123] width 397 height 27
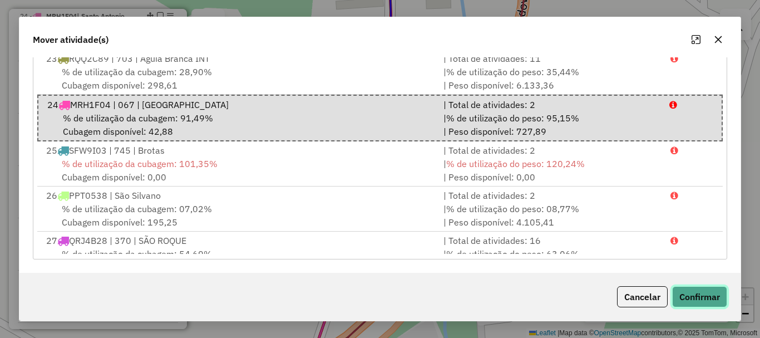
click at [689, 299] on button "Confirmar" at bounding box center [699, 296] width 55 height 21
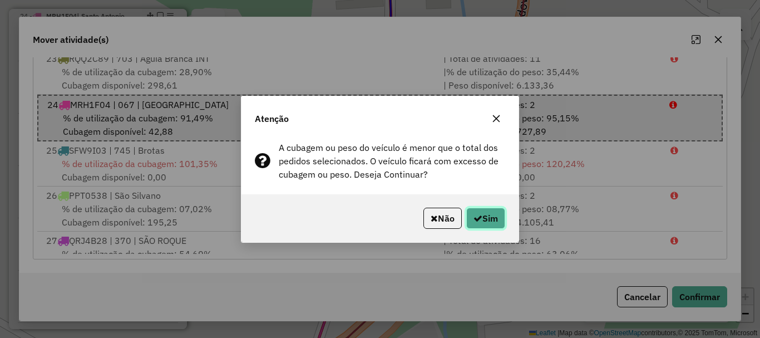
click at [492, 216] on button "Sim" at bounding box center [485, 218] width 39 height 21
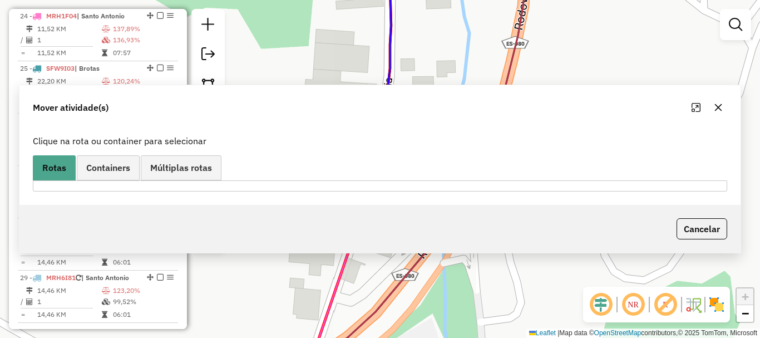
scroll to position [0, 0]
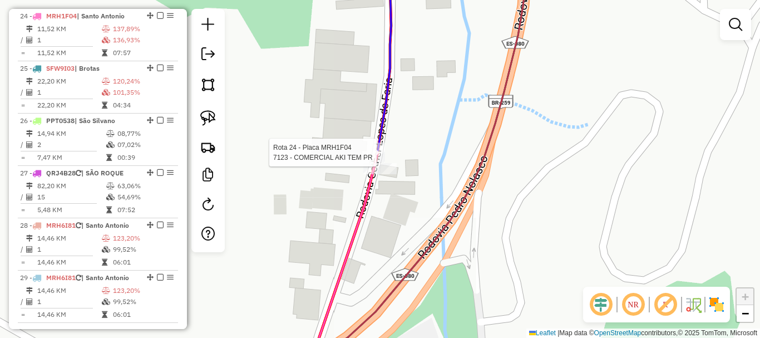
select select "*********"
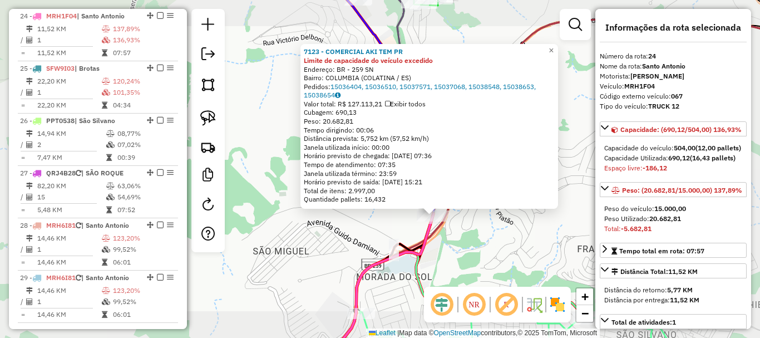
click at [466, 251] on div "7123 - COMERCIAL AKI TEM PR Limite de capacidade do veículo excedido Endereço: …" at bounding box center [380, 169] width 760 height 338
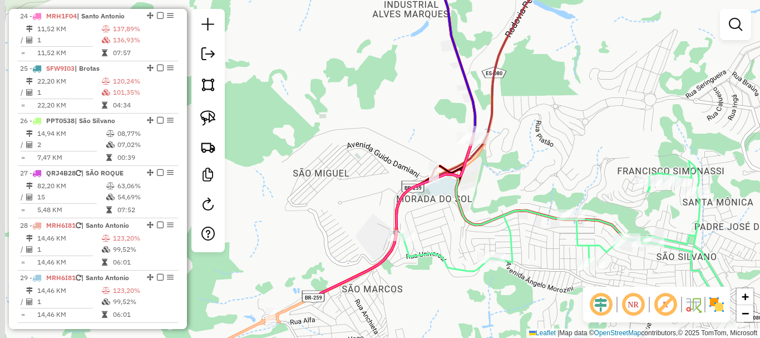
drag, startPoint x: 505, startPoint y: 200, endPoint x: 549, endPoint y: 85, distance: 122.9
click at [544, 90] on div "Janela de atendimento Grade de atendimento Capacidade Transportadoras Veículos …" at bounding box center [380, 169] width 760 height 338
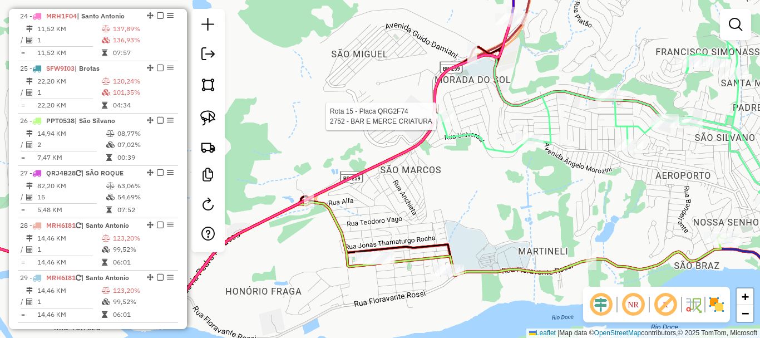
select select "*********"
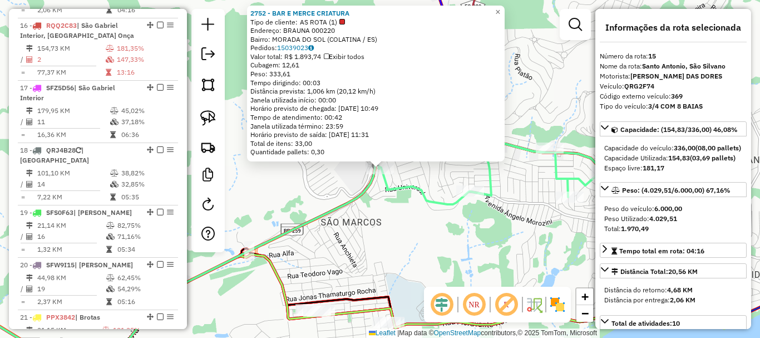
scroll to position [1277, 0]
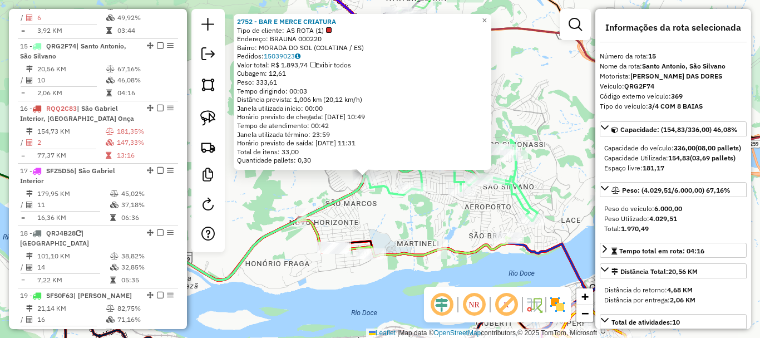
click at [435, 269] on div "2752 - BAR E MERCE CRIATURA Tipo de cliente: AS ROTA (1) Endereço: BRAUNA 00022…" at bounding box center [380, 169] width 760 height 338
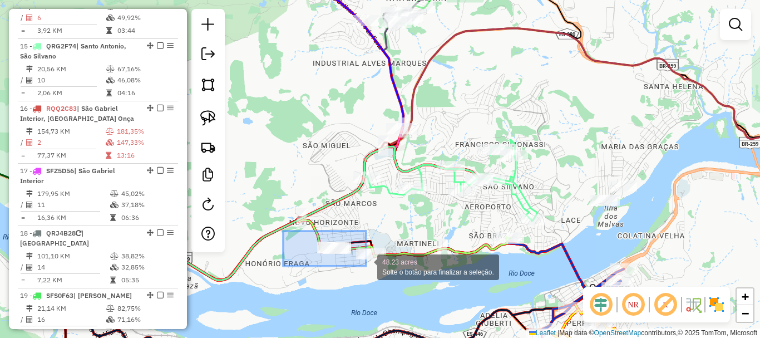
drag, startPoint x: 283, startPoint y: 231, endPoint x: 389, endPoint y: 277, distance: 115.9
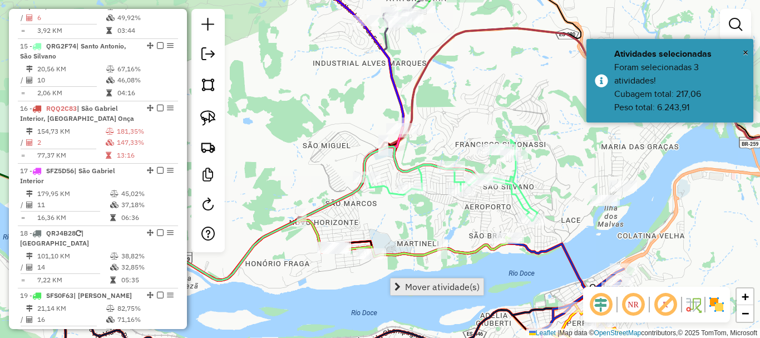
click at [443, 285] on span "Mover atividade(s)" at bounding box center [442, 286] width 75 height 9
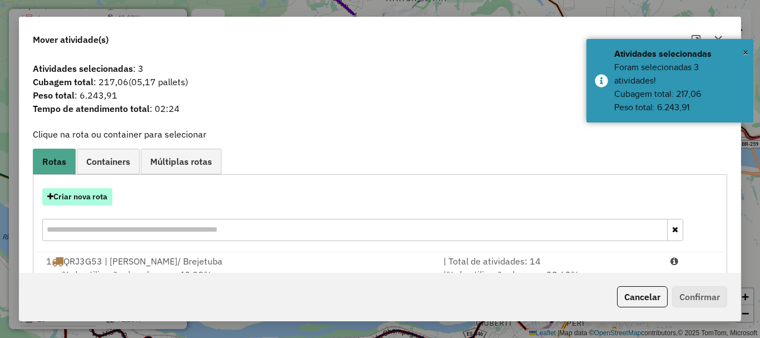
click at [98, 195] on button "Criar nova rota" at bounding box center [77, 196] width 70 height 17
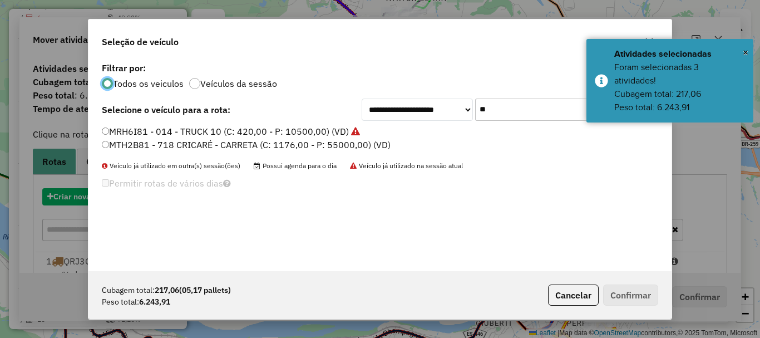
scroll to position [6, 3]
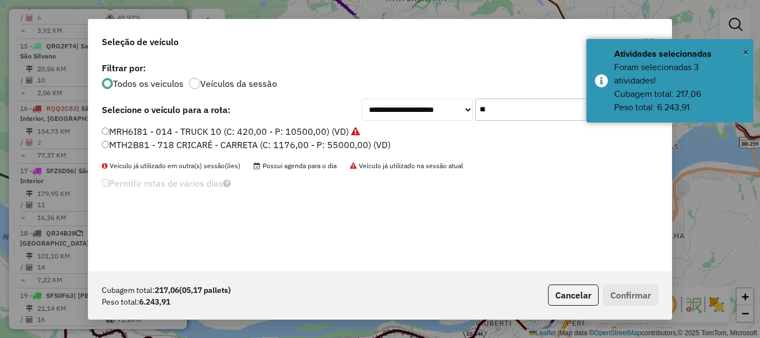
drag, startPoint x: 429, startPoint y: 145, endPoint x: 419, endPoint y: 149, distance: 10.5
click at [419, 149] on div "**********" at bounding box center [379, 165] width 583 height 211
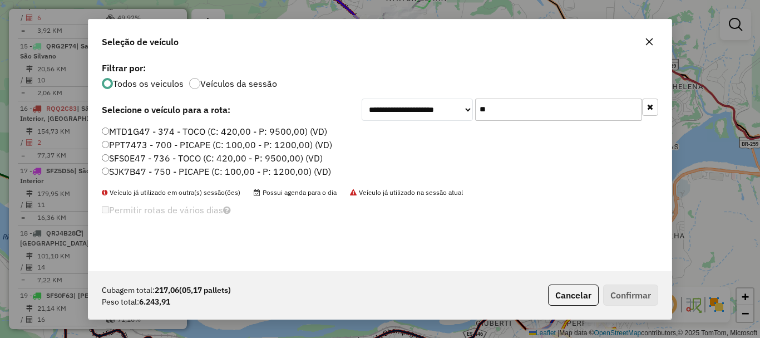
type input "**"
click at [140, 162] on label "SFS0E47 - 736 - TOCO (C: 420,00 - P: 9500,00) (VD)" at bounding box center [212, 157] width 221 height 13
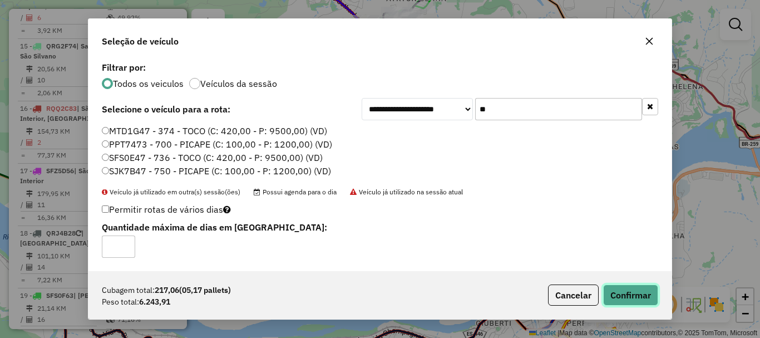
click at [640, 299] on button "Confirmar" at bounding box center [630, 294] width 55 height 21
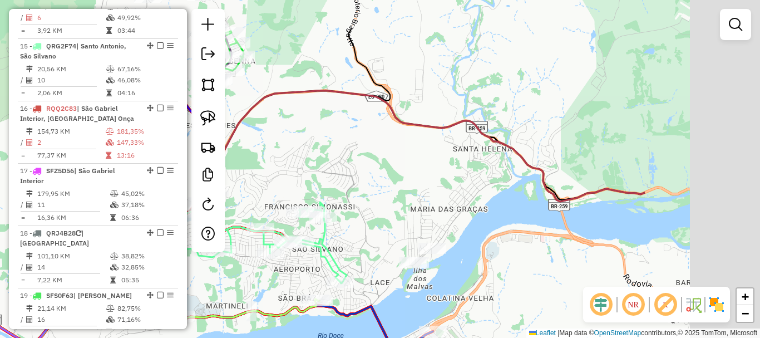
drag, startPoint x: 570, startPoint y: 165, endPoint x: 379, endPoint y: 228, distance: 200.7
click at [379, 228] on div "Janela de atendimento Grade de atendimento Capacidade Transportadoras Veículos …" at bounding box center [380, 169] width 760 height 338
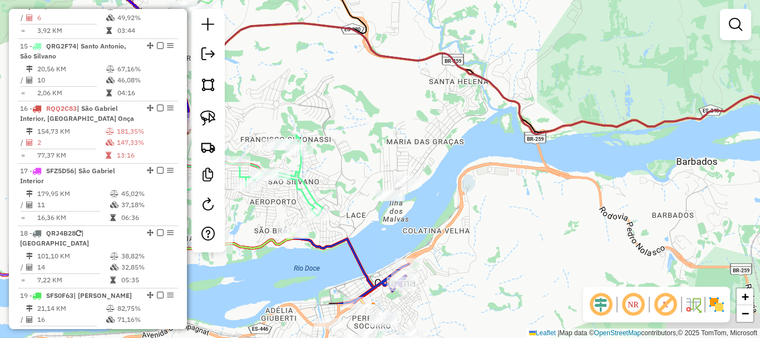
drag, startPoint x: 419, startPoint y: 179, endPoint x: 403, endPoint y: 144, distance: 38.8
click at [403, 144] on div "Janela de atendimento Grade de atendimento Capacidade Transportadoras Veículos …" at bounding box center [380, 169] width 760 height 338
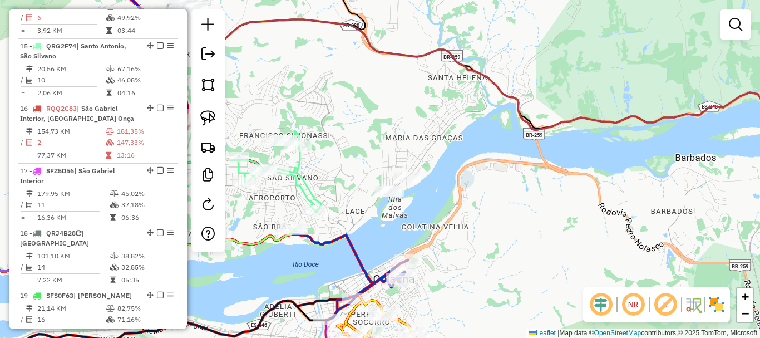
drag, startPoint x: 398, startPoint y: 144, endPoint x: 352, endPoint y: 133, distance: 47.4
click at [397, 144] on div "Janela de atendimento Grade de atendimento Capacidade Transportadoras Veículos …" at bounding box center [380, 169] width 760 height 338
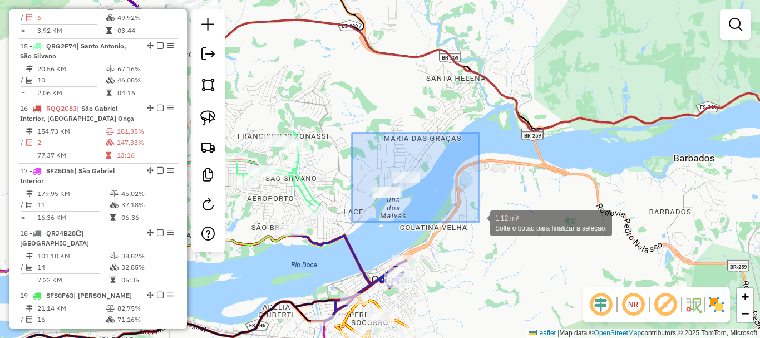
drag, startPoint x: 352, startPoint y: 133, endPoint x: 479, endPoint y: 222, distance: 155.0
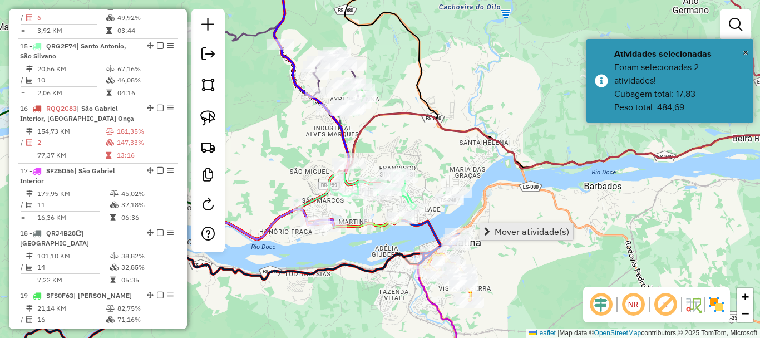
click at [510, 229] on span "Mover atividade(s)" at bounding box center [532, 231] width 75 height 9
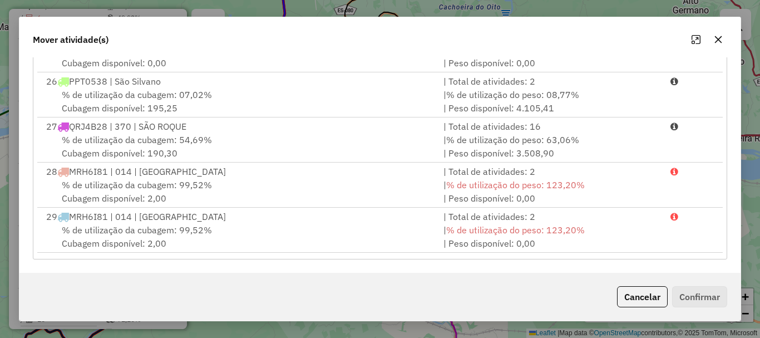
scroll to position [1129, 0]
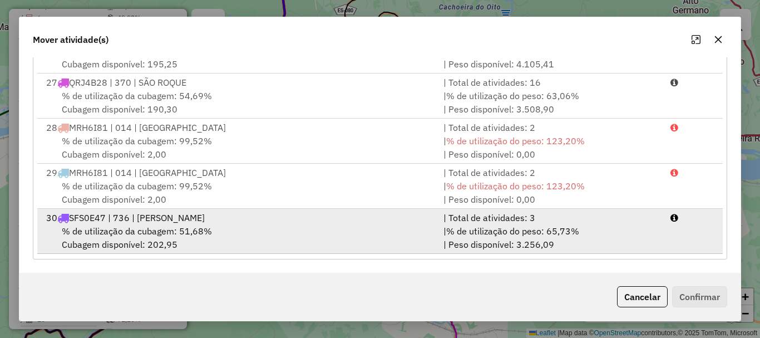
click at [115, 223] on span "SFS0E47 | 736 | [PERSON_NAME]" at bounding box center [137, 217] width 136 height 11
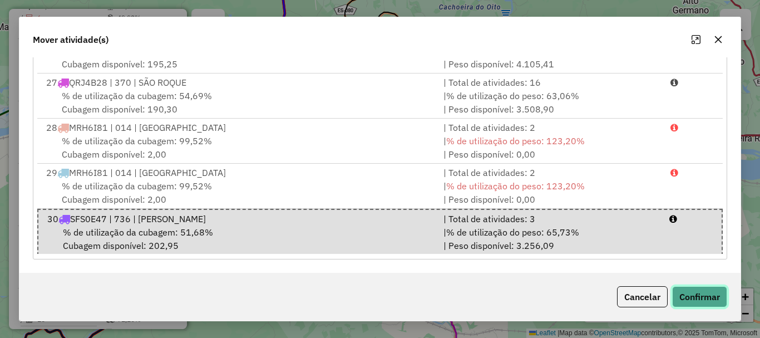
click at [711, 289] on button "Confirmar" at bounding box center [699, 296] width 55 height 21
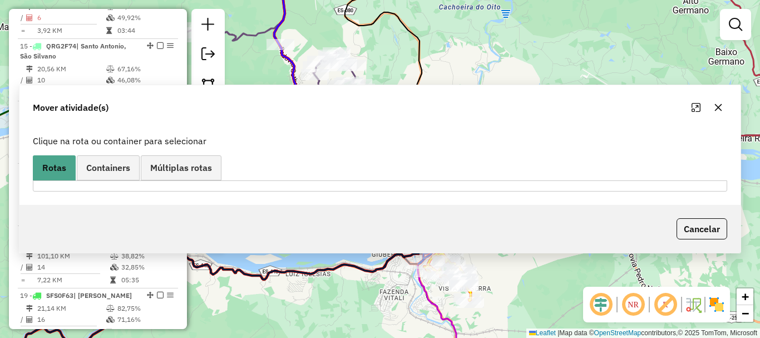
scroll to position [0, 0]
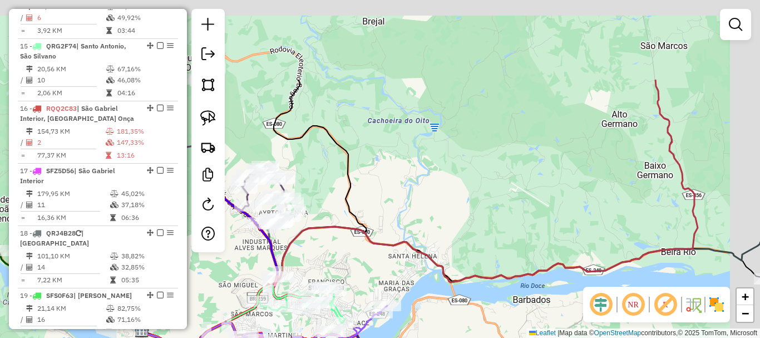
drag, startPoint x: 490, startPoint y: 238, endPoint x: 444, endPoint y: 291, distance: 69.8
click at [444, 291] on icon at bounding box center [420, 216] width 556 height 273
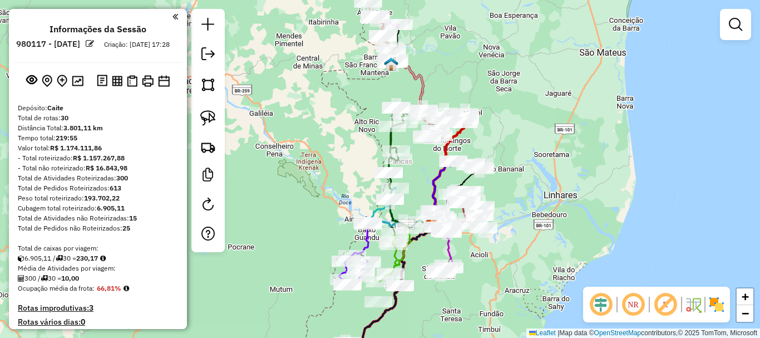
drag, startPoint x: 231, startPoint y: 184, endPoint x: 376, endPoint y: 2, distance: 232.1
click at [360, 12] on div "Janela de atendimento Grade de atendimento Capacidade Transportadoras Veículos …" at bounding box center [380, 169] width 760 height 338
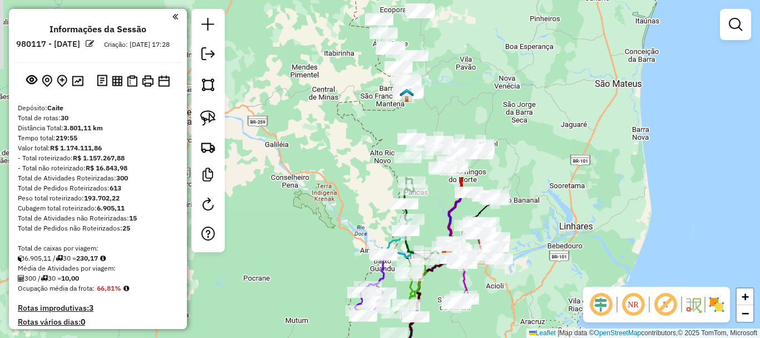
drag, startPoint x: 520, startPoint y: 285, endPoint x: 434, endPoint y: 359, distance: 112.8
click at [434, 337] on html "Aguarde... Pop-up bloqueado! Seu navegador bloqueou automáticamente a abertura …" at bounding box center [380, 169] width 760 height 338
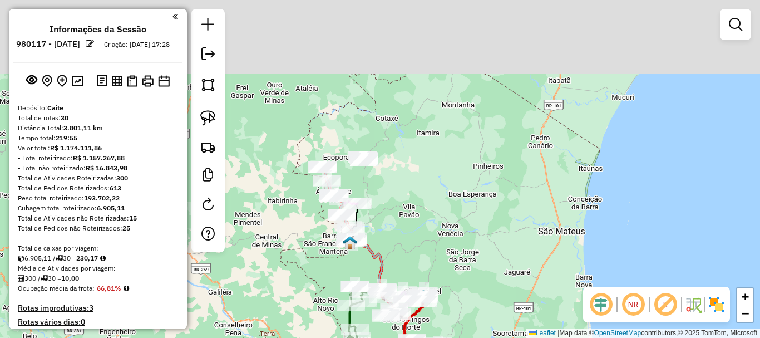
drag, startPoint x: 449, startPoint y: 102, endPoint x: 395, endPoint y: 161, distance: 79.9
click at [429, 250] on div "Janela de atendimento Grade de atendimento Capacidade Transportadoras Veículos …" at bounding box center [380, 169] width 760 height 338
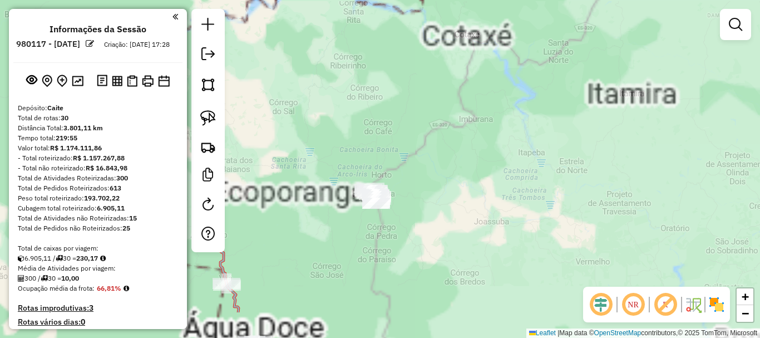
drag, startPoint x: 397, startPoint y: 134, endPoint x: 437, endPoint y: 71, distance: 74.5
click at [436, 69] on div "Janela de atendimento Grade de atendimento Capacidade Transportadoras Veículos …" at bounding box center [380, 169] width 760 height 338
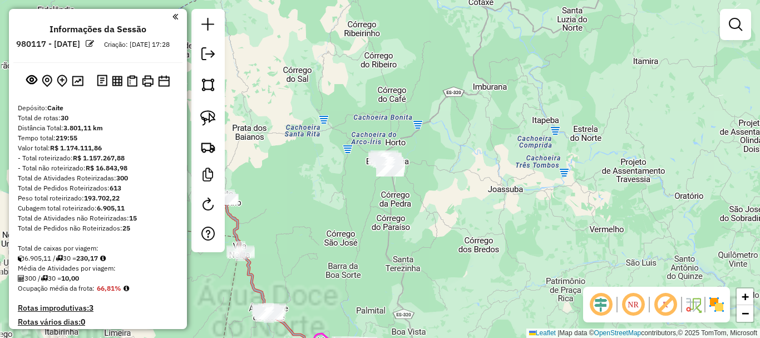
click at [414, 121] on div "Janela de atendimento Grade de atendimento Capacidade Transportadoras Veículos …" at bounding box center [380, 169] width 760 height 338
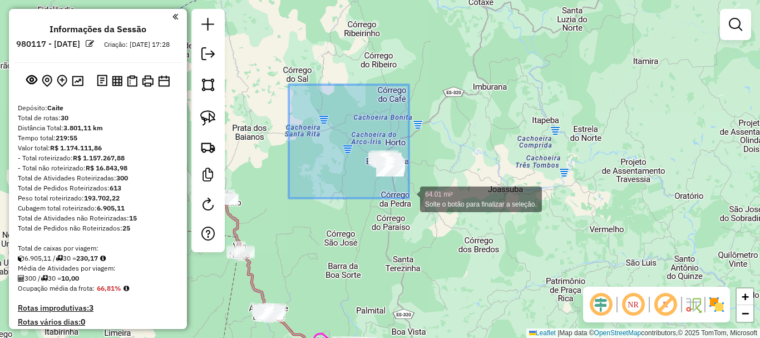
drag, startPoint x: 289, startPoint y: 85, endPoint x: 436, endPoint y: 213, distance: 195.6
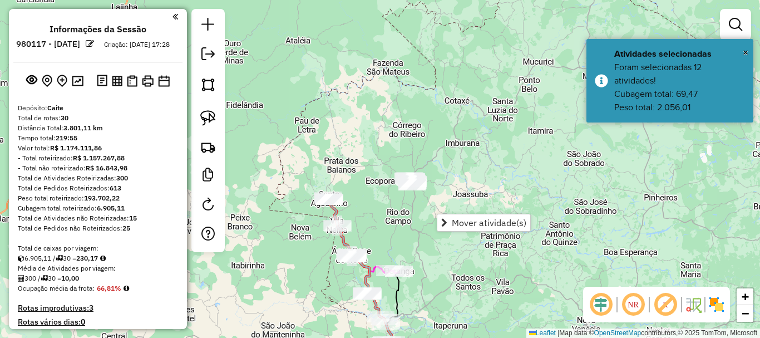
drag, startPoint x: 471, startPoint y: 190, endPoint x: 471, endPoint y: 184, distance: 6.1
click at [471, 184] on div "Janela de atendimento Grade de atendimento Capacidade Transportadoras Veículos …" at bounding box center [380, 169] width 760 height 338
click at [453, 189] on div "Janela de atendimento Grade de atendimento Capacidade Transportadoras Veículos …" at bounding box center [380, 169] width 760 height 338
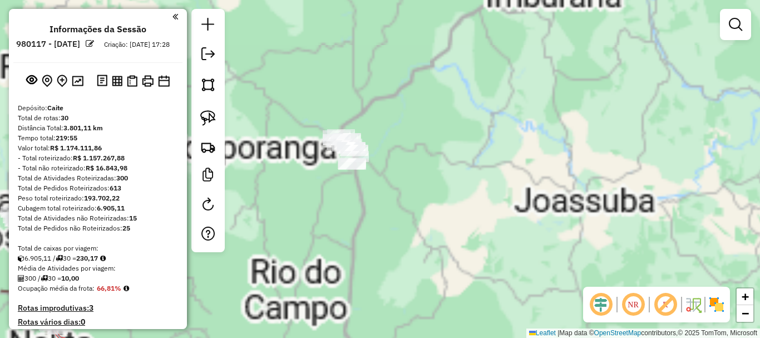
click at [391, 205] on div "Janela de atendimento Grade de atendimento Capacidade Transportadoras Veículos …" at bounding box center [380, 169] width 760 height 338
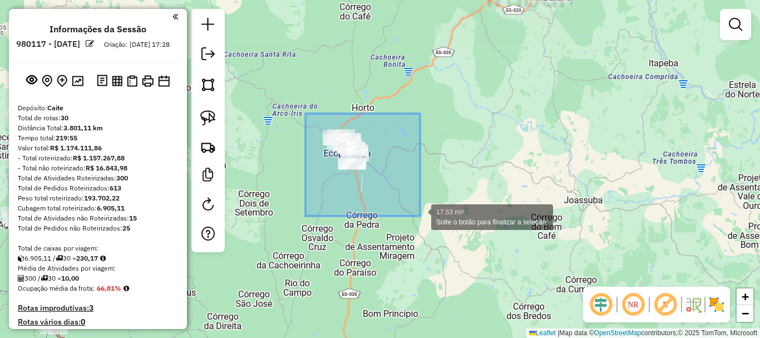
drag, startPoint x: 349, startPoint y: 144, endPoint x: 425, endPoint y: 218, distance: 106.2
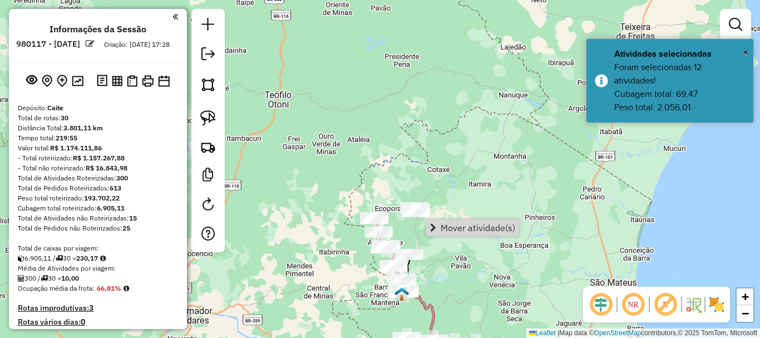
drag, startPoint x: 487, startPoint y: 183, endPoint x: 408, endPoint y: -1, distance: 200.4
click at [408, 0] on html "Aguarde... Pop-up bloqueado! Seu navegador bloqueou automáticamente a abertura …" at bounding box center [380, 169] width 760 height 338
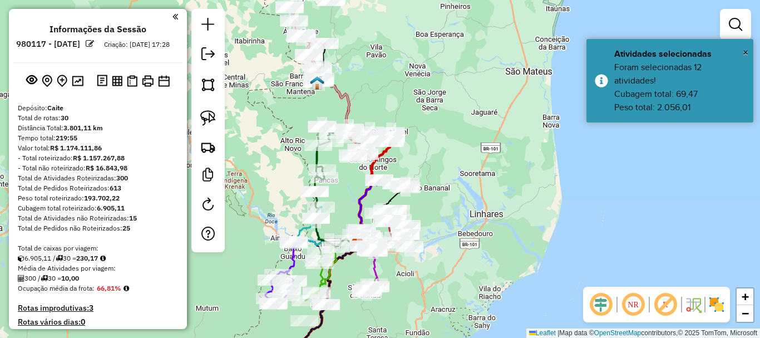
drag, startPoint x: 457, startPoint y: 124, endPoint x: 473, endPoint y: 61, distance: 64.9
click at [473, 62] on div "Janela de atendimento Grade de atendimento Capacidade Transportadoras Veículos …" at bounding box center [380, 169] width 760 height 338
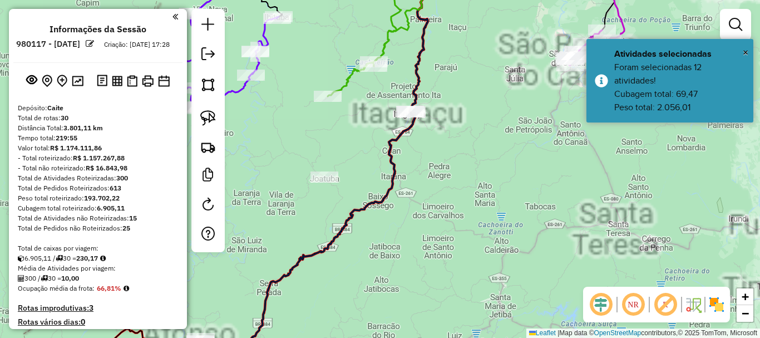
click at [288, 154] on div "Janela de atendimento Grade de atendimento Capacidade Transportadoras Veículos …" at bounding box center [380, 169] width 760 height 338
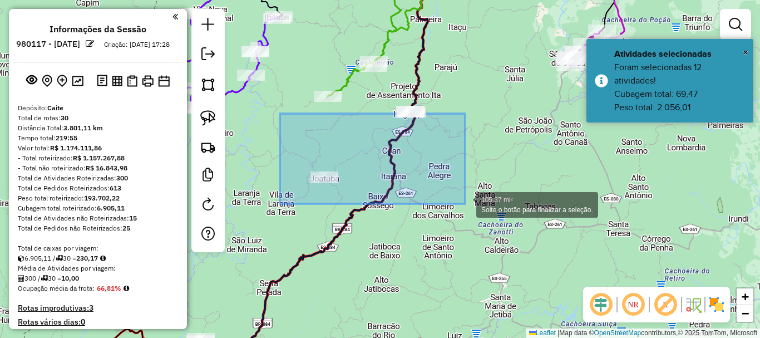
drag, startPoint x: 325, startPoint y: 127, endPoint x: 466, endPoint y: 204, distance: 159.8
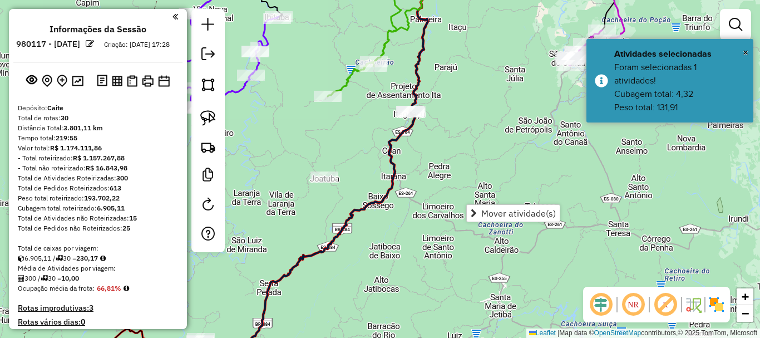
drag, startPoint x: 363, startPoint y: 113, endPoint x: 364, endPoint y: 83, distance: 30.6
click at [364, 113] on div "Janela de atendimento Grade de atendimento Capacidade Transportadoras Veículos …" at bounding box center [380, 169] width 760 height 338
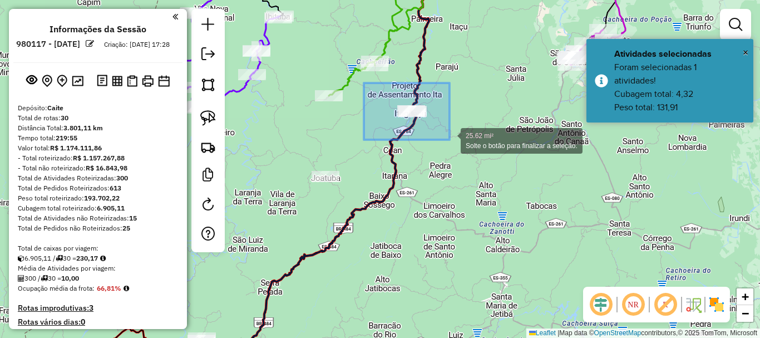
drag, startPoint x: 364, startPoint y: 83, endPoint x: 460, endPoint y: 148, distance: 115.7
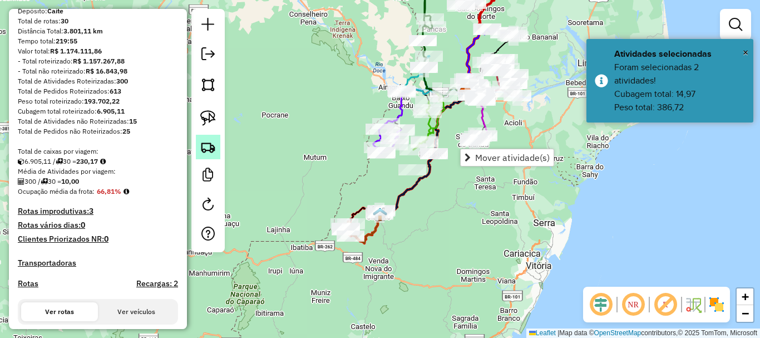
scroll to position [223, 0]
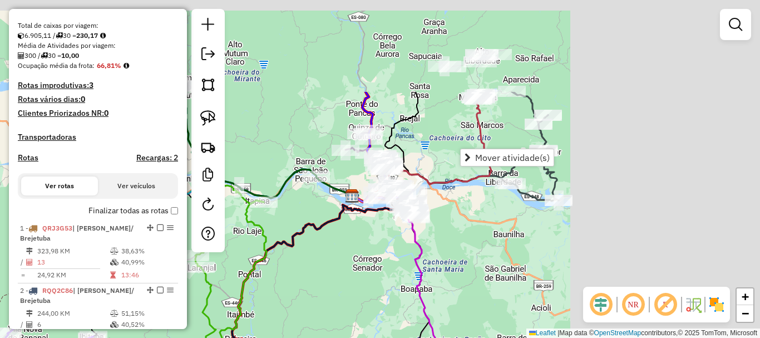
drag, startPoint x: 601, startPoint y: 137, endPoint x: 347, endPoint y: 263, distance: 283.1
click at [347, 263] on div "Janela de atendimento Grade de atendimento Capacidade Transportadoras Veículos …" at bounding box center [380, 169] width 760 height 338
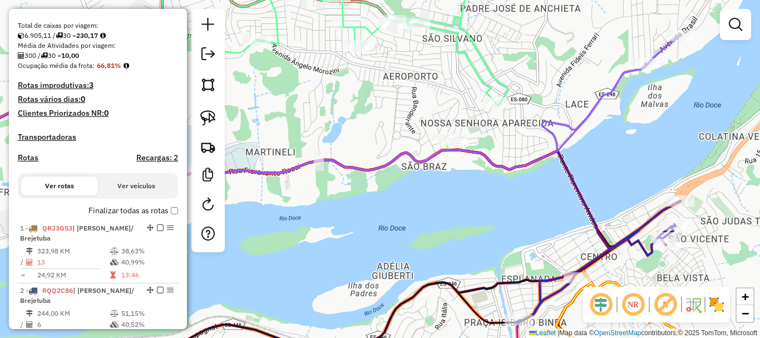
drag, startPoint x: 367, startPoint y: 107, endPoint x: 482, endPoint y: 283, distance: 210.2
click at [481, 284] on div "Janela de atendimento Grade de atendimento Capacidade Transportadoras Veículos …" at bounding box center [380, 169] width 760 height 338
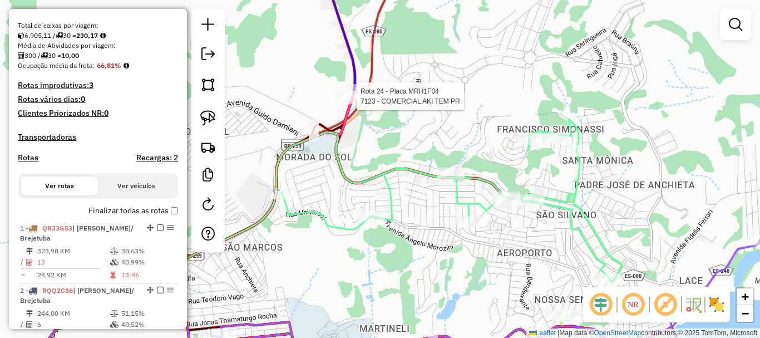
select select "*********"
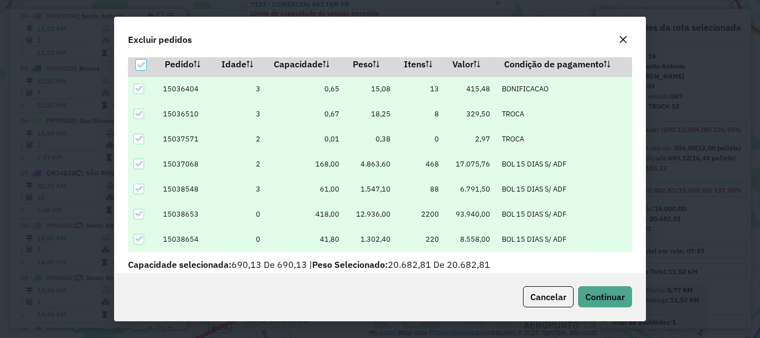
scroll to position [39, 0]
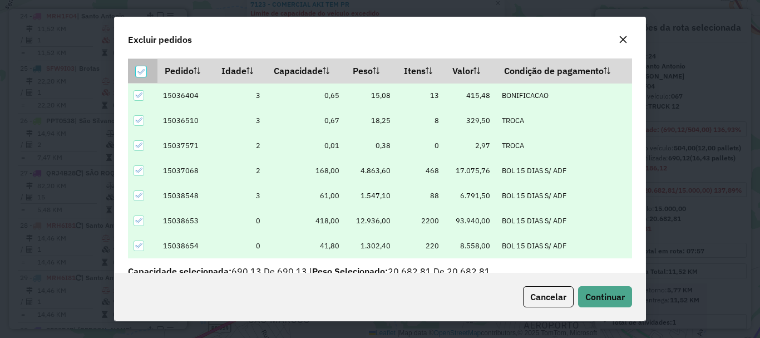
click at [142, 72] on icon at bounding box center [141, 72] width 8 height 8
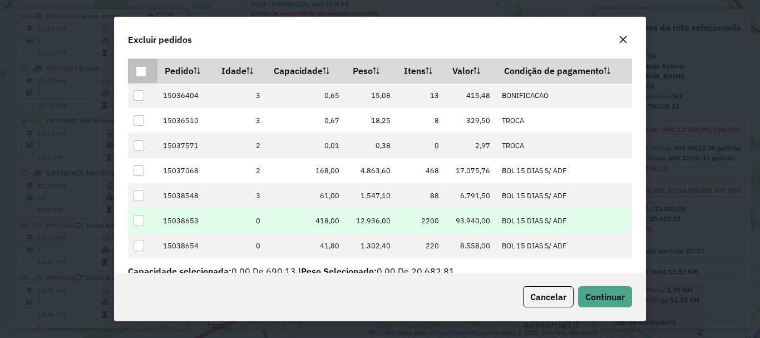
click at [142, 219] on div at bounding box center [139, 220] width 11 height 11
click at [618, 288] on button "Continuar" at bounding box center [605, 296] width 54 height 21
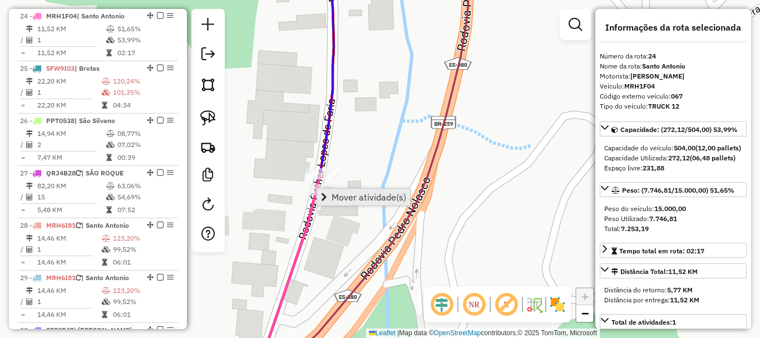
click at [356, 196] on span "Mover atividade(s)" at bounding box center [369, 196] width 75 height 9
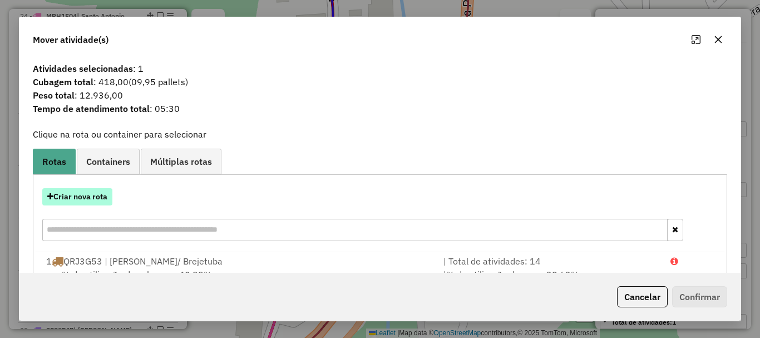
click at [91, 200] on button "Criar nova rota" at bounding box center [77, 196] width 70 height 17
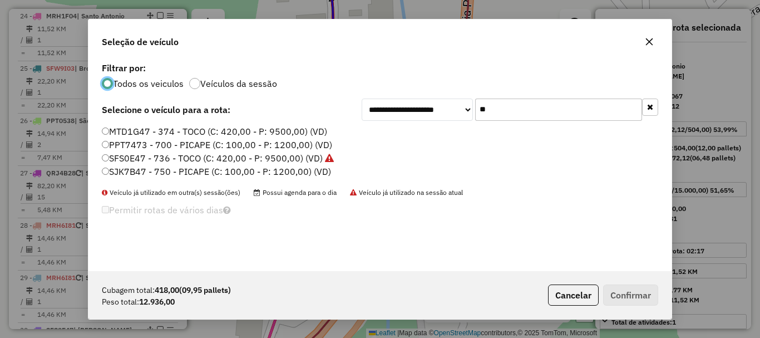
scroll to position [6, 3]
click at [448, 133] on div "**********" at bounding box center [379, 165] width 583 height 211
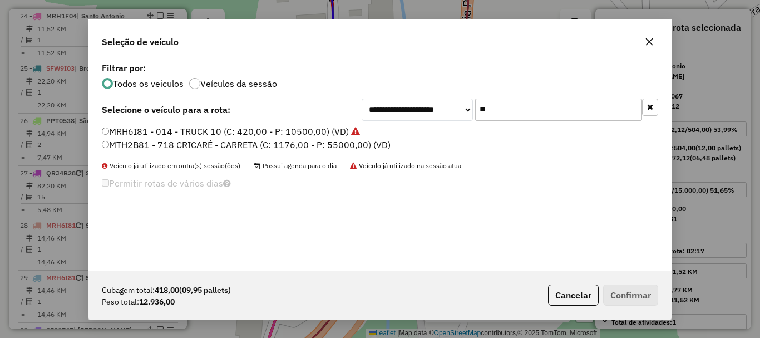
type input "**"
click at [194, 134] on label "MRH6I81 - 014 - TRUCK 10 (C: 420,00 - P: 10500,00) (VD)" at bounding box center [231, 131] width 258 height 13
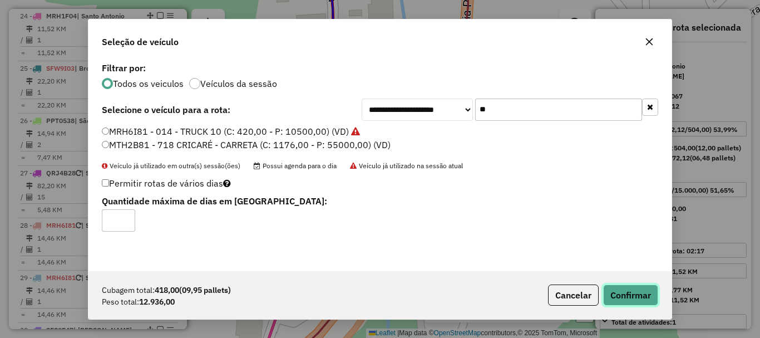
click at [630, 295] on button "Confirmar" at bounding box center [630, 294] width 55 height 21
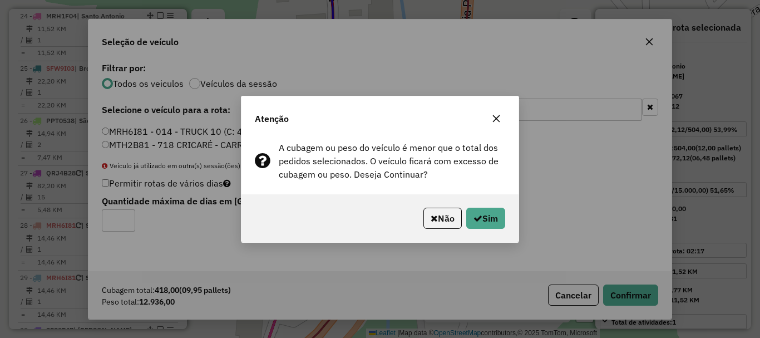
click at [478, 205] on div "Não Sim" at bounding box center [379, 218] width 277 height 48
click at [479, 218] on icon "button" at bounding box center [477, 218] width 9 height 9
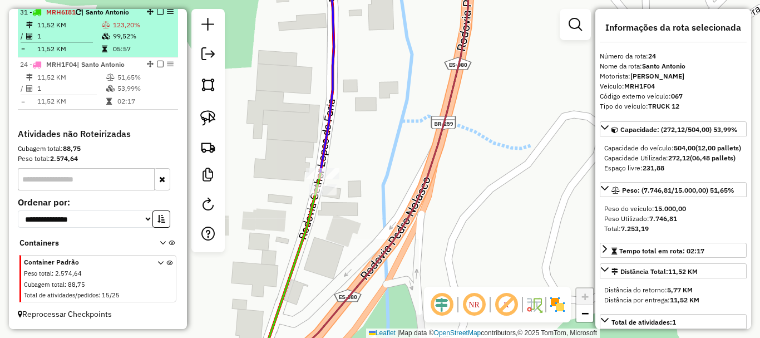
scroll to position [2093, 0]
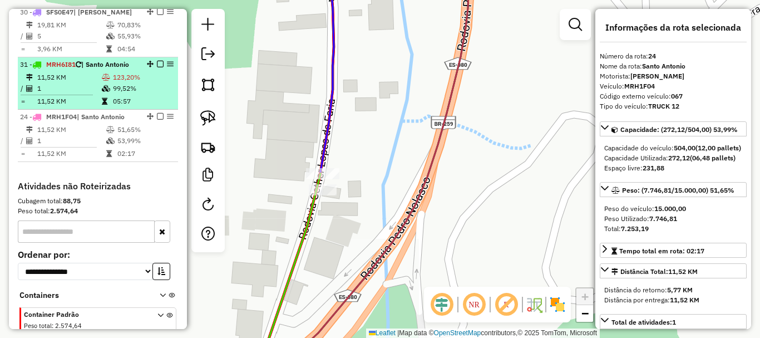
drag, startPoint x: 146, startPoint y: 126, endPoint x: 133, endPoint y: 100, distance: 28.9
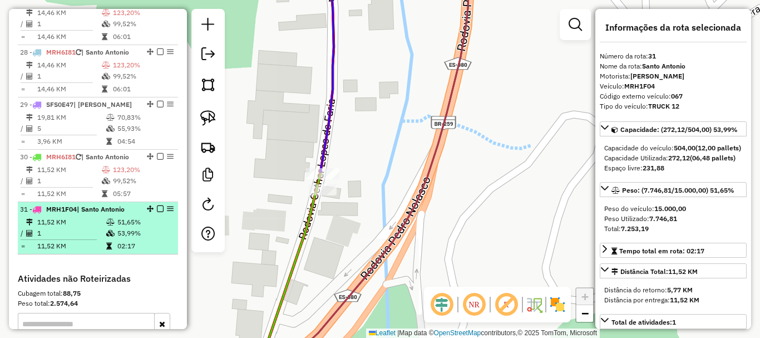
scroll to position [1982, 0]
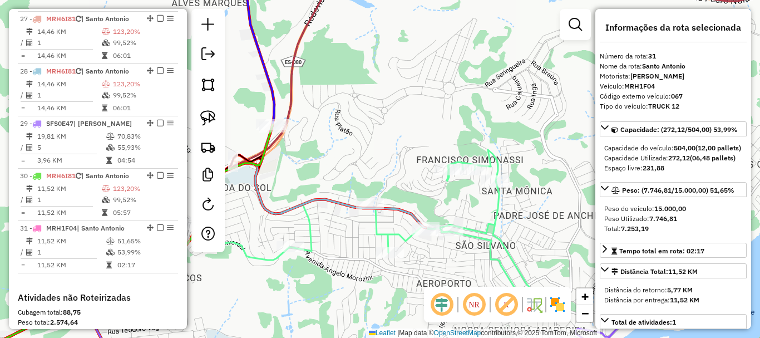
drag, startPoint x: 434, startPoint y: 197, endPoint x: 389, endPoint y: 147, distance: 67.4
click at [389, 147] on div "Janela de atendimento Grade de atendimento Capacidade Transportadoras Veículos …" at bounding box center [380, 169] width 760 height 338
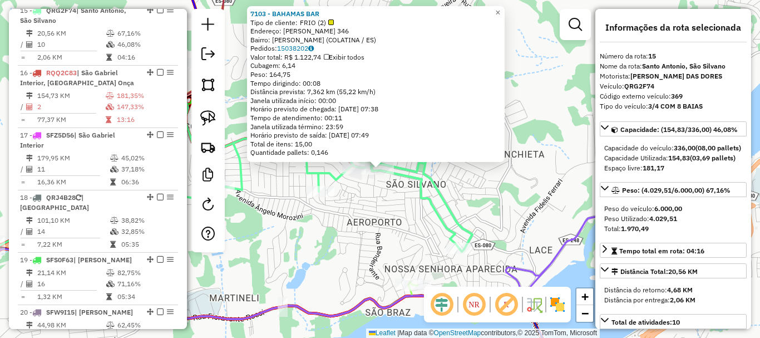
scroll to position [1277, 0]
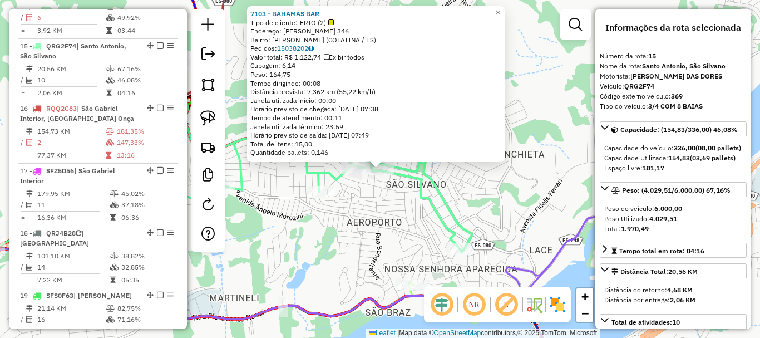
click at [362, 238] on div "7103 - [GEOGRAPHIC_DATA] BAR Tipo de cliente: FRIO (2) Endereço: [PERSON_NAME] …" at bounding box center [380, 169] width 760 height 338
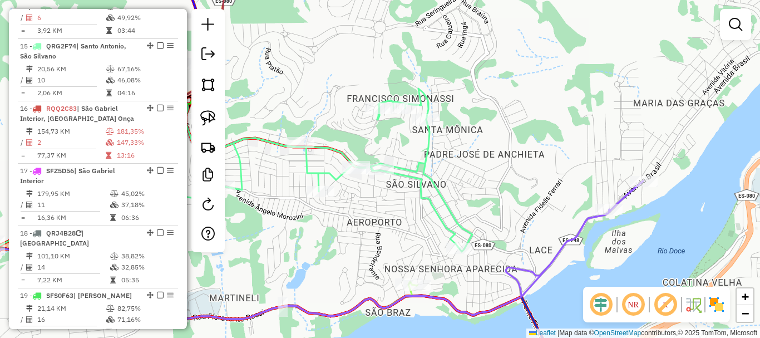
drag, startPoint x: 412, startPoint y: 216, endPoint x: 391, endPoint y: 147, distance: 72.2
click at [391, 147] on div "Janela de atendimento Grade de atendimento Capacidade Transportadoras Veículos …" at bounding box center [380, 169] width 760 height 338
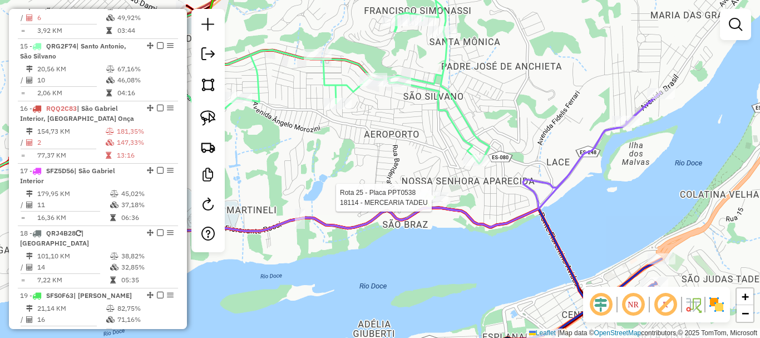
select select "*********"
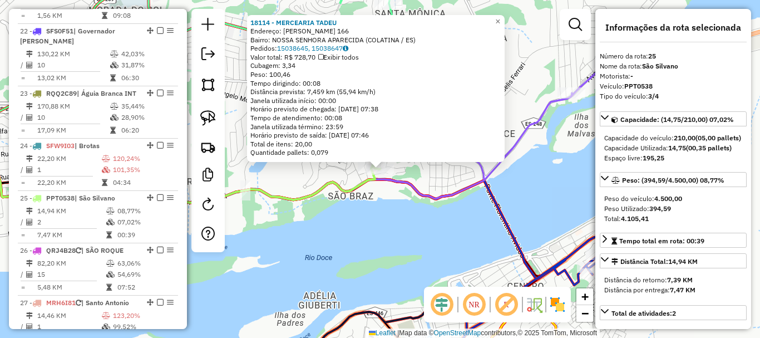
scroll to position [1880, 0]
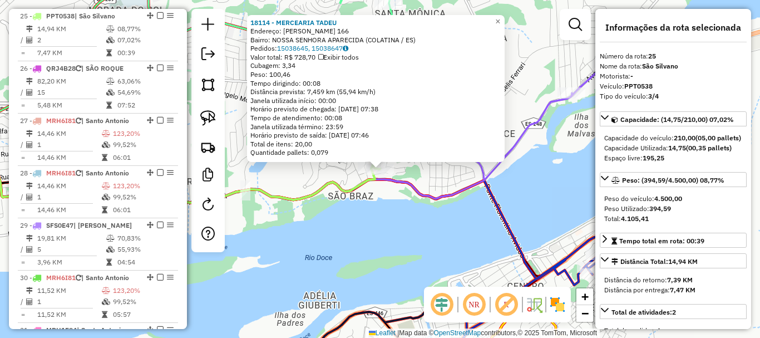
click at [393, 216] on div "18114 - MERCEARIA TADEU Endereço: [PERSON_NAME] 166 Bairro: NOSSA SENHORA APARE…" at bounding box center [380, 169] width 760 height 338
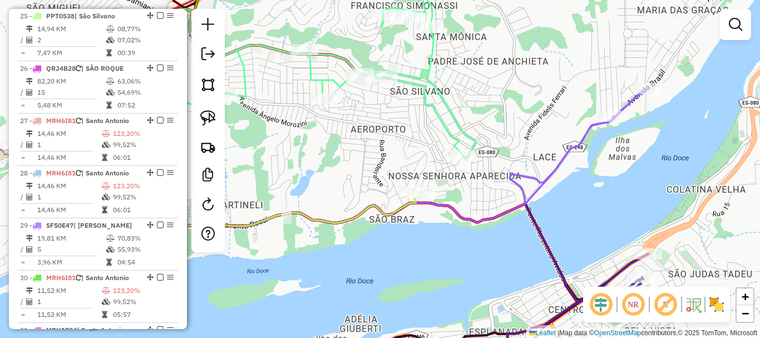
drag, startPoint x: 381, startPoint y: 217, endPoint x: 463, endPoint y: 258, distance: 92.6
click at [463, 258] on div "Janela de atendimento Grade de atendimento Capacidade Transportadoras Veículos …" at bounding box center [380, 169] width 760 height 338
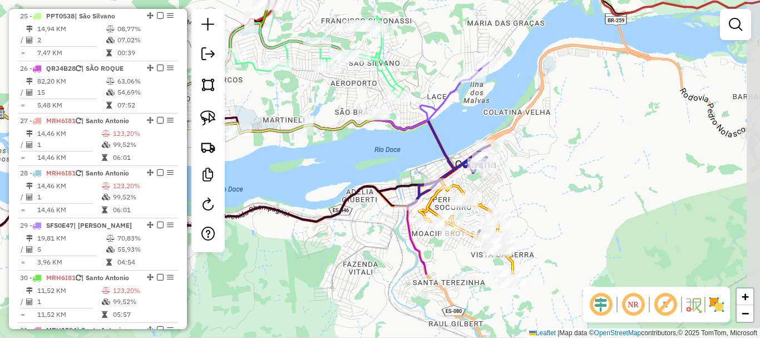
drag, startPoint x: 459, startPoint y: 226, endPoint x: 398, endPoint y: 151, distance: 96.5
click at [398, 151] on div "Janela de atendimento Grade de atendimento Capacidade Transportadoras Veículos …" at bounding box center [380, 169] width 760 height 338
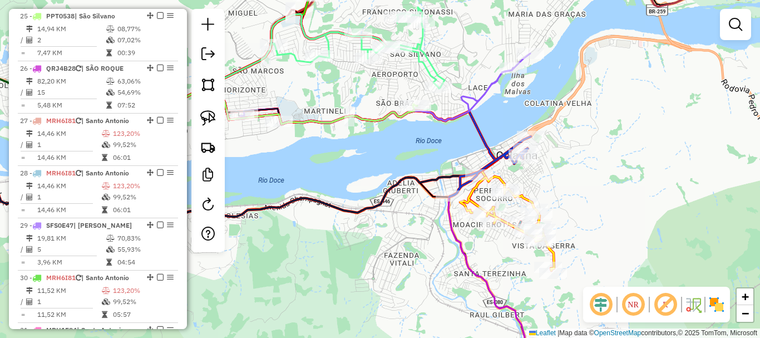
drag, startPoint x: 398, startPoint y: 151, endPoint x: 440, endPoint y: 142, distance: 42.7
click at [440, 142] on div "Janela de atendimento Grade de atendimento Capacidade Transportadoras Veículos …" at bounding box center [380, 169] width 760 height 338
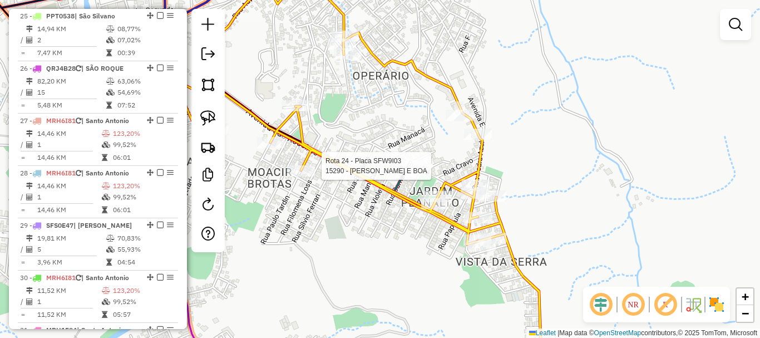
select select "*********"
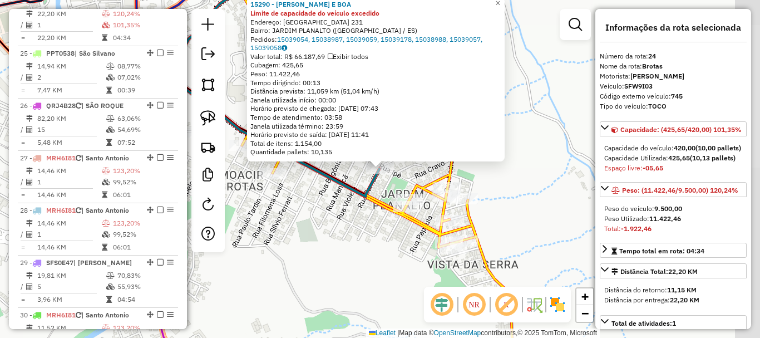
scroll to position [1828, 0]
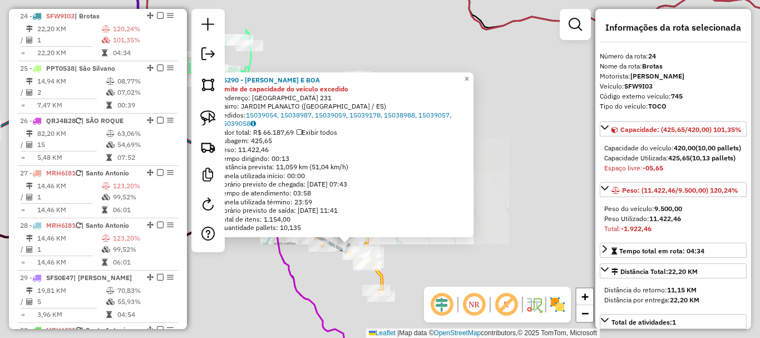
click at [339, 270] on div "15290 - [PERSON_NAME] E BOA Limite de capacidade do veículo excedido Endereço: …" at bounding box center [380, 169] width 760 height 338
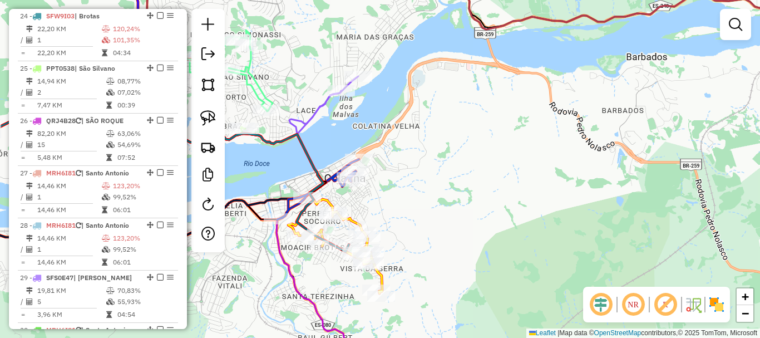
drag, startPoint x: 332, startPoint y: 275, endPoint x: 424, endPoint y: 274, distance: 92.9
click at [418, 277] on div "Janela de atendimento Grade de atendimento Capacidade Transportadoras Veículos …" at bounding box center [380, 169] width 760 height 338
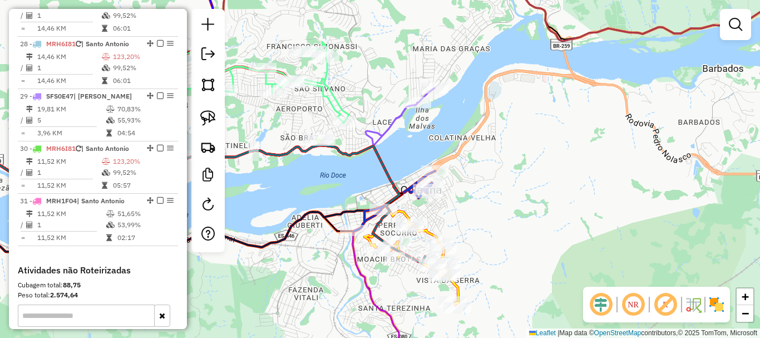
scroll to position [1978, 0]
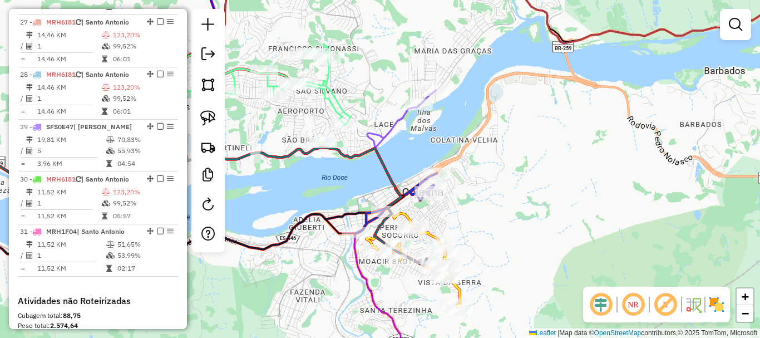
drag, startPoint x: 279, startPoint y: 140, endPoint x: 404, endPoint y: 205, distance: 140.8
click at [404, 205] on div "Janela de atendimento Grade de atendimento Capacidade Transportadoras Veículos …" at bounding box center [380, 169] width 760 height 338
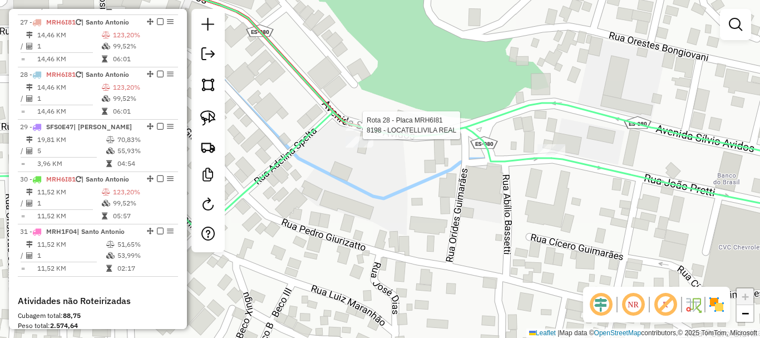
select select "*********"
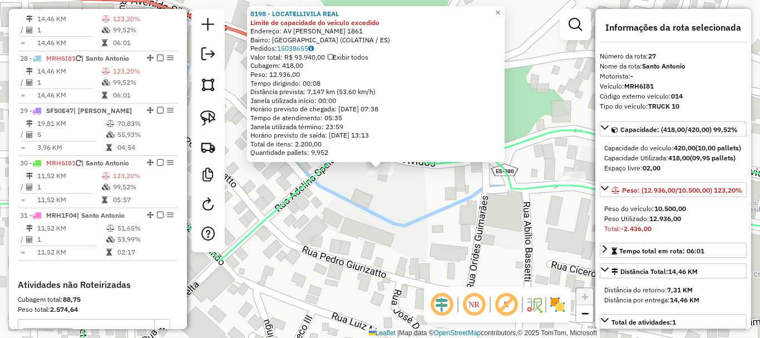
scroll to position [1984, 0]
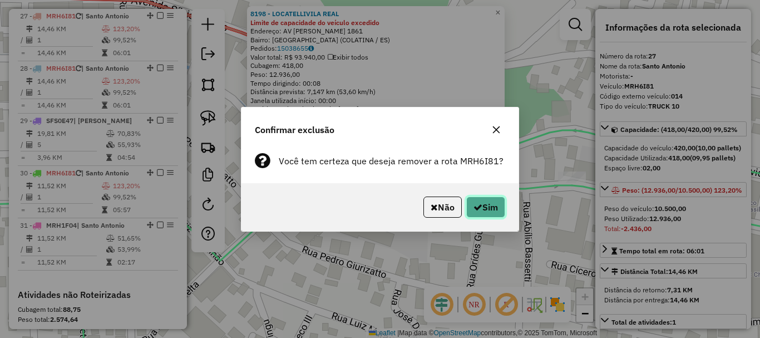
click at [468, 213] on button "Sim" at bounding box center [485, 206] width 39 height 21
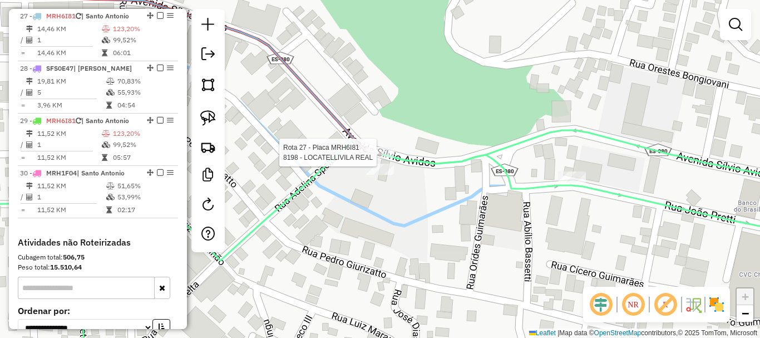
click at [382, 158] on div at bounding box center [380, 152] width 28 height 11
select select "*********"
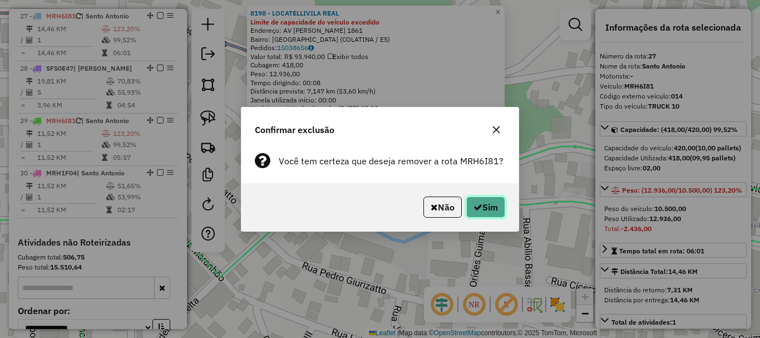
click at [500, 205] on button "Sim" at bounding box center [485, 206] width 39 height 21
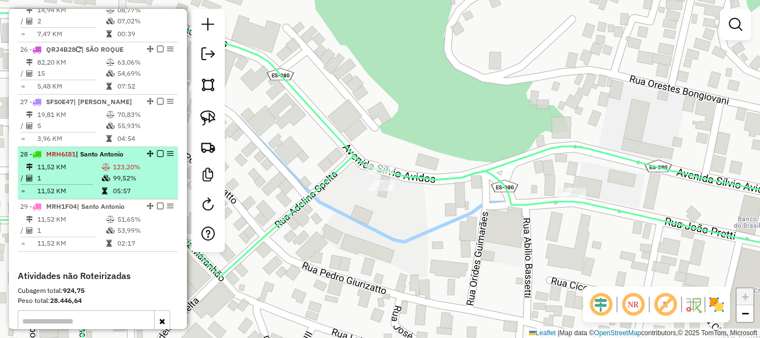
scroll to position [1873, 0]
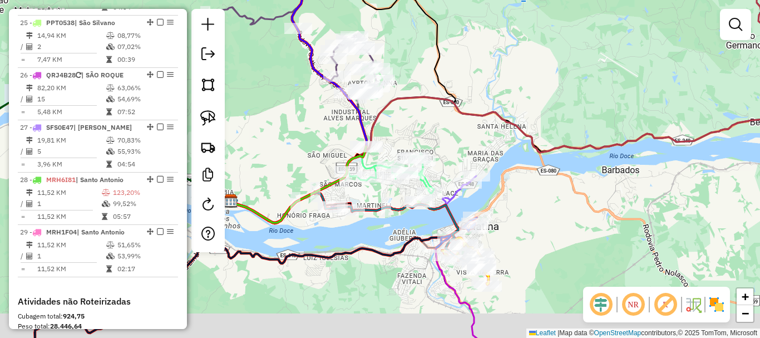
drag, startPoint x: 351, startPoint y: 241, endPoint x: 350, endPoint y: 150, distance: 90.7
click at [350, 150] on div "Rota 15 - Placa QRG2F74 15787 - BAR IRINEU Janela de atendimento Grade de atend…" at bounding box center [380, 169] width 760 height 338
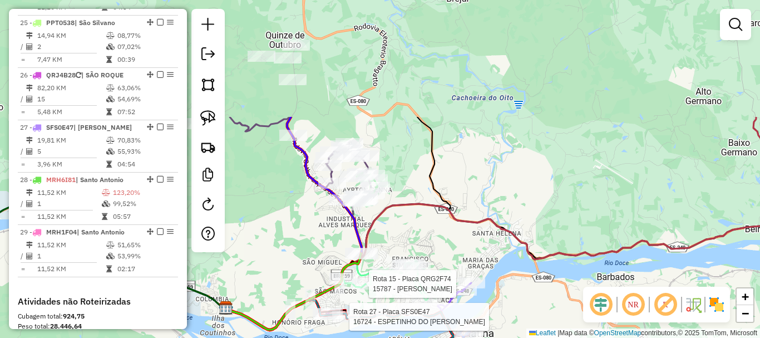
drag, startPoint x: 451, startPoint y: 90, endPoint x: 455, endPoint y: 240, distance: 150.8
click at [455, 240] on div "Rota 27 - Placa SFS0E47 16724 - ESPETINHO DO [PERSON_NAME] 15 - Placa QRG2F74 1…" at bounding box center [380, 169] width 760 height 338
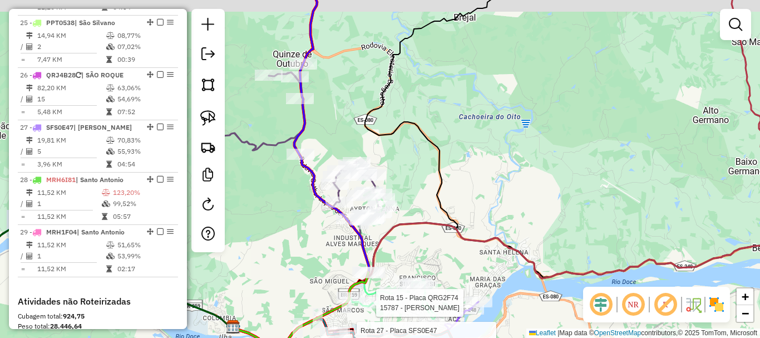
drag, startPoint x: 427, startPoint y: 149, endPoint x: 457, endPoint y: 241, distance: 97.1
click at [457, 241] on icon at bounding box center [365, 167] width 265 height 364
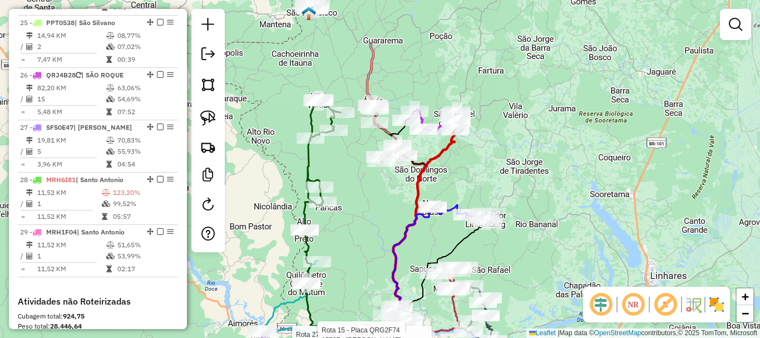
drag, startPoint x: 608, startPoint y: 215, endPoint x: 565, endPoint y: 293, distance: 88.9
click at [565, 293] on div "Rota 27 - Placa SFS0E47 16724 - ESPETINHO DO DENNIS Rota 15 - Placa QRG2F74 157…" at bounding box center [380, 169] width 760 height 338
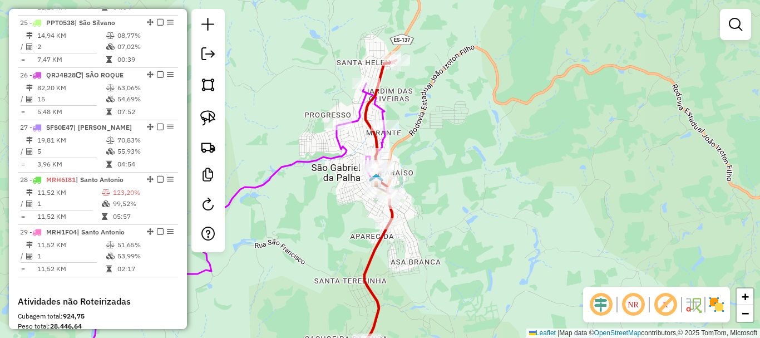
drag, startPoint x: 424, startPoint y: 120, endPoint x: 474, endPoint y: 150, distance: 58.7
click at [474, 150] on div "Rota 27 - Placa SFS0E47 16724 - ESPETINHO DO DENNIS Rota 15 - Placa QRG2F74 157…" at bounding box center [380, 169] width 760 height 338
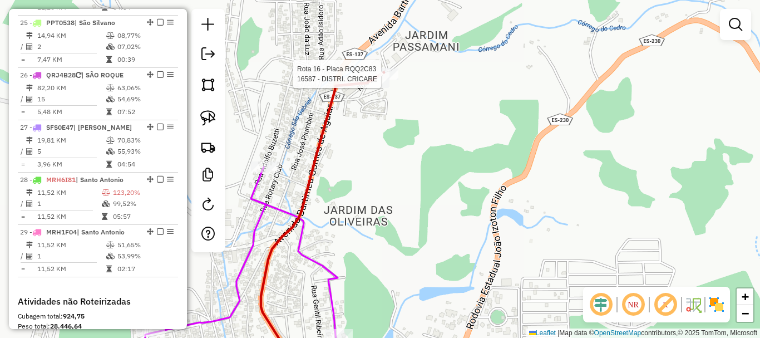
click at [397, 80] on div at bounding box center [385, 73] width 28 height 11
select select "*********"
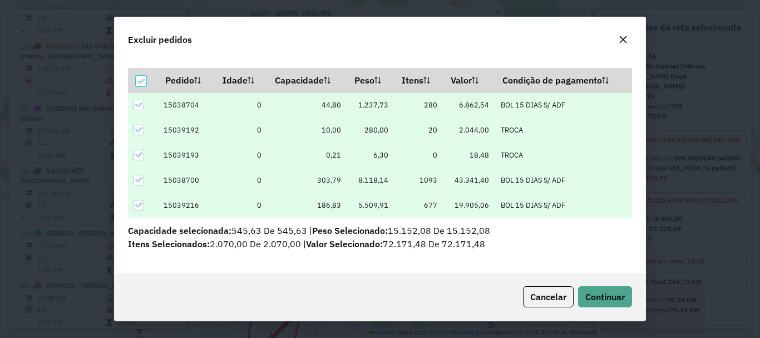
scroll to position [29, 0]
click at [402, 166] on td "0" at bounding box center [418, 154] width 49 height 25
click at [616, 43] on button "button" at bounding box center [623, 40] width 18 height 18
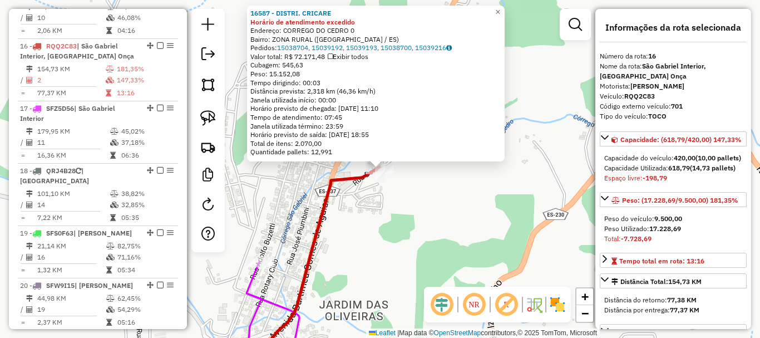
click at [416, 211] on div "Rota 16 - Placa RQQ2C83 16587 - DISTRI. CRICARE 16587 - DISTRI. CRICARE Horário…" at bounding box center [380, 169] width 760 height 338
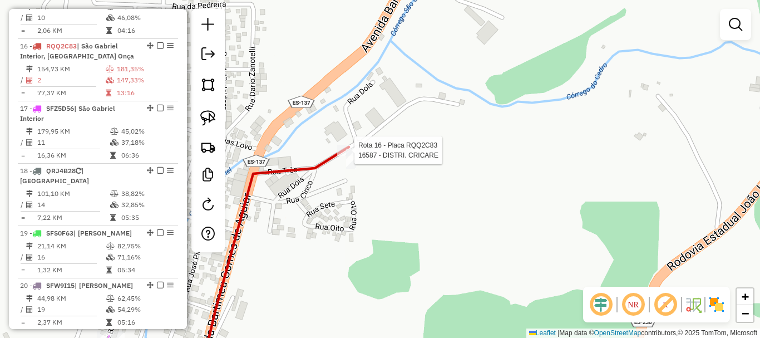
select select "*********"
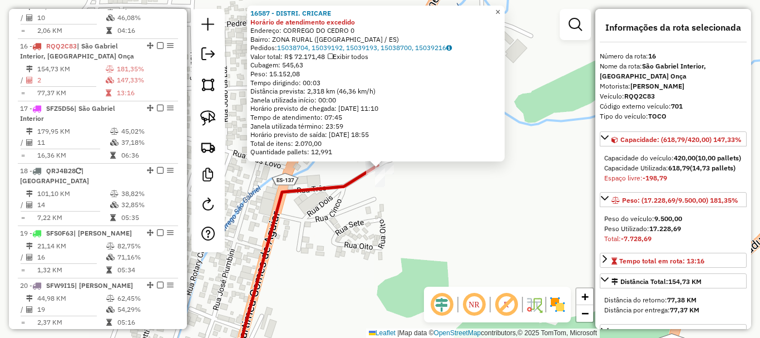
click at [500, 7] on span "×" at bounding box center [497, 11] width 5 height 9
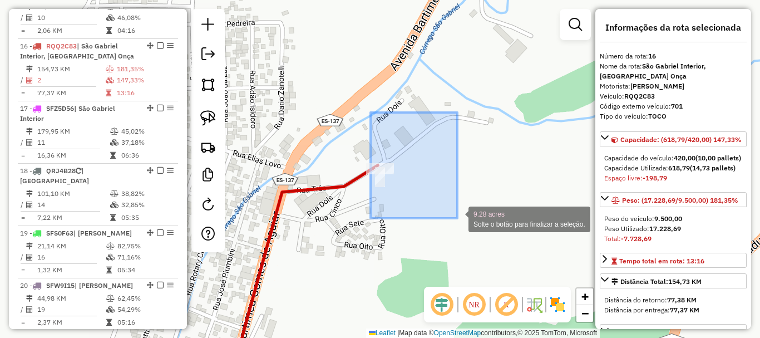
drag, startPoint x: 371, startPoint y: 112, endPoint x: 457, endPoint y: 218, distance: 136.8
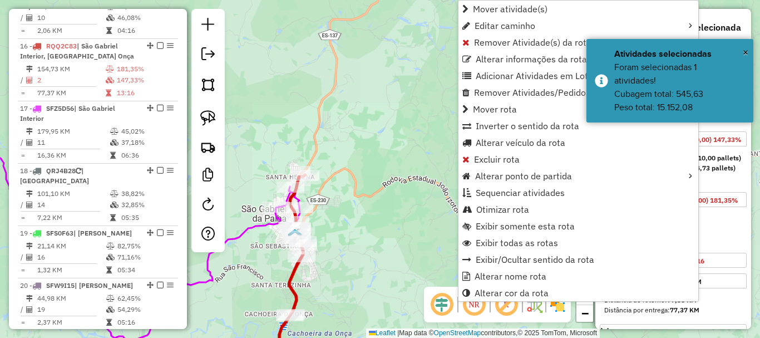
drag, startPoint x: 349, startPoint y: 199, endPoint x: 401, endPoint y: 102, distance: 110.0
click at [390, 120] on div "Janela de atendimento Grade de atendimento Capacidade Transportadoras Veículos …" at bounding box center [380, 169] width 760 height 338
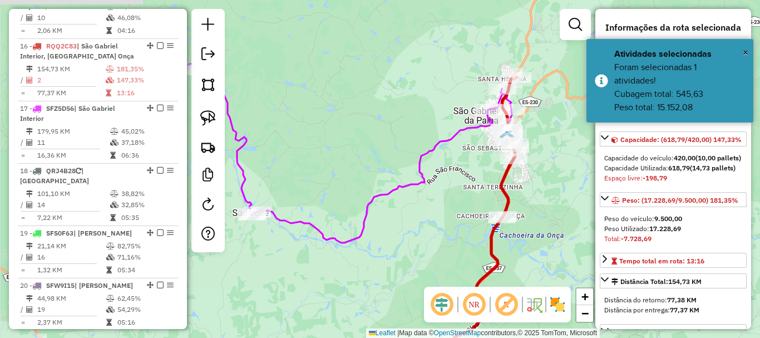
drag, startPoint x: 485, startPoint y: 189, endPoint x: 545, endPoint y: 200, distance: 61.0
click at [544, 201] on div "Janela de atendimento Grade de atendimento Capacidade Transportadoras Veículos …" at bounding box center [380, 169] width 760 height 338
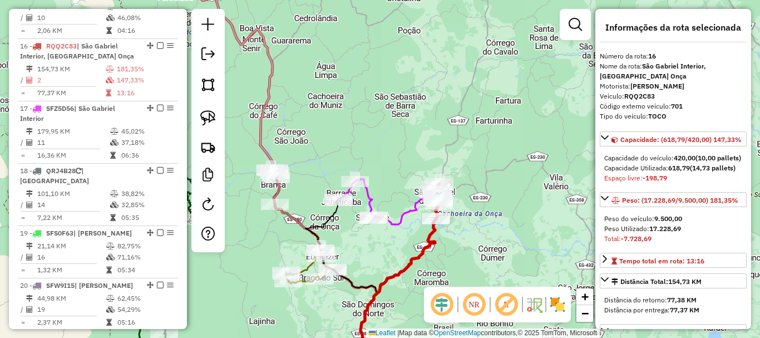
drag, startPoint x: 366, startPoint y: 256, endPoint x: 496, endPoint y: 269, distance: 131.4
click at [493, 271] on div "Janela de atendimento Grade de atendimento Capacidade Transportadoras Veículos …" at bounding box center [380, 169] width 760 height 338
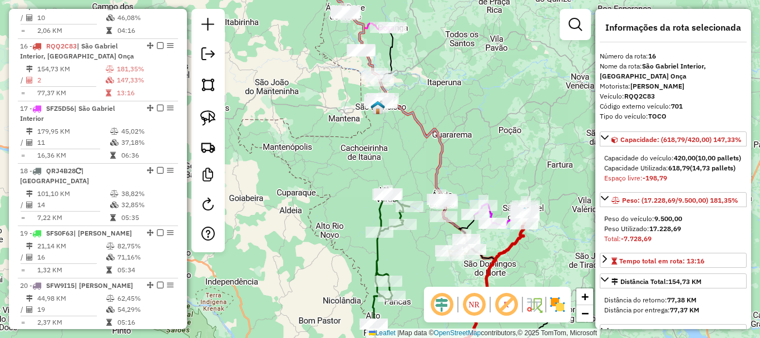
drag, startPoint x: 363, startPoint y: 238, endPoint x: 333, endPoint y: 65, distance: 175.7
click at [333, 66] on div "Janela de atendimento Grade de atendimento Capacidade Transportadoras Veículos …" at bounding box center [380, 169] width 760 height 338
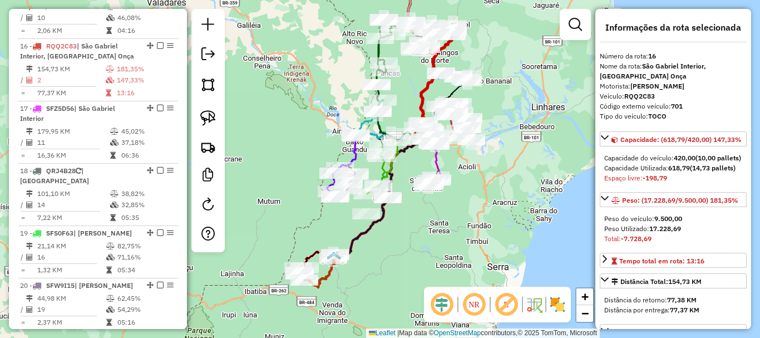
drag, startPoint x: 484, startPoint y: 249, endPoint x: 516, endPoint y: 163, distance: 91.9
click at [519, 162] on div "Janela de atendimento Grade de atendimento Capacidade Transportadoras Veículos …" at bounding box center [380, 169] width 760 height 338
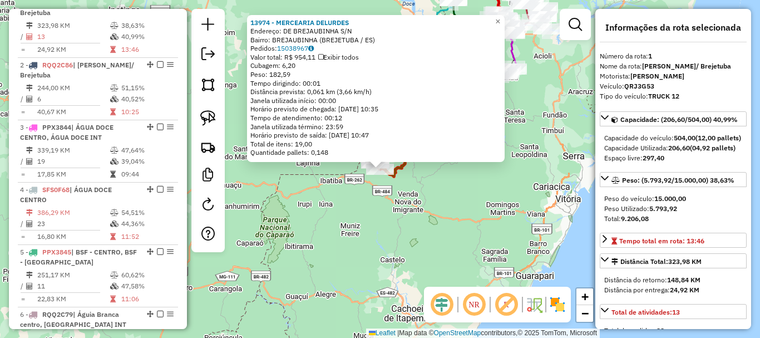
scroll to position [444, 0]
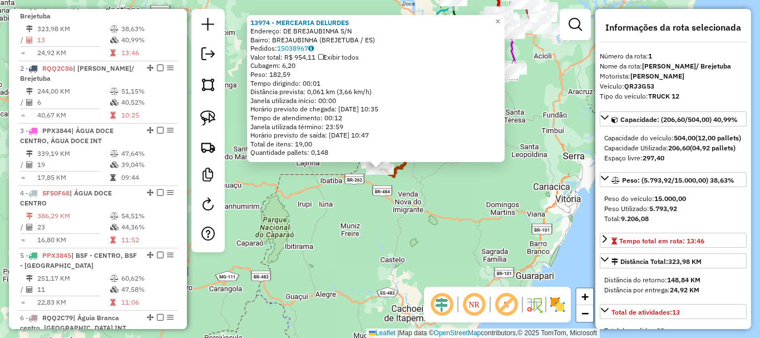
click at [378, 216] on div "13974 - MERCEARIA DELURDES Endereço: DE BREJAUBINHA S/N Bairro: BREJAUBINHA (BR…" at bounding box center [380, 169] width 760 height 338
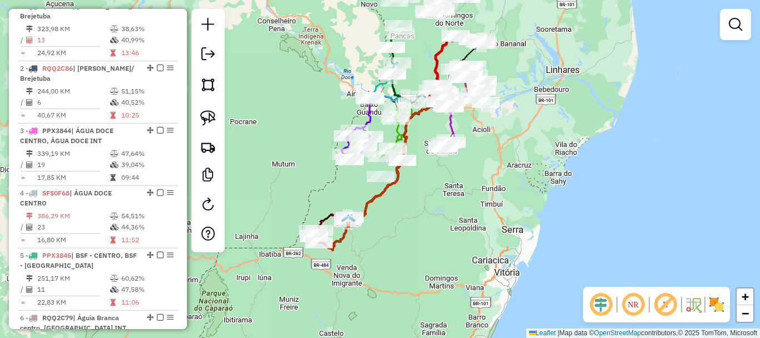
drag, startPoint x: 493, startPoint y: 201, endPoint x: 432, endPoint y: 274, distance: 95.6
click at [432, 274] on div "Janela de atendimento Grade de atendimento Capacidade Transportadoras Veículos …" at bounding box center [380, 169] width 760 height 338
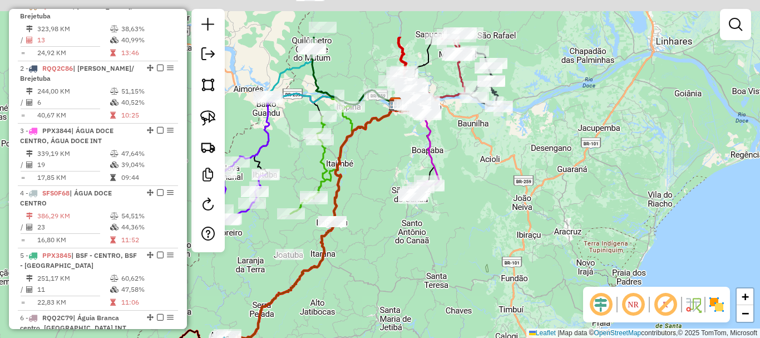
drag, startPoint x: 475, startPoint y: 159, endPoint x: 451, endPoint y: 215, distance: 61.3
click at [451, 215] on div "Janela de atendimento Grade de atendimento Capacidade Transportadoras Veículos …" at bounding box center [380, 169] width 760 height 338
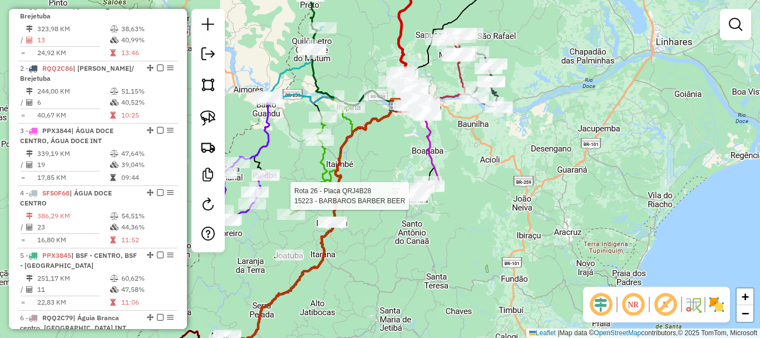
select select "*********"
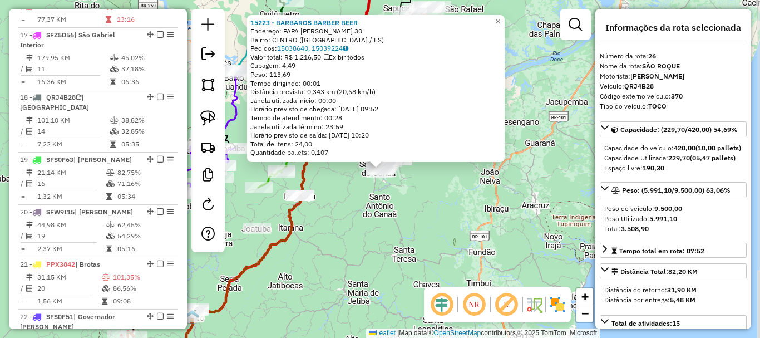
scroll to position [1932, 0]
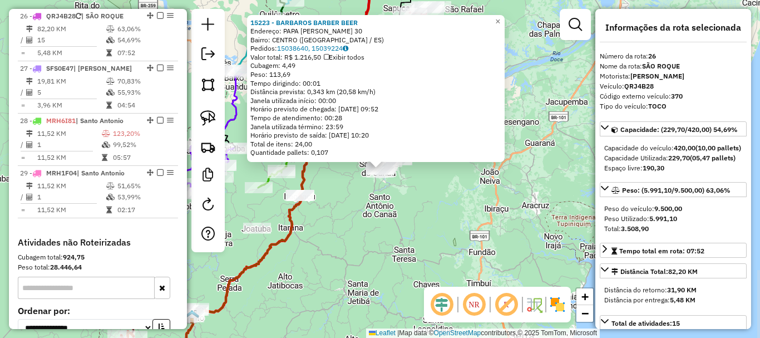
click at [424, 241] on div "15223 - BARBAROS BARBER BEER Endereço: PAPA JOAO XXIII 30 Bairro: CENTRO (SAO R…" at bounding box center [380, 169] width 760 height 338
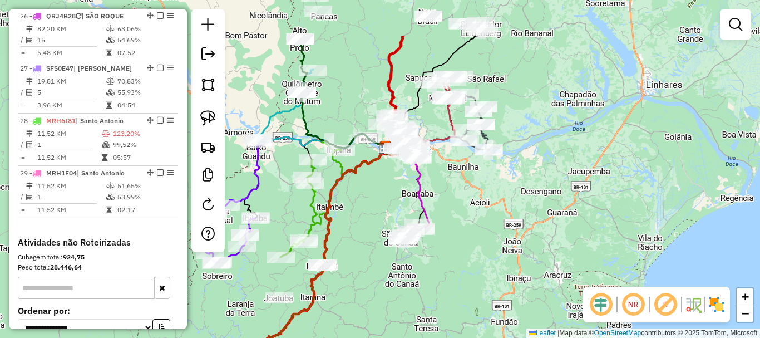
drag, startPoint x: 477, startPoint y: 258, endPoint x: 484, endPoint y: 291, distance: 34.2
click at [484, 291] on div "Janela de atendimento Grade de atendimento Capacidade Transportadoras Veículos …" at bounding box center [380, 169] width 760 height 338
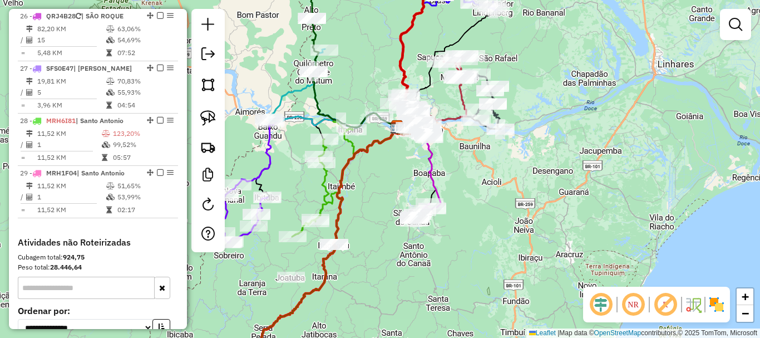
drag, startPoint x: 498, startPoint y: 240, endPoint x: 621, endPoint y: 20, distance: 252.0
click at [620, 10] on div "Janela de atendimento Grade de atendimento Capacidade Transportadoras Veículos …" at bounding box center [380, 169] width 760 height 338
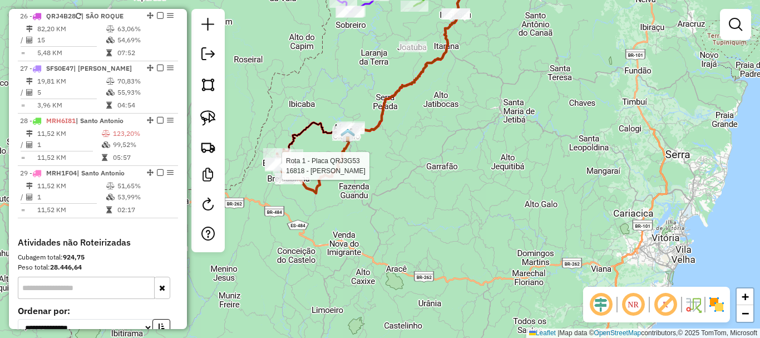
select select "*********"
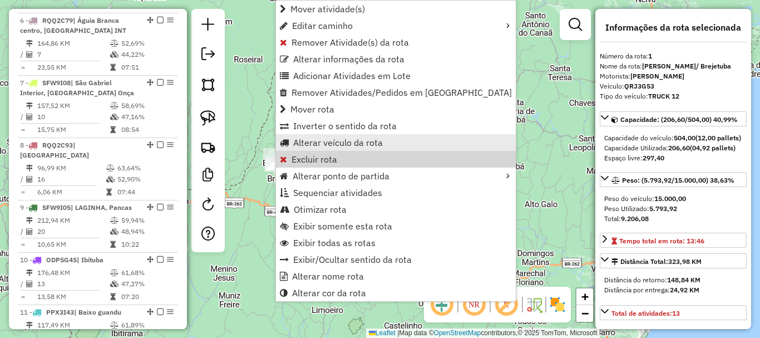
scroll to position [444, 0]
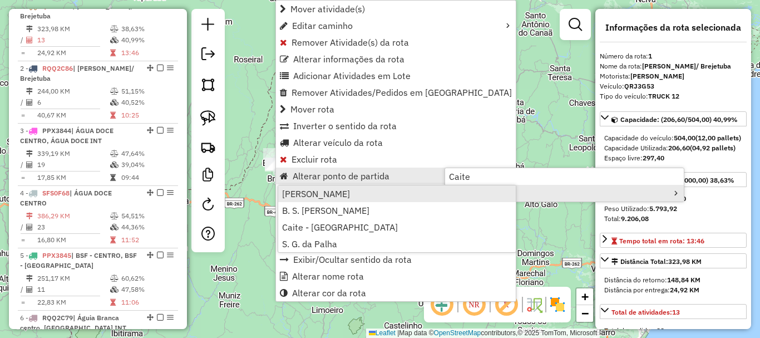
click at [320, 194] on span "Afonso Cláudio" at bounding box center [316, 193] width 68 height 9
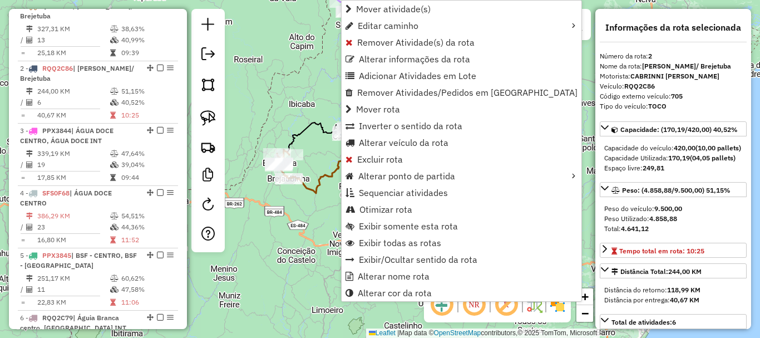
scroll to position [507, 0]
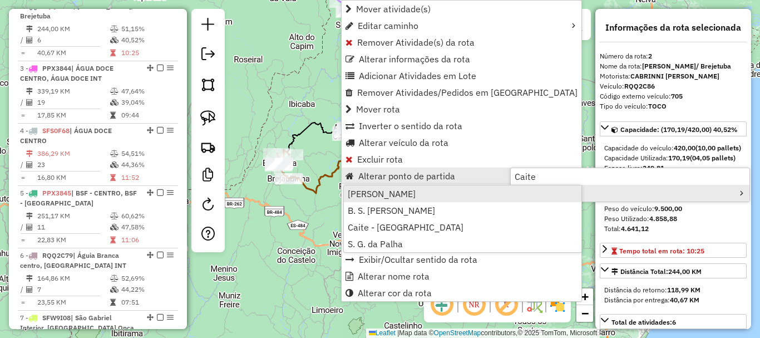
click at [402, 193] on span "Afonso Cláudio" at bounding box center [382, 193] width 68 height 9
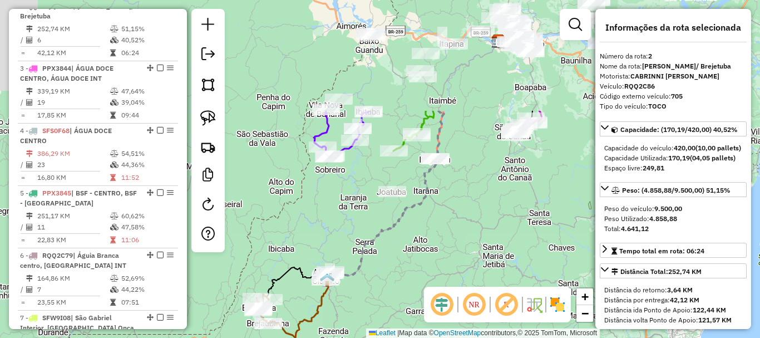
drag, startPoint x: 467, startPoint y: 136, endPoint x: 446, endPoint y: 281, distance: 146.1
click at [446, 281] on div "Janela de atendimento Grade de atendimento Capacidade Transportadoras Veículos …" at bounding box center [380, 169] width 760 height 338
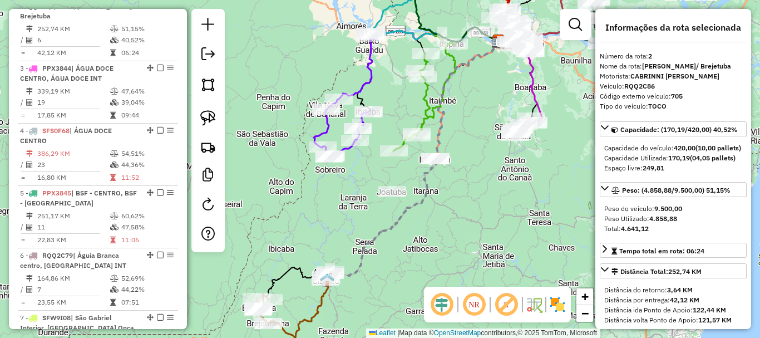
drag, startPoint x: 472, startPoint y: 189, endPoint x: 427, endPoint y: 254, distance: 79.2
click at [426, 264] on div "Janela de atendimento Grade de atendimento Capacidade Transportadoras Veículos …" at bounding box center [380, 169] width 760 height 338
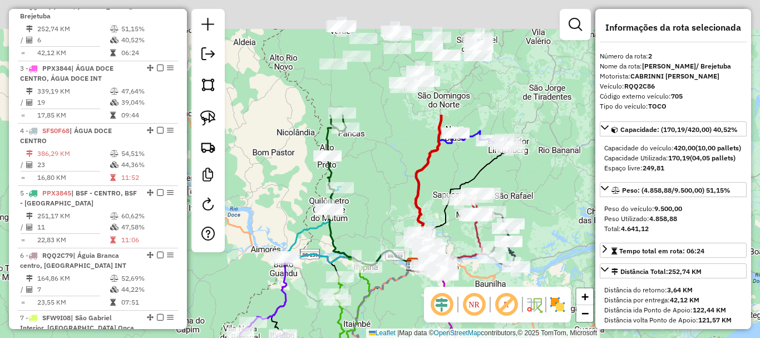
drag, startPoint x: 448, startPoint y: 159, endPoint x: 409, endPoint y: 308, distance: 154.1
click at [409, 308] on div "Janela de atendimento Grade de atendimento Capacidade Transportadoras Veículos …" at bounding box center [380, 169] width 760 height 338
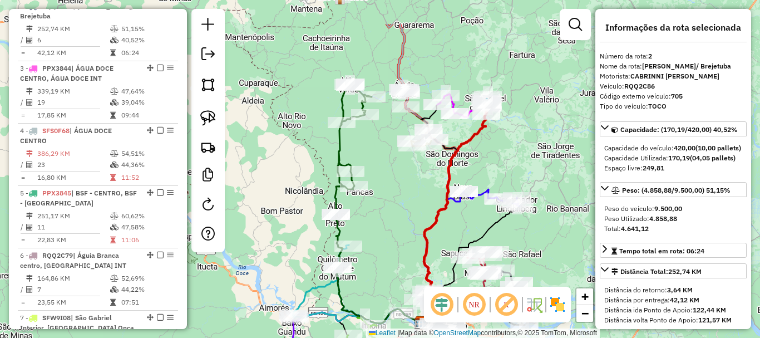
drag, startPoint x: 396, startPoint y: 174, endPoint x: 406, endPoint y: 220, distance: 47.7
click at [403, 221] on div "Janela de atendimento Grade de atendimento Capacidade Transportadoras Veículos …" at bounding box center [380, 169] width 760 height 338
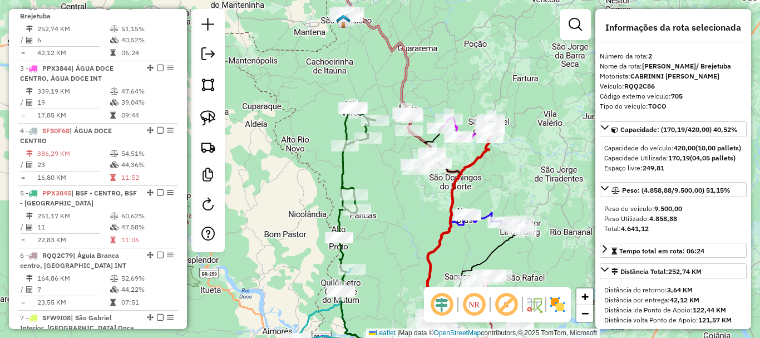
click at [400, 223] on div "Janela de atendimento Grade de atendimento Capacidade Transportadoras Veículos …" at bounding box center [380, 169] width 760 height 338
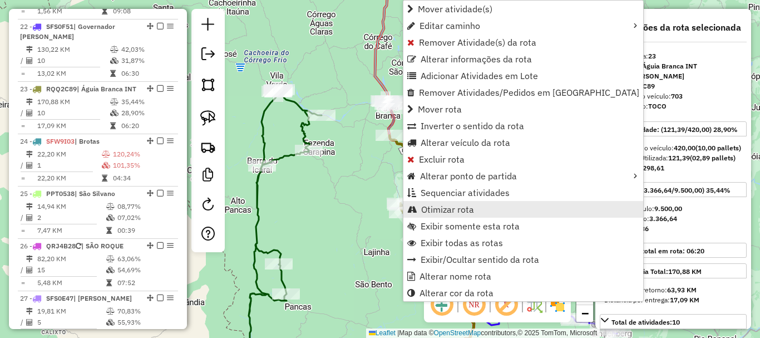
scroll to position [1765, 0]
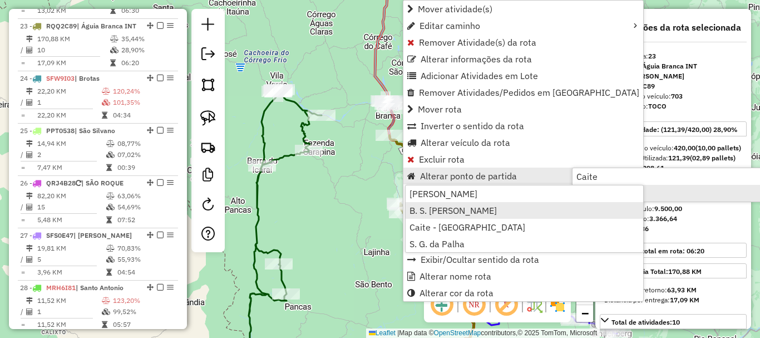
click at [461, 211] on span "B. S. Francisco" at bounding box center [452, 210] width 87 height 9
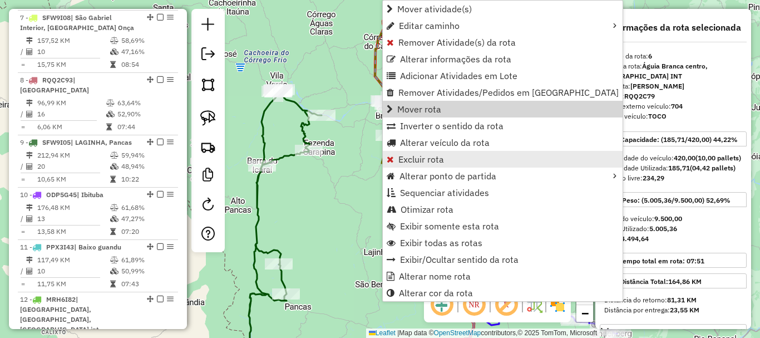
scroll to position [756, 0]
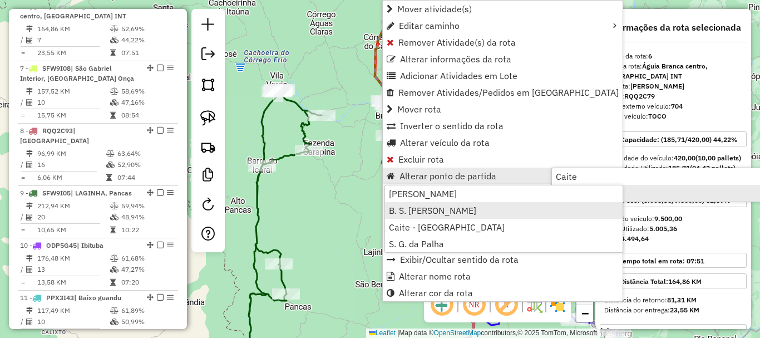
click at [416, 211] on span "B. S. Francisco" at bounding box center [432, 210] width 87 height 9
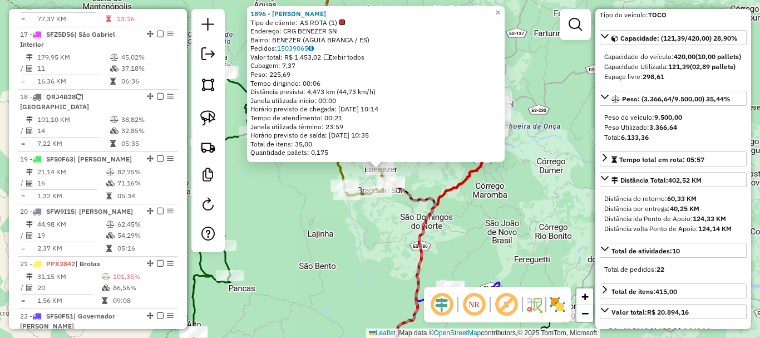
scroll to position [1765, 0]
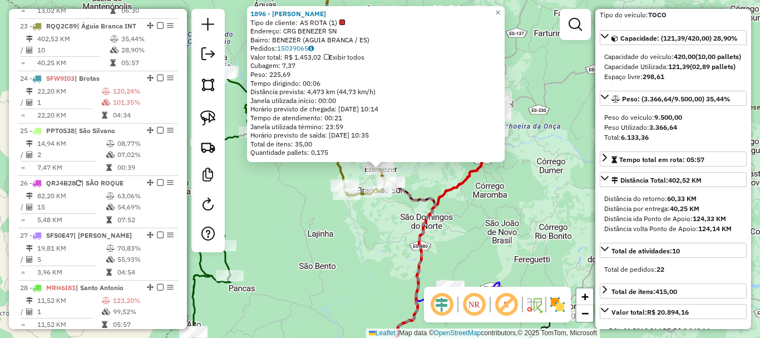
click at [352, 275] on div "1896 - ARACY RODRIGUES BERG Tipo de cliente: AS ROTA (1) Endereço: CRG BENEZER …" at bounding box center [380, 169] width 760 height 338
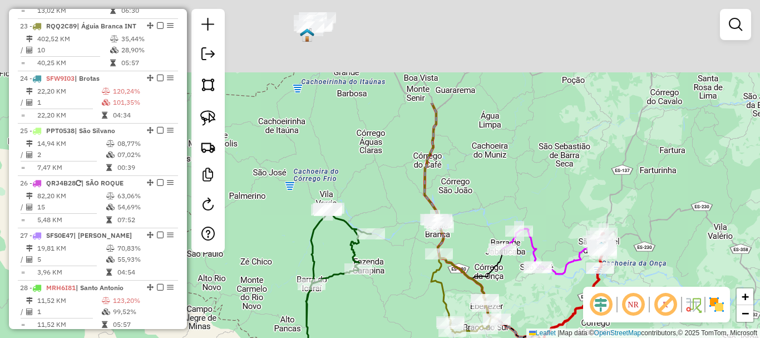
drag, startPoint x: 391, startPoint y: 295, endPoint x: 416, endPoint y: 303, distance: 25.7
click at [412, 314] on div "Janela de atendimento Grade de atendimento Capacidade Transportadoras Veículos …" at bounding box center [380, 169] width 760 height 338
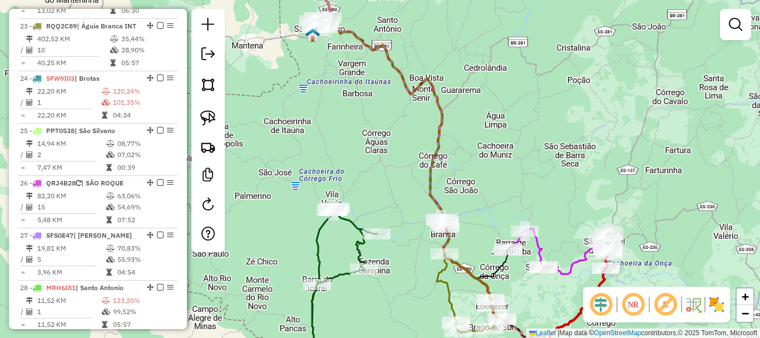
drag, startPoint x: 372, startPoint y: 161, endPoint x: 391, endPoint y: 308, distance: 148.1
click at [391, 308] on div "Janela de atendimento Grade de atendimento Capacidade Transportadoras Veículos …" at bounding box center [380, 169] width 760 height 338
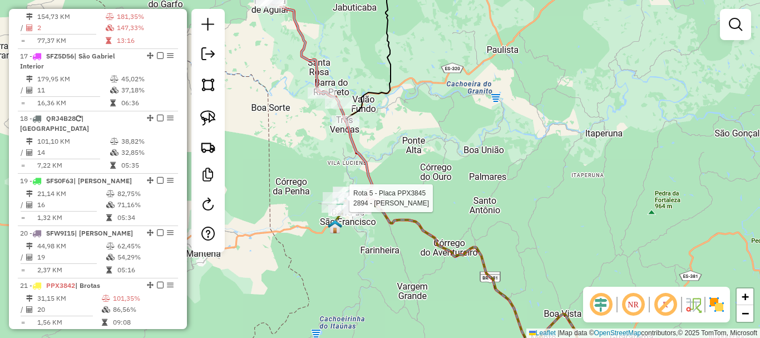
select select "*********"
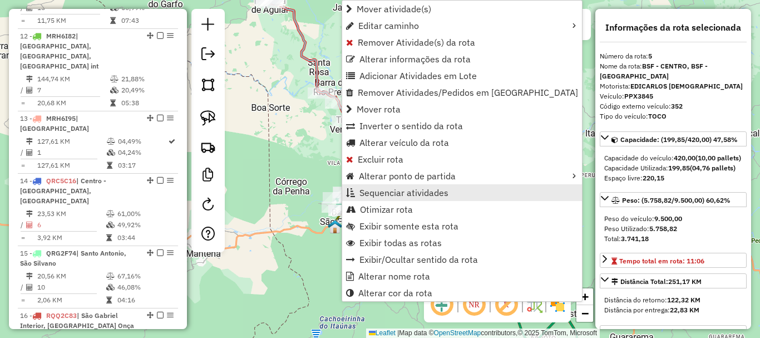
scroll to position [694, 0]
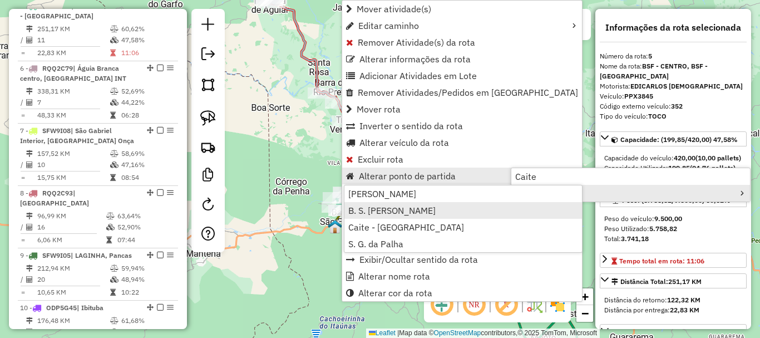
click at [397, 213] on span "B. S. Francisco" at bounding box center [391, 210] width 87 height 9
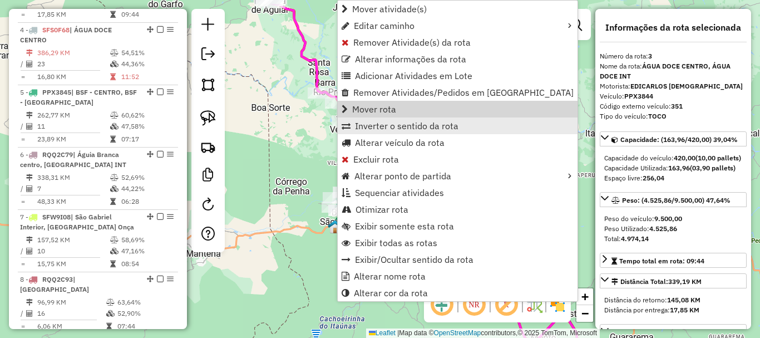
scroll to position [569, 0]
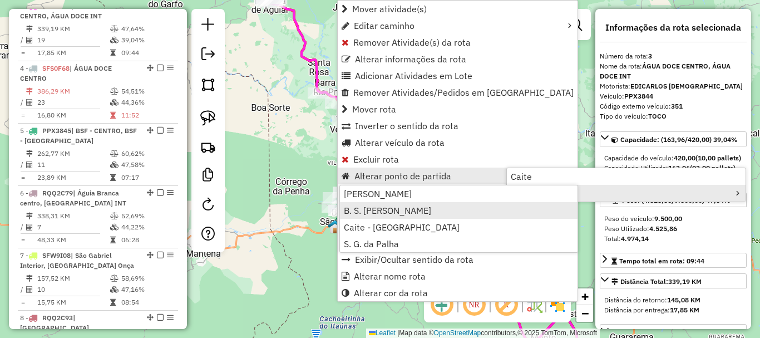
click at [383, 211] on span "B. S. Francisco" at bounding box center [387, 210] width 87 height 9
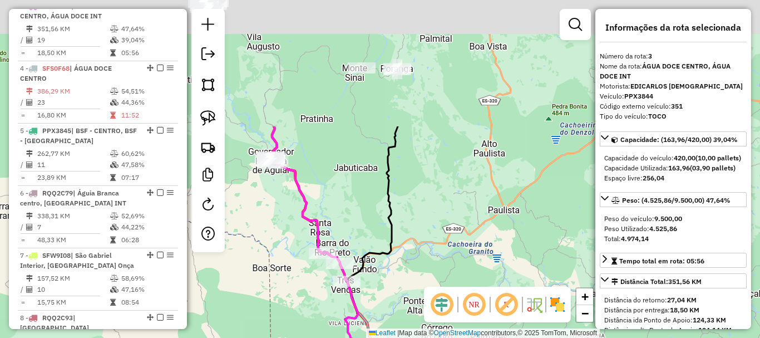
drag, startPoint x: 427, startPoint y: 110, endPoint x: 428, endPoint y: 270, distance: 160.2
click at [428, 270] on div "Janela de atendimento Grade de atendimento Capacidade Transportadoras Veículos …" at bounding box center [380, 169] width 760 height 338
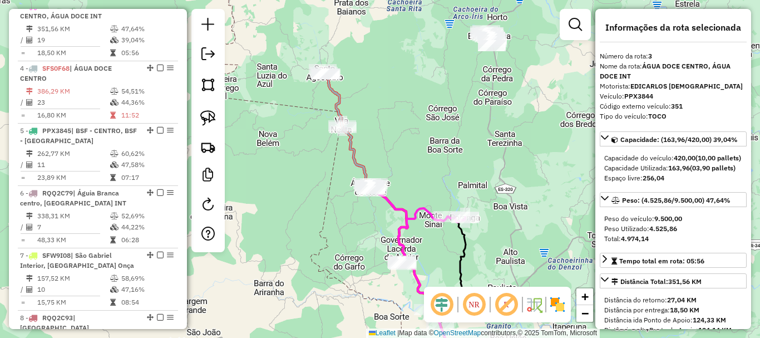
drag, startPoint x: 345, startPoint y: 77, endPoint x: 405, endPoint y: 154, distance: 97.5
click at [405, 154] on div "Janela de atendimento Grade de atendimento Capacidade Transportadoras Veículos …" at bounding box center [380, 169] width 760 height 338
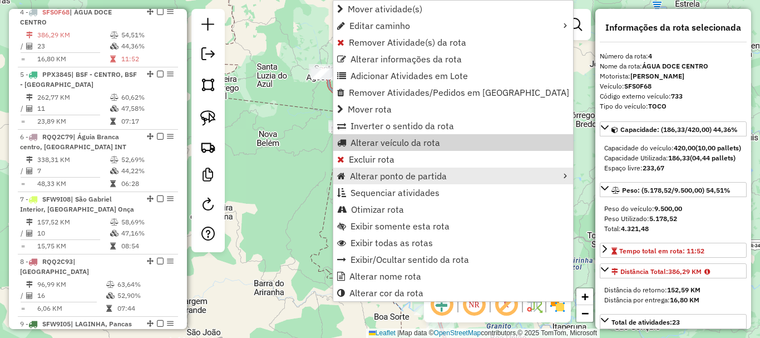
scroll to position [631, 0]
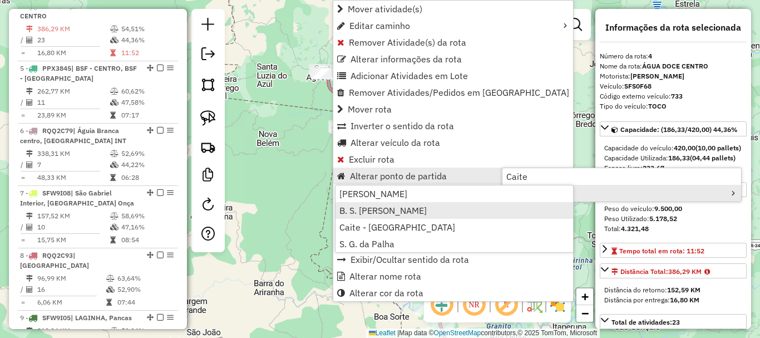
click at [378, 207] on span "B. S. Francisco" at bounding box center [382, 210] width 87 height 9
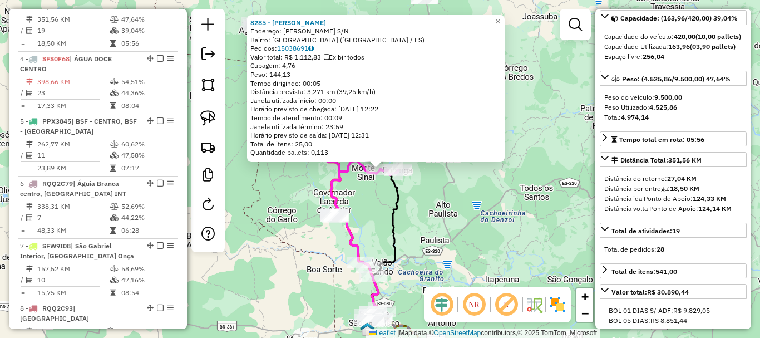
scroll to position [569, 0]
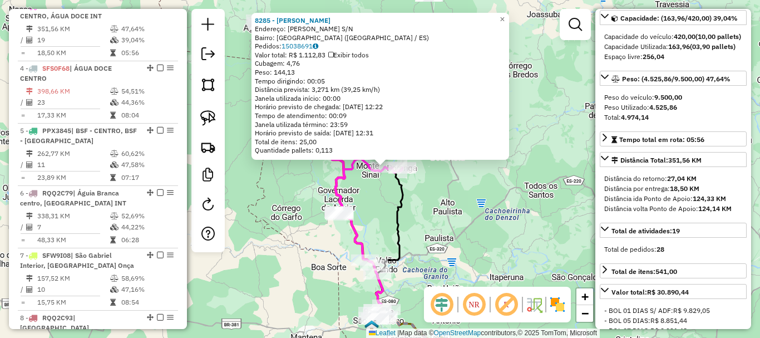
drag, startPoint x: 487, startPoint y: 274, endPoint x: 463, endPoint y: 91, distance: 184.7
click at [463, 91] on div "8285 - RICARDOS BAR Endereço: R MANUEL FERREIRA S/N Bairro: MONTE SINAI (BARRA …" at bounding box center [380, 169] width 760 height 338
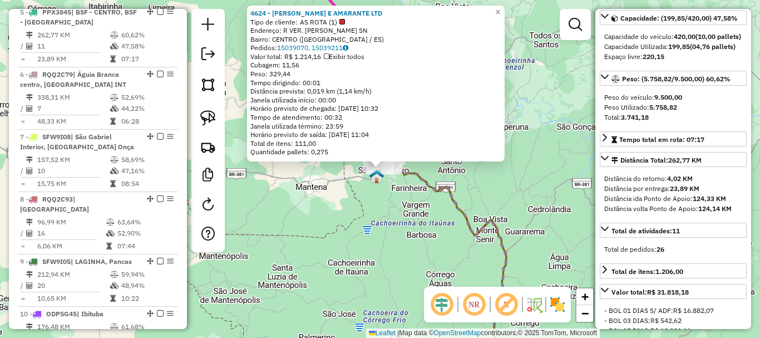
scroll to position [694, 0]
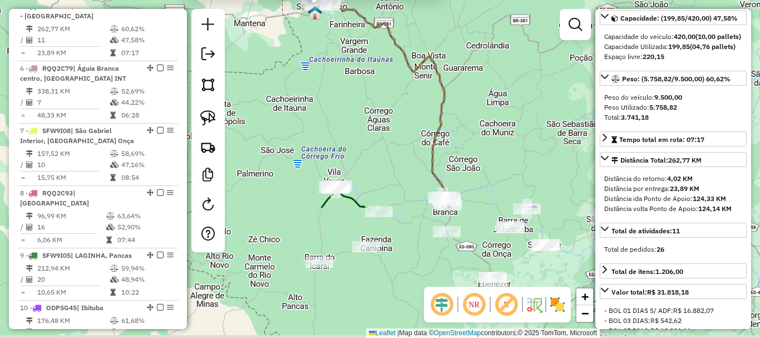
drag, startPoint x: 412, startPoint y: 228, endPoint x: 347, endPoint y: 60, distance: 180.7
click at [347, 60] on div "4624 - GOMES E AMARANTE LTD Tipo de cliente: AS ROTA (1) Endereço: R VER. TITO …" at bounding box center [380, 169] width 760 height 338
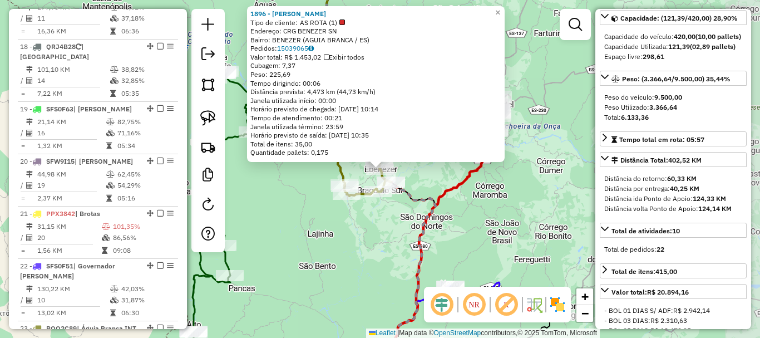
scroll to position [1765, 0]
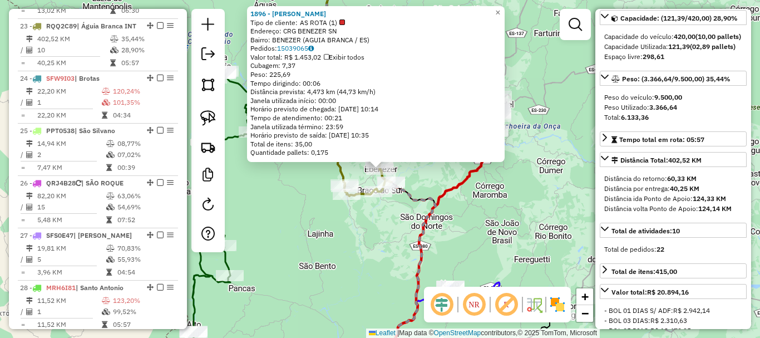
click at [478, 225] on div "1896 - ARACY RODRIGUES BERG Tipo de cliente: AS ROTA (1) Endereço: CRG BENEZER …" at bounding box center [380, 169] width 760 height 338
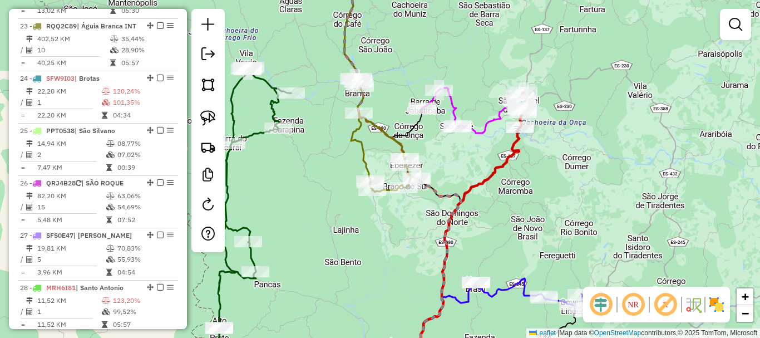
drag, startPoint x: 523, startPoint y: 218, endPoint x: 562, endPoint y: 208, distance: 40.1
click at [557, 216] on div "Janela de atendimento Grade de atendimento Capacidade Transportadoras Veículos …" at bounding box center [380, 169] width 760 height 338
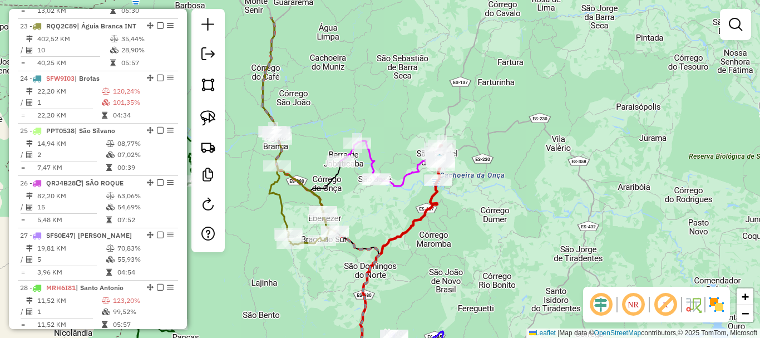
drag, startPoint x: 561, startPoint y: 201, endPoint x: 470, endPoint y: 253, distance: 105.1
click at [470, 253] on div "Janela de atendimento Grade de atendimento Capacidade Transportadoras Veículos …" at bounding box center [380, 169] width 760 height 338
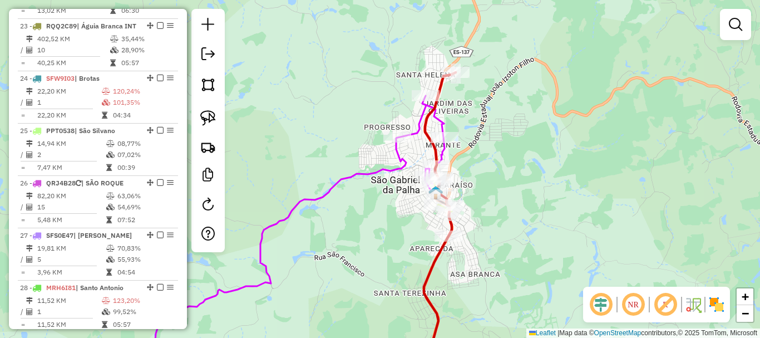
drag, startPoint x: 471, startPoint y: 144, endPoint x: 503, endPoint y: 200, distance: 64.8
click at [503, 200] on div "Janela de atendimento Grade de atendimento Capacidade Transportadoras Veículos …" at bounding box center [380, 169] width 760 height 338
select select "*********"
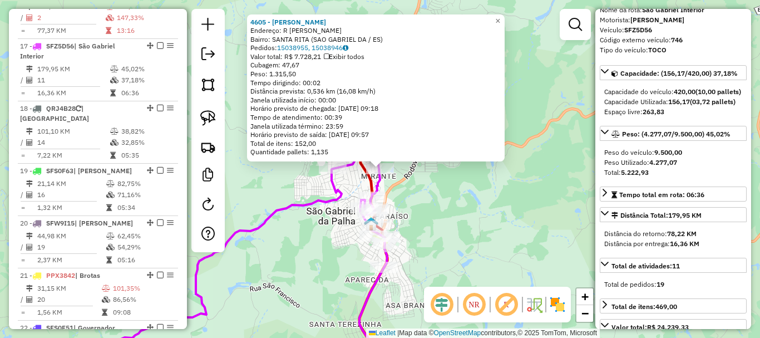
scroll to position [56, 0]
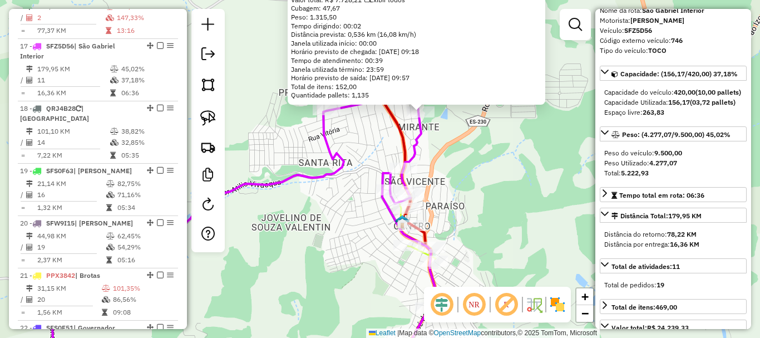
drag, startPoint x: 429, startPoint y: 207, endPoint x: 458, endPoint y: 209, distance: 28.5
click at [458, 209] on div "4605 - FABIO JULIO RODRIGUE Endereço: R ANTONIO FELIX CORDEIRO SN Bairro: SANTA…" at bounding box center [380, 169] width 760 height 338
click at [357, 149] on div "4605 - FABIO JULIO RODRIGUE Endereço: R ANTONIO FELIX CORDEIRO SN Bairro: SANTA…" at bounding box center [380, 169] width 760 height 338
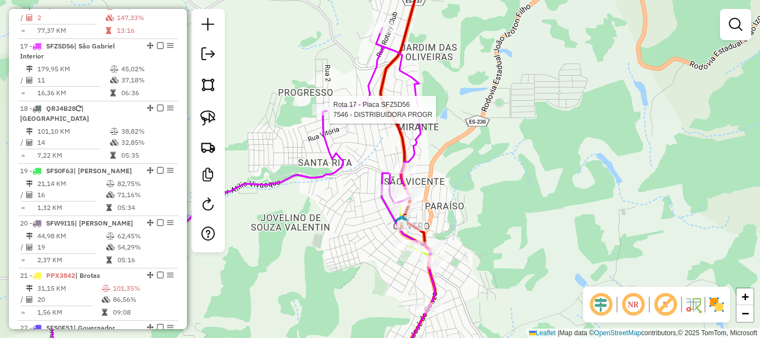
select select "*********"
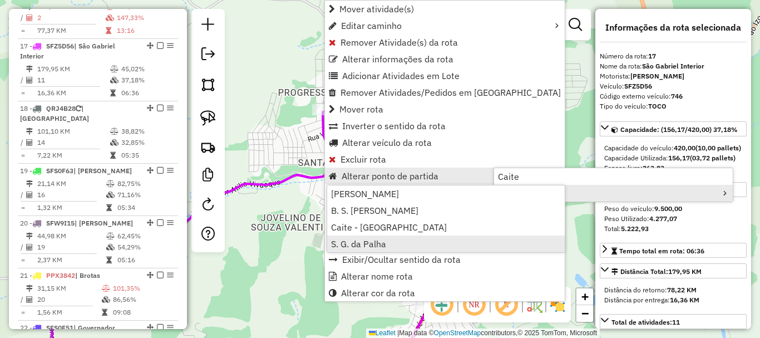
click at [377, 241] on span "S. G. da Palha" at bounding box center [358, 243] width 55 height 9
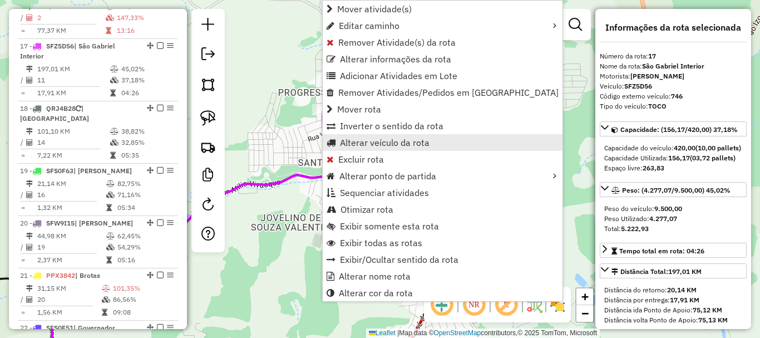
click at [405, 140] on span "Alterar veículo da rota" at bounding box center [385, 142] width 90 height 9
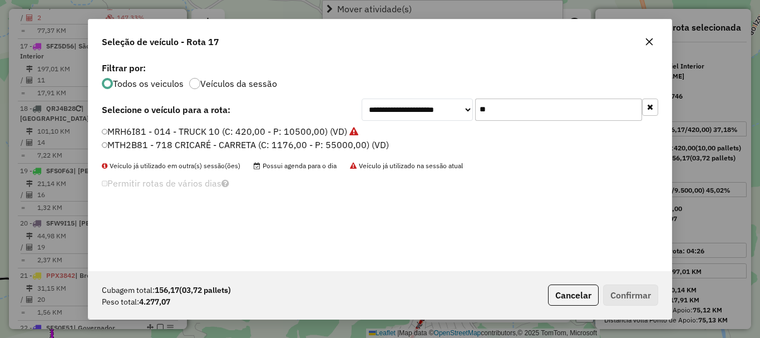
scroll to position [6, 3]
drag, startPoint x: 487, startPoint y: 124, endPoint x: 460, endPoint y: 131, distance: 28.1
click at [460, 131] on div "**********" at bounding box center [379, 165] width 583 height 211
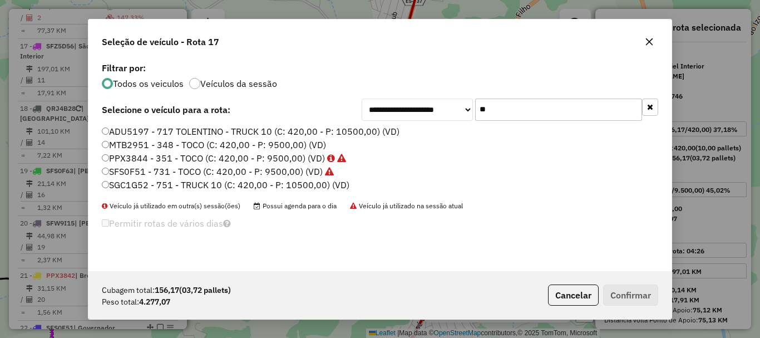
type input "**"
click at [145, 169] on label "SFS0F51 - 731 - TOCO (C: 420,00 - P: 9500,00) (VD)" at bounding box center [218, 171] width 232 height 13
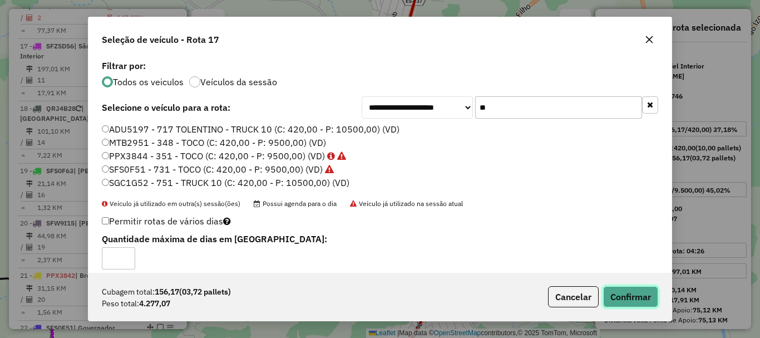
drag, startPoint x: 649, startPoint y: 304, endPoint x: 640, endPoint y: 297, distance: 11.8
click at [650, 304] on button "Confirmar" at bounding box center [630, 296] width 55 height 21
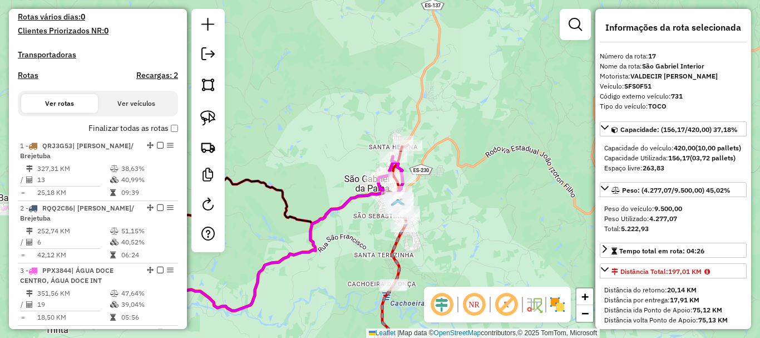
scroll to position [289, 0]
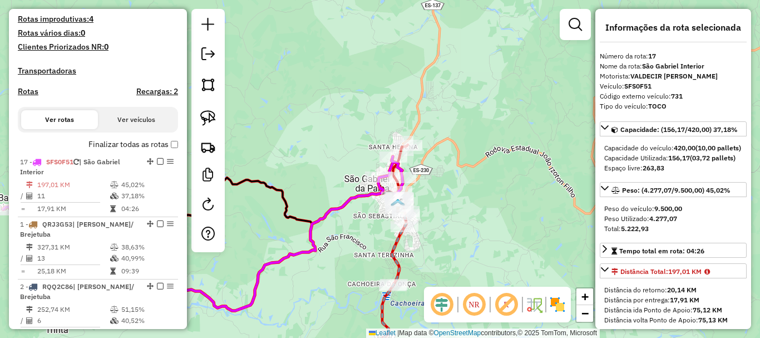
drag, startPoint x: 149, startPoint y: 185, endPoint x: 78, endPoint y: 183, distance: 71.2
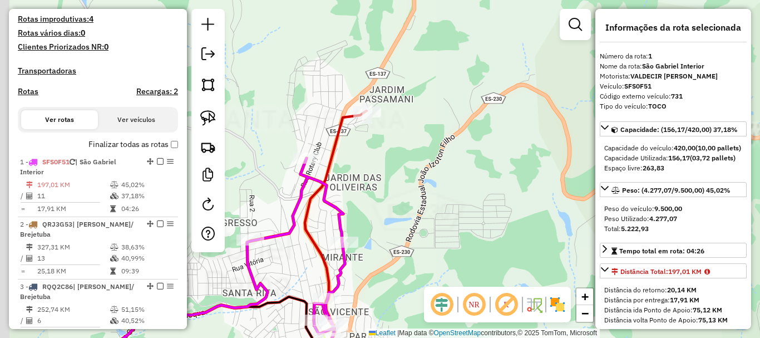
drag, startPoint x: 406, startPoint y: 162, endPoint x: 449, endPoint y: 62, distance: 108.6
click at [444, 68] on div "Janela de atendimento Grade de atendimento Capacidade Transportadoras Veículos …" at bounding box center [380, 169] width 760 height 338
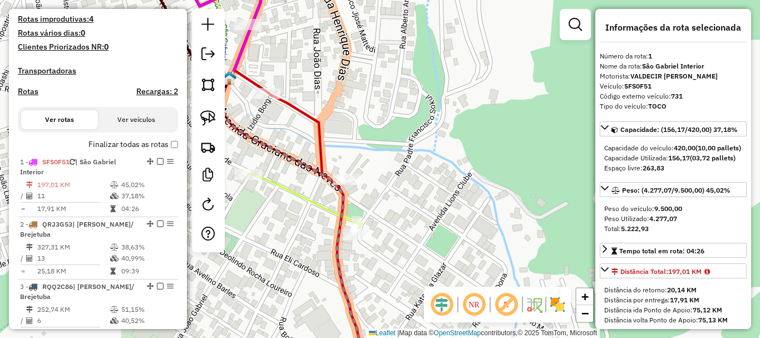
drag, startPoint x: 355, startPoint y: 142, endPoint x: 401, endPoint y: 180, distance: 59.3
click at [361, 180] on icon at bounding box center [314, 231] width 94 height 279
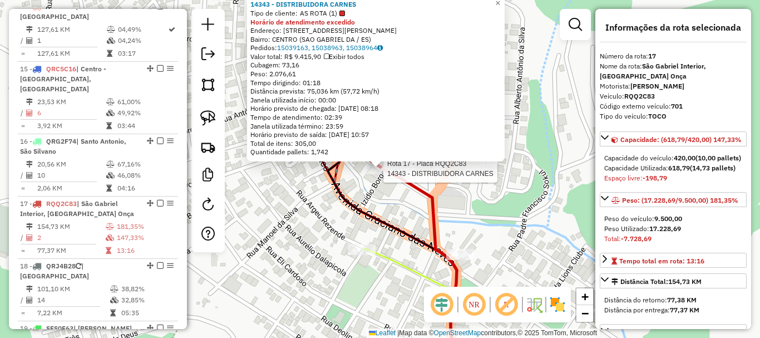
scroll to position [1411, 0]
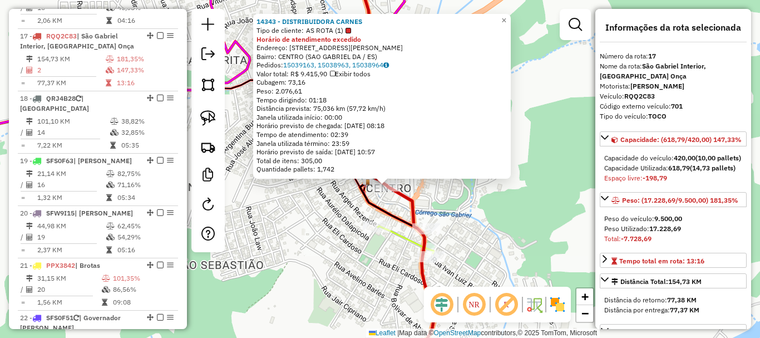
click at [537, 238] on div "14343 - DISTRIBUIDORA CARNES Tipo de cliente: AS ROTA (1) Horário de atendiment…" at bounding box center [380, 169] width 760 height 338
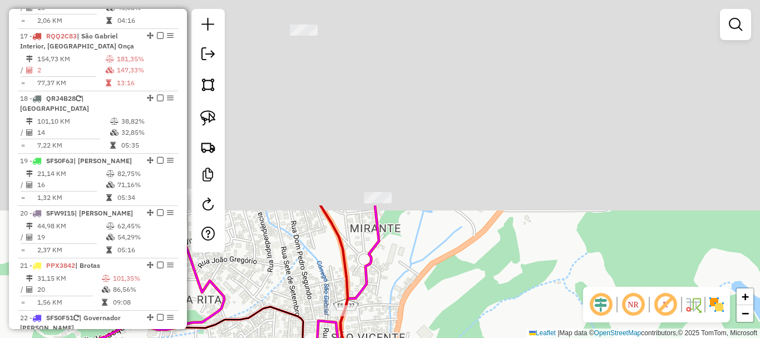
drag, startPoint x: 514, startPoint y: 116, endPoint x: 438, endPoint y: 235, distance: 141.4
click at [488, 337] on html "Aguarde... Pop-up bloqueado! Seu navegador bloqueou automáticamente a abertura …" at bounding box center [380, 169] width 760 height 338
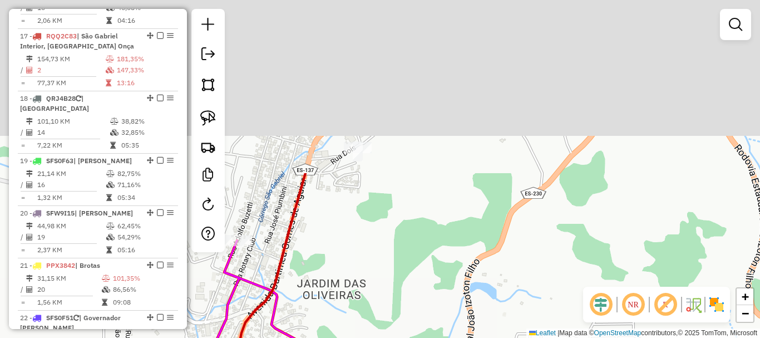
drag, startPoint x: 402, startPoint y: 220, endPoint x: 342, endPoint y: 349, distance: 142.9
click at [342, 337] on html "Aguarde... Pop-up bloqueado! Seu navegador bloqueou automáticamente a abertura …" at bounding box center [380, 169] width 760 height 338
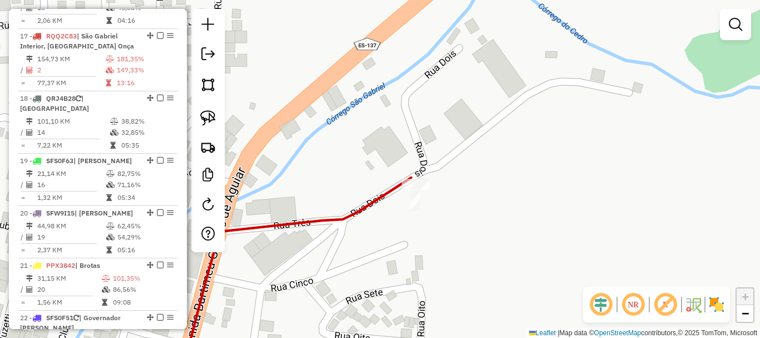
drag, startPoint x: 465, startPoint y: 214, endPoint x: 483, endPoint y: 219, distance: 18.5
click at [490, 226] on div "Janela de atendimento Grade de atendimento Capacidade Transportadoras Veículos …" at bounding box center [380, 169] width 760 height 338
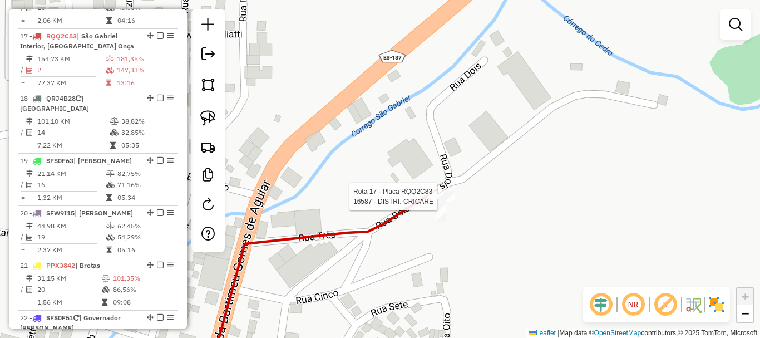
select select "*********"
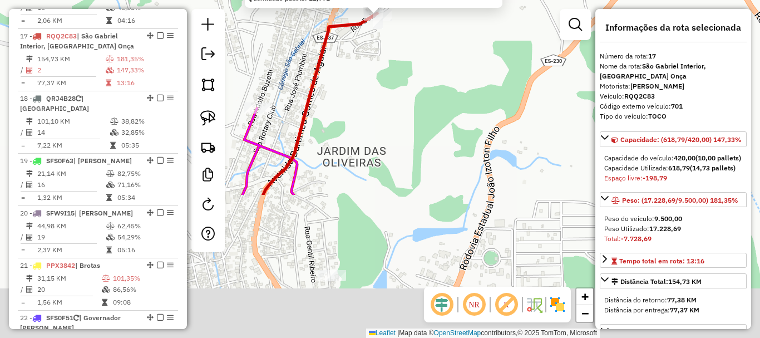
drag, startPoint x: 434, startPoint y: 101, endPoint x: 418, endPoint y: 50, distance: 54.2
click at [418, 50] on div "16587 - DISTRI. CRICARE Horário de atendimento excedido Endereço: CORREGO DO CE…" at bounding box center [380, 169] width 760 height 338
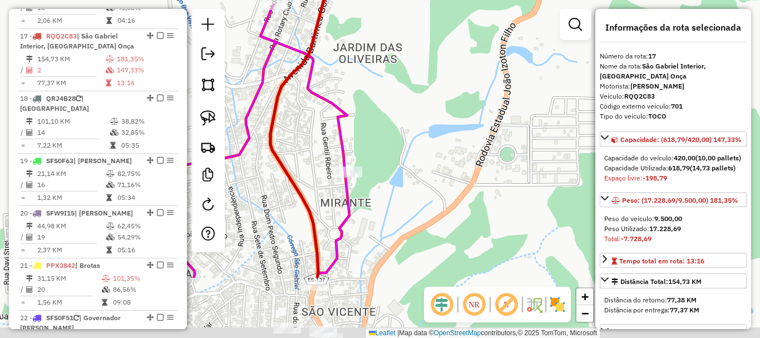
drag, startPoint x: 435, startPoint y: 144, endPoint x: 421, endPoint y: 11, distance: 133.2
click at [421, 11] on div "16587 - DISTRI. CRICARE Horário de atendimento excedido Endereço: CORREGO DO CE…" at bounding box center [380, 169] width 760 height 338
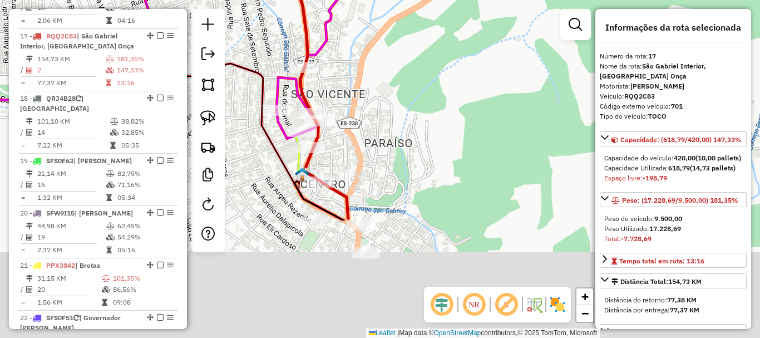
drag, startPoint x: 371, startPoint y: 88, endPoint x: 355, endPoint y: 34, distance: 56.6
click at [355, 34] on div "16587 - DISTRI. CRICARE Horário de atendimento excedido Endereço: CORREGO DO CE…" at bounding box center [380, 169] width 760 height 338
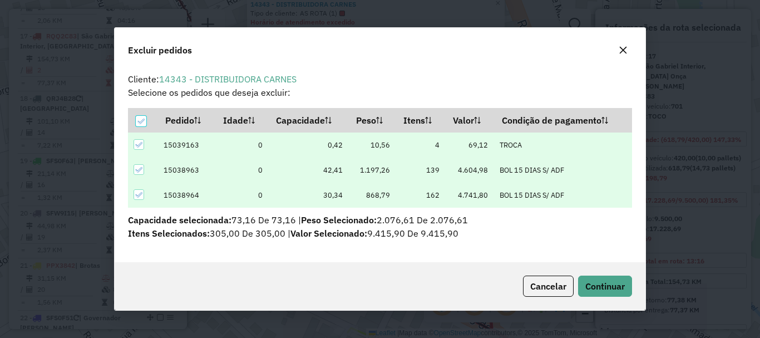
scroll to position [7, 3]
drag, startPoint x: 597, startPoint y: 280, endPoint x: 600, endPoint y: 271, distance: 9.7
click at [598, 280] on span "Continuar" at bounding box center [604, 285] width 39 height 11
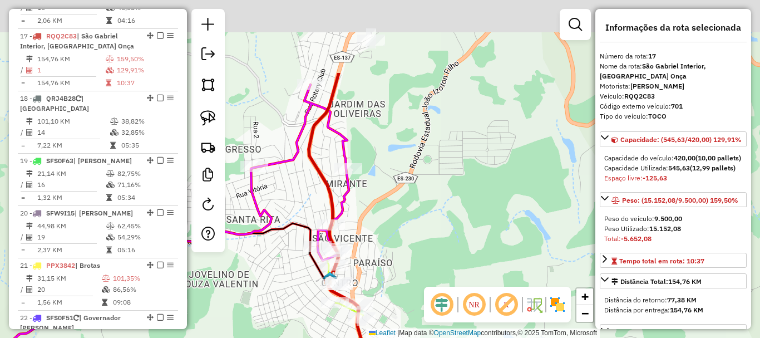
drag, startPoint x: 442, startPoint y: 211, endPoint x: 424, endPoint y: 248, distance: 40.3
click at [424, 248] on div "Janela de atendimento Grade de atendimento Capacidade Transportadoras Veículos …" at bounding box center [380, 169] width 760 height 338
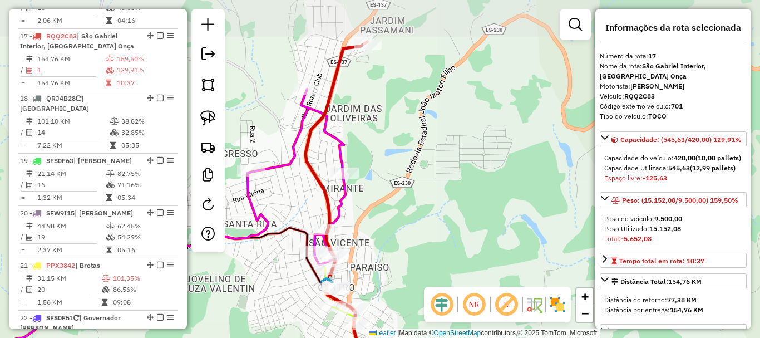
click at [413, 225] on div "Janela de atendimento Grade de atendimento Capacidade Transportadoras Veículos …" at bounding box center [380, 169] width 760 height 338
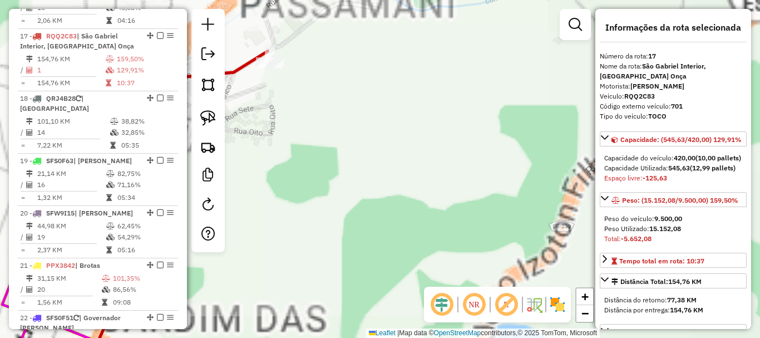
drag, startPoint x: 330, startPoint y: 103, endPoint x: 499, endPoint y: 219, distance: 204.8
click at [499, 219] on div "Janela de atendimento Grade de atendimento Capacidade Transportadoras Veículos …" at bounding box center [380, 169] width 760 height 338
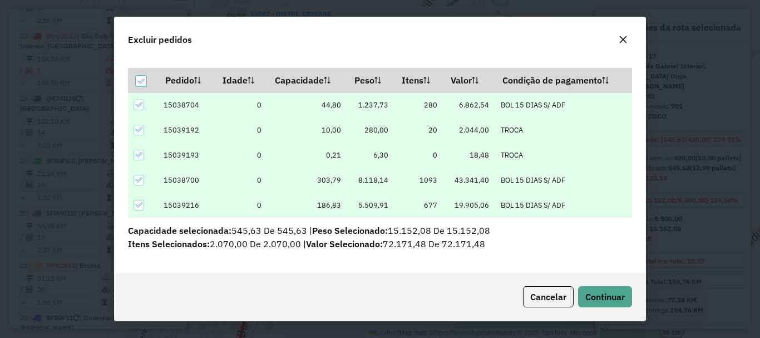
scroll to position [29, 0]
click at [145, 78] on icon at bounding box center [141, 81] width 8 height 8
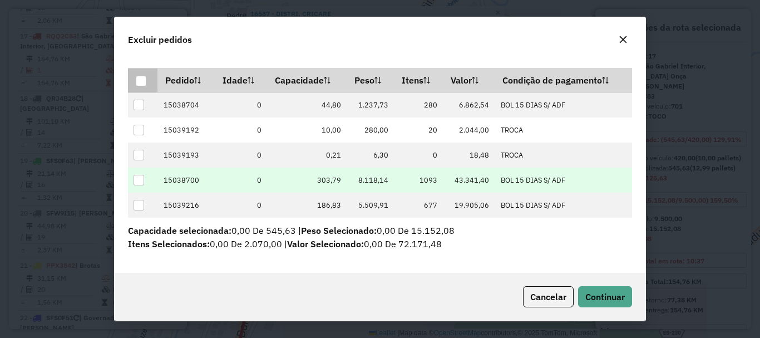
click at [137, 181] on div at bounding box center [139, 180] width 11 height 11
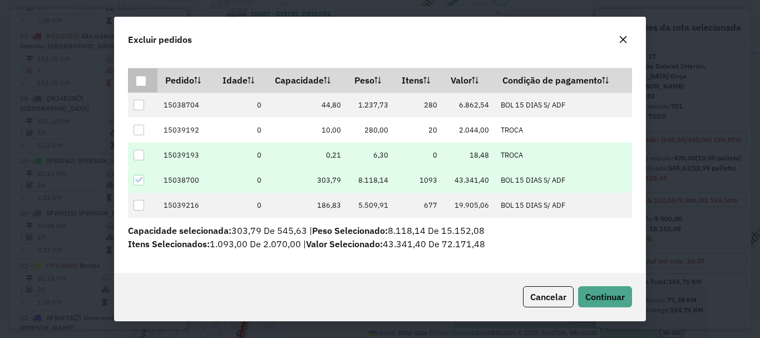
click at [138, 158] on div at bounding box center [139, 155] width 11 height 11
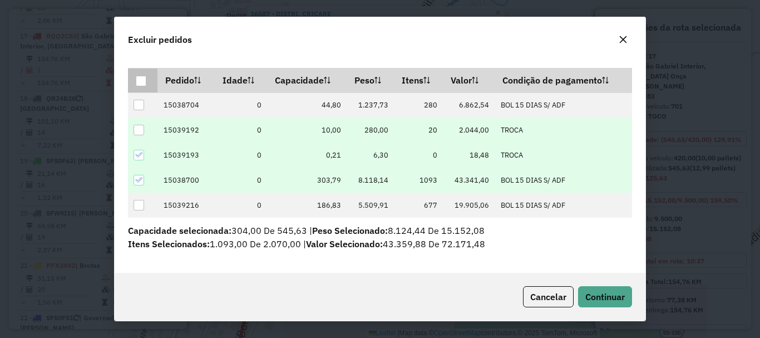
click at [136, 128] on div at bounding box center [139, 130] width 11 height 11
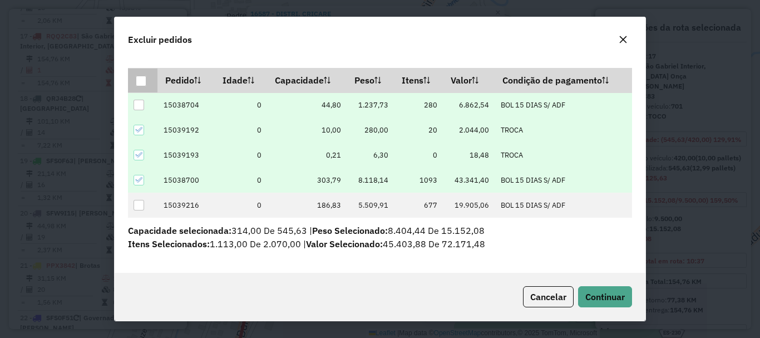
click at [138, 102] on div at bounding box center [139, 105] width 11 height 11
click at [627, 295] on button "Continuar" at bounding box center [605, 296] width 54 height 21
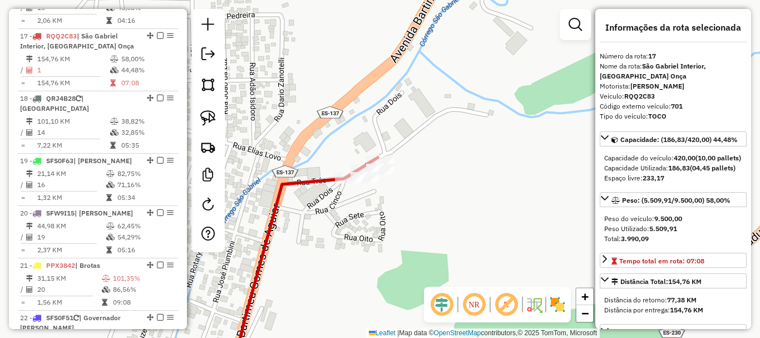
drag, startPoint x: 432, startPoint y: 235, endPoint x: 427, endPoint y: 226, distance: 10.7
click at [431, 235] on div "Janela de atendimento Grade de atendimento Capacidade Transportadoras Veículos …" at bounding box center [380, 169] width 760 height 338
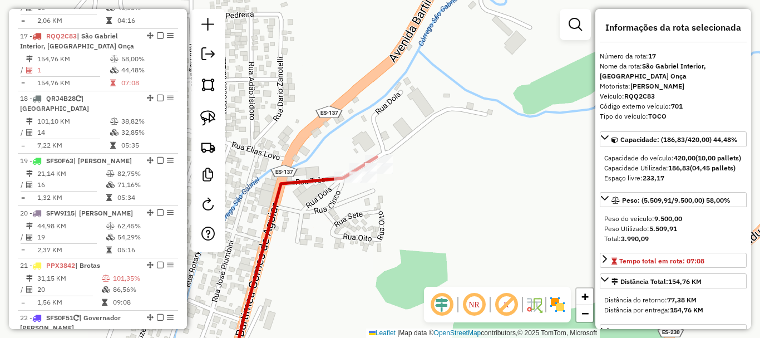
click at [348, 141] on div "Rota 17 - Placa RQQ2C83 16587 - DISTRI. CRICARE Janela de atendimento Grade de …" at bounding box center [380, 169] width 760 height 338
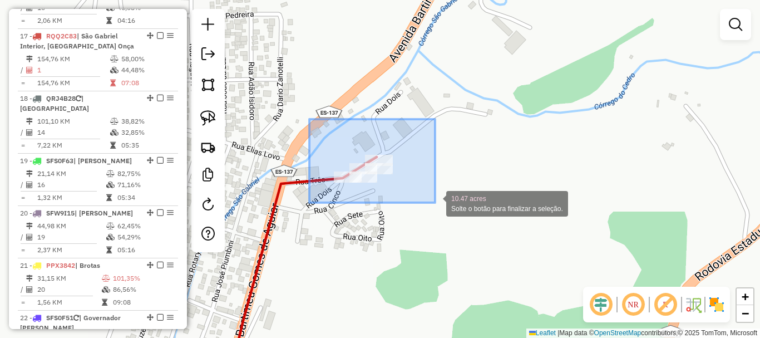
drag, startPoint x: 309, startPoint y: 119, endPoint x: 435, endPoint y: 203, distance: 150.9
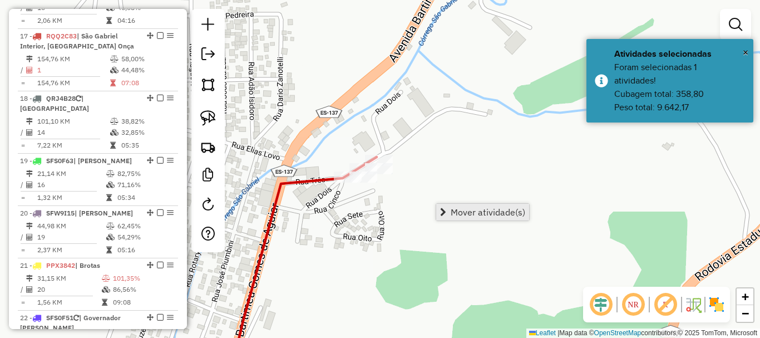
click at [478, 208] on span "Mover atividade(s)" at bounding box center [488, 212] width 75 height 9
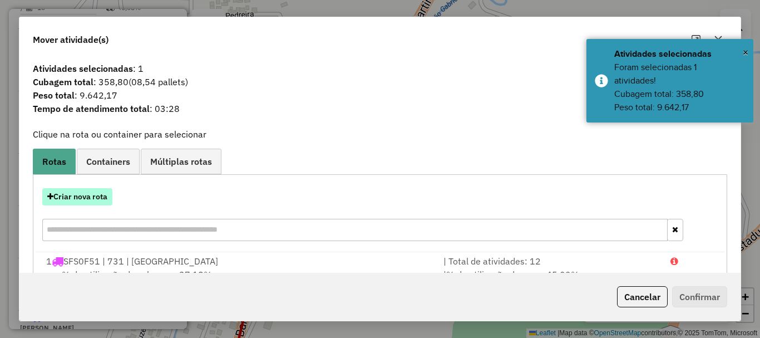
click at [90, 193] on button "Criar nova rota" at bounding box center [77, 196] width 70 height 17
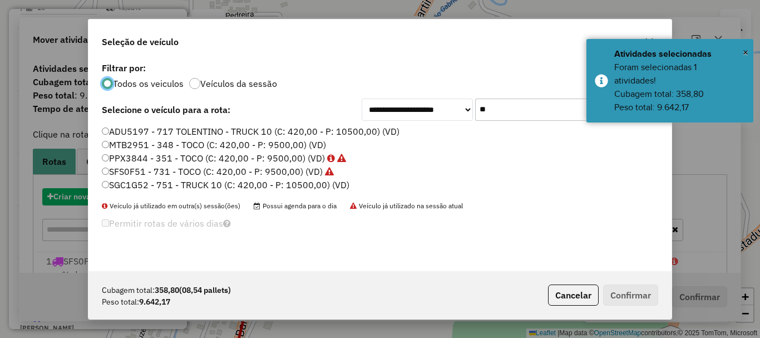
scroll to position [6, 3]
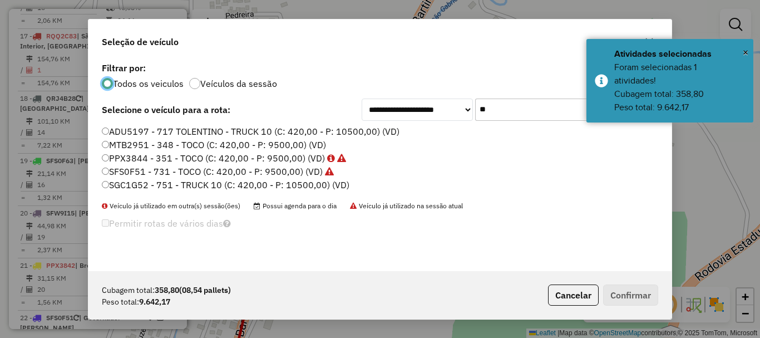
drag, startPoint x: 508, startPoint y: 102, endPoint x: 426, endPoint y: 136, distance: 88.5
click at [426, 136] on div "**********" at bounding box center [379, 165] width 583 height 211
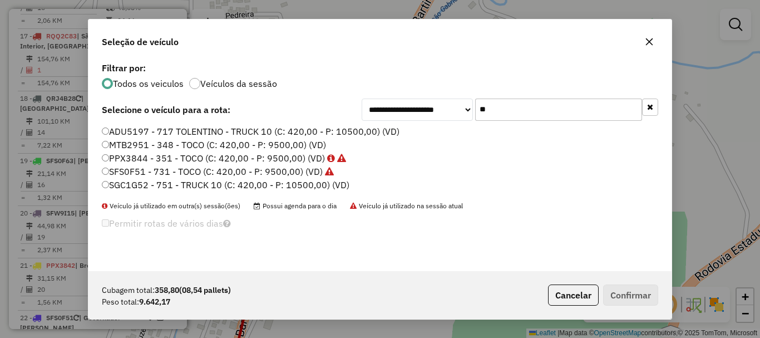
click at [142, 174] on label "SFS0F51 - 731 - TOCO (C: 420,00 - P: 9500,00) (VD)" at bounding box center [218, 171] width 232 height 13
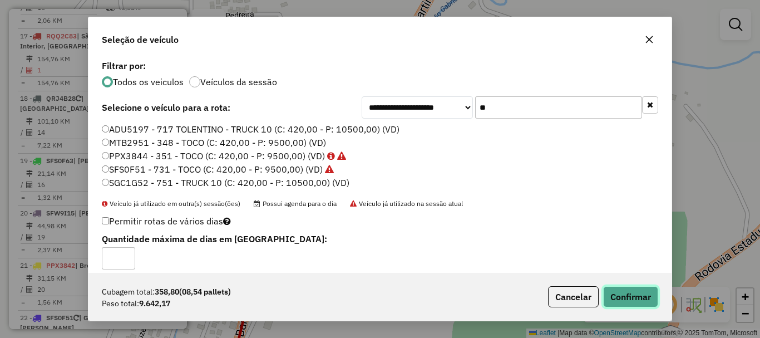
click at [651, 303] on button "Confirmar" at bounding box center [630, 296] width 55 height 21
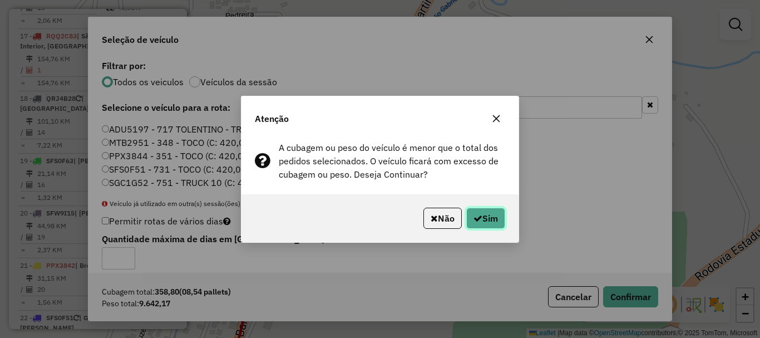
click at [478, 228] on button "Sim" at bounding box center [485, 218] width 39 height 21
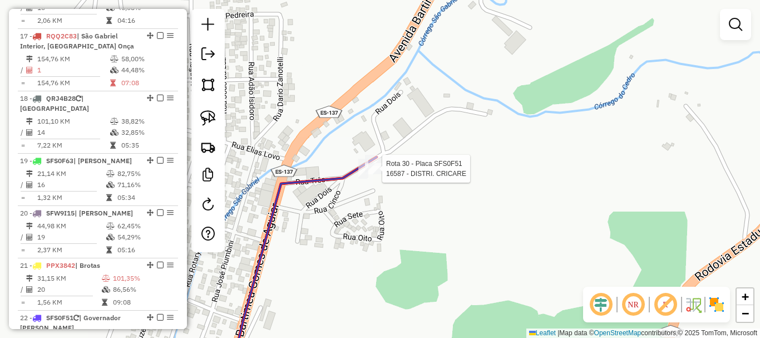
select select "*********"
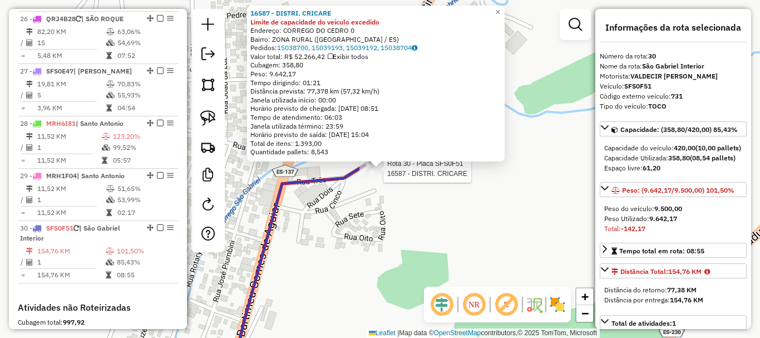
scroll to position [2113, 0]
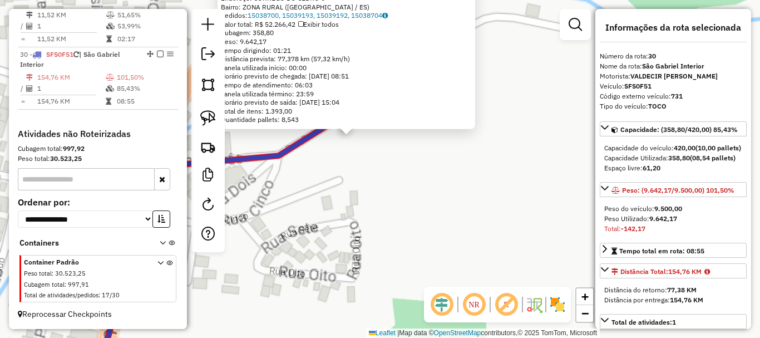
click at [411, 189] on div "16587 - DISTRI. CRICARE Limite de capacidade do veículo excedido Endereço: CORR…" at bounding box center [380, 169] width 760 height 338
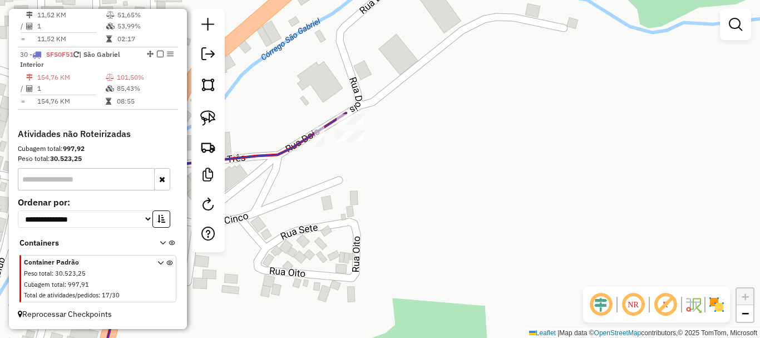
drag, startPoint x: 408, startPoint y: 160, endPoint x: 416, endPoint y: 189, distance: 30.4
click at [416, 189] on div "Janela de atendimento Grade de atendimento Capacidade Transportadoras Veículos …" at bounding box center [380, 169] width 760 height 338
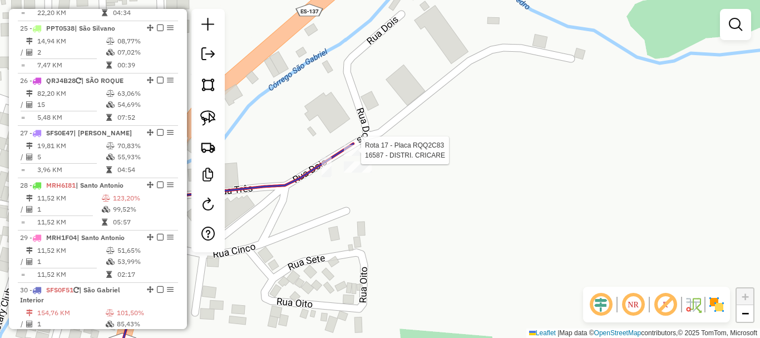
select select "*********"
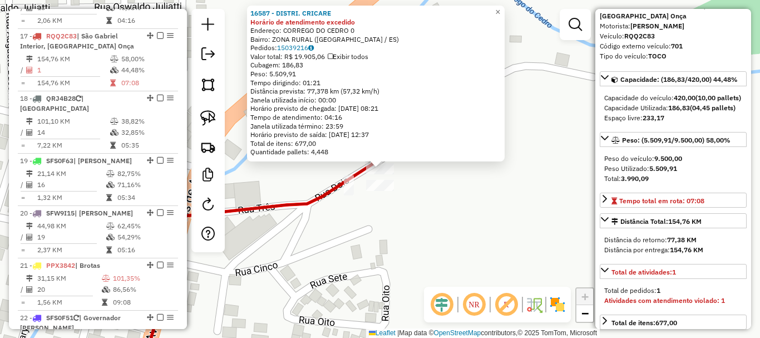
scroll to position [167, 0]
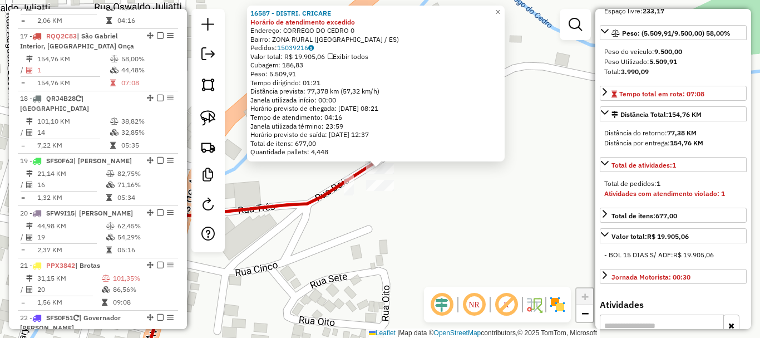
drag, startPoint x: 482, startPoint y: 198, endPoint x: 481, endPoint y: 77, distance: 120.7
click at [481, 77] on div "16587 - DISTRI. CRICARE Horário de atendimento excedido Endereço: CORREGO DO CE…" at bounding box center [380, 169] width 760 height 338
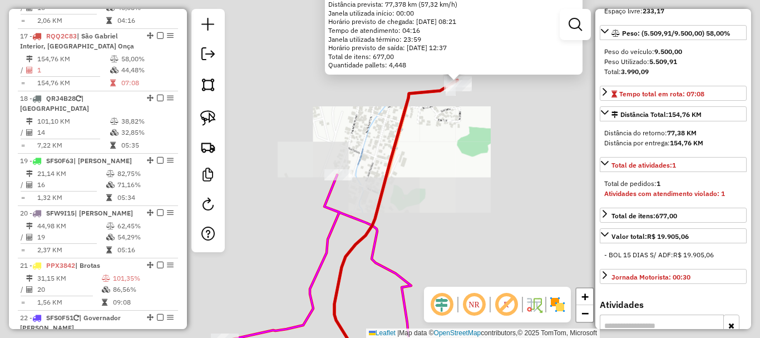
click at [478, 136] on div "16587 - DISTRI. CRICARE Horário de atendimento excedido Endereço: CORREGO DO CE…" at bounding box center [380, 169] width 760 height 338
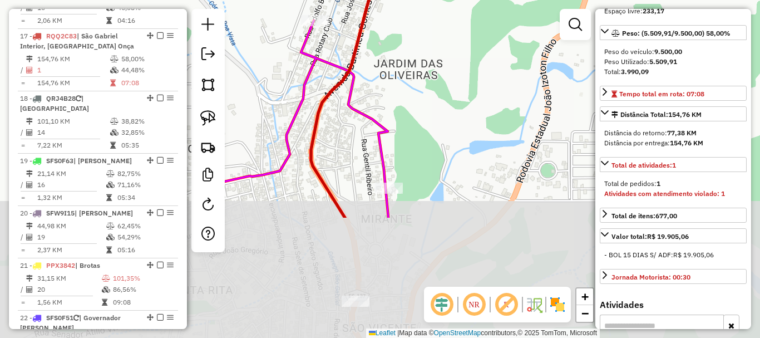
drag, startPoint x: 487, startPoint y: 97, endPoint x: 454, endPoint y: -19, distance: 120.3
click at [454, 0] on html "Aguarde... Pop-up bloqueado! Seu navegador bloqueou automáticamente a abertura …" at bounding box center [380, 169] width 760 height 338
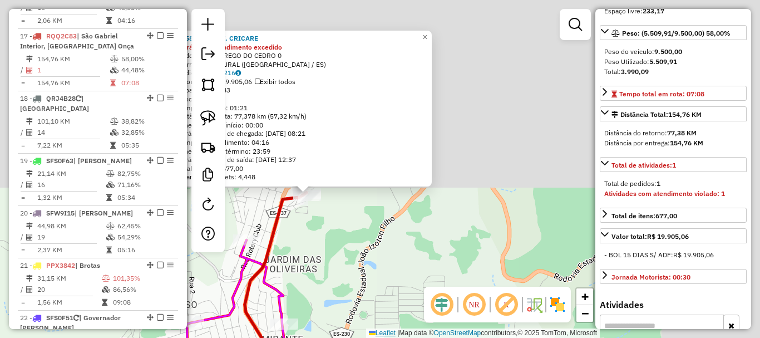
drag, startPoint x: 436, startPoint y: 226, endPoint x: 364, endPoint y: 336, distance: 131.2
click at [364, 336] on div "16587 - DISTRI. CRICARE Horário de atendimento excedido Endereço: CORREGO DO CE…" at bounding box center [380, 169] width 760 height 338
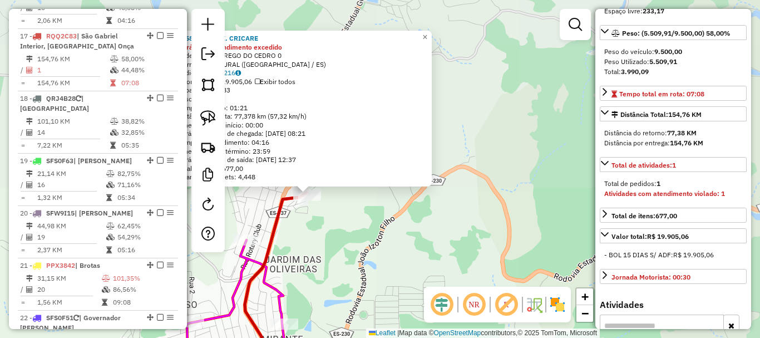
click at [361, 253] on div "16587 - DISTRI. CRICARE Horário de atendimento excedido Endereço: CORREGO DO CE…" at bounding box center [380, 169] width 760 height 338
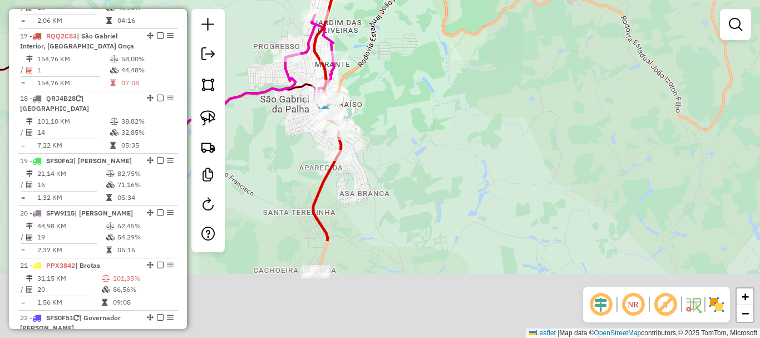
drag, startPoint x: 371, startPoint y: 195, endPoint x: 360, endPoint y: 163, distance: 34.1
click at [389, 76] on div "Janela de atendimento Grade de atendimento Capacidade Transportadoras Veículos …" at bounding box center [380, 169] width 760 height 338
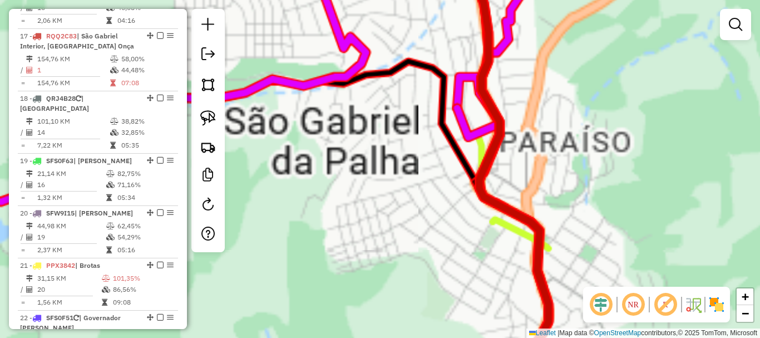
click at [339, 147] on div "Janela de atendimento Grade de atendimento Capacidade Transportadoras Veículos …" at bounding box center [380, 169] width 760 height 338
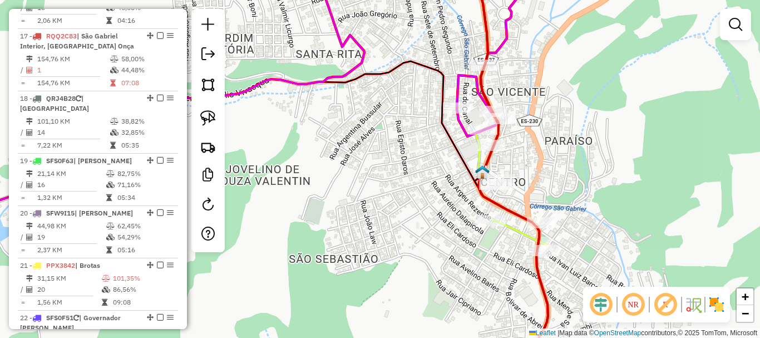
drag, startPoint x: 396, startPoint y: 157, endPoint x: 328, endPoint y: 143, distance: 69.4
click at [328, 143] on div "Janela de atendimento Grade de atendimento Capacidade Transportadoras Veículos …" at bounding box center [380, 169] width 760 height 338
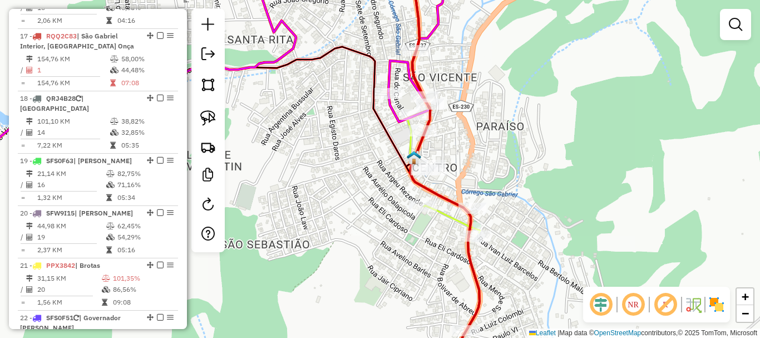
click at [328, 143] on div "Janela de atendimento Grade de atendimento Capacidade Transportadoras Veículos …" at bounding box center [380, 169] width 760 height 338
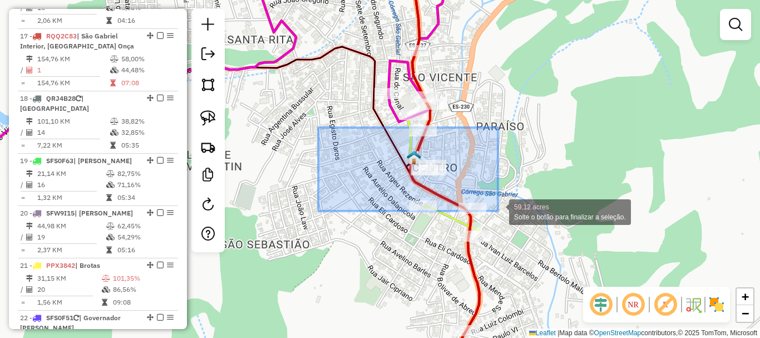
drag, startPoint x: 318, startPoint y: 127, endPoint x: 502, endPoint y: 211, distance: 202.2
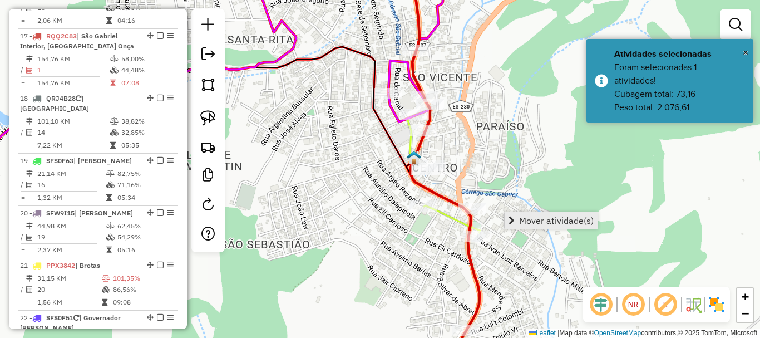
click at [548, 228] on link "Mover atividade(s)" at bounding box center [551, 220] width 93 height 17
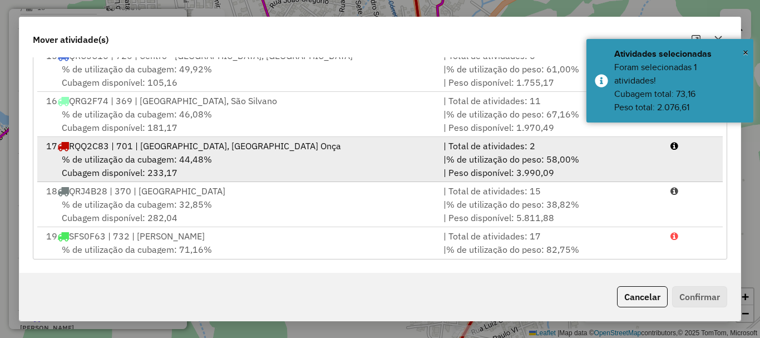
scroll to position [612, 0]
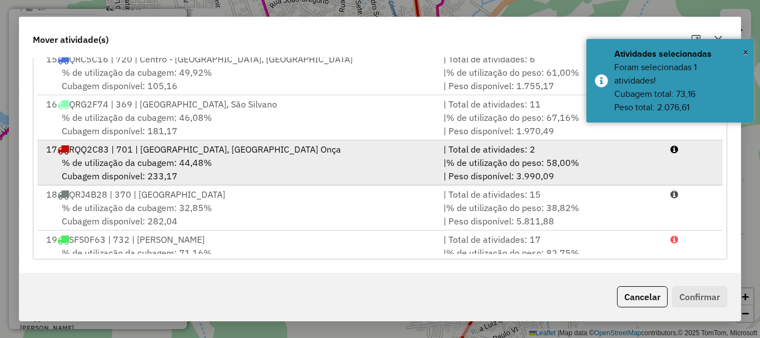
click at [152, 173] on div "% de utilização da cubagem: 44,48% Cubagem disponível: 233,17" at bounding box center [237, 169] width 397 height 27
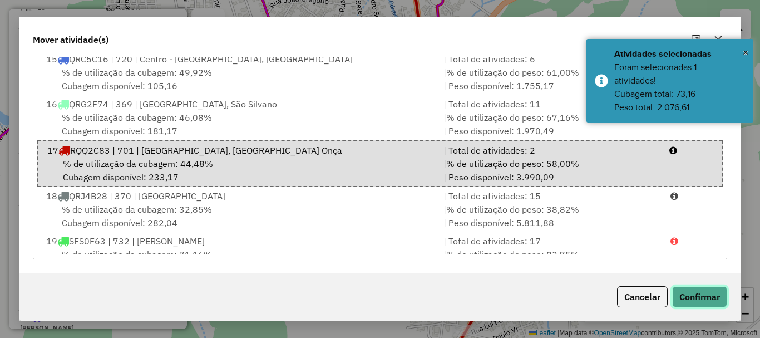
click at [718, 300] on button "Confirmar" at bounding box center [699, 296] width 55 height 21
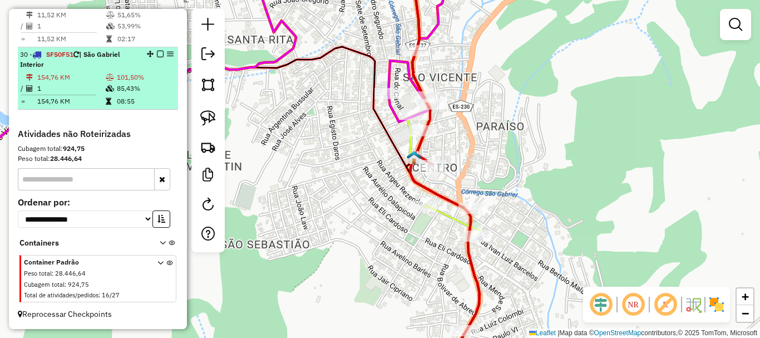
scroll to position [2051, 0]
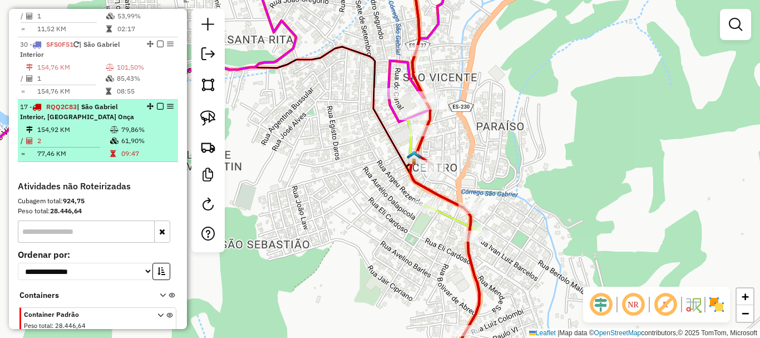
drag, startPoint x: 147, startPoint y: 125, endPoint x: 111, endPoint y: 132, distance: 36.8
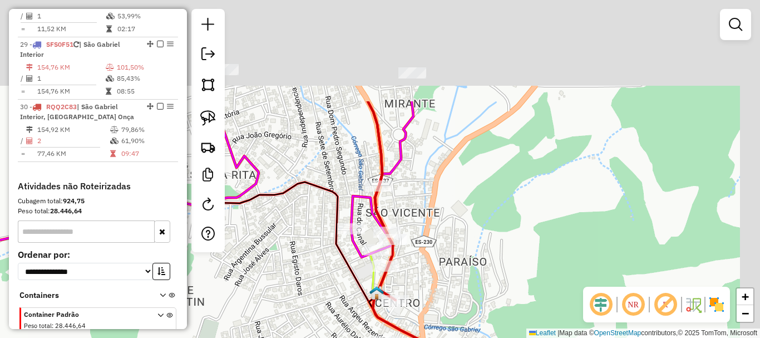
drag, startPoint x: 296, startPoint y: 219, endPoint x: 280, endPoint y: 311, distance: 93.7
click at [251, 335] on div "Janela de atendimento Grade de atendimento Capacidade Transportadoras Veículos …" at bounding box center [380, 169] width 760 height 338
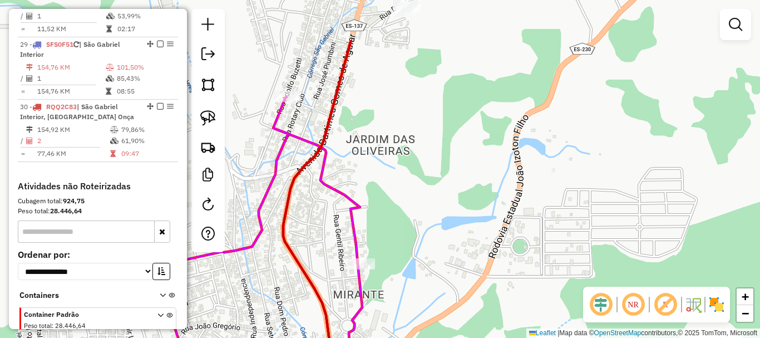
drag, startPoint x: 427, startPoint y: 166, endPoint x: 406, endPoint y: 248, distance: 84.9
click at [406, 248] on div "Janela de atendimento Grade de atendimento Capacidade Transportadoras Veículos …" at bounding box center [380, 169] width 760 height 338
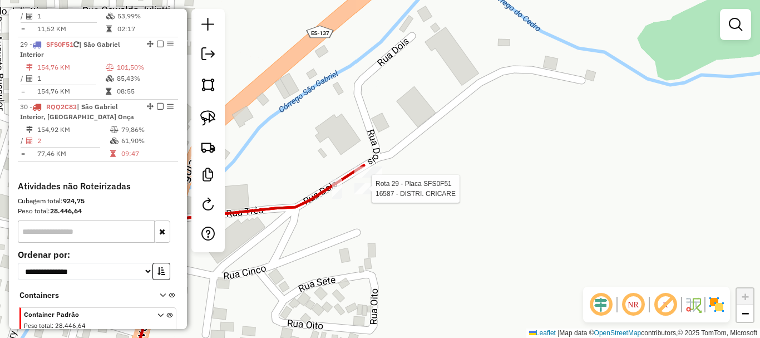
select select "*********"
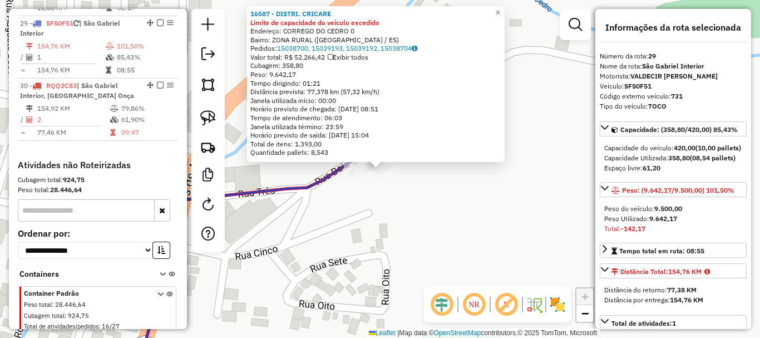
scroll to position [2089, 0]
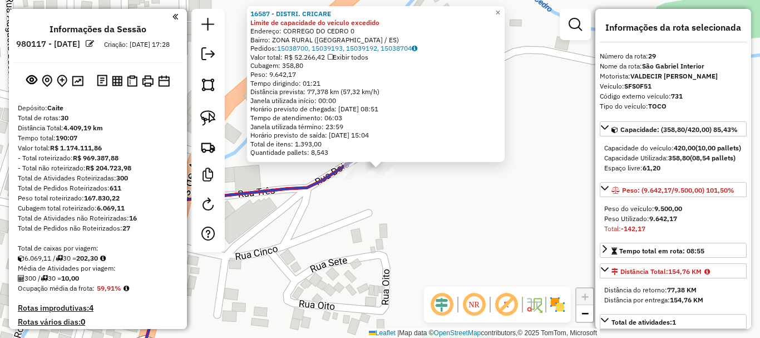
select select "*********"
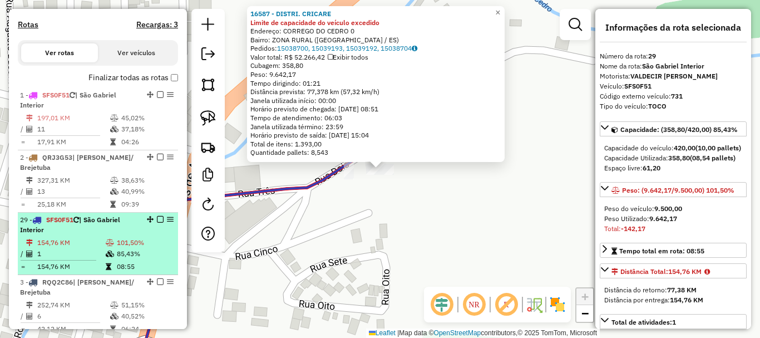
scroll to position [253, 0]
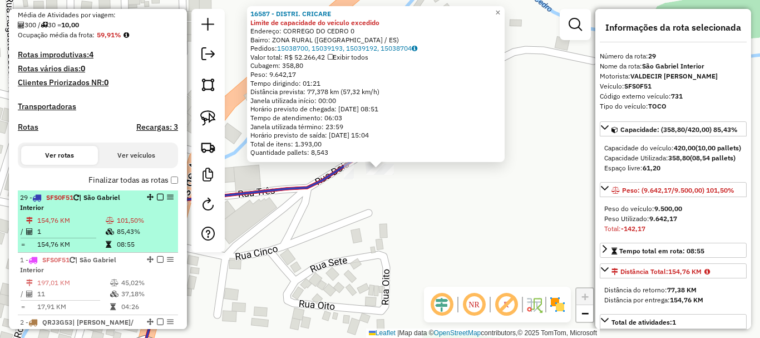
drag, startPoint x: 145, startPoint y: 184, endPoint x: 79, endPoint y: 210, distance: 71.2
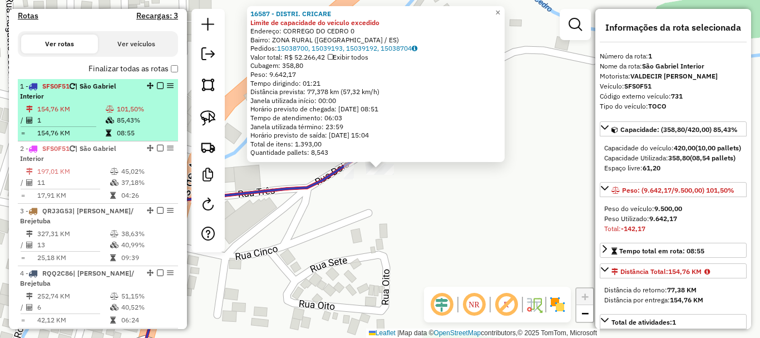
scroll to position [420, 0]
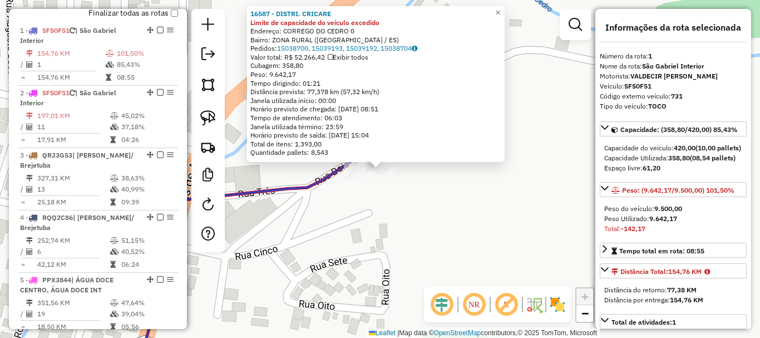
click at [378, 209] on div "Rota 1 - Placa SFS0F51 16587 - DISTRI. CRICARE 16587 - DISTRI. CRICARE Limite d…" at bounding box center [380, 169] width 760 height 338
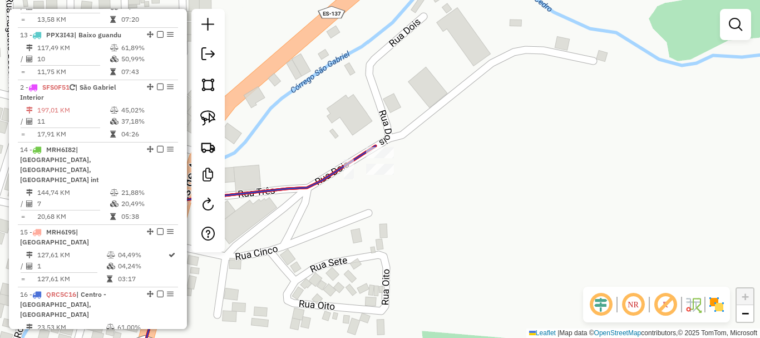
scroll to position [1019, 0]
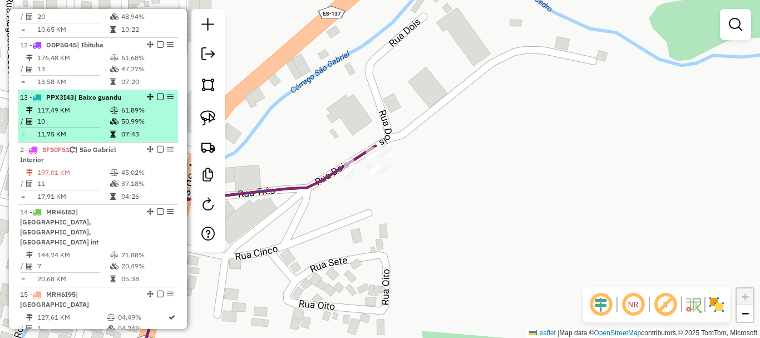
drag, startPoint x: 147, startPoint y: 103, endPoint x: 111, endPoint y: 140, distance: 52.3
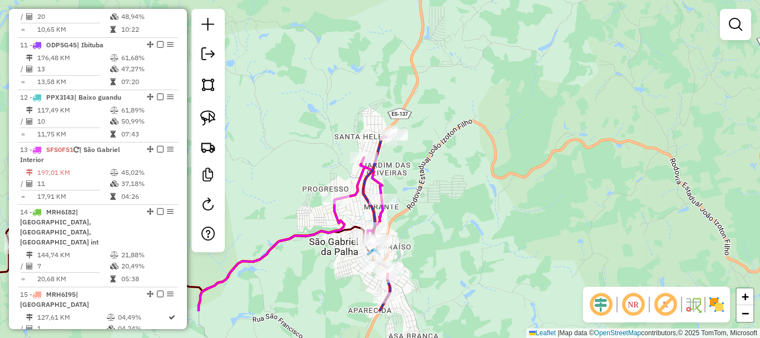
drag, startPoint x: 456, startPoint y: 160, endPoint x: 456, endPoint y: 150, distance: 10.0
click at [456, 152] on div "Janela de atendimento Grade de atendimento Capacidade Transportadoras Veículos …" at bounding box center [380, 169] width 760 height 338
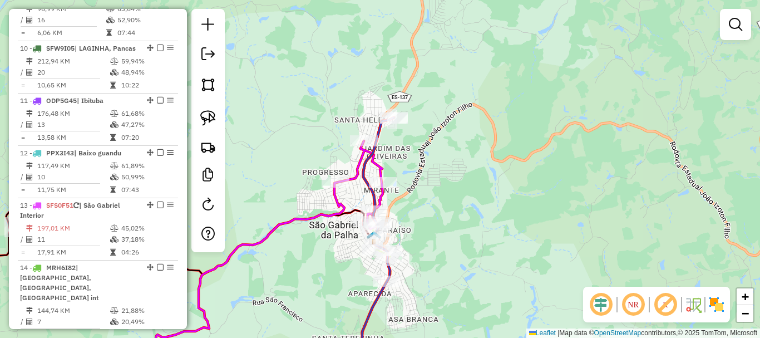
scroll to position [901, 0]
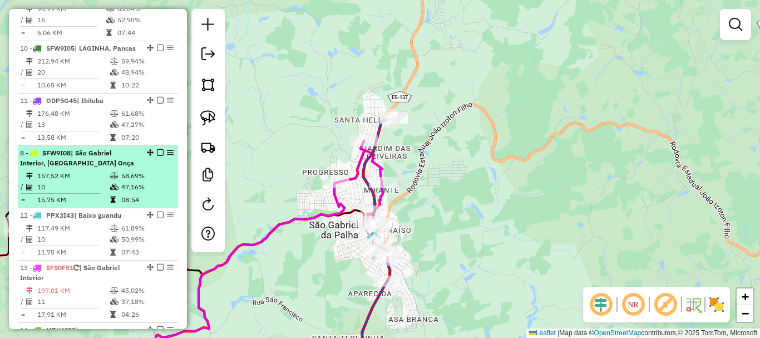
drag, startPoint x: 146, startPoint y: 99, endPoint x: 116, endPoint y: 223, distance: 127.1
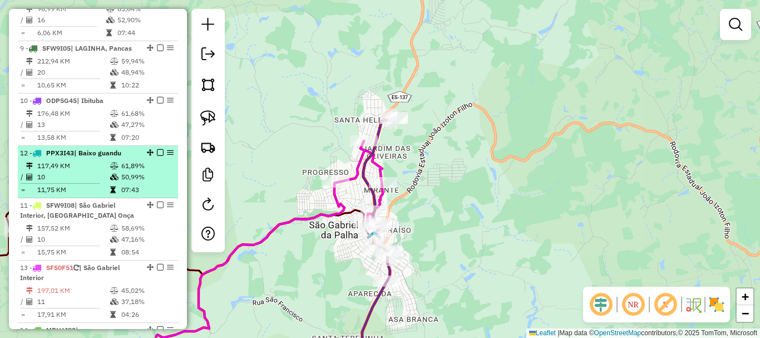
drag, startPoint x: 148, startPoint y: 227, endPoint x: 146, endPoint y: 161, distance: 65.7
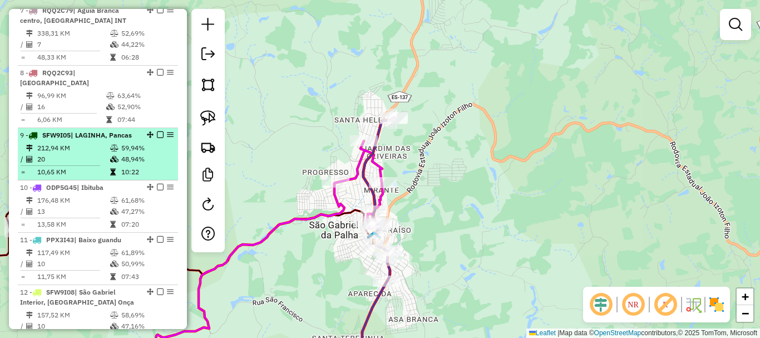
scroll to position [789, 0]
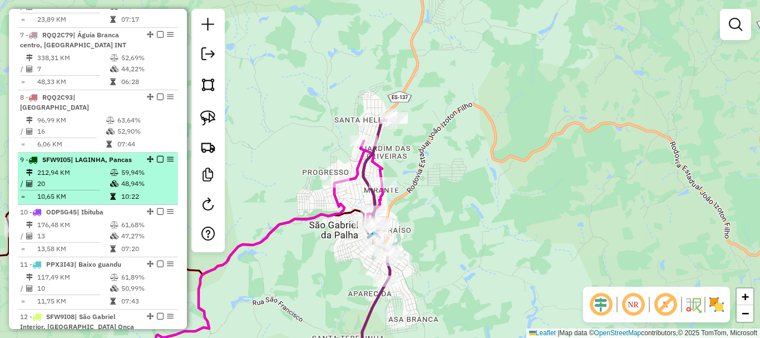
click at [86, 178] on td "212,94 KM" at bounding box center [73, 172] width 73 height 11
select select "*********"
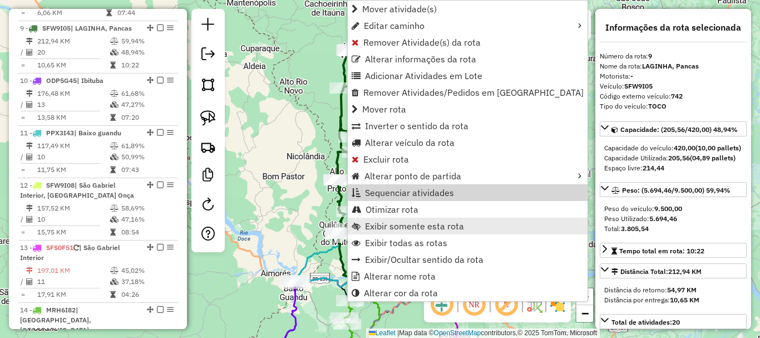
scroll to position [943, 0]
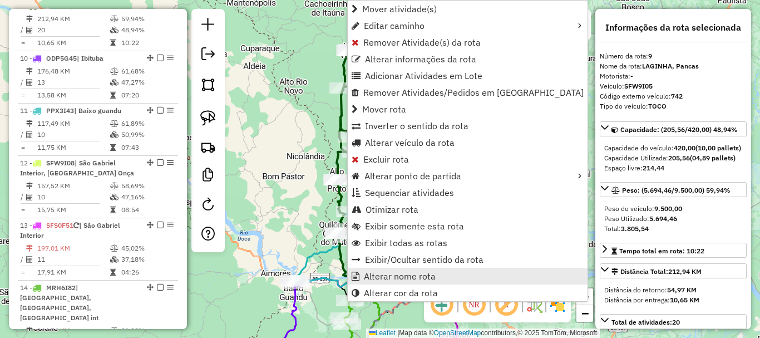
click at [423, 275] on span "Alterar nome rota" at bounding box center [400, 275] width 72 height 9
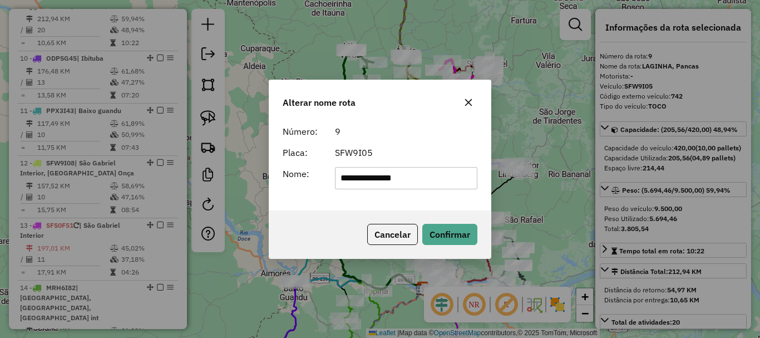
drag, startPoint x: 383, startPoint y: 179, endPoint x: 312, endPoint y: 192, distance: 71.8
click at [312, 192] on div "**********" at bounding box center [379, 165] width 221 height 90
type input "******"
click at [454, 233] on button "Confirmar" at bounding box center [449, 234] width 55 height 21
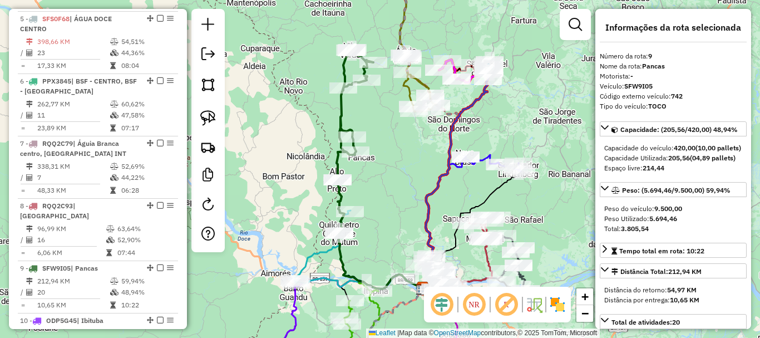
scroll to position [665, 0]
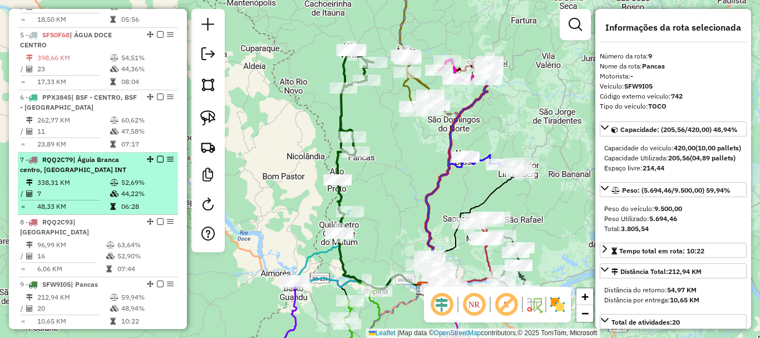
click at [97, 185] on li "7 - RQQ2C79 | Águia Branca centro, Águia Branca INT 338,31 KM 52,69% / 7 44,22%…" at bounding box center [98, 183] width 160 height 62
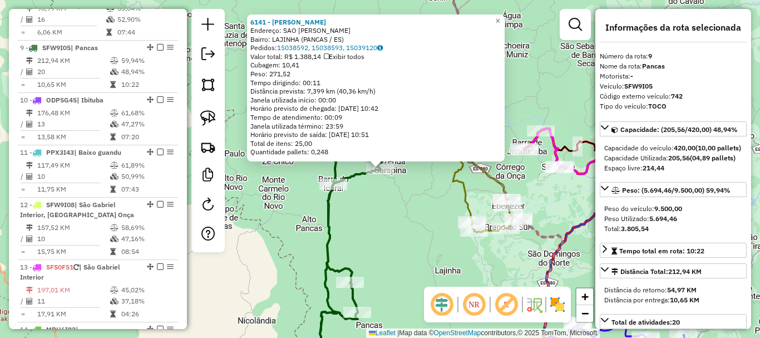
scroll to position [943, 0]
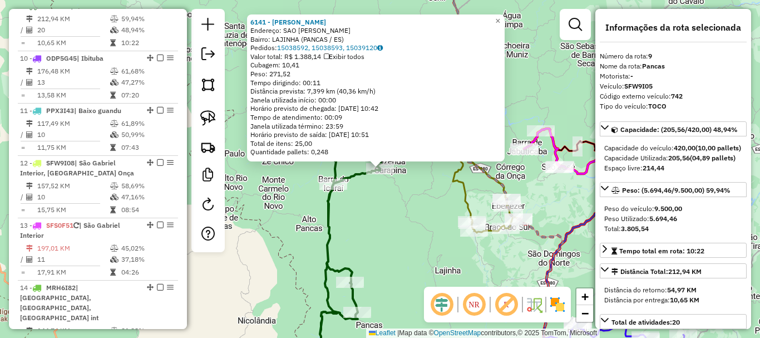
click at [387, 179] on div "Rota 9 - Placa SFW9I05 6141 - JOSE VAGNER FRANCISC 6141 - JOSE VAGNER FRANCISC …" at bounding box center [380, 169] width 760 height 338
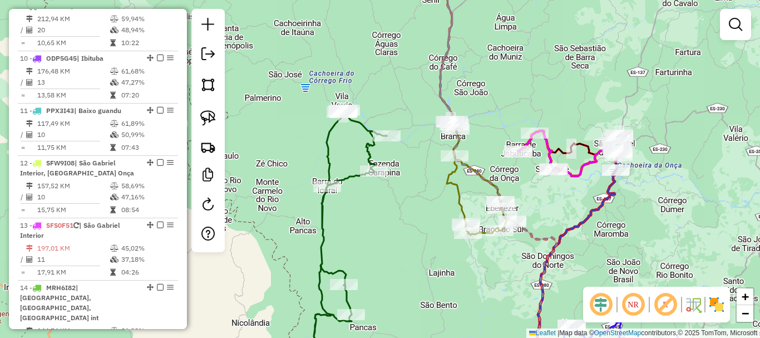
drag, startPoint x: 414, startPoint y: 186, endPoint x: 382, endPoint y: 190, distance: 31.9
click at [391, 195] on div "Janela de atendimento Grade de atendimento Capacidade Transportadoras Veículos …" at bounding box center [380, 169] width 760 height 338
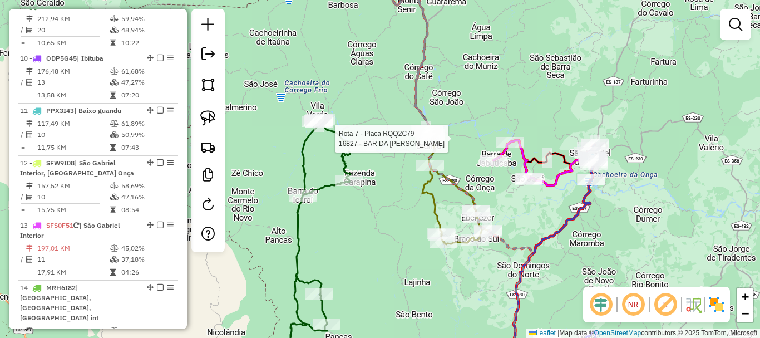
select select "*********"
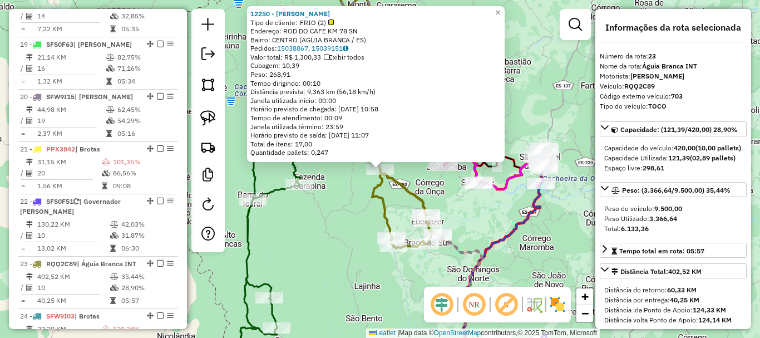
scroll to position [1765, 0]
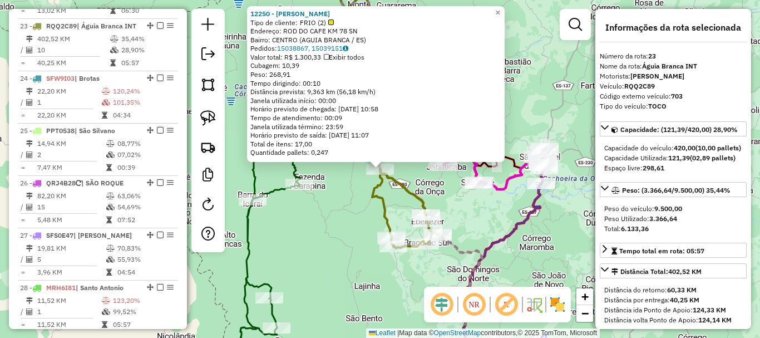
click at [337, 232] on div "12250 - JOSE STRZEPA Tipo de cliente: FRIO (2) Endereço: ROD DO CAFE KM 78 SN B…" at bounding box center [380, 169] width 760 height 338
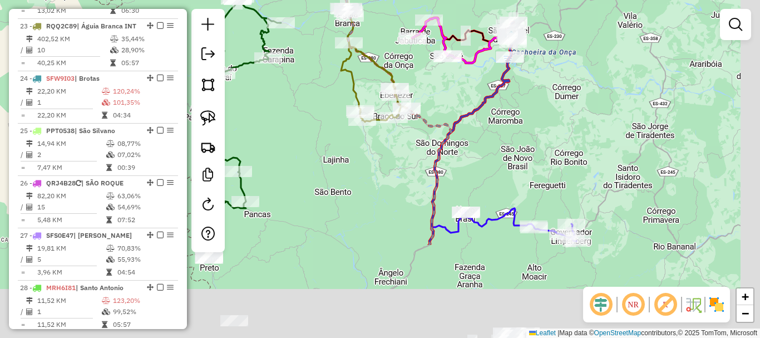
drag, startPoint x: 359, startPoint y: 248, endPoint x: 338, endPoint y: 78, distance: 171.5
click at [329, 83] on div "Janela de atendimento Grade de atendimento Capacidade Transportadoras Veículos …" at bounding box center [380, 169] width 760 height 338
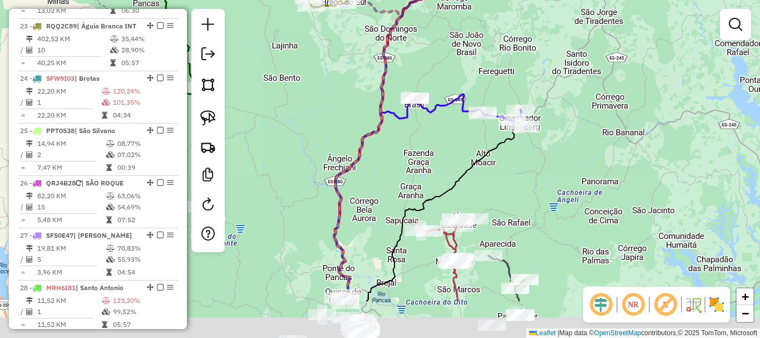
drag, startPoint x: 517, startPoint y: 115, endPoint x: 458, endPoint y: 22, distance: 110.3
click at [458, 23] on div "Janela de atendimento Grade de atendimento Capacidade Transportadoras Veículos …" at bounding box center [380, 169] width 760 height 338
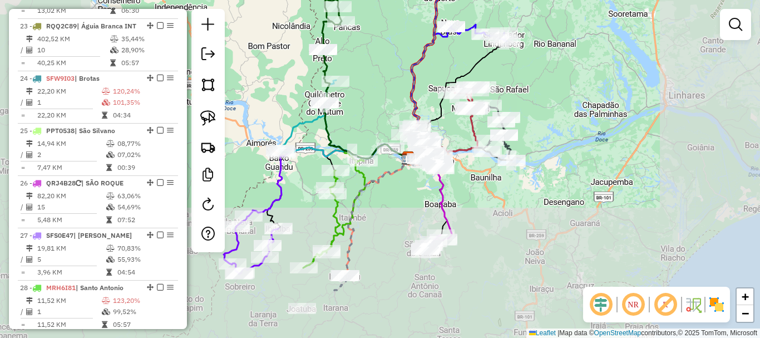
drag, startPoint x: 559, startPoint y: 105, endPoint x: 570, endPoint y: 85, distance: 23.4
click at [570, 85] on div "Janela de atendimento Grade de atendimento Capacidade Transportadoras Veículos …" at bounding box center [380, 169] width 760 height 338
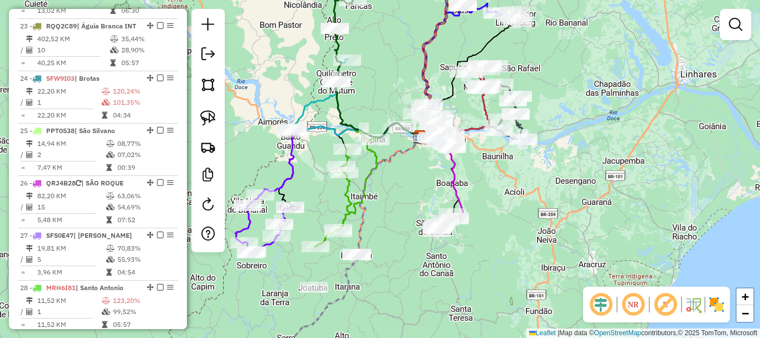
click at [589, 172] on div "Janela de atendimento Grade de atendimento Capacidade Transportadoras Veículos …" at bounding box center [380, 169] width 760 height 338
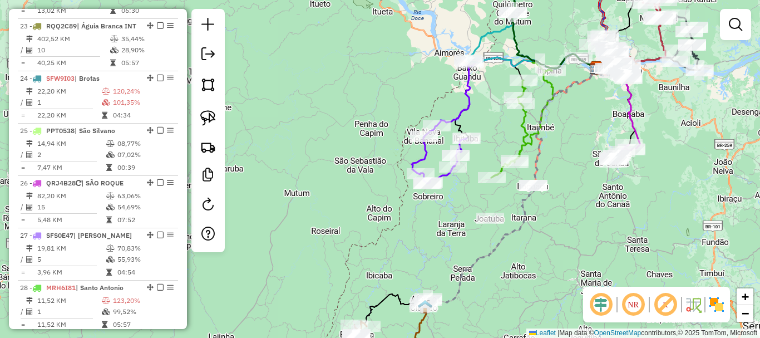
click at [592, 194] on div "Janela de atendimento Grade de atendimento Capacidade Transportadoras Veículos …" at bounding box center [380, 169] width 760 height 338
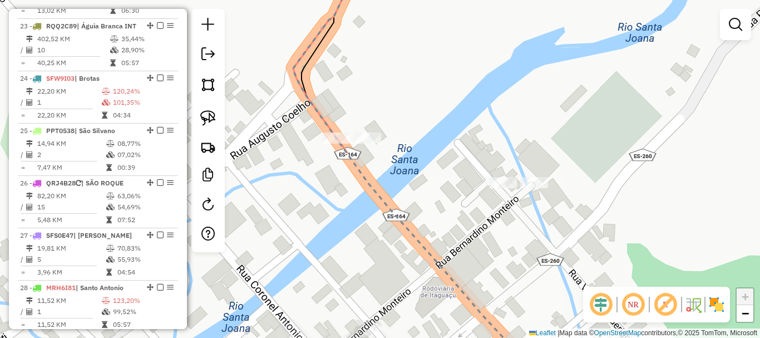
drag, startPoint x: 466, startPoint y: 167, endPoint x: 480, endPoint y: 171, distance: 14.8
click at [481, 170] on div "Janela de atendimento Grade de atendimento Capacidade Transportadoras Veículos …" at bounding box center [380, 169] width 760 height 338
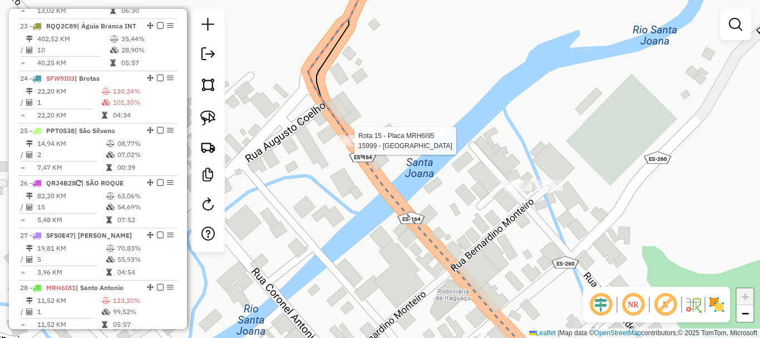
select select "*********"
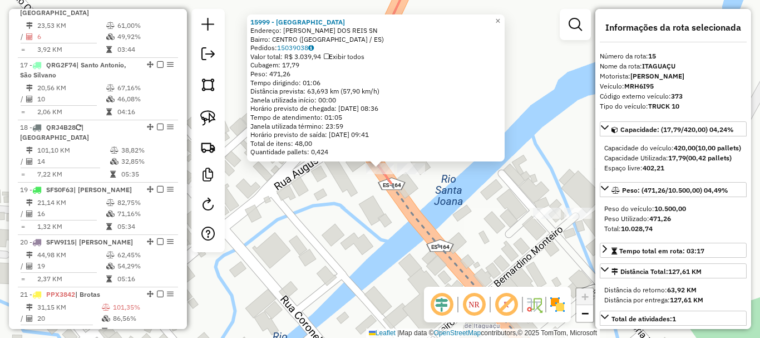
scroll to position [1287, 0]
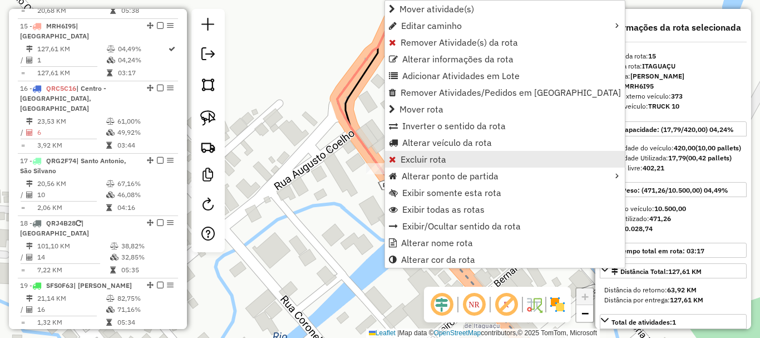
click at [415, 156] on span "Excluir rota" at bounding box center [424, 159] width 46 height 9
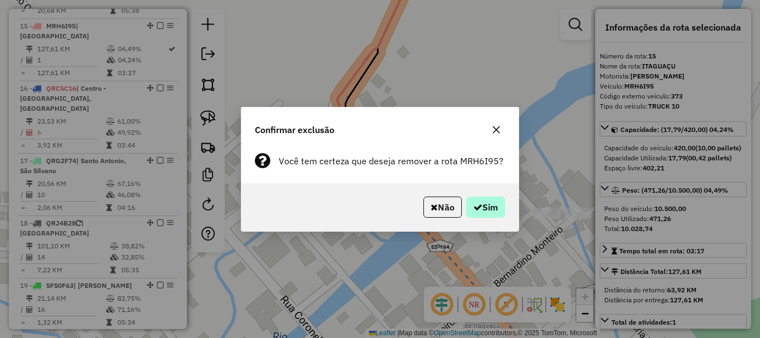
drag, startPoint x: 460, startPoint y: 194, endPoint x: 476, endPoint y: 201, distance: 17.2
click at [466, 196] on div "Não Sim" at bounding box center [379, 207] width 277 height 48
click at [478, 203] on icon "button" at bounding box center [477, 207] width 9 height 9
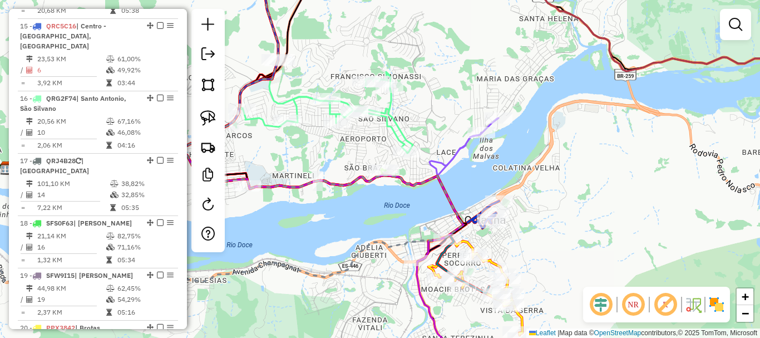
drag, startPoint x: 387, startPoint y: 206, endPoint x: 452, endPoint y: 193, distance: 65.8
click at [446, 228] on div "Janela de atendimento Grade de atendimento Capacidade Transportadoras Veículos …" at bounding box center [380, 169] width 760 height 338
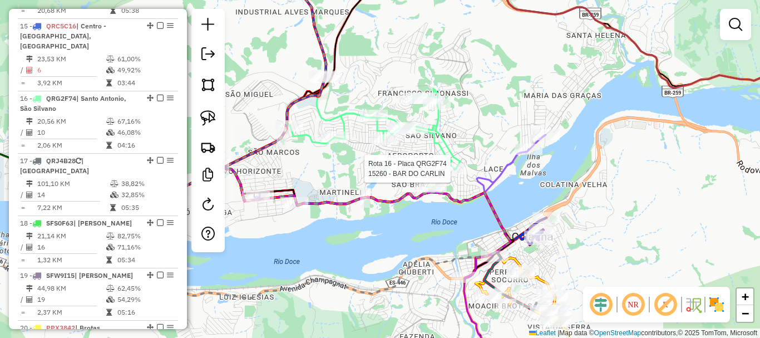
select select "*********"
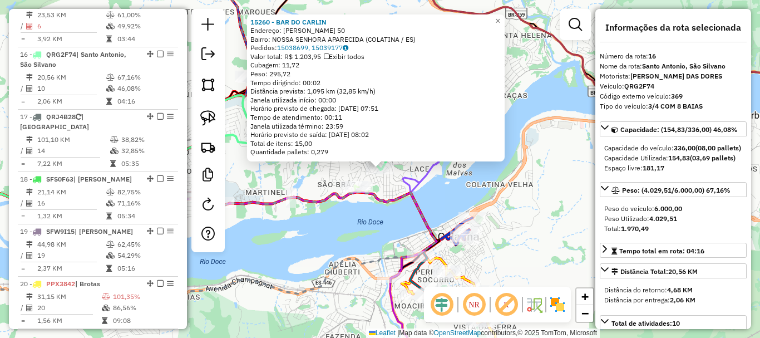
scroll to position [1349, 0]
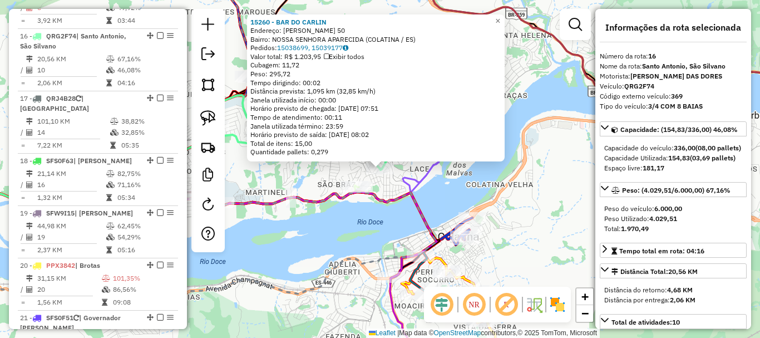
drag, startPoint x: 393, startPoint y: 181, endPoint x: 402, endPoint y: 149, distance: 33.5
click at [402, 149] on div "15260 - BAR DO CARLIN Endereço: ANA CANUTA 50 Bairro: NOSSA SENHORA APARECIDA (…" at bounding box center [380, 169] width 760 height 338
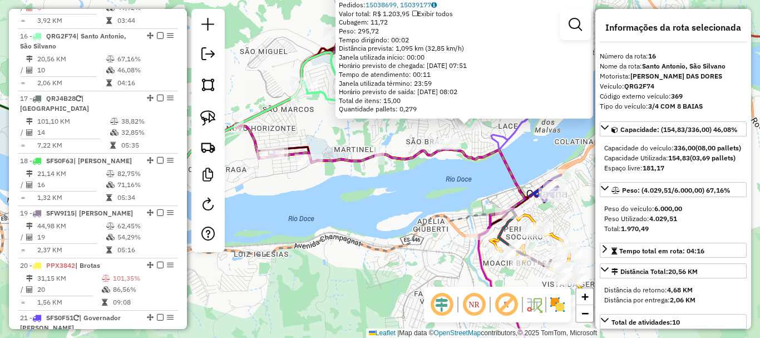
drag, startPoint x: 432, startPoint y: 190, endPoint x: 466, endPoint y: 211, distance: 40.0
click at [466, 211] on div "15260 - BAR DO CARLIN Endereço: ANA CANUTA 50 Bairro: NOSSA SENHORA APARECIDA (…" at bounding box center [380, 169] width 760 height 338
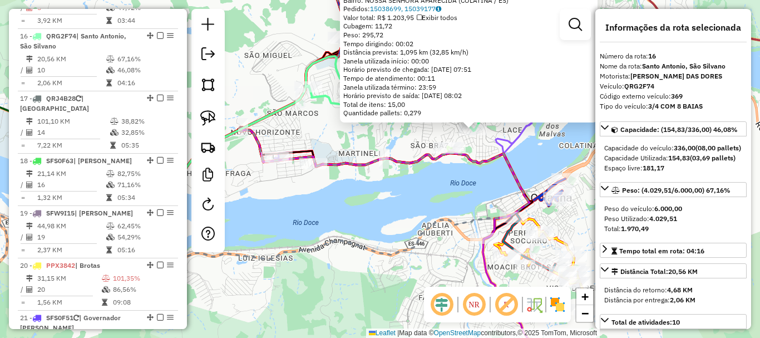
click at [464, 197] on div "15260 - BAR DO CARLIN Endereço: ANA CANUTA 50 Bairro: NOSSA SENHORA APARECIDA (…" at bounding box center [380, 169] width 760 height 338
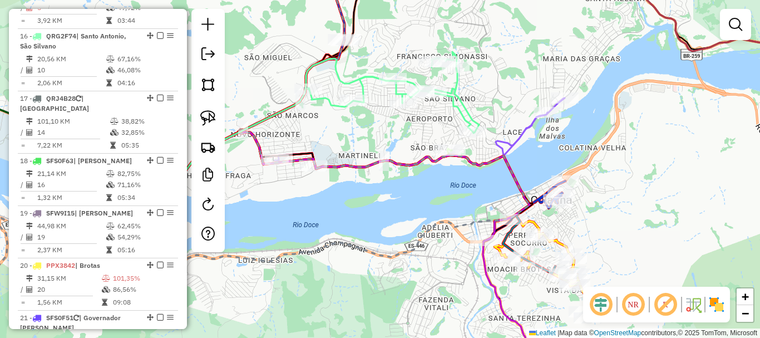
drag, startPoint x: 431, startPoint y: 209, endPoint x: 432, endPoint y: 276, distance: 67.3
click at [432, 276] on div "Janela de atendimento Grade de atendimento Capacidade Transportadoras Veículos …" at bounding box center [380, 169] width 760 height 338
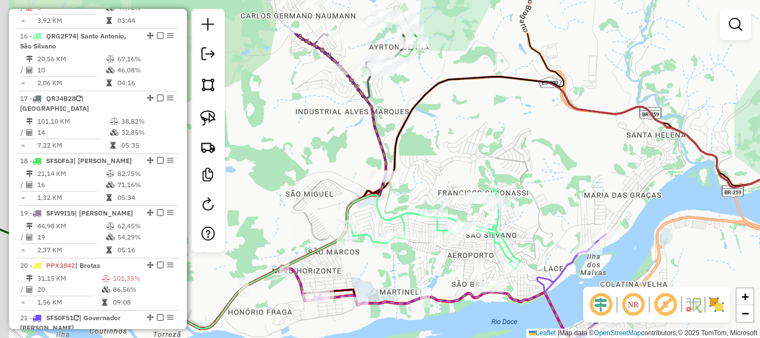
drag, startPoint x: 404, startPoint y: 189, endPoint x: 444, endPoint y: 256, distance: 78.0
click at [444, 256] on div "Janela de atendimento Grade de atendimento Capacidade Transportadoras Veículos …" at bounding box center [380, 169] width 760 height 338
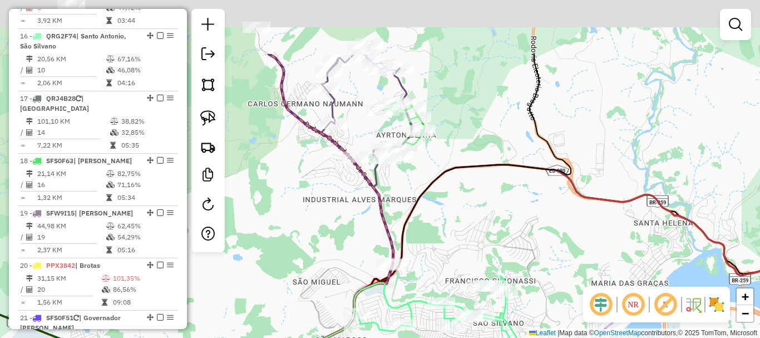
drag, startPoint x: 428, startPoint y: 141, endPoint x: 434, endPoint y: 231, distance: 89.7
click at [434, 231] on div "Janela de atendimento Grade de atendimento Capacidade Transportadoras Veículos …" at bounding box center [380, 169] width 760 height 338
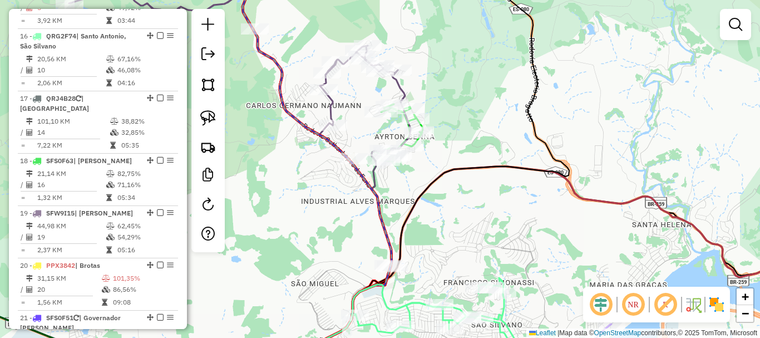
drag, startPoint x: 439, startPoint y: 171, endPoint x: 434, endPoint y: 205, distance: 34.9
click at [434, 205] on div "Janela de atendimento Grade de atendimento Capacidade Transportadoras Veículos …" at bounding box center [380, 169] width 760 height 338
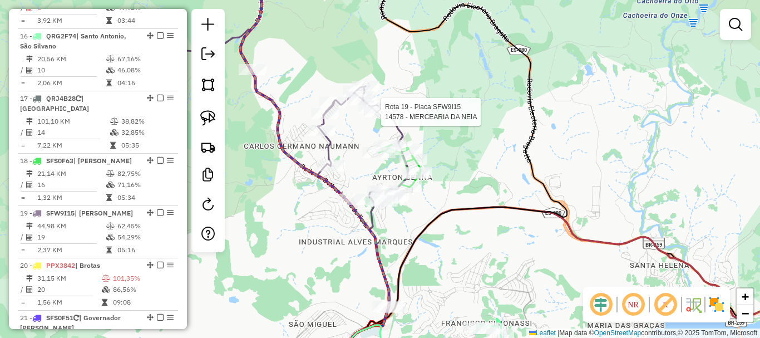
select select "*********"
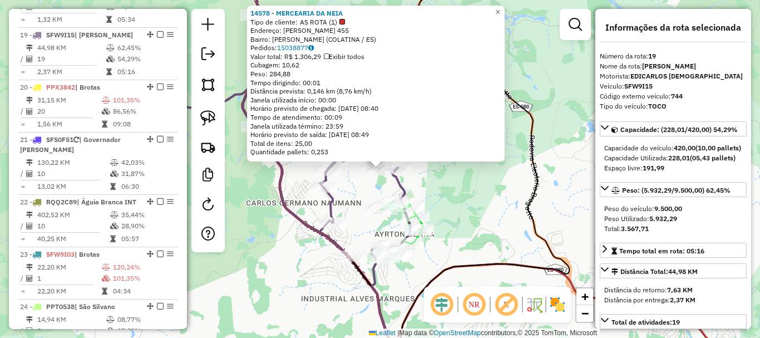
scroll to position [1536, 0]
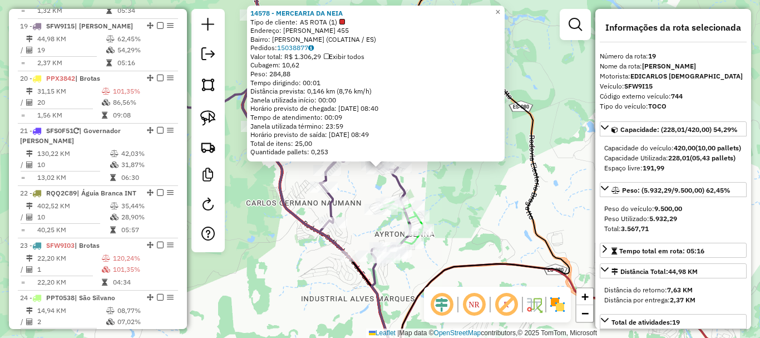
click at [459, 239] on div "Rota 18 - Placa SFS0F63 15164 - BOTECAO Rota 18 - Placa SFS0F63 8492 - REYNALDO…" at bounding box center [380, 169] width 760 height 338
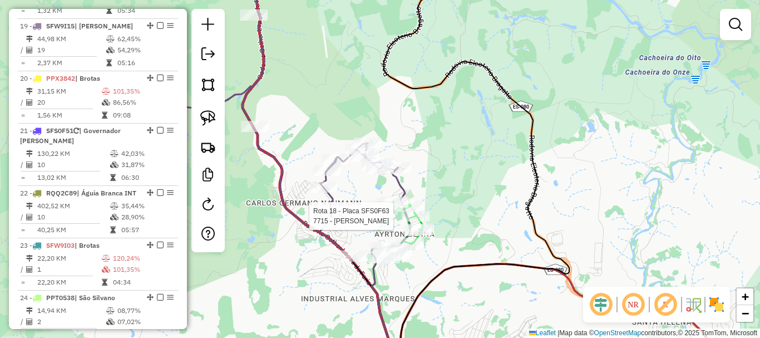
select select "*********"
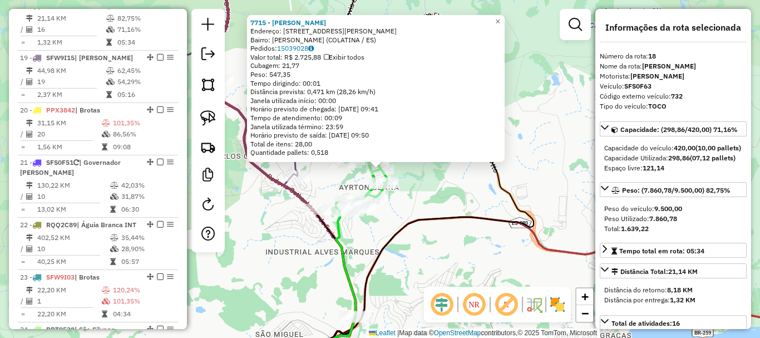
scroll to position [1474, 0]
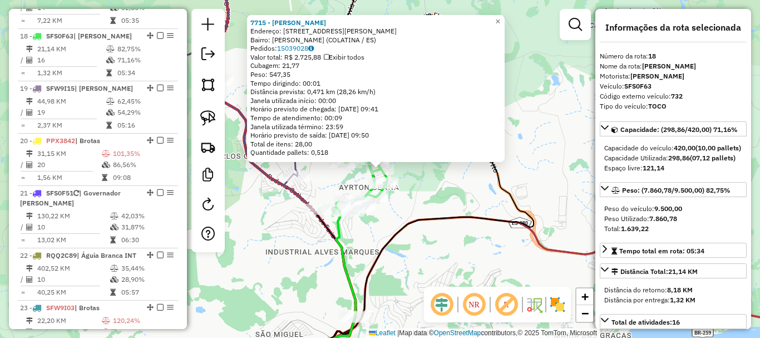
click at [424, 258] on div "7715 - VINICIUS DOS SANTOS Endereço: RUA BRAZ PIRES LUZ 10 Bairro: AYRTON SENNA…" at bounding box center [380, 169] width 760 height 338
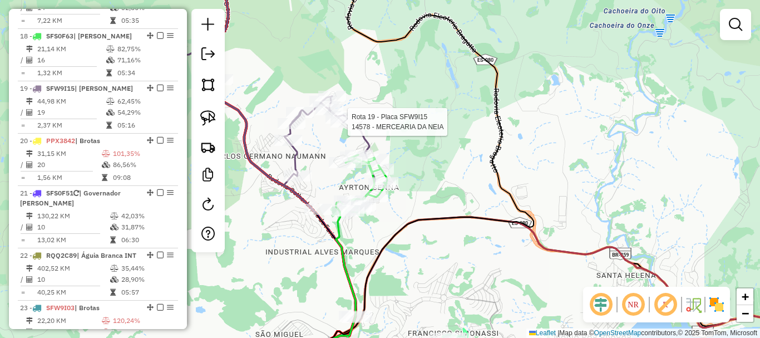
select select "*********"
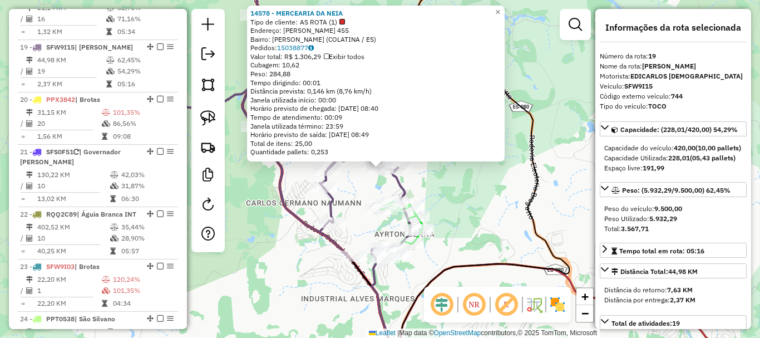
scroll to position [1536, 0]
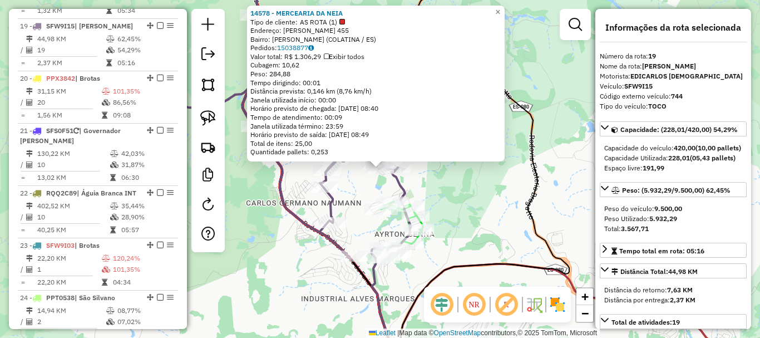
click at [457, 227] on div "14578 - MERCEARIA DA NEIA Tipo de cliente: AS ROTA (1) Endereço: LUZIA MANSUR B…" at bounding box center [380, 169] width 760 height 338
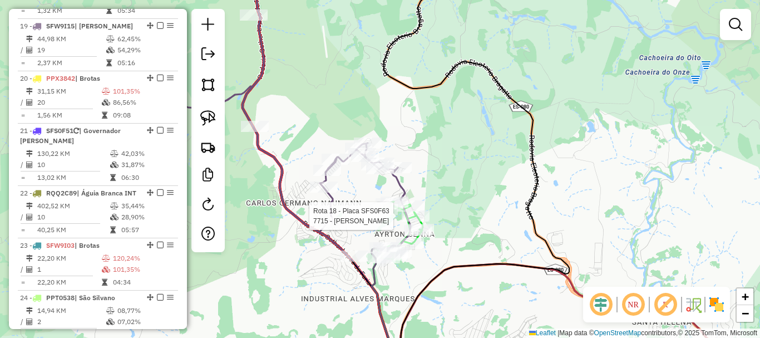
select select "*********"
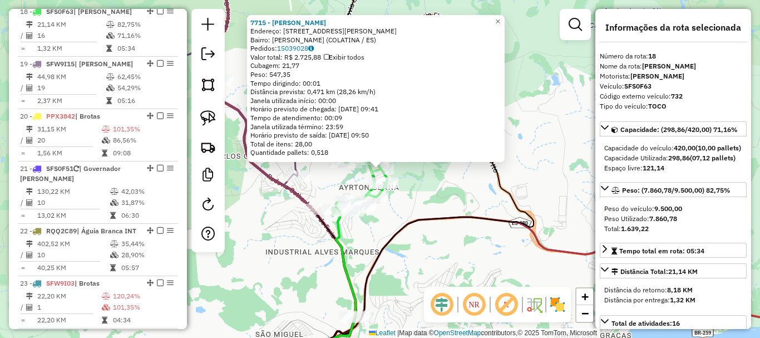
scroll to position [1474, 0]
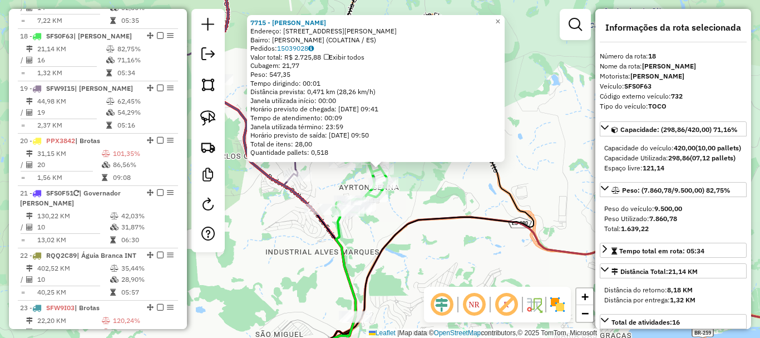
drag, startPoint x: 446, startPoint y: 169, endPoint x: 444, endPoint y: 130, distance: 39.0
click at [446, 134] on div "7715 - VINICIUS DOS SANTOS Endereço: RUA BRAZ PIRES LUZ 10 Bairro: AYRTON SENNA…" at bounding box center [380, 169] width 760 height 338
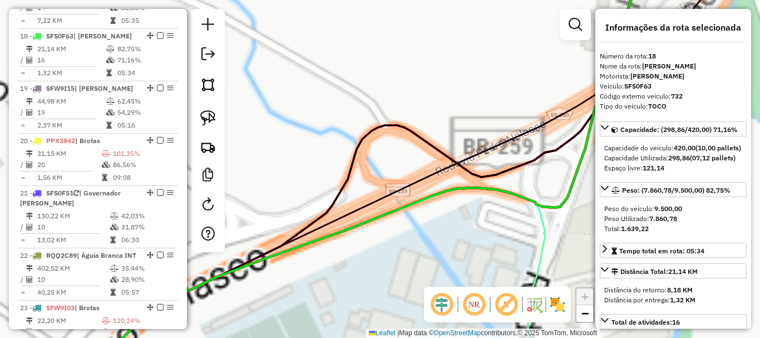
drag, startPoint x: 539, startPoint y: 103, endPoint x: 284, endPoint y: 224, distance: 282.4
click at [284, 224] on div "7715 - VINICIUS DOS SANTOS Endereço: RUA BRAZ PIRES LUZ 10 Bairro: AYRTON SENNA…" at bounding box center [380, 169] width 760 height 338
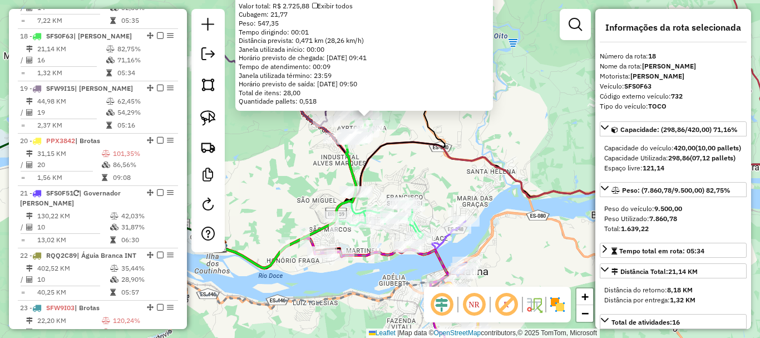
drag, startPoint x: 309, startPoint y: 292, endPoint x: 397, endPoint y: 210, distance: 120.4
click at [397, 210] on div "7715 - VINICIUS DOS SANTOS Endereço: RUA BRAZ PIRES LUZ 10 Bairro: AYRTON SENNA…" at bounding box center [380, 169] width 760 height 338
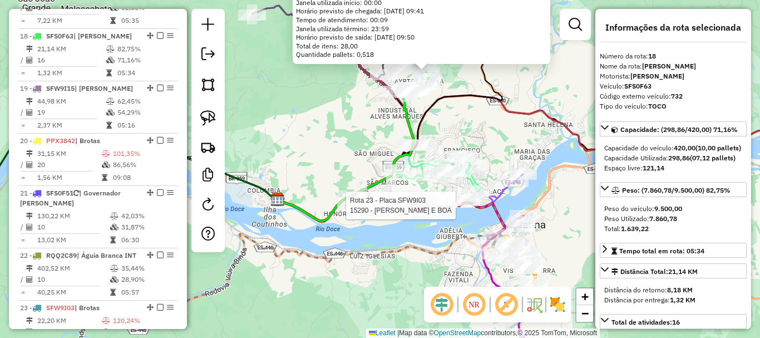
drag, startPoint x: 396, startPoint y: 210, endPoint x: 370, endPoint y: 172, distance: 46.0
click at [370, 172] on div "Rota 23 - Placa SFW9I03 15290 - ROSSINI E BOA 7715 - VINICIUS DOS SANTOS Endere…" at bounding box center [380, 169] width 760 height 338
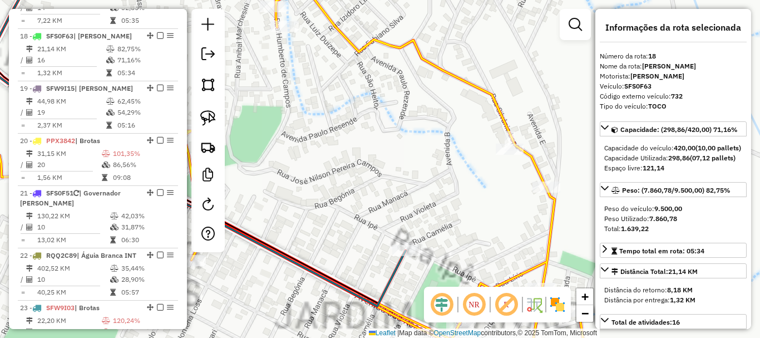
drag, startPoint x: 449, startPoint y: 213, endPoint x: 417, endPoint y: 122, distance: 95.5
click at [417, 122] on div "Rota 23 - Placa SFW9I03 15290 - ROSSINI E BOA Rota 26 - Placa SFS0E47 16724 - E…" at bounding box center [380, 169] width 760 height 338
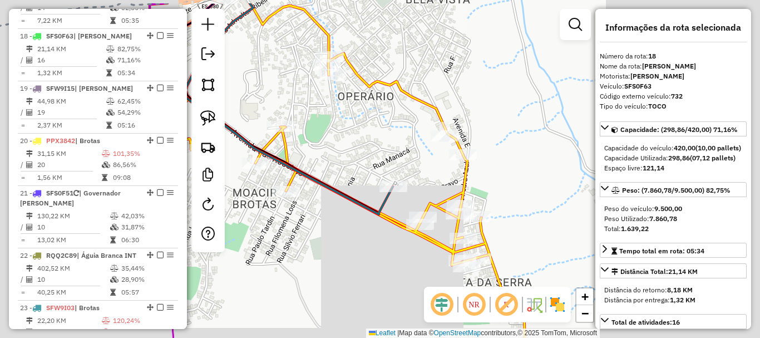
drag, startPoint x: 525, startPoint y: 149, endPoint x: 507, endPoint y: 235, distance: 88.6
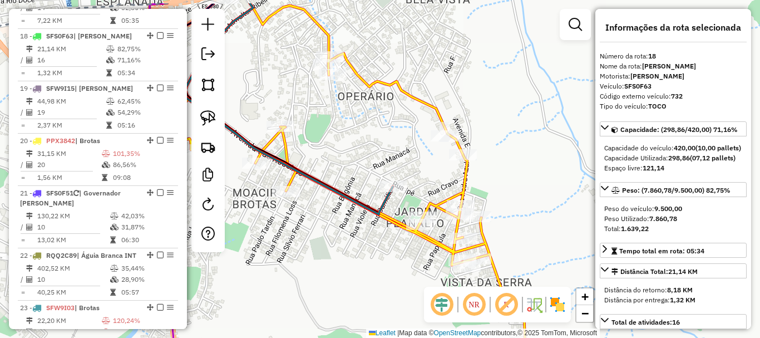
click at [507, 236] on div "Rota 23 - Placa SFW9I03 15290 - ROSSINI E BOA Rota 26 - Placa SFS0E47 16724 - E…" at bounding box center [380, 169] width 760 height 338
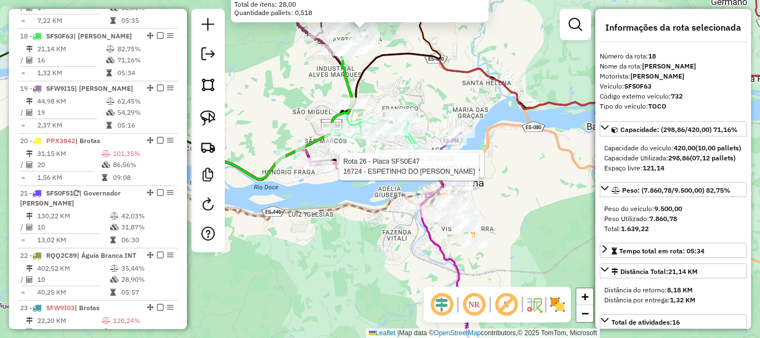
click at [412, 95] on div "Rota 23 - Placa SFW9I03 15290 - ROSSINI E BOA Rota 26 - Placa SFS0E47 16724 - E…" at bounding box center [380, 169] width 760 height 338
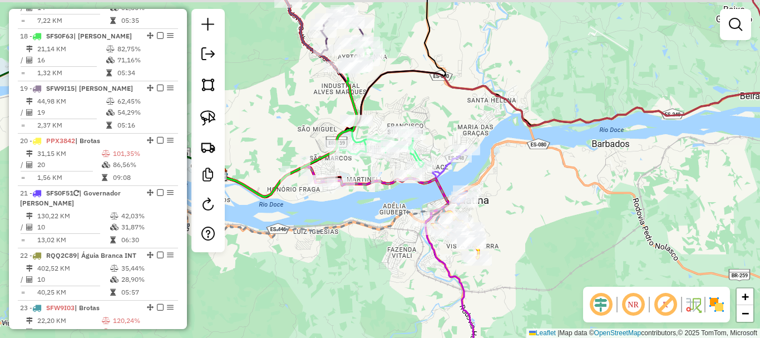
drag, startPoint x: 421, startPoint y: 89, endPoint x: 433, endPoint y: 136, distance: 49.0
click at [428, 132] on div "Janela de atendimento Grade de atendimento Capacidade Transportadoras Veículos …" at bounding box center [380, 169] width 760 height 338
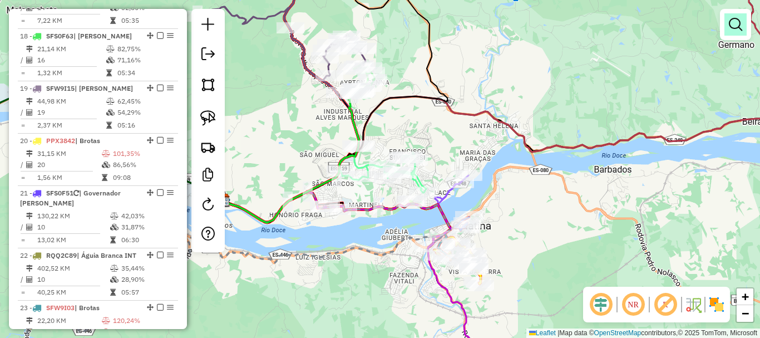
drag, startPoint x: 748, startPoint y: 23, endPoint x: 740, endPoint y: 25, distance: 8.0
click at [748, 23] on div at bounding box center [735, 24] width 31 height 31
click at [739, 26] on em at bounding box center [735, 24] width 13 height 13
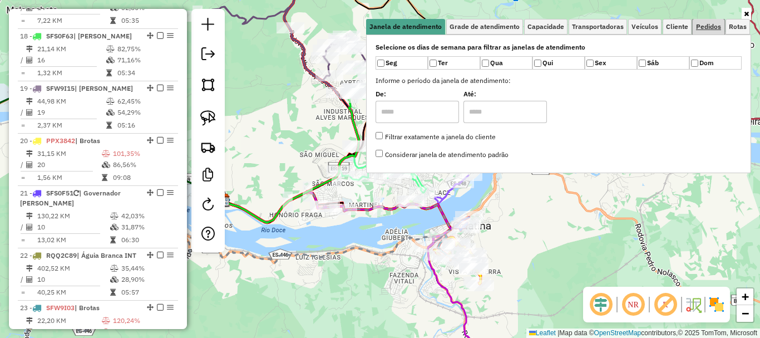
click at [717, 28] on span "Pedidos" at bounding box center [708, 26] width 25 height 7
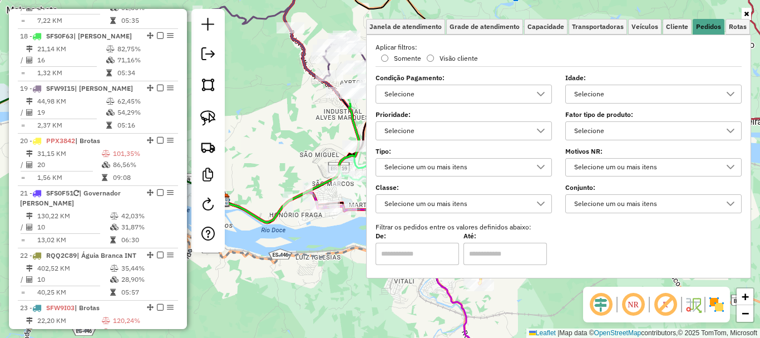
click at [427, 92] on div "Selecione" at bounding box center [456, 94] width 150 height 18
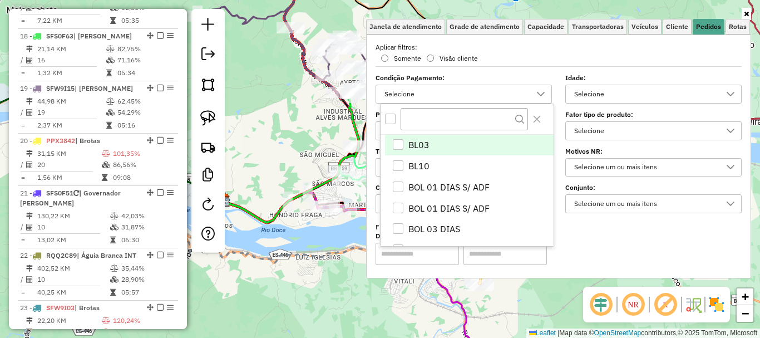
scroll to position [7, 38]
click at [389, 120] on div "All items unselected" at bounding box center [390, 118] width 11 height 11
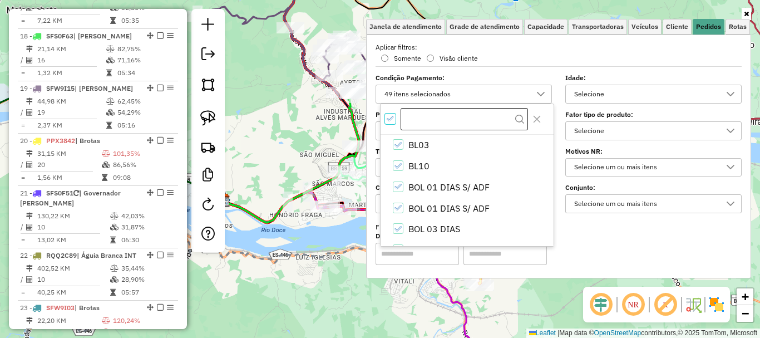
scroll to position [7, 4]
click at [418, 124] on input "text" at bounding box center [464, 118] width 127 height 21
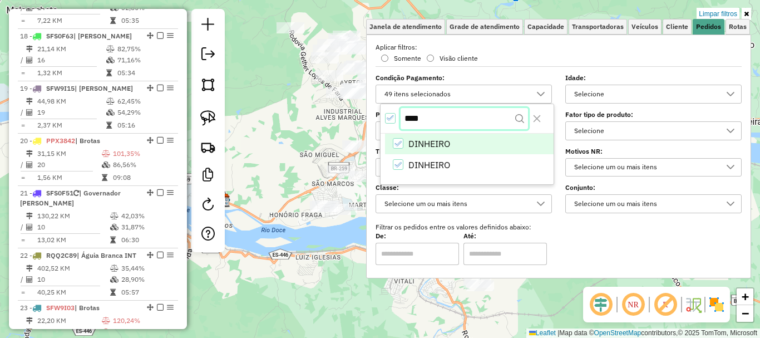
type input "****"
click at [402, 142] on icon "DINHEIRO" at bounding box center [398, 145] width 8 height 8
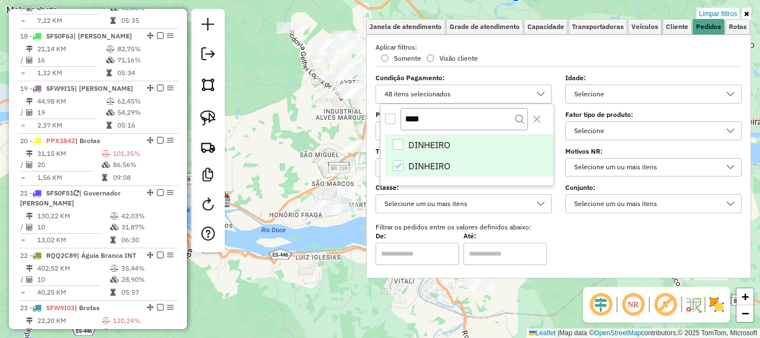
click at [396, 169] on icon "DINHEIRO" at bounding box center [398, 166] width 8 height 8
click at [595, 225] on label "Filtrar os pedidos entre os valores definidos abaixo:" at bounding box center [558, 227] width 379 height 10
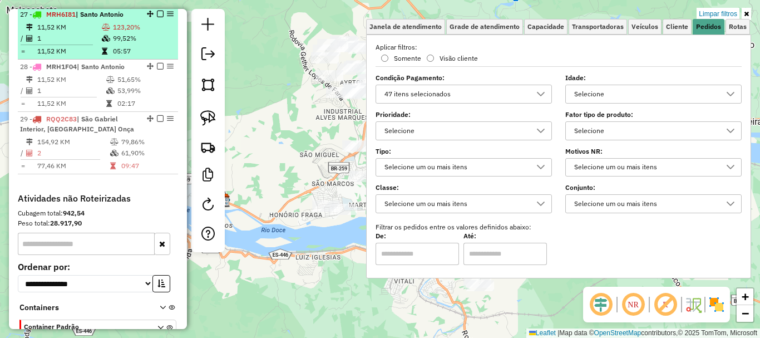
scroll to position [2030, 0]
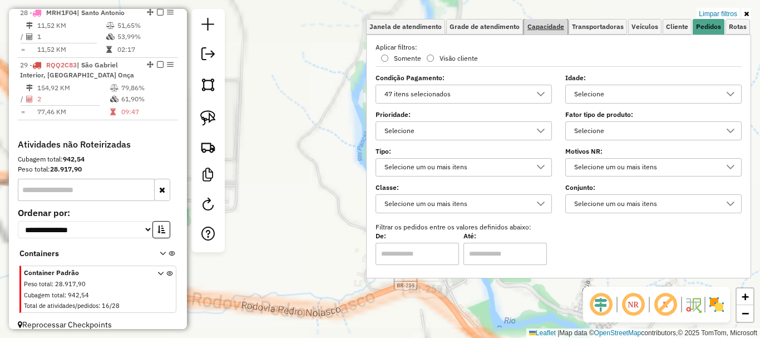
click at [551, 26] on span "Capacidade" at bounding box center [545, 26] width 37 height 7
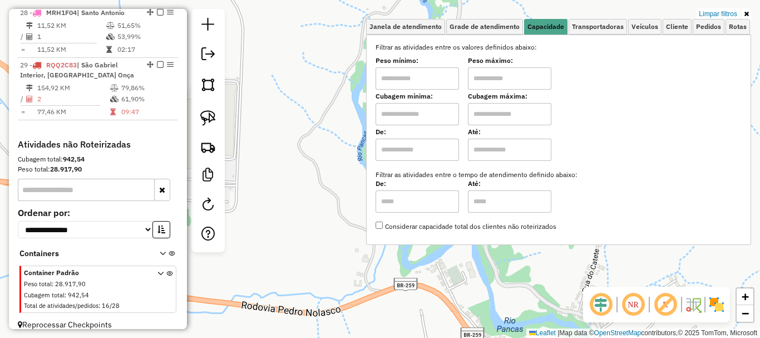
click at [425, 78] on input "text" at bounding box center [417, 78] width 83 height 22
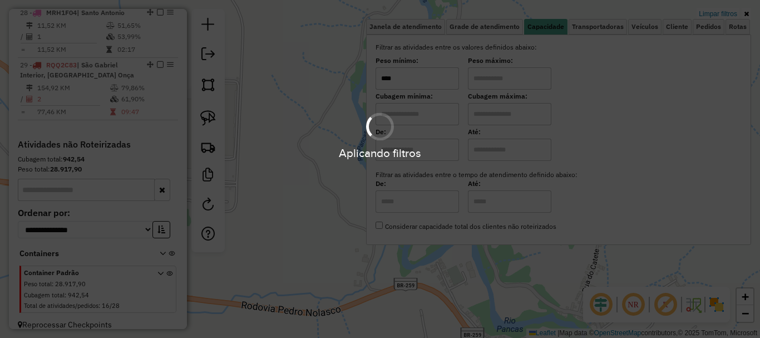
type input "****"
click at [507, 78] on div "Aplicando filtros" at bounding box center [380, 169] width 760 height 338
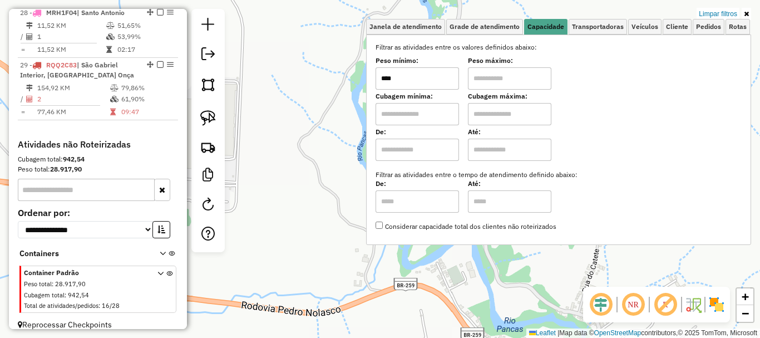
click at [507, 78] on input "text" at bounding box center [509, 78] width 83 height 22
type input "******"
click at [344, 169] on div "Limpar filtros Janela de atendimento Grade de atendimento Capacidade Transporta…" at bounding box center [380, 169] width 760 height 338
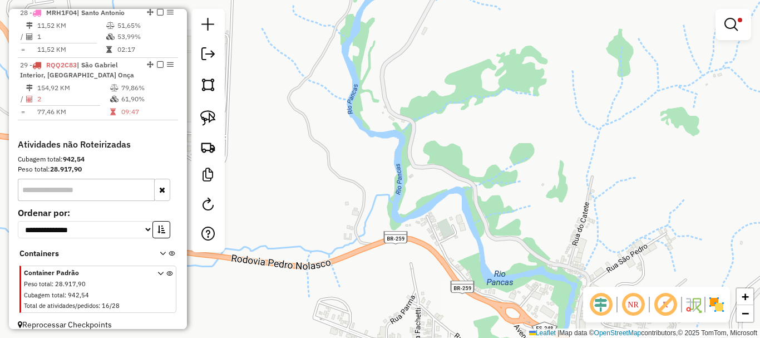
drag, startPoint x: 397, startPoint y: 166, endPoint x: 485, endPoint y: 176, distance: 88.5
click at [382, 136] on div "Limpar filtros Janela de atendimento Grade de atendimento Capacidade Transporta…" at bounding box center [380, 169] width 760 height 338
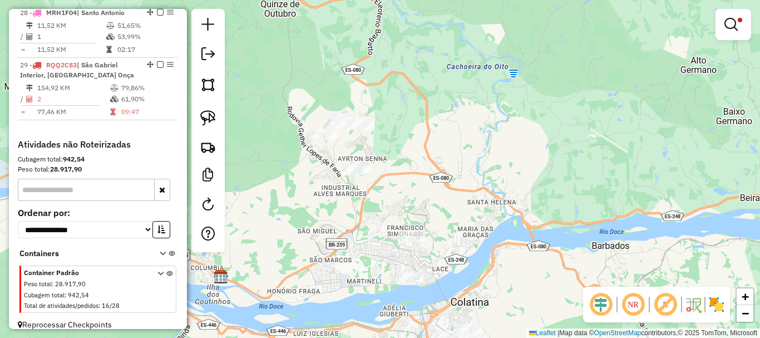
click at [506, 156] on div "Limpar filtros Janela de atendimento Grade de atendimento Capacidade Transporta…" at bounding box center [380, 169] width 760 height 338
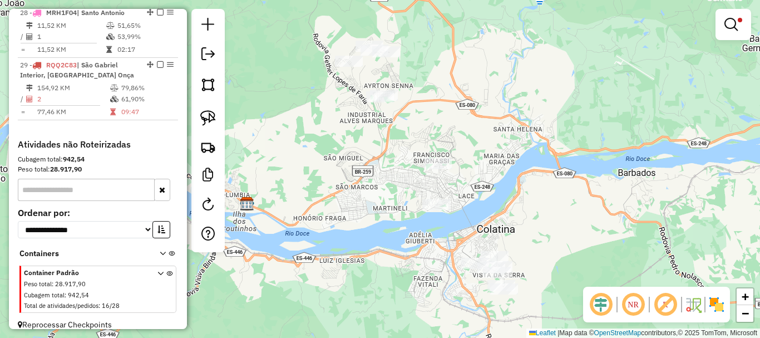
drag, startPoint x: 506, startPoint y: 156, endPoint x: 467, endPoint y: 71, distance: 93.8
click at [467, 71] on div "Limpar filtros Janela de atendimento Grade de atendimento Capacidade Transporta…" at bounding box center [380, 169] width 760 height 338
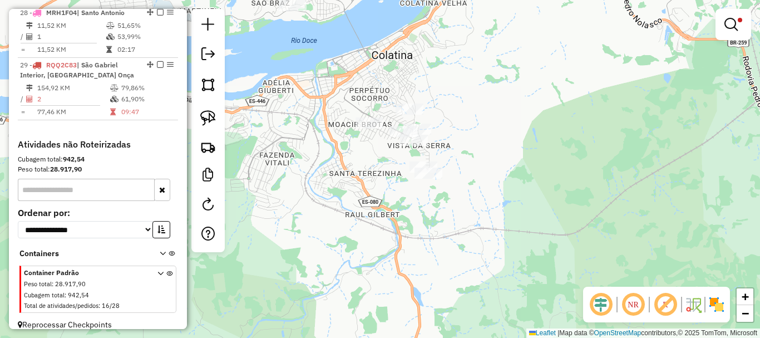
drag, startPoint x: 555, startPoint y: 186, endPoint x: 500, endPoint y: 113, distance: 91.5
click at [500, 113] on div "Limpar filtros Janela de atendimento Grade de atendimento Capacidade Transporta…" at bounding box center [380, 169] width 760 height 338
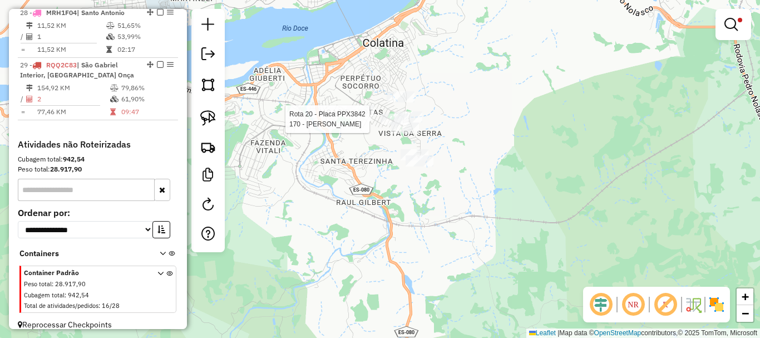
select select "*********"
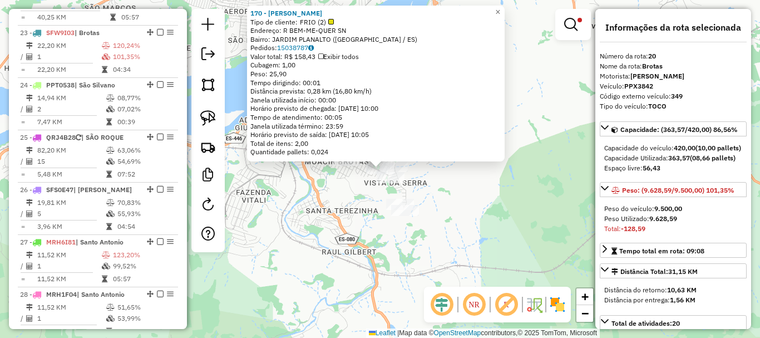
scroll to position [1598, 0]
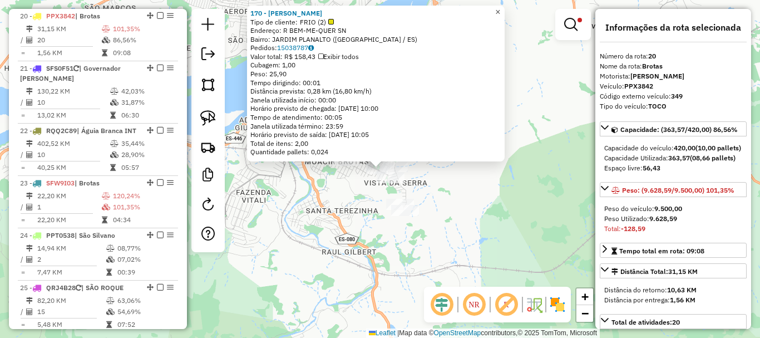
click at [500, 7] on span "×" at bounding box center [497, 11] width 5 height 9
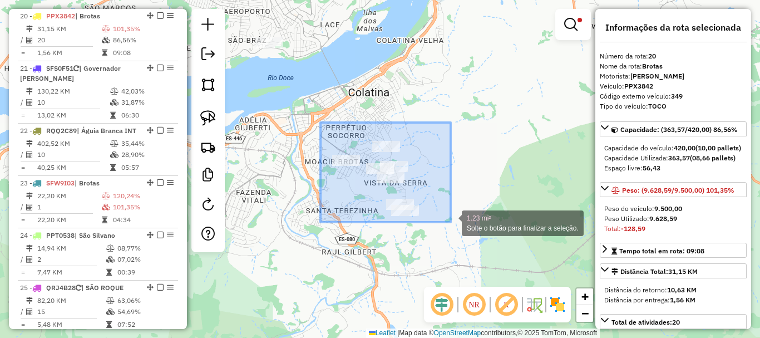
drag, startPoint x: 320, startPoint y: 122, endPoint x: 465, endPoint y: 235, distance: 183.1
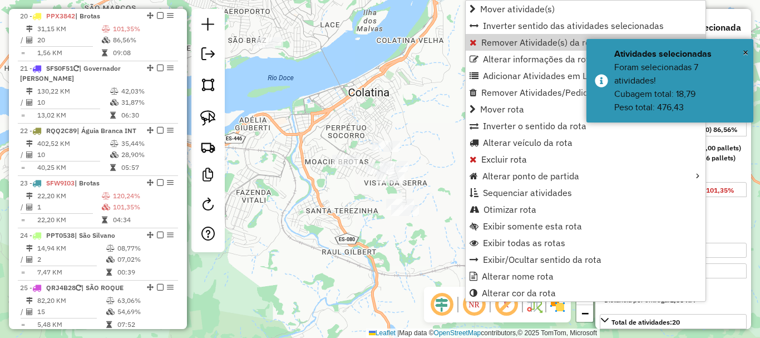
click at [444, 46] on div "Limpar filtros Janela de atendimento Grade de atendimento Capacidade Transporta…" at bounding box center [380, 169] width 760 height 338
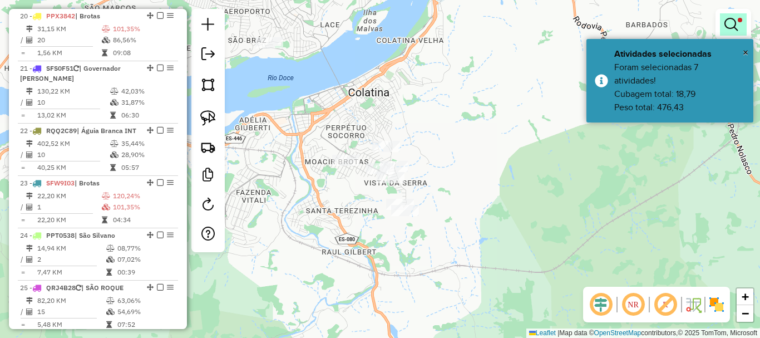
click at [738, 27] on link at bounding box center [733, 24] width 27 height 22
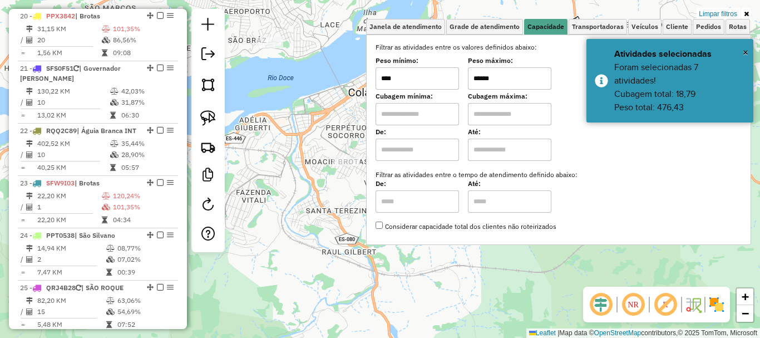
drag, startPoint x: 498, startPoint y: 78, endPoint x: 442, endPoint y: 98, distance: 60.2
click at [442, 98] on div "Filtrar as atividades entre os valores definidos abaixo: Peso mínimo: **** Peso…" at bounding box center [559, 136] width 366 height 189
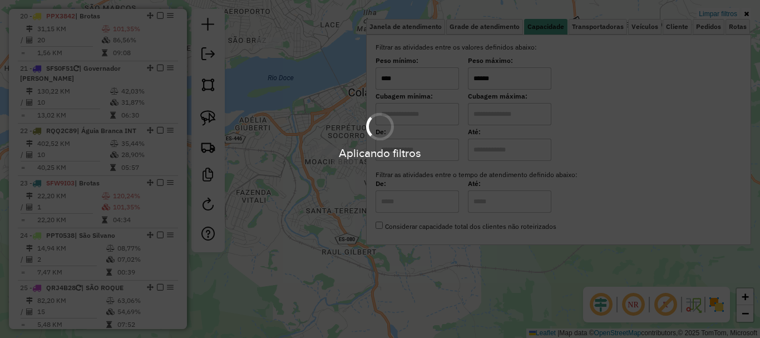
type input "******"
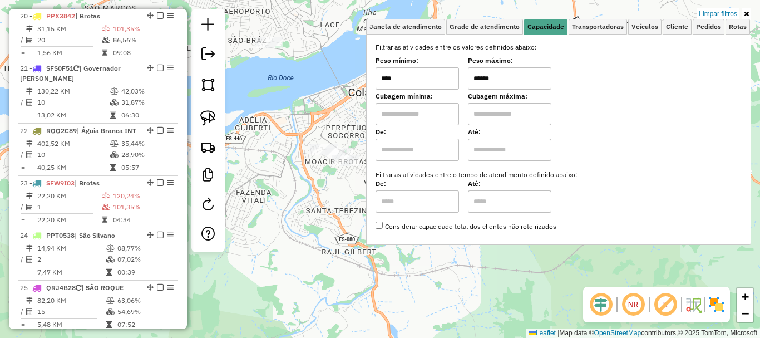
click at [299, 190] on div "Limpar filtros Janela de atendimento Grade de atendimento Capacidade Transporta…" at bounding box center [380, 169] width 760 height 338
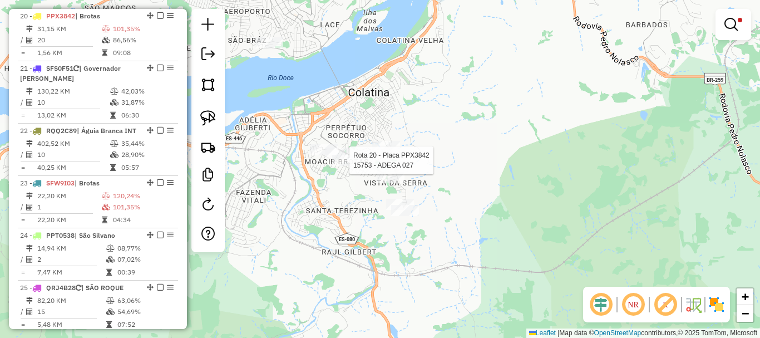
select select "*********"
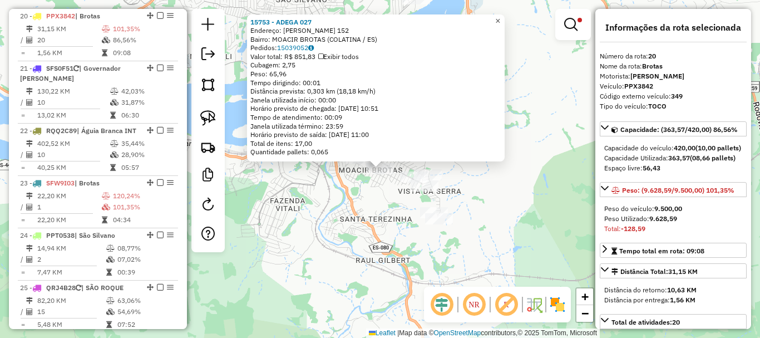
click at [500, 16] on span "×" at bounding box center [497, 20] width 5 height 9
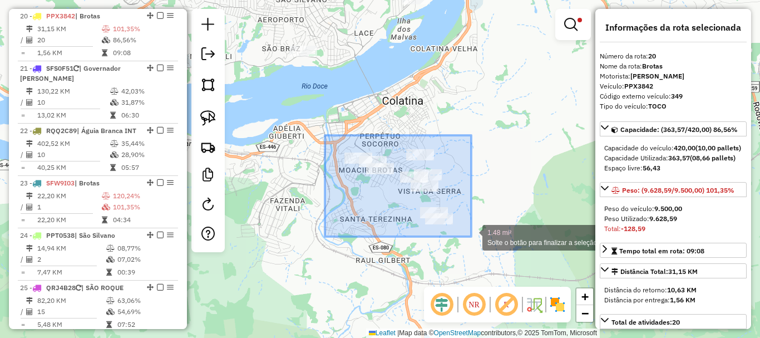
drag, startPoint x: 329, startPoint y: 135, endPoint x: 471, endPoint y: 236, distance: 174.3
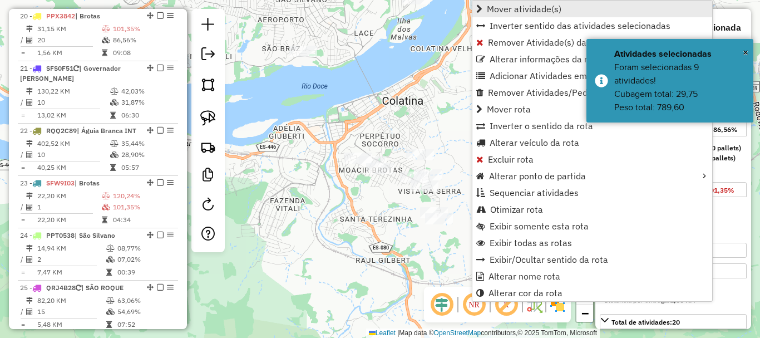
click at [507, 11] on span "Mover atividade(s)" at bounding box center [524, 8] width 75 height 9
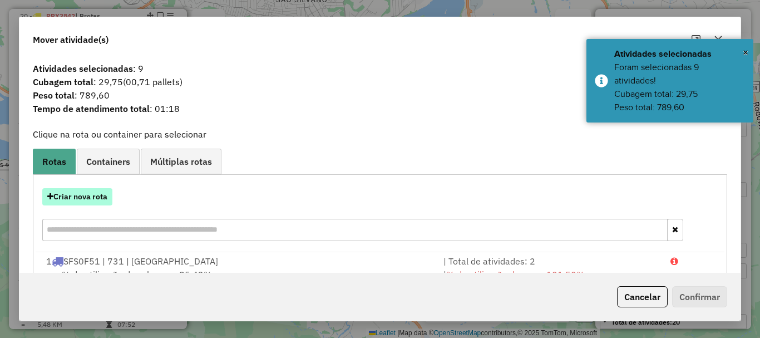
click at [94, 195] on button "Criar nova rota" at bounding box center [77, 196] width 70 height 17
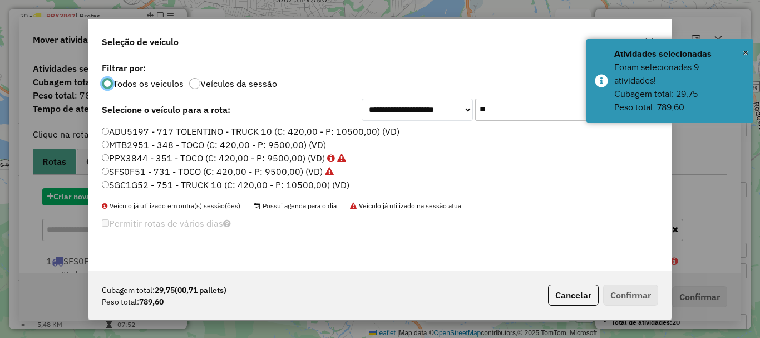
scroll to position [6, 3]
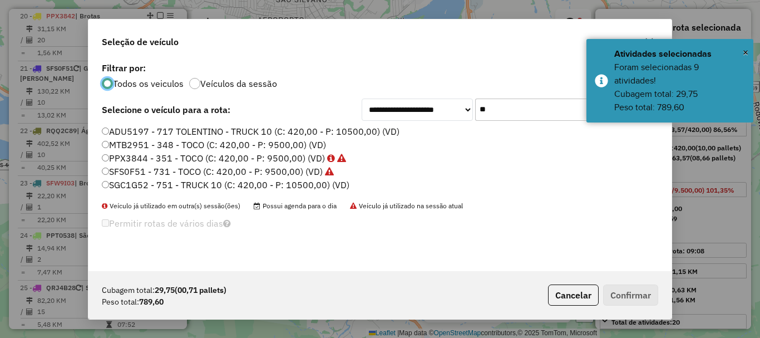
drag, startPoint x: 477, startPoint y: 128, endPoint x: 447, endPoint y: 141, distance: 32.4
click at [447, 141] on div "**********" at bounding box center [379, 165] width 583 height 211
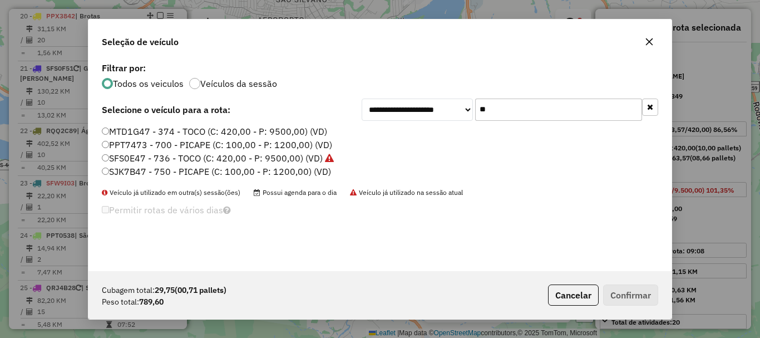
type input "**"
click at [152, 170] on label "SJK7B47 - 750 - PICAPE (C: 100,00 - P: 1200,00) (VD)" at bounding box center [216, 171] width 229 height 13
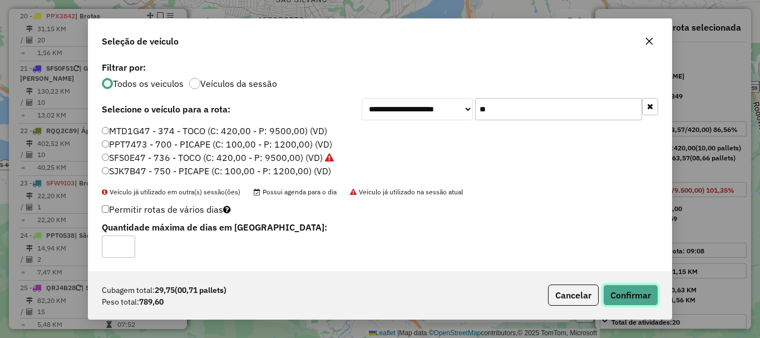
click at [645, 302] on button "Confirmar" at bounding box center [630, 294] width 55 height 21
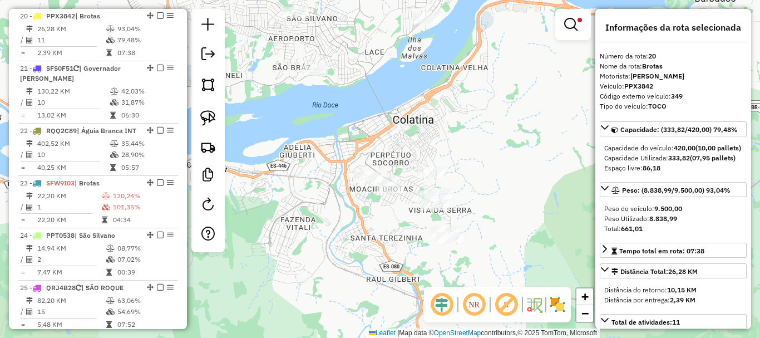
drag, startPoint x: 305, startPoint y: 96, endPoint x: 340, endPoint y: 118, distance: 41.7
click at [344, 150] on div "Limpar filtros Janela de atendimento Grade de atendimento Capacidade Transporta…" at bounding box center [380, 169] width 760 height 338
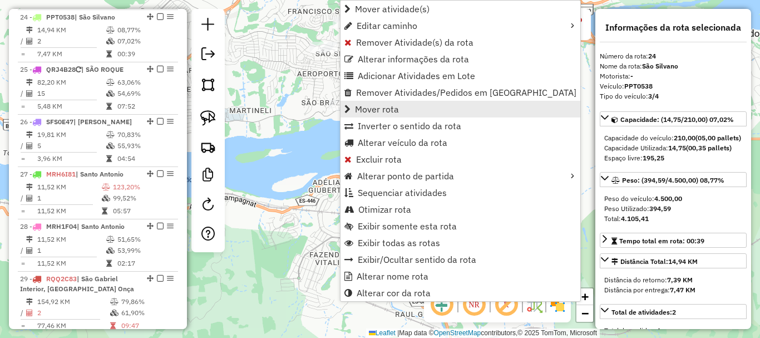
scroll to position [1828, 0]
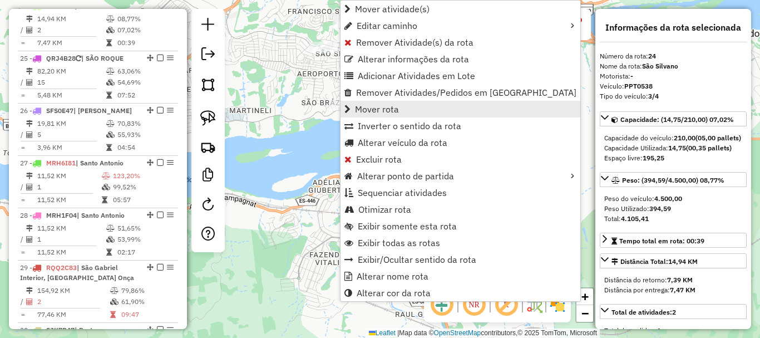
click at [394, 107] on span "Mover rota" at bounding box center [377, 109] width 44 height 9
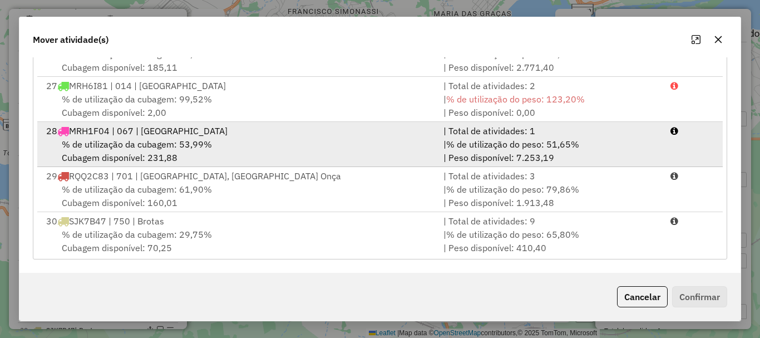
scroll to position [1084, 0]
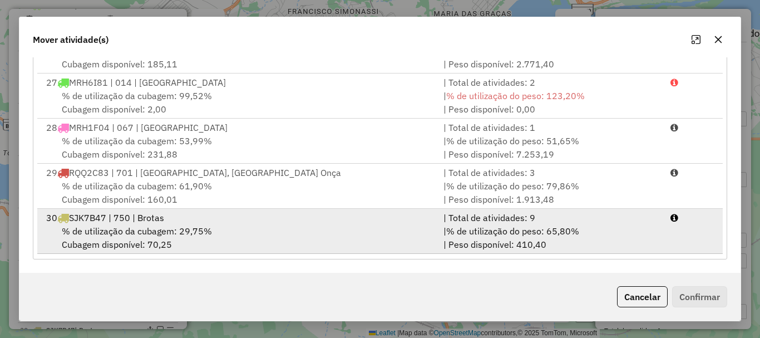
click at [145, 223] on span "SJK7B47 | 750 | Brotas" at bounding box center [116, 217] width 95 height 11
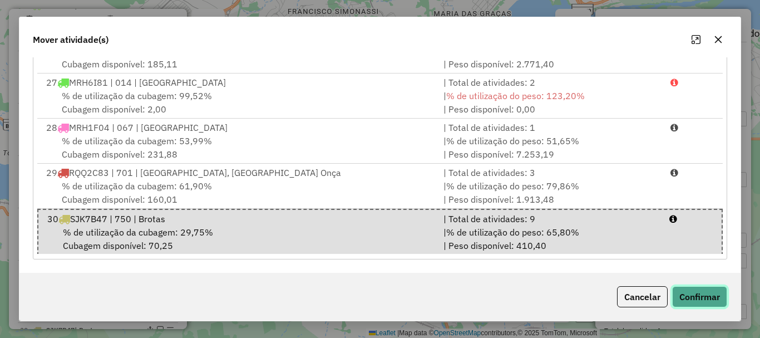
click at [689, 294] on button "Confirmar" at bounding box center [699, 296] width 55 height 21
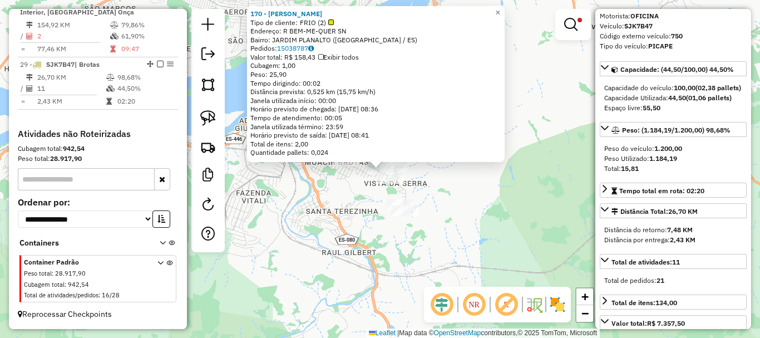
scroll to position [167, 0]
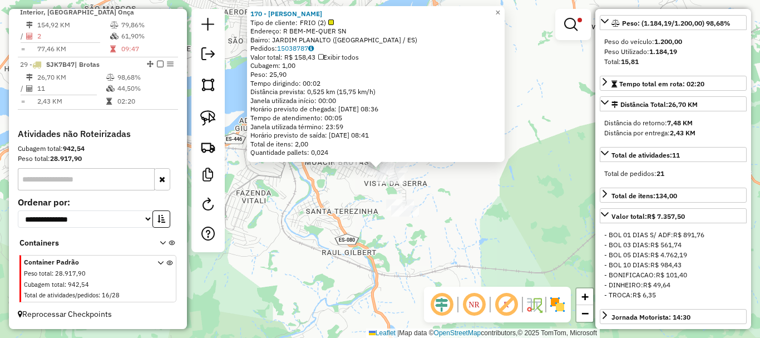
click at [545, 273] on div "170 - JOAO DOMINGOS VIEIRA Tipo de cliente: FRIO (2) Endereço: R BEM-ME-QUER SN…" at bounding box center [380, 169] width 760 height 338
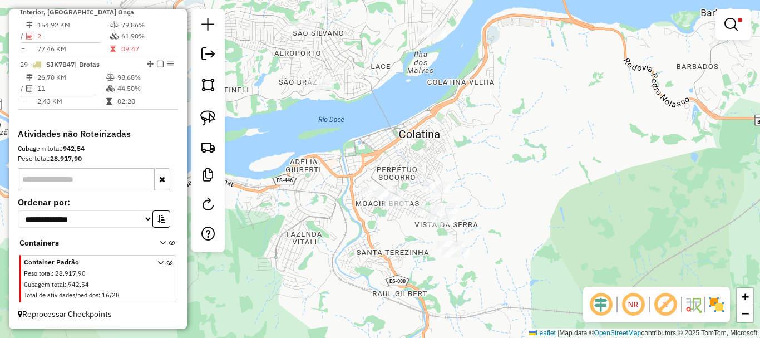
drag, startPoint x: 471, startPoint y: 204, endPoint x: 576, endPoint y: 359, distance: 188.2
click at [576, 337] on html "Aguarde... Pop-up bloqueado! Seu navegador bloqueou automáticamente a abertura …" at bounding box center [380, 169] width 760 height 338
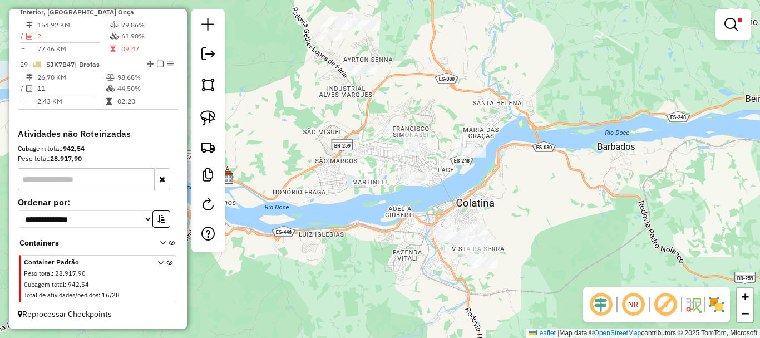
drag, startPoint x: 429, startPoint y: 90, endPoint x: 426, endPoint y: 201, distance: 111.9
click at [426, 201] on div "Limpar filtros Janela de atendimento Grade de atendimento Capacidade Transporta…" at bounding box center [380, 169] width 760 height 338
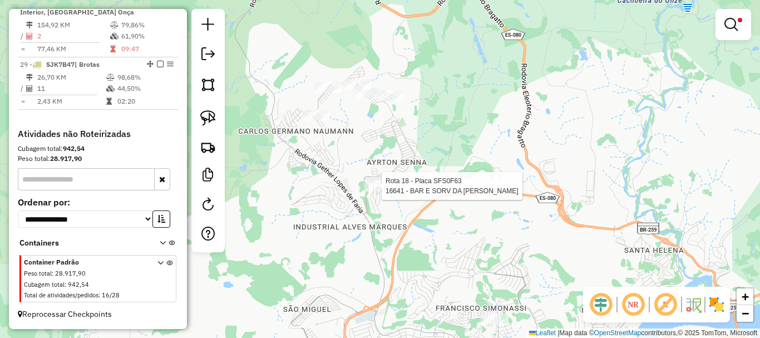
select select "*********"
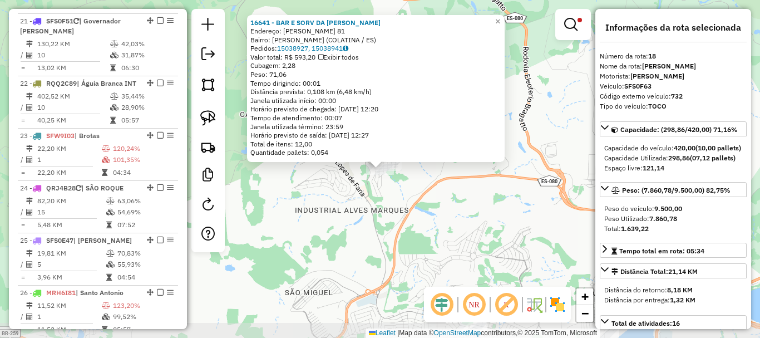
scroll to position [1474, 0]
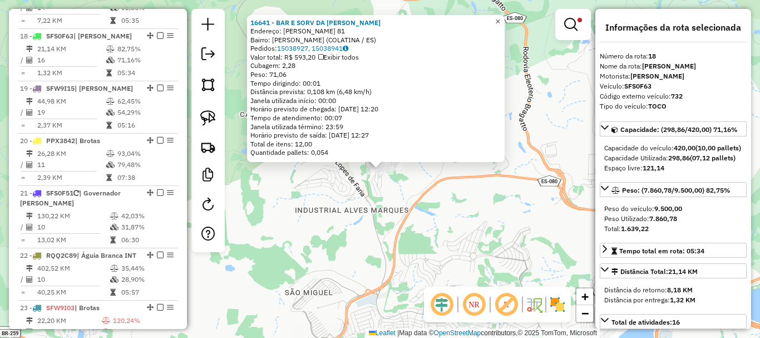
click at [500, 19] on span "×" at bounding box center [497, 21] width 5 height 9
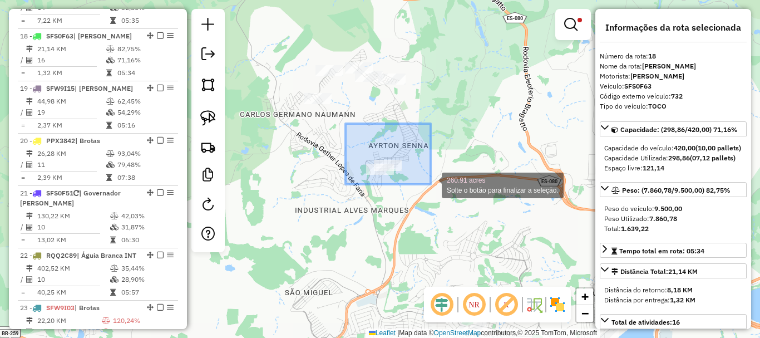
drag, startPoint x: 415, startPoint y: 171, endPoint x: 446, endPoint y: 196, distance: 39.5
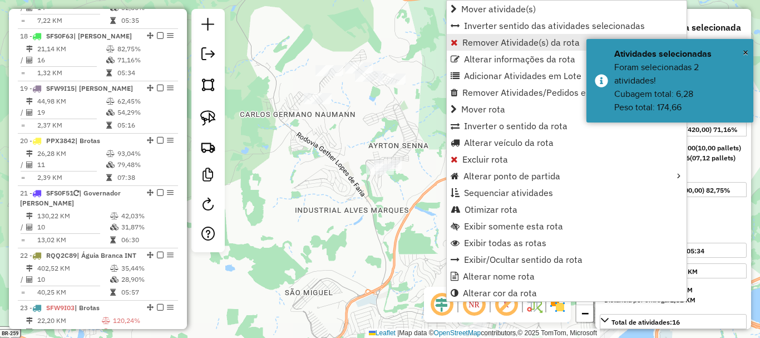
click at [492, 41] on span "Remover Atividade(s) da rota" at bounding box center [520, 42] width 117 height 9
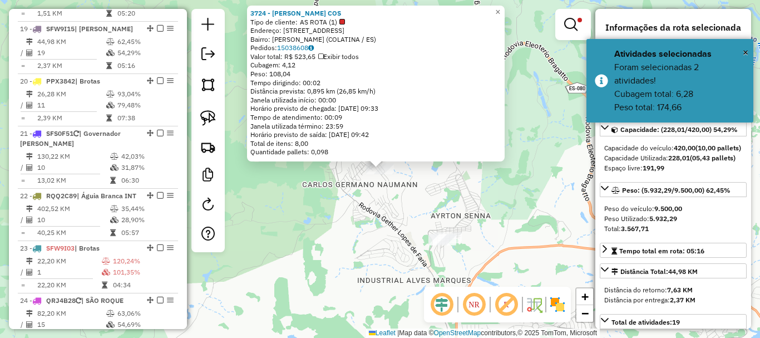
scroll to position [1536, 0]
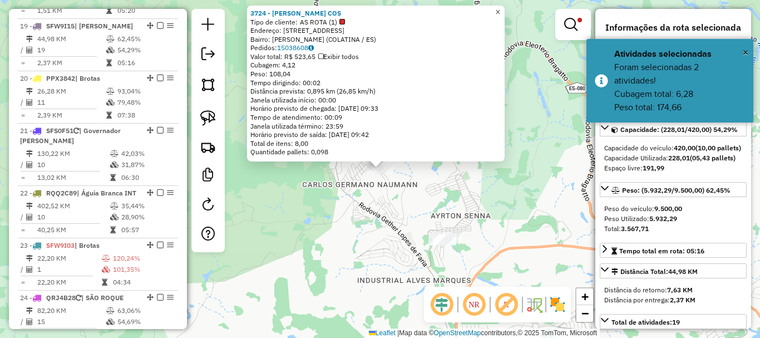
click at [500, 7] on span "×" at bounding box center [497, 11] width 5 height 9
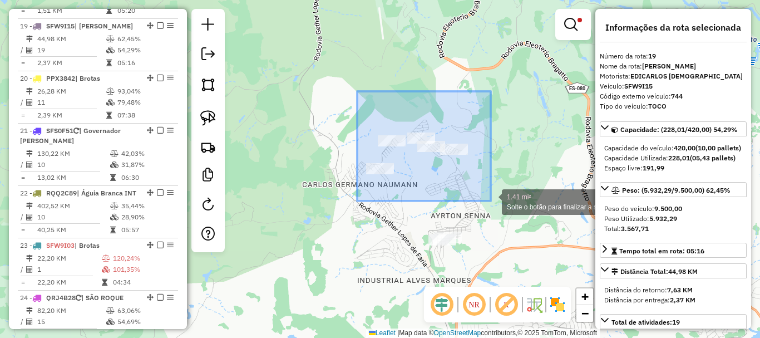
drag, startPoint x: 357, startPoint y: 91, endPoint x: 506, endPoint y: 201, distance: 185.4
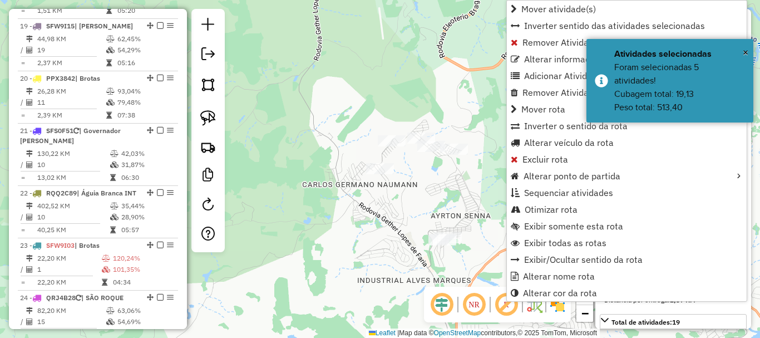
drag, startPoint x: 537, startPoint y: 38, endPoint x: 516, endPoint y: 56, distance: 28.0
click at [536, 38] on span "Remover Atividade(s) da rota" at bounding box center [580, 42] width 117 height 9
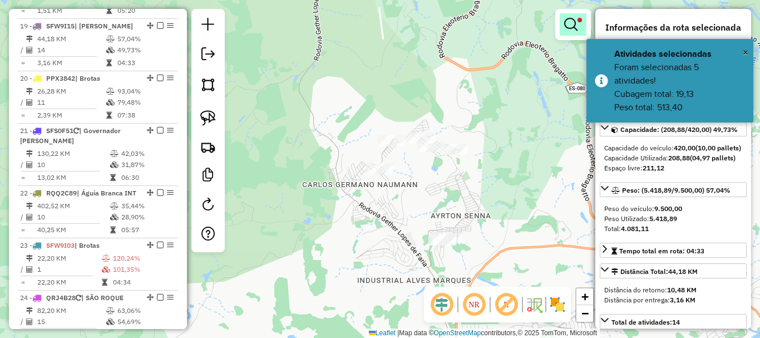
click at [569, 27] on em at bounding box center [570, 24] width 13 height 13
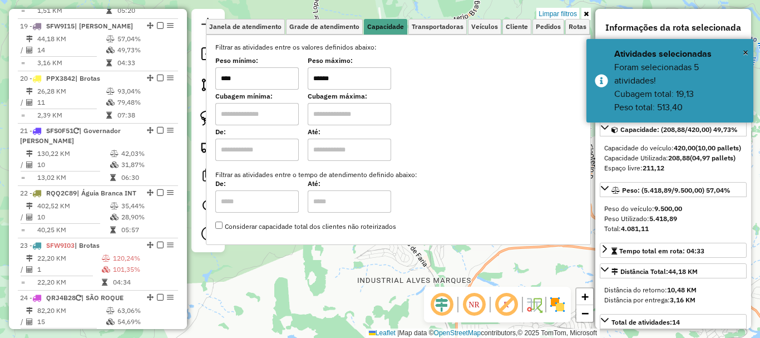
drag, startPoint x: 353, startPoint y: 81, endPoint x: 285, endPoint y: 95, distance: 69.3
click at [285, 95] on div "Filtrar as atividades entre os valores definidos abaixo: Peso mínimo: **** Peso…" at bounding box center [398, 136] width 366 height 189
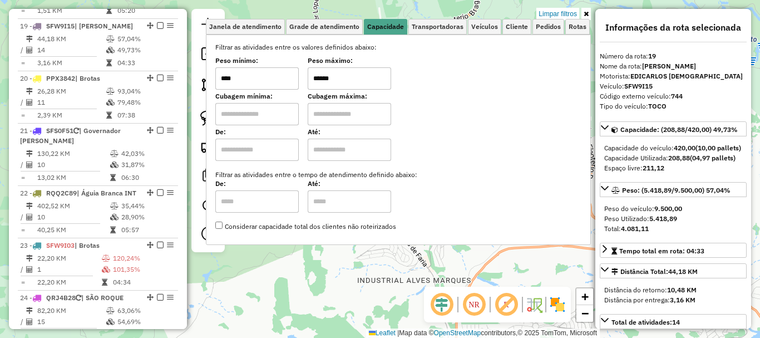
type input "******"
click at [387, 270] on div "Limpar filtros Janela de atendimento Grade de atendimento Capacidade Transporta…" at bounding box center [380, 169] width 760 height 338
click at [401, 262] on div "Limpar filtros Janela de atendimento Grade de atendimento Capacidade Transporta…" at bounding box center [380, 169] width 760 height 338
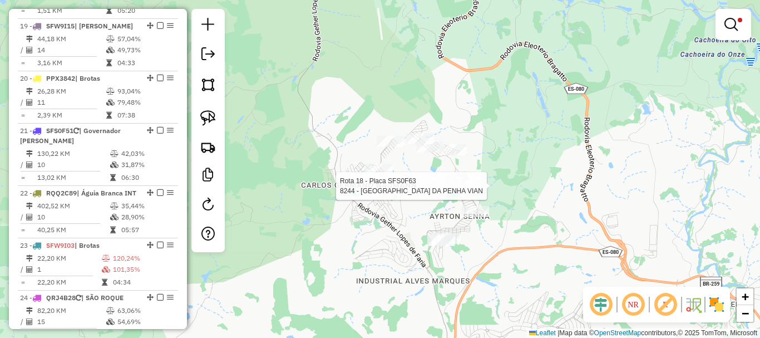
select select "*********"
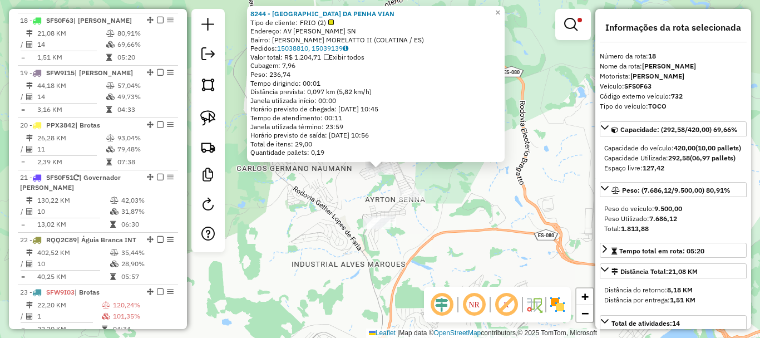
scroll to position [1474, 0]
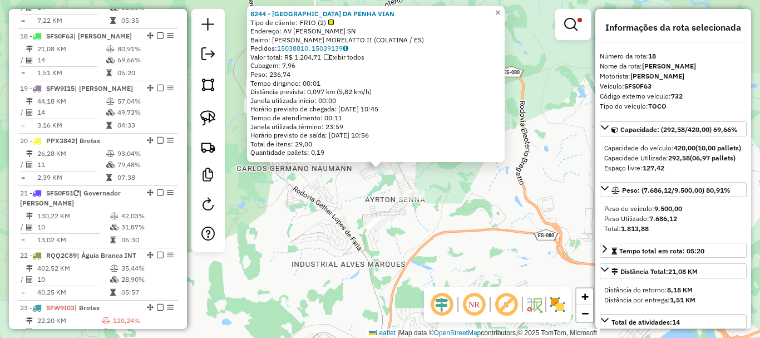
click at [500, 12] on span "×" at bounding box center [497, 12] width 5 height 9
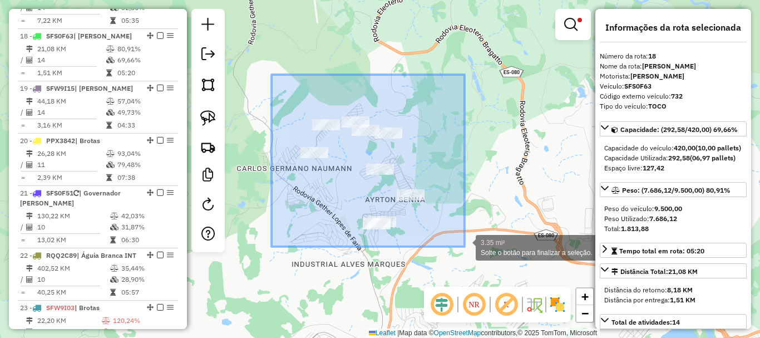
drag, startPoint x: 271, startPoint y: 75, endPoint x: 466, endPoint y: 246, distance: 259.7
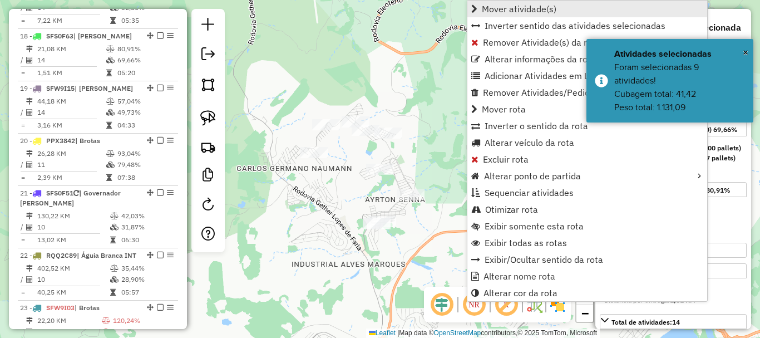
click at [511, 7] on span "Mover atividade(s)" at bounding box center [519, 8] width 75 height 9
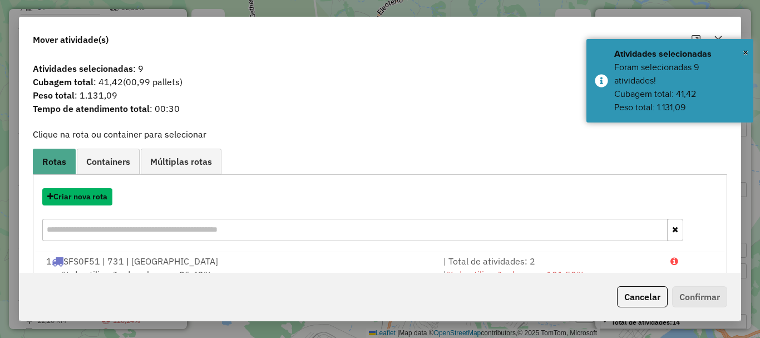
click at [96, 195] on button "Criar nova rota" at bounding box center [77, 196] width 70 height 17
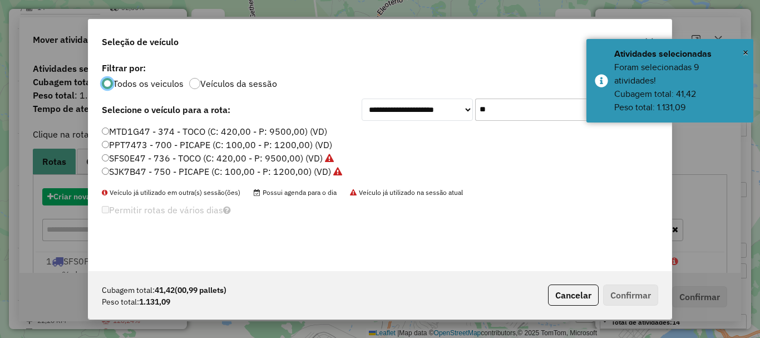
scroll to position [6, 3]
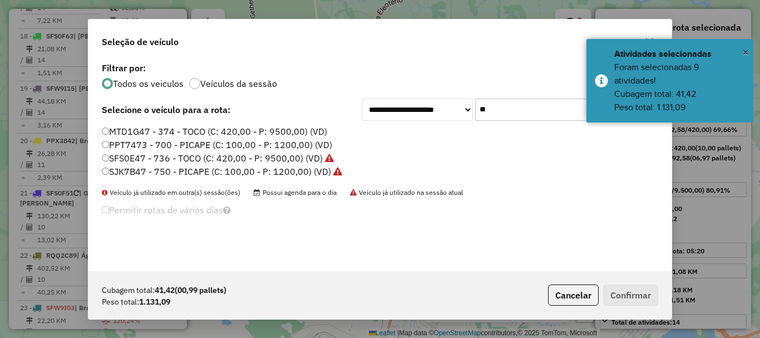
click at [144, 167] on label "SJK7B47 - 750 - PICAPE (C: 100,00 - P: 1200,00) (VD)" at bounding box center [222, 171] width 240 height 13
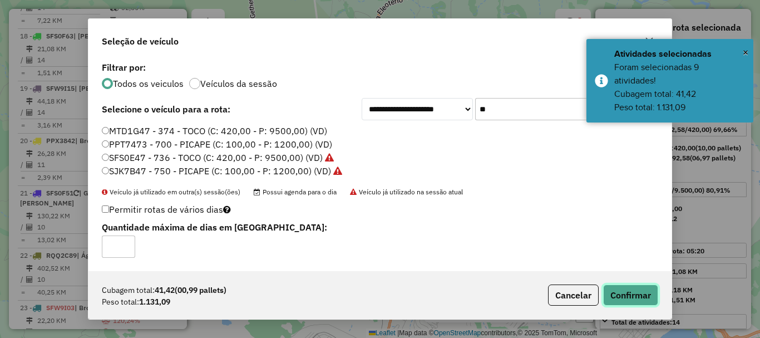
click at [645, 289] on button "Confirmar" at bounding box center [630, 294] width 55 height 21
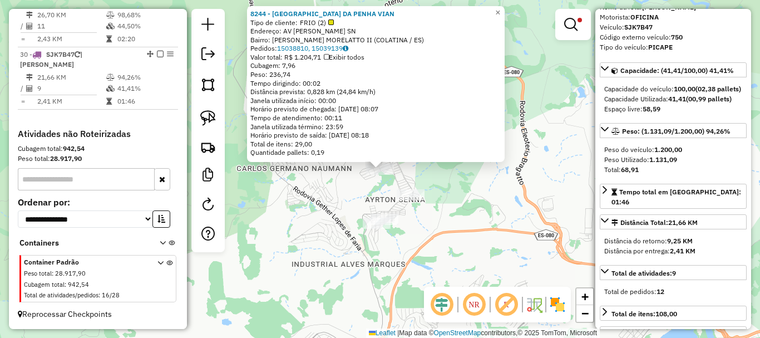
scroll to position [111, 0]
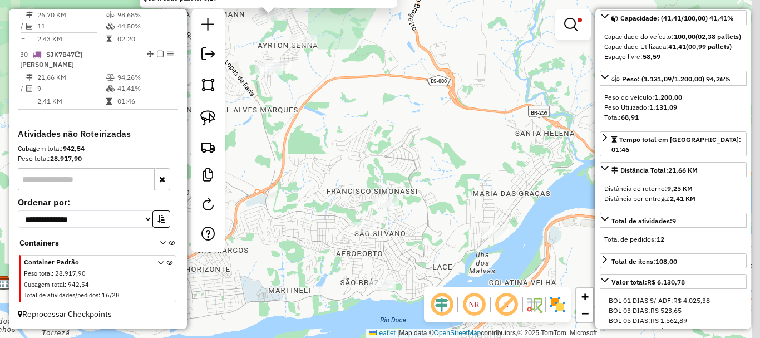
drag, startPoint x: 523, startPoint y: 205, endPoint x: 327, endPoint y: -22, distance: 300.1
click at [327, 0] on html "Aguarde... Pop-up bloqueado! Seu navegador bloqueou automáticamente a abertura …" at bounding box center [380, 169] width 760 height 338
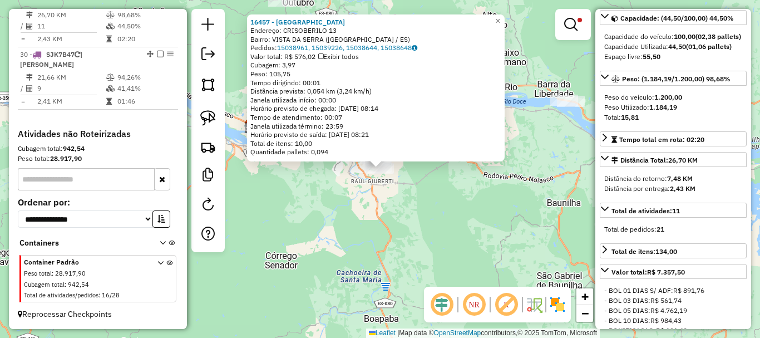
scroll to position [2099, 0]
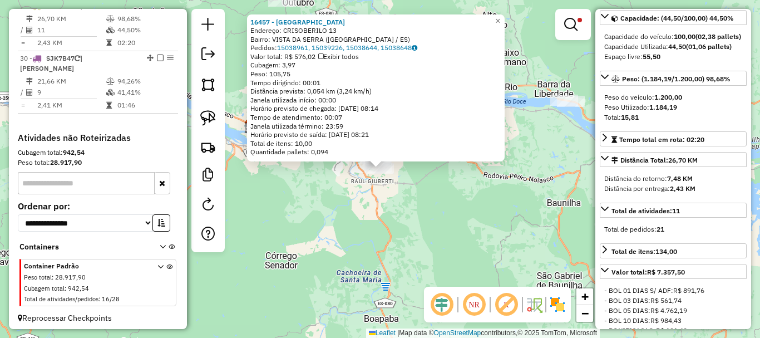
click at [465, 203] on div "16457 - ROSELI Endereço: CRISOBERILO 13 Bairro: VISTA DA SERRA (COLATINA / ES) …" at bounding box center [380, 169] width 760 height 338
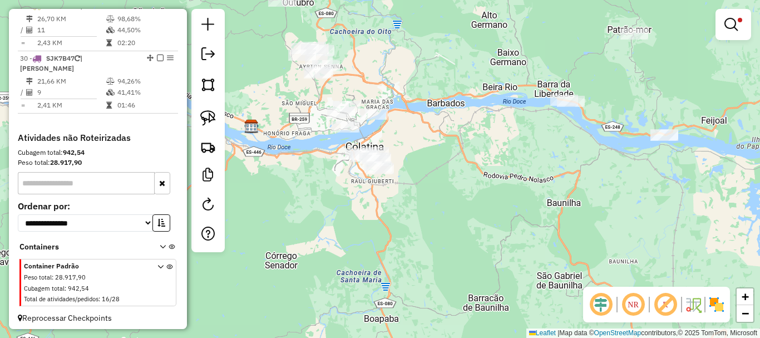
drag, startPoint x: 407, startPoint y: 162, endPoint x: 463, endPoint y: 233, distance: 90.7
click at [463, 233] on div "Limpar filtros Janela de atendimento Grade de atendimento Capacidade Transporta…" at bounding box center [380, 169] width 760 height 338
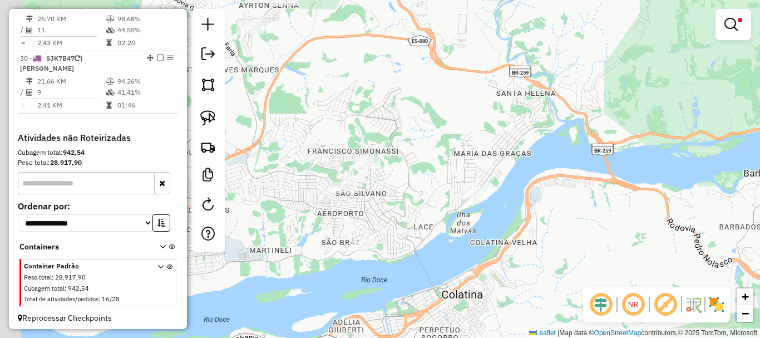
drag, startPoint x: 441, startPoint y: 198, endPoint x: 511, endPoint y: 213, distance: 71.7
click at [511, 213] on div "Limpar filtros Janela de atendimento Grade de atendimento Capacidade Transporta…" at bounding box center [380, 169] width 760 height 338
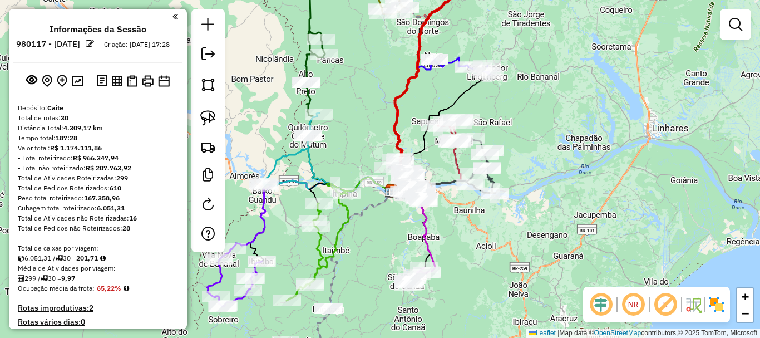
drag, startPoint x: 386, startPoint y: 221, endPoint x: 398, endPoint y: 243, distance: 24.6
click at [398, 243] on div "Janela de atendimento Grade de atendimento Capacidade Transportadoras Veículos …" at bounding box center [380, 169] width 760 height 338
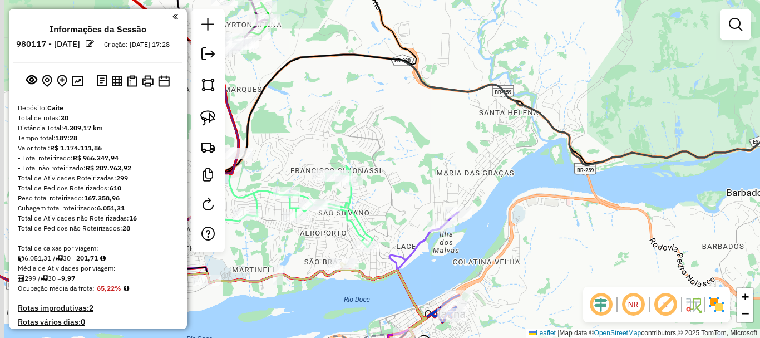
drag, startPoint x: 347, startPoint y: 129, endPoint x: 400, endPoint y: 269, distance: 150.0
click at [400, 289] on div "Janela de atendimento Grade de atendimento Capacidade Transportadoras Veículos …" at bounding box center [380, 169] width 760 height 338
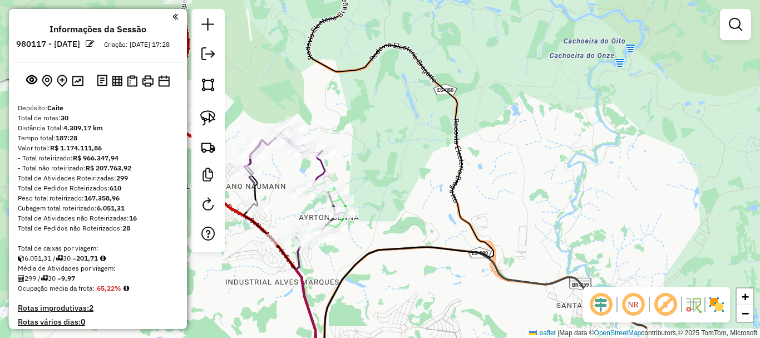
drag, startPoint x: 394, startPoint y: 209, endPoint x: 403, endPoint y: 217, distance: 11.8
click at [404, 219] on div "Janela de atendimento Grade de atendimento Capacidade Transportadoras Veículos …" at bounding box center [380, 169] width 760 height 338
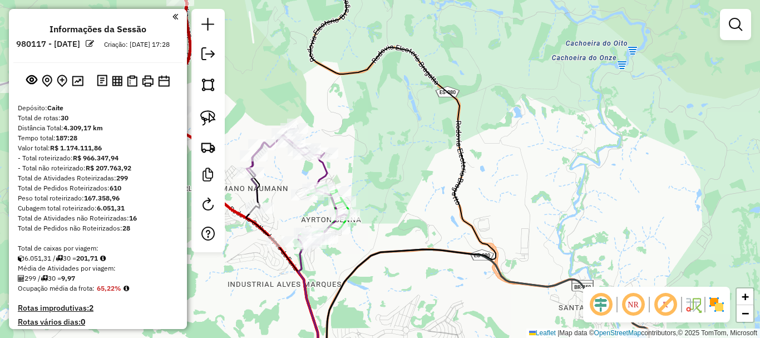
drag, startPoint x: 373, startPoint y: 184, endPoint x: 435, endPoint y: 195, distance: 63.2
click at [435, 195] on div "Janela de atendimento Grade de atendimento Capacidade Transportadoras Veículos …" at bounding box center [380, 169] width 760 height 338
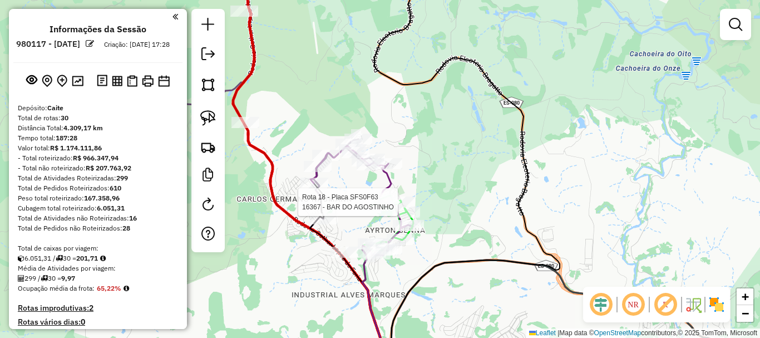
select select "**********"
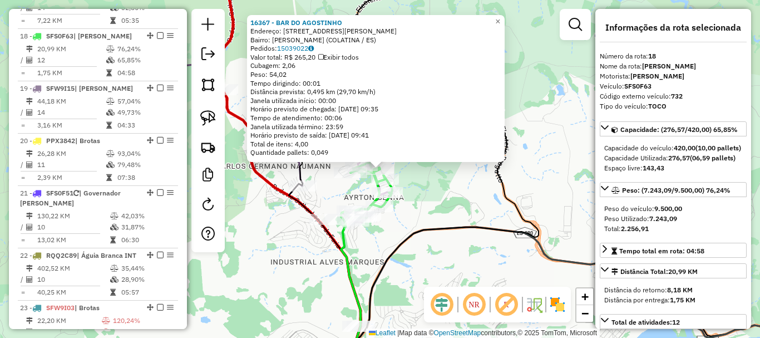
click at [421, 228] on icon at bounding box center [430, 168] width 216 height 405
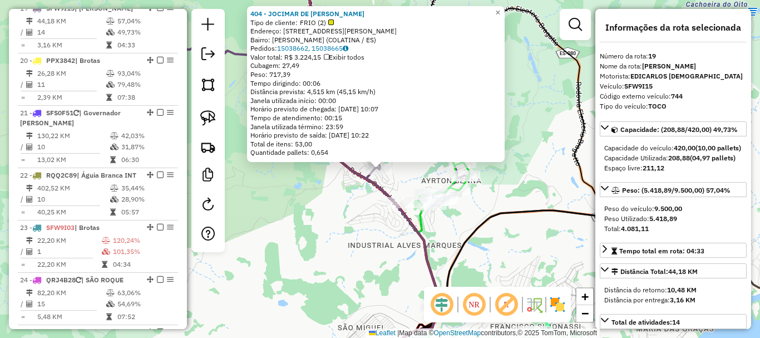
scroll to position [1536, 0]
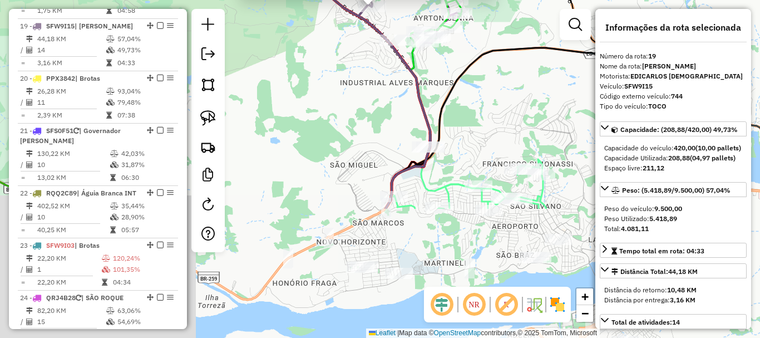
drag, startPoint x: 388, startPoint y: 259, endPoint x: 380, endPoint y: 96, distance: 162.6
click at [380, 96] on div "404 - JOCIMAR DE BRITO PIM Tipo de cliente: FRIO (2) Endereço: [STREET_ADDRESS]…" at bounding box center [380, 169] width 760 height 338
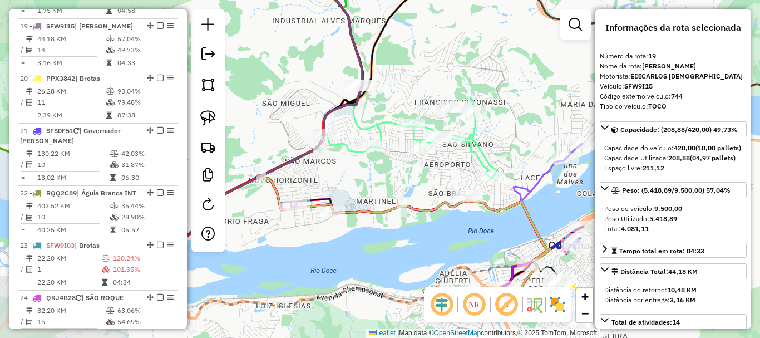
drag, startPoint x: 435, startPoint y: 126, endPoint x: 367, endPoint y: 83, distance: 80.7
click at [367, 83] on div "404 - JOCIMAR DE BRITO PIM Tipo de cliente: FRIO (2) Endereço: [STREET_ADDRESS]…" at bounding box center [380, 169] width 760 height 338
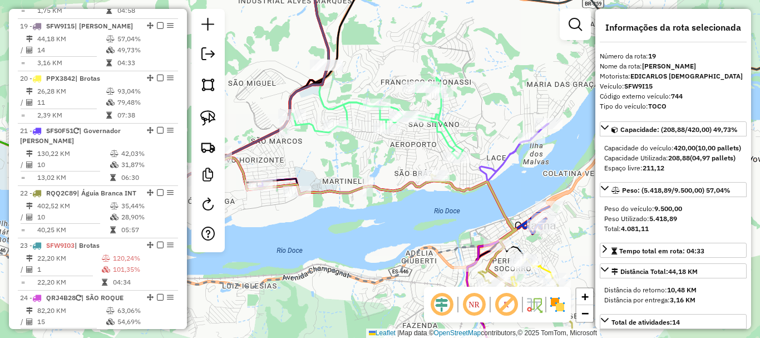
drag, startPoint x: 518, startPoint y: 182, endPoint x: 416, endPoint y: 85, distance: 141.3
click at [416, 85] on div "404 - JOCIMAR DE BRITO PIM Tipo de cliente: FRIO (2) Endereço: [STREET_ADDRESS]…" at bounding box center [380, 169] width 760 height 338
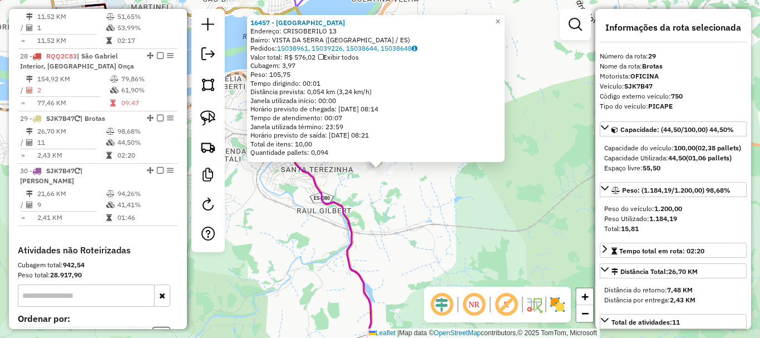
scroll to position [2099, 0]
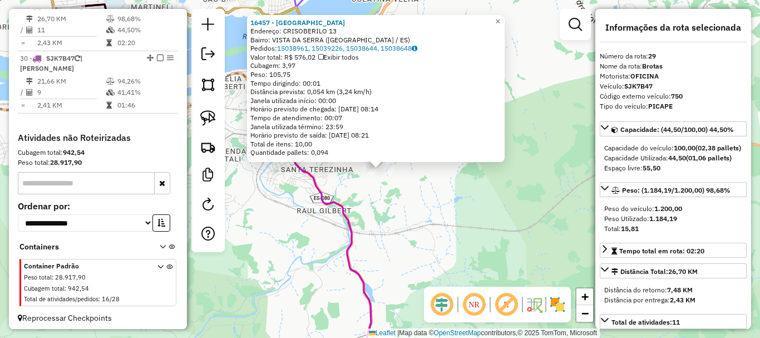
click at [468, 248] on div "16457 - [GEOGRAPHIC_DATA][PERSON_NAME]: CRISOBERILO 13 Bairro: [GEOGRAPHIC_DATA…" at bounding box center [380, 169] width 760 height 338
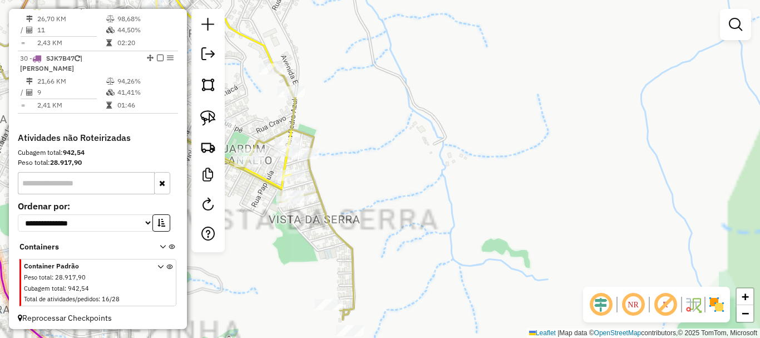
drag, startPoint x: 390, startPoint y: 151, endPoint x: 452, endPoint y: 174, distance: 65.8
click at [452, 174] on div "Janela de atendimento Grade de atendimento Capacidade Transportadoras Veículos …" at bounding box center [380, 169] width 760 height 338
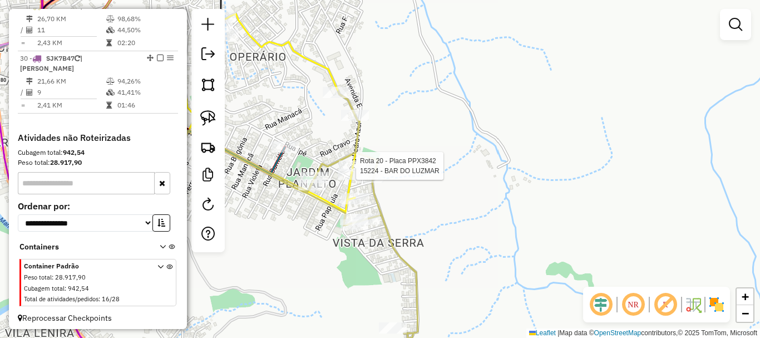
select select "**********"
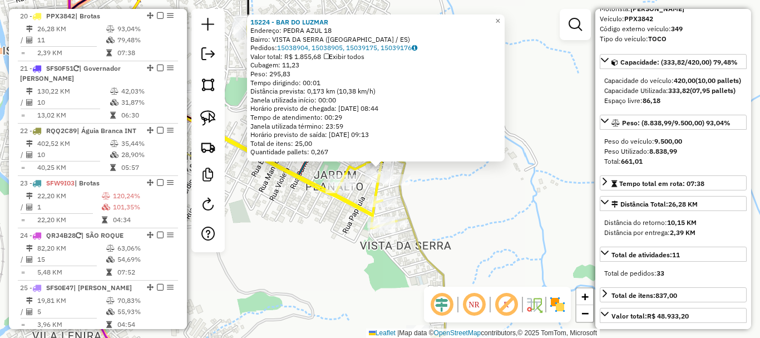
scroll to position [167, 0]
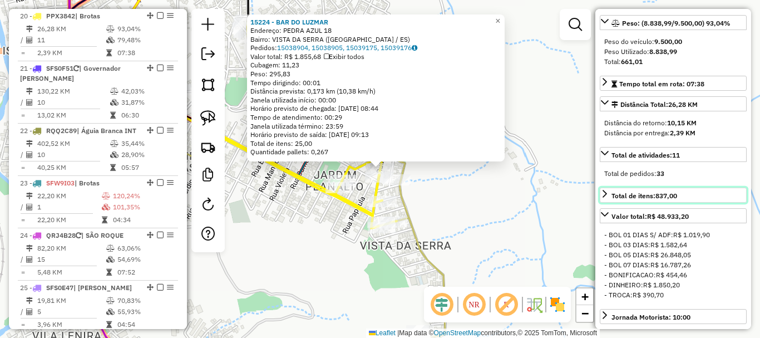
click at [609, 198] on icon at bounding box center [604, 193] width 9 height 9
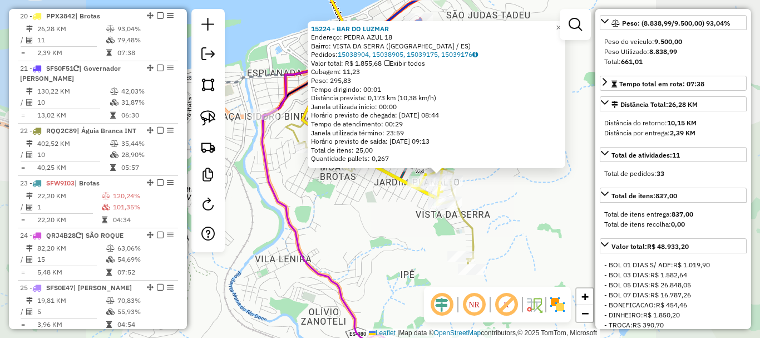
click at [496, 152] on div "Total de itens: 25,00" at bounding box center [436, 150] width 251 height 9
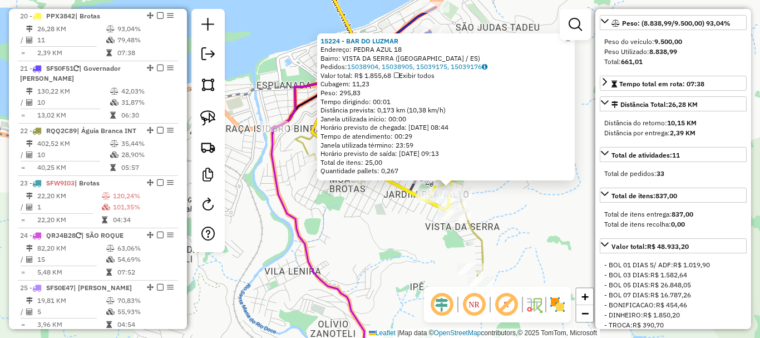
drag, startPoint x: 489, startPoint y: 174, endPoint x: 513, endPoint y: 215, distance: 47.4
click at [513, 215] on div "15224 - BAR DO [PERSON_NAME]: PEDRA AZUL 18 Bairro: [GEOGRAPHIC_DATA] ([GEOGRAP…" at bounding box center [380, 169] width 760 height 338
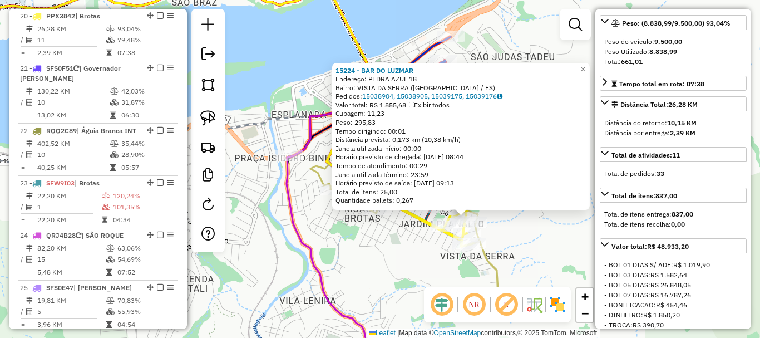
click at [513, 215] on div "15224 - BAR DO [PERSON_NAME]: PEDRA AZUL 18 Bairro: [GEOGRAPHIC_DATA] ([GEOGRAP…" at bounding box center [380, 169] width 760 height 338
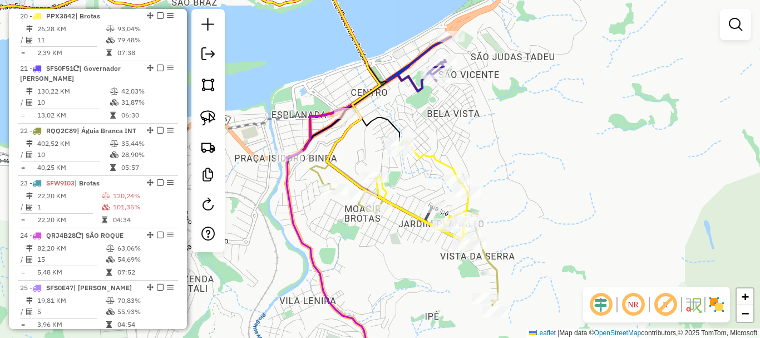
drag, startPoint x: 475, startPoint y: 117, endPoint x: 491, endPoint y: 161, distance: 46.8
click at [491, 161] on div "Janela de atendimento Grade de atendimento Capacidade Transportadoras Veículos …" at bounding box center [380, 169] width 760 height 338
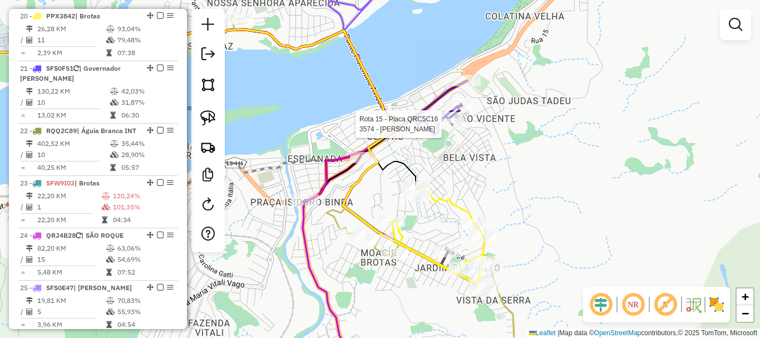
select select "**********"
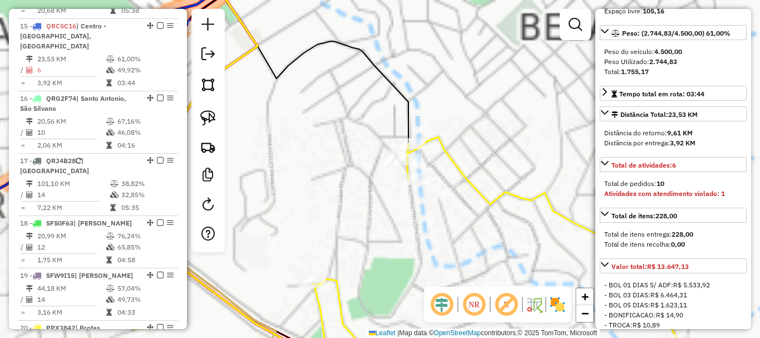
drag, startPoint x: 389, startPoint y: 248, endPoint x: 386, endPoint y: 152, distance: 96.3
click at [389, 157] on div "3574 - [PERSON_NAME] Tipo de cliente: FRIO (2) Endereço: [STREET_ADDRESS][PERSO…" at bounding box center [380, 169] width 760 height 338
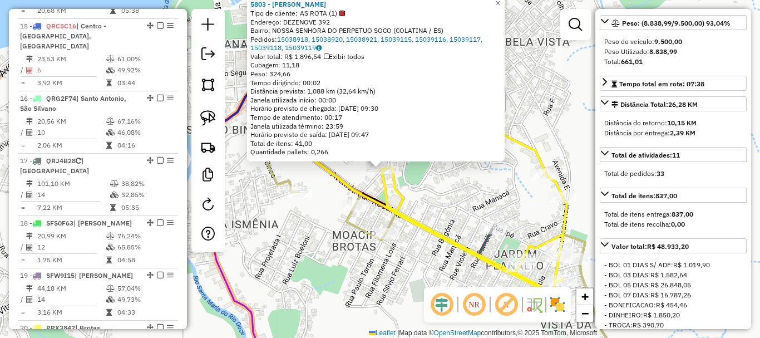
scroll to position [147, 0]
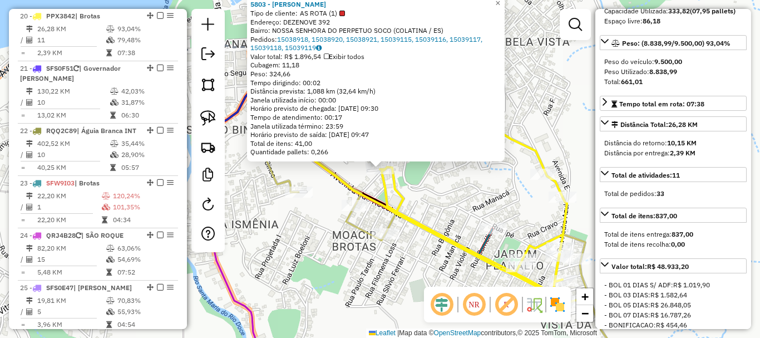
click at [425, 219] on icon at bounding box center [437, 168] width 374 height 405
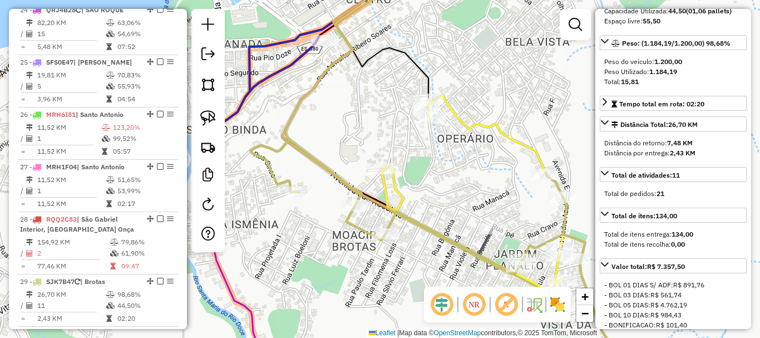
scroll to position [2099, 0]
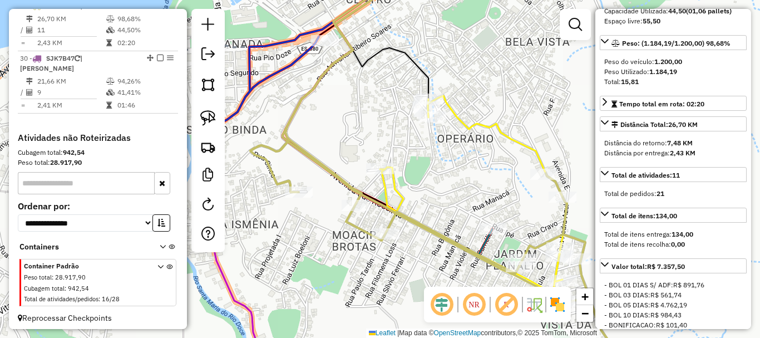
drag, startPoint x: 437, startPoint y: 182, endPoint x: 416, endPoint y: 234, distance: 55.9
click at [416, 234] on div "Janela de atendimento Grade de atendimento Capacidade Transportadoras Veículos …" at bounding box center [380, 169] width 760 height 338
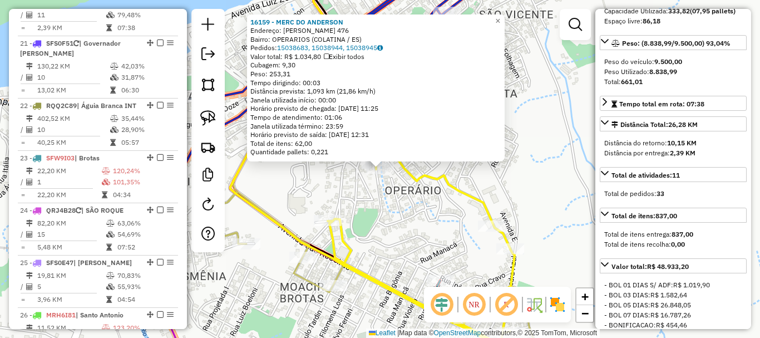
scroll to position [1598, 0]
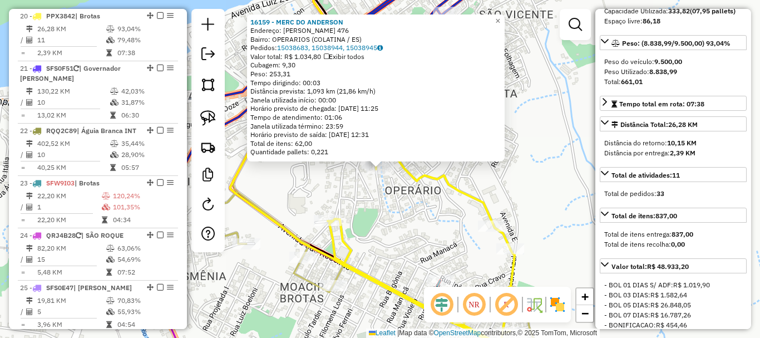
click at [397, 225] on div "16159 - MERC DO [PERSON_NAME]: [PERSON_NAME] 476 Bairro: OPERARIOS (COLATINA / …" at bounding box center [380, 169] width 760 height 338
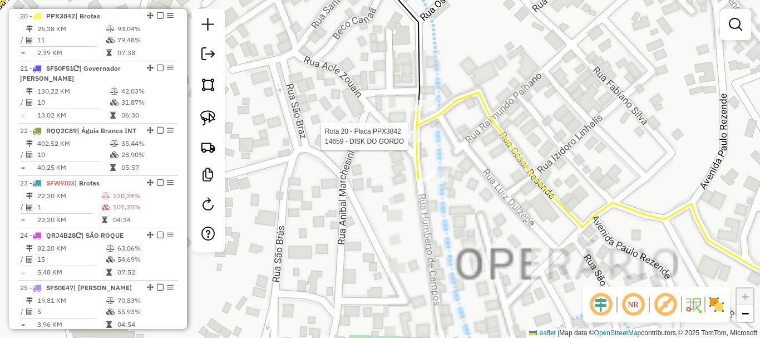
click at [419, 142] on div at bounding box center [411, 136] width 28 height 11
select select "**********"
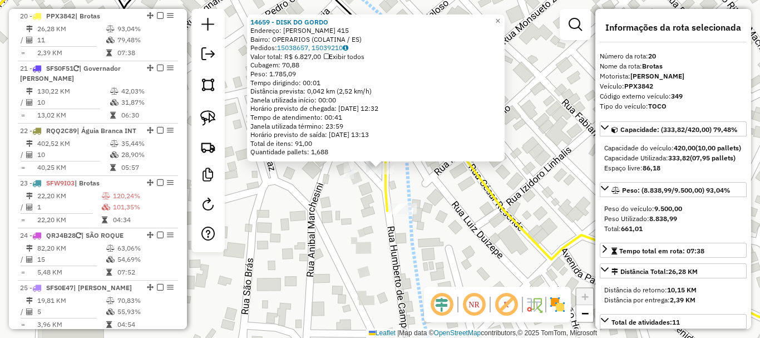
click at [441, 202] on div "14659 - DISK DO GORDO Endereço: [PERSON_NAME] 415 Bairro: OPERARIOS (COLATINA /…" at bounding box center [380, 169] width 760 height 338
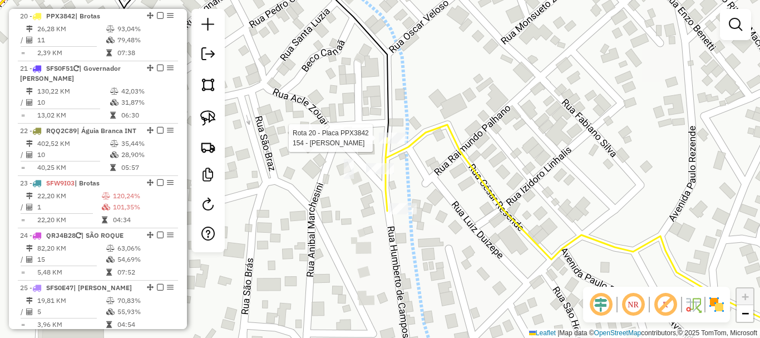
select select "**********"
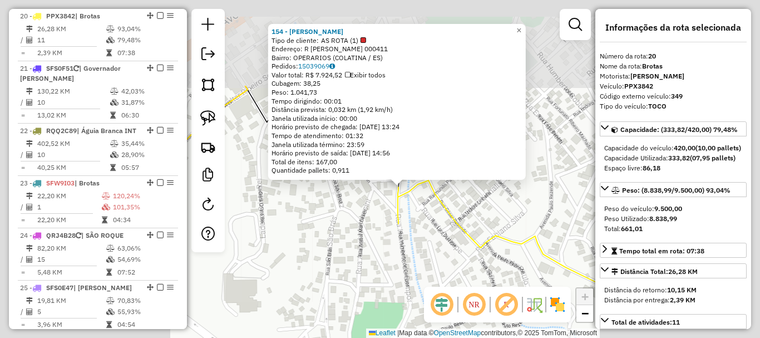
click at [423, 206] on div "154 - SIDIRLEY ZAMPROGNO Tipo de cliente: AS ROTA (1) Endereço: R [PERSON_NAME]…" at bounding box center [380, 169] width 760 height 338
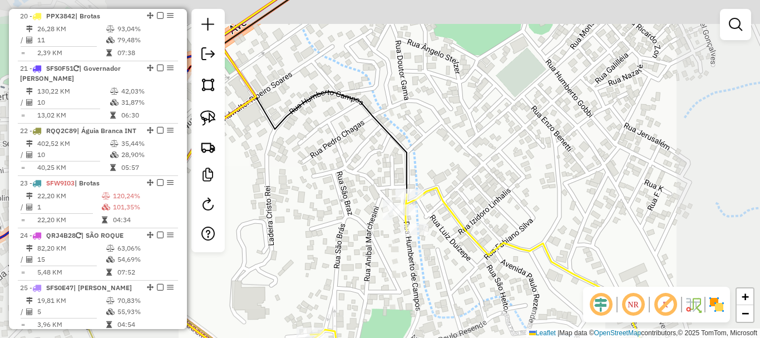
drag, startPoint x: 433, startPoint y: 203, endPoint x: 452, endPoint y: 221, distance: 26.4
click at [452, 221] on div "Janela de atendimento Grade de atendimento Capacidade Transportadoras Veículos …" at bounding box center [380, 169] width 760 height 338
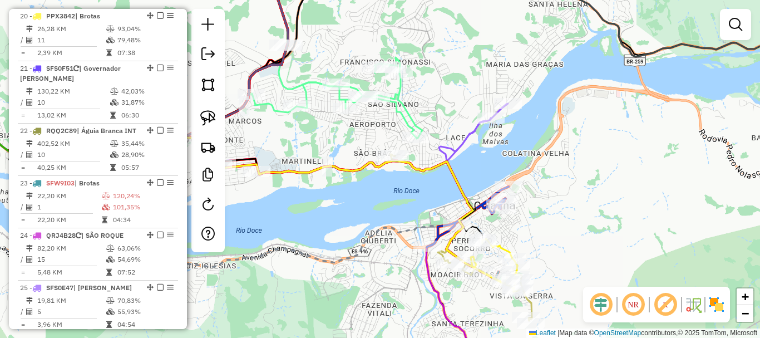
click at [418, 177] on div "Janela de atendimento Grade de atendimento Capacidade Transportadoras Veículos …" at bounding box center [380, 169] width 760 height 338
drag, startPoint x: 418, startPoint y: 180, endPoint x: 431, endPoint y: 201, distance: 25.2
click at [431, 201] on div "Janela de atendimento Grade de atendimento Capacidade Transportadoras Veículos …" at bounding box center [380, 169] width 760 height 338
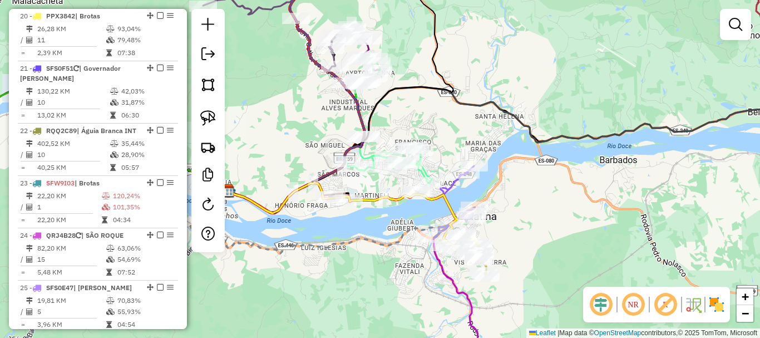
drag, startPoint x: 538, startPoint y: 128, endPoint x: 534, endPoint y: 111, distance: 17.1
click at [534, 111] on div "Rota 15 - Placa QRC5C16 15630 - MERCEARIA DA LU Janela de atendimento Grade de …" at bounding box center [380, 169] width 760 height 338
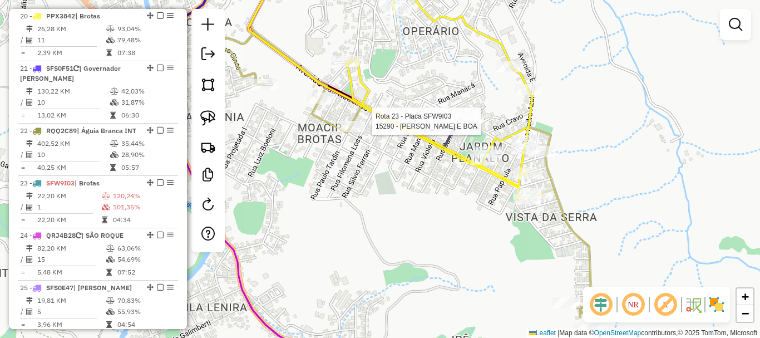
select select "**********"
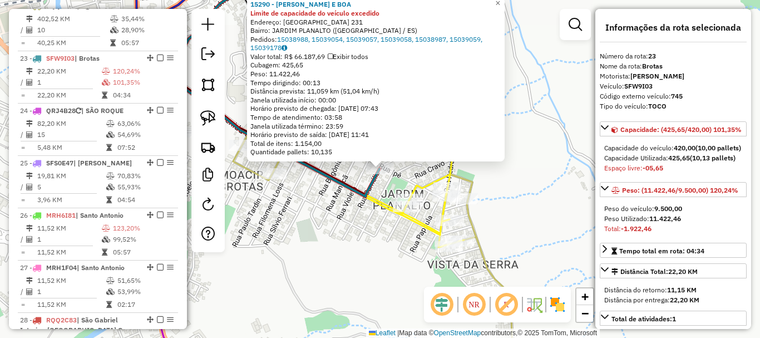
scroll to position [1775, 0]
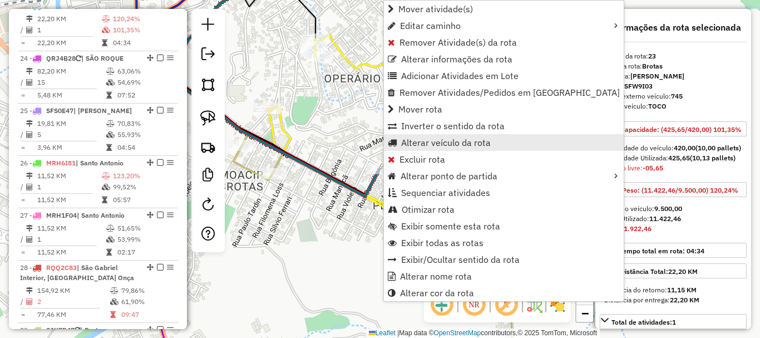
click at [443, 147] on span "Alterar veículo da rota" at bounding box center [446, 142] width 90 height 9
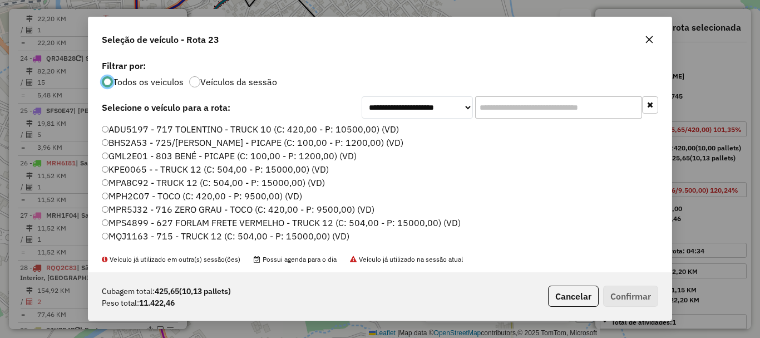
scroll to position [6, 3]
click at [650, 39] on icon "button" at bounding box center [649, 39] width 7 height 7
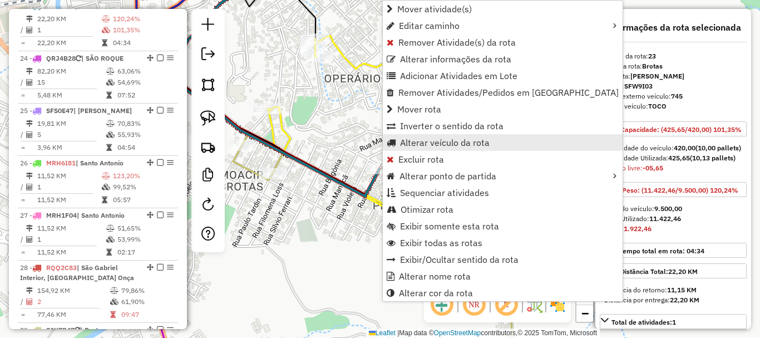
click at [457, 136] on link "Alterar veículo da rota" at bounding box center [503, 142] width 240 height 17
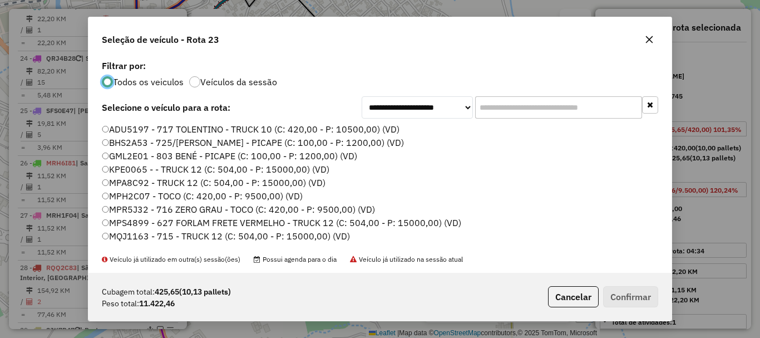
drag, startPoint x: 516, startPoint y: 98, endPoint x: 476, endPoint y: 117, distance: 44.8
click at [476, 117] on input "text" at bounding box center [558, 107] width 167 height 22
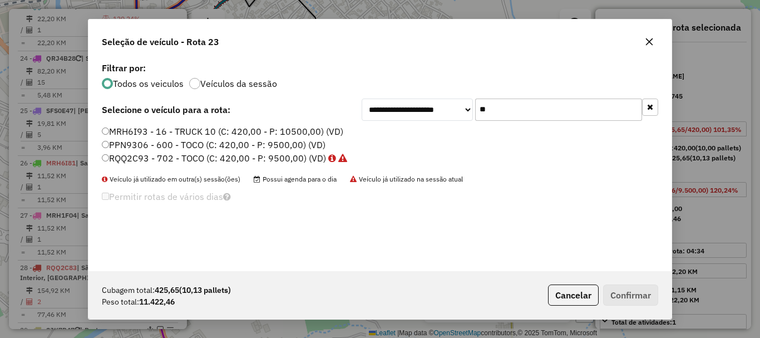
type input "**"
click at [142, 127] on label "MRH6I93 - 16 - TRUCK 10 (C: 420,00 - P: 10500,00) (VD)" at bounding box center [222, 131] width 241 height 13
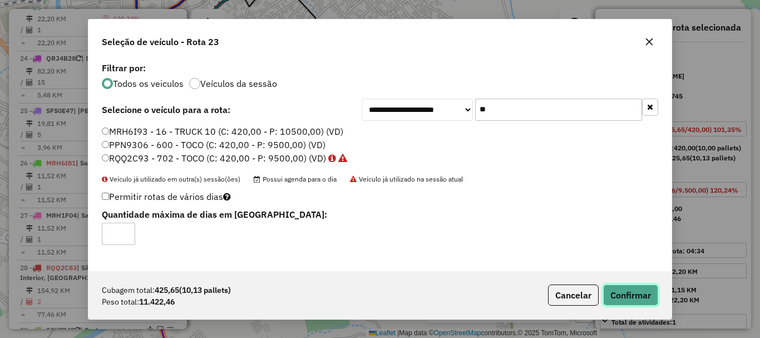
click at [649, 299] on button "Confirmar" at bounding box center [630, 294] width 55 height 21
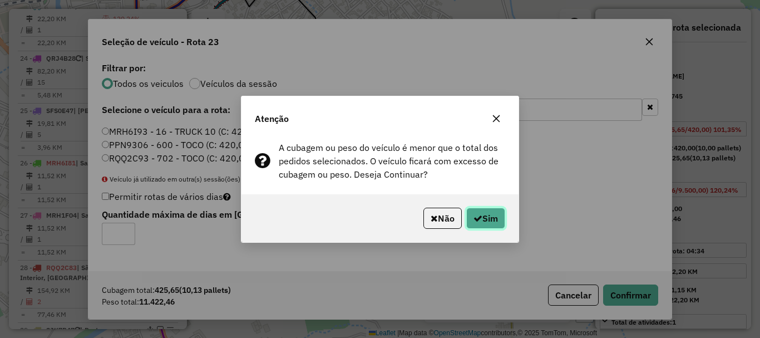
click at [481, 219] on button "Sim" at bounding box center [485, 218] width 39 height 21
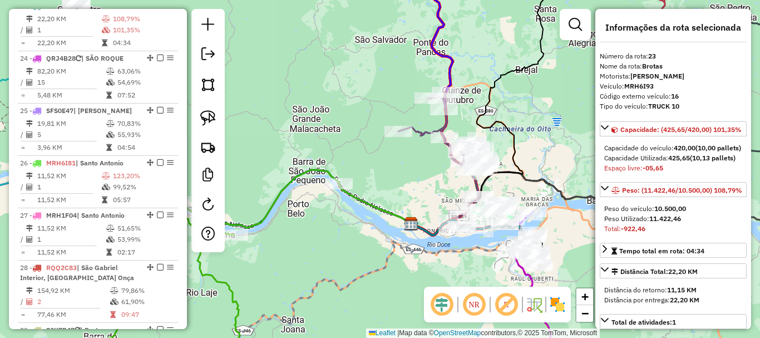
drag, startPoint x: 340, startPoint y: 262, endPoint x: 457, endPoint y: 268, distance: 117.5
click at [461, 274] on div "Janela de atendimento Grade de atendimento Capacidade Transportadoras Veículos …" at bounding box center [380, 169] width 760 height 338
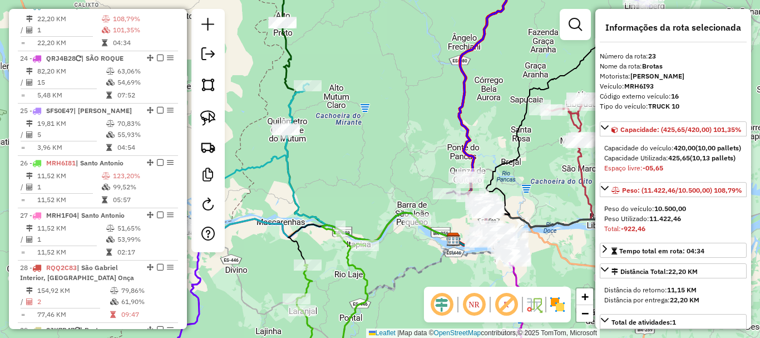
drag, startPoint x: 419, startPoint y: 274, endPoint x: 476, endPoint y: 208, distance: 87.2
click at [476, 240] on icon at bounding box center [423, 305] width 174 height 134
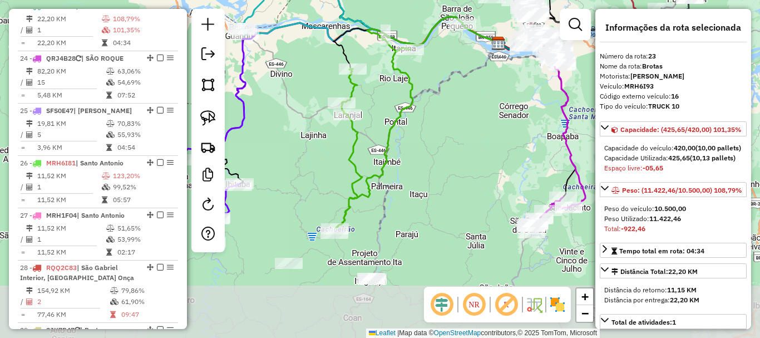
drag, startPoint x: 485, startPoint y: 253, endPoint x: 432, endPoint y: 117, distance: 145.7
click at [452, 106] on div "Janela de atendimento Grade de atendimento Capacidade Transportadoras Veículos …" at bounding box center [380, 169] width 760 height 338
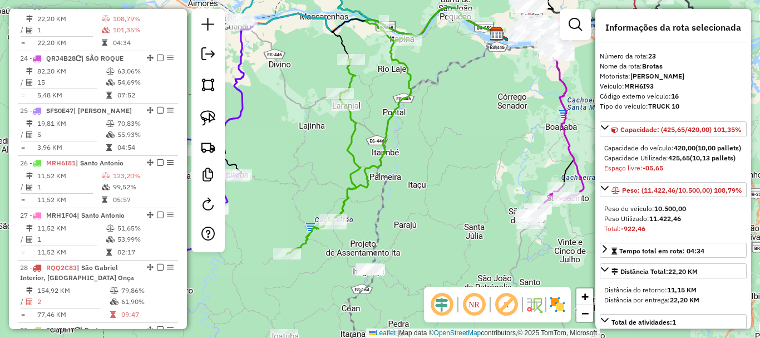
drag, startPoint x: 429, startPoint y: 187, endPoint x: 392, endPoint y: 91, distance: 103.7
click at [392, 91] on div "Janela de atendimento Grade de atendimento Capacidade Transportadoras Veículos …" at bounding box center [380, 169] width 760 height 338
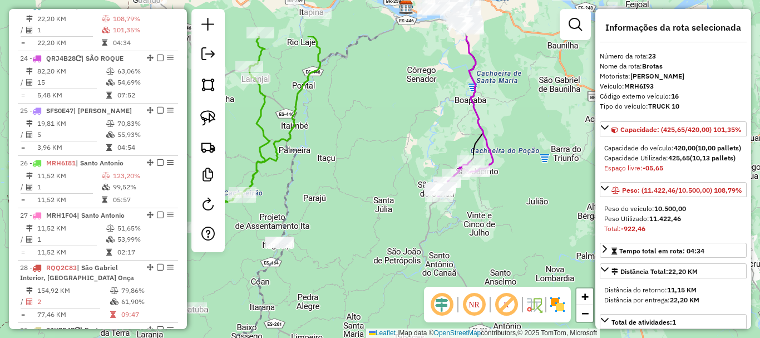
drag, startPoint x: 407, startPoint y: 247, endPoint x: 376, endPoint y: 262, distance: 34.6
click at [376, 262] on div "Janela de atendimento Grade de atendimento Capacidade Transportadoras Veículos …" at bounding box center [380, 169] width 760 height 338
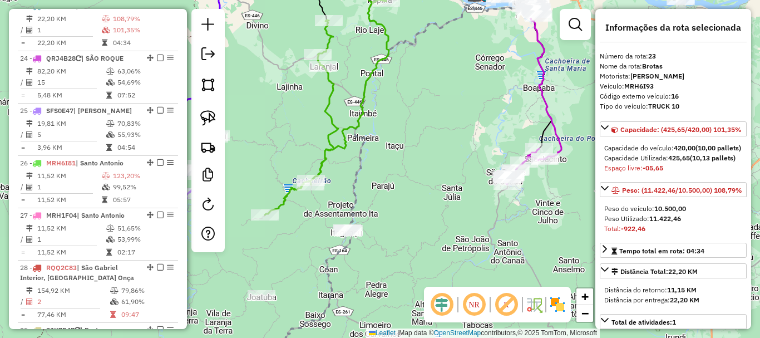
drag, startPoint x: 386, startPoint y: 226, endPoint x: 477, endPoint y: 206, distance: 93.0
click at [476, 206] on div "Janela de atendimento Grade de atendimento Capacidade Transportadoras Veículos …" at bounding box center [380, 169] width 760 height 338
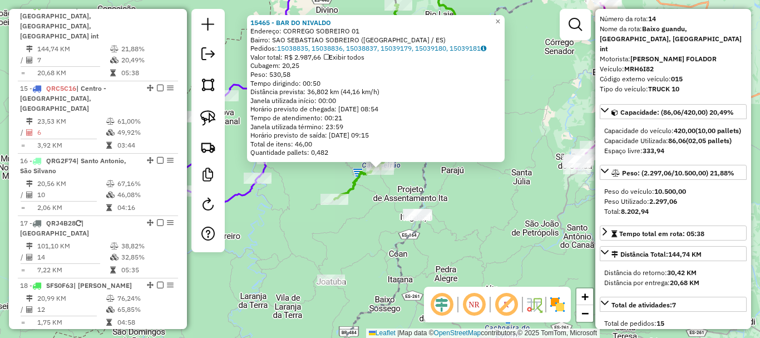
scroll to position [56, 0]
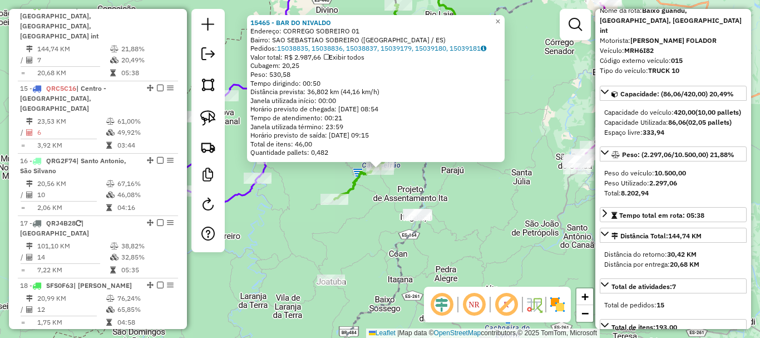
click at [398, 239] on icon at bounding box center [450, 174] width 302 height 393
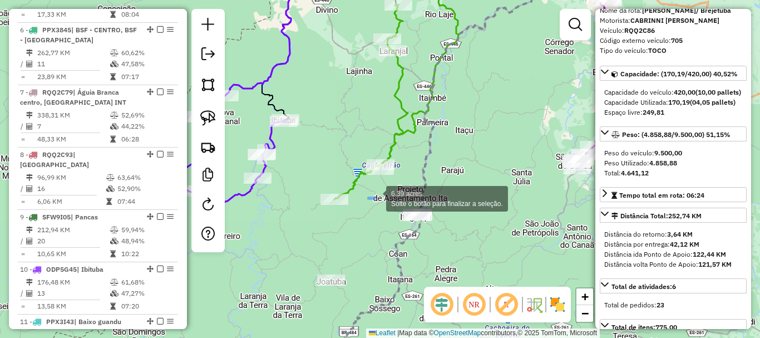
scroll to position [569, 0]
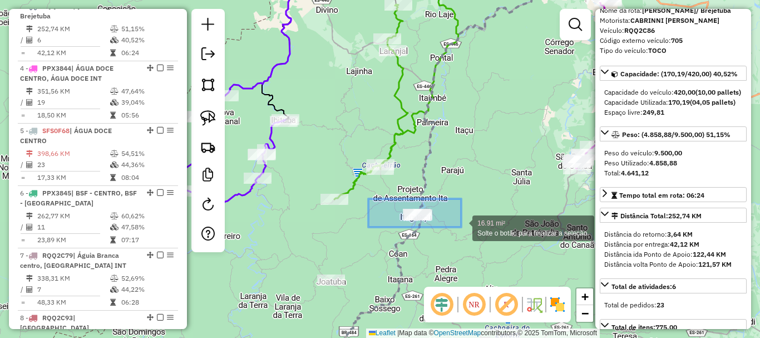
drag, startPoint x: 368, startPoint y: 199, endPoint x: 461, endPoint y: 227, distance: 97.1
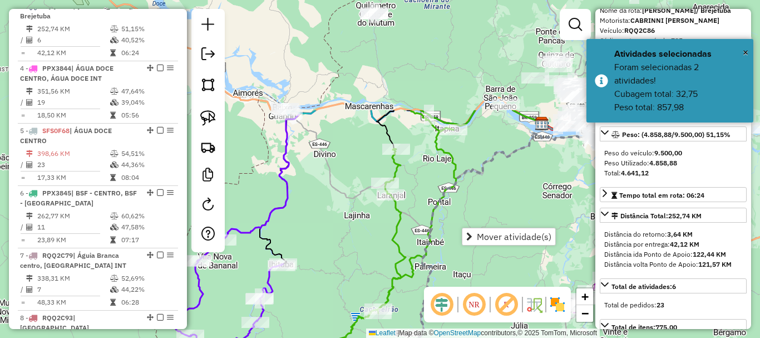
drag, startPoint x: 446, startPoint y: 162, endPoint x: 441, endPoint y: 315, distance: 153.6
click at [438, 319] on hb-router-mapa "Mover atividade(s) Informações da Sessão 980117 - [DATE] Criação: [DATE] 17:28 …" at bounding box center [380, 169] width 760 height 338
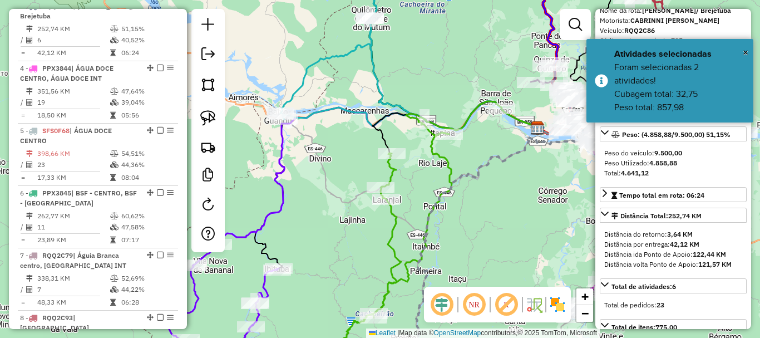
drag, startPoint x: 448, startPoint y: 277, endPoint x: 428, endPoint y: 211, distance: 69.0
click at [428, 211] on div "Janela de atendimento Grade de atendimento Capacidade Transportadoras Veículos …" at bounding box center [380, 169] width 760 height 338
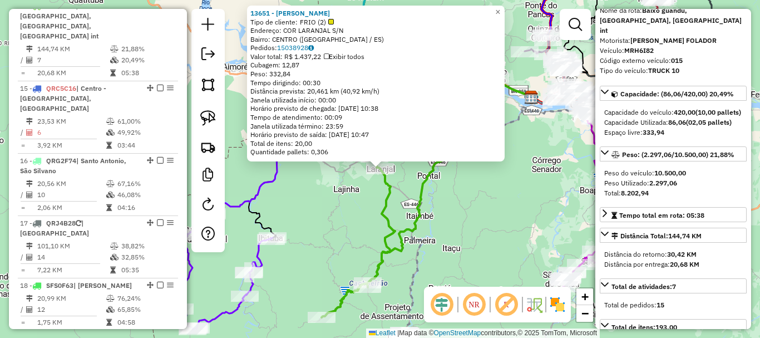
scroll to position [111, 0]
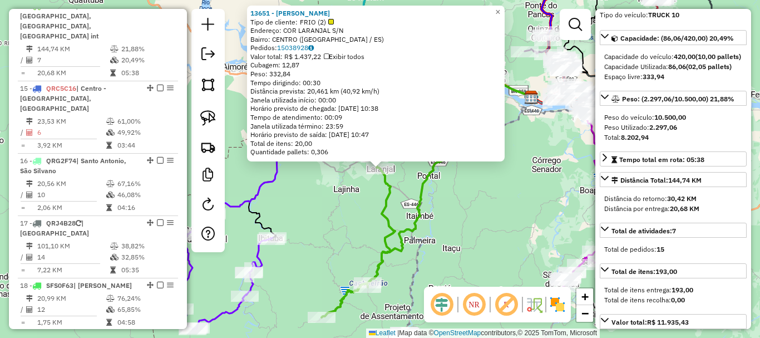
click at [523, 251] on div "13651 - [PERSON_NAME] ME Tipo de cliente: FRIO (2) Endereço: COR LARANJAL S/N B…" at bounding box center [380, 169] width 760 height 338
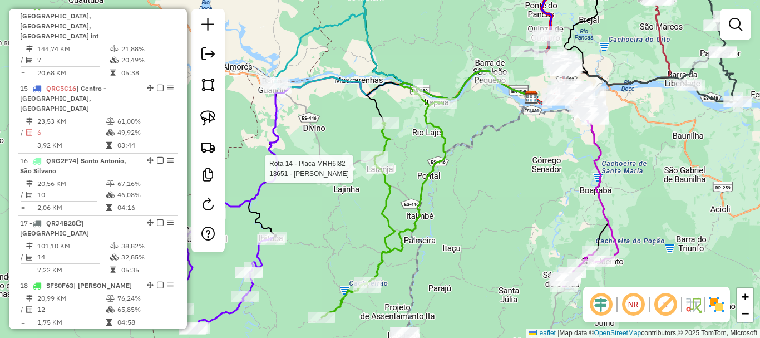
select select "**********"
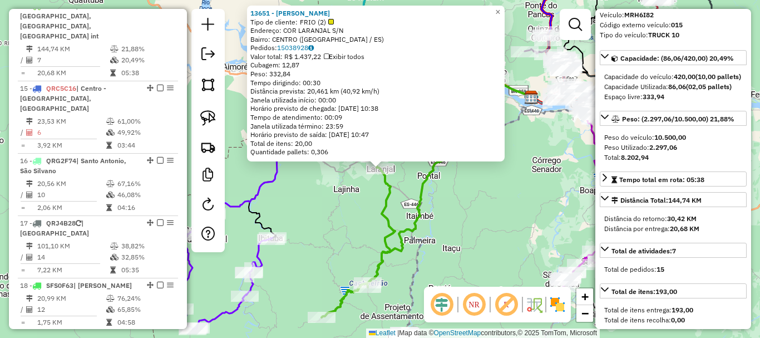
scroll to position [56, 0]
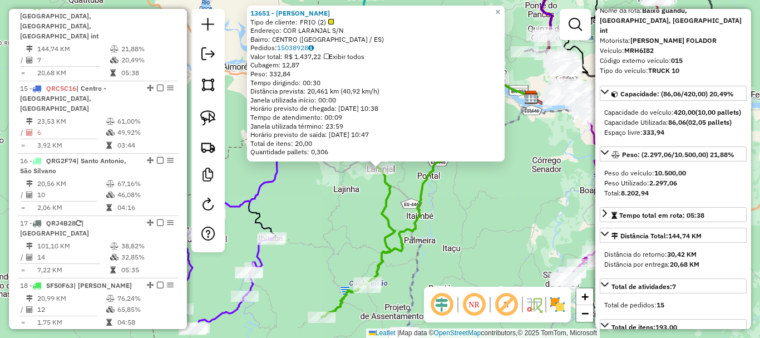
click at [441, 203] on div "13651 - [PERSON_NAME] ME Tipo de cliente: FRIO (2) Endereço: COR LARANJAL S/N B…" at bounding box center [380, 169] width 760 height 338
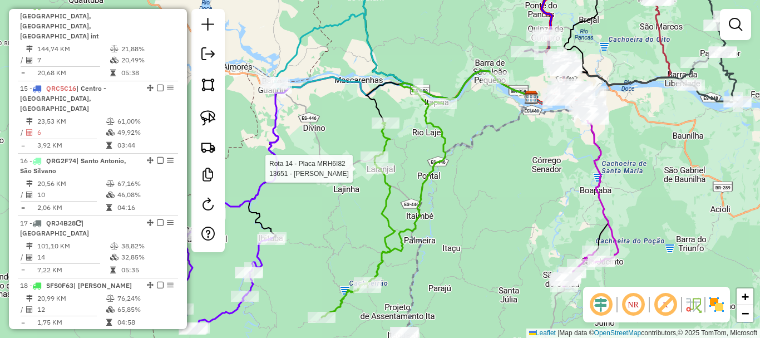
select select "**********"
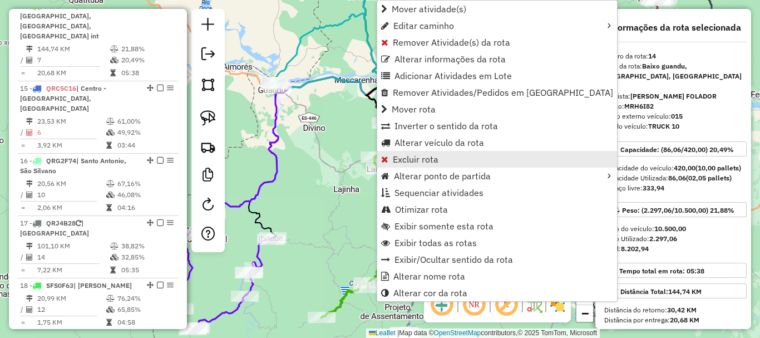
click at [417, 160] on span "Excluir rota" at bounding box center [416, 159] width 46 height 9
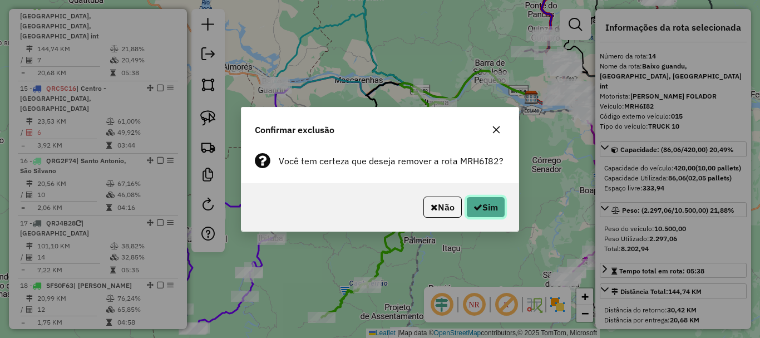
click at [494, 205] on button "Sim" at bounding box center [485, 206] width 39 height 21
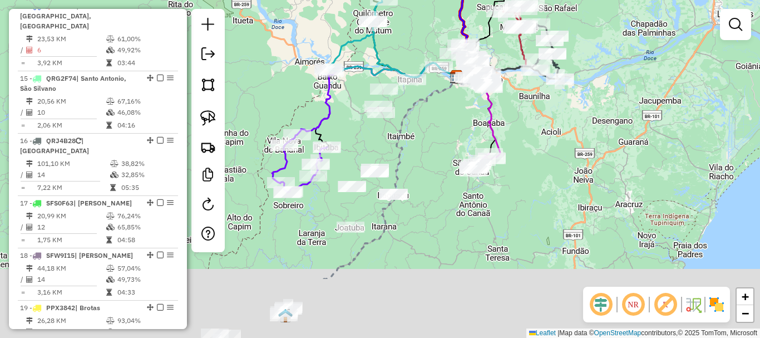
drag, startPoint x: 369, startPoint y: 244, endPoint x: 455, endPoint y: 143, distance: 132.6
click at [455, 143] on div "Janela de atendimento Grade de atendimento Capacidade Transportadoras Veículos …" at bounding box center [380, 169] width 760 height 338
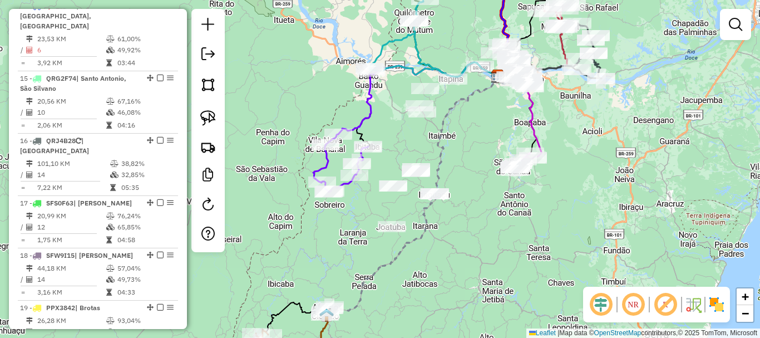
drag, startPoint x: 426, startPoint y: 171, endPoint x: 458, endPoint y: 179, distance: 33.3
click at [458, 179] on div "Janela de atendimento Grade de atendimento Capacidade Transportadoras Veículos …" at bounding box center [380, 169] width 760 height 338
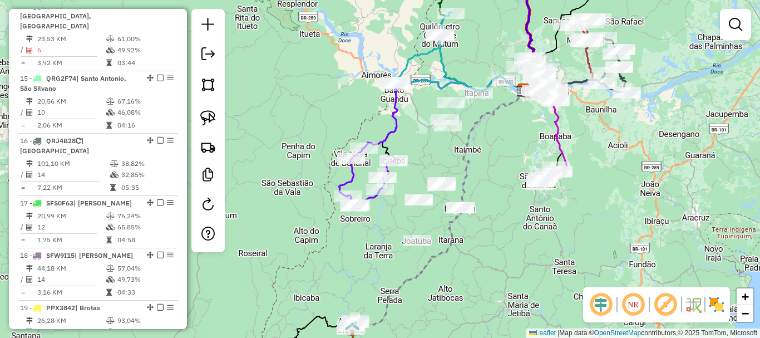
drag, startPoint x: 458, startPoint y: 227, endPoint x: 466, endPoint y: 242, distance: 16.7
click at [466, 242] on div "Janela de atendimento Grade de atendimento Capacidade Transportadoras Veículos …" at bounding box center [380, 169] width 760 height 338
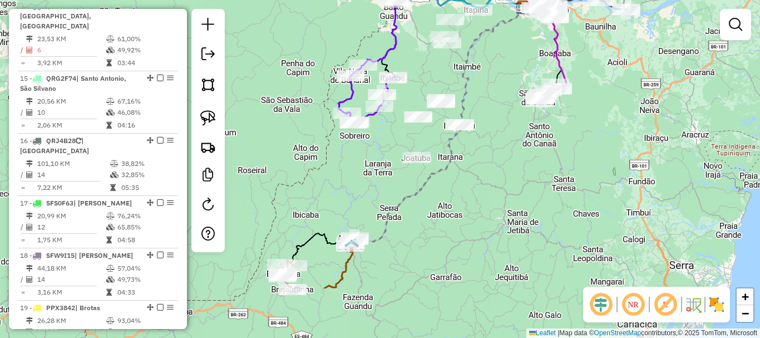
drag, startPoint x: 491, startPoint y: 240, endPoint x: 467, endPoint y: 200, distance: 46.4
click at [489, 167] on div "Janela de atendimento Grade de atendimento Capacidade Transportadoras Veículos …" at bounding box center [380, 169] width 760 height 338
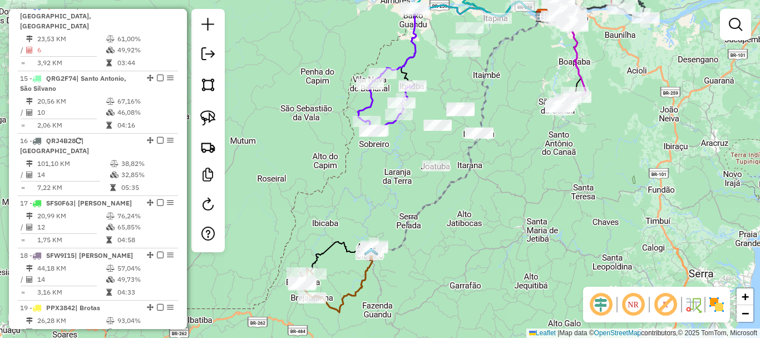
drag, startPoint x: 468, startPoint y: 235, endPoint x: 530, endPoint y: 219, distance: 63.7
click at [492, 242] on div "Janela de atendimento Grade de atendimento Capacidade Transportadoras Veículos …" at bounding box center [380, 169] width 760 height 338
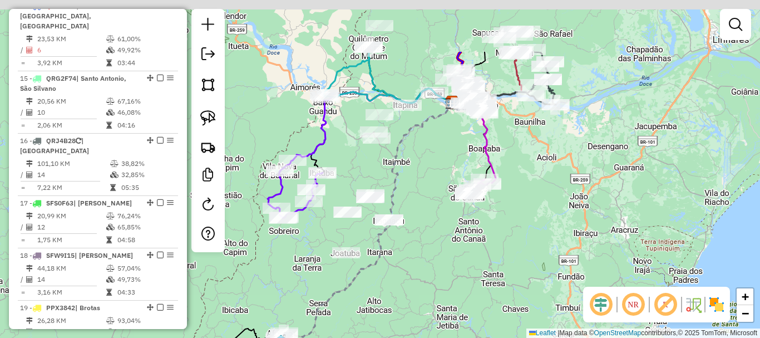
drag, startPoint x: 535, startPoint y: 209, endPoint x: 452, endPoint y: 288, distance: 114.5
click at [437, 295] on div "Janela de atendimento Grade de atendimento Capacidade Transportadoras Veículos …" at bounding box center [380, 169] width 760 height 338
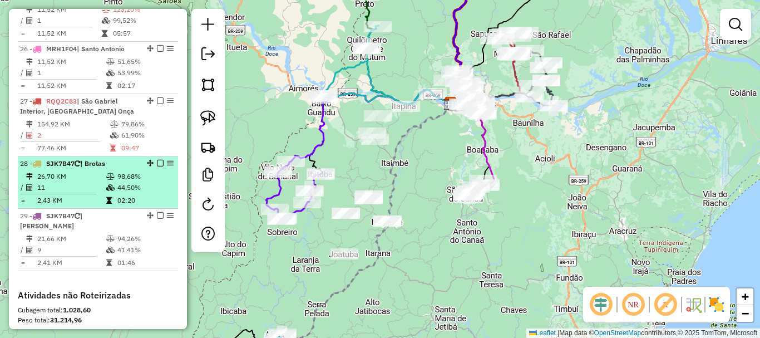
scroll to position [1884, 0]
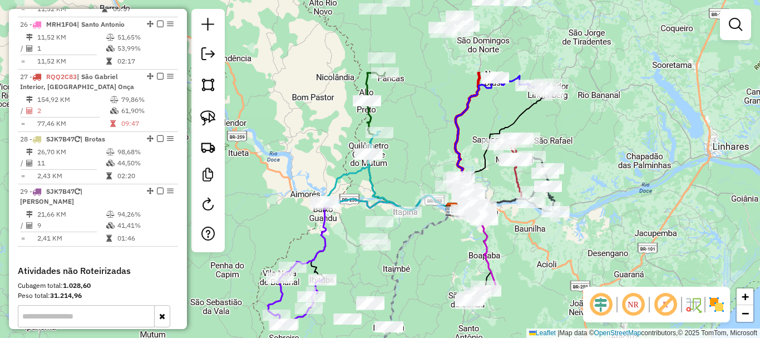
drag, startPoint x: 450, startPoint y: 175, endPoint x: 429, endPoint y: 270, distance: 96.7
click at [429, 270] on div "Janela de atendimento Grade de atendimento Capacidade Transportadoras Veículos …" at bounding box center [380, 169] width 760 height 338
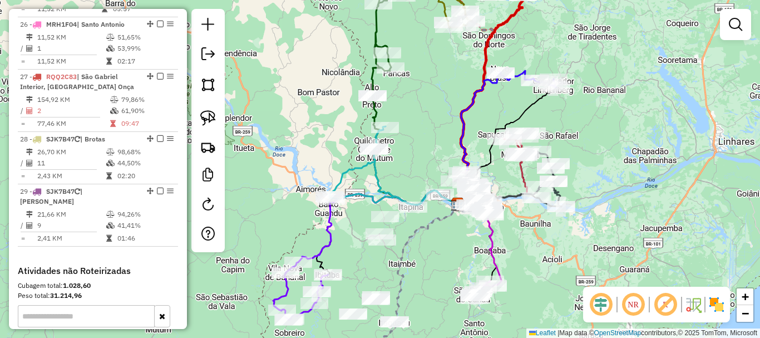
drag, startPoint x: 429, startPoint y: 270, endPoint x: 455, endPoint y: 52, distance: 219.0
click at [454, 48] on div "Janela de atendimento Grade de atendimento Capacidade Transportadoras Veículos …" at bounding box center [380, 169] width 760 height 338
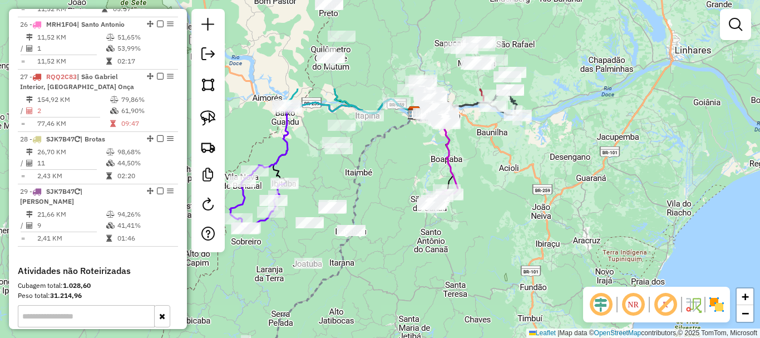
drag, startPoint x: 470, startPoint y: 154, endPoint x: 431, endPoint y: 295, distance: 146.0
click at [402, 308] on div "Janela de atendimento Grade de atendimento Capacidade Transportadoras Veículos …" at bounding box center [380, 169] width 760 height 338
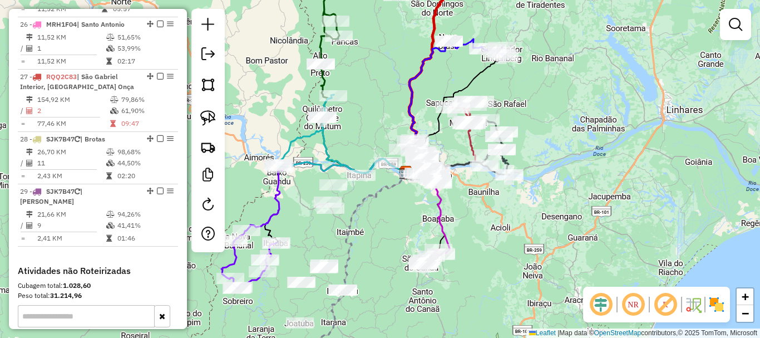
drag, startPoint x: 539, startPoint y: 211, endPoint x: 508, endPoint y: 328, distance: 121.4
click at [508, 328] on div "Janela de atendimento Grade de atendimento Capacidade Transportadoras Veículos …" at bounding box center [380, 169] width 760 height 338
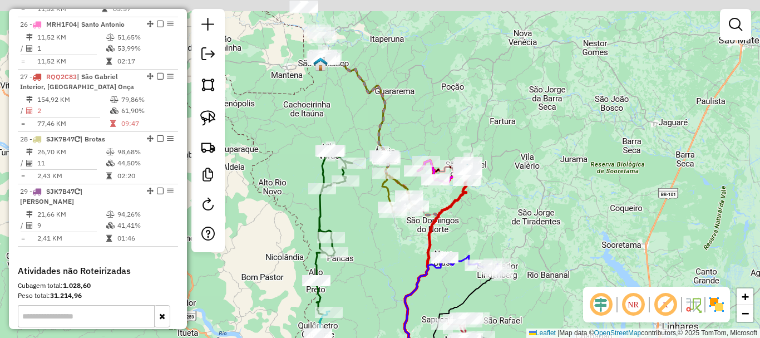
drag, startPoint x: 542, startPoint y: 130, endPoint x: 477, endPoint y: 204, distance: 98.5
click at [555, 220] on div "Janela de atendimento Grade de atendimento Capacidade Transportadoras Veículos …" at bounding box center [380, 169] width 760 height 338
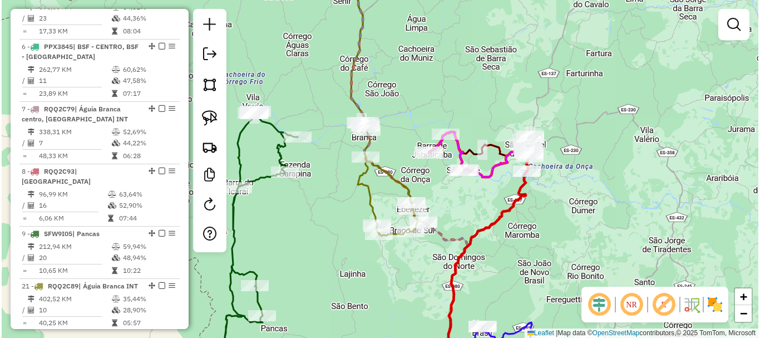
scroll to position [660, 0]
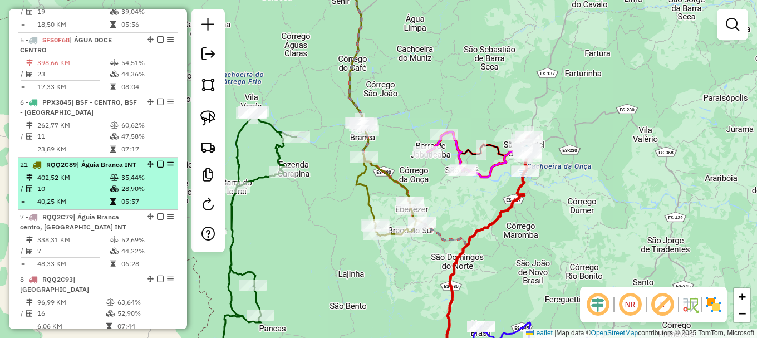
drag, startPoint x: 145, startPoint y: 229, endPoint x: 124, endPoint y: 192, distance: 42.6
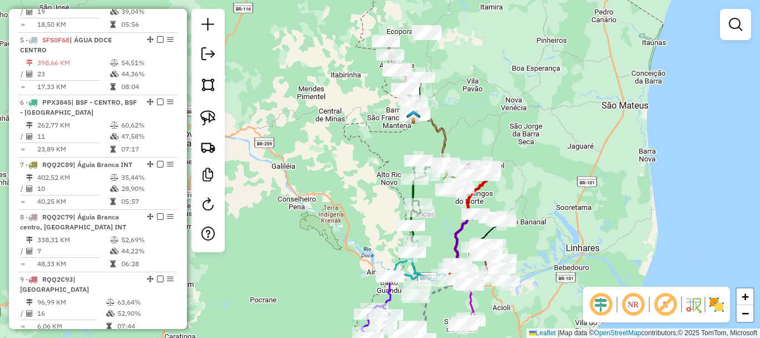
drag, startPoint x: 508, startPoint y: 113, endPoint x: 482, endPoint y: 62, distance: 57.7
click at [482, 62] on div "Janela de atendimento Grade de atendimento Capacidade Transportadoras Veículos …" at bounding box center [380, 169] width 760 height 338
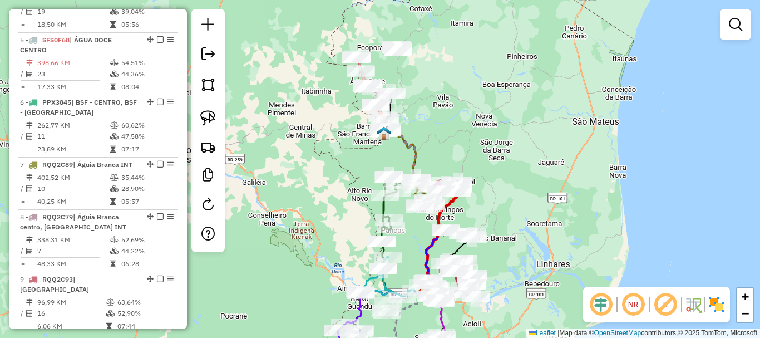
drag, startPoint x: 480, startPoint y: 132, endPoint x: 464, endPoint y: 201, distance: 70.8
click at [464, 201] on div "Janela de atendimento Grade de atendimento Capacidade Transportadoras Veículos …" at bounding box center [380, 169] width 760 height 338
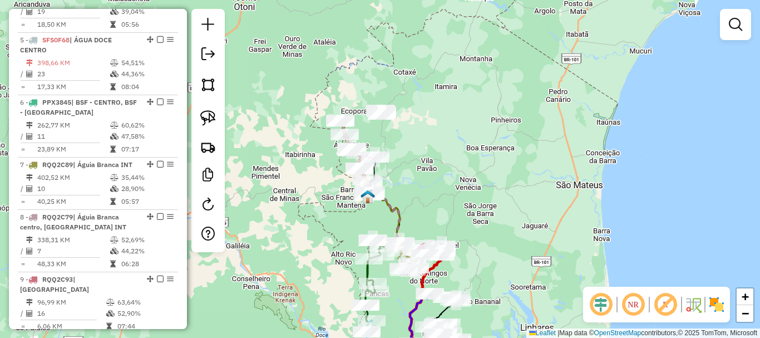
drag, startPoint x: 457, startPoint y: 205, endPoint x: 438, endPoint y: 47, distance: 159.1
click at [437, 48] on div "Janela de atendimento Grade de atendimento Capacidade Transportadoras Veículos …" at bounding box center [380, 169] width 760 height 338
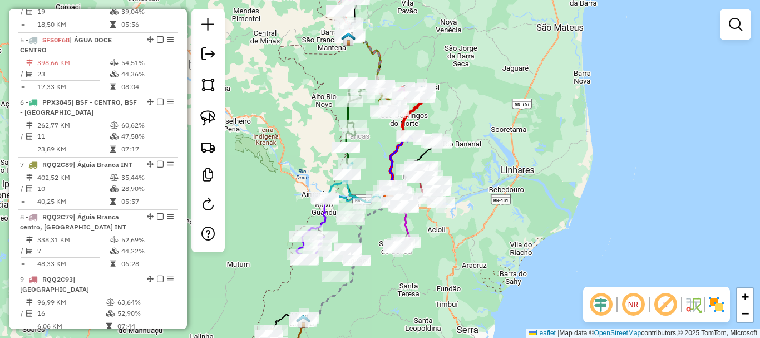
drag, startPoint x: 436, startPoint y: 276, endPoint x: 481, endPoint y: 141, distance: 143.0
click at [481, 141] on div "Janela de atendimento Grade de atendimento Capacidade Transportadoras Veículos …" at bounding box center [380, 169] width 760 height 338
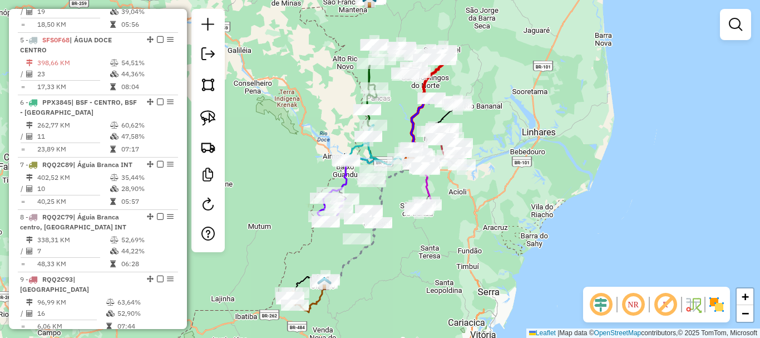
drag, startPoint x: 510, startPoint y: 174, endPoint x: 491, endPoint y: 219, distance: 48.9
click at [491, 219] on div "Janela de atendimento Grade de atendimento Capacidade Transportadoras Veículos …" at bounding box center [380, 169] width 760 height 338
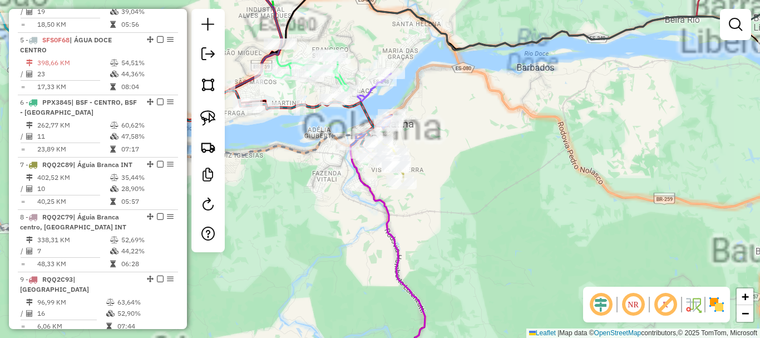
drag, startPoint x: 461, startPoint y: 132, endPoint x: 498, endPoint y: 221, distance: 95.8
click at [505, 216] on div "Janela de atendimento Grade de atendimento Capacidade Transportadoras Veículos …" at bounding box center [380, 169] width 760 height 338
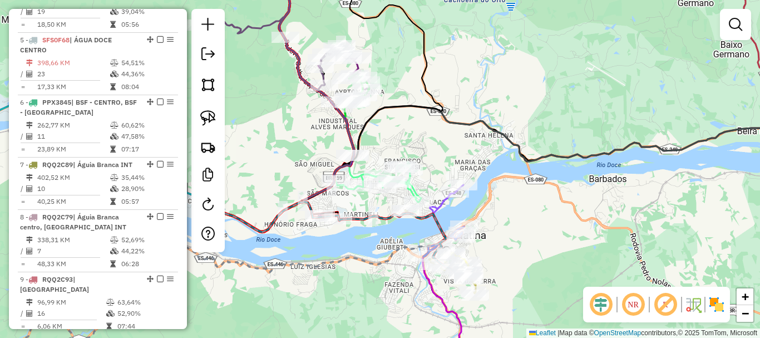
drag, startPoint x: 433, startPoint y: 142, endPoint x: 434, endPoint y: 149, distance: 6.8
click at [435, 145] on div "Janela de atendimento Grade de atendimento Capacidade Transportadoras Veículos …" at bounding box center [380, 169] width 760 height 338
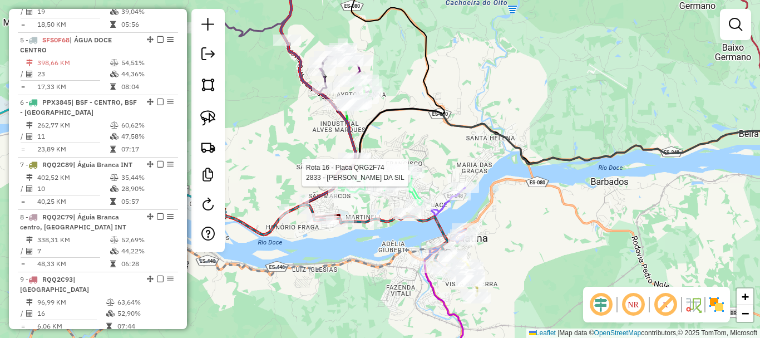
select select "**********"
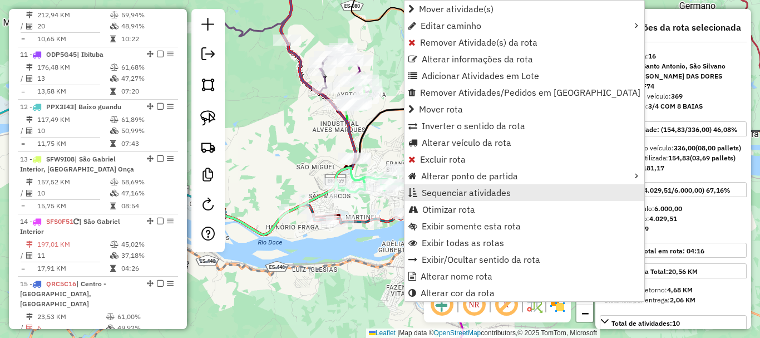
scroll to position [1339, 0]
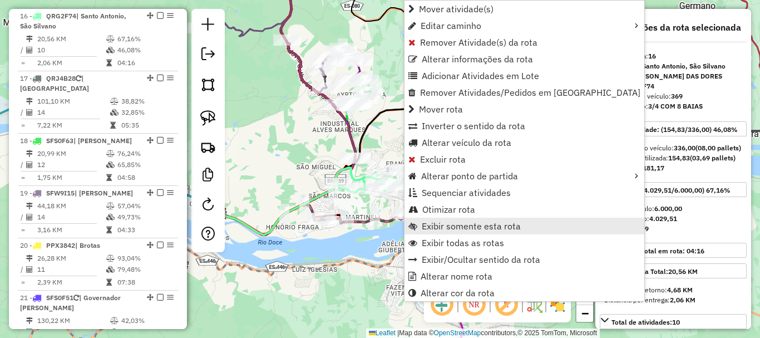
click at [502, 226] on span "Exibir somente esta rota" at bounding box center [471, 225] width 99 height 9
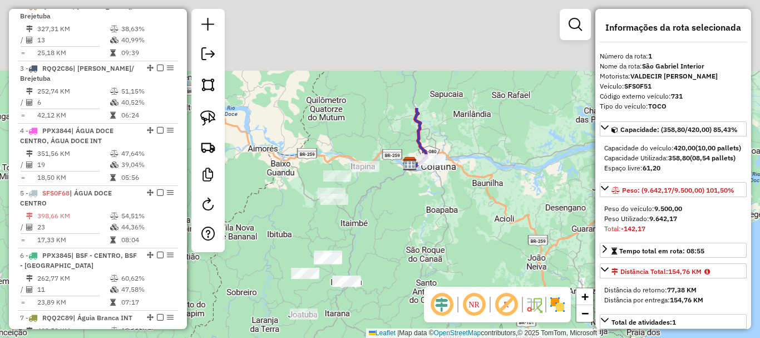
scroll to position [444, 0]
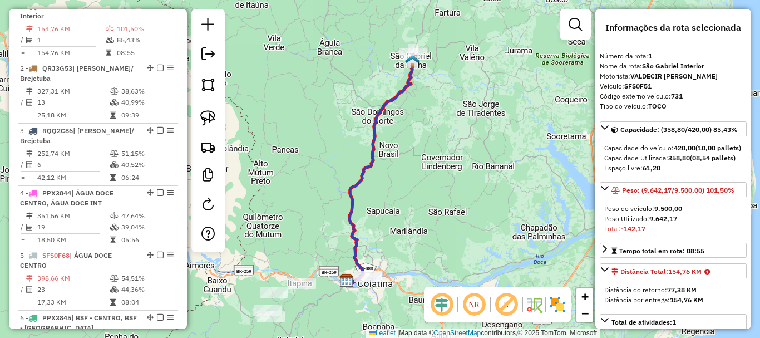
click at [481, 174] on div "Janela de atendimento Grade de atendimento Capacidade Transportadoras Veículos …" at bounding box center [380, 169] width 760 height 338
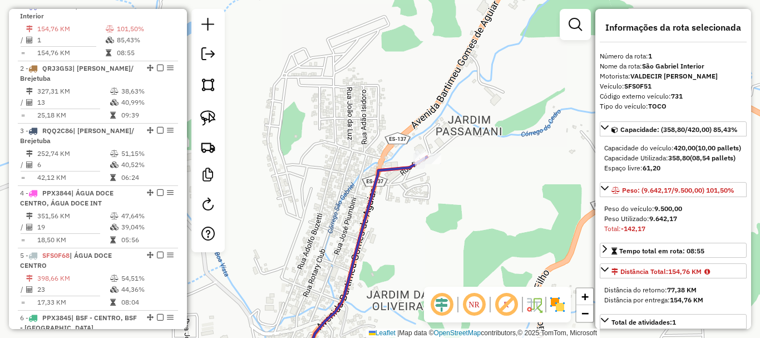
drag, startPoint x: 489, startPoint y: 182, endPoint x: 466, endPoint y: 159, distance: 33.4
click at [468, 159] on div "Janela de atendimento Grade de atendimento Capacidade Transportadoras Veículos …" at bounding box center [380, 169] width 760 height 338
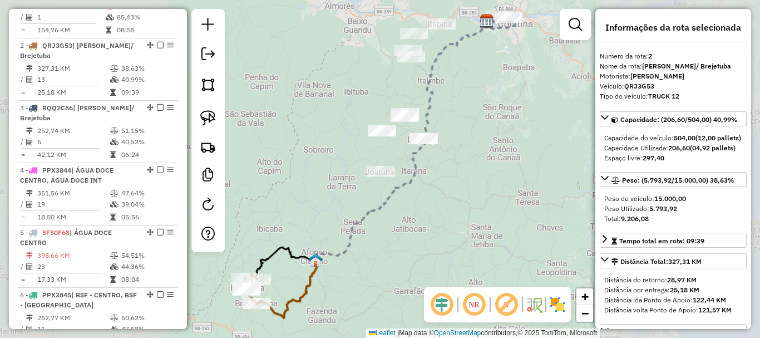
scroll to position [507, 0]
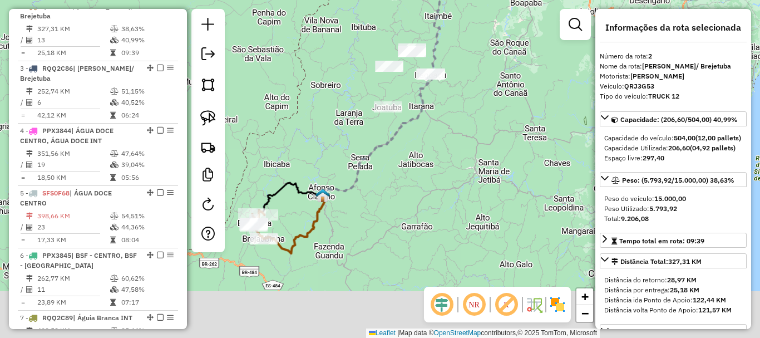
drag, startPoint x: 486, startPoint y: 175, endPoint x: 471, endPoint y: 93, distance: 83.1
click at [468, 93] on div "Janela de atendimento Grade de atendimento Capacidade Transportadoras Veículos …" at bounding box center [380, 169] width 760 height 338
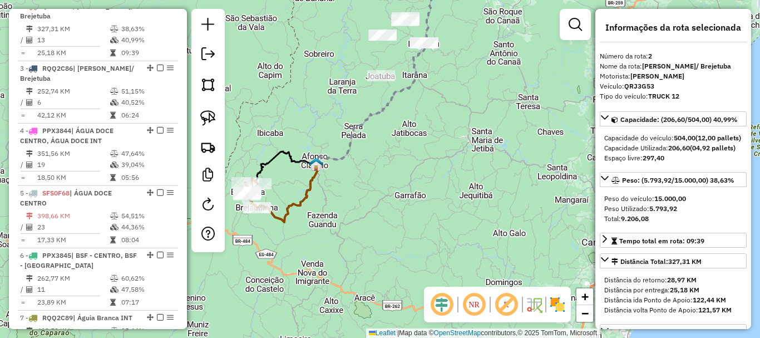
drag, startPoint x: 474, startPoint y: 163, endPoint x: 520, endPoint y: 161, distance: 45.6
click at [520, 161] on div "Janela de atendimento Grade de atendimento Capacidade Transportadoras Veículos …" at bounding box center [380, 169] width 760 height 338
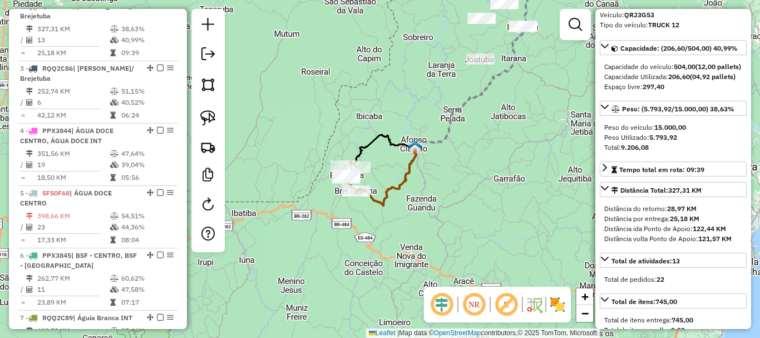
scroll to position [111, 0]
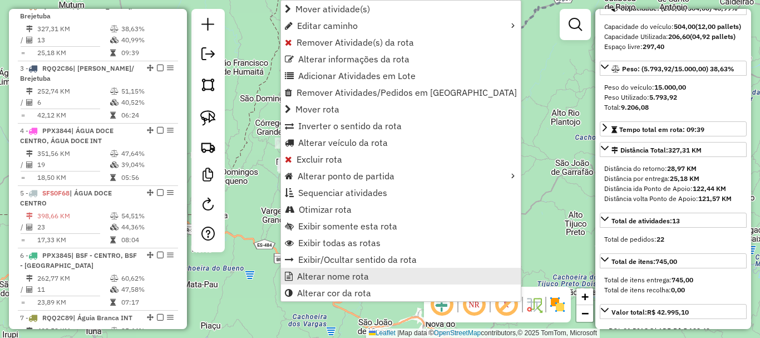
click at [359, 274] on span "Alterar nome rota" at bounding box center [333, 275] width 72 height 9
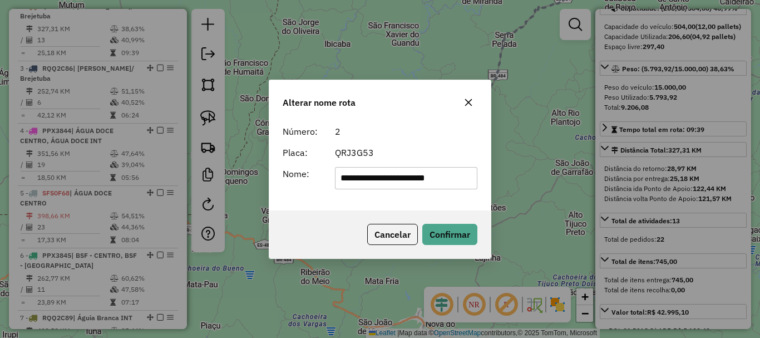
drag, startPoint x: 405, startPoint y: 178, endPoint x: 323, endPoint y: 192, distance: 83.5
click at [323, 192] on div "**********" at bounding box center [379, 165] width 221 height 90
type input "*********"
click at [457, 231] on button "Confirmar" at bounding box center [449, 234] width 55 height 21
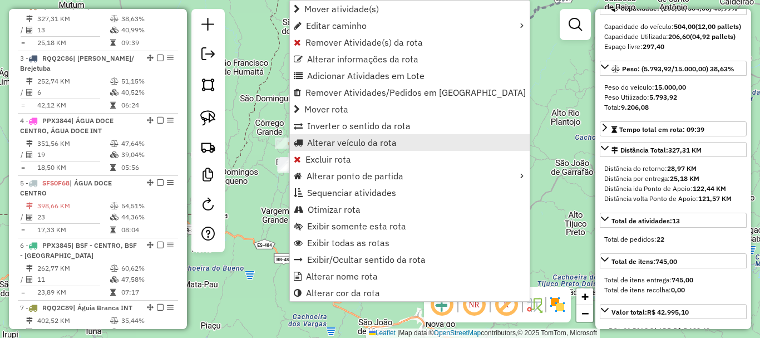
click at [349, 144] on span "Alterar veículo da rota" at bounding box center [352, 142] width 90 height 9
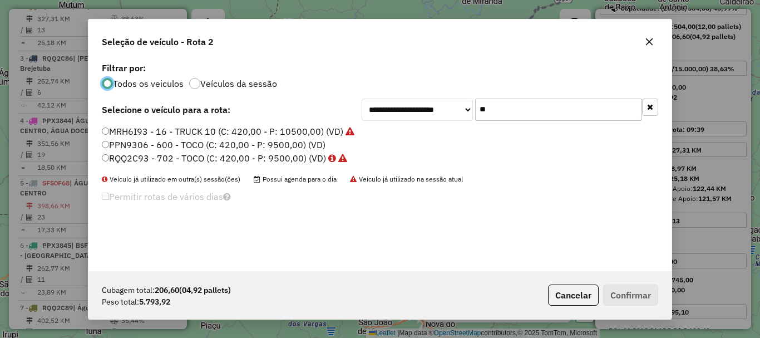
scroll to position [6, 3]
drag, startPoint x: 497, startPoint y: 113, endPoint x: 437, endPoint y: 131, distance: 62.8
click at [437, 131] on div "**********" at bounding box center [379, 165] width 583 height 211
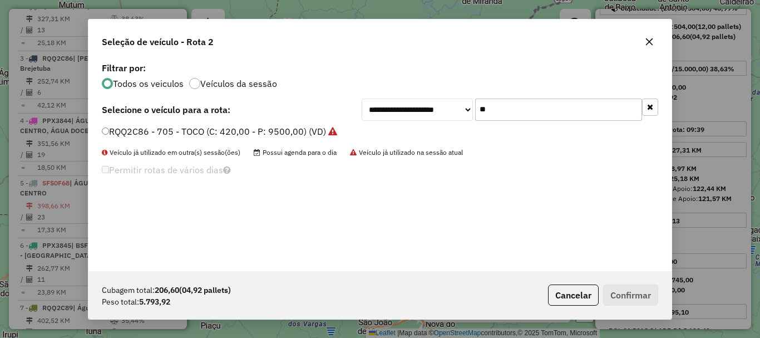
type input "**"
click at [150, 130] on label "RQQ2C86 - 705 - TOCO (C: 420,00 - P: 9500,00) (VD)" at bounding box center [219, 131] width 235 height 13
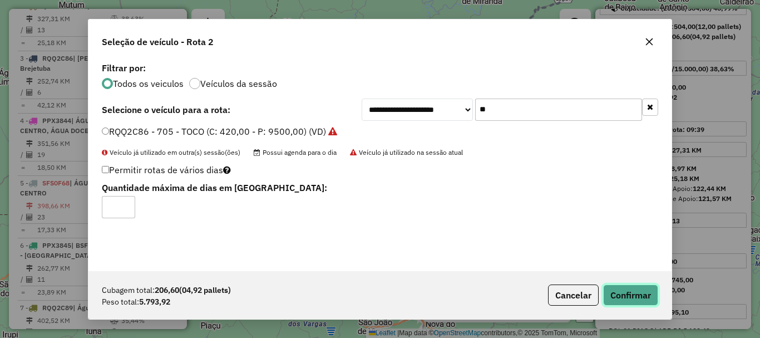
click at [620, 290] on button "Confirmar" at bounding box center [630, 294] width 55 height 21
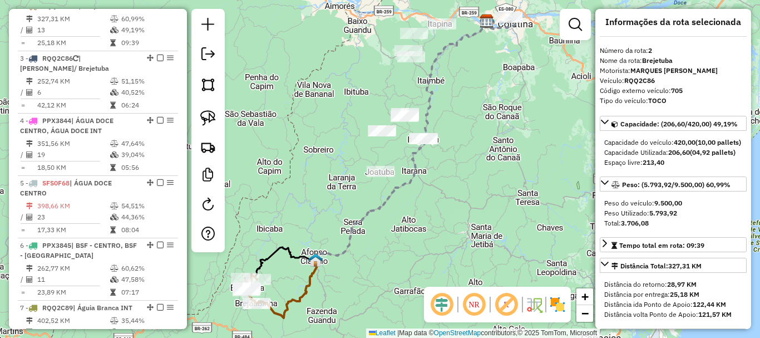
scroll to position [0, 0]
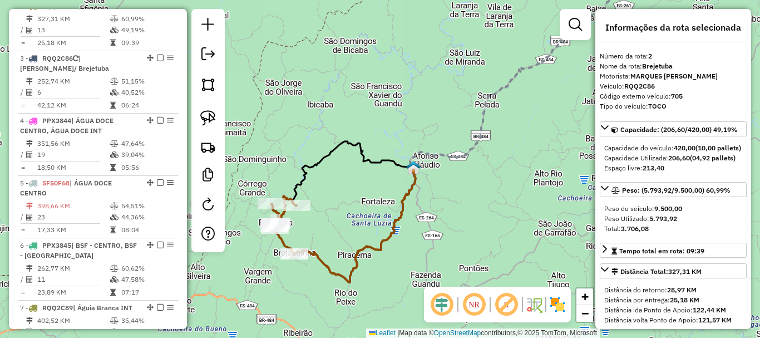
drag, startPoint x: 431, startPoint y: 238, endPoint x: 473, endPoint y: 169, distance: 80.9
click at [548, 131] on div "Janela de atendimento Grade de atendimento Capacidade Transportadoras Veículos …" at bounding box center [380, 169] width 760 height 338
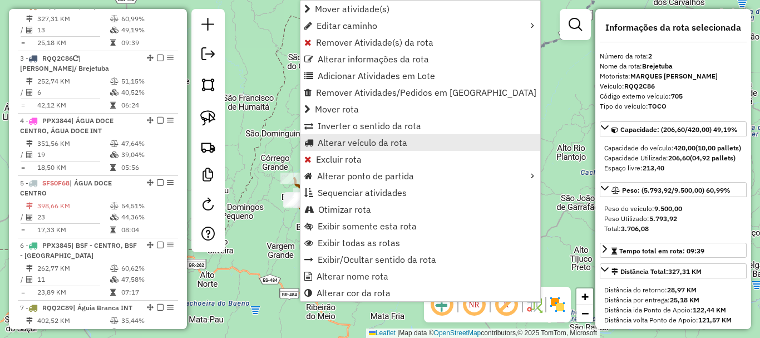
click at [376, 138] on span "Alterar veículo da rota" at bounding box center [363, 142] width 90 height 9
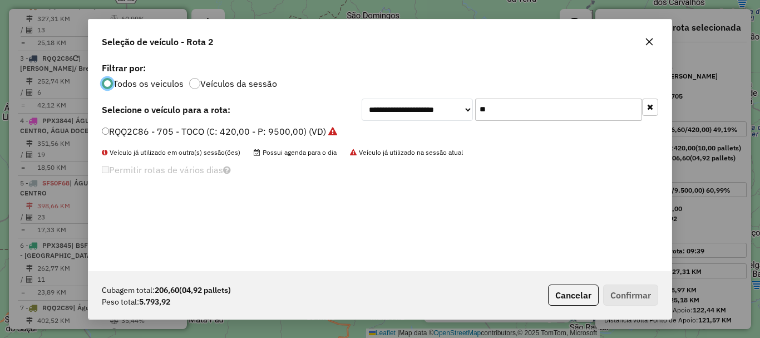
scroll to position [6, 3]
drag, startPoint x: 477, startPoint y: 112, endPoint x: 462, endPoint y: 117, distance: 15.1
click at [462, 117] on div "**********" at bounding box center [510, 109] width 297 height 22
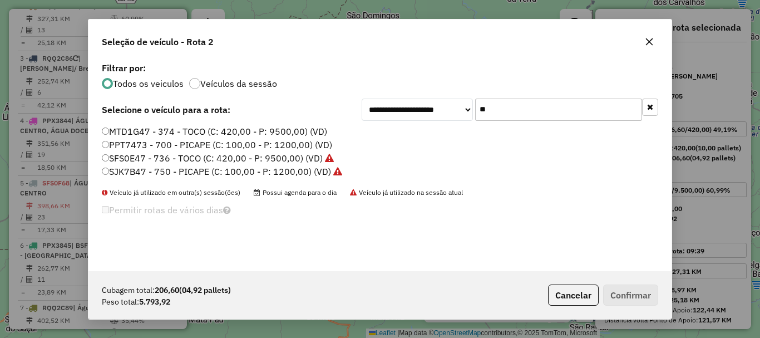
type input "**"
click at [131, 160] on label "SFS0E47 - 736 - TOCO (C: 420,00 - P: 9500,00) (VD)" at bounding box center [218, 157] width 232 height 13
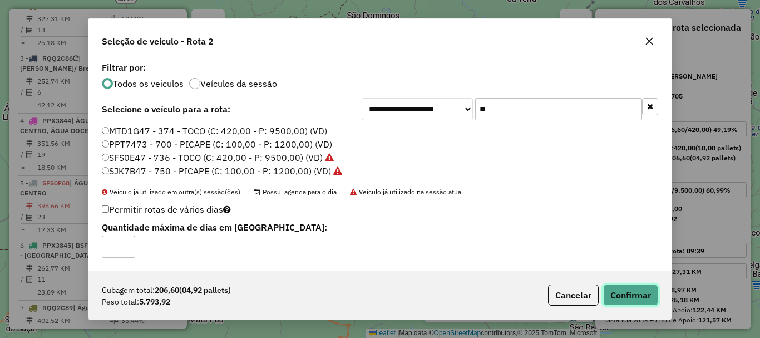
click at [648, 300] on button "Confirmar" at bounding box center [630, 294] width 55 height 21
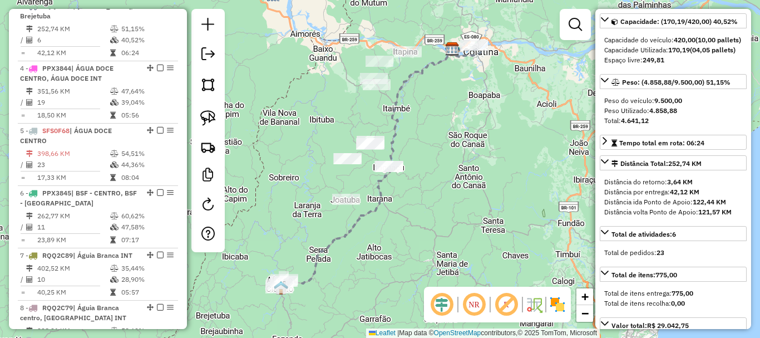
scroll to position [111, 0]
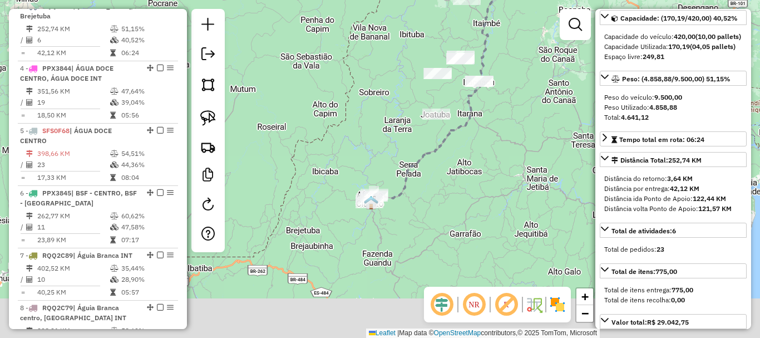
drag, startPoint x: 401, startPoint y: 208, endPoint x: 433, endPoint y: 155, distance: 61.4
click at [433, 155] on icon at bounding box center [469, 83] width 201 height 241
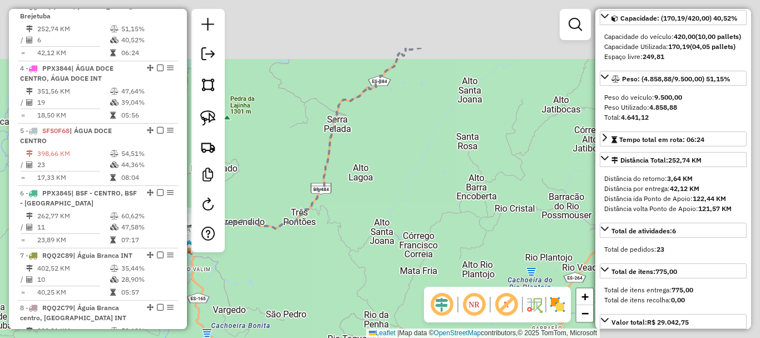
drag, startPoint x: 456, startPoint y: 190, endPoint x: 251, endPoint y: 274, distance: 221.5
click at [251, 274] on div "Janela de atendimento Grade de atendimento Capacidade Transportadoras Veículos …" at bounding box center [380, 169] width 760 height 338
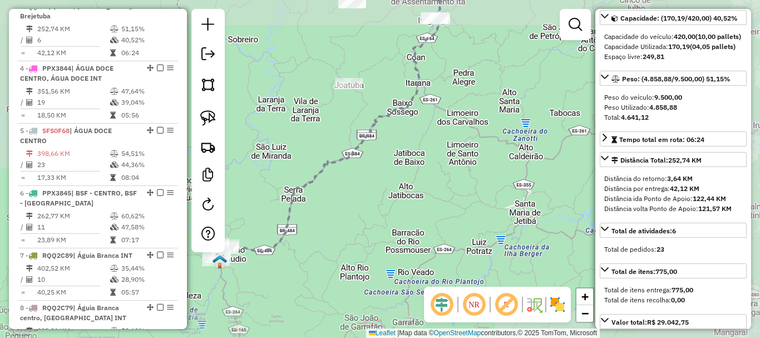
drag, startPoint x: 308, startPoint y: 253, endPoint x: 409, endPoint y: 201, distance: 113.0
click at [407, 202] on div "Janela de atendimento Grade de atendimento Capacidade Transportadoras Veículos …" at bounding box center [380, 169] width 760 height 338
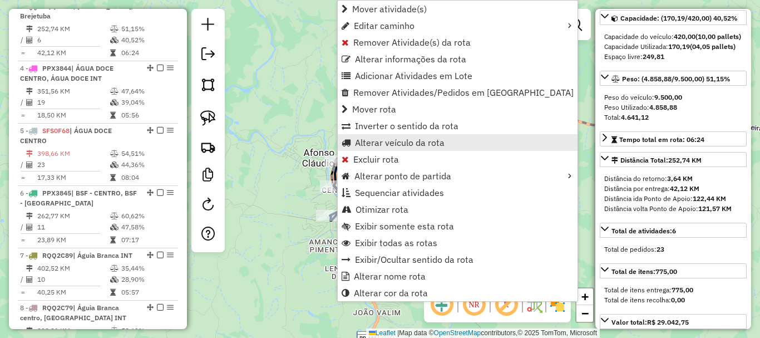
click at [420, 143] on span "Alterar veículo da rota" at bounding box center [400, 142] width 90 height 9
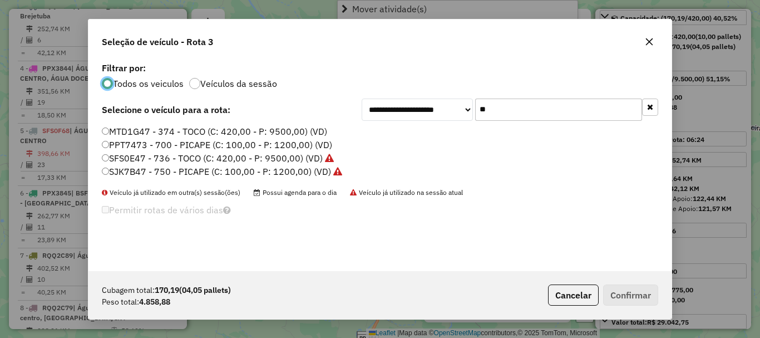
scroll to position [6, 3]
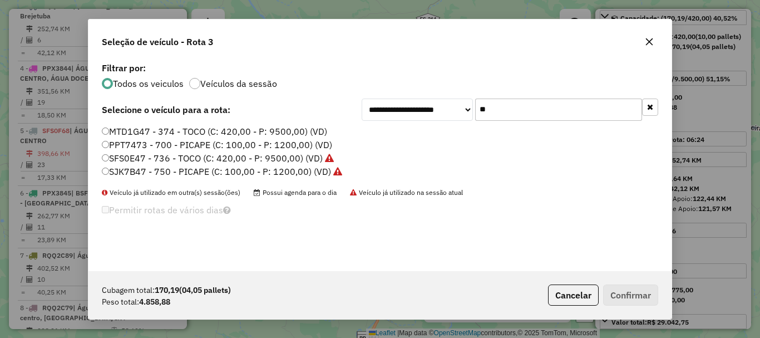
drag, startPoint x: 478, startPoint y: 118, endPoint x: 437, endPoint y: 134, distance: 44.2
click at [445, 131] on div "**********" at bounding box center [379, 165] width 583 height 211
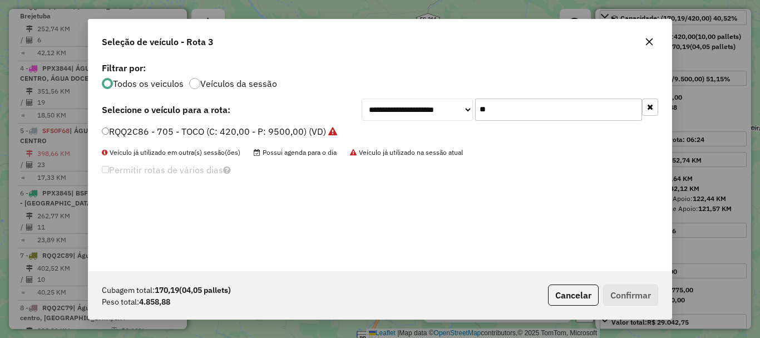
type input "**"
click at [195, 137] on label "RQQ2C86 - 705 - TOCO (C: 420,00 - P: 9500,00) (VD)" at bounding box center [219, 131] width 235 height 13
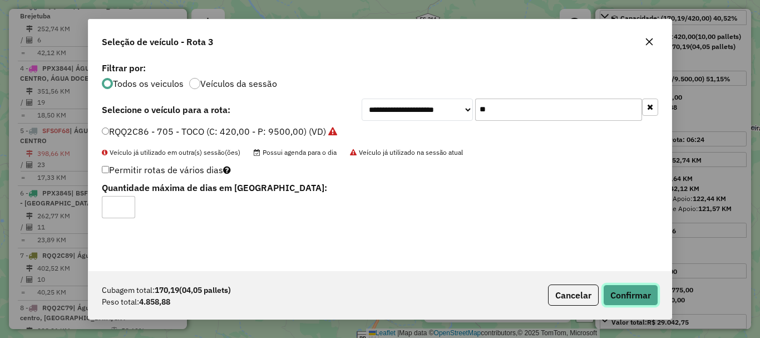
click at [620, 291] on button "Confirmar" at bounding box center [630, 294] width 55 height 21
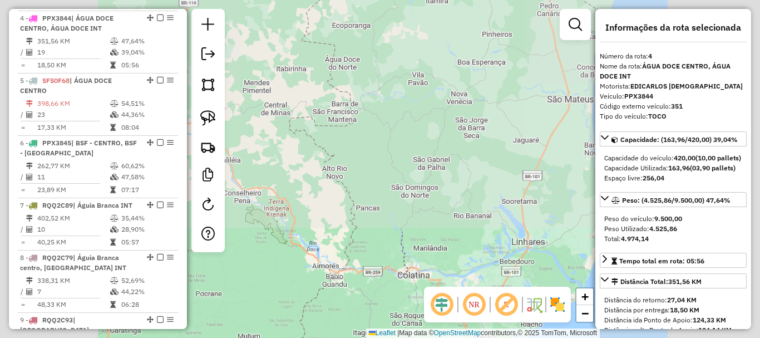
scroll to position [621, 0]
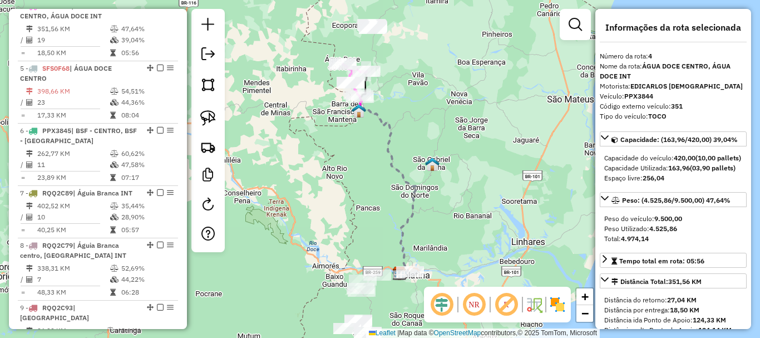
drag, startPoint x: 508, startPoint y: 130, endPoint x: 530, endPoint y: 166, distance: 41.4
click at [530, 166] on div "Janela de atendimento Grade de atendimento Capacidade Transportadoras Veículos …" at bounding box center [380, 169] width 760 height 338
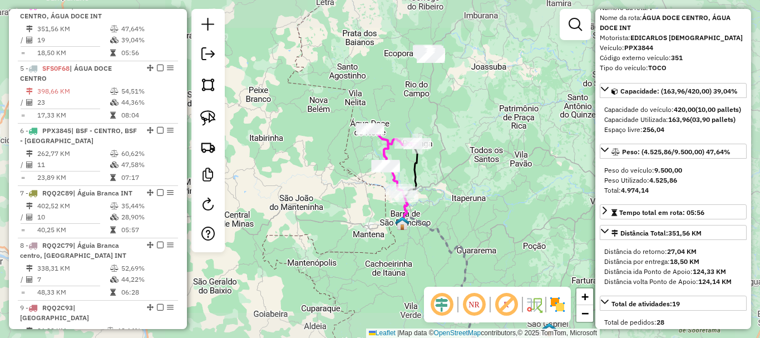
scroll to position [111, 0]
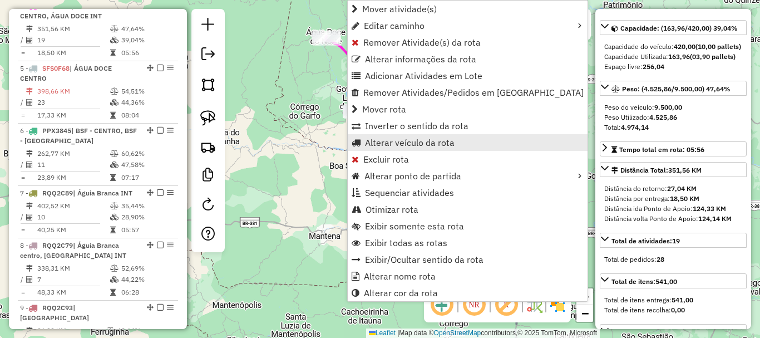
click at [406, 140] on span "Alterar veículo da rota" at bounding box center [410, 142] width 90 height 9
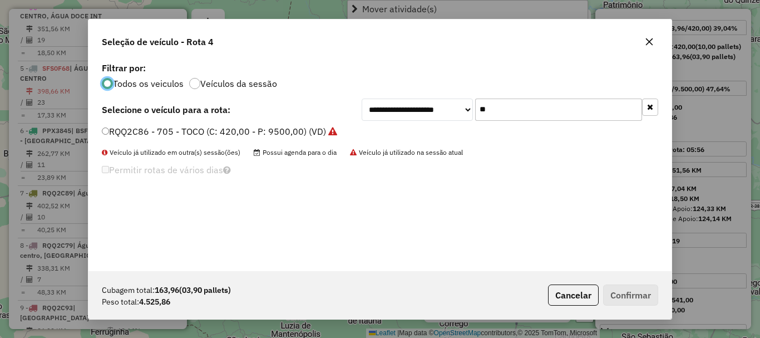
scroll to position [6, 3]
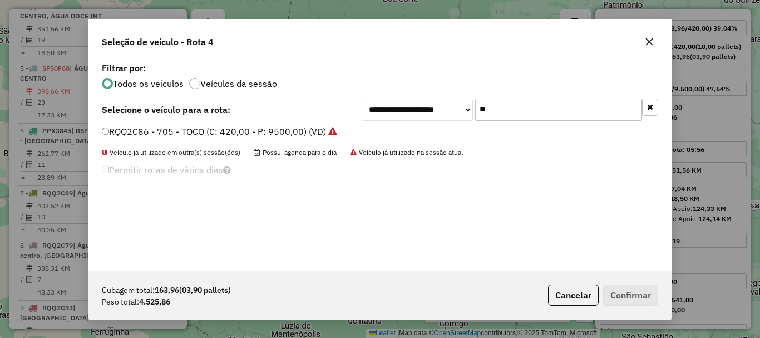
drag, startPoint x: 524, startPoint y: 114, endPoint x: 467, endPoint y: 127, distance: 58.7
click at [467, 127] on div "**********" at bounding box center [379, 165] width 583 height 211
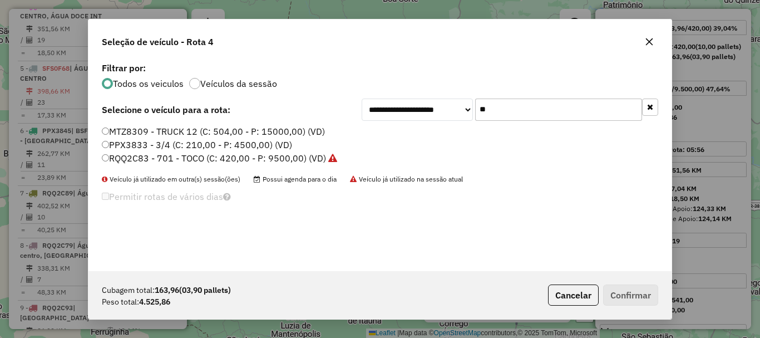
type input "**"
click at [165, 159] on label "RQQ2C83 - 701 - TOCO (C: 420,00 - P: 9500,00) (VD)" at bounding box center [219, 157] width 235 height 13
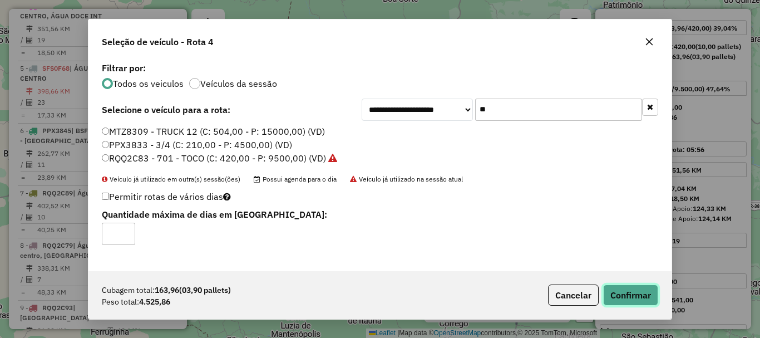
click at [618, 296] on button "Confirmar" at bounding box center [630, 294] width 55 height 21
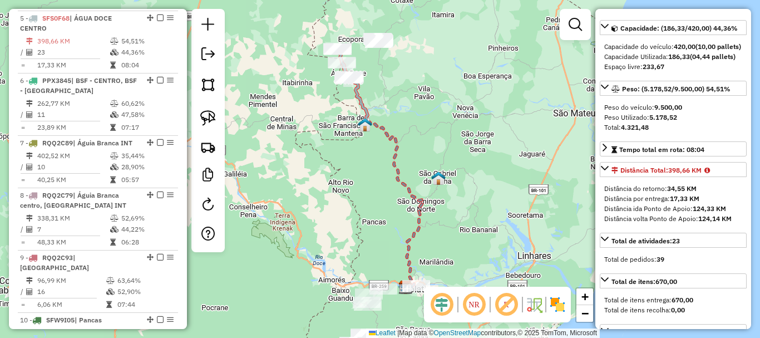
scroll to position [684, 0]
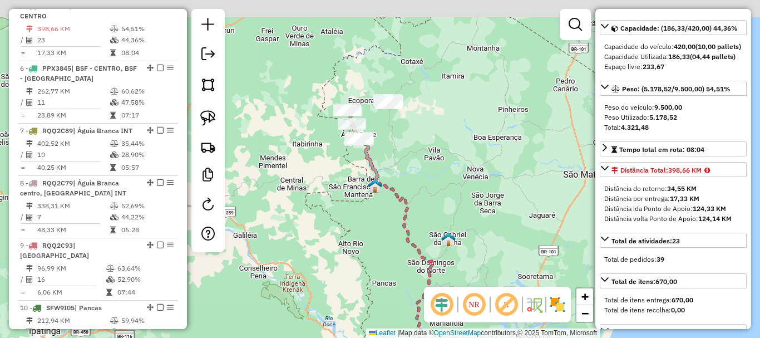
drag, startPoint x: 432, startPoint y: 96, endPoint x: 442, endPoint y: 157, distance: 62.0
click at [442, 157] on div "Janela de atendimento Grade de atendimento Capacidade Transportadoras Veículos …" at bounding box center [380, 169] width 760 height 338
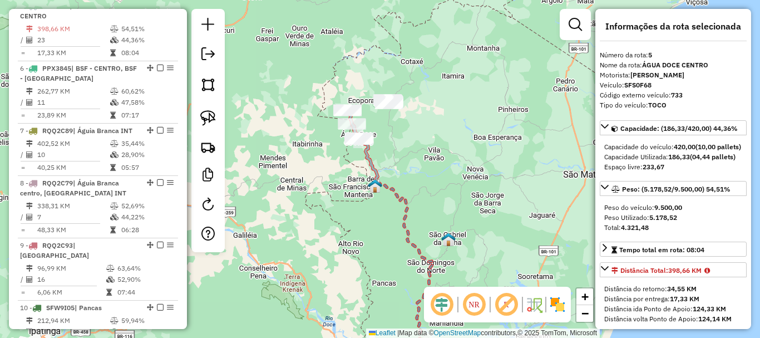
scroll to position [0, 0]
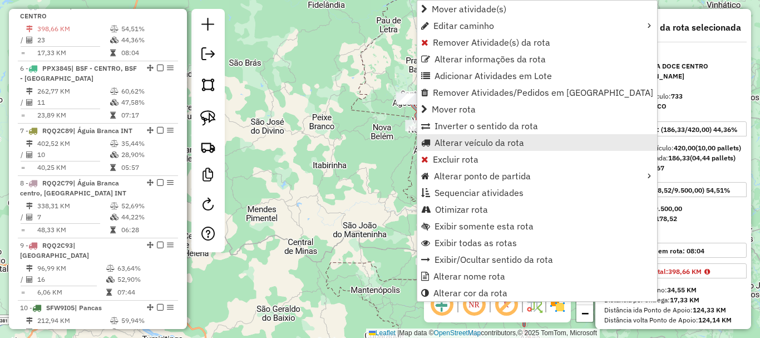
click at [462, 138] on span "Alterar veículo da rota" at bounding box center [479, 142] width 90 height 9
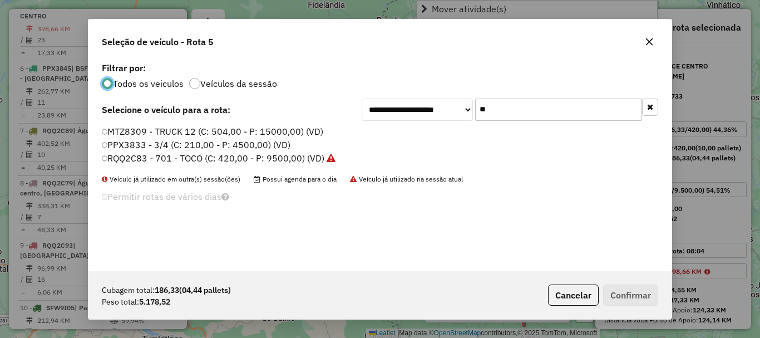
scroll to position [6, 3]
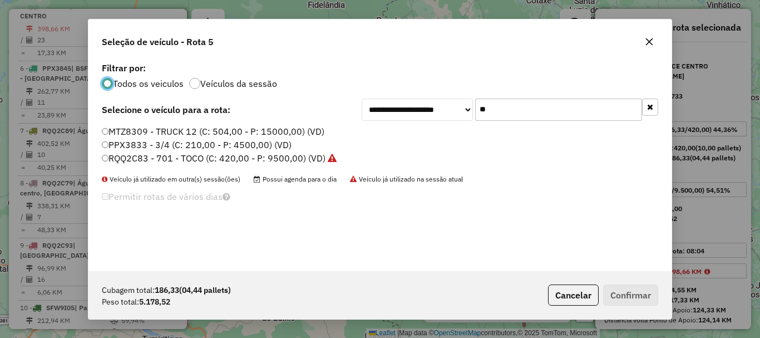
drag, startPoint x: 510, startPoint y: 122, endPoint x: 503, endPoint y: 116, distance: 9.8
click at [503, 124] on div "**********" at bounding box center [379, 165] width 583 height 211
drag, startPoint x: 503, startPoint y: 108, endPoint x: 451, endPoint y: 130, distance: 56.6
click at [451, 130] on div "**********" at bounding box center [379, 165] width 583 height 211
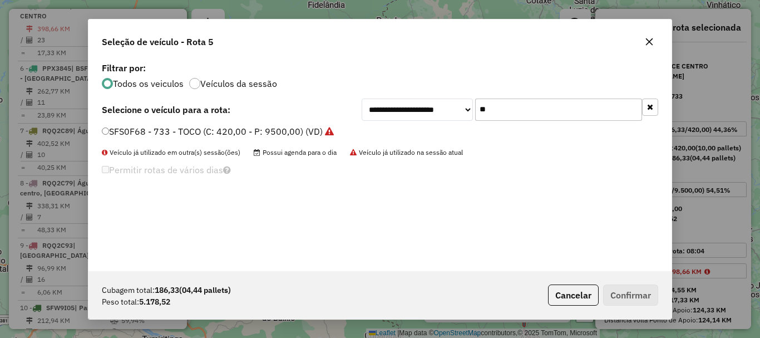
type input "**"
click at [191, 127] on label "SFS0F68 - 733 - TOCO (C: 420,00 - P: 9500,00) (VD)" at bounding box center [218, 131] width 232 height 13
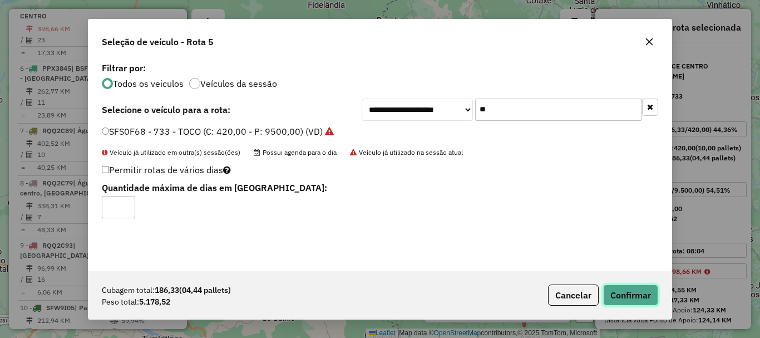
click at [639, 298] on button "Confirmar" at bounding box center [630, 294] width 55 height 21
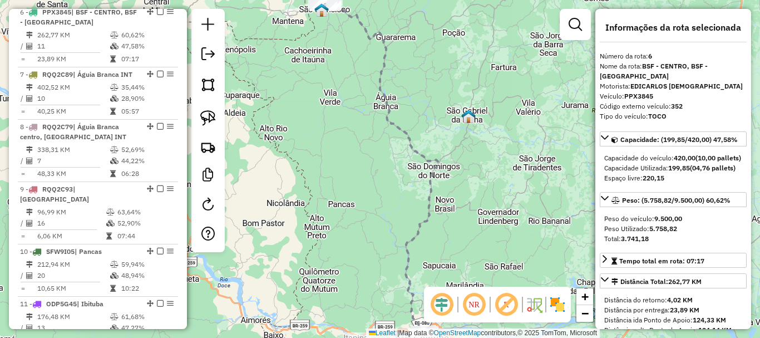
scroll to position [746, 0]
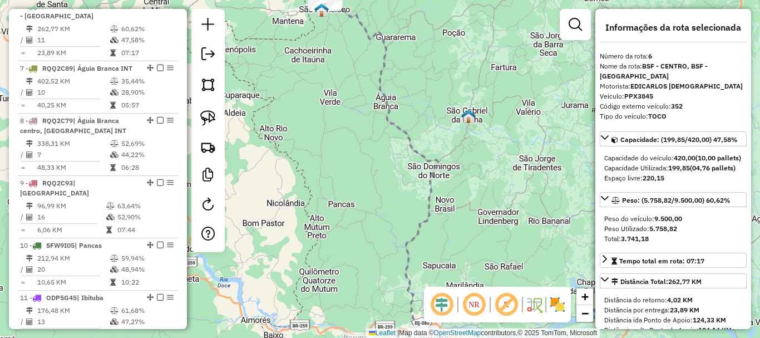
click at [426, 164] on icon at bounding box center [380, 171] width 116 height 334
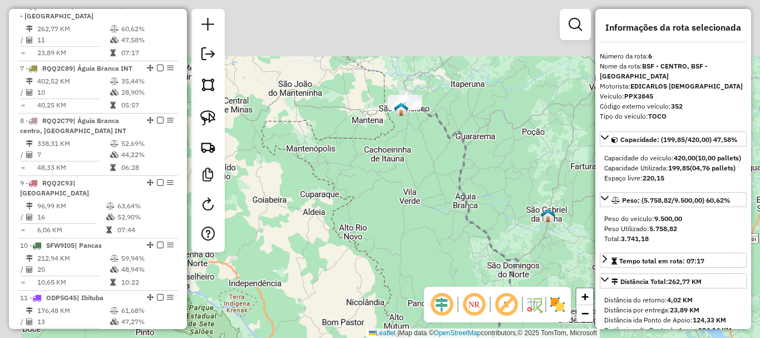
drag, startPoint x: 502, startPoint y: 177, endPoint x: 520, endPoint y: 206, distance: 34.7
click at [520, 206] on div "Janela de atendimento Grade de atendimento Capacidade Transportadoras Veículos …" at bounding box center [380, 169] width 760 height 338
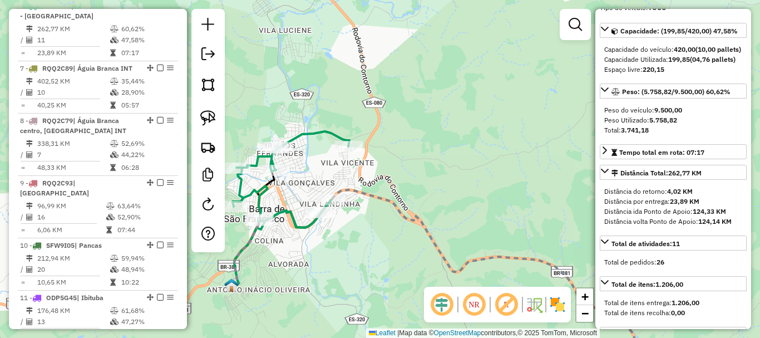
scroll to position [0, 0]
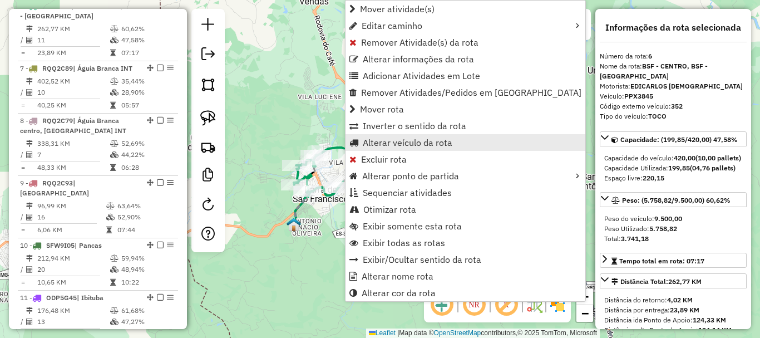
click at [402, 140] on span "Alterar veículo da rota" at bounding box center [408, 142] width 90 height 9
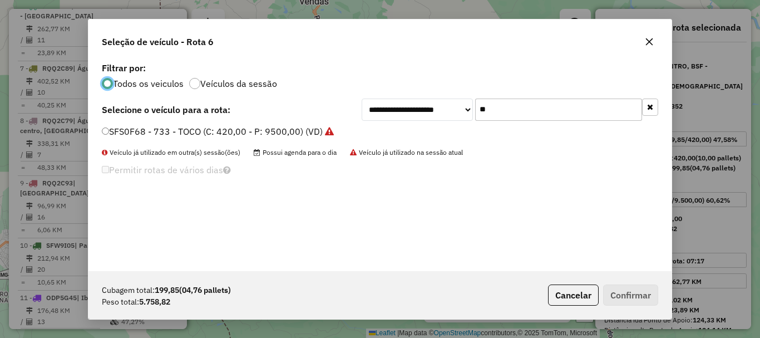
scroll to position [6, 3]
drag, startPoint x: 518, startPoint y: 113, endPoint x: 403, endPoint y: 137, distance: 117.0
click at [439, 137] on div "**********" at bounding box center [379, 165] width 583 height 211
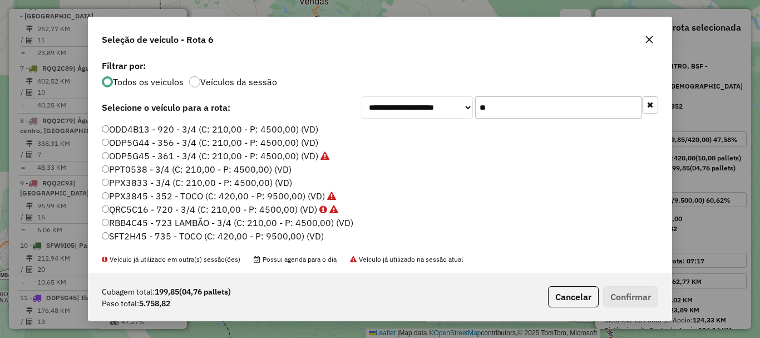
type input "**"
click at [151, 233] on label "SFT2H45 - 735 - TOCO (C: 420,00 - P: 9500,00) (VD)" at bounding box center [213, 235] width 222 height 13
click at [640, 288] on button "Confirmar" at bounding box center [630, 296] width 55 height 21
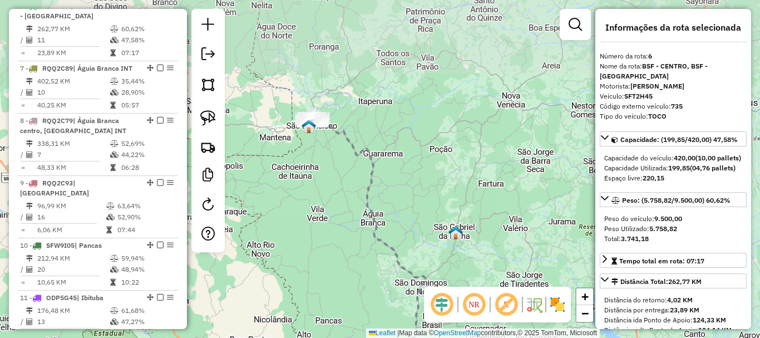
drag, startPoint x: 417, startPoint y: 225, endPoint x: 409, endPoint y: 260, distance: 36.0
click at [409, 260] on div "Janela de atendimento Grade de atendimento Capacidade Transportadoras Veículos …" at bounding box center [380, 169] width 760 height 338
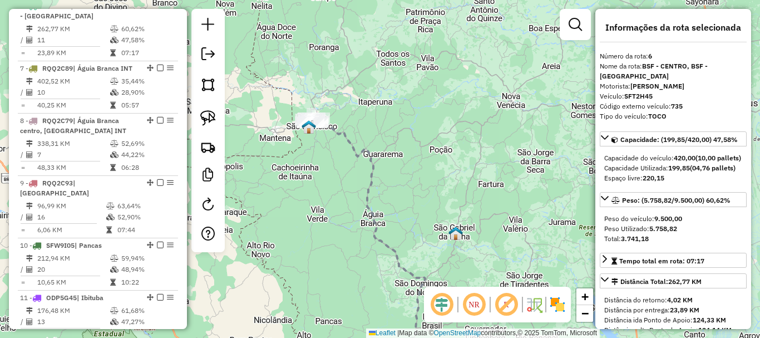
click at [377, 224] on icon at bounding box center [367, 246] width 116 height 250
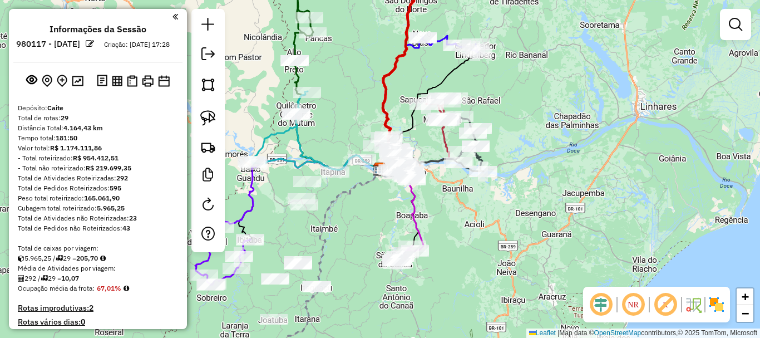
select select "**********"
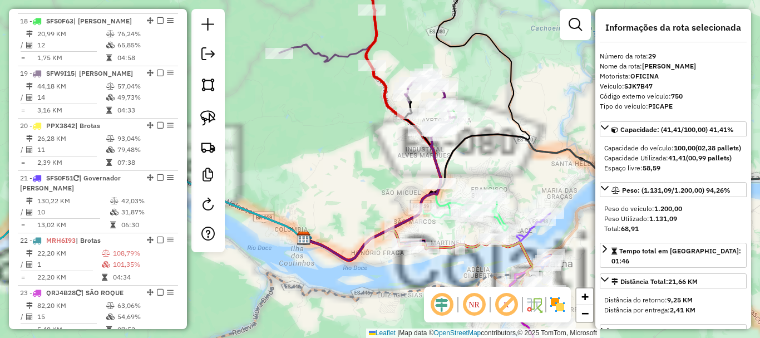
scroll to position [2031, 0]
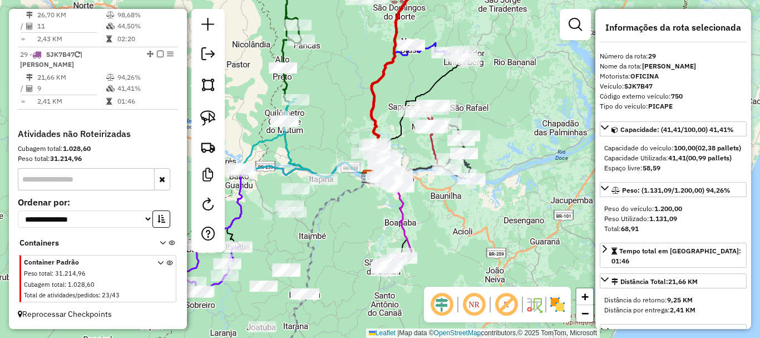
drag, startPoint x: 359, startPoint y: 245, endPoint x: 357, endPoint y: 146, distance: 99.0
click at [357, 146] on div "Janela de atendimento Grade de atendimento Capacidade Transportadoras Veículos …" at bounding box center [380, 169] width 760 height 338
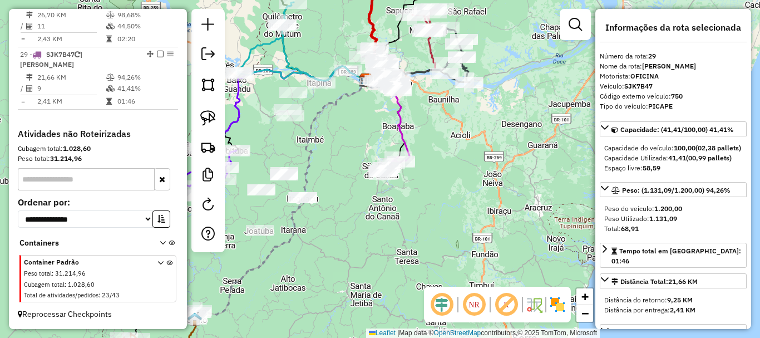
drag, startPoint x: 416, startPoint y: 164, endPoint x: 437, endPoint y: 152, distance: 24.2
click at [437, 152] on div "Rota 23 - Placa QRJ4B28 6011 - BAR DONDONI Janela de atendimento Grade de atend…" at bounding box center [380, 169] width 760 height 338
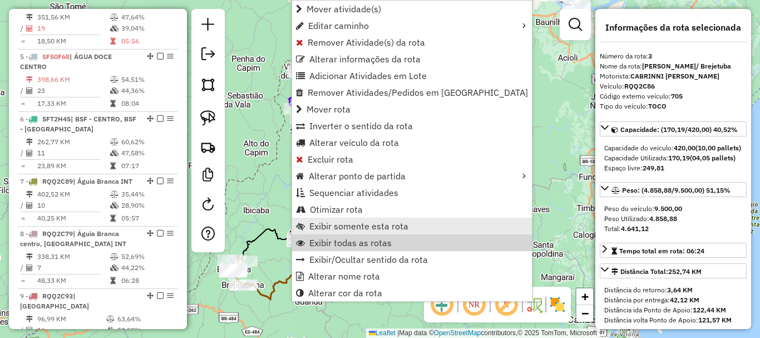
scroll to position [559, 0]
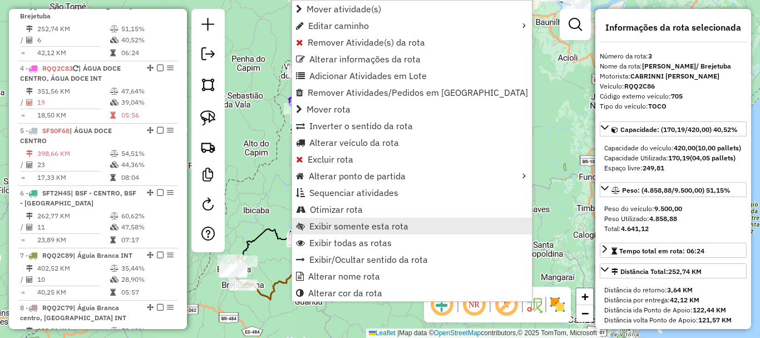
click at [378, 225] on span "Exibir somente esta rota" at bounding box center [358, 225] width 99 height 9
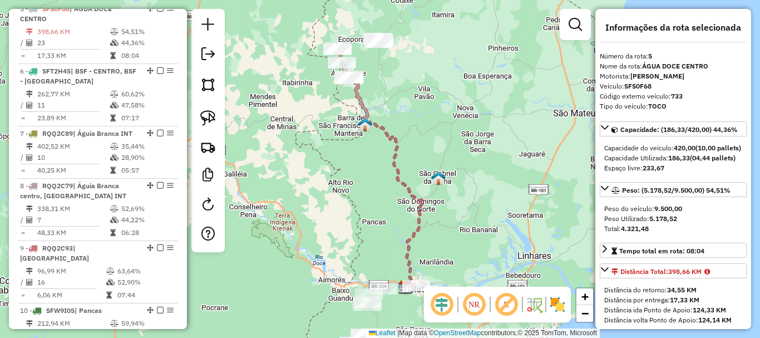
scroll to position [684, 0]
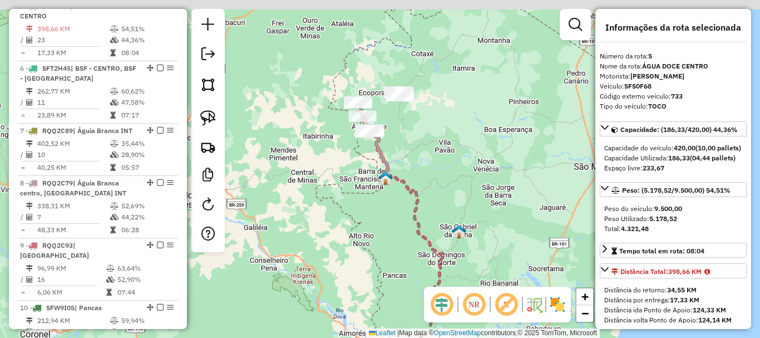
drag, startPoint x: 499, startPoint y: 155, endPoint x: 501, endPoint y: 180, distance: 25.1
click at [501, 180] on div "Janela de atendimento Grade de atendimento Capacidade Transportadoras Veículos …" at bounding box center [380, 169] width 760 height 338
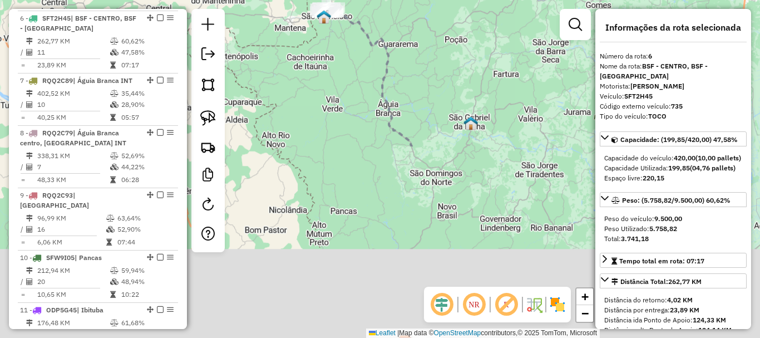
scroll to position [746, 0]
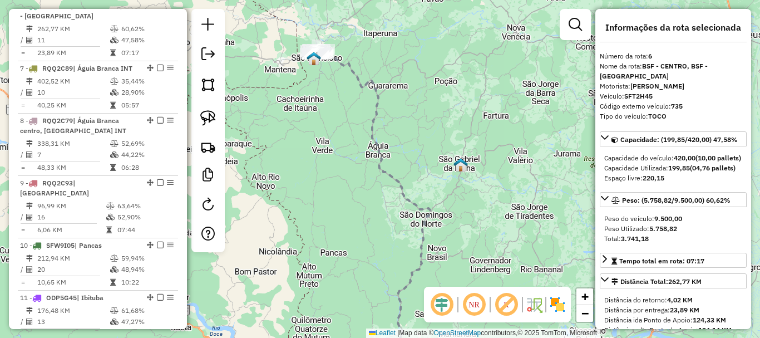
drag, startPoint x: 365, startPoint y: 76, endPoint x: 347, endPoint y: 196, distance: 121.5
click at [347, 196] on div "Janela de atendimento Grade de atendimento Capacidade Transportadoras Veículos …" at bounding box center [380, 169] width 760 height 338
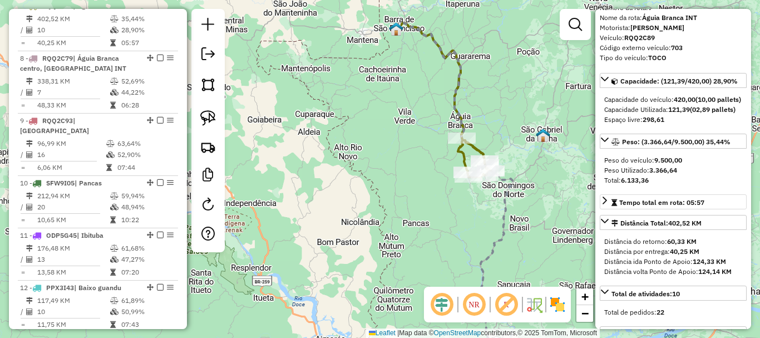
scroll to position [111, 0]
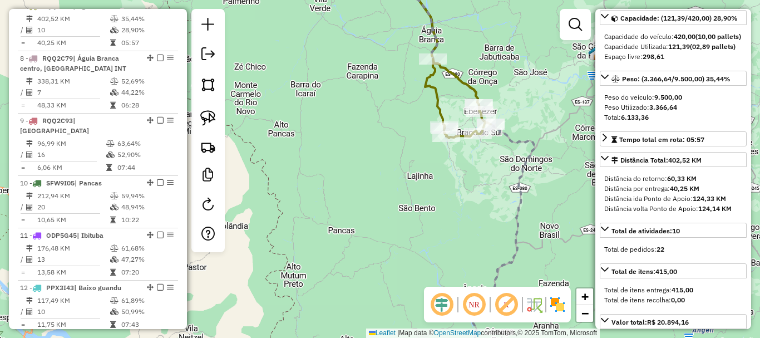
drag, startPoint x: 457, startPoint y: 170, endPoint x: 422, endPoint y: 181, distance: 36.9
click at [426, 183] on div "Janela de atendimento Grade de atendimento Capacidade Transportadoras Veículos …" at bounding box center [380, 169] width 760 height 338
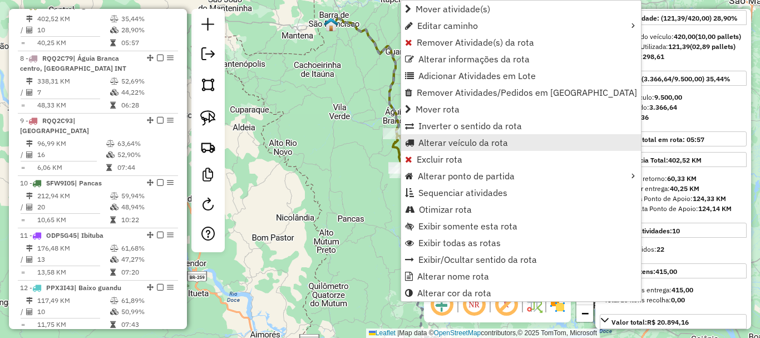
click at [470, 145] on span "Alterar veículo da rota" at bounding box center [463, 142] width 90 height 9
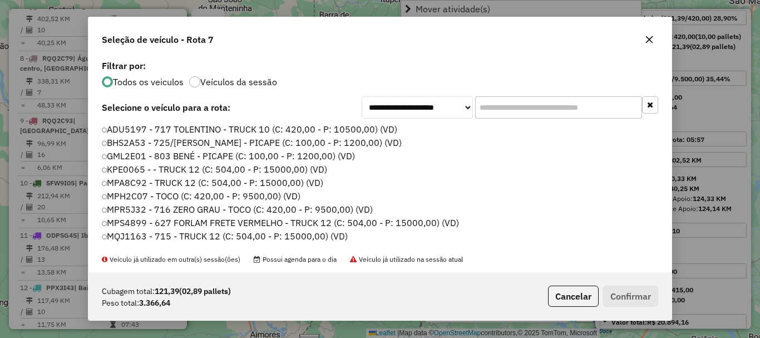
scroll to position [6, 3]
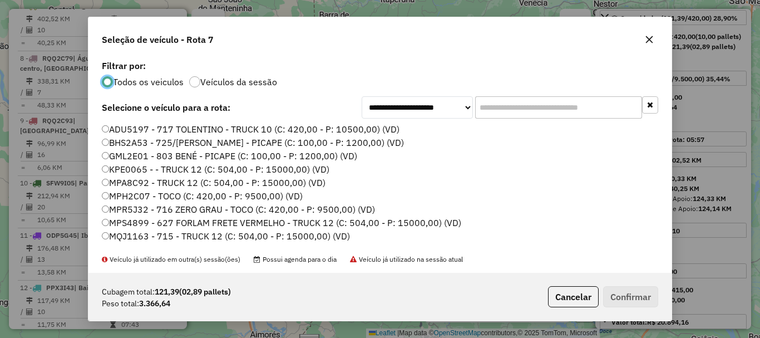
drag, startPoint x: 539, startPoint y: 105, endPoint x: 498, endPoint y: 119, distance: 42.9
click at [498, 119] on div "**********" at bounding box center [379, 164] width 583 height 215
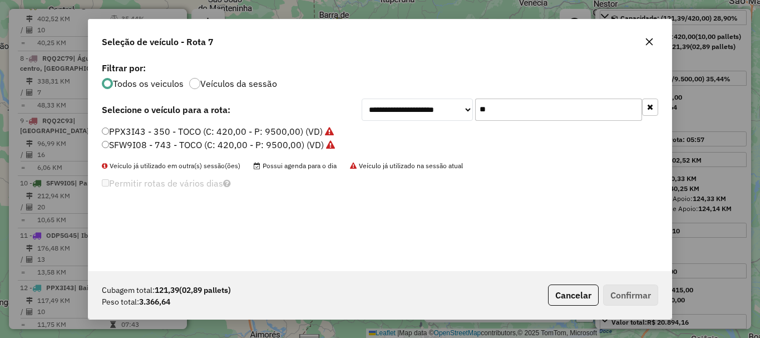
type input "**"
click at [142, 132] on label "PPX3I43 - 350 - TOCO (C: 420,00 - P: 9500,00) (VD)" at bounding box center [218, 131] width 232 height 13
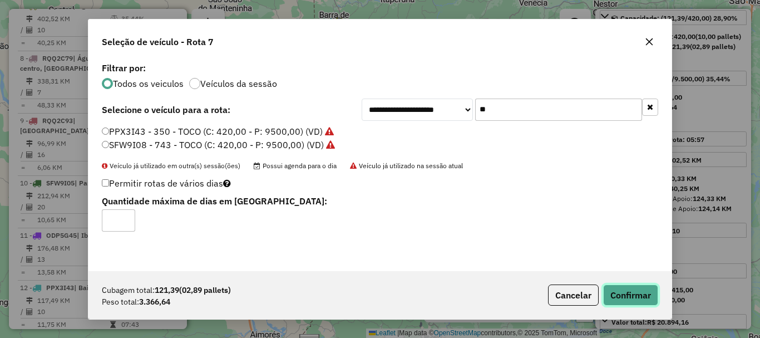
click at [628, 292] on button "Confirmar" at bounding box center [630, 294] width 55 height 21
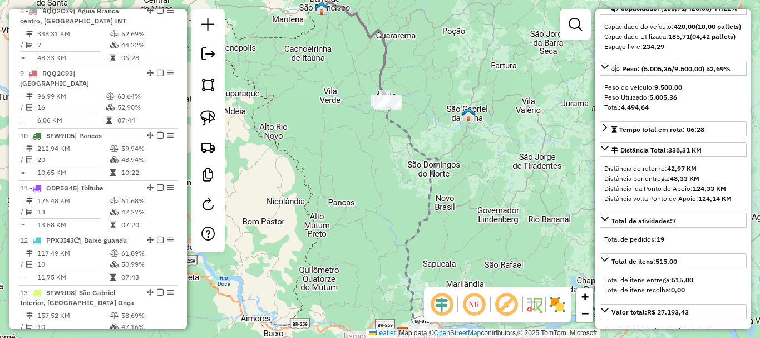
scroll to position [871, 0]
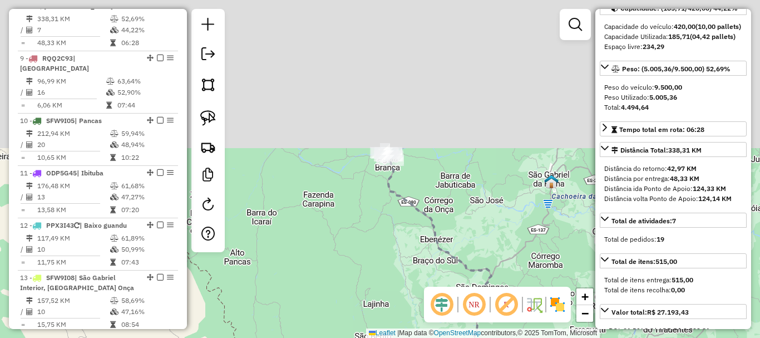
drag, startPoint x: 434, startPoint y: 98, endPoint x: 455, endPoint y: 226, distance: 129.5
click at [455, 275] on div "Janela de atendimento Grade de atendimento Capacidade Transportadoras Veículos …" at bounding box center [380, 169] width 760 height 338
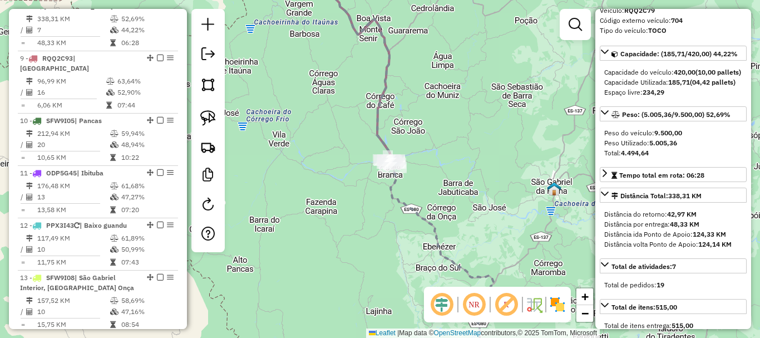
scroll to position [76, 0]
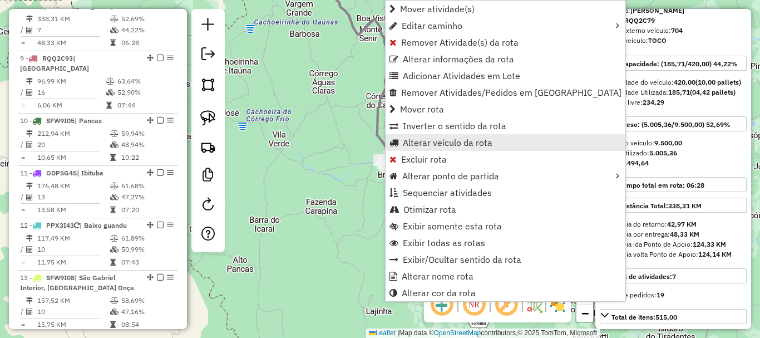
click at [476, 147] on span "Alterar veículo da rota" at bounding box center [448, 142] width 90 height 9
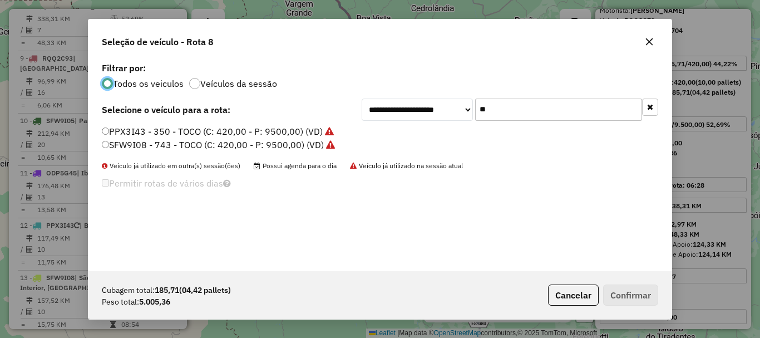
scroll to position [6, 3]
drag, startPoint x: 456, startPoint y: 122, endPoint x: 421, endPoint y: 132, distance: 36.3
click at [423, 131] on div "**********" at bounding box center [379, 165] width 583 height 211
type input "**"
click at [154, 146] on label "SFS0F63 - 732 - TOCO (C: 420,00 - P: 9500,00) (VD)" at bounding box center [218, 144] width 232 height 13
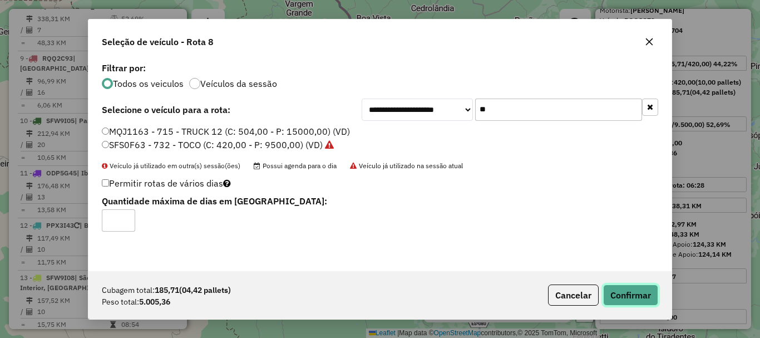
click at [631, 296] on button "Confirmar" at bounding box center [630, 294] width 55 height 21
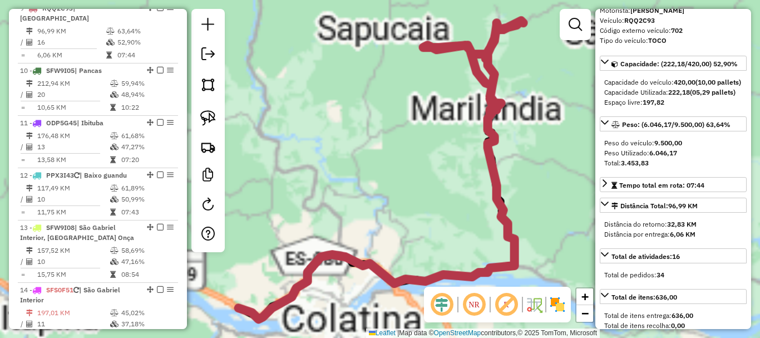
scroll to position [933, 0]
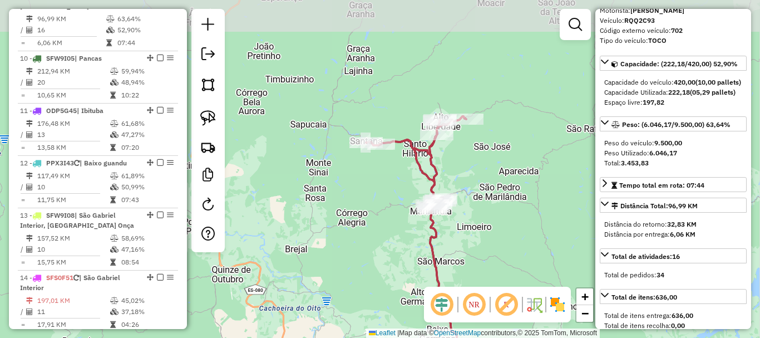
drag, startPoint x: 457, startPoint y: 136, endPoint x: 401, endPoint y: 232, distance: 111.7
click at [401, 232] on div "Janela de atendimento Grade de atendimento Capacidade Transportadoras Veículos …" at bounding box center [380, 169] width 760 height 338
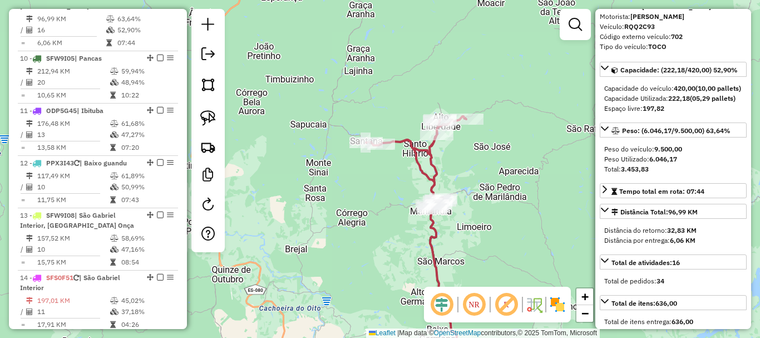
scroll to position [167, 0]
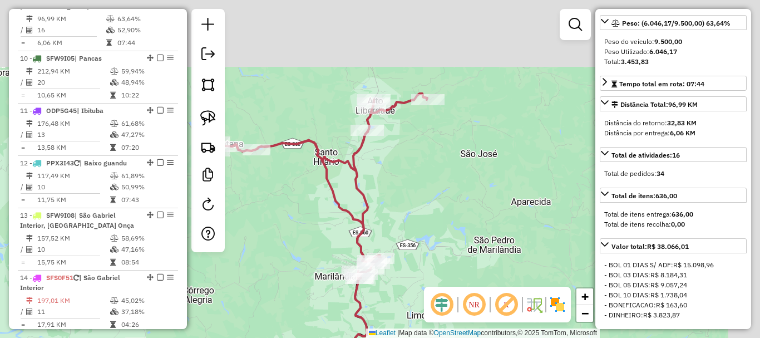
drag, startPoint x: 460, startPoint y: 112, endPoint x: 394, endPoint y: 206, distance: 115.0
click at [394, 206] on div "Janela de atendimento Grade de atendimento Capacidade Transportadoras Veículos …" at bounding box center [380, 169] width 760 height 338
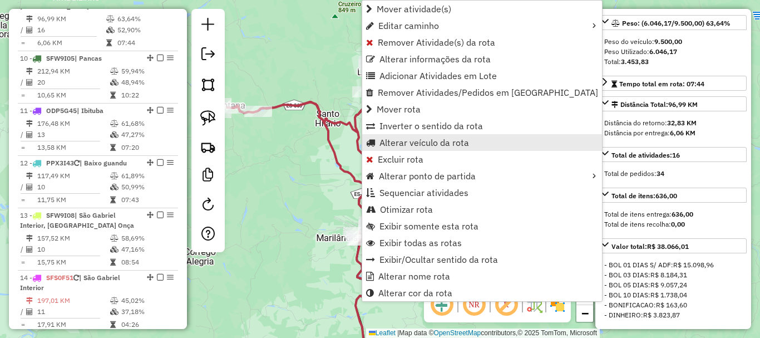
click at [425, 145] on span "Alterar veículo da rota" at bounding box center [424, 142] width 90 height 9
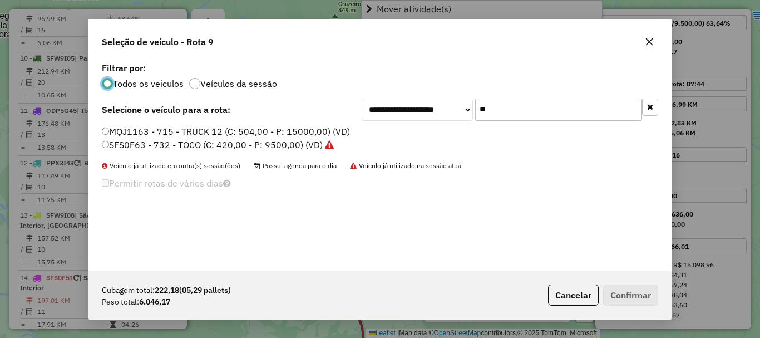
scroll to position [6, 3]
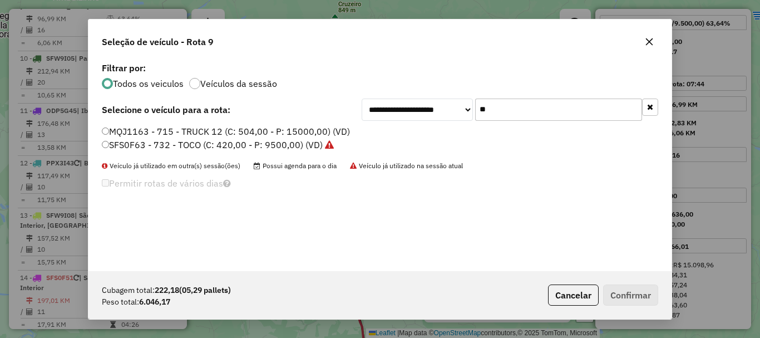
drag, startPoint x: 515, startPoint y: 114, endPoint x: 453, endPoint y: 132, distance: 64.4
click at [453, 132] on div "**********" at bounding box center [379, 165] width 583 height 211
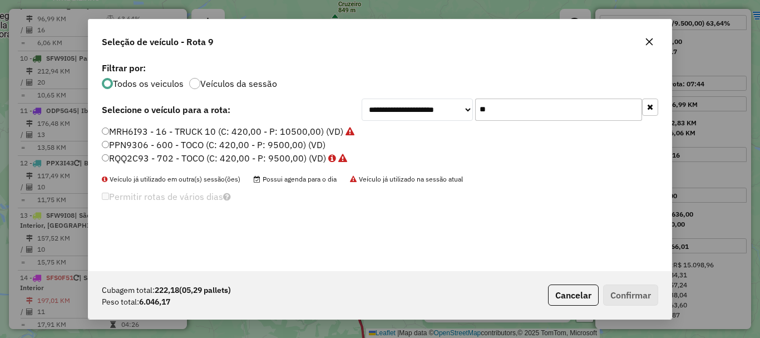
type input "**"
click at [161, 158] on label "RQQ2C93 - 702 - TOCO (C: 420,00 - P: 9500,00) (VD)" at bounding box center [224, 157] width 245 height 13
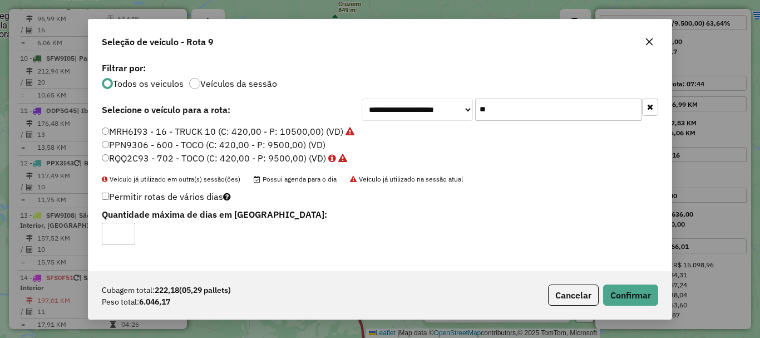
click at [646, 46] on button "button" at bounding box center [649, 42] width 18 height 18
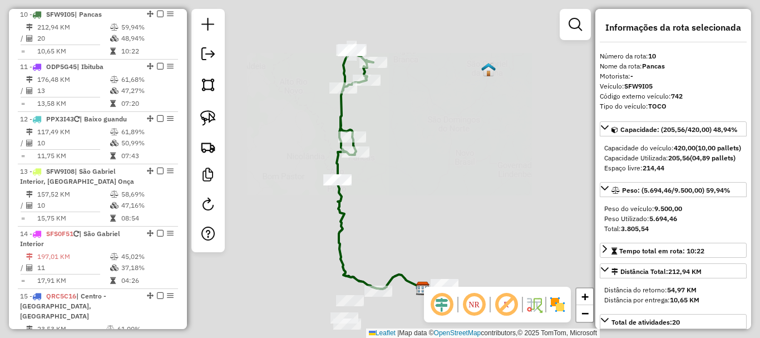
scroll to position [995, 0]
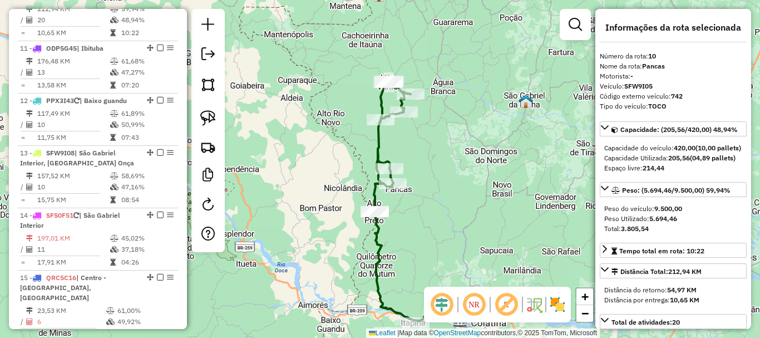
drag, startPoint x: 456, startPoint y: 178, endPoint x: 497, endPoint y: 213, distance: 53.3
click at [497, 213] on div "Janela de atendimento Grade de atendimento Capacidade Transportadoras Veículos …" at bounding box center [380, 169] width 760 height 338
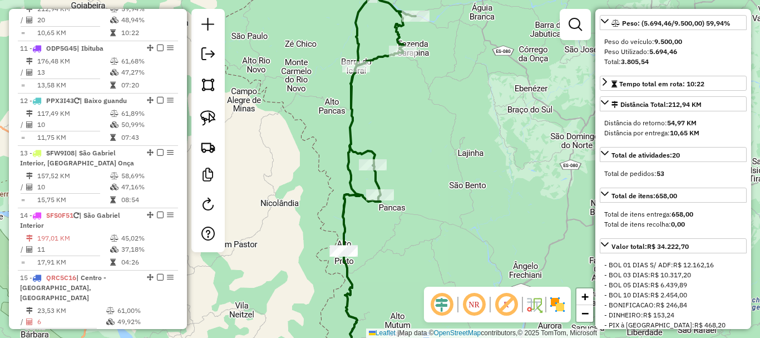
scroll to position [111, 0]
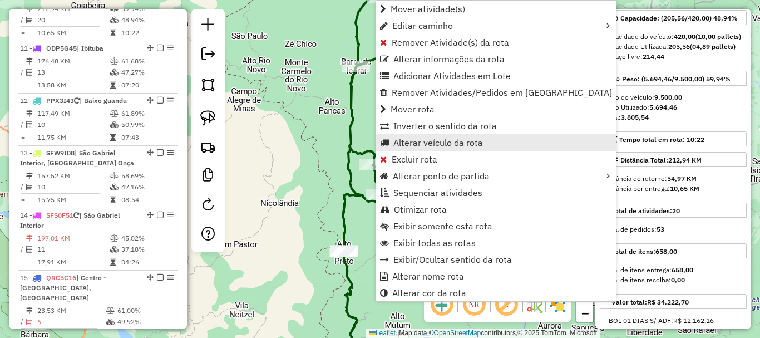
click at [456, 141] on span "Alterar veículo da rota" at bounding box center [438, 142] width 90 height 9
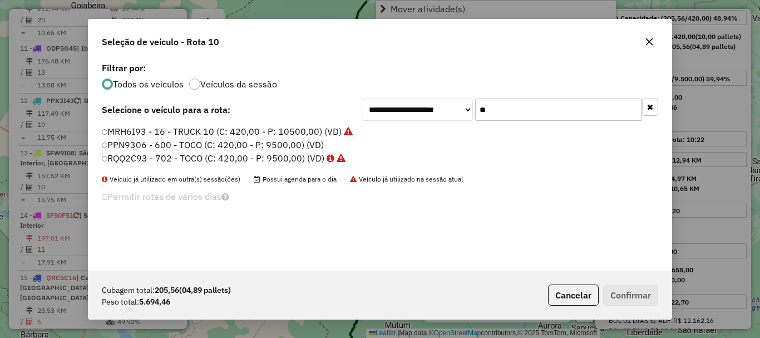
scroll to position [6, 3]
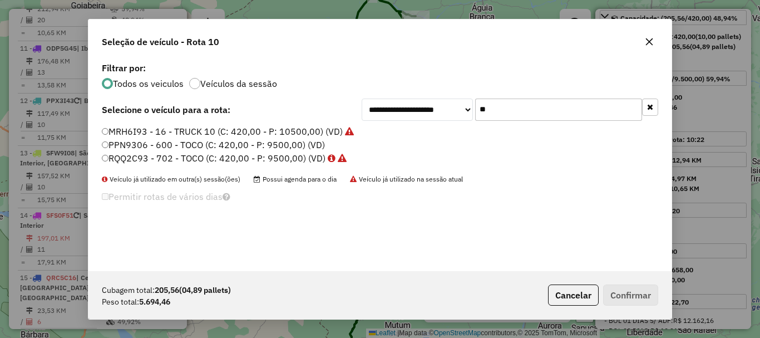
drag, startPoint x: 521, startPoint y: 110, endPoint x: 443, endPoint y: 140, distance: 83.5
click at [443, 140] on div "**********" at bounding box center [379, 165] width 583 height 211
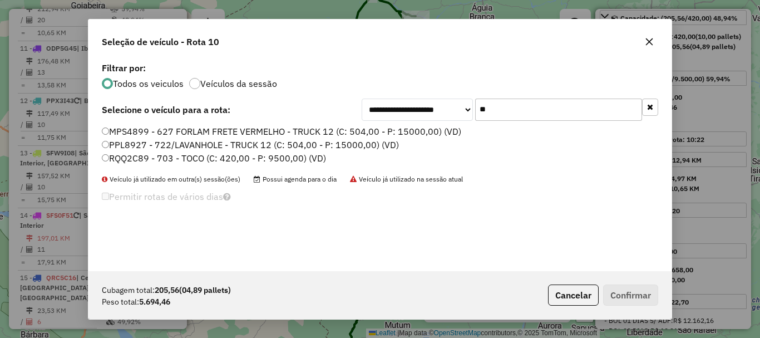
type input "**"
click at [202, 159] on label "RQQ2C89 - 703 - TOCO (C: 420,00 - P: 9500,00) (VD)" at bounding box center [214, 157] width 224 height 13
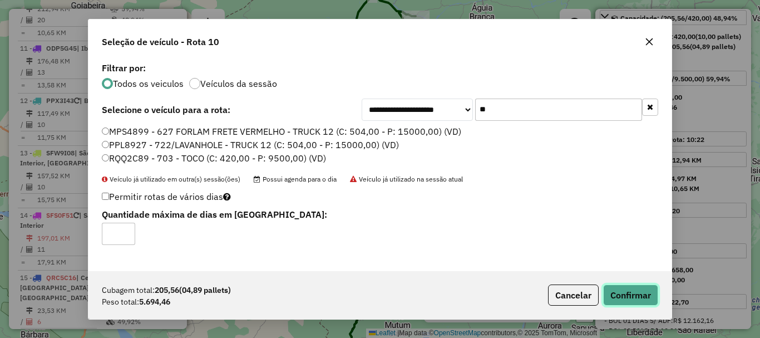
click at [621, 293] on button "Confirmar" at bounding box center [630, 294] width 55 height 21
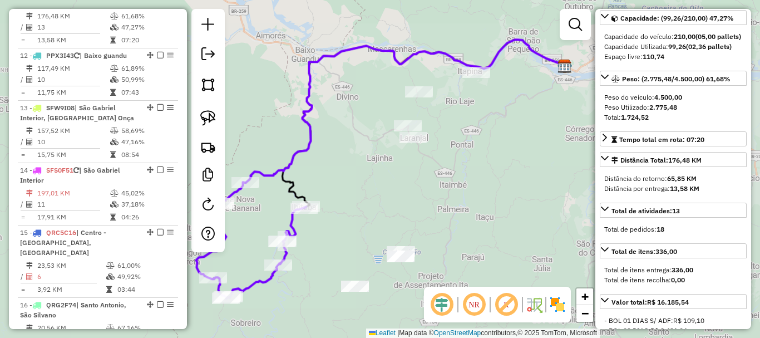
scroll to position [1048, 0]
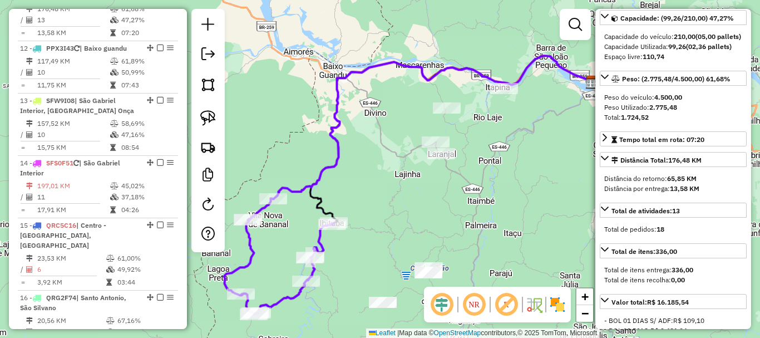
drag, startPoint x: 458, startPoint y: 218, endPoint x: 468, endPoint y: 221, distance: 10.7
click at [468, 221] on div "Janela de atendimento Grade de atendimento Capacidade Transportadoras Veículos …" at bounding box center [380, 169] width 760 height 338
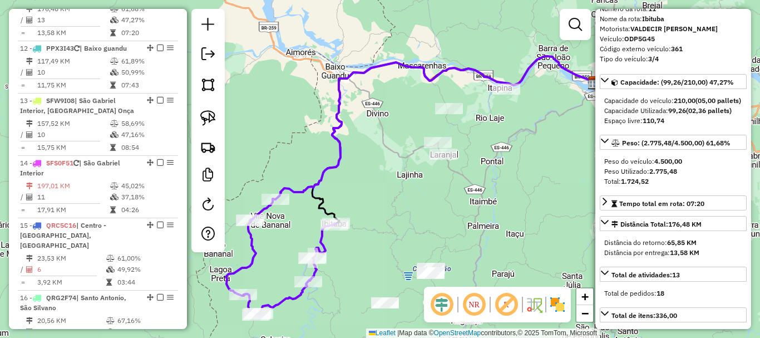
scroll to position [111, 0]
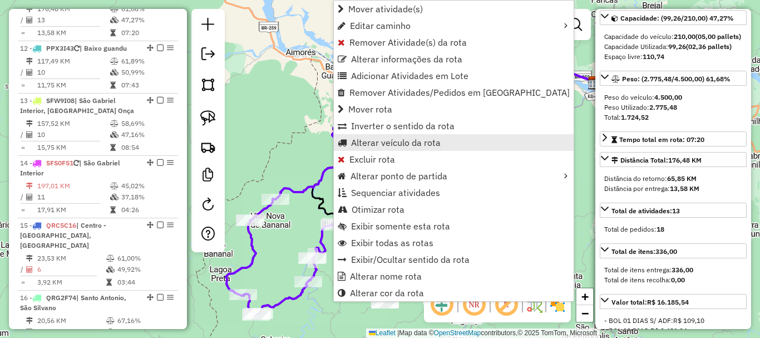
click at [419, 145] on span "Alterar veículo da rota" at bounding box center [396, 142] width 90 height 9
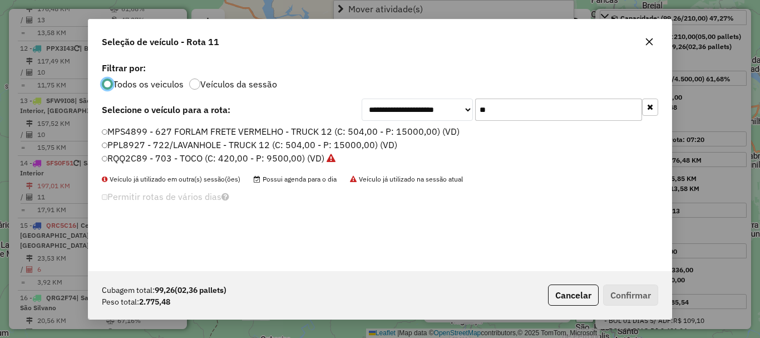
scroll to position [6, 3]
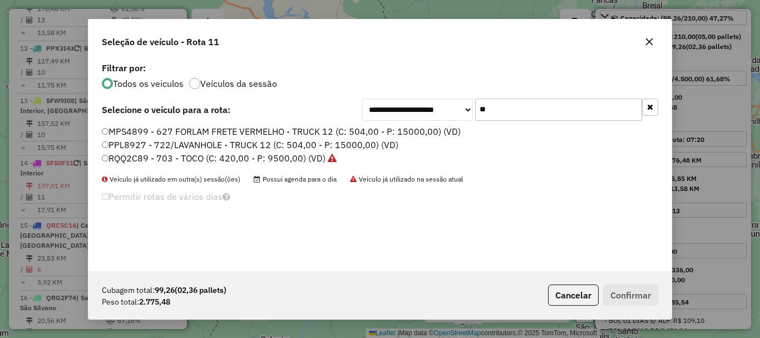
drag, startPoint x: 460, startPoint y: 123, endPoint x: 447, endPoint y: 130, distance: 14.4
click at [447, 130] on div "**********" at bounding box center [379, 165] width 583 height 211
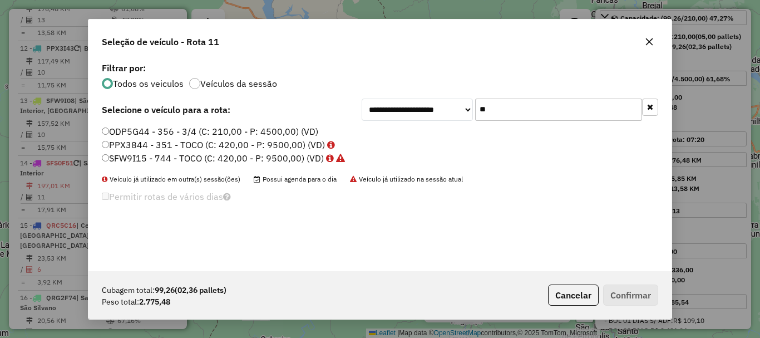
type input "**"
click at [167, 130] on label "ODP5G44 - 356 - 3/4 (C: 210,00 - P: 4500,00) (VD)" at bounding box center [210, 131] width 216 height 13
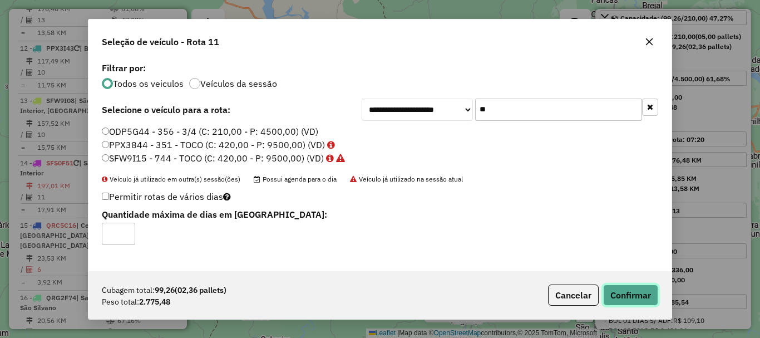
click at [632, 288] on button "Confirmar" at bounding box center [630, 294] width 55 height 21
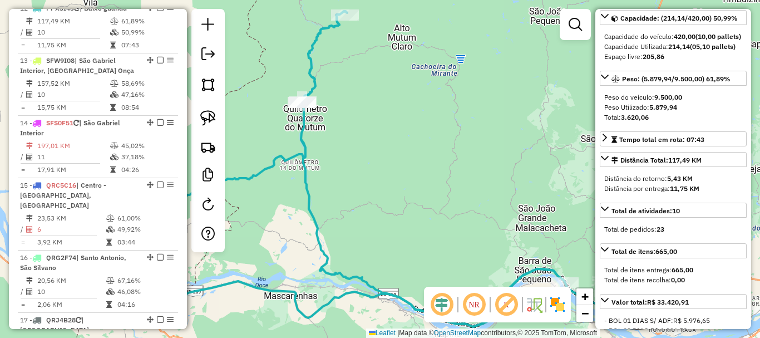
scroll to position [1100, 0]
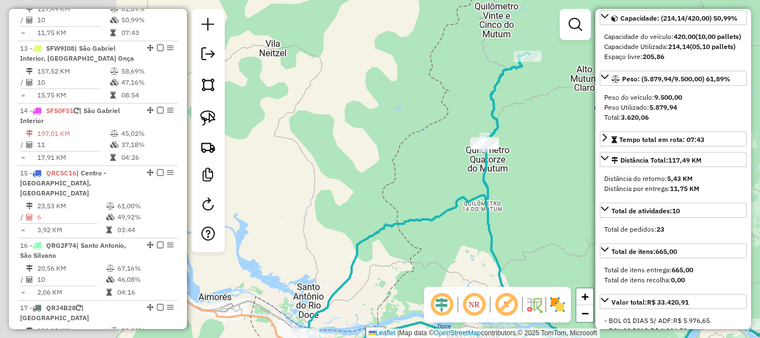
drag, startPoint x: 418, startPoint y: 151, endPoint x: 586, endPoint y: 190, distance: 172.9
click at [586, 190] on div "Janela de atendimento Grade de atendimento Capacidade Transportadoras Veículos …" at bounding box center [380, 169] width 760 height 338
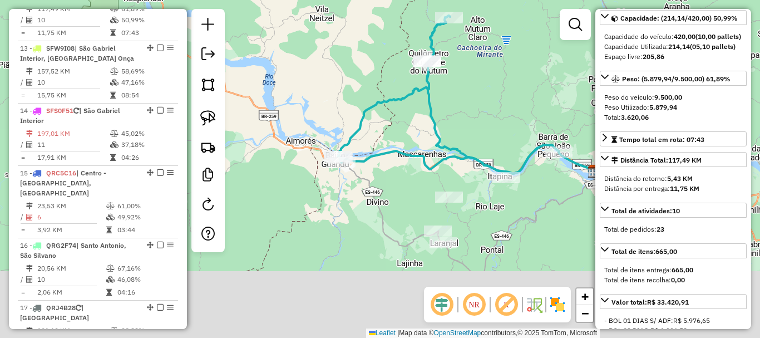
drag, startPoint x: 452, startPoint y: 167, endPoint x: 419, endPoint y: 107, distance: 67.7
click at [419, 107] on div "Janela de atendimento Grade de atendimento Capacidade Transportadoras Veículos …" at bounding box center [380, 169] width 760 height 338
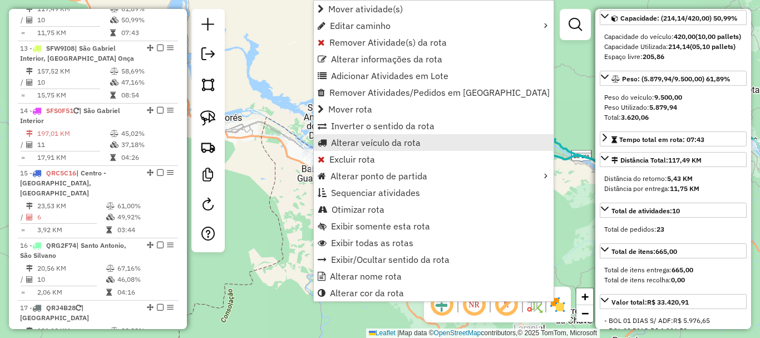
click at [360, 141] on span "Alterar veículo da rota" at bounding box center [376, 142] width 90 height 9
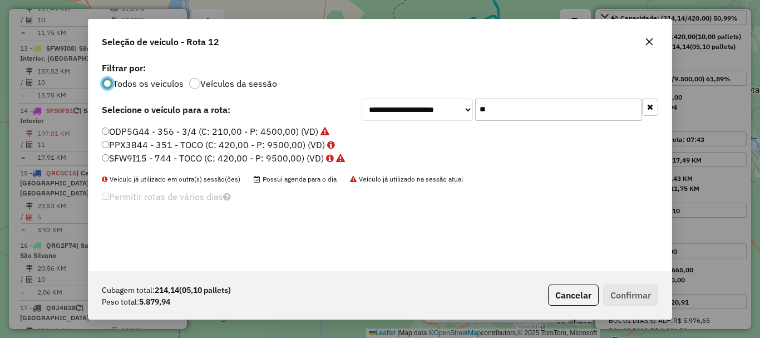
scroll to position [6, 3]
drag, startPoint x: 493, startPoint y: 112, endPoint x: 447, endPoint y: 128, distance: 49.3
click at [449, 127] on div "**********" at bounding box center [379, 165] width 583 height 211
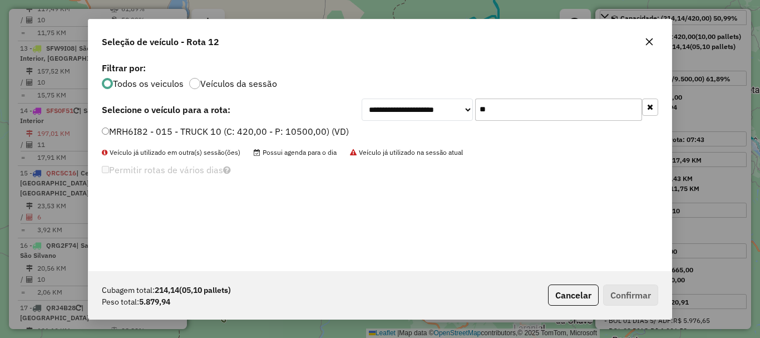
type input "*"
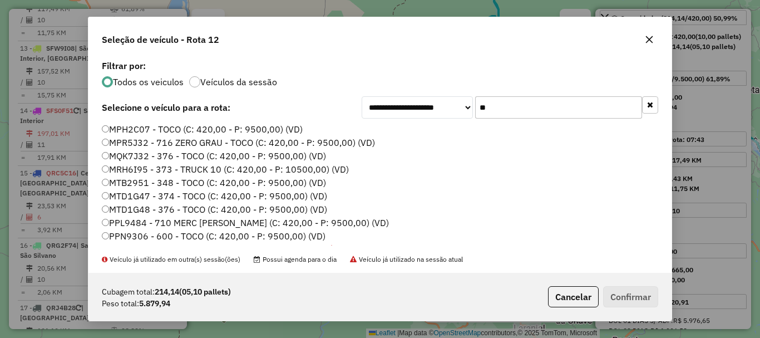
type input "**"
click at [187, 171] on label "MRH6I95 - 373 - TRUCK 10 (C: 420,00 - P: 10500,00) (VD)" at bounding box center [225, 168] width 247 height 13
click at [614, 298] on button "Confirmar" at bounding box center [630, 296] width 55 height 21
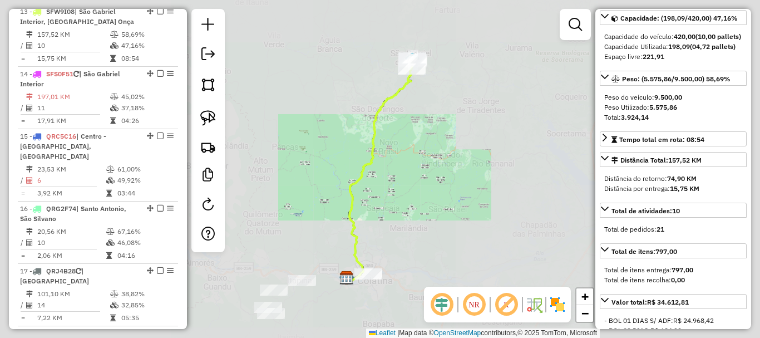
scroll to position [1142, 0]
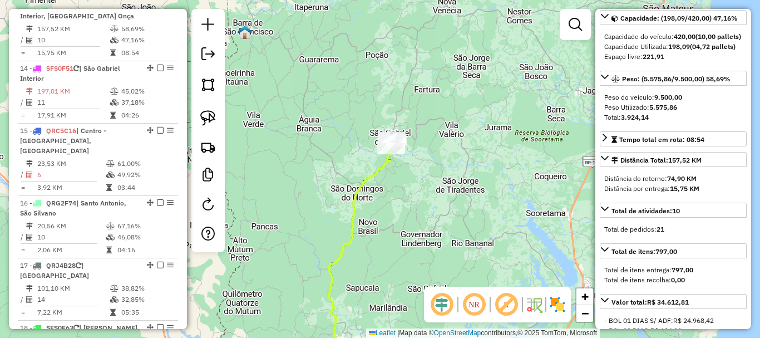
drag, startPoint x: 532, startPoint y: 155, endPoint x: 481, endPoint y: 194, distance: 64.7
click at [510, 247] on div "Janela de atendimento Grade de atendimento Capacidade Transportadoras Veículos …" at bounding box center [380, 169] width 760 height 338
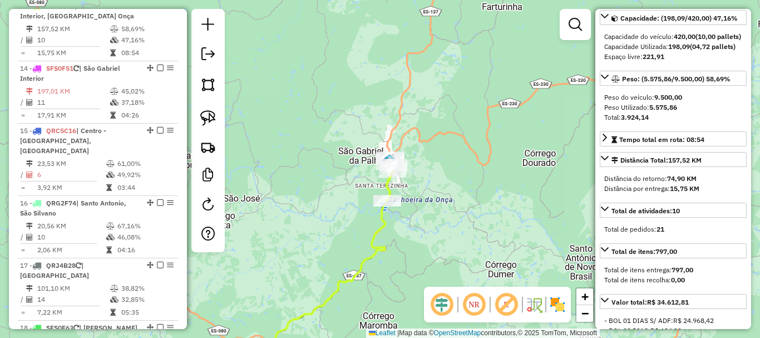
drag, startPoint x: 615, startPoint y: 241, endPoint x: 696, endPoint y: 280, distance: 89.6
click at [696, 280] on hb-router-mapa "Informações da Sessão 980117 - [DATE] Criação: [DATE] 17:28 Depósito: Caite Tot…" at bounding box center [380, 169] width 760 height 338
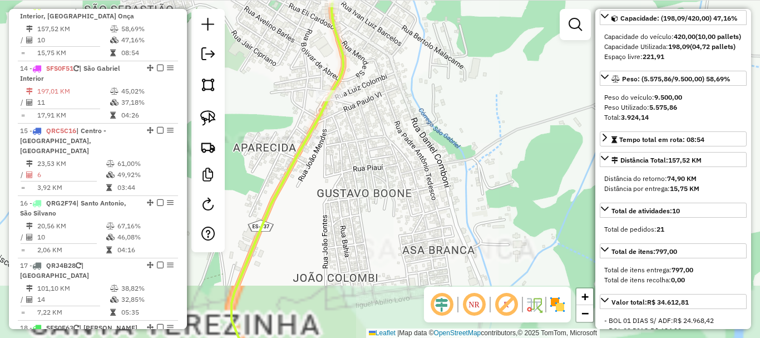
drag, startPoint x: 451, startPoint y: 66, endPoint x: 477, endPoint y: 270, distance: 205.8
click at [477, 270] on div "Janela de atendimento Grade de atendimento Capacidade Transportadoras Veículos …" at bounding box center [380, 169] width 760 height 338
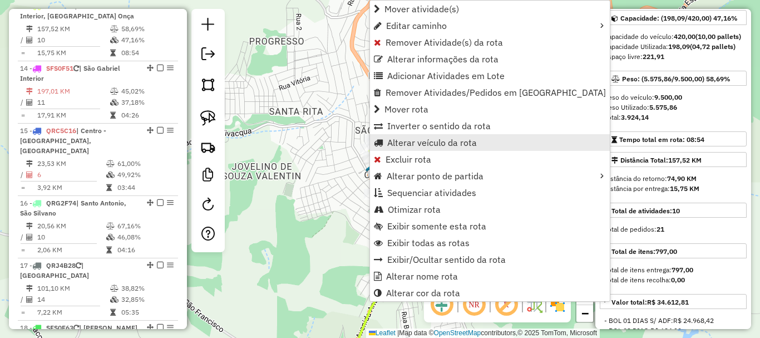
click at [447, 146] on span "Alterar veículo da rota" at bounding box center [432, 142] width 90 height 9
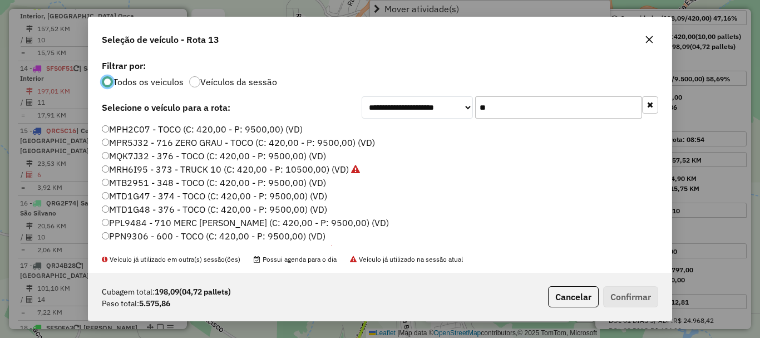
scroll to position [6, 3]
drag, startPoint x: 491, startPoint y: 108, endPoint x: 422, endPoint y: 136, distance: 74.4
click at [422, 136] on div "**********" at bounding box center [379, 164] width 583 height 215
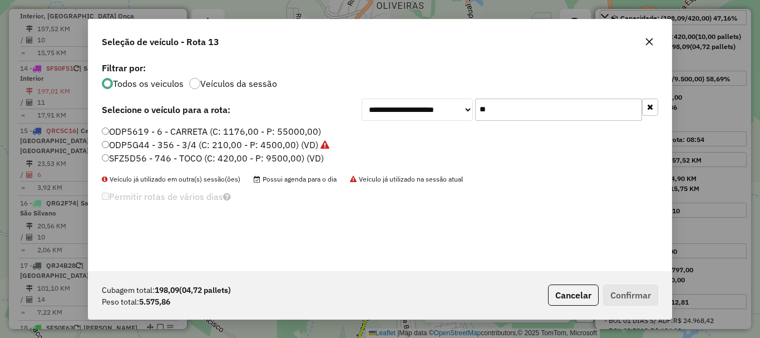
type input "**"
click at [121, 156] on label "SFZ5D56 - 746 - TOCO (C: 420,00 - P: 9500,00) (VD)" at bounding box center [213, 157] width 222 height 13
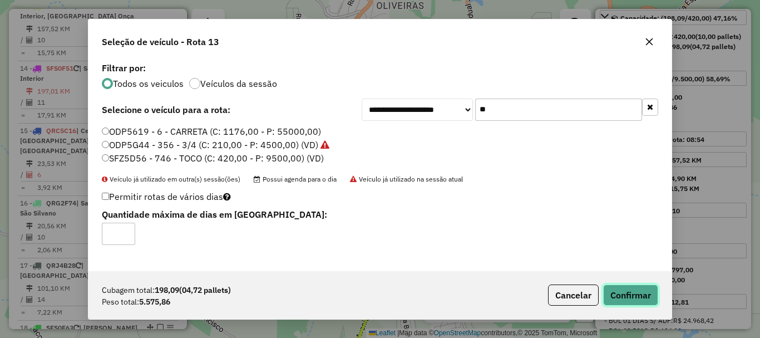
drag, startPoint x: 621, startPoint y: 290, endPoint x: 488, endPoint y: 238, distance: 143.6
click at [622, 290] on button "Confirmar" at bounding box center [630, 294] width 55 height 21
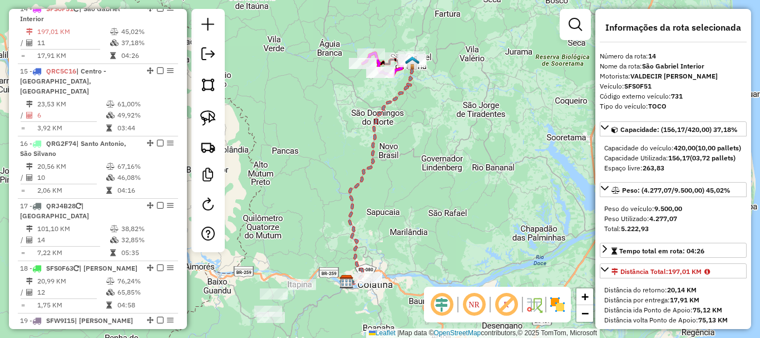
scroll to position [1204, 0]
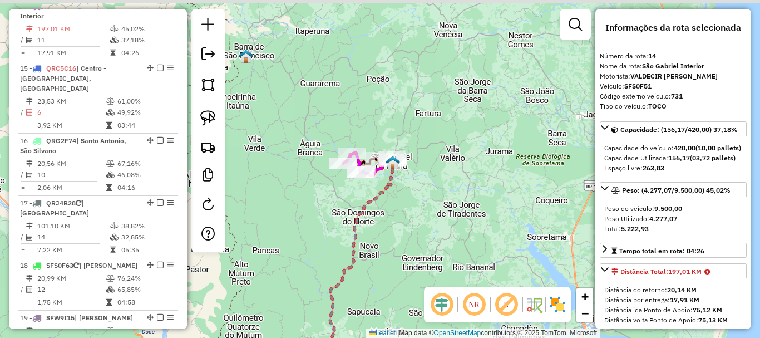
drag, startPoint x: 463, startPoint y: 144, endPoint x: 440, endPoint y: 250, distance: 108.7
click at [440, 250] on div "Janela de atendimento Grade de atendimento Capacidade Transportadoras Veículos …" at bounding box center [380, 169] width 760 height 338
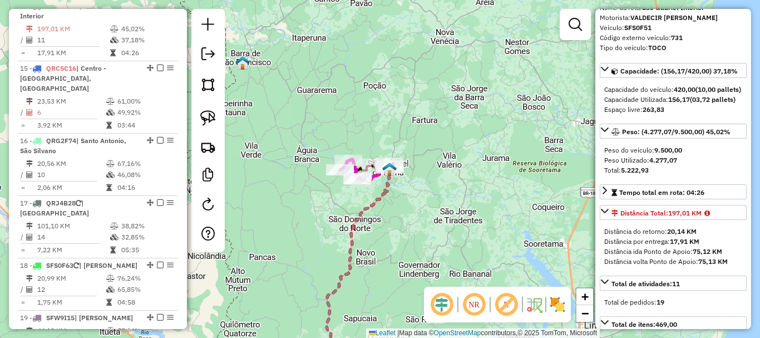
scroll to position [167, 0]
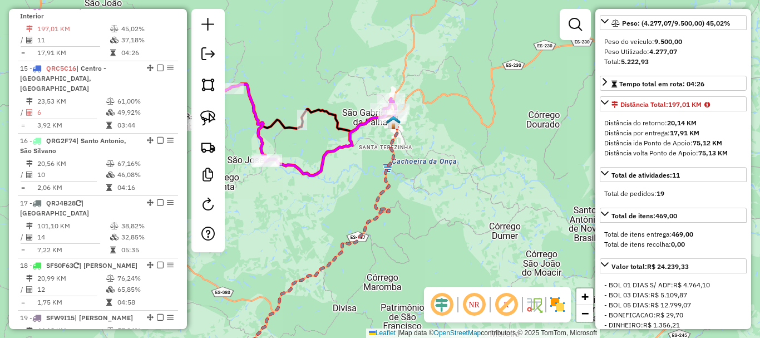
drag, startPoint x: 269, startPoint y: 176, endPoint x: 382, endPoint y: 191, distance: 113.9
click at [382, 191] on div "Janela de atendimento Grade de atendimento Capacidade Transportadoras Veículos …" at bounding box center [380, 169] width 760 height 338
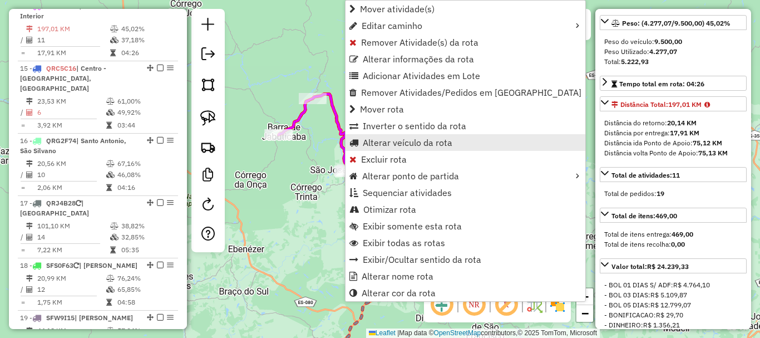
click at [396, 139] on span "Alterar veículo da rota" at bounding box center [408, 142] width 90 height 9
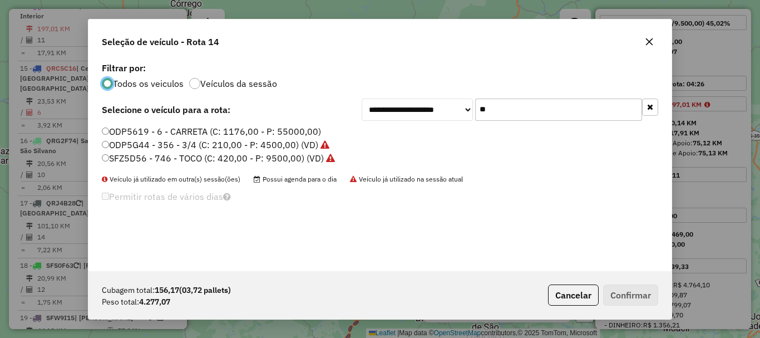
scroll to position [6, 3]
drag, startPoint x: 510, startPoint y: 113, endPoint x: 424, endPoint y: 143, distance: 91.3
click at [426, 142] on div "**********" at bounding box center [379, 165] width 583 height 211
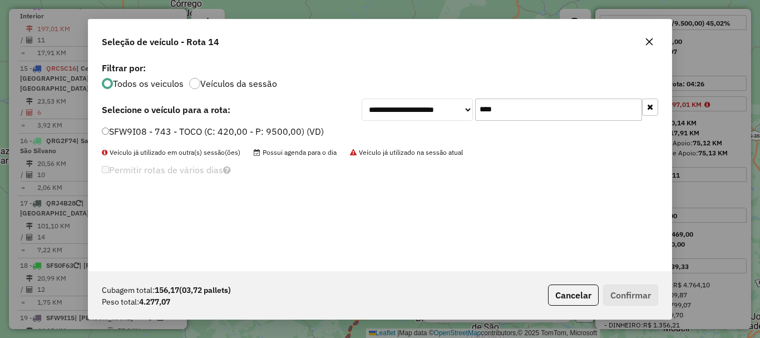
drag, startPoint x: 496, startPoint y: 112, endPoint x: 456, endPoint y: 126, distance: 43.1
click at [456, 126] on div "**********" at bounding box center [379, 165] width 583 height 211
type input "**"
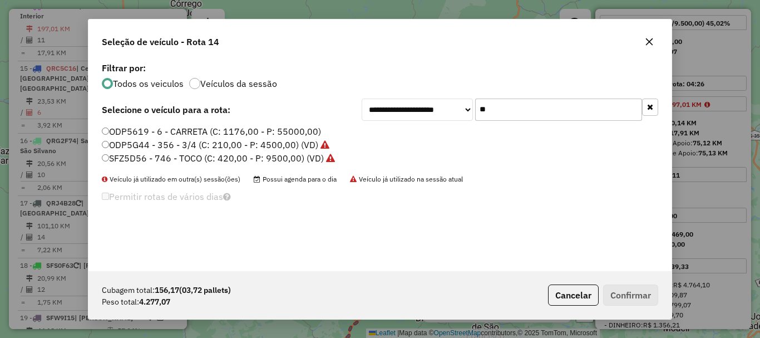
drag, startPoint x: 179, startPoint y: 159, endPoint x: 271, endPoint y: 196, distance: 98.9
click at [181, 161] on label "SFZ5D56 - 746 - TOCO (C: 420,00 - P: 9500,00) (VD)" at bounding box center [218, 157] width 233 height 13
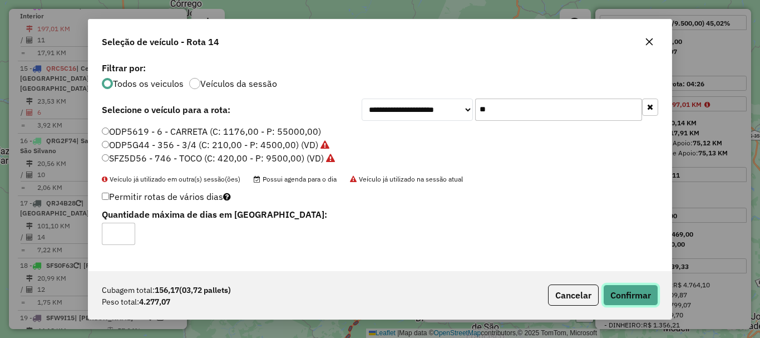
click at [633, 300] on button "Confirmar" at bounding box center [630, 294] width 55 height 21
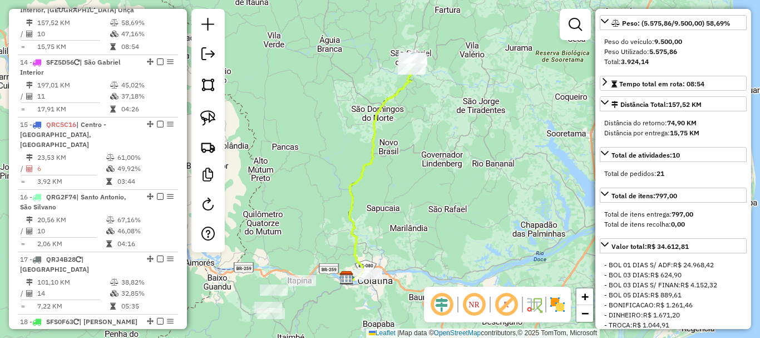
scroll to position [1142, 0]
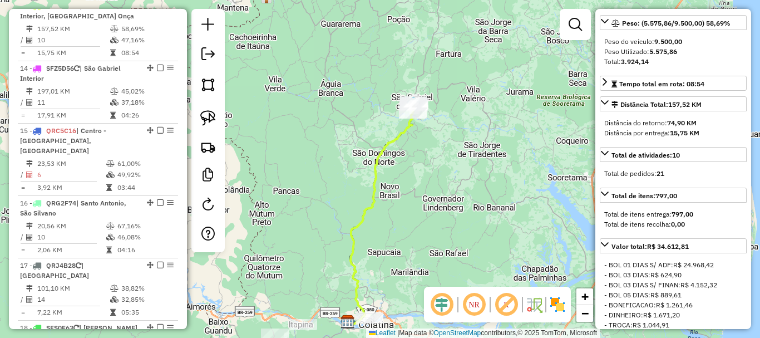
drag, startPoint x: 455, startPoint y: 135, endPoint x: 436, endPoint y: 175, distance: 44.6
click at [436, 175] on div "Janela de atendimento Grade de atendimento Capacidade Transportadoras Veículos …" at bounding box center [380, 169] width 760 height 338
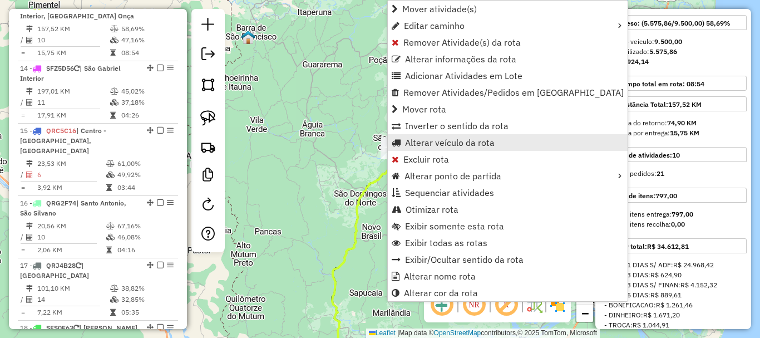
click at [436, 143] on span "Alterar veículo da rota" at bounding box center [450, 142] width 90 height 9
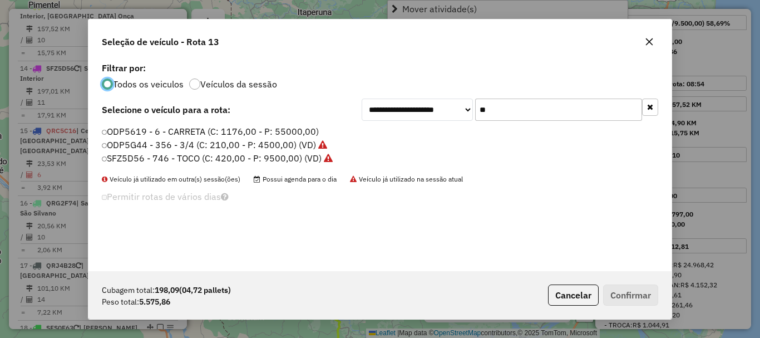
scroll to position [6, 3]
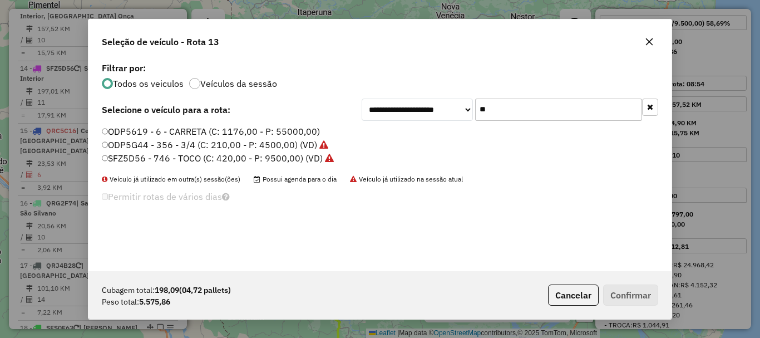
drag, startPoint x: 505, startPoint y: 112, endPoint x: 423, endPoint y: 137, distance: 85.5
click at [423, 137] on div "**********" at bounding box center [379, 165] width 583 height 211
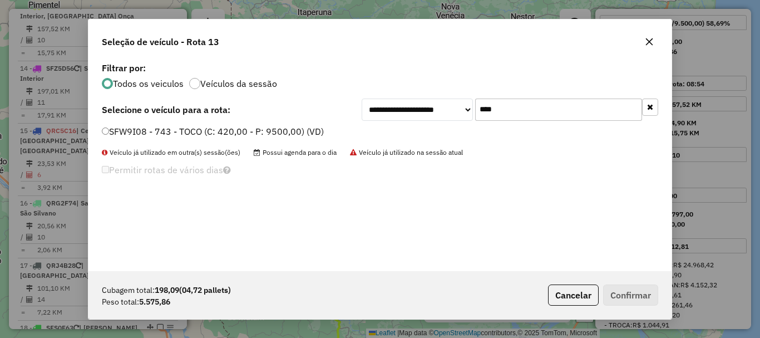
type input "****"
click at [150, 132] on label "SFW9I08 - 743 - TOCO (C: 420,00 - P: 9500,00) (VD)" at bounding box center [213, 131] width 222 height 13
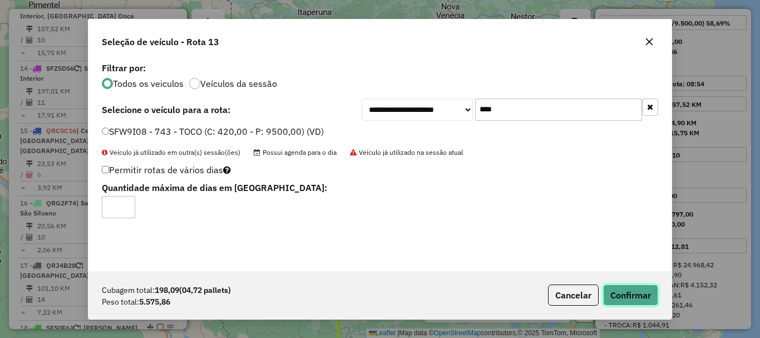
click at [628, 288] on button "Confirmar" at bounding box center [630, 294] width 55 height 21
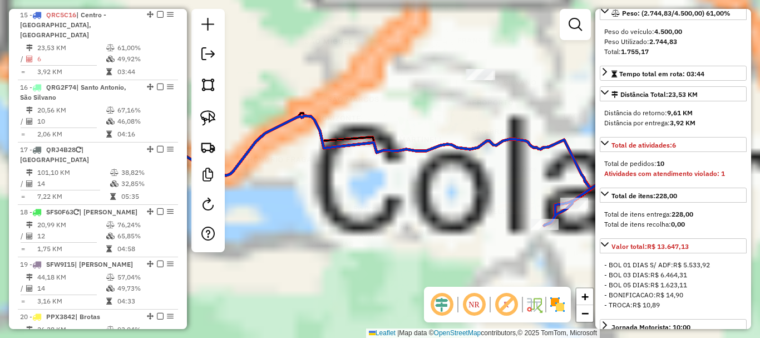
scroll to position [1267, 0]
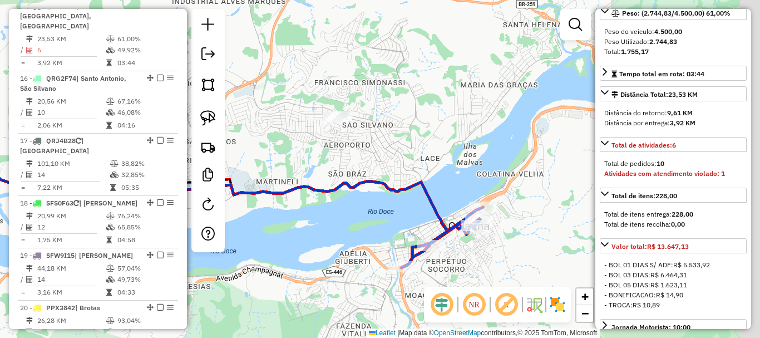
drag, startPoint x: 402, startPoint y: 226, endPoint x: 303, endPoint y: 256, distance: 103.9
click at [303, 256] on div "Janela de atendimento Grade de atendimento Capacidade Transportadoras Veículos …" at bounding box center [380, 169] width 760 height 338
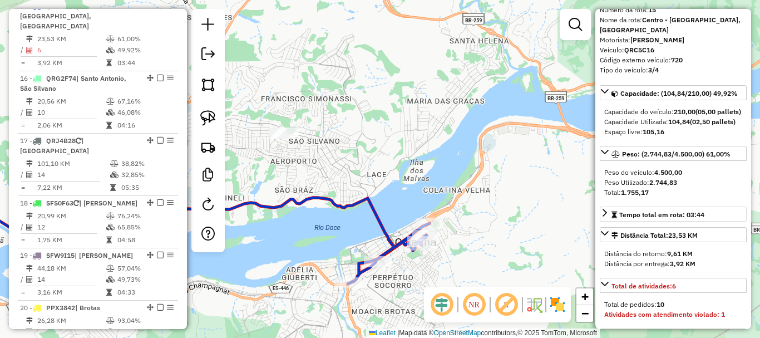
scroll to position [0, 0]
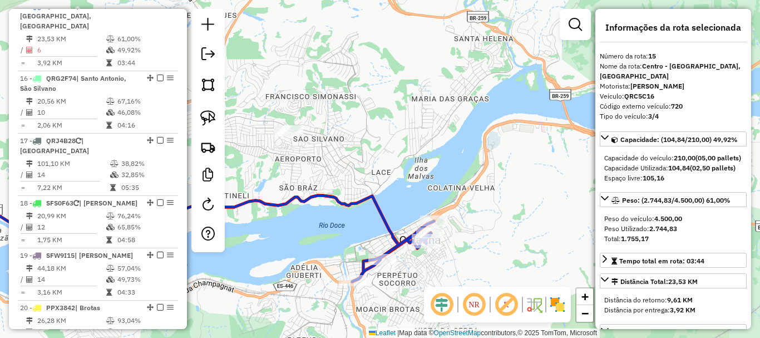
drag, startPoint x: 493, startPoint y: 254, endPoint x: 548, endPoint y: 209, distance: 70.4
click at [548, 209] on div "Janela de atendimento Grade de atendimento Capacidade Transportadoras Veículos …" at bounding box center [380, 169] width 760 height 338
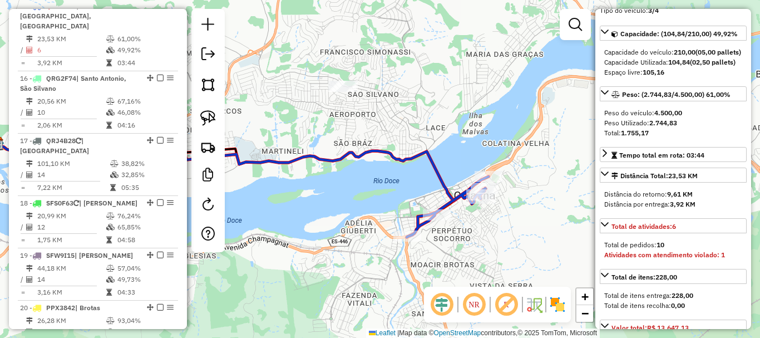
scroll to position [111, 0]
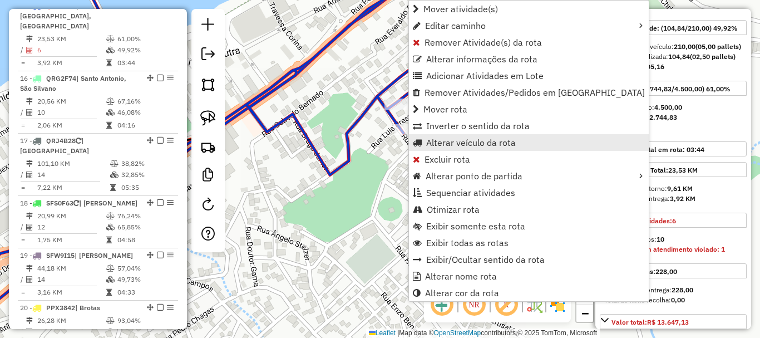
click at [482, 141] on span "Alterar veículo da rota" at bounding box center [471, 142] width 90 height 9
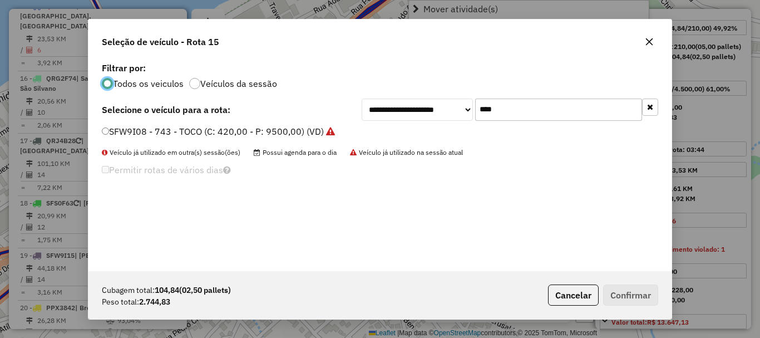
scroll to position [6, 3]
drag, startPoint x: 462, startPoint y: 120, endPoint x: 417, endPoint y: 132, distance: 47.1
click at [417, 132] on div "**********" at bounding box center [379, 165] width 583 height 211
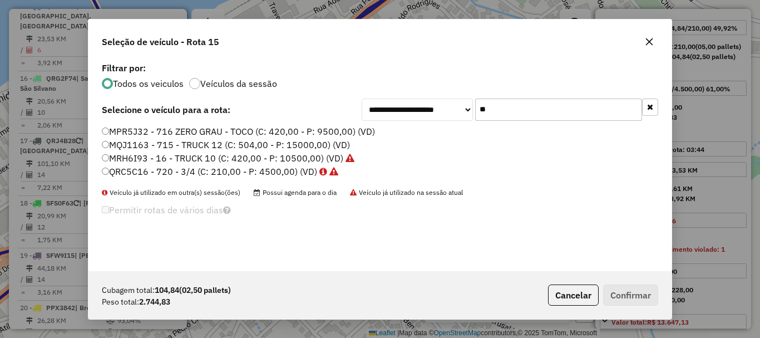
type input "**"
click at [150, 172] on label "QRC5C16 - 720 - 3/4 (C: 210,00 - P: 4500,00) (VD)" at bounding box center [220, 171] width 236 height 13
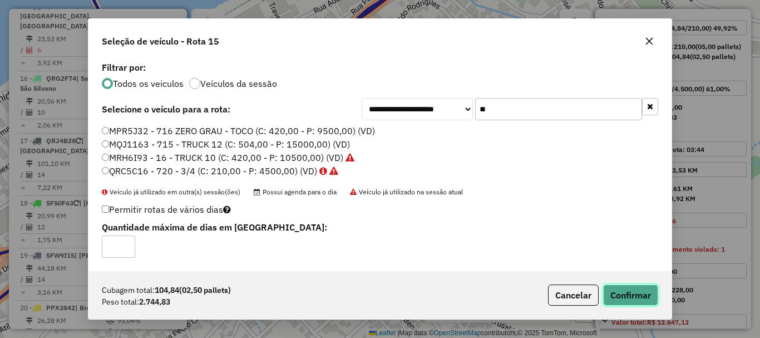
click at [616, 289] on button "Confirmar" at bounding box center [630, 294] width 55 height 21
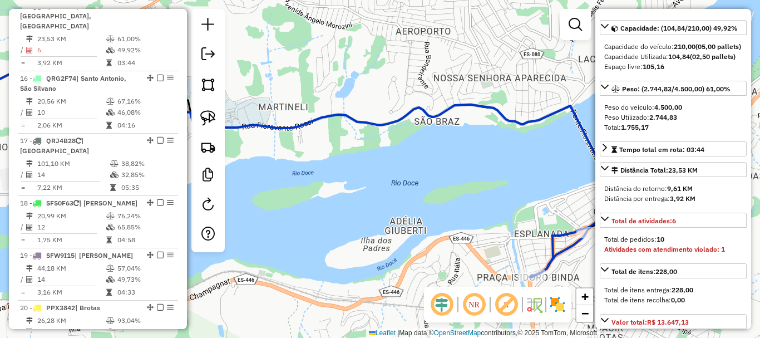
drag, startPoint x: 559, startPoint y: 192, endPoint x: 384, endPoint y: 86, distance: 204.9
click at [385, 86] on div "Janela de atendimento Grade de atendimento Capacidade Transportadoras Veículos …" at bounding box center [380, 169] width 760 height 338
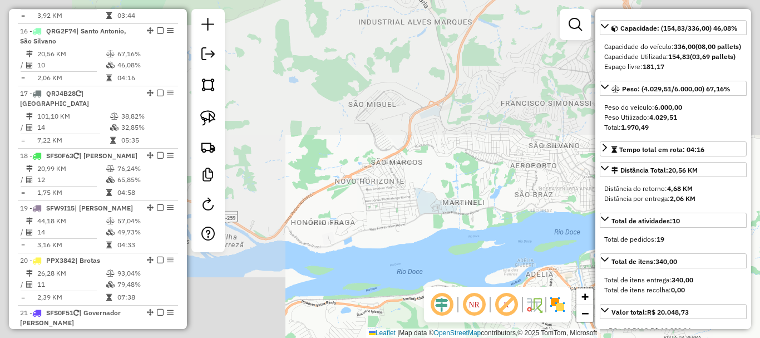
scroll to position [1329, 0]
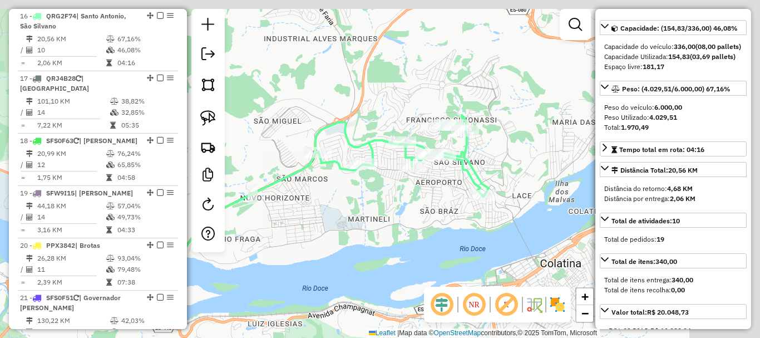
drag, startPoint x: 470, startPoint y: 181, endPoint x: 354, endPoint y: 202, distance: 118.2
click at [354, 202] on div "Janela de atendimento Grade de atendimento Capacidade Transportadoras Veículos …" at bounding box center [380, 169] width 760 height 338
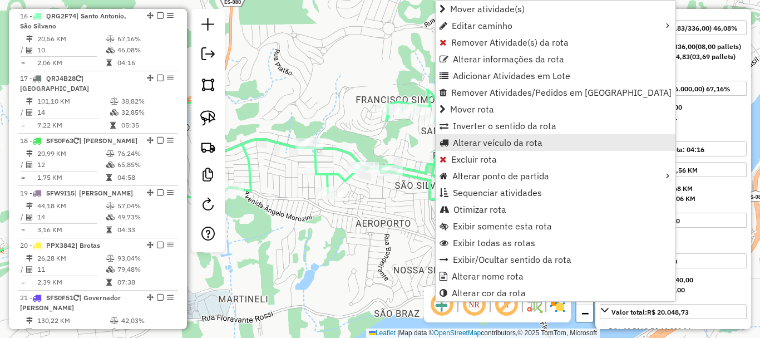
click at [508, 141] on span "Alterar veículo da rota" at bounding box center [498, 142] width 90 height 9
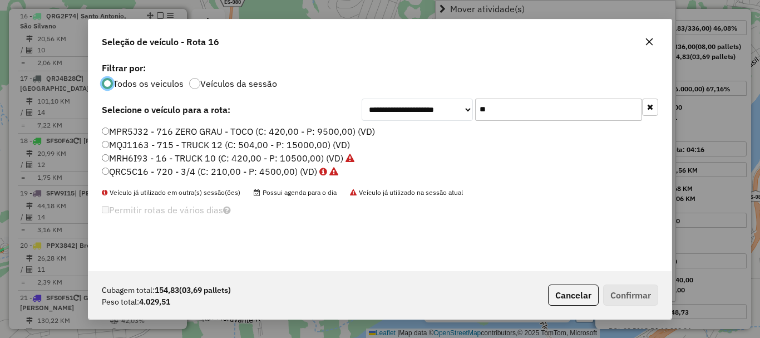
scroll to position [6, 3]
click at [650, 43] on icon "button" at bounding box center [649, 41] width 7 height 7
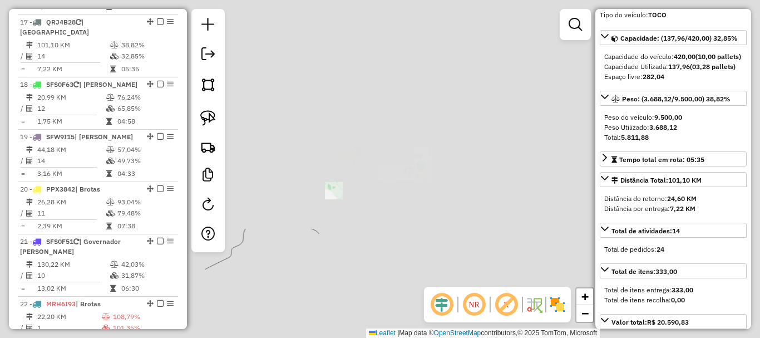
scroll to position [1391, 0]
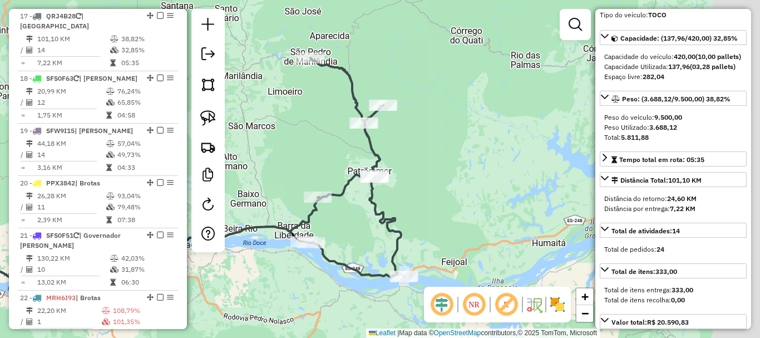
drag, startPoint x: 491, startPoint y: 167, endPoint x: 259, endPoint y: 166, distance: 231.4
click at [259, 166] on div "Janela de atendimento Grade de atendimento Capacidade Transportadoras Veículos …" at bounding box center [380, 169] width 760 height 338
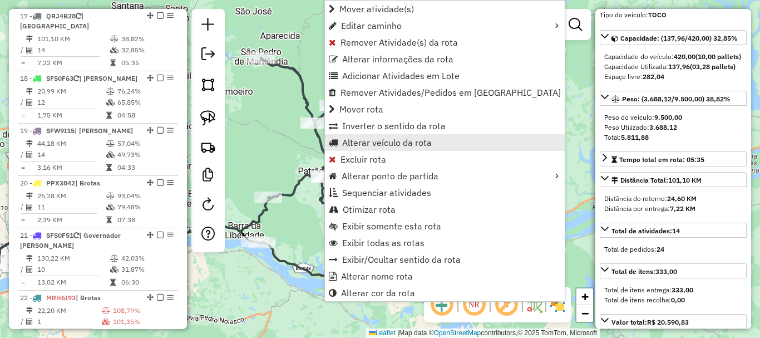
click at [404, 142] on span "Alterar veículo da rota" at bounding box center [387, 142] width 90 height 9
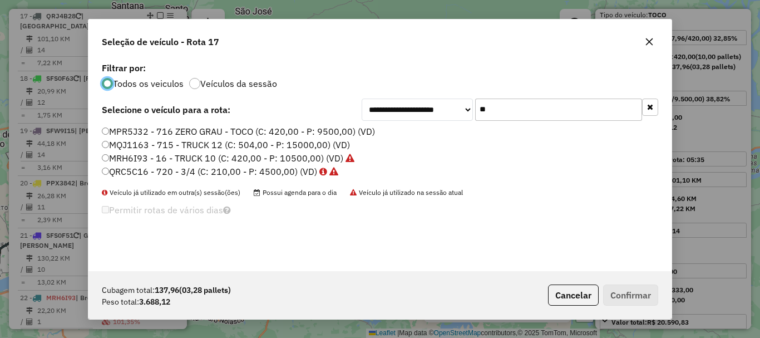
scroll to position [6, 3]
drag, startPoint x: 488, startPoint y: 110, endPoint x: 452, endPoint y: 122, distance: 38.7
click at [465, 117] on div "**********" at bounding box center [510, 109] width 297 height 22
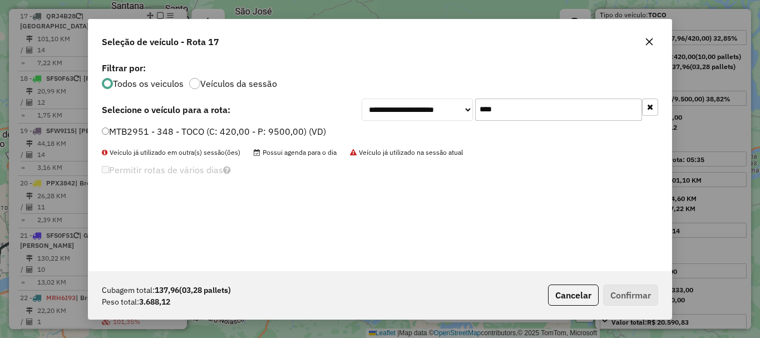
type input "****"
click at [117, 130] on label "MTB2951 - 348 - TOCO (C: 420,00 - P: 9500,00) (VD)" at bounding box center [214, 131] width 224 height 13
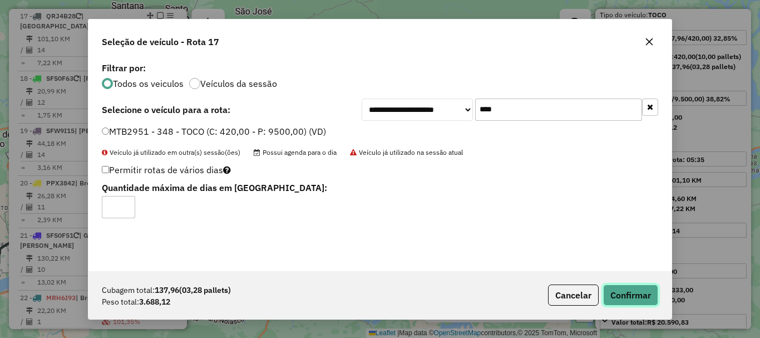
click at [620, 287] on button "Confirmar" at bounding box center [630, 294] width 55 height 21
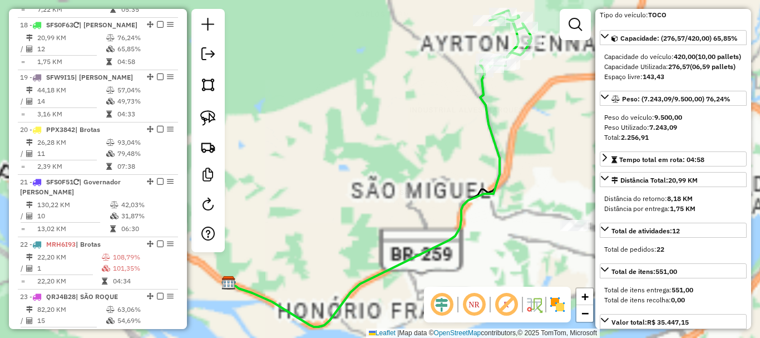
scroll to position [1454, 0]
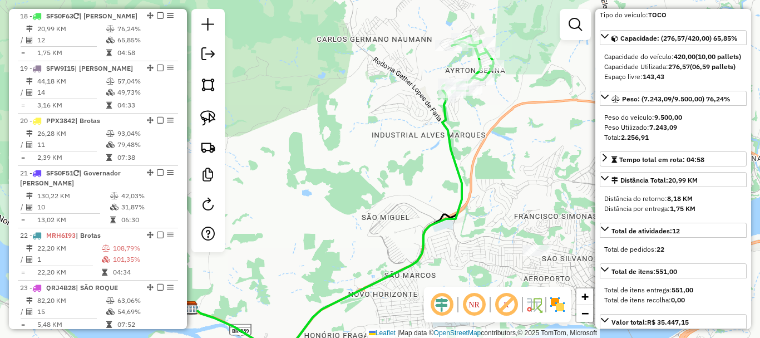
drag, startPoint x: 416, startPoint y: 187, endPoint x: 312, endPoint y: 266, distance: 130.5
click at [312, 266] on div "Janela de atendimento Grade de atendimento Capacidade Transportadoras Veículos …" at bounding box center [380, 169] width 760 height 338
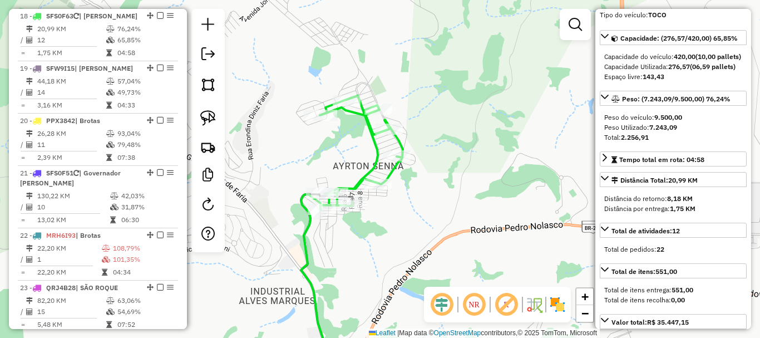
drag, startPoint x: 411, startPoint y: 196, endPoint x: 389, endPoint y: 221, distance: 33.2
click at [389, 221] on div "Janela de atendimento Grade de atendimento Capacidade Transportadoras Veículos …" at bounding box center [380, 169] width 760 height 338
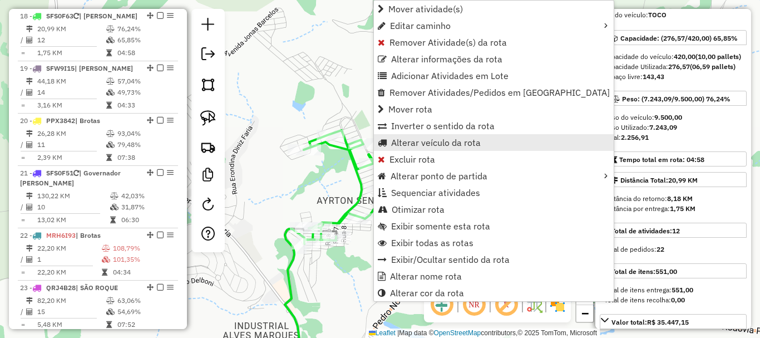
click at [453, 141] on span "Alterar veículo da rota" at bounding box center [436, 142] width 90 height 9
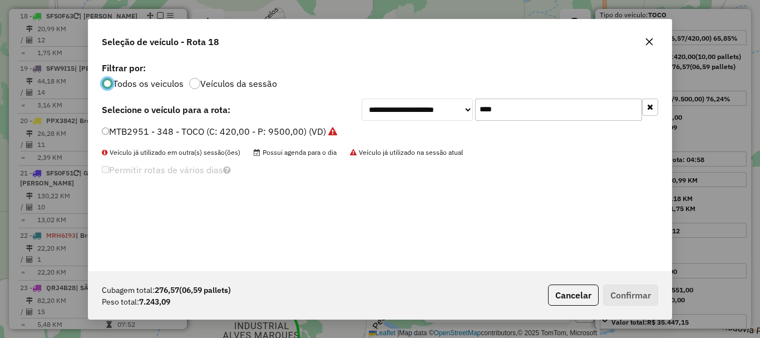
scroll to position [6, 3]
drag, startPoint x: 508, startPoint y: 115, endPoint x: 427, endPoint y: 140, distance: 85.2
click at [427, 140] on div "**********" at bounding box center [379, 165] width 583 height 211
type input "****"
click at [132, 132] on label "SFW9I03 - 745 - TOCO (C: 420,00 - P: 9500,00) (VD)" at bounding box center [218, 131] width 232 height 13
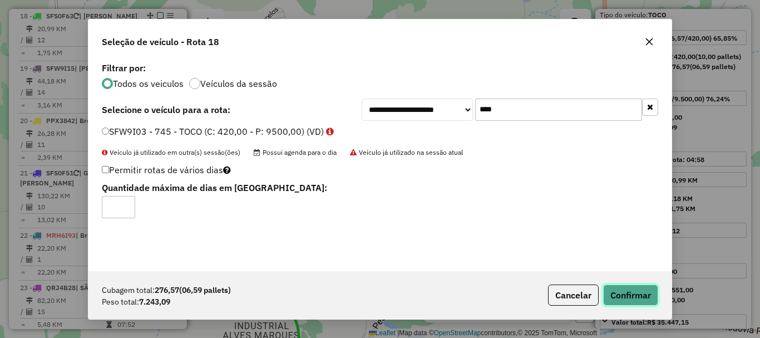
click at [629, 288] on button "Confirmar" at bounding box center [630, 294] width 55 height 21
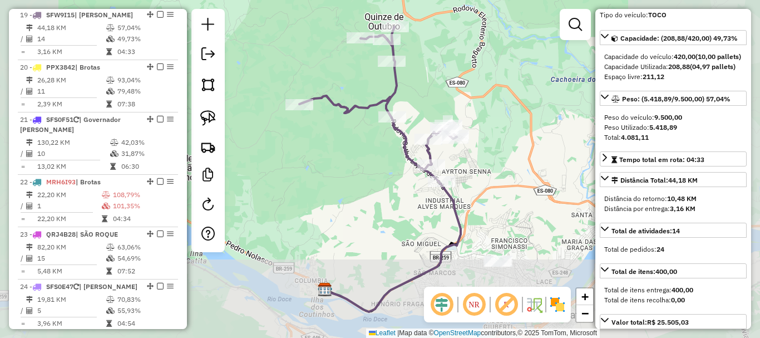
scroll to position [1516, 0]
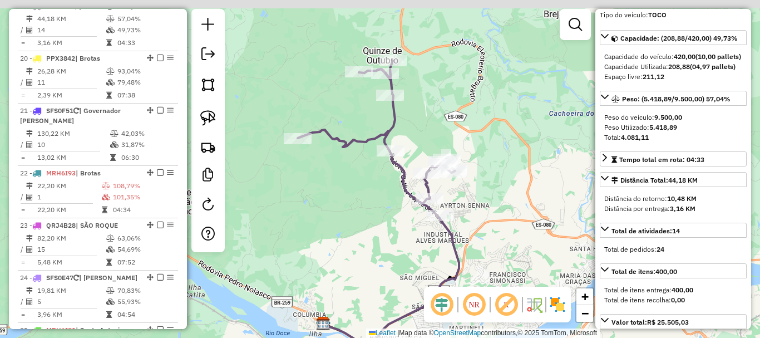
drag, startPoint x: 480, startPoint y: 145, endPoint x: 476, endPoint y: 176, distance: 30.9
click at [476, 176] on div "Janela de atendimento Grade de atendimento Capacidade Transportadoras Veículos …" at bounding box center [380, 169] width 760 height 338
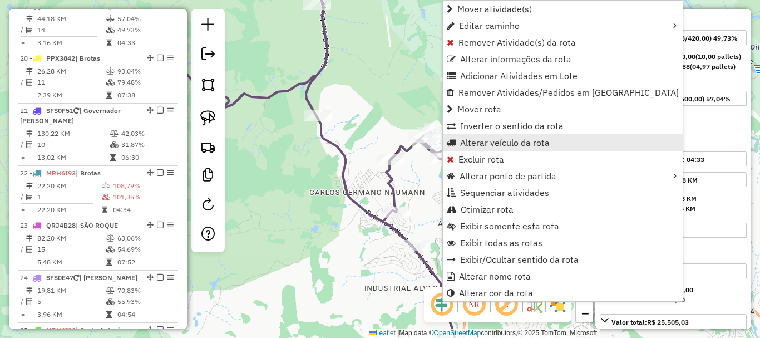
click at [507, 148] on link "Alterar veículo da rota" at bounding box center [563, 142] width 240 height 17
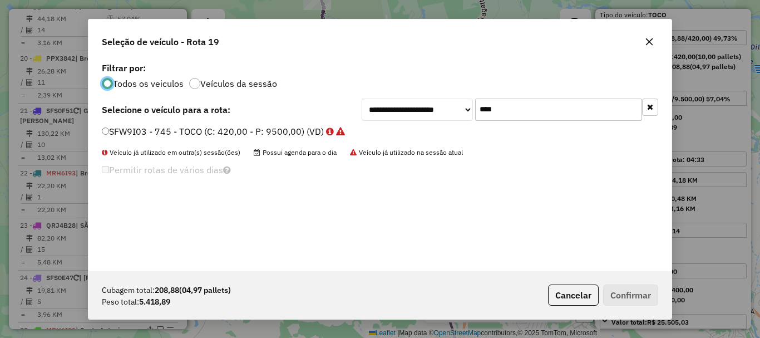
scroll to position [6, 3]
drag, startPoint x: 460, startPoint y: 132, endPoint x: 441, endPoint y: 140, distance: 20.5
click at [441, 140] on div "**********" at bounding box center [379, 165] width 583 height 211
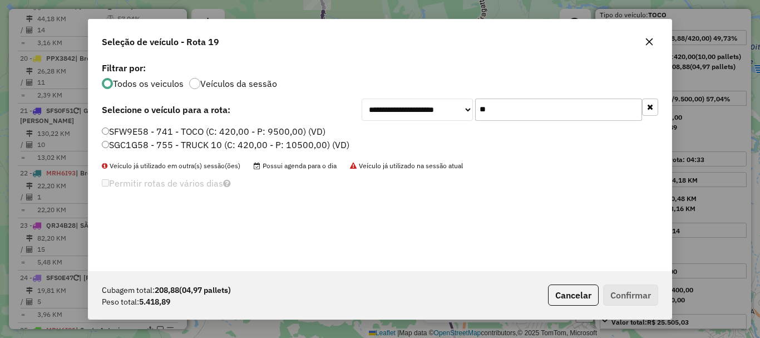
type input "**"
click at [159, 132] on label "SFW9E58 - 741 - TOCO (C: 420,00 - P: 9500,00) (VD)" at bounding box center [214, 131] width 224 height 13
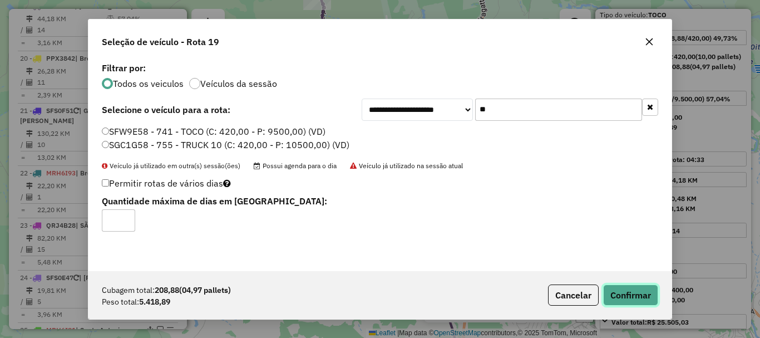
drag, startPoint x: 616, startPoint y: 289, endPoint x: 461, endPoint y: 232, distance: 165.3
click at [616, 289] on button "Confirmar" at bounding box center [630, 294] width 55 height 21
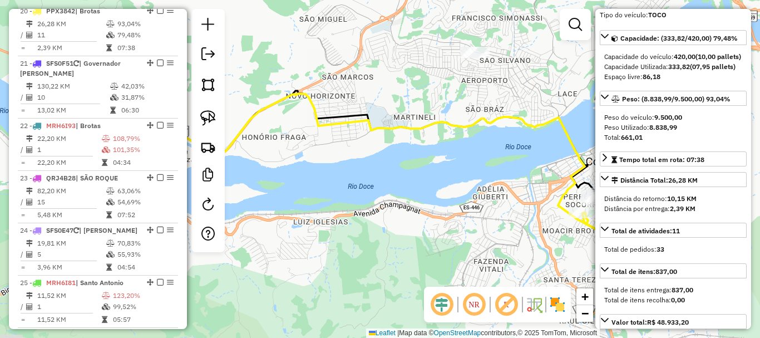
scroll to position [1578, 0]
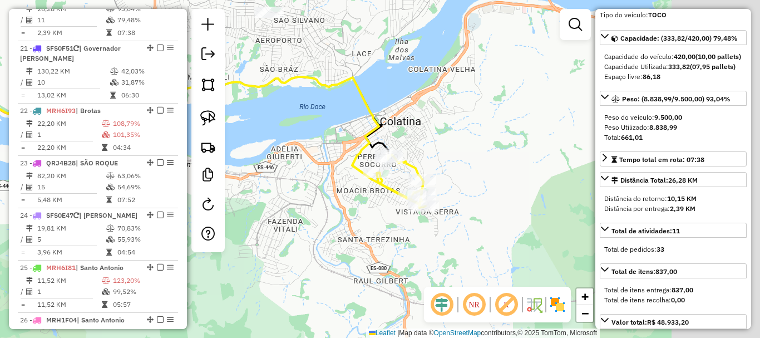
drag, startPoint x: 497, startPoint y: 199, endPoint x: 278, endPoint y: 159, distance: 222.8
click at [278, 159] on div "Janela de atendimento Grade de atendimento Capacidade Transportadoras Veículos …" at bounding box center [380, 169] width 760 height 338
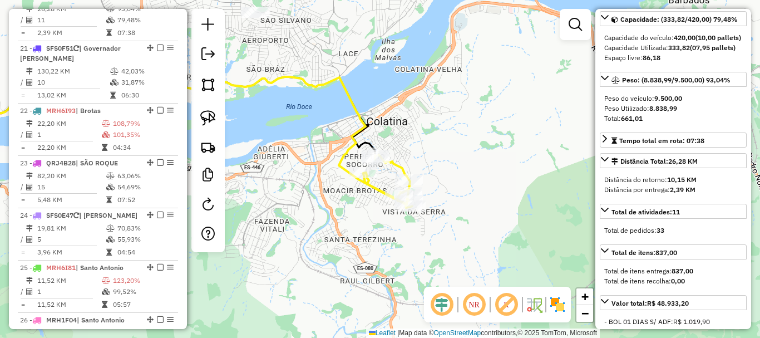
scroll to position [111, 0]
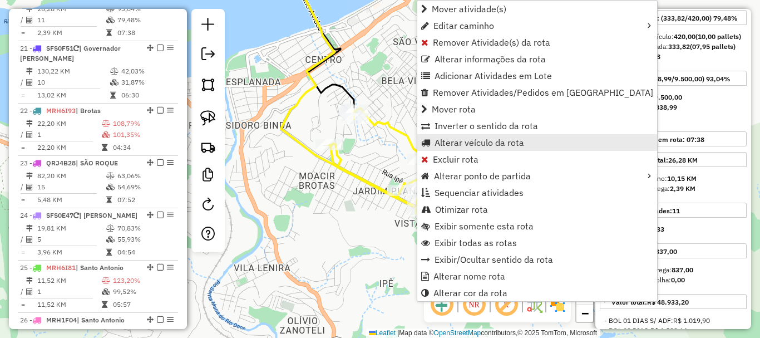
click at [477, 139] on span "Alterar veículo da rota" at bounding box center [479, 142] width 90 height 9
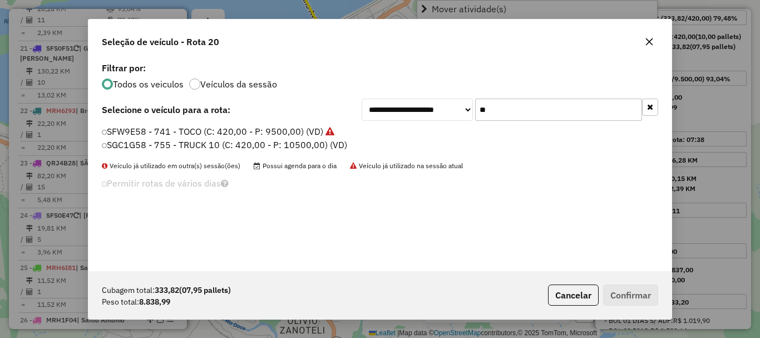
scroll to position [6, 3]
drag, startPoint x: 458, startPoint y: 130, endPoint x: 448, endPoint y: 134, distance: 10.6
click at [448, 134] on div "**********" at bounding box center [379, 165] width 583 height 211
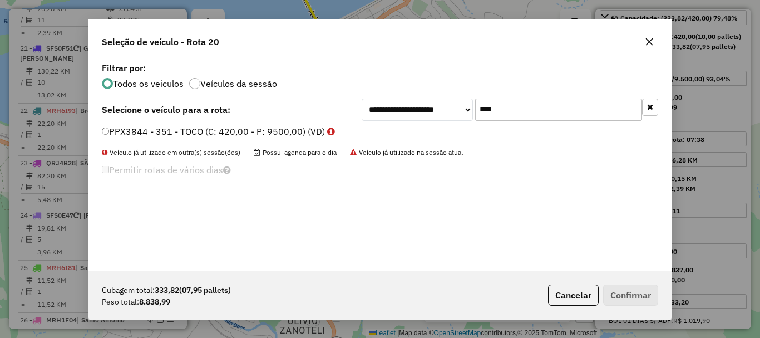
type input "****"
drag, startPoint x: 174, startPoint y: 127, endPoint x: 161, endPoint y: 131, distance: 13.5
click at [170, 129] on label "PPX3844 - 351 - TOCO (C: 420,00 - P: 9500,00) (VD)" at bounding box center [218, 131] width 233 height 13
click at [160, 131] on label "PPX3844 - 351 - TOCO (C: 420,00 - P: 9500,00) (VD)" at bounding box center [218, 131] width 233 height 13
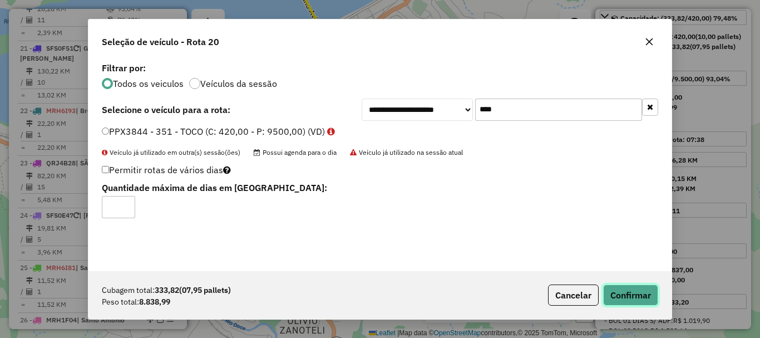
click at [631, 294] on button "Confirmar" at bounding box center [630, 294] width 55 height 21
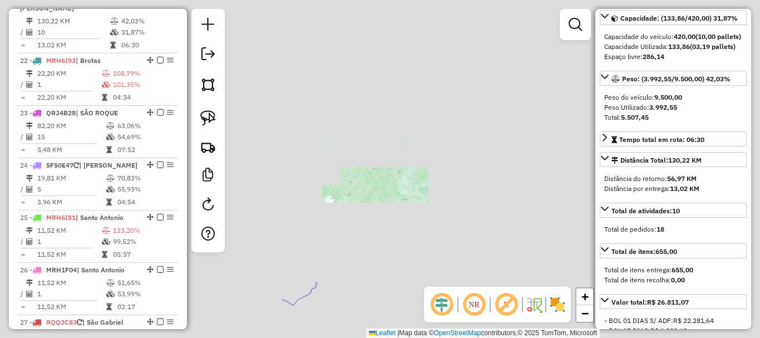
scroll to position [1631, 0]
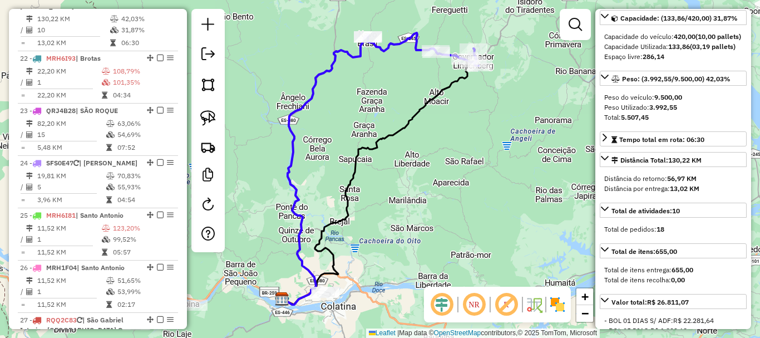
drag, startPoint x: 479, startPoint y: 122, endPoint x: 401, endPoint y: 229, distance: 133.0
click at [401, 229] on div "Janela de atendimento Grade de atendimento Capacidade Transportadoras Veículos …" at bounding box center [380, 169] width 760 height 338
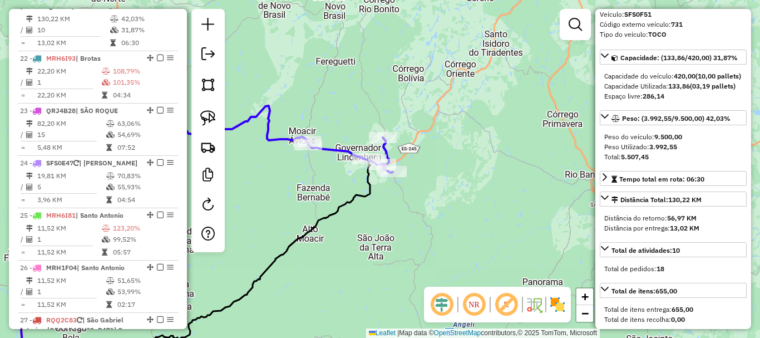
scroll to position [56, 0]
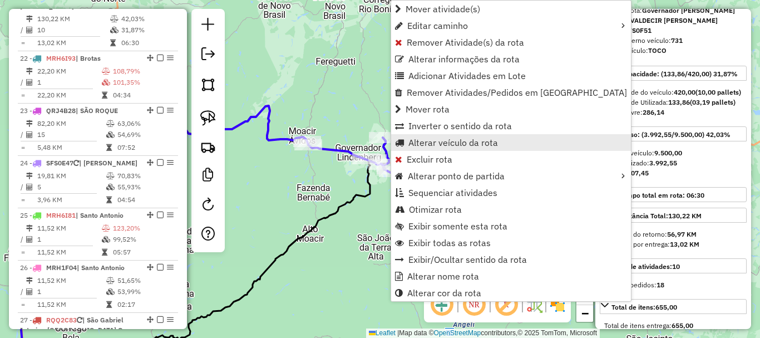
click at [447, 141] on span "Alterar veículo da rota" at bounding box center [453, 142] width 90 height 9
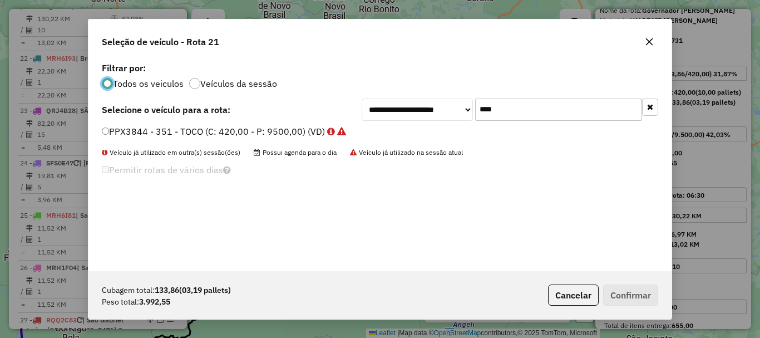
scroll to position [6, 3]
drag, startPoint x: 481, startPoint y: 117, endPoint x: 427, endPoint y: 132, distance: 56.7
click at [427, 132] on div "**********" at bounding box center [379, 165] width 583 height 211
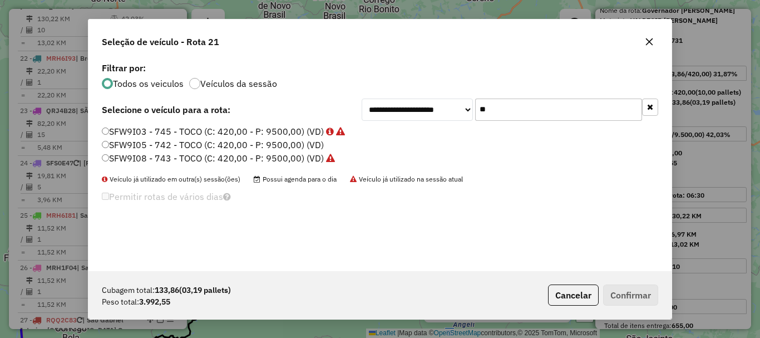
type input "*"
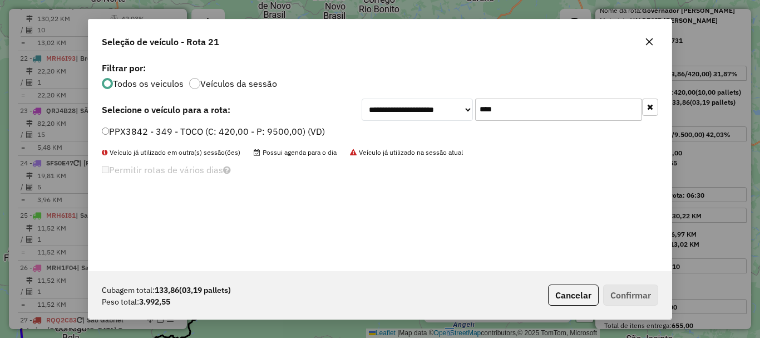
type input "****"
click at [260, 135] on label "PPX3842 - 349 - TOCO (C: 420,00 - P: 9500,00) (VD)" at bounding box center [213, 131] width 223 height 13
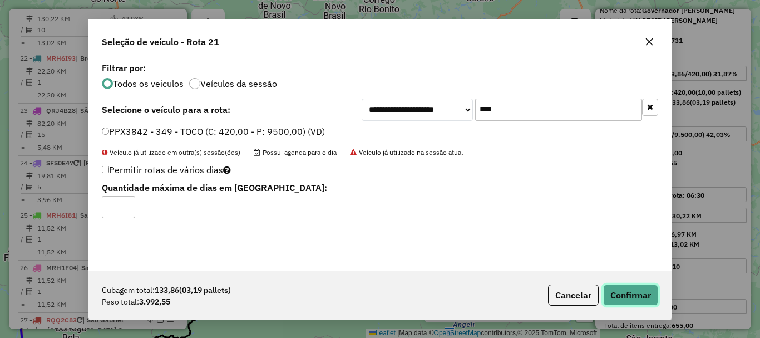
click at [620, 288] on button "Confirmar" at bounding box center [630, 294] width 55 height 21
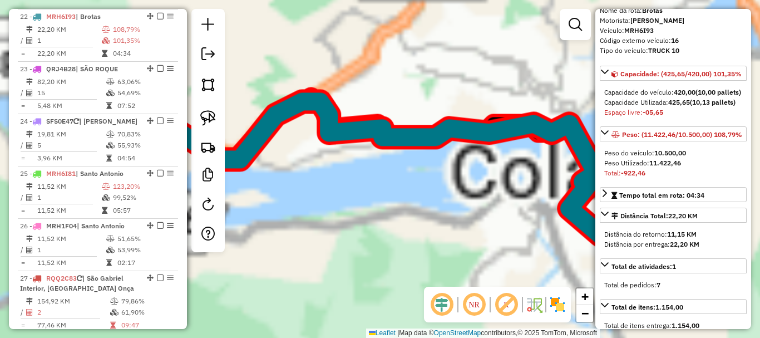
scroll to position [1693, 0]
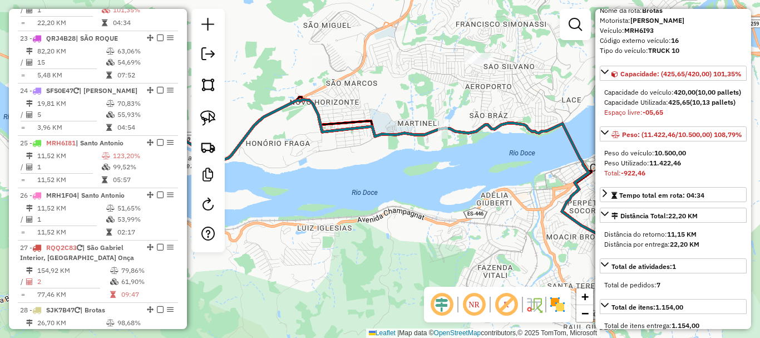
drag, startPoint x: 431, startPoint y: 228, endPoint x: 229, endPoint y: 225, distance: 202.0
click at [220, 228] on hb-router-mapa "Informações da Sessão 980117 - [DATE] Criação: [DATE] 17:28 Depósito: Caite Tot…" at bounding box center [380, 169] width 760 height 338
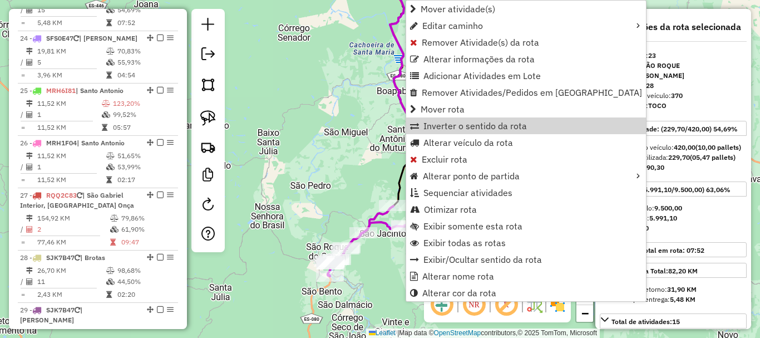
scroll to position [0, 0]
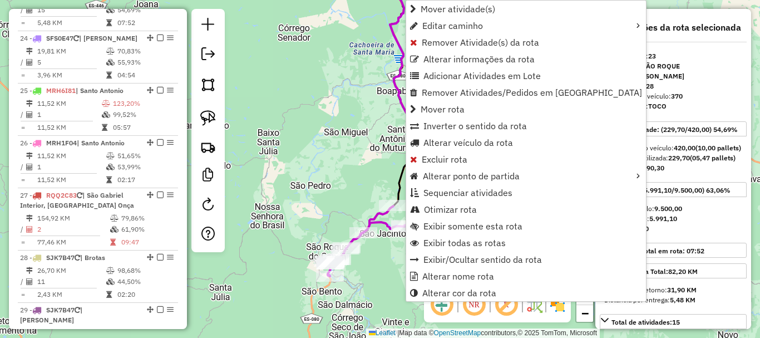
click at [318, 168] on div "Janela de atendimento Grade de atendimento Capacidade Transportadoras Veículos …" at bounding box center [380, 169] width 760 height 338
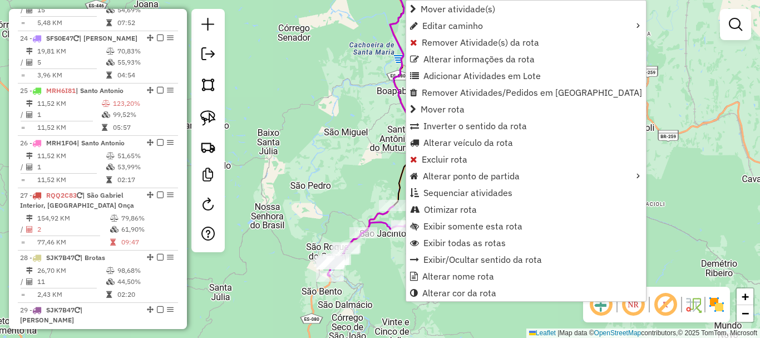
select select "**********"
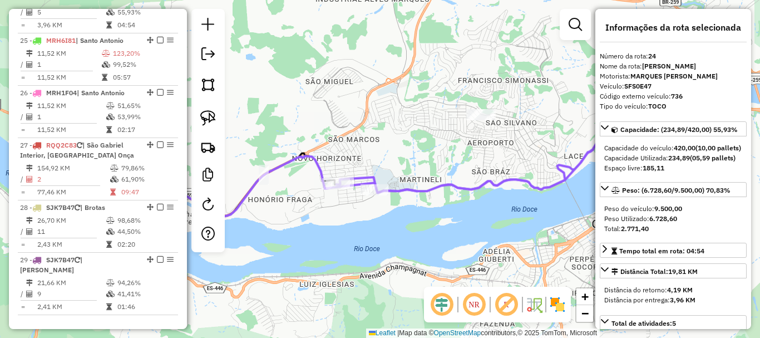
scroll to position [1797, 0]
drag, startPoint x: 295, startPoint y: 199, endPoint x: 285, endPoint y: 199, distance: 10.6
click at [285, 199] on div "Janela de atendimento Grade de atendimento Capacidade Transportadoras Veículos …" at bounding box center [380, 169] width 760 height 338
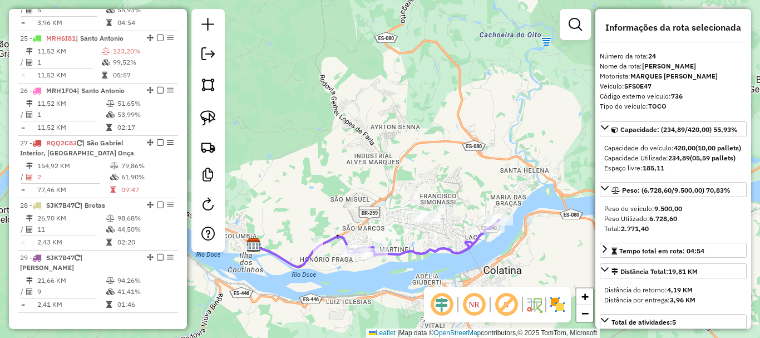
drag, startPoint x: 389, startPoint y: 270, endPoint x: 443, endPoint y: 283, distance: 55.9
click at [443, 283] on div "Janela de atendimento Grade de atendimento Capacidade Transportadoras Veículos …" at bounding box center [380, 169] width 760 height 338
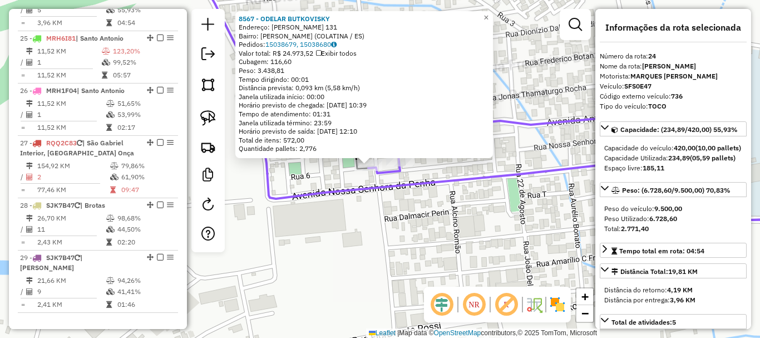
click at [391, 173] on icon at bounding box center [601, 173] width 467 height 125
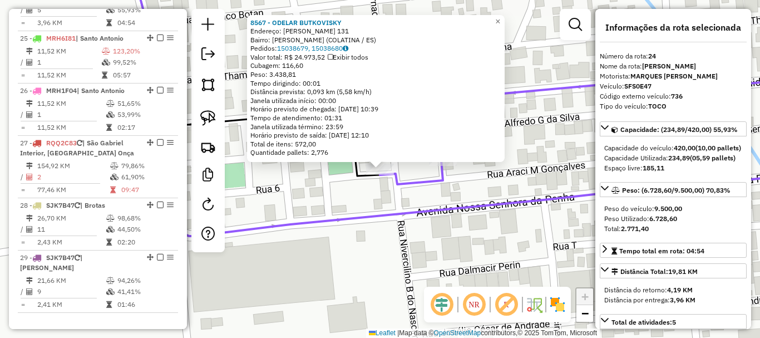
click at [340, 55] on span "Exibir todos" at bounding box center [348, 57] width 41 height 8
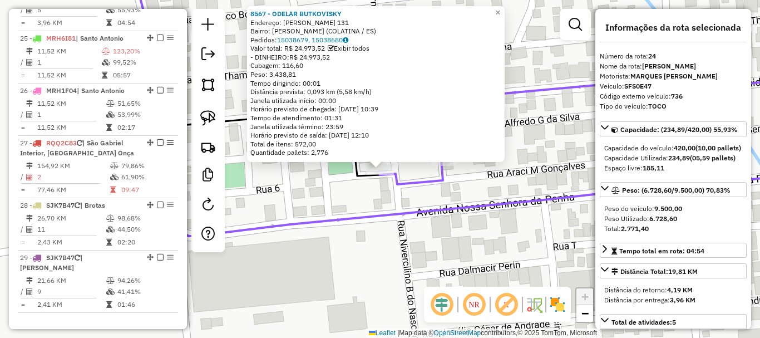
click at [414, 177] on icon at bounding box center [608, 130] width 456 height 108
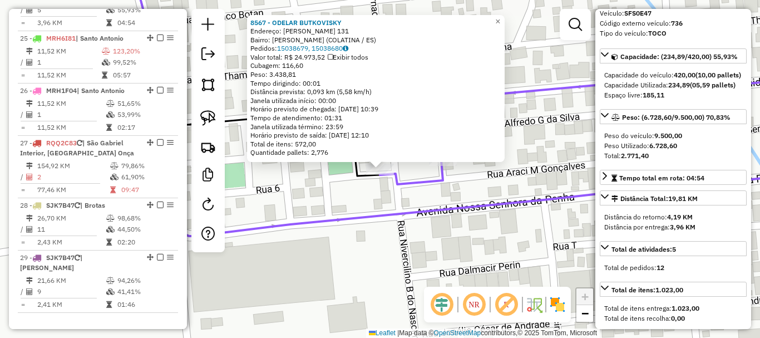
scroll to position [56, 0]
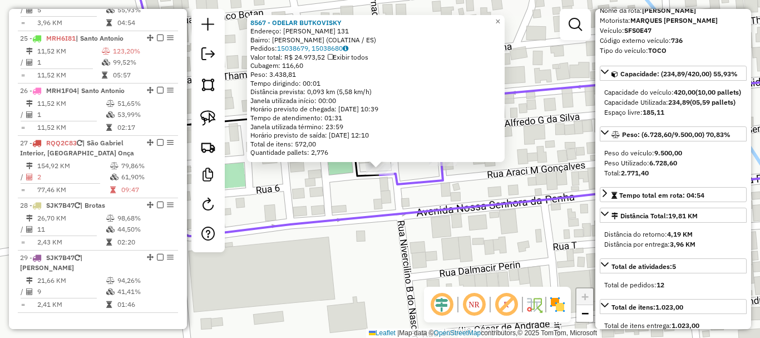
click at [381, 206] on div "8567 - [PERSON_NAME] Endereço: [PERSON_NAME] 131 Bairro: [PERSON_NAME] ([GEOGRA…" at bounding box center [380, 169] width 760 height 338
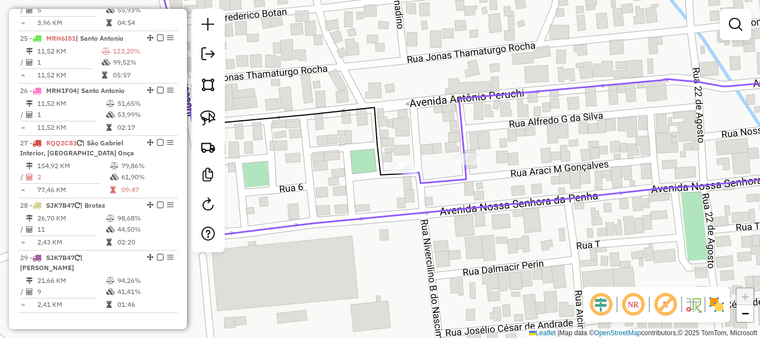
drag, startPoint x: 414, startPoint y: 205, endPoint x: 423, endPoint y: 205, distance: 8.3
click at [421, 205] on div "Janela de atendimento Grade de atendimento Capacidade Transportadoras Veículos …" at bounding box center [380, 169] width 760 height 338
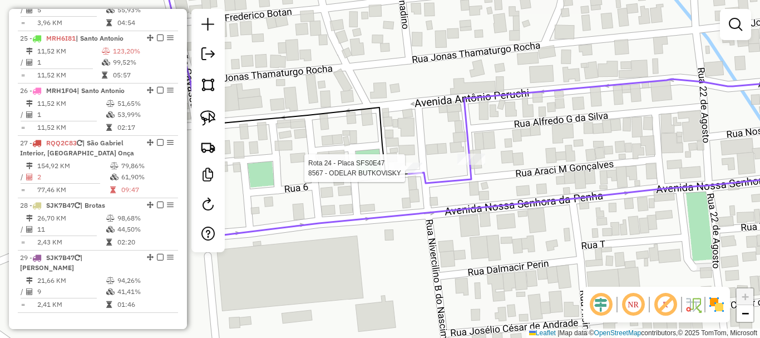
select select "**********"
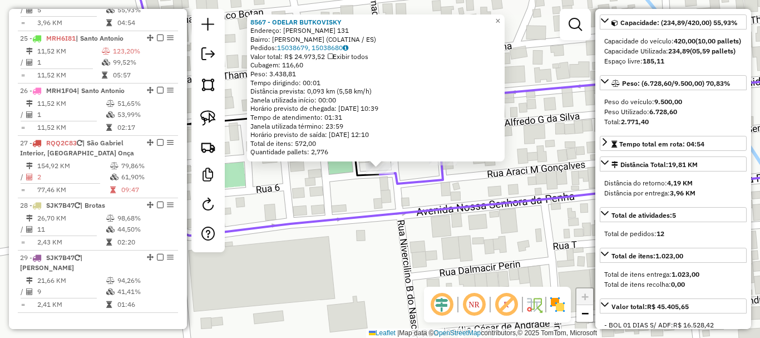
scroll to position [111, 0]
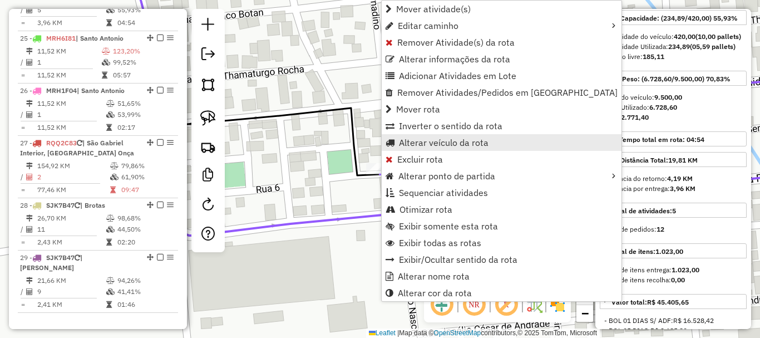
click at [447, 145] on span "Alterar veículo da rota" at bounding box center [444, 142] width 90 height 9
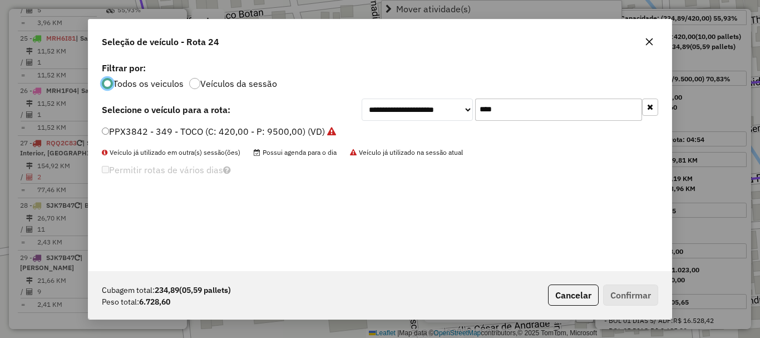
scroll to position [6, 3]
drag, startPoint x: 516, startPoint y: 118, endPoint x: 399, endPoint y: 118, distance: 116.8
click at [402, 118] on div "**********" at bounding box center [510, 109] width 297 height 22
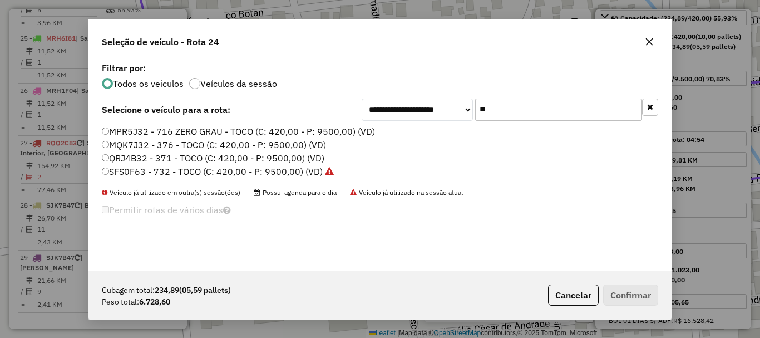
type input "**"
click at [135, 157] on label "QRJ4B32 - 371 - TOCO (C: 420,00 - P: 9500,00) (VD)" at bounding box center [213, 157] width 223 height 13
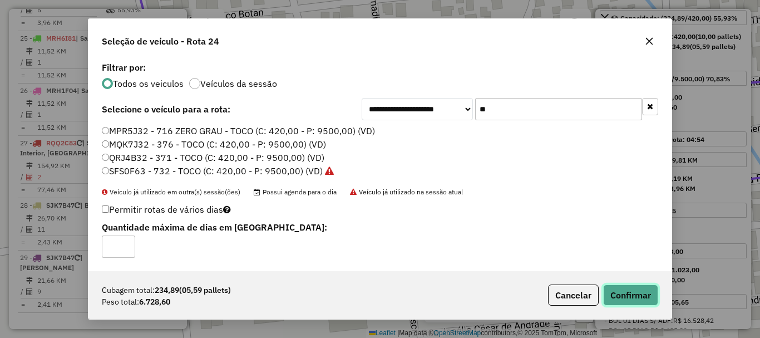
click at [646, 294] on button "Confirmar" at bounding box center [630, 294] width 55 height 21
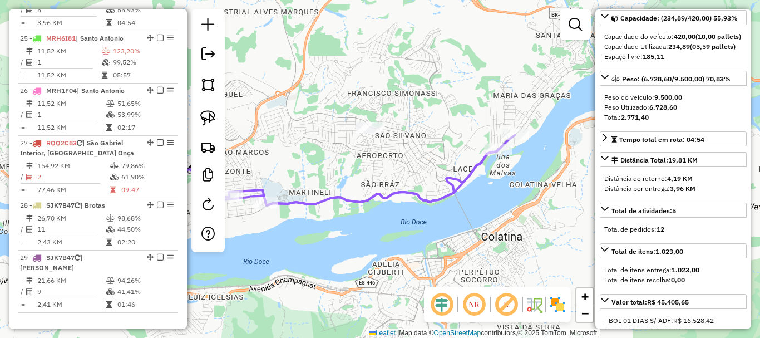
drag, startPoint x: 529, startPoint y: 215, endPoint x: 432, endPoint y: 228, distance: 97.6
click at [432, 228] on div "Janela de atendimento Grade de atendimento Capacidade Transportadoras Veículos …" at bounding box center [380, 169] width 760 height 338
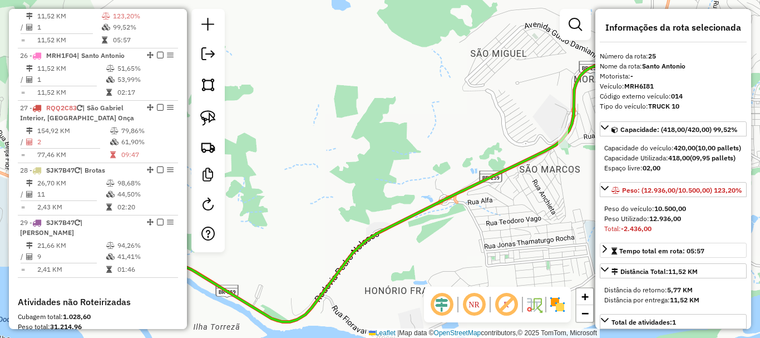
scroll to position [1850, 0]
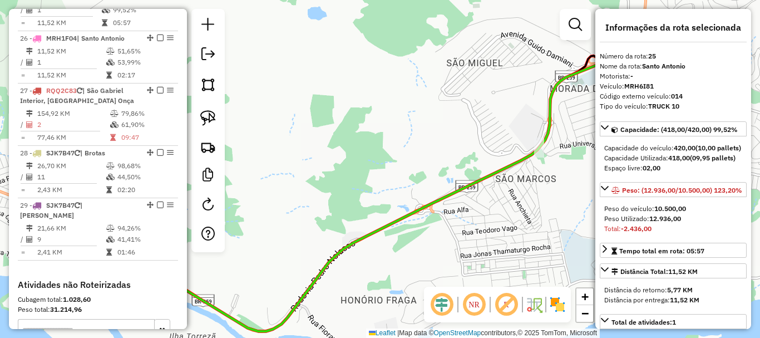
drag, startPoint x: 570, startPoint y: 208, endPoint x: 435, endPoint y: 265, distance: 146.5
click at [435, 265] on div "Janela de atendimento Grade de atendimento Capacidade Transportadoras Veículos …" at bounding box center [380, 169] width 760 height 338
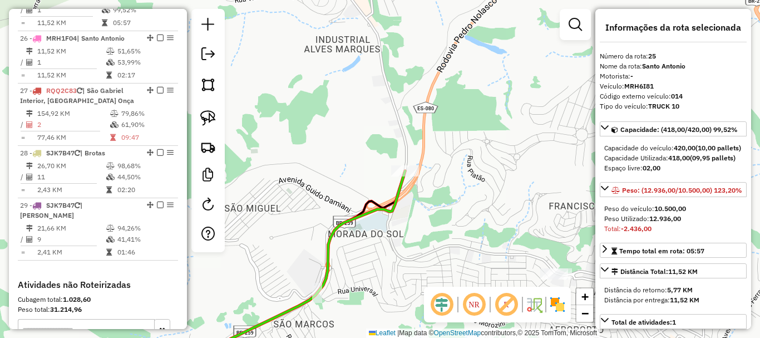
drag, startPoint x: 562, startPoint y: 124, endPoint x: 475, endPoint y: 211, distance: 123.5
click at [475, 211] on div "Janela de atendimento Grade de atendimento Capacidade Transportadoras Veículos …" at bounding box center [380, 169] width 760 height 338
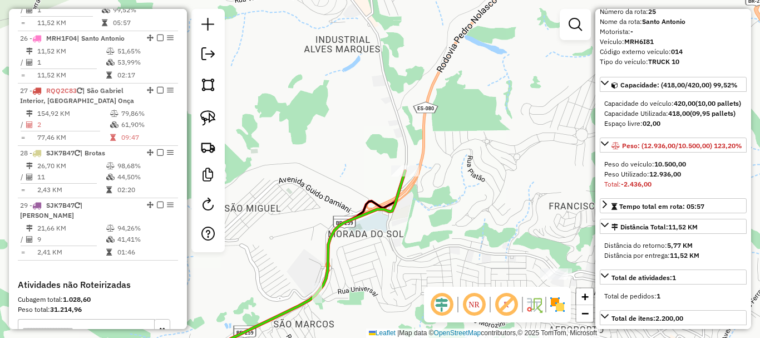
scroll to position [111, 0]
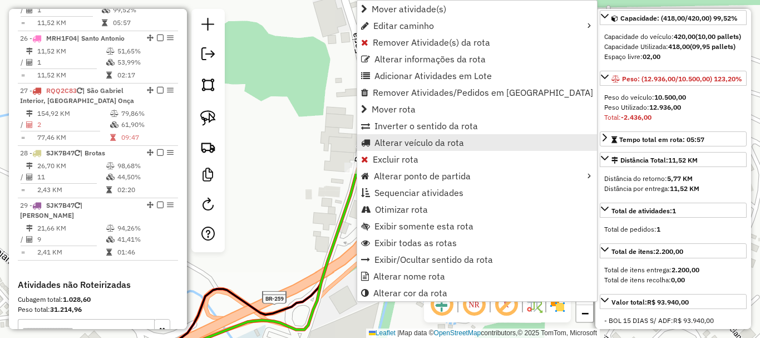
click at [438, 138] on span "Alterar veículo da rota" at bounding box center [419, 142] width 90 height 9
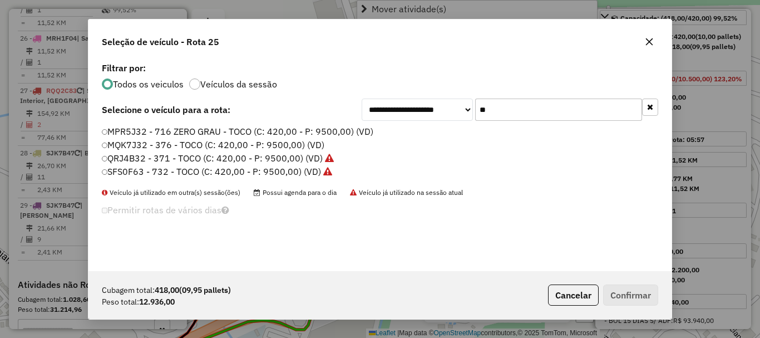
scroll to position [6, 3]
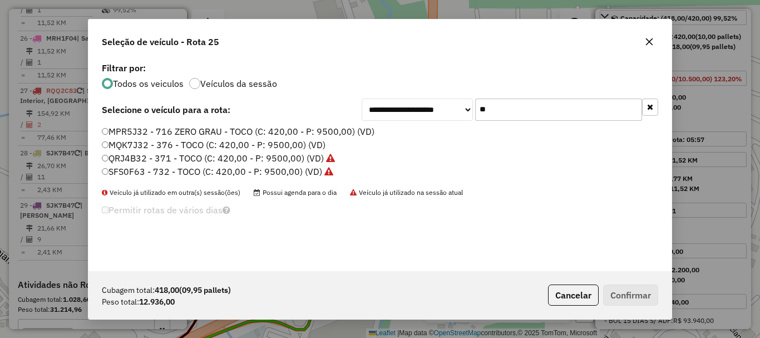
drag, startPoint x: 522, startPoint y: 106, endPoint x: 452, endPoint y: 132, distance: 74.8
click at [452, 131] on div "**********" at bounding box center [379, 165] width 583 height 211
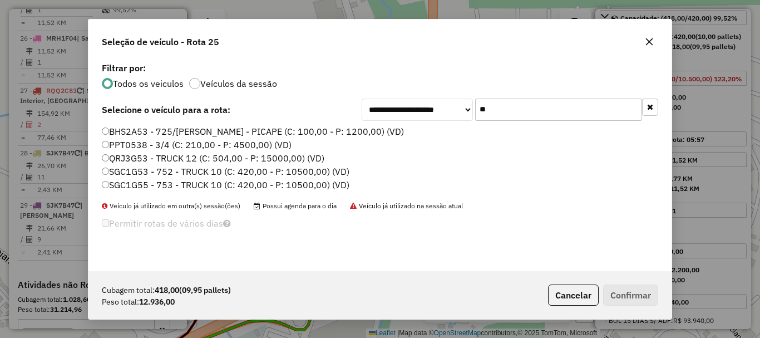
type input "**"
click at [140, 162] on label "QRJ3G53 - TRUCK 12 (C: 504,00 - P: 15000,00) (VD)" at bounding box center [213, 157] width 223 height 13
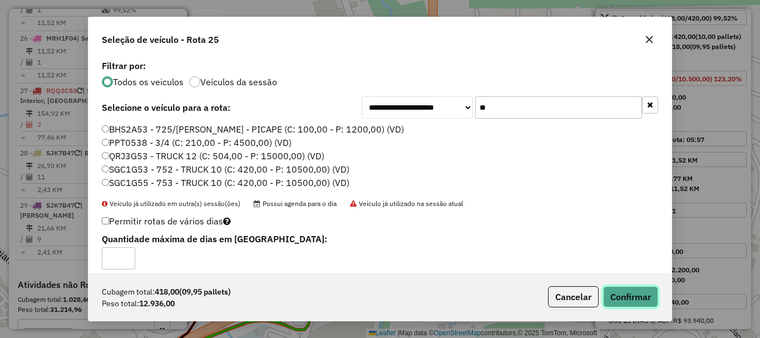
click at [646, 300] on button "Confirmar" at bounding box center [630, 296] width 55 height 21
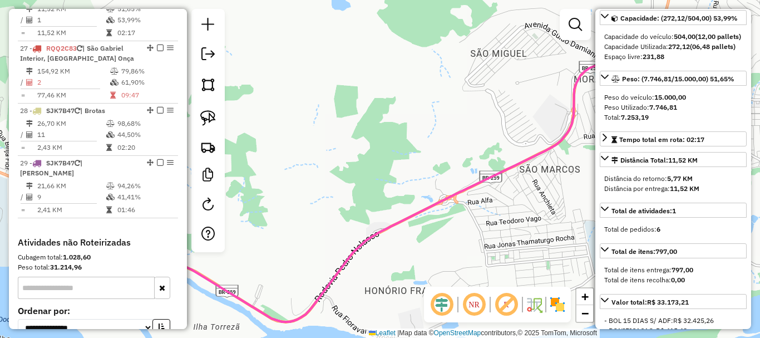
scroll to position [1902, 0]
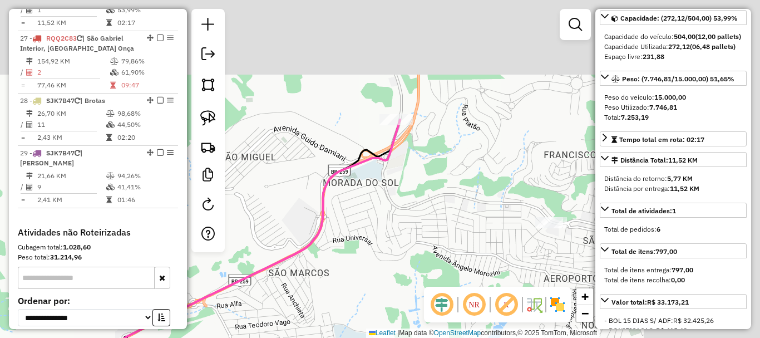
drag, startPoint x: 376, startPoint y: 192, endPoint x: 198, endPoint y: 265, distance: 191.8
click at [198, 265] on div "Janela de atendimento Grade de atendimento Capacidade Transportadoras Veículos …" at bounding box center [380, 169] width 760 height 338
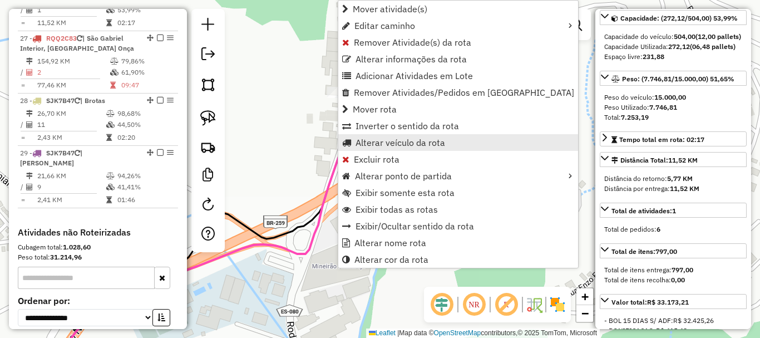
click at [421, 142] on span "Alterar veículo da rota" at bounding box center [400, 142] width 90 height 9
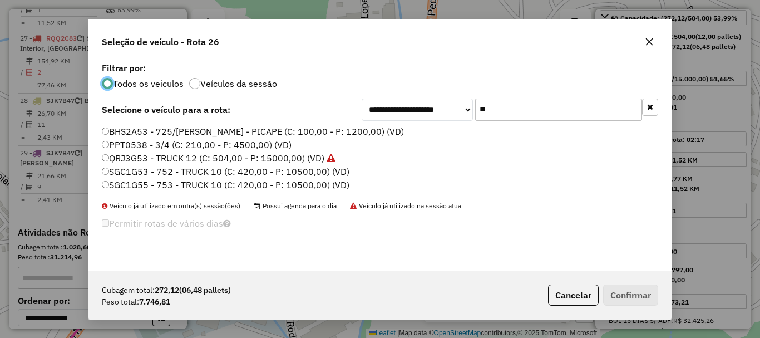
scroll to position [6, 3]
drag, startPoint x: 498, startPoint y: 120, endPoint x: 451, endPoint y: 136, distance: 50.5
click at [451, 136] on div "**********" at bounding box center [379, 165] width 583 height 211
click at [145, 155] on label "QRJ3G53 - TRUCK 12 (C: 504,00 - P: 15000,00) (VD)" at bounding box center [219, 157] width 234 height 13
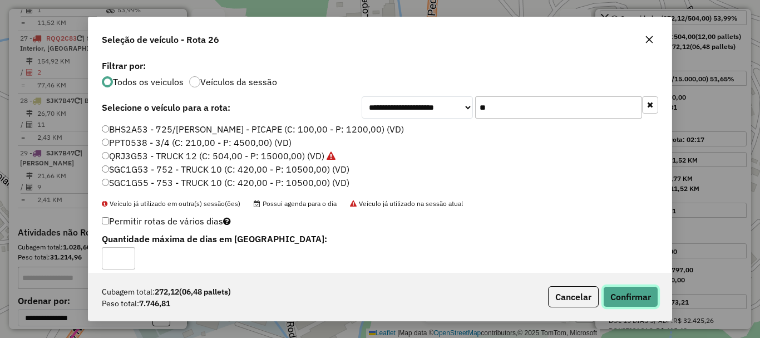
click at [610, 293] on button "Confirmar" at bounding box center [630, 296] width 55 height 21
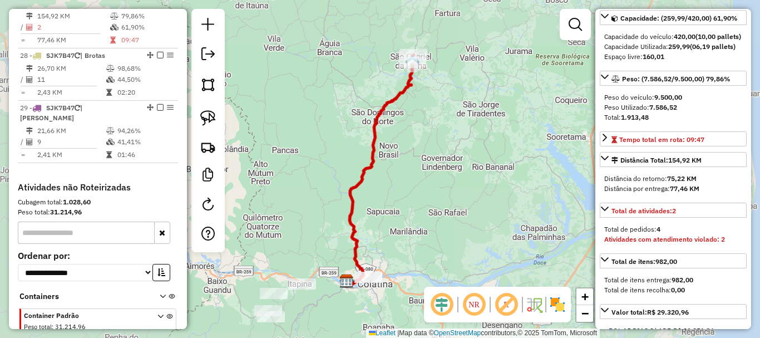
scroll to position [1954, 0]
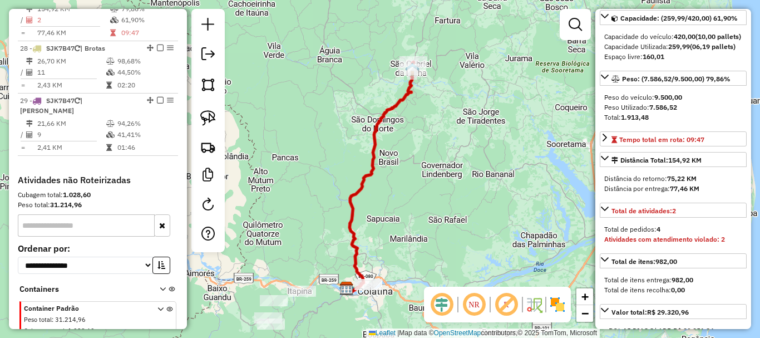
drag, startPoint x: 530, startPoint y: 106, endPoint x: 491, endPoint y: 198, distance: 99.7
click at [491, 198] on div "Janela de atendimento Grade de atendimento Capacidade Transportadoras Veículos …" at bounding box center [380, 169] width 760 height 338
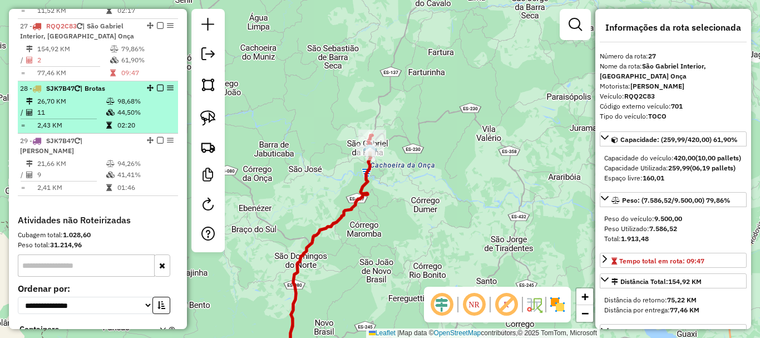
scroll to position [1899, 0]
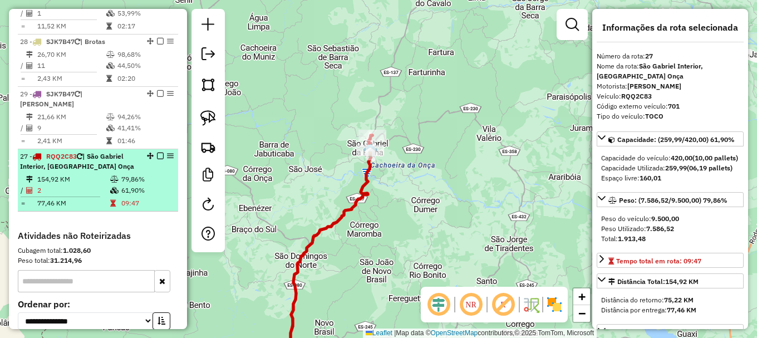
drag, startPoint x: 145, startPoint y: 70, endPoint x: 101, endPoint y: 229, distance: 164.4
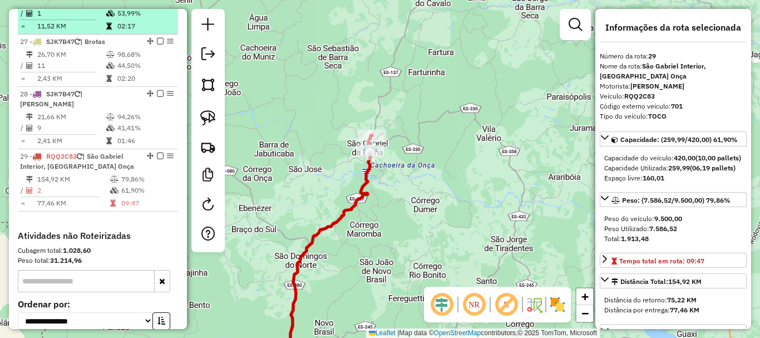
click at [86, 19] on td "1" at bounding box center [71, 13] width 69 height 11
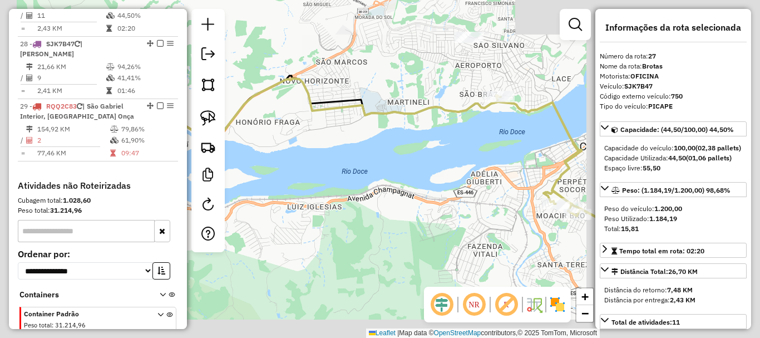
scroll to position [1954, 0]
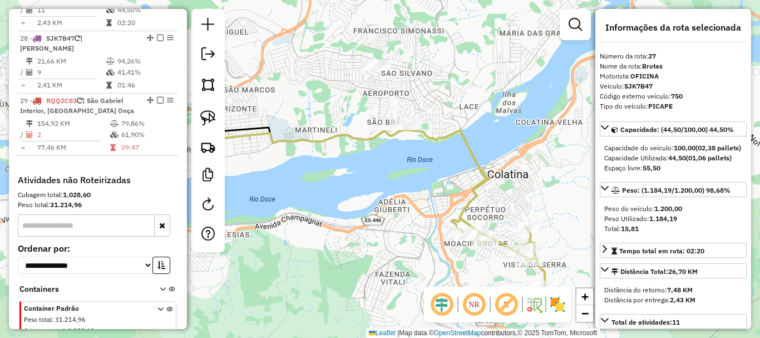
drag, startPoint x: 380, startPoint y: 143, endPoint x: 371, endPoint y: 147, distance: 10.5
click at [371, 147] on div "Janela de atendimento Grade de atendimento Capacidade Transportadoras Veículos …" at bounding box center [380, 169] width 760 height 338
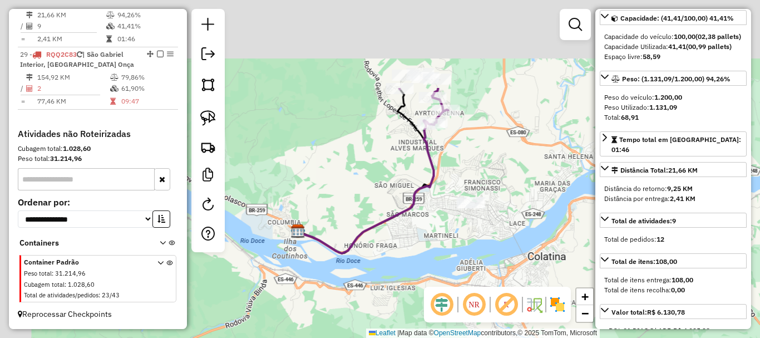
scroll to position [2007, 0]
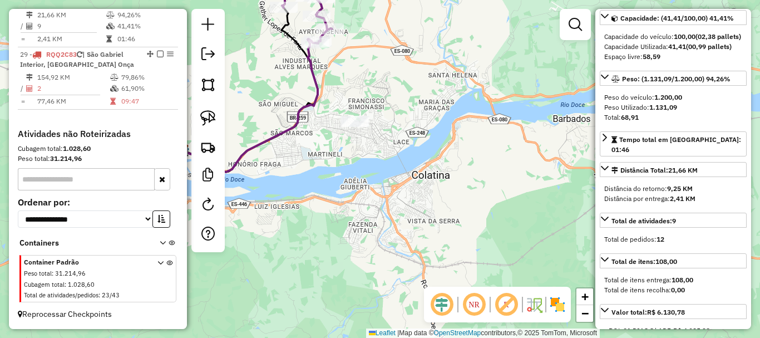
click at [427, 113] on div "Janela de atendimento Grade de atendimento Capacidade Transportadoras Veículos …" at bounding box center [380, 169] width 760 height 338
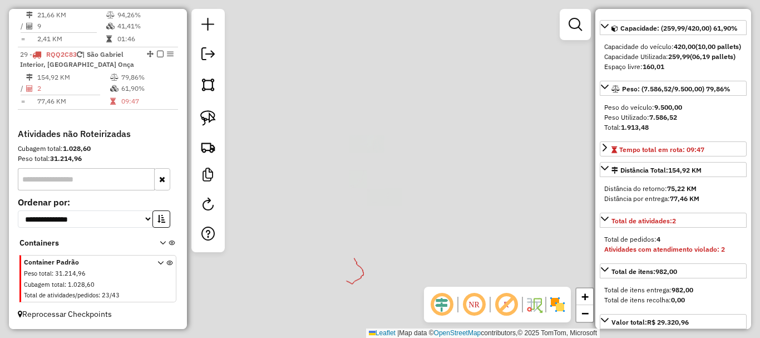
scroll to position [2031, 0]
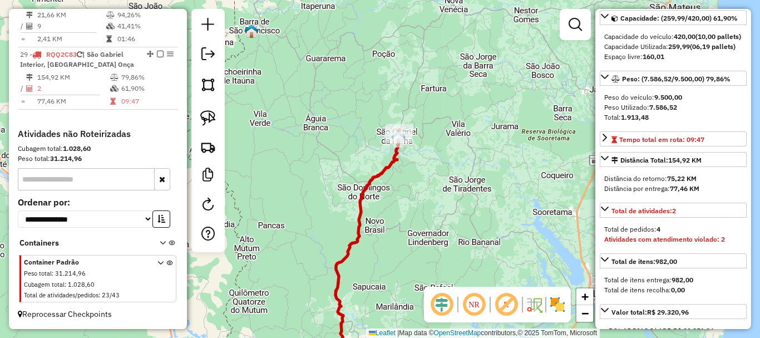
drag, startPoint x: 421, startPoint y: 143, endPoint x: 394, endPoint y: 250, distance: 110.6
click at [394, 250] on div "Janela de atendimento Grade de atendimento Capacidade Transportadoras Veículos …" at bounding box center [380, 169] width 760 height 338
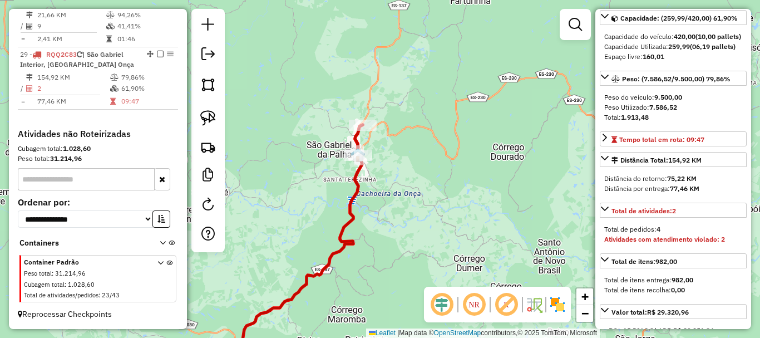
drag, startPoint x: 317, startPoint y: 180, endPoint x: 398, endPoint y: 167, distance: 82.2
click at [398, 167] on div "Janela de atendimento Grade de atendimento Capacidade Transportadoras Veículos …" at bounding box center [380, 169] width 760 height 338
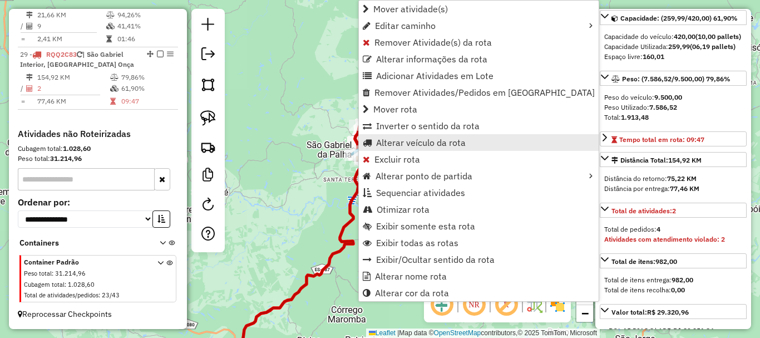
click at [428, 144] on span "Alterar veículo da rota" at bounding box center [421, 142] width 90 height 9
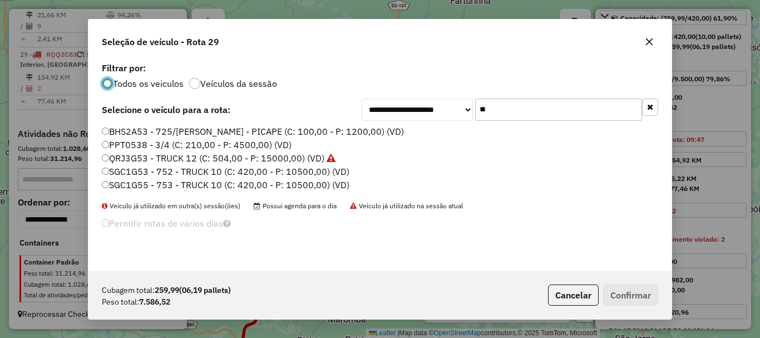
scroll to position [6, 3]
drag, startPoint x: 490, startPoint y: 113, endPoint x: 419, endPoint y: 139, distance: 75.3
click at [419, 139] on div "**********" at bounding box center [379, 165] width 583 height 211
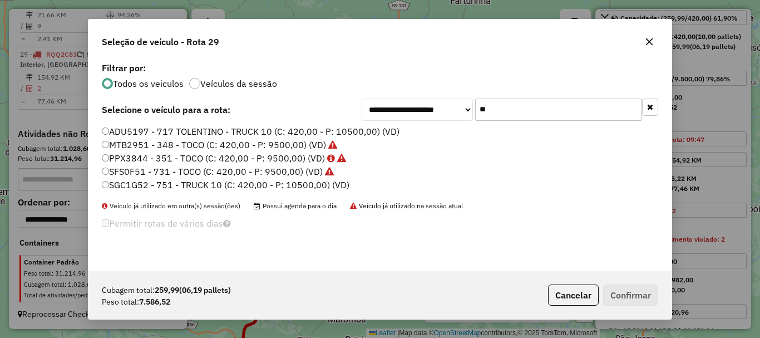
type input "**"
click at [147, 172] on label "SFS0F51 - 731 - TOCO (C: 420,00 - P: 9500,00) (VD)" at bounding box center [218, 171] width 232 height 13
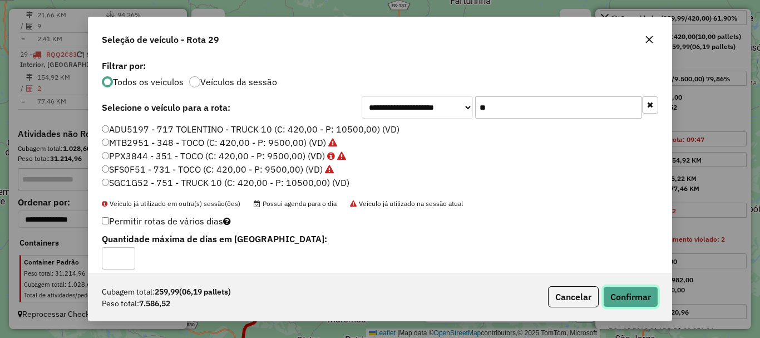
click at [634, 303] on button "Confirmar" at bounding box center [630, 296] width 55 height 21
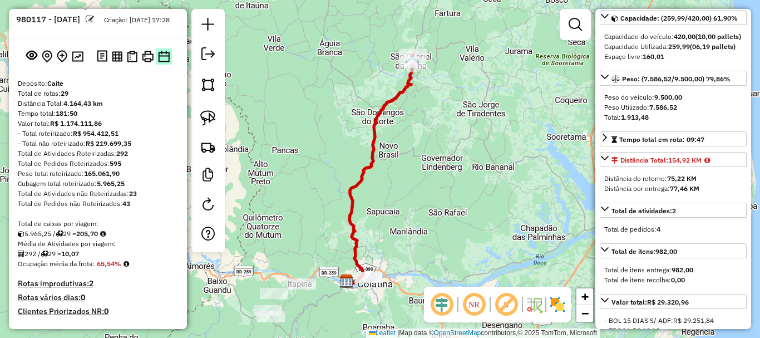
scroll to position [0, 0]
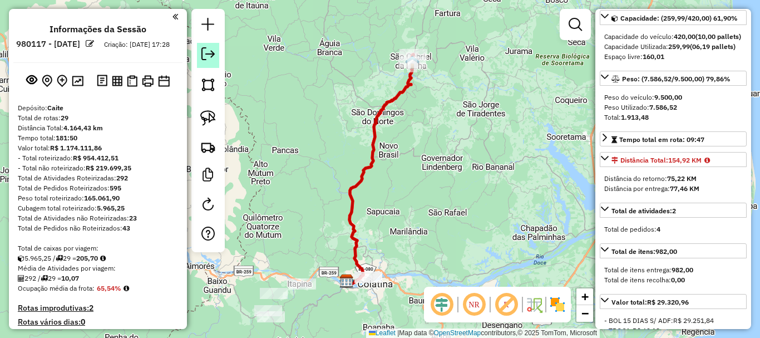
click at [204, 50] on em at bounding box center [207, 53] width 13 height 13
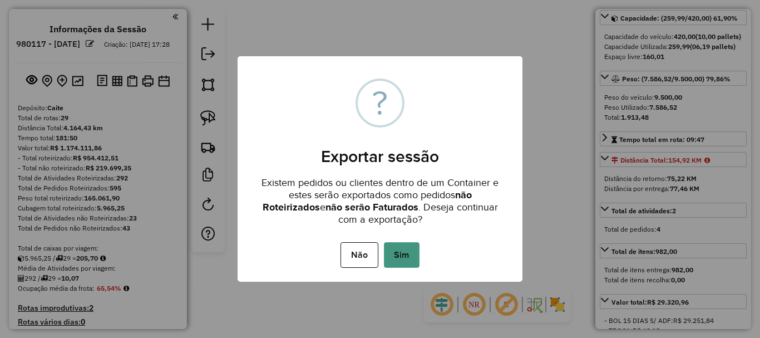
click at [404, 254] on button "Sim" at bounding box center [402, 255] width 36 height 26
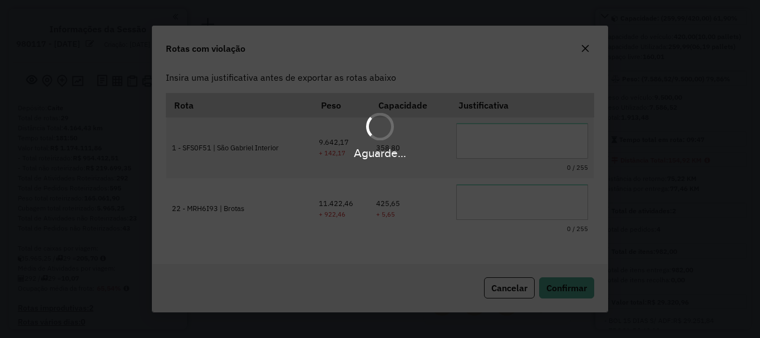
scroll to position [37, 0]
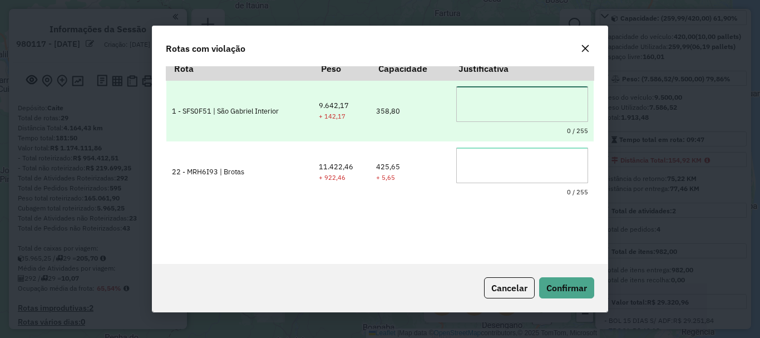
click at [523, 113] on textarea at bounding box center [522, 104] width 132 height 36
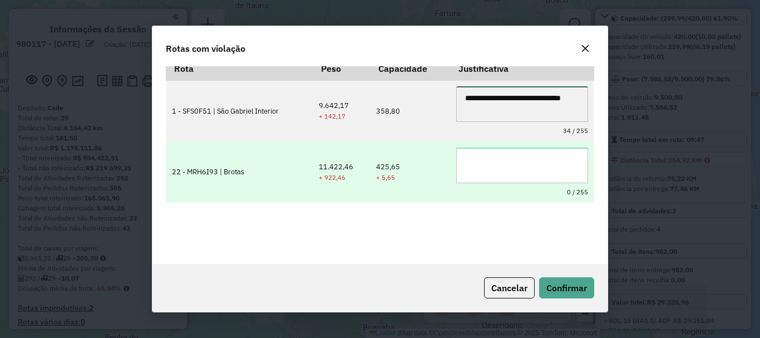
type textarea "**********"
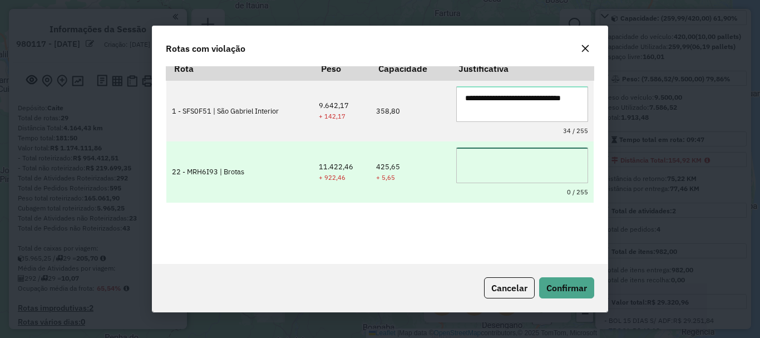
click at [535, 177] on textarea at bounding box center [522, 165] width 132 height 36
paste textarea "**********"
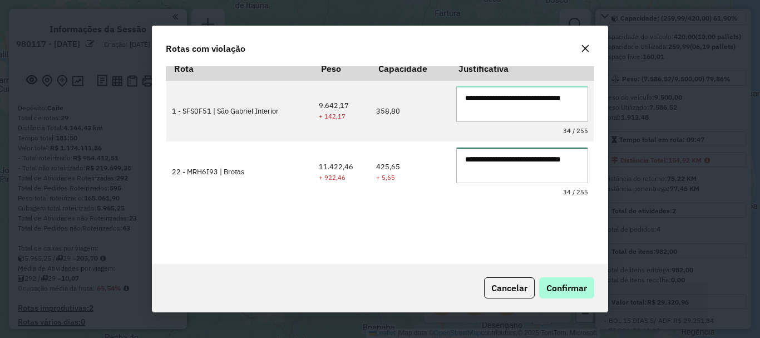
type textarea "**********"
click at [569, 287] on span "Confirmar" at bounding box center [566, 287] width 41 height 11
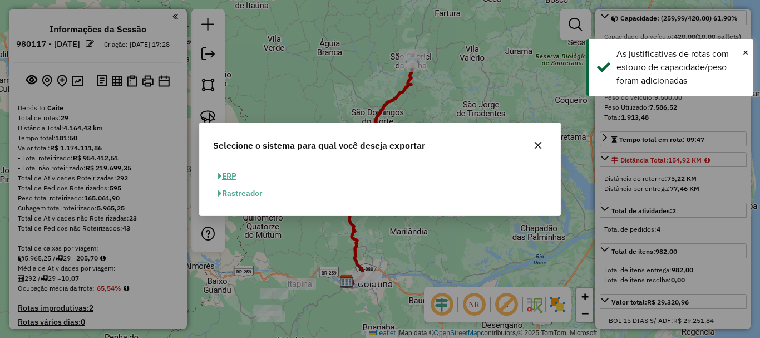
click at [233, 171] on button "ERP" at bounding box center [227, 175] width 28 height 17
select select "**"
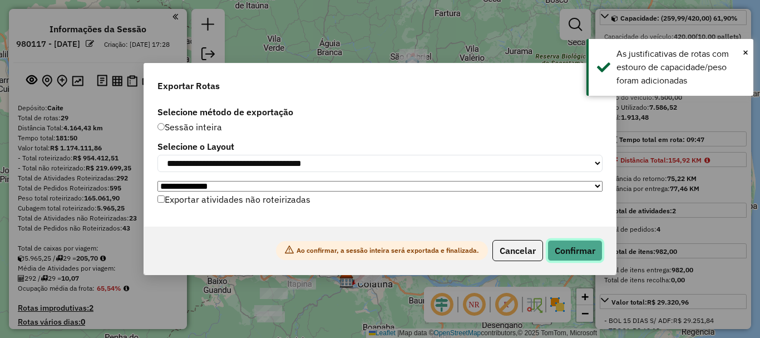
click at [570, 246] on button "Confirmar" at bounding box center [574, 250] width 55 height 21
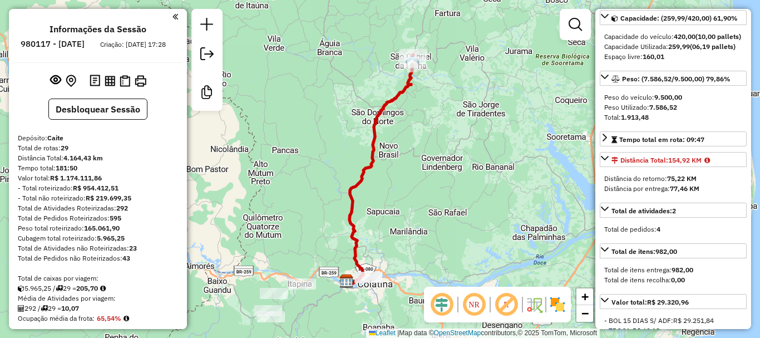
scroll to position [2013, 0]
